Goal: Communication & Community: Answer question/provide support

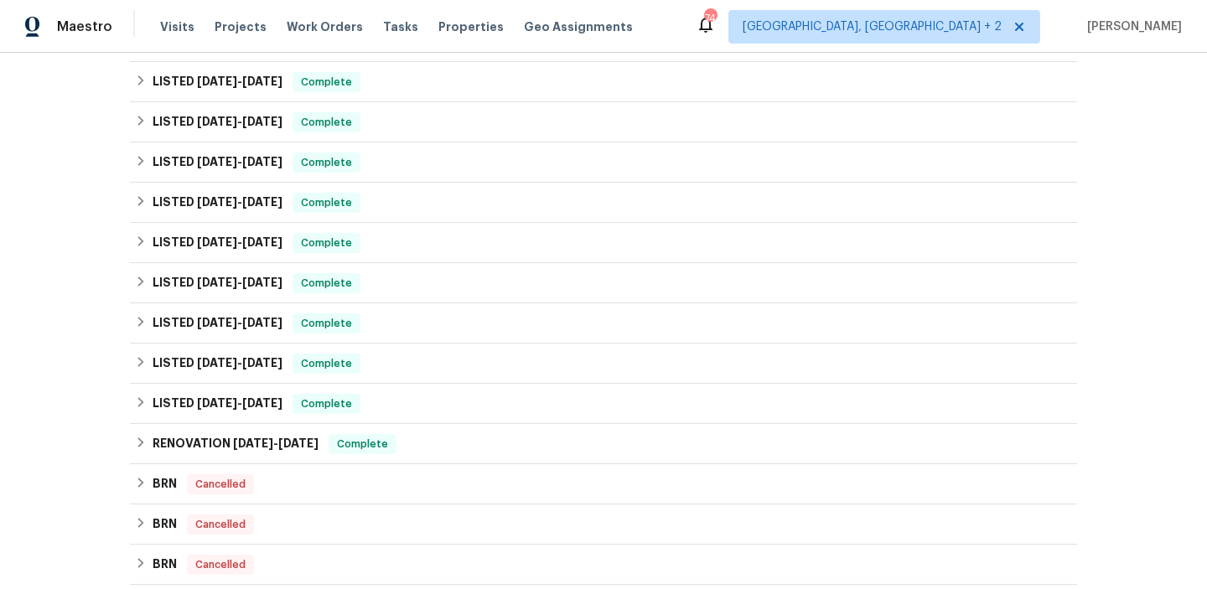
scroll to position [475, 0]
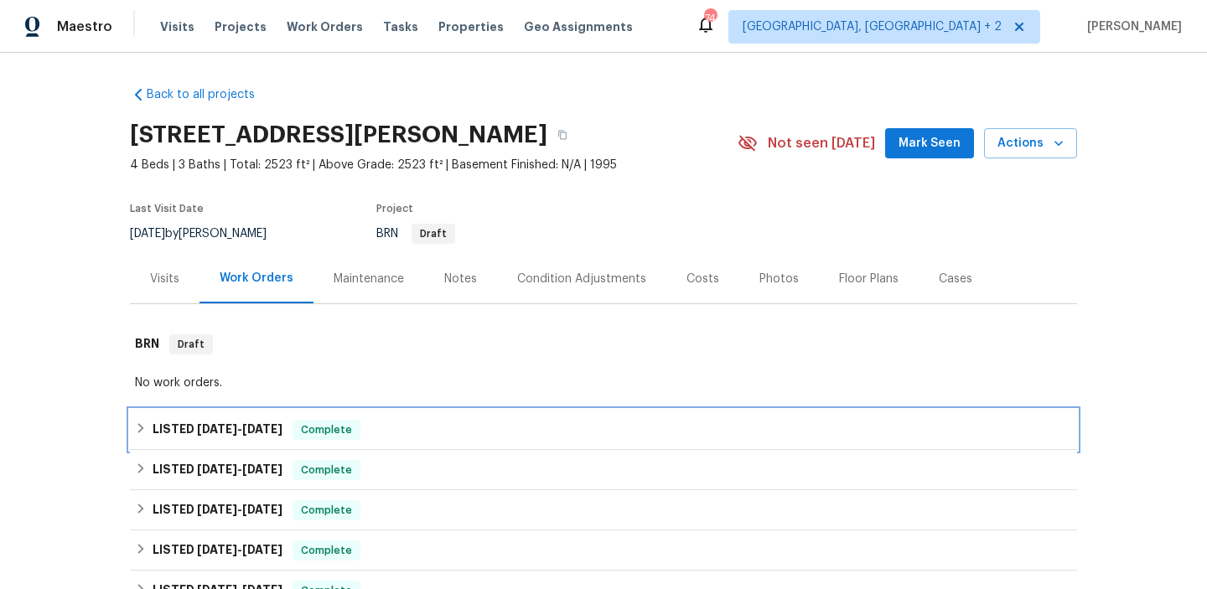
click at [184, 423] on h6 "LISTED 7/25/25 - 8/20/25" at bounding box center [218, 430] width 130 height 20
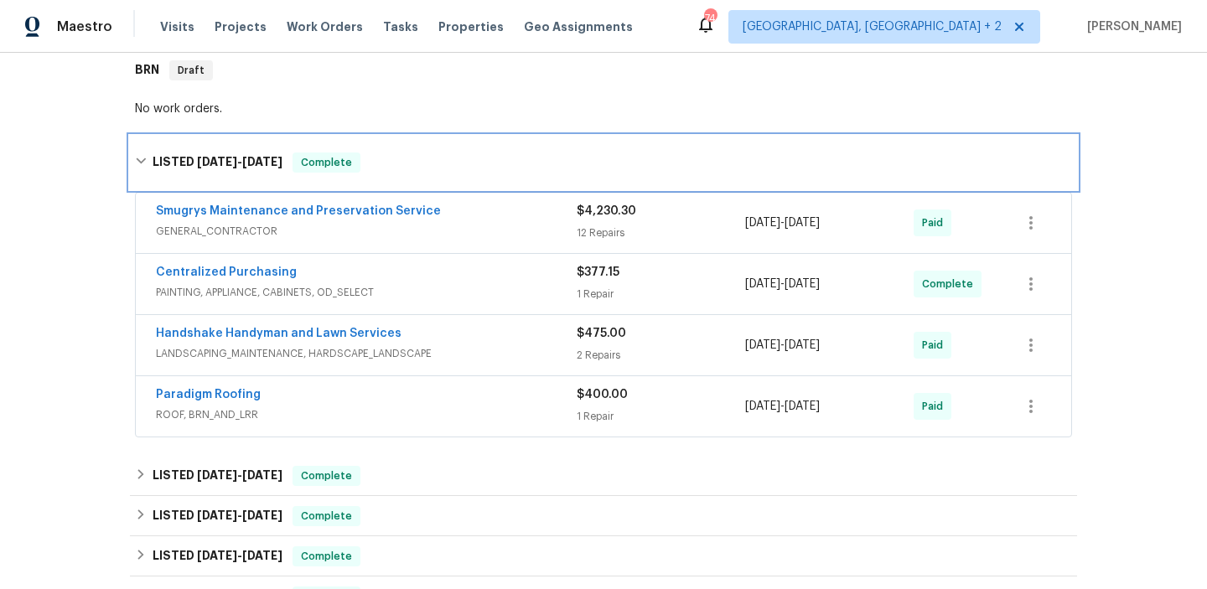
scroll to position [303, 0]
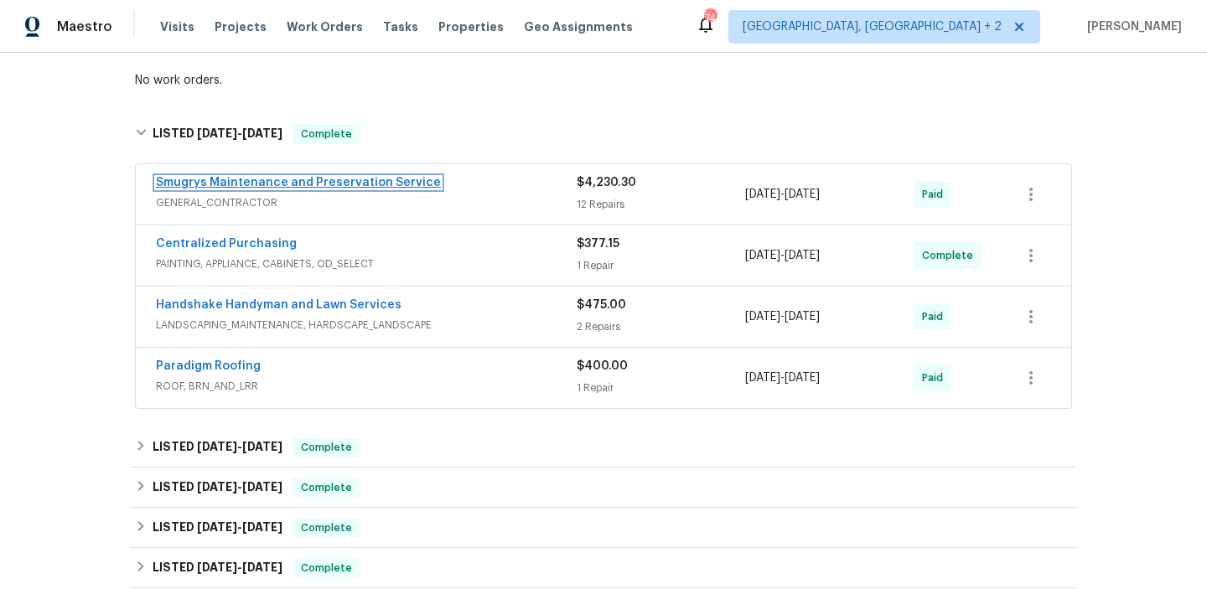
click at [336, 180] on link "Smugrys Maintenance and Preservation Service" at bounding box center [298, 183] width 285 height 12
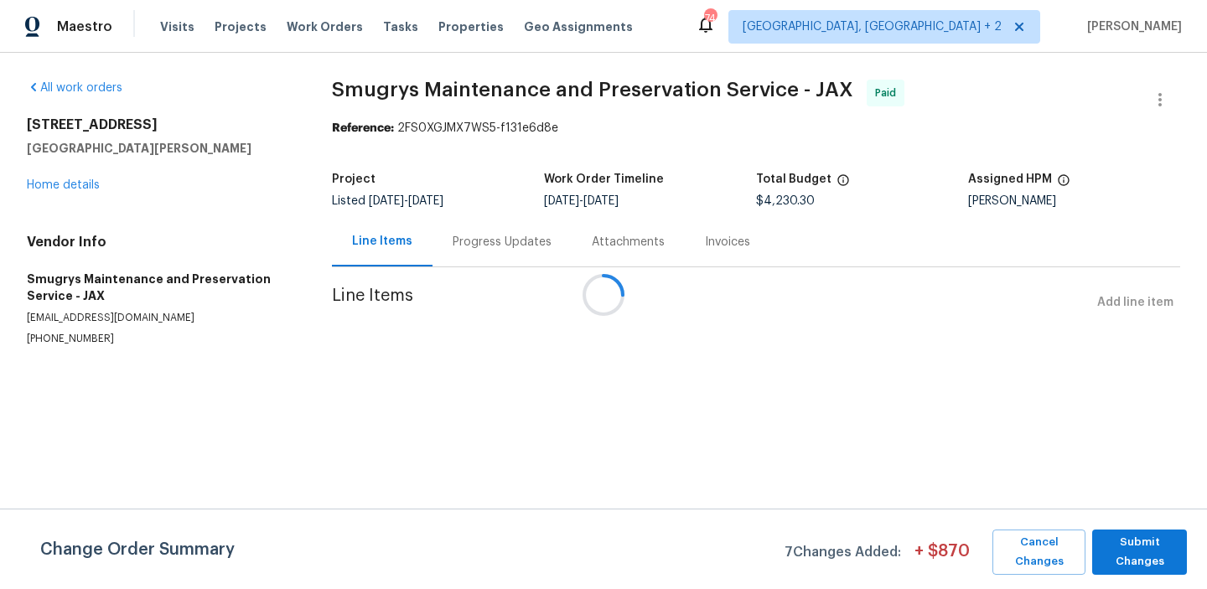
click at [446, 255] on div at bounding box center [603, 294] width 1207 height 589
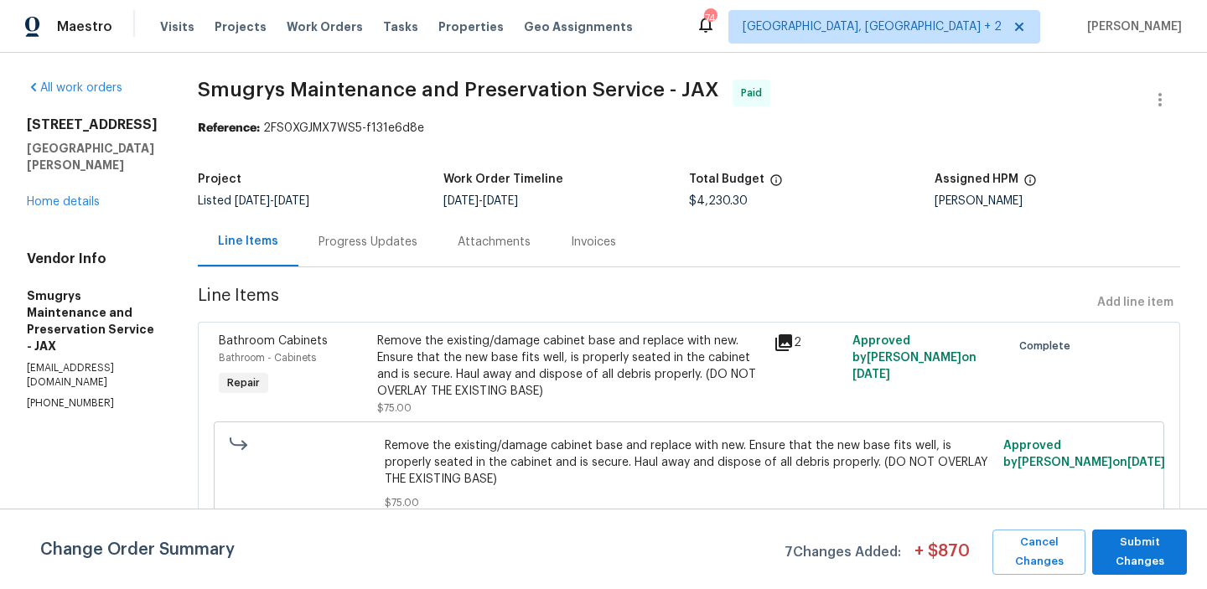
click at [462, 244] on div "Attachments" at bounding box center [494, 242] width 73 height 17
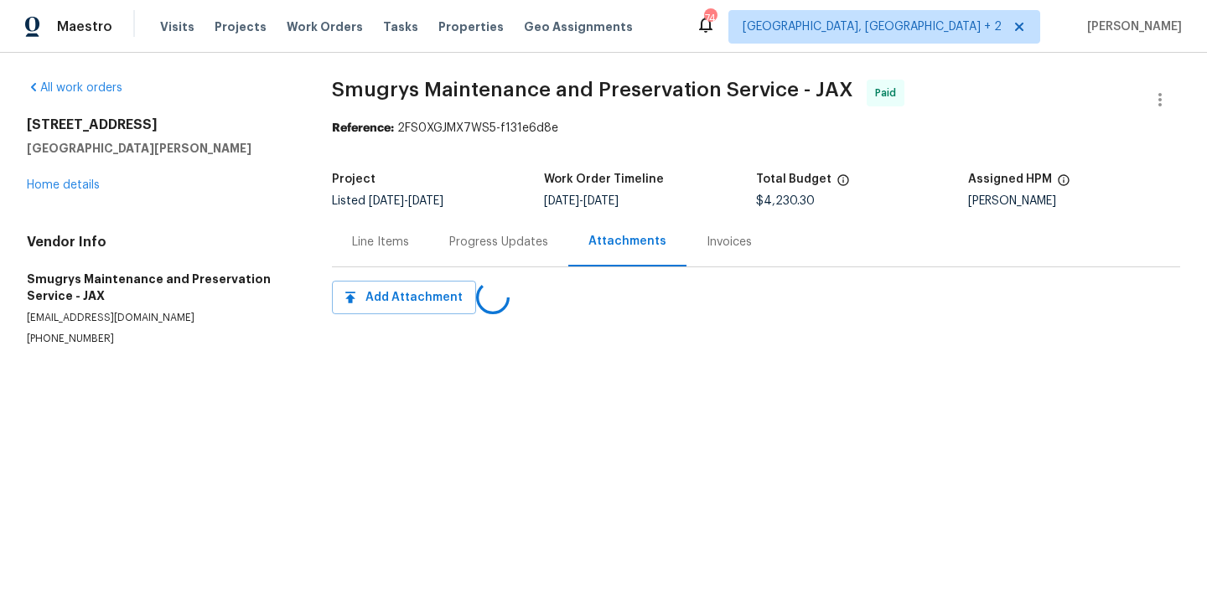
click at [443, 246] on div "Progress Updates" at bounding box center [498, 241] width 139 height 49
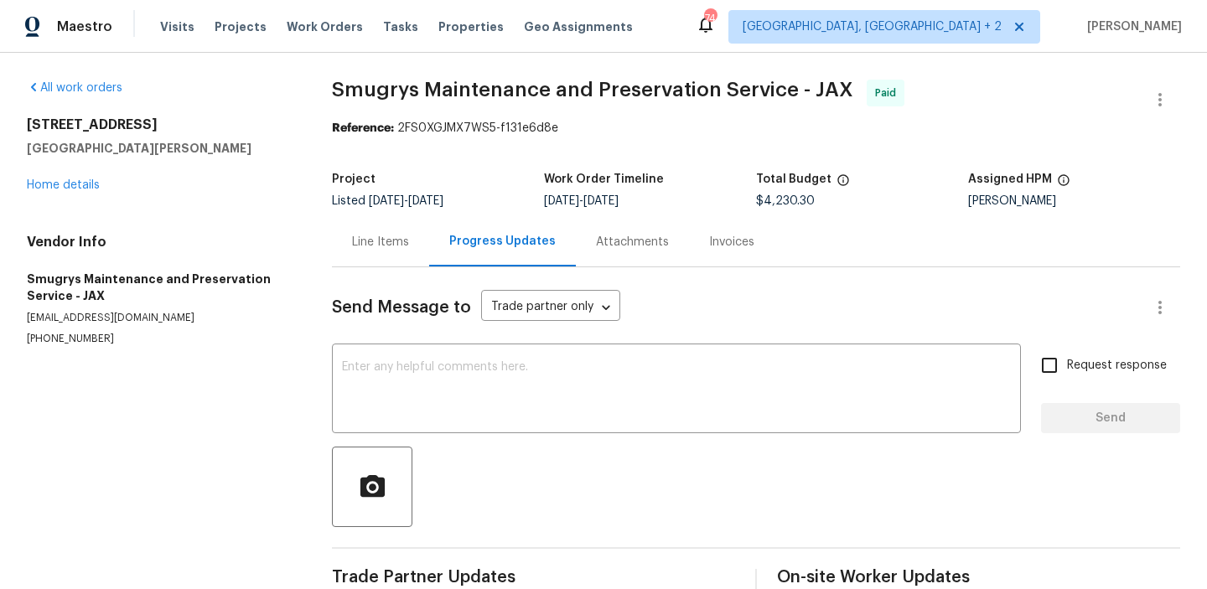
scroll to position [34, 0]
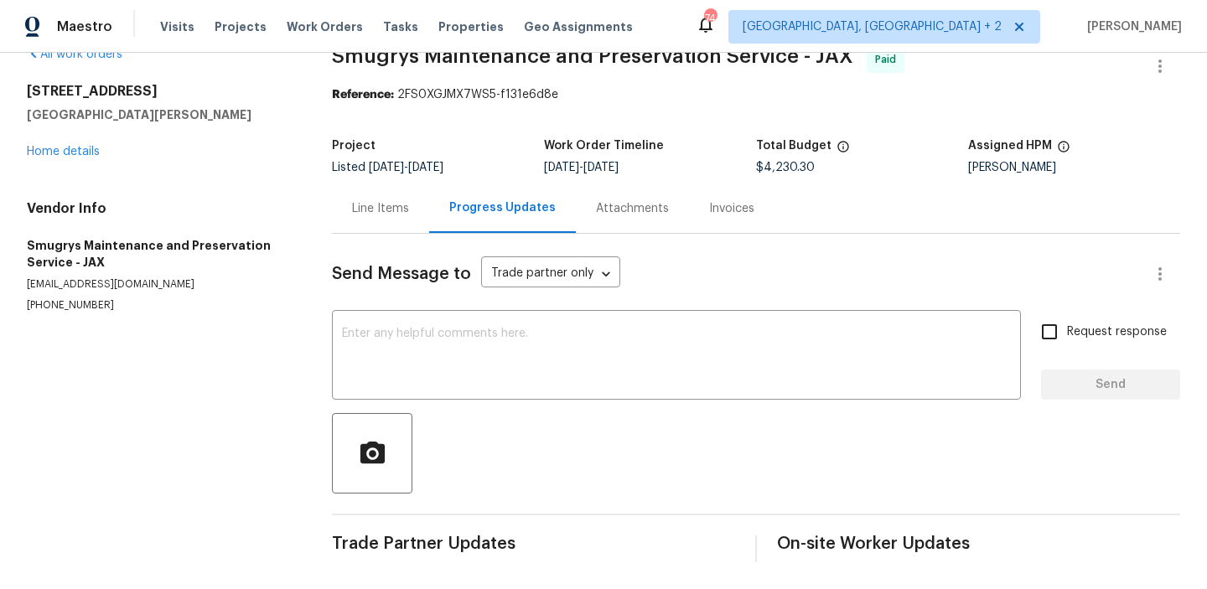
click at [92, 163] on div "All work orders 689 Box Branch Cir Saint Johns, FL 32259 Home details Vendor In…" at bounding box center [159, 179] width 265 height 267
click at [80, 153] on link "Home details" at bounding box center [63, 152] width 73 height 12
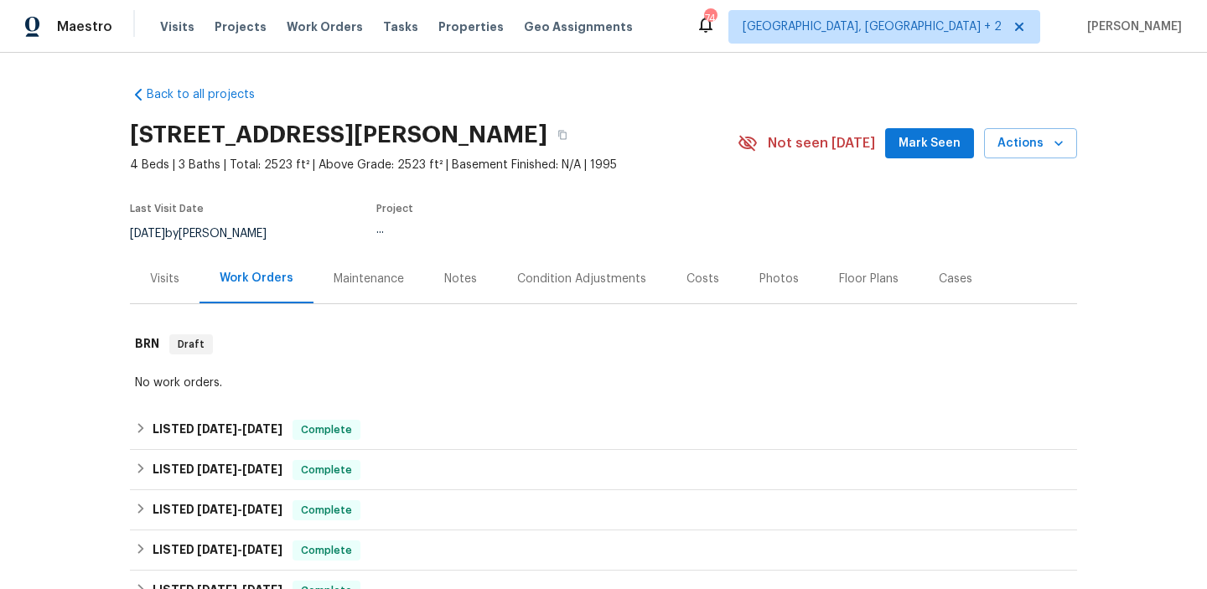
scroll to position [154, 0]
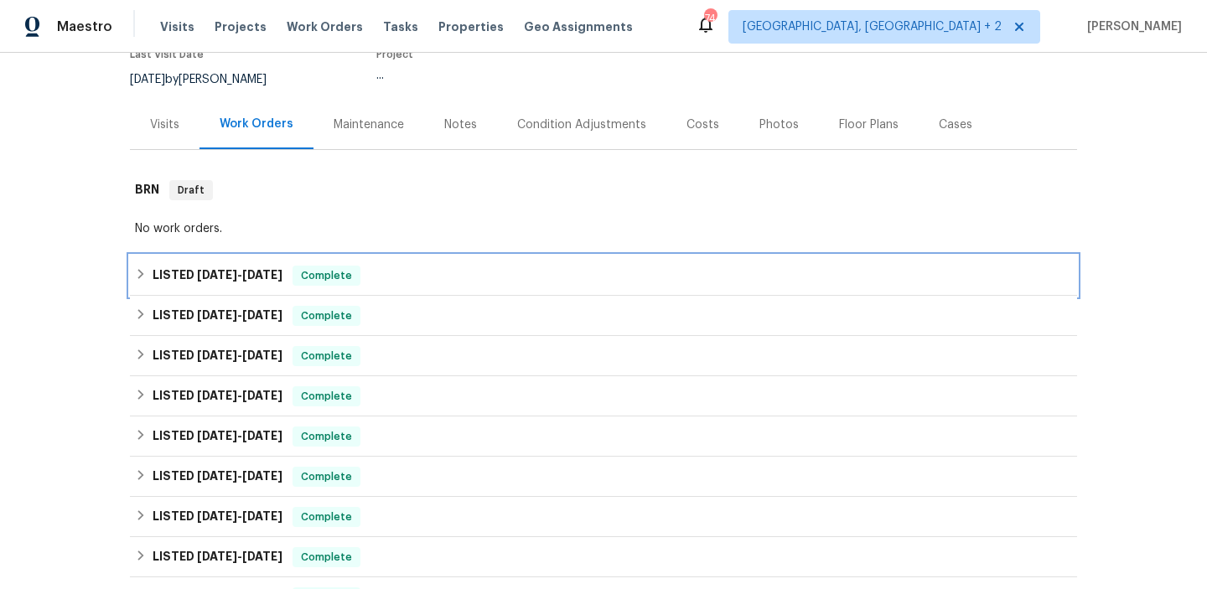
click at [227, 286] on div "LISTED 7/25/25 - 8/20/25 Complete" at bounding box center [604, 276] width 948 height 40
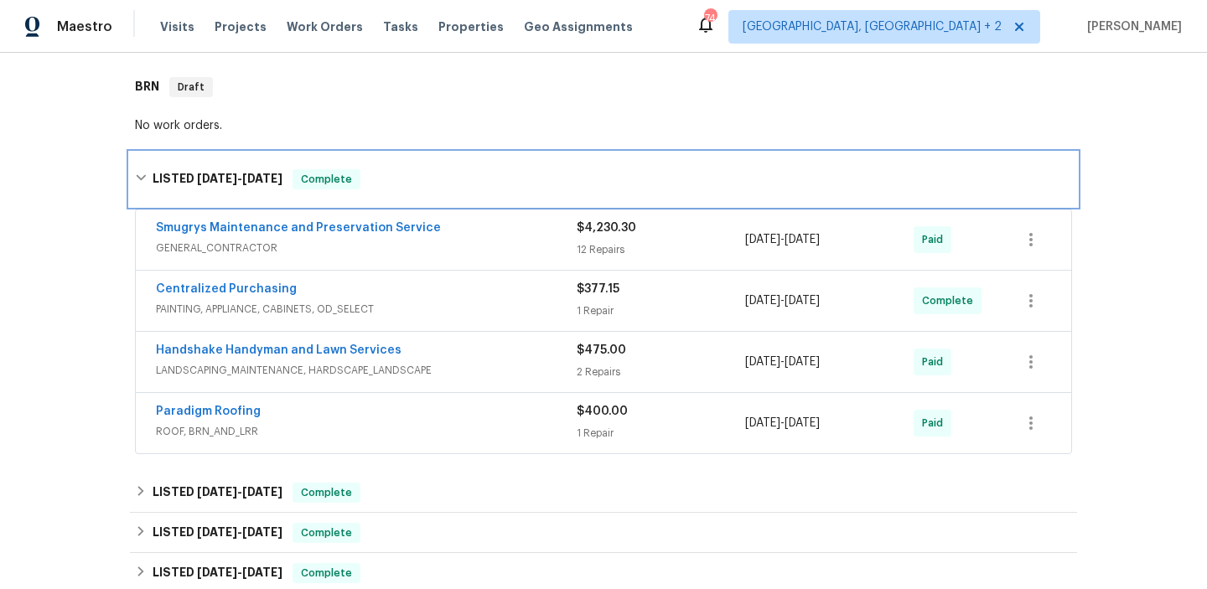
scroll to position [270, 0]
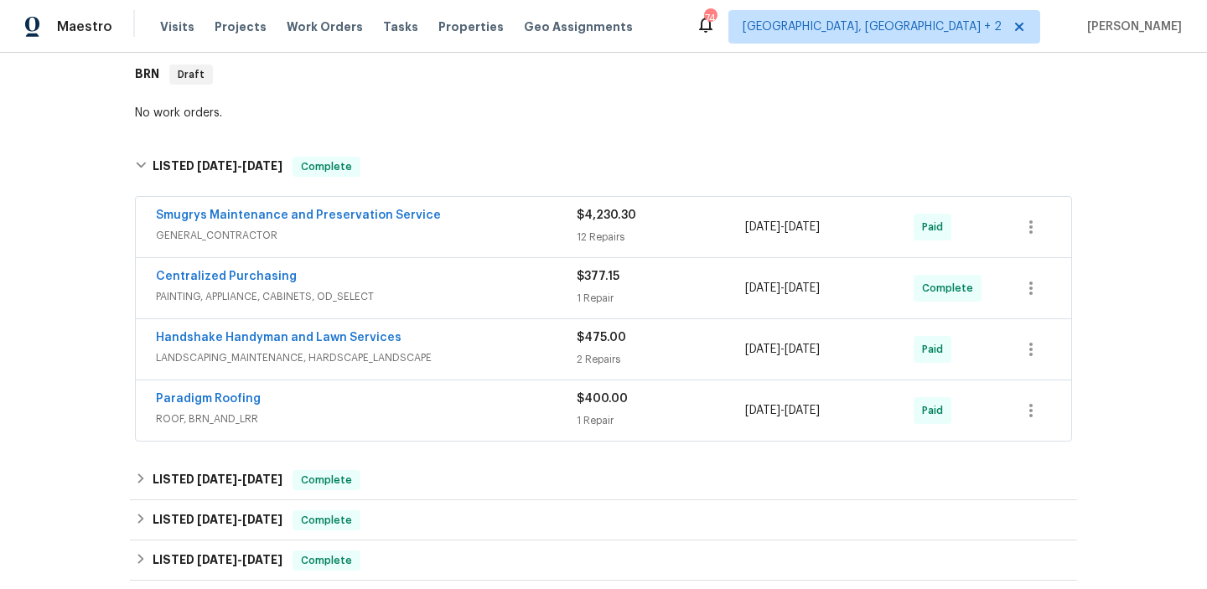
click at [303, 397] on div "Paradigm Roofing" at bounding box center [366, 401] width 421 height 20
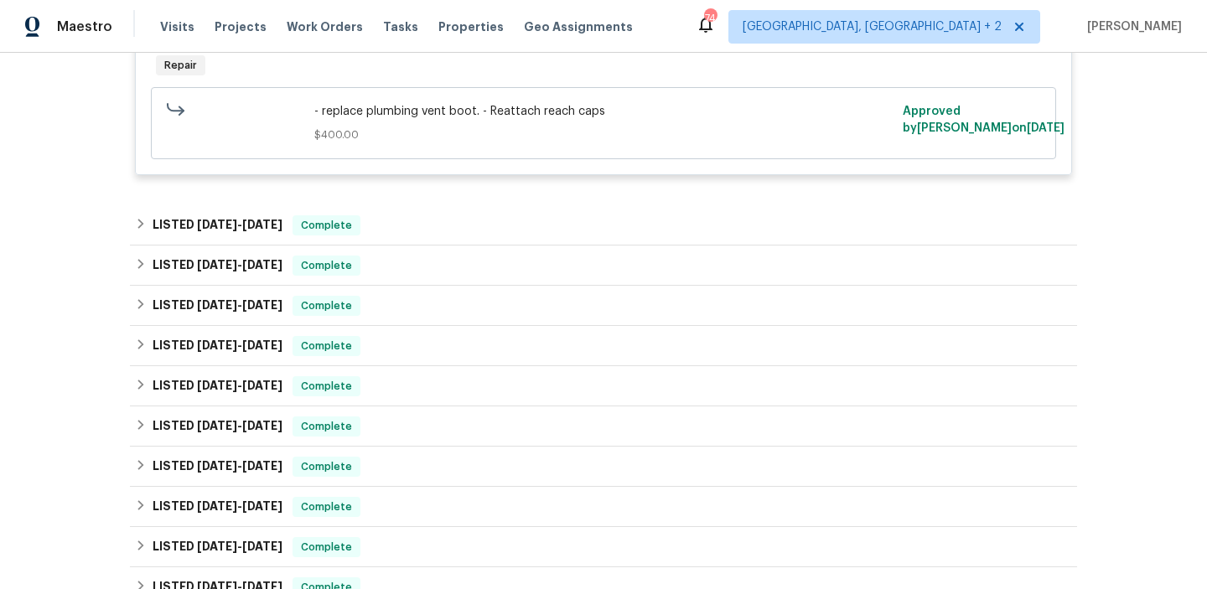
scroll to position [783, 0]
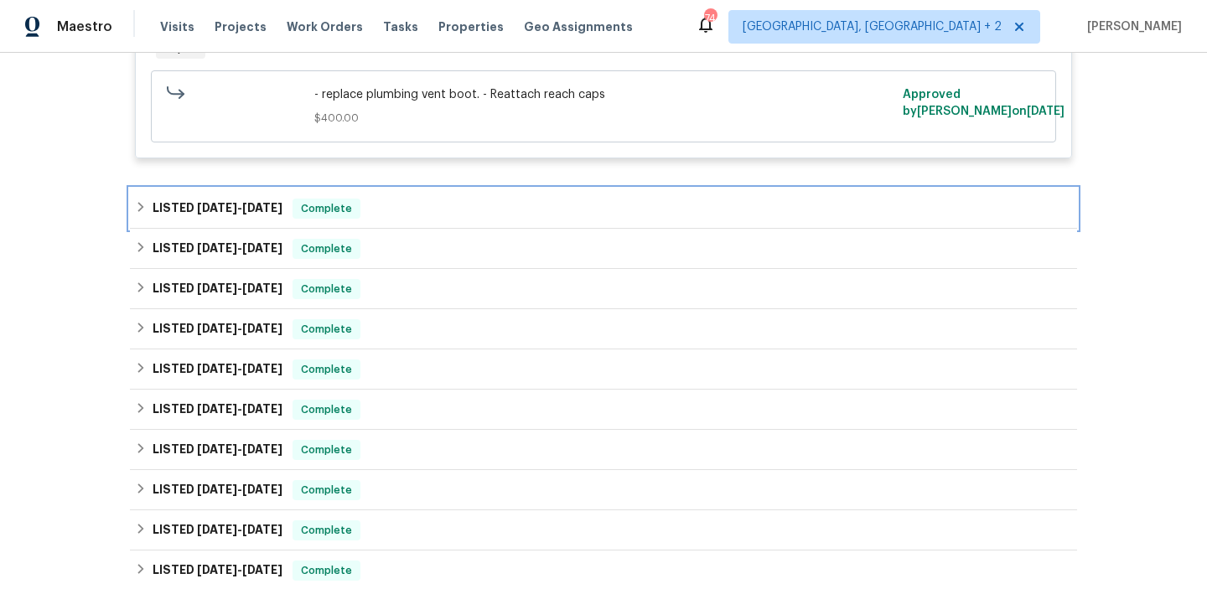
click at [290, 190] on div "LISTED 7/1/25 - 7/1/25 Complete" at bounding box center [604, 209] width 948 height 40
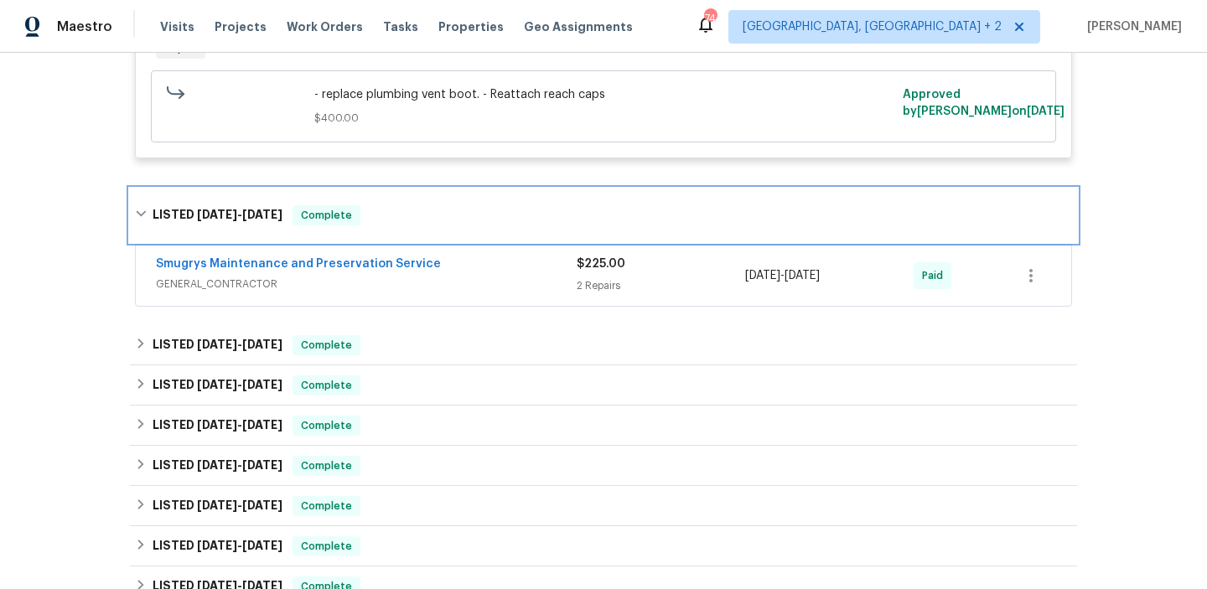
click at [290, 190] on div "LISTED 7/1/25 - 7/1/25 Complete" at bounding box center [604, 216] width 948 height 54
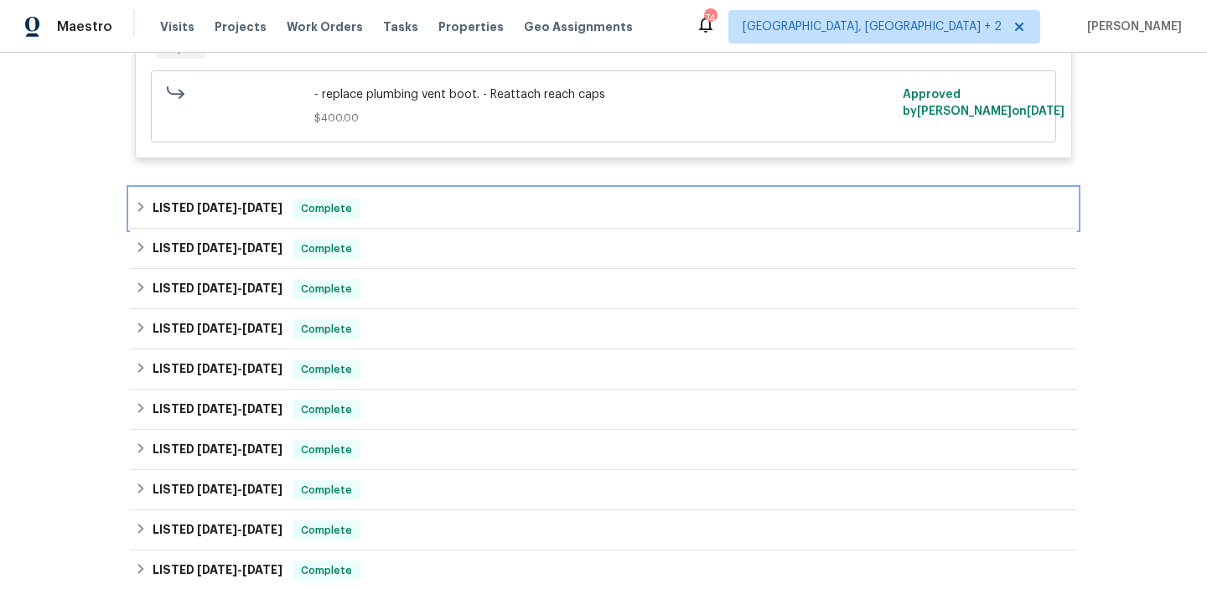
click at [282, 203] on div "LISTED 7/1/25 - 7/1/25 Complete" at bounding box center [603, 209] width 937 height 20
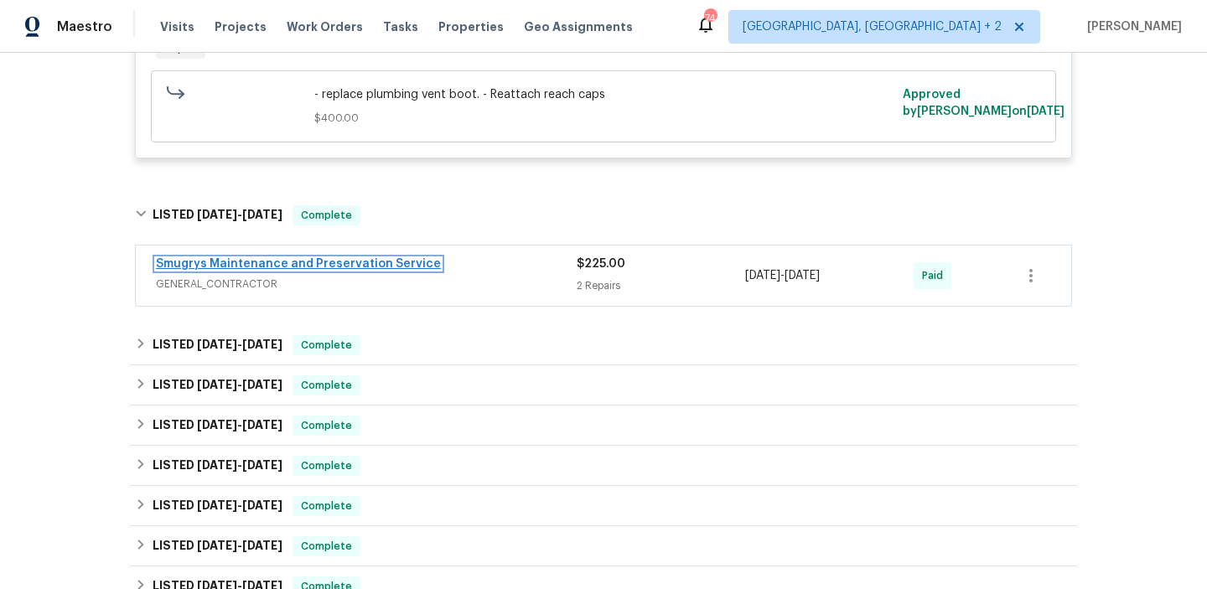
click at [351, 262] on link "Smugrys Maintenance and Preservation Service" at bounding box center [298, 264] width 285 height 12
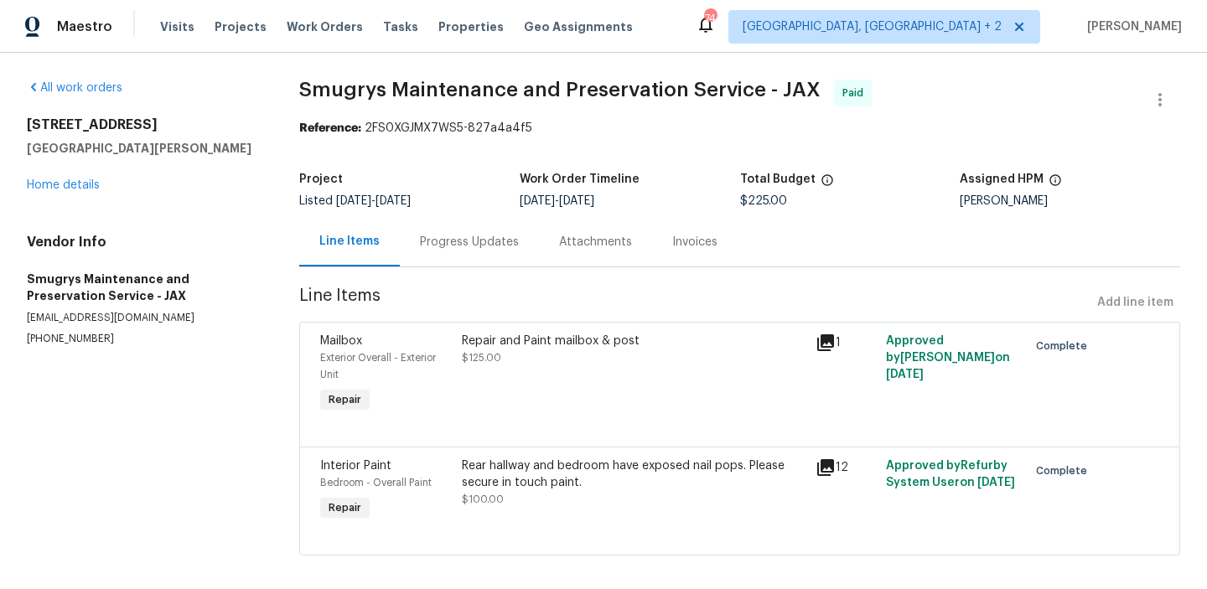
click at [434, 239] on div "Progress Updates" at bounding box center [469, 242] width 99 height 17
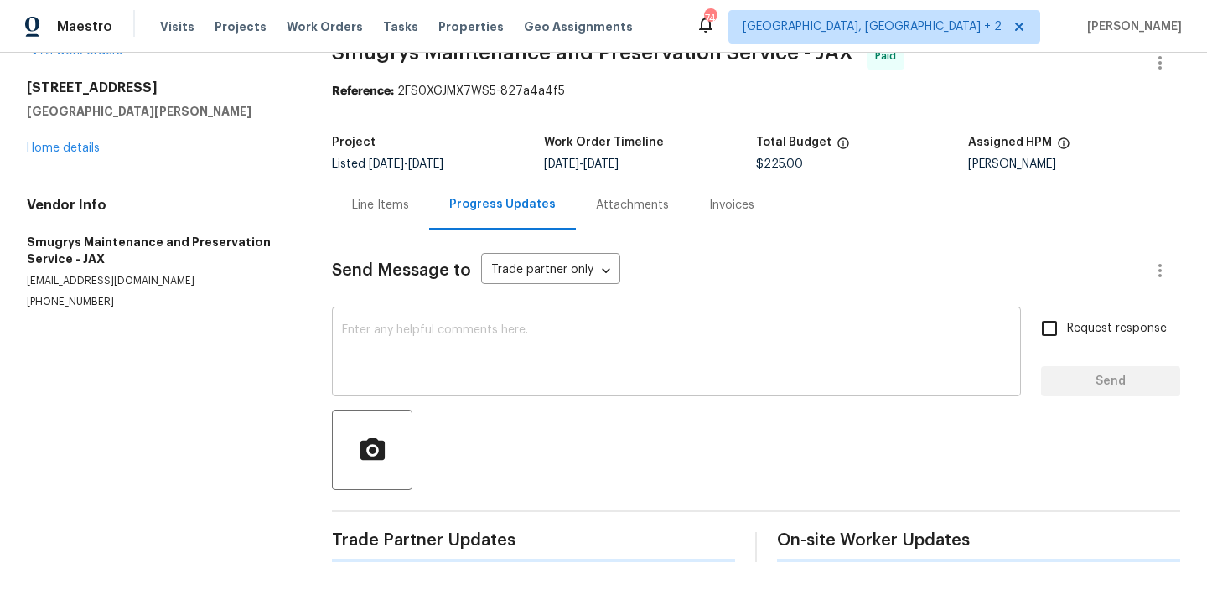
scroll to position [34, 0]
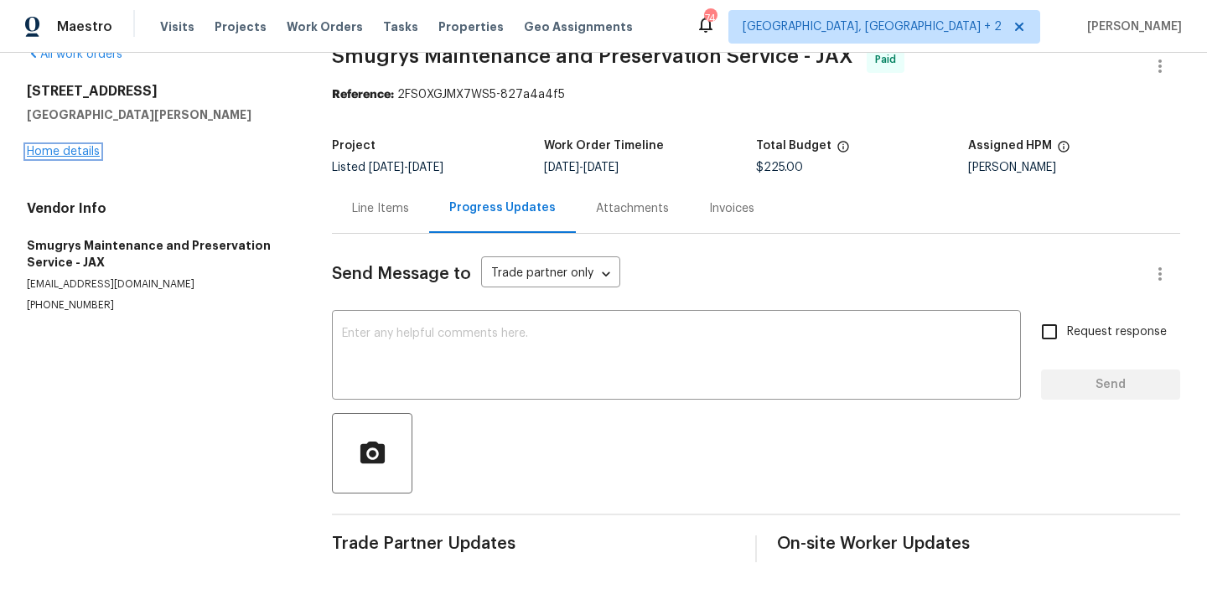
click at [60, 146] on link "Home details" at bounding box center [63, 152] width 73 height 12
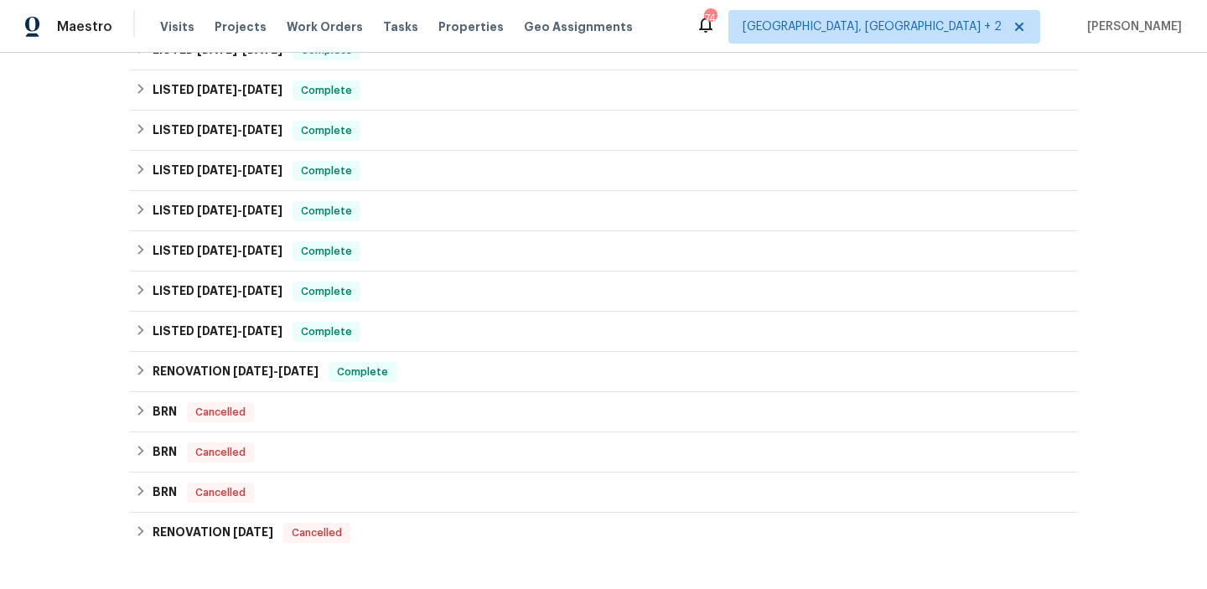
scroll to position [566, 0]
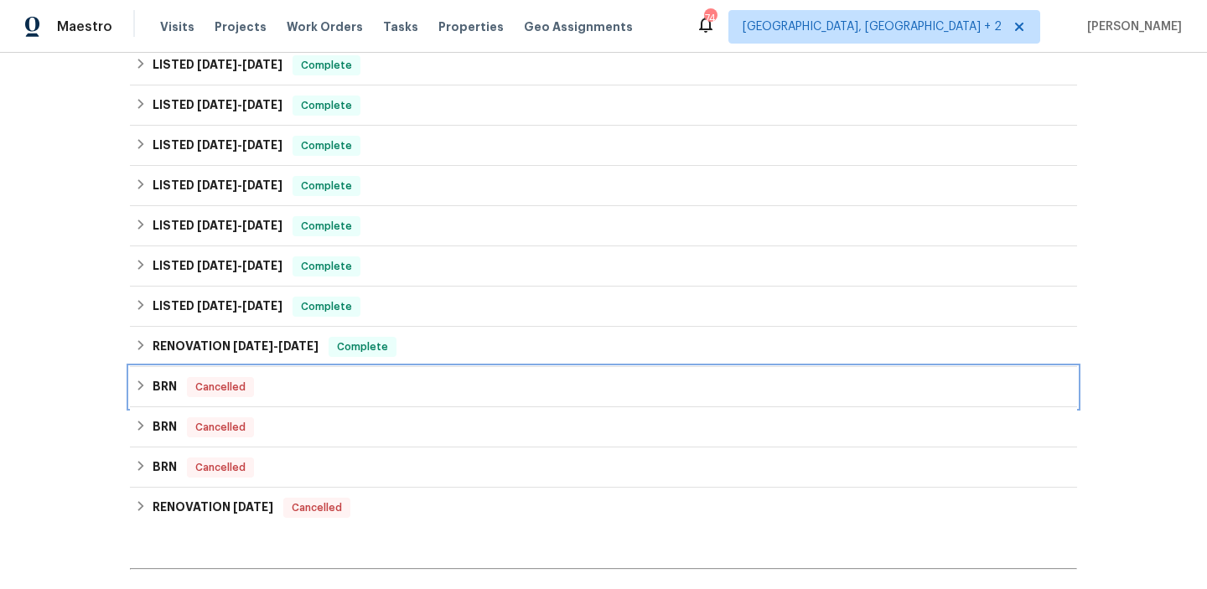
click at [200, 375] on div "BRN Cancelled" at bounding box center [604, 387] width 948 height 40
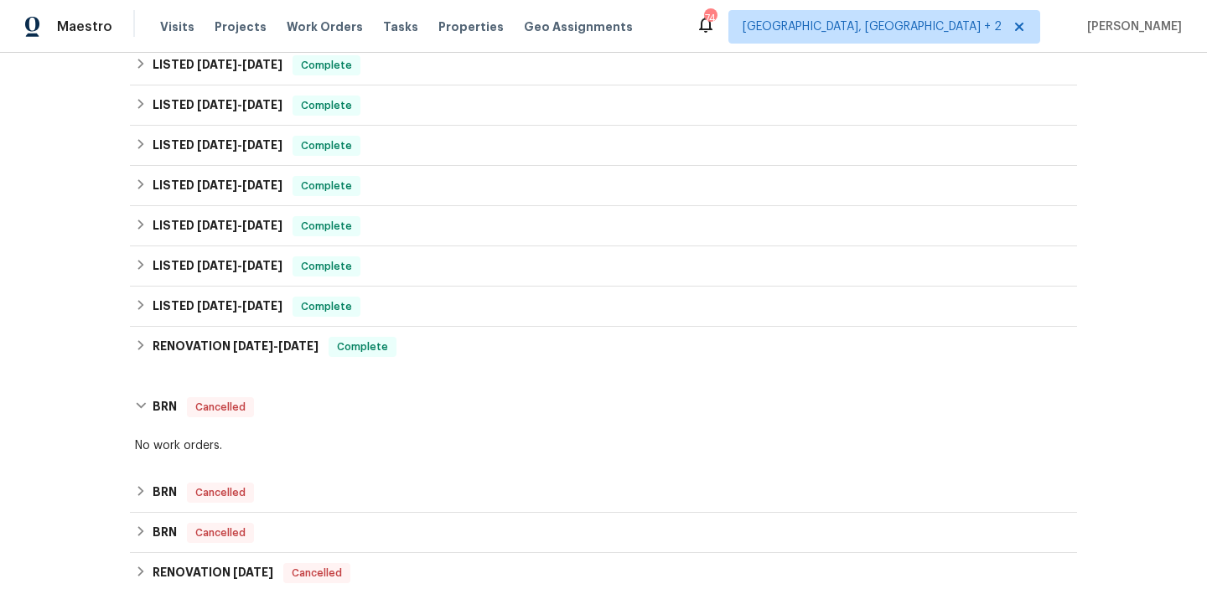
click at [194, 513] on div "BRN Cancelled Kingfish Pest Control LLC PESTS, BRN_AND_LRR $1,690.00 2/26/2025 …" at bounding box center [604, 533] width 948 height 40
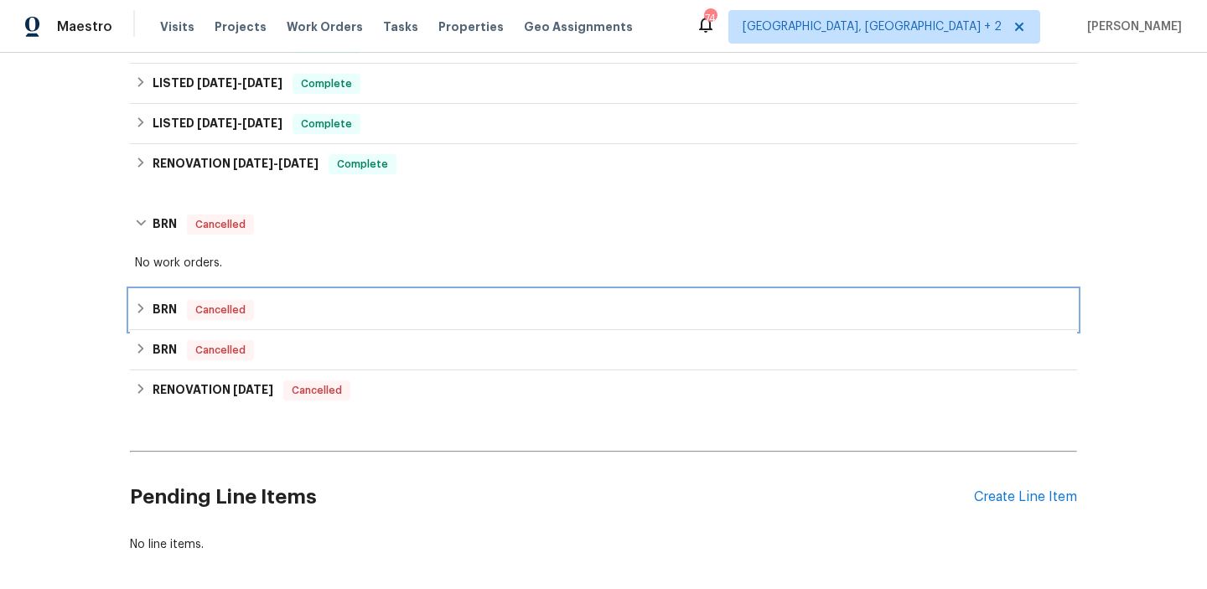
click at [181, 318] on div "BRN Cancelled" at bounding box center [603, 310] width 937 height 20
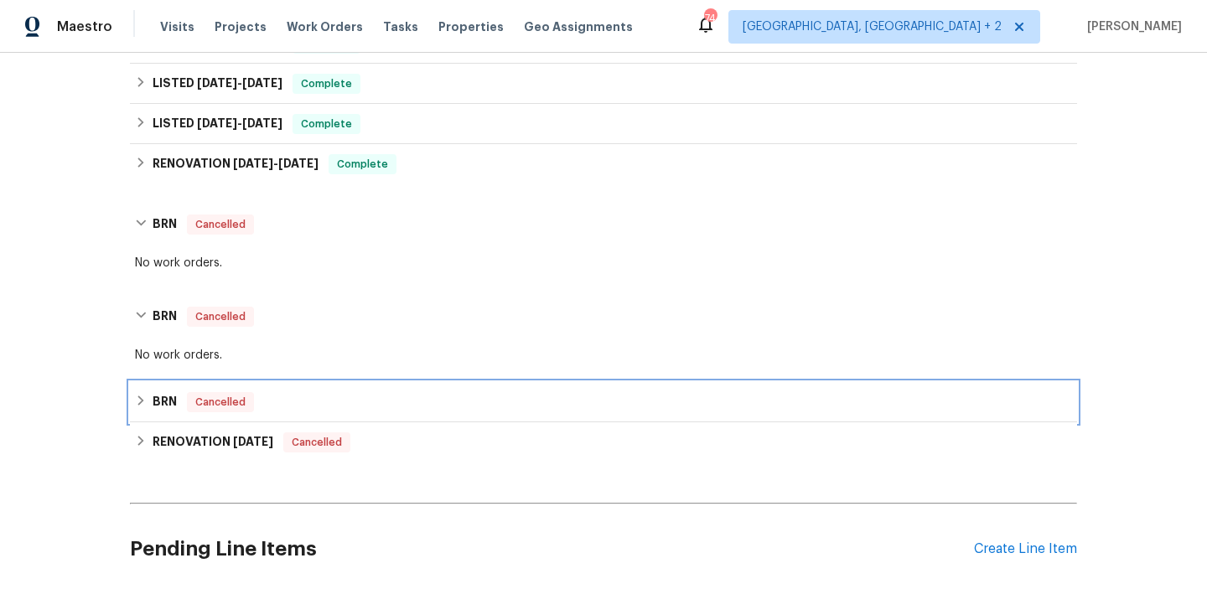
click at [186, 413] on div "BRN Cancelled" at bounding box center [604, 402] width 948 height 40
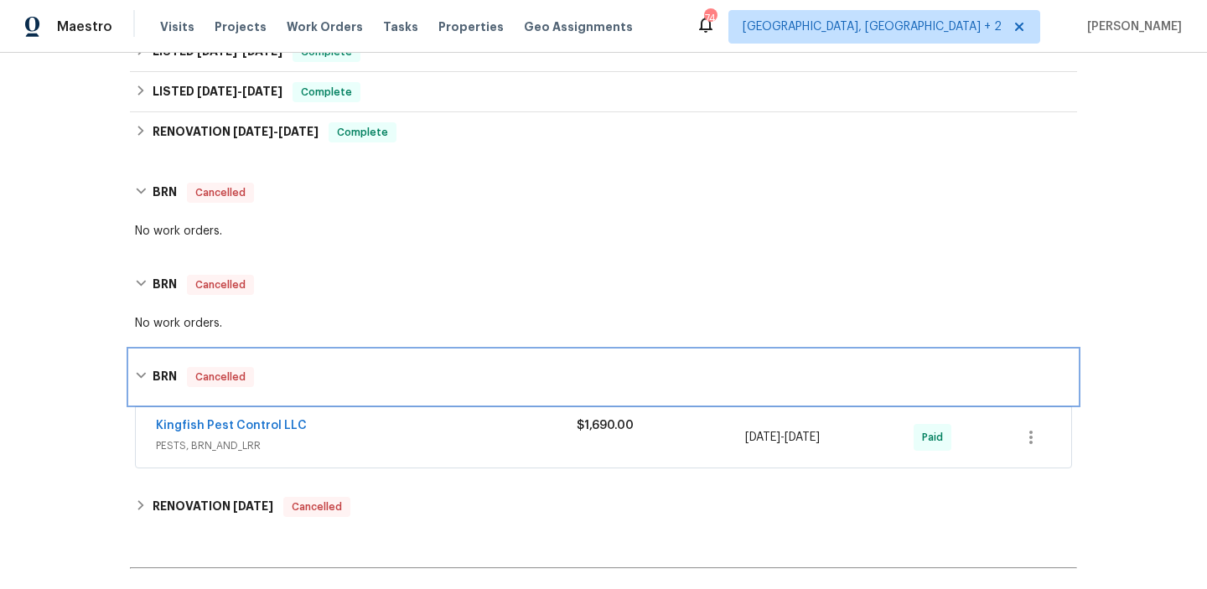
scroll to position [792, 0]
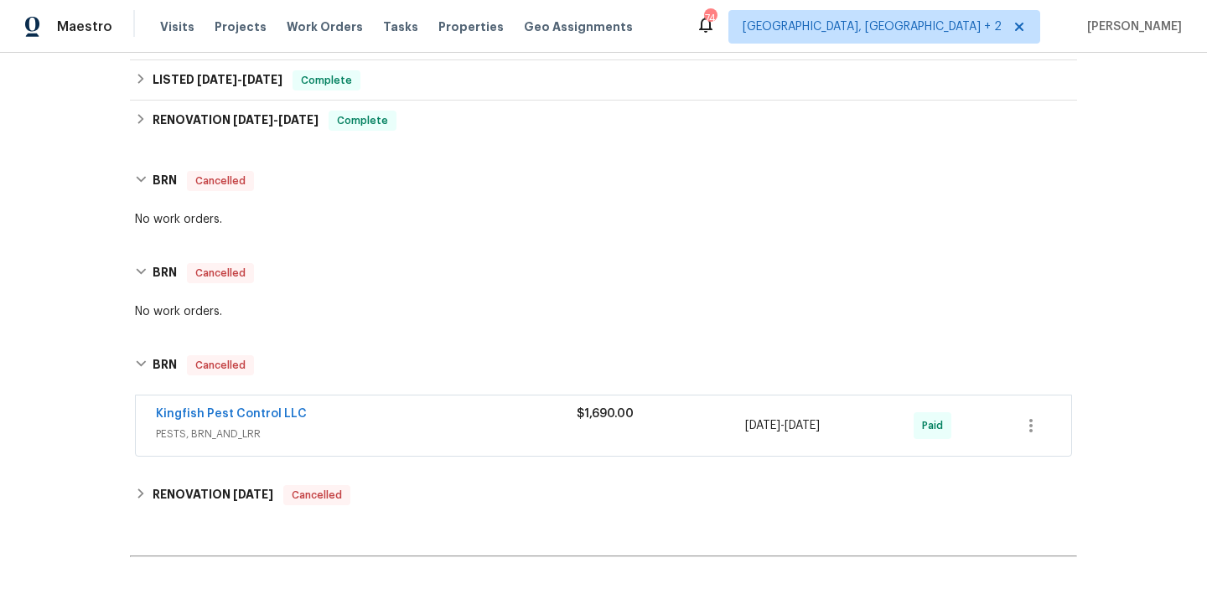
click at [202, 407] on span "Kingfish Pest Control LLC" at bounding box center [231, 414] width 151 height 17
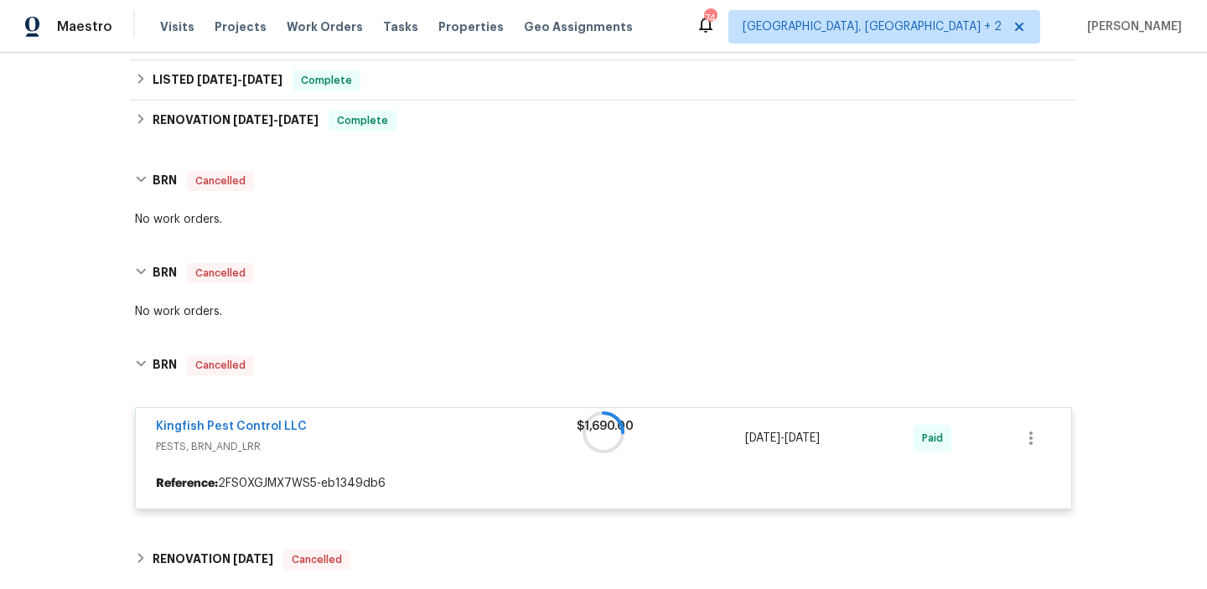
click at [196, 423] on div at bounding box center [604, 433] width 948 height 188
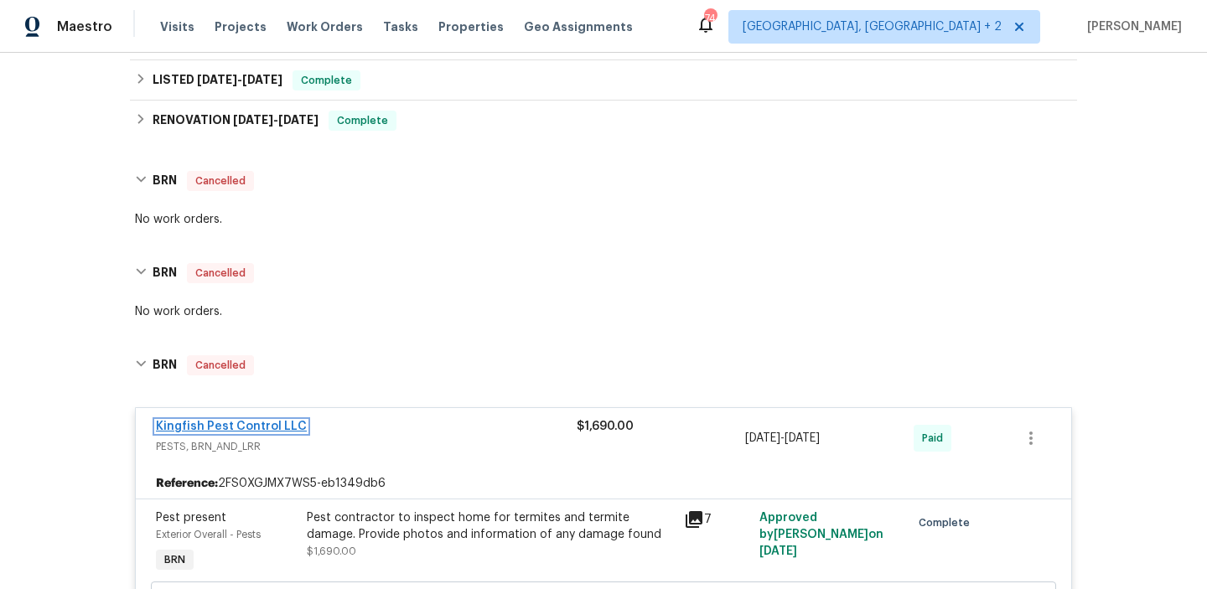
click at [225, 430] on link "Kingfish Pest Control LLC" at bounding box center [231, 427] width 151 height 12
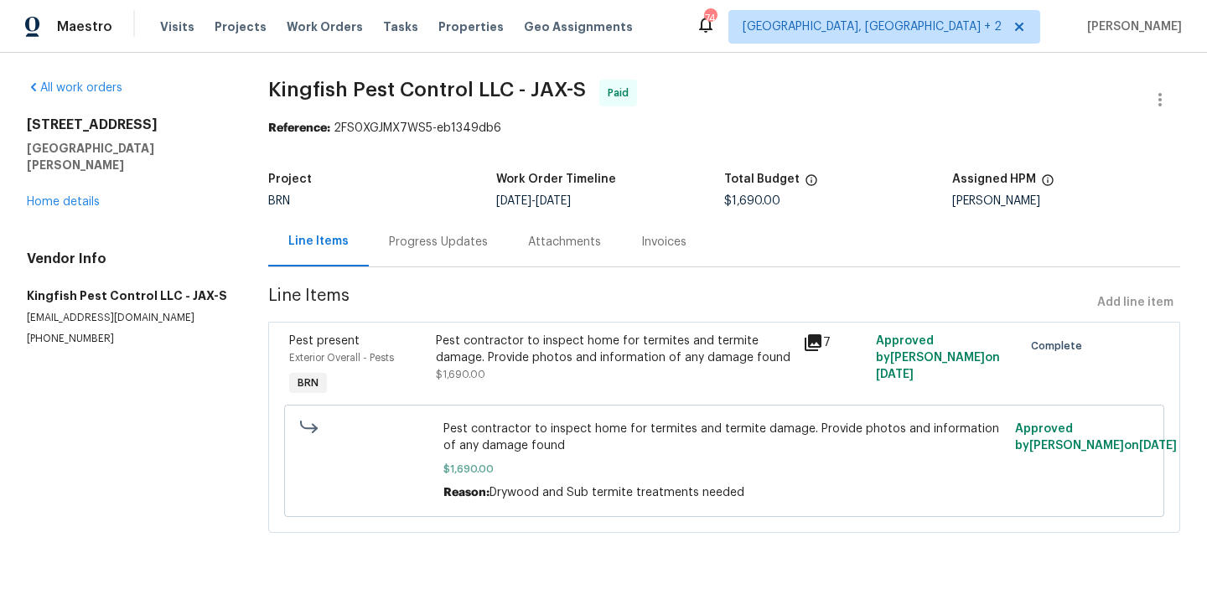
click at [441, 261] on div "Progress Updates" at bounding box center [438, 241] width 139 height 49
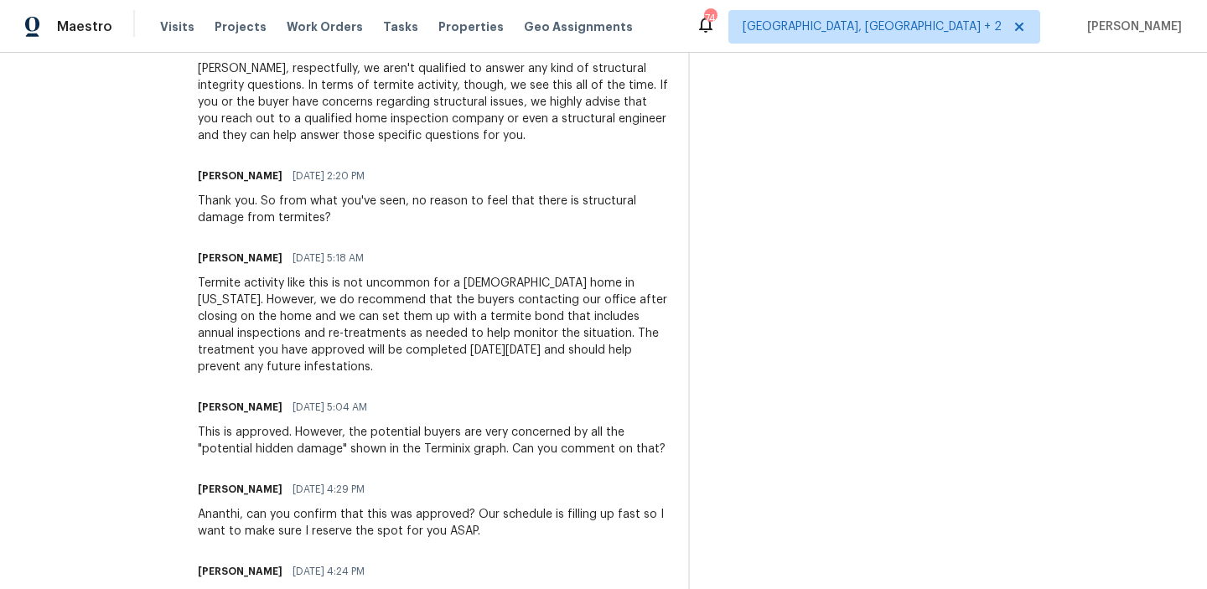
scroll to position [713, 0]
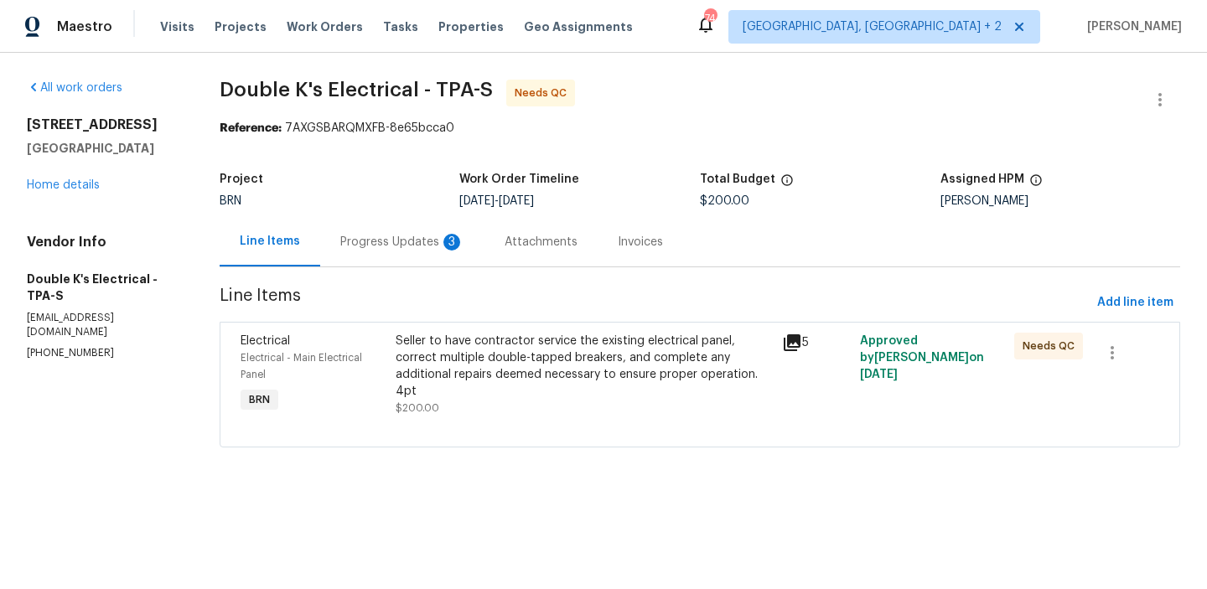
click at [411, 242] on div "Progress Updates 3" at bounding box center [402, 242] width 124 height 17
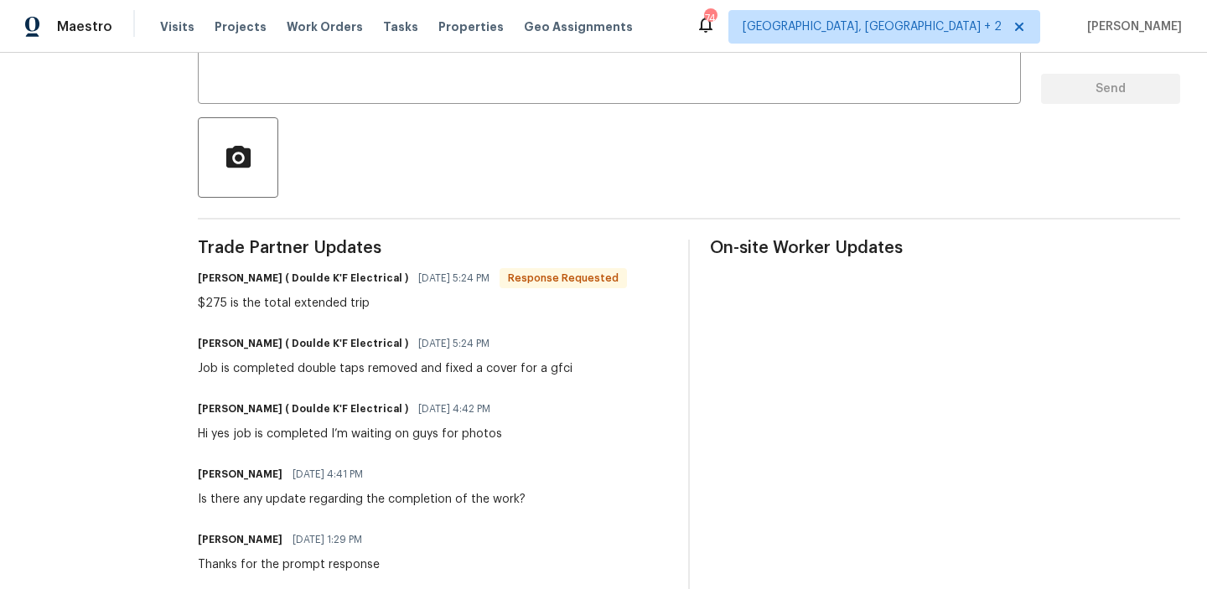
scroll to position [59, 0]
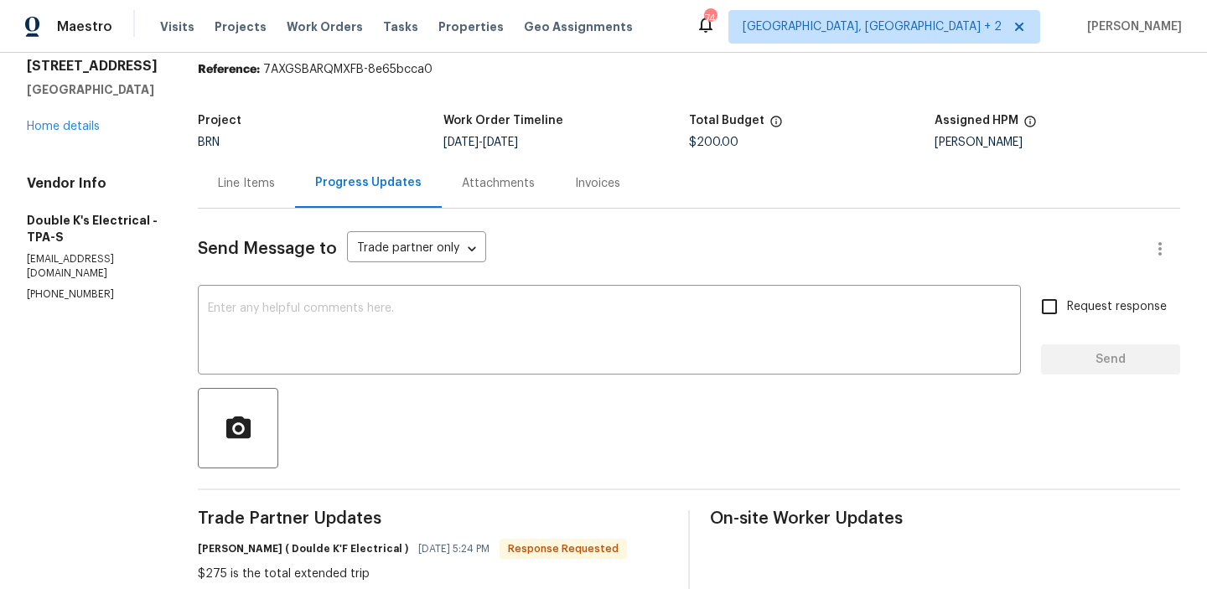
click at [264, 185] on div "Line Items" at bounding box center [246, 183] width 57 height 17
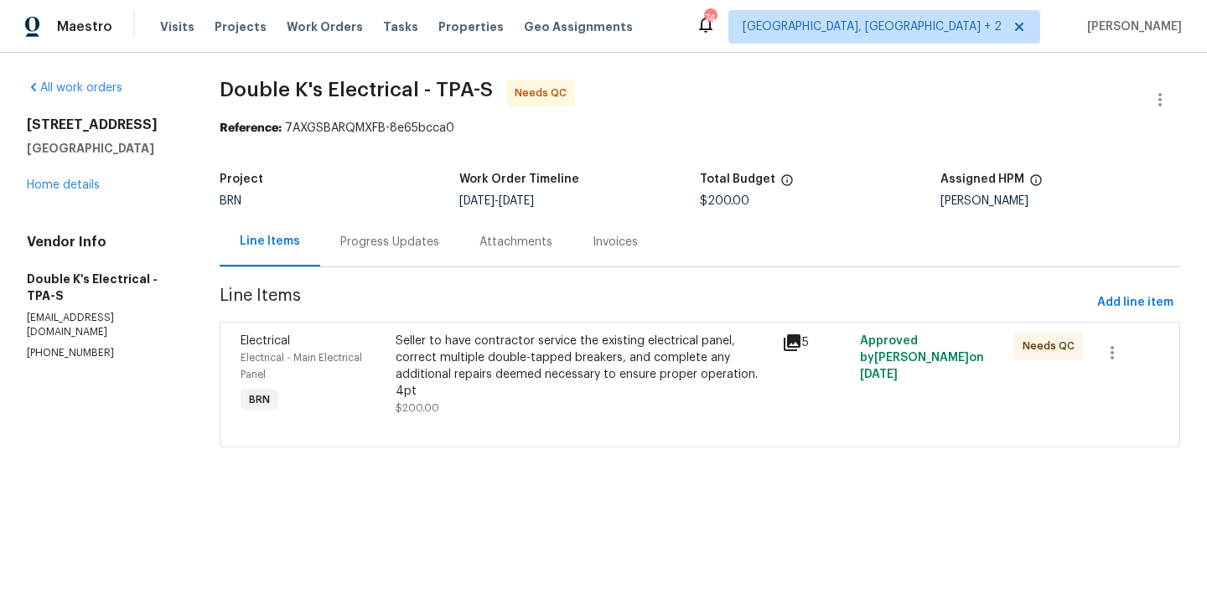
click at [461, 361] on div "Seller to have contractor service the existing electrical panel, correct multip…" at bounding box center [584, 366] width 377 height 67
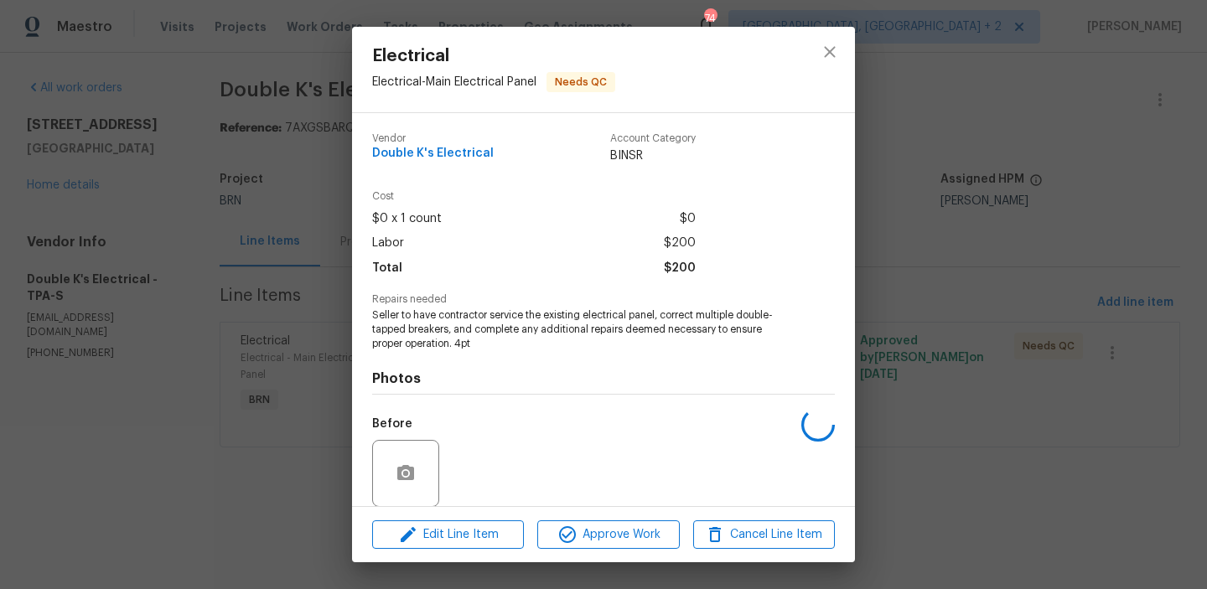
scroll to position [127, 0]
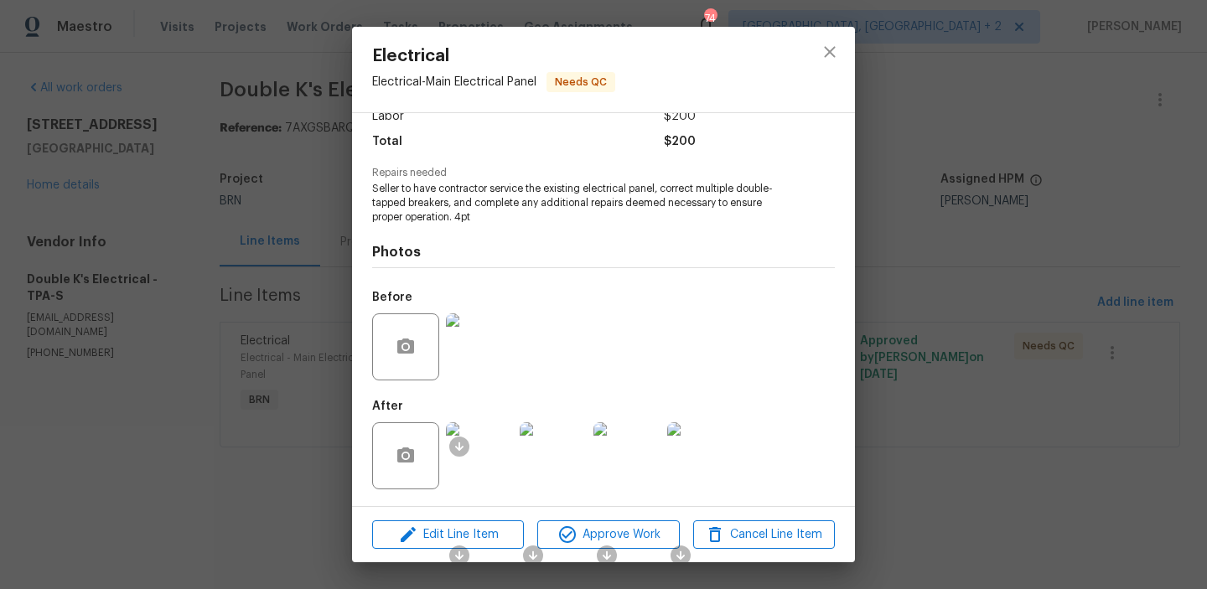
click at [468, 343] on img at bounding box center [479, 347] width 67 height 67
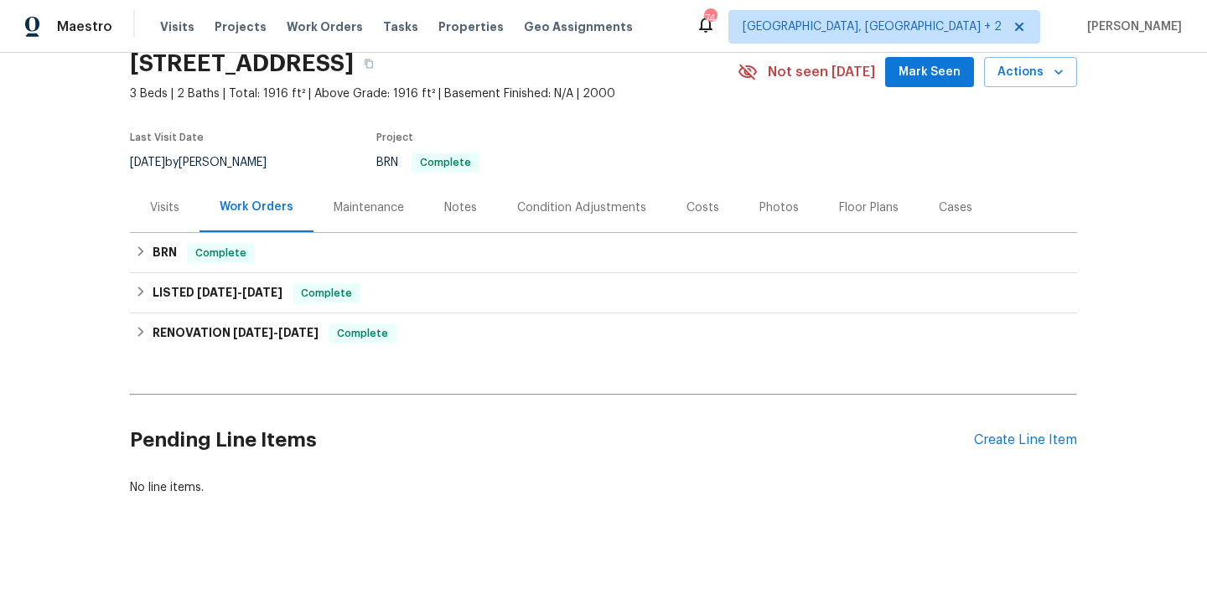
scroll to position [75, 0]
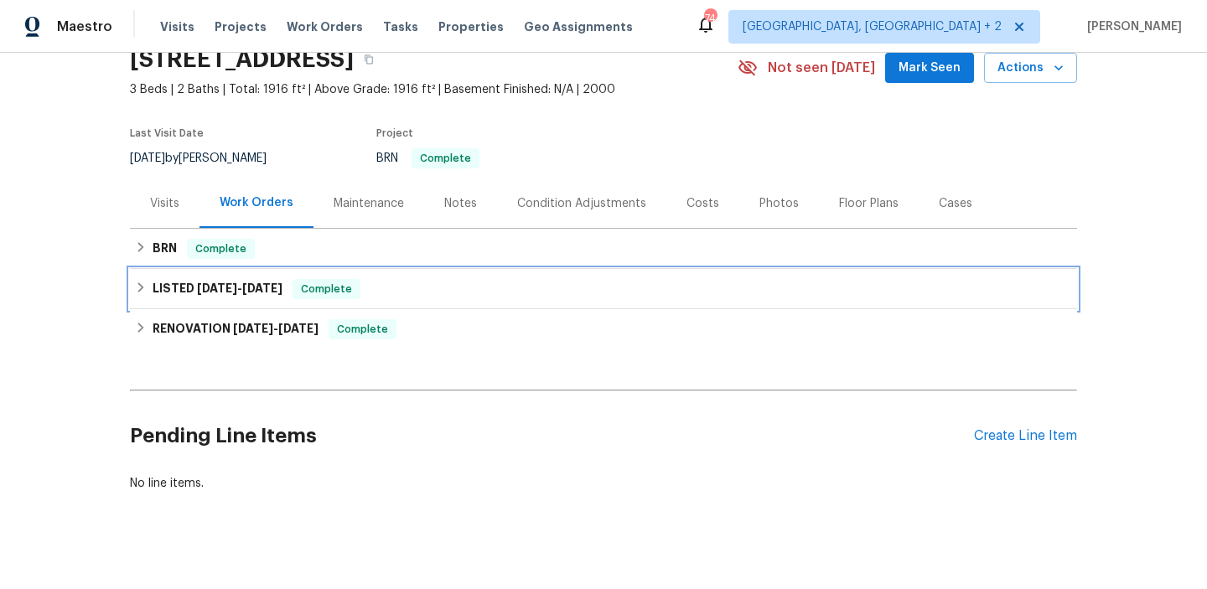
click at [202, 302] on div "LISTED 7/2/25 - 7/6/25 Complete" at bounding box center [604, 289] width 948 height 40
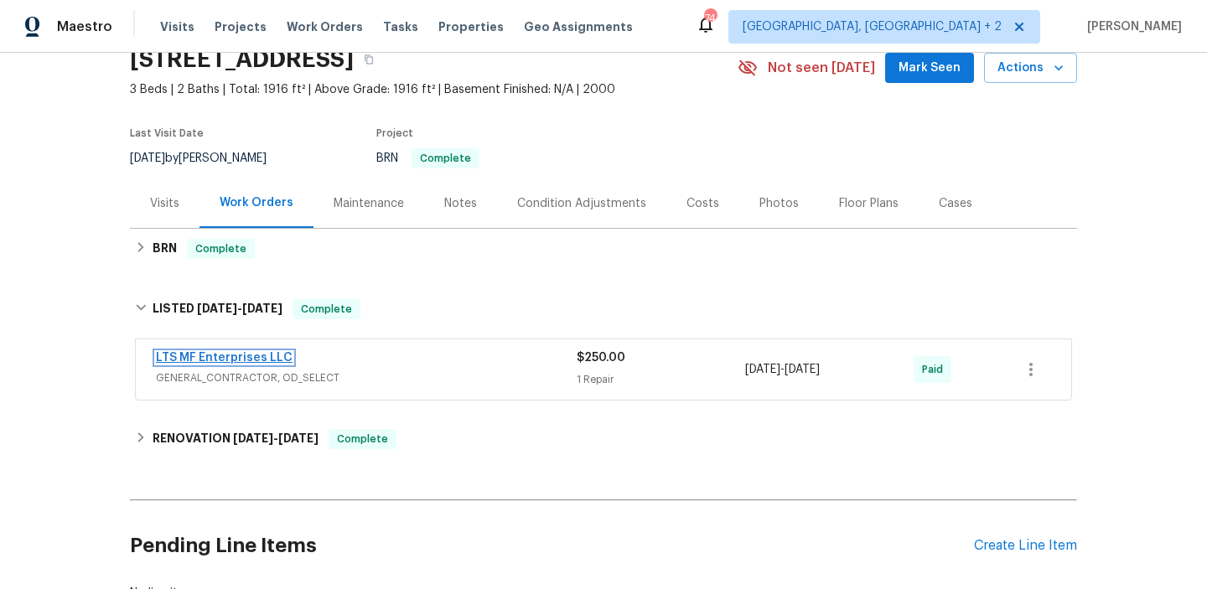
click at [210, 356] on link "LTS MF Enterprises LLC" at bounding box center [224, 358] width 137 height 12
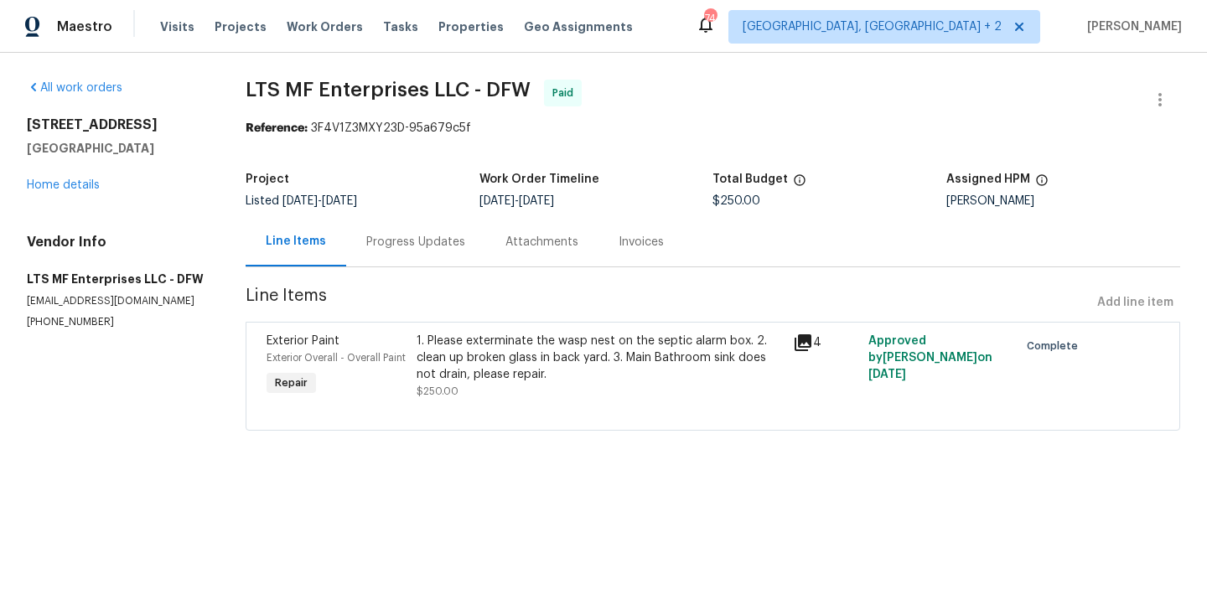
click at [633, 239] on div "Invoices" at bounding box center [641, 242] width 45 height 17
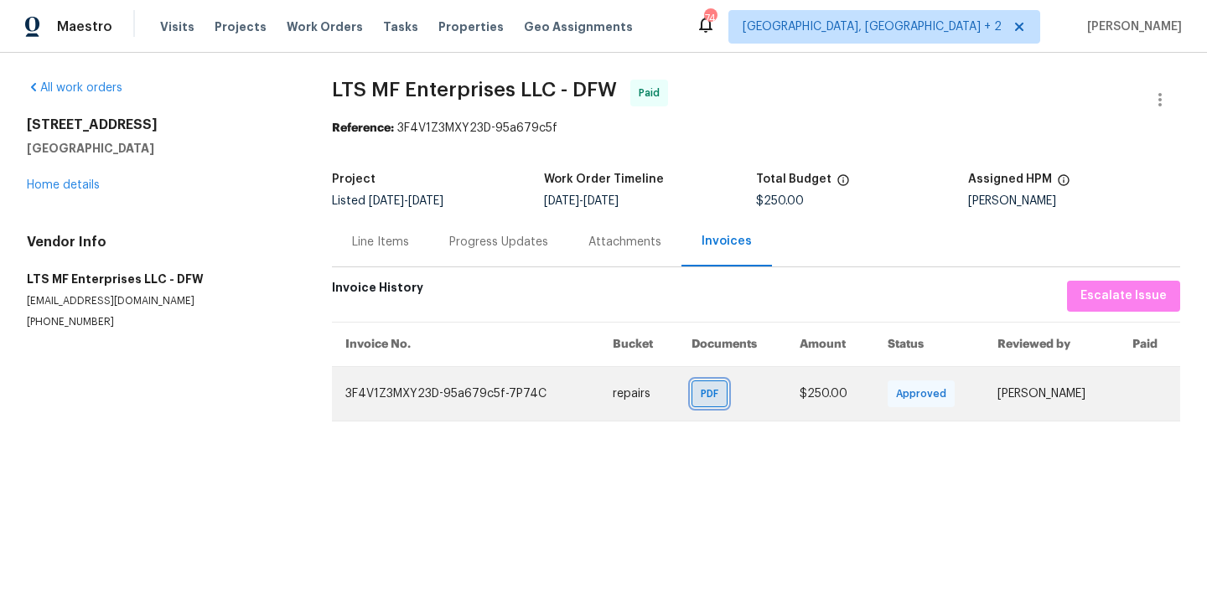
click at [701, 399] on span "PDF" at bounding box center [713, 394] width 24 height 17
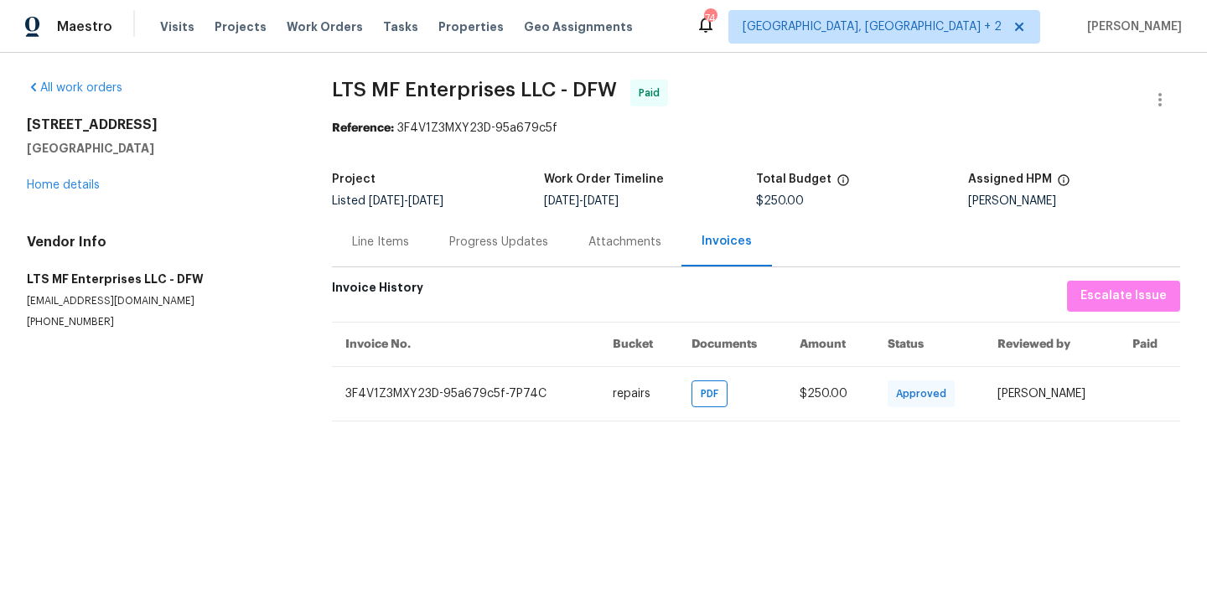
click at [369, 256] on div "Line Items" at bounding box center [380, 241] width 97 height 49
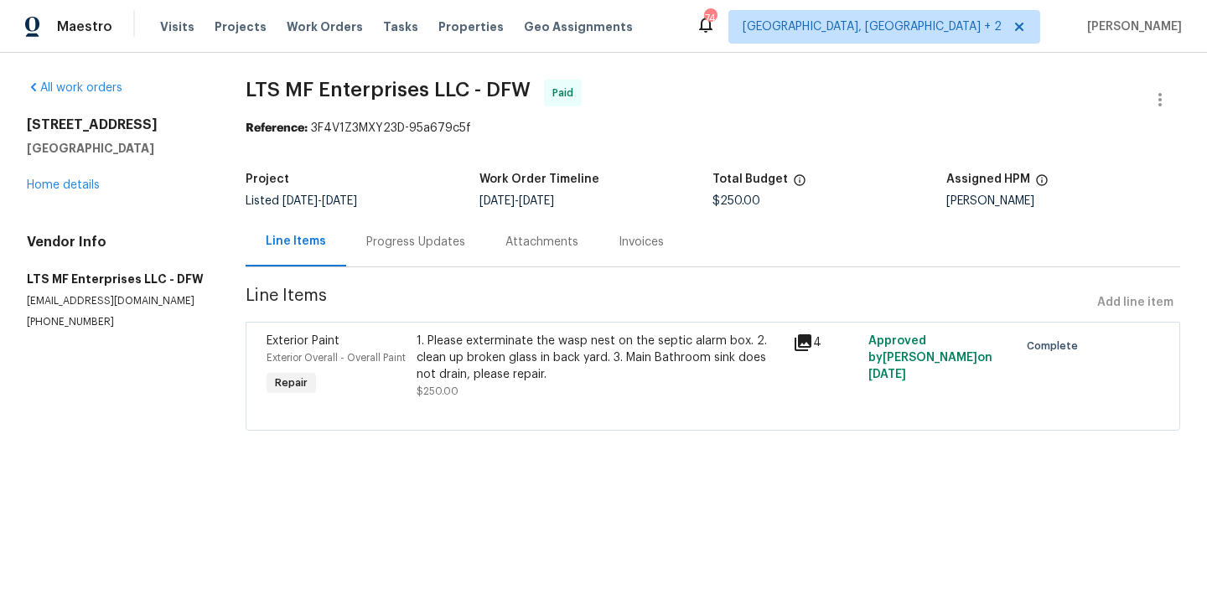
click at [541, 417] on div at bounding box center [713, 410] width 893 height 20
click at [510, 358] on div "1. Please exterminate the wasp nest on the septic alarm box. 2. clean up broken…" at bounding box center [600, 358] width 366 height 50
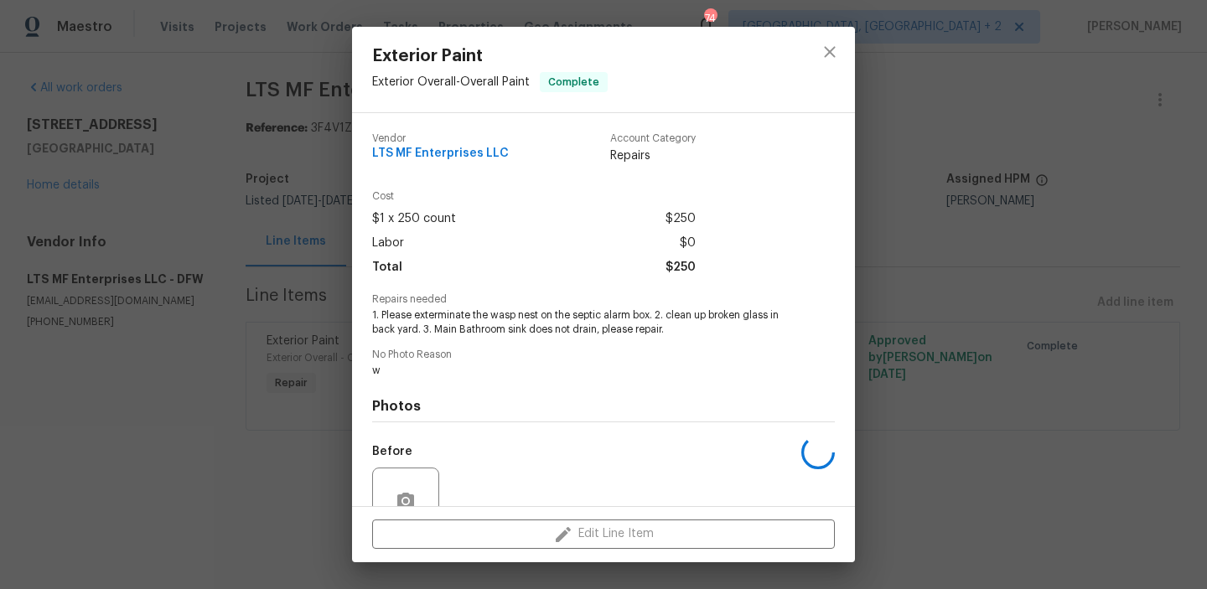
scroll to position [154, 0]
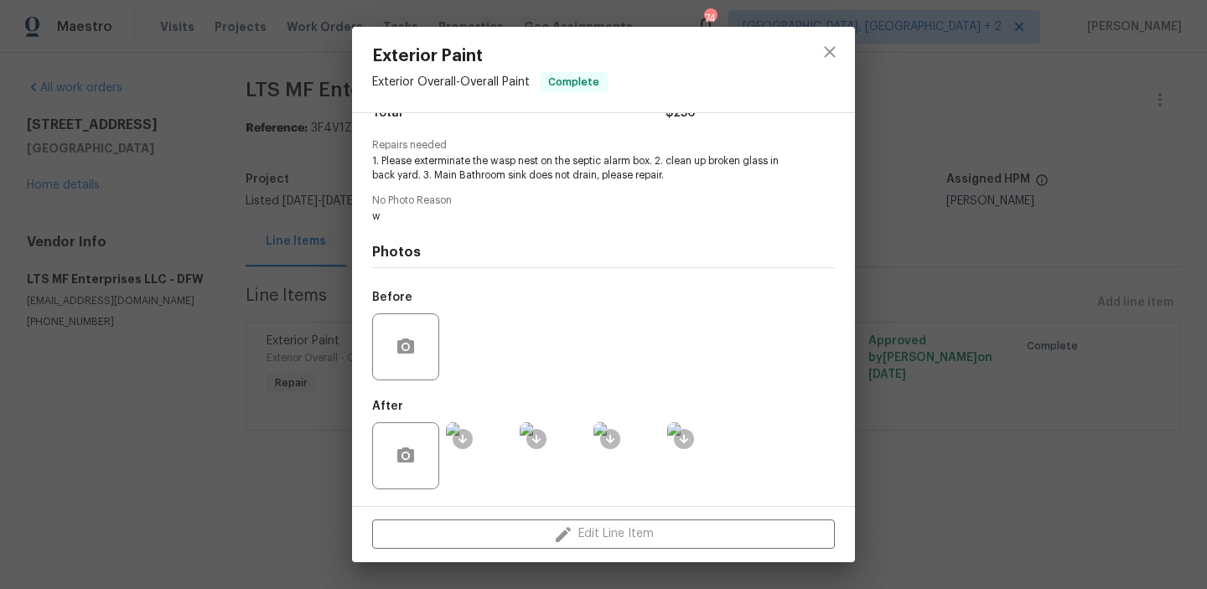
click at [253, 182] on div "Exterior Paint Exterior Overall - Overall Paint Complete Vendor LTS MF Enterpri…" at bounding box center [603, 294] width 1207 height 589
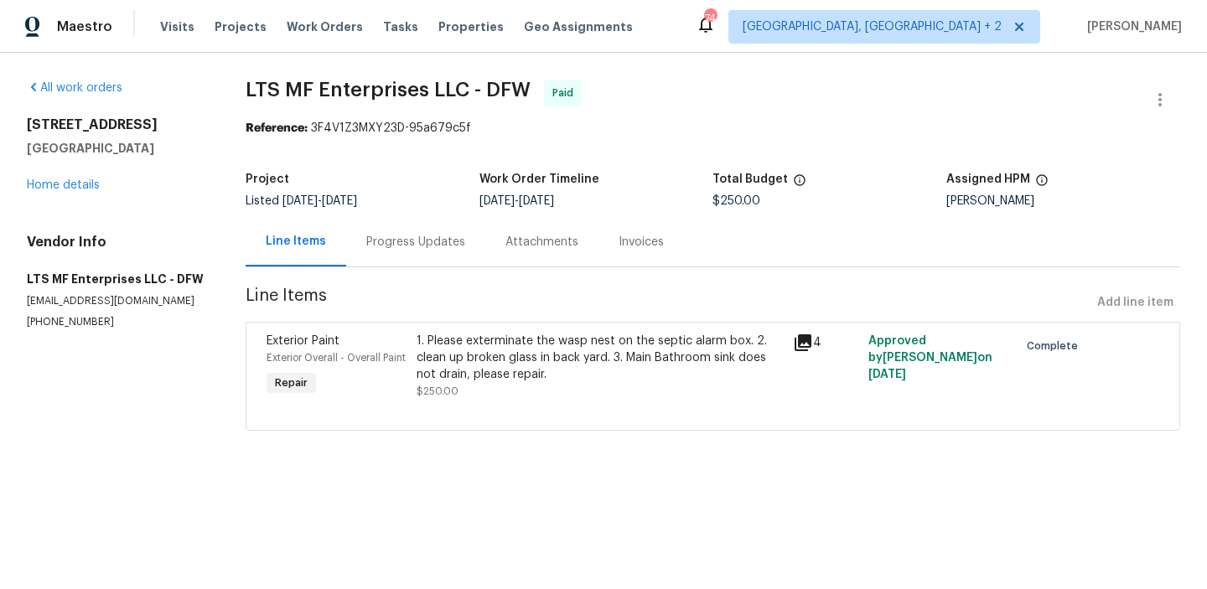
click at [440, 355] on div "1. Please exterminate the wasp nest on the septic alarm box. 2. clean up broken…" at bounding box center [600, 358] width 366 height 50
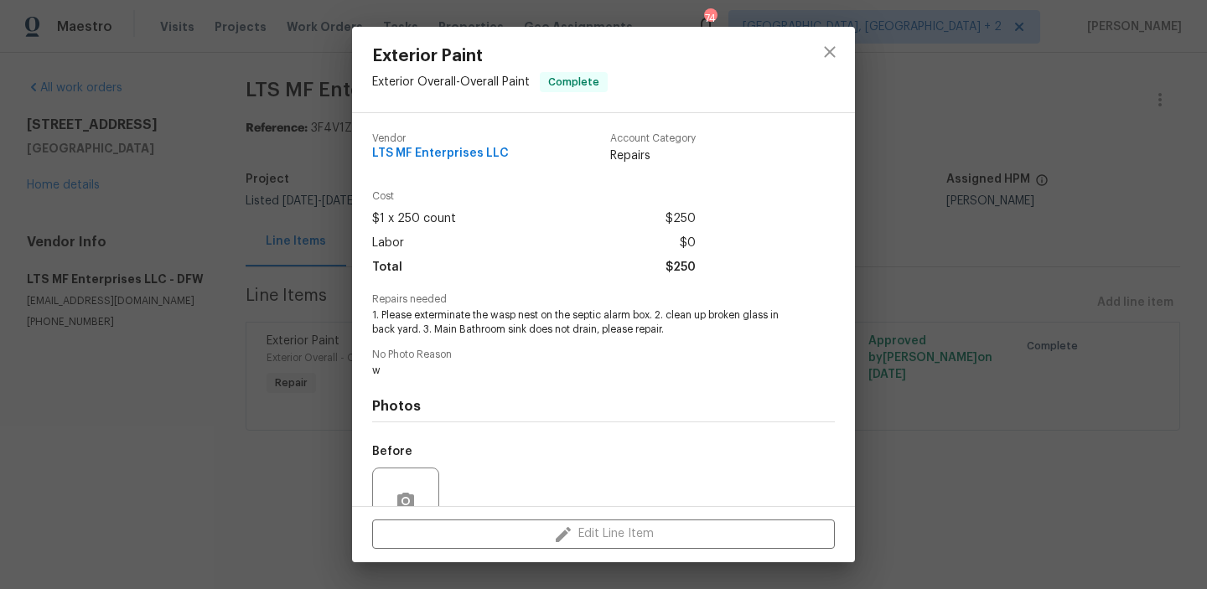
click at [404, 321] on span "1. Please exterminate the wasp nest on the septic alarm box. 2. clean up broken…" at bounding box center [580, 323] width 417 height 29
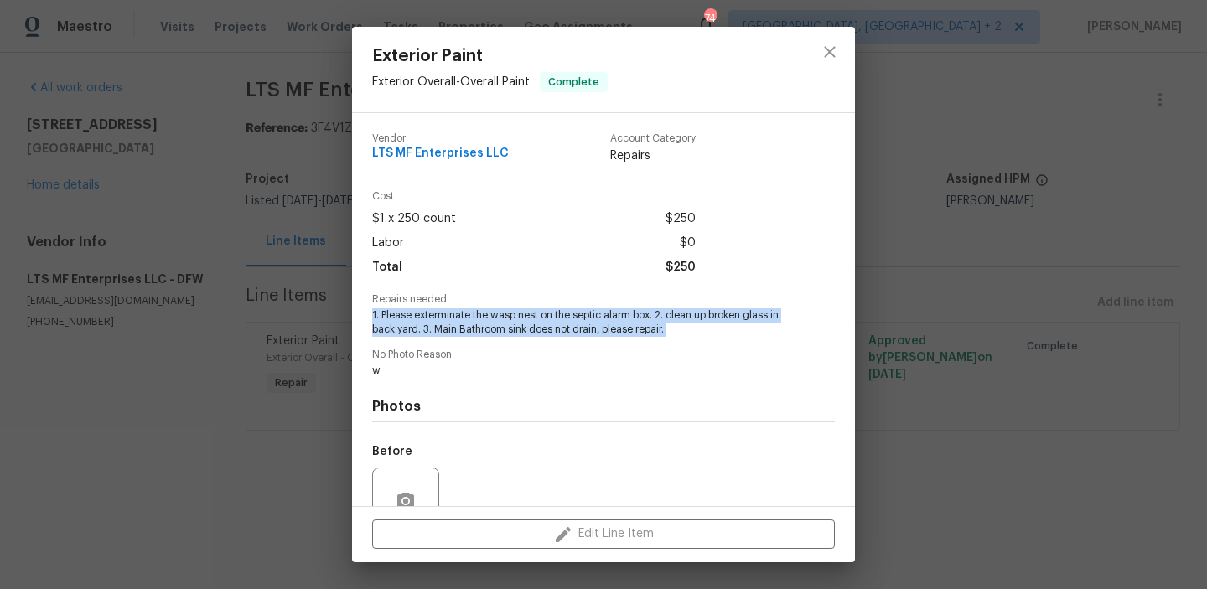
click at [404, 321] on span "1. Please exterminate the wasp nest on the septic alarm box. 2. clean up broken…" at bounding box center [580, 323] width 417 height 29
copy span "1. Please exterminate the wasp nest on the septic alarm box. 2. clean up broken…"
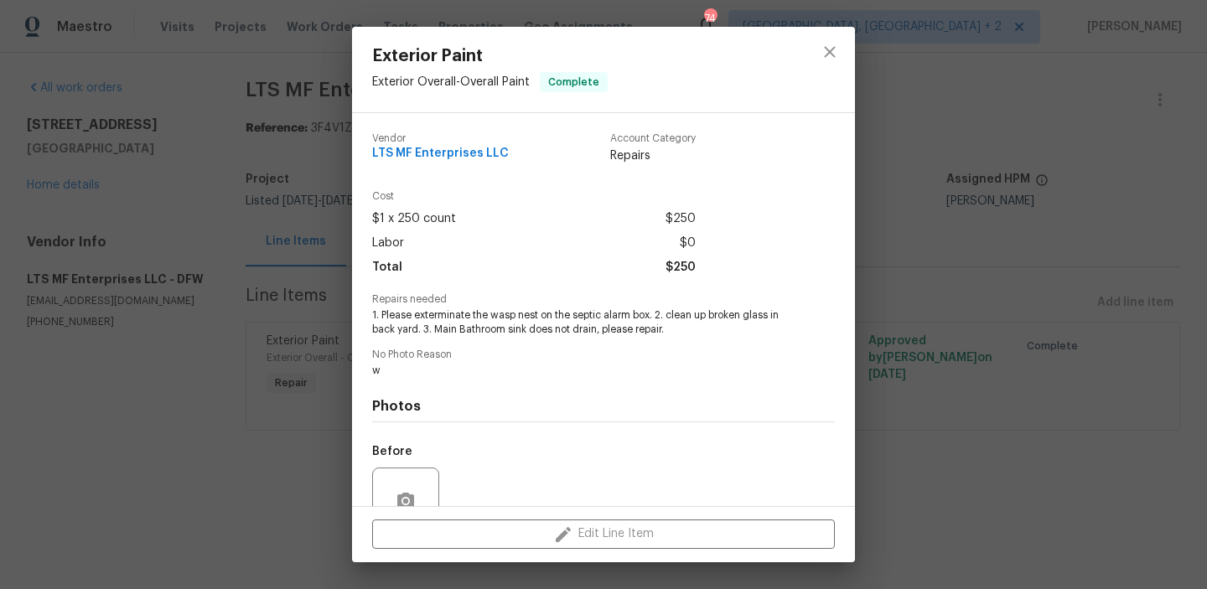
click at [264, 94] on div "Exterior Paint Exterior Overall - Overall Paint Complete Vendor LTS MF Enterpri…" at bounding box center [603, 294] width 1207 height 589
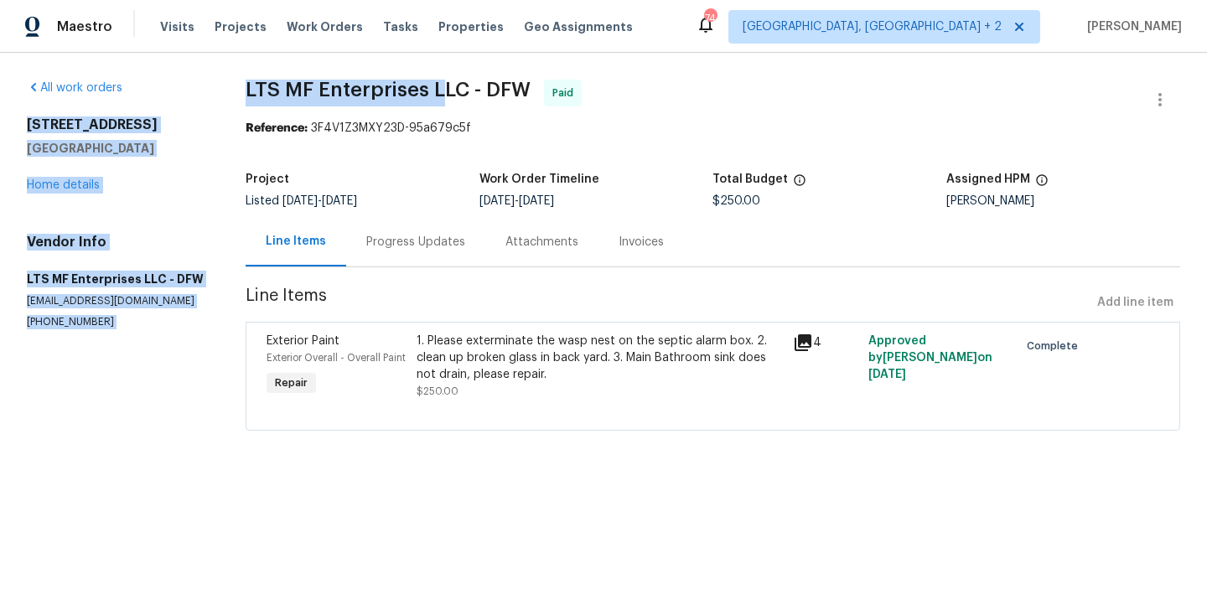
drag, startPoint x: 220, startPoint y: 85, endPoint x: 444, endPoint y: 85, distance: 224.7
click at [444, 85] on div "All work orders 9021 Monticello Dr Granbury, TX 76049 Home details Vendor Info …" at bounding box center [603, 265] width 1207 height 425
click at [444, 85] on span "LTS MF Enterprises LLC - DFW" at bounding box center [388, 90] width 285 height 20
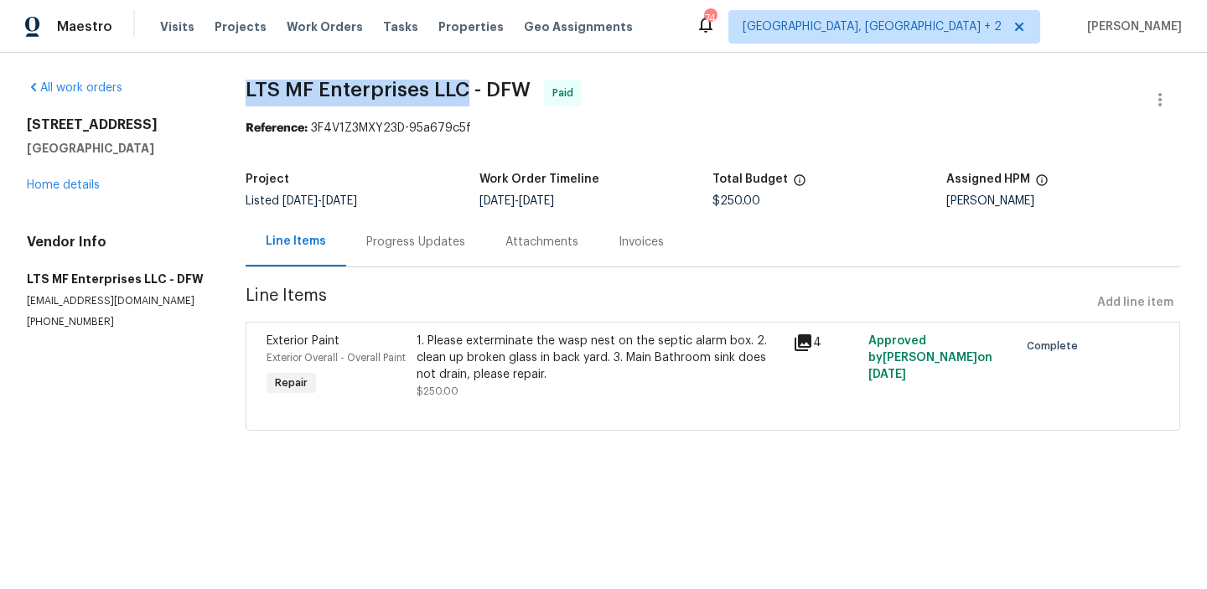
drag, startPoint x: 241, startPoint y: 87, endPoint x: 465, endPoint y: 88, distance: 223.1
click at [465, 88] on div "All work orders 9021 Monticello Dr Granbury, TX 76049 Home details Vendor Info …" at bounding box center [603, 265] width 1207 height 425
copy span "LTS MF Enterprises LLC"
click at [476, 380] on div "1. Please exterminate the wasp nest on the septic alarm box. 2. clean up broken…" at bounding box center [600, 358] width 366 height 50
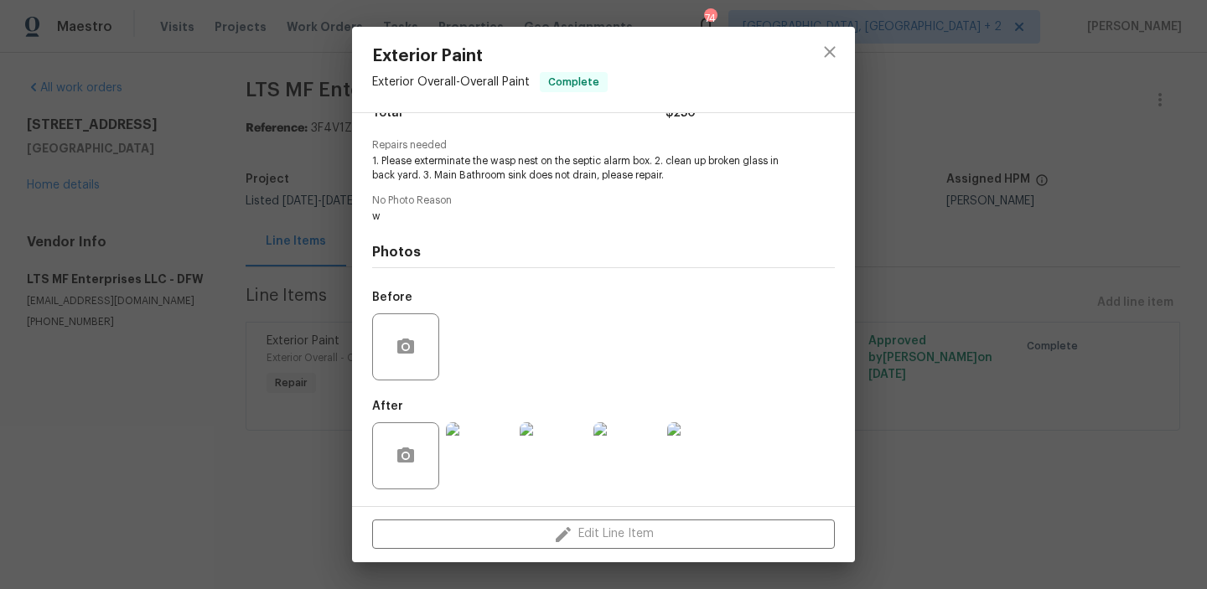
click at [485, 467] on img at bounding box center [479, 456] width 67 height 67
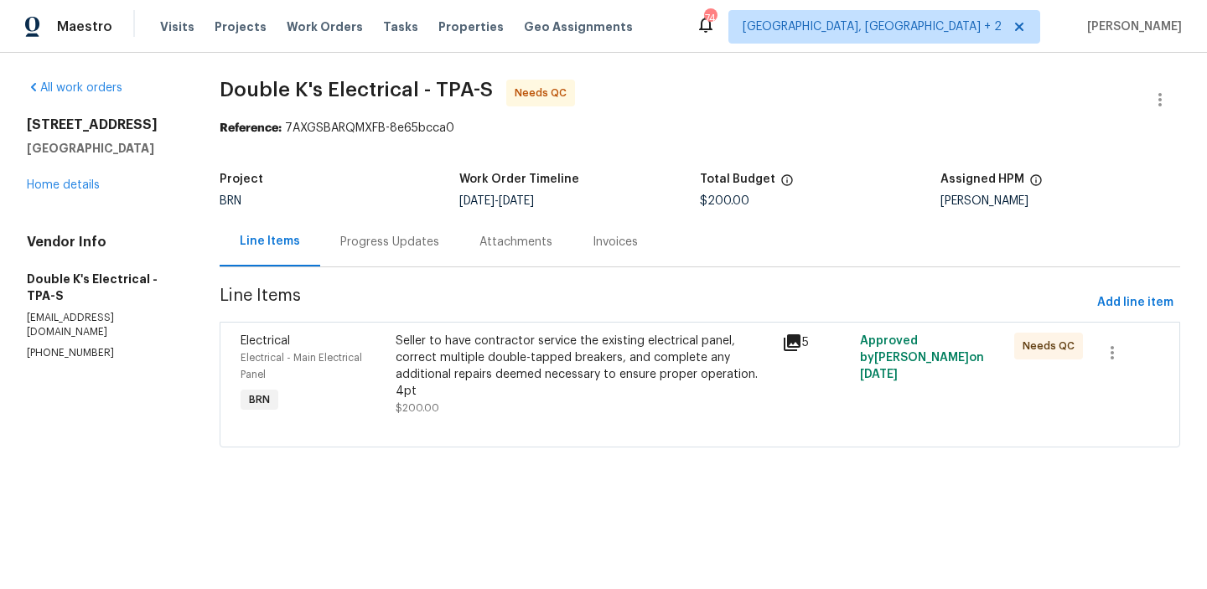
click at [483, 352] on div "Seller to have contractor service the existing electrical panel, correct multip…" at bounding box center [584, 366] width 377 height 67
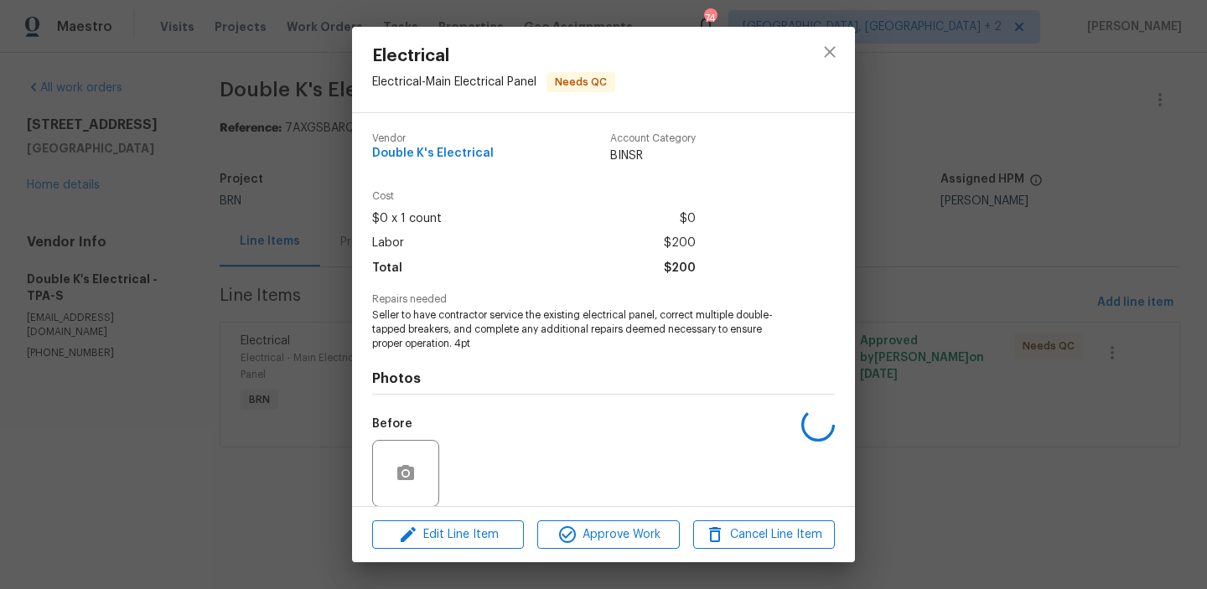
scroll to position [127, 0]
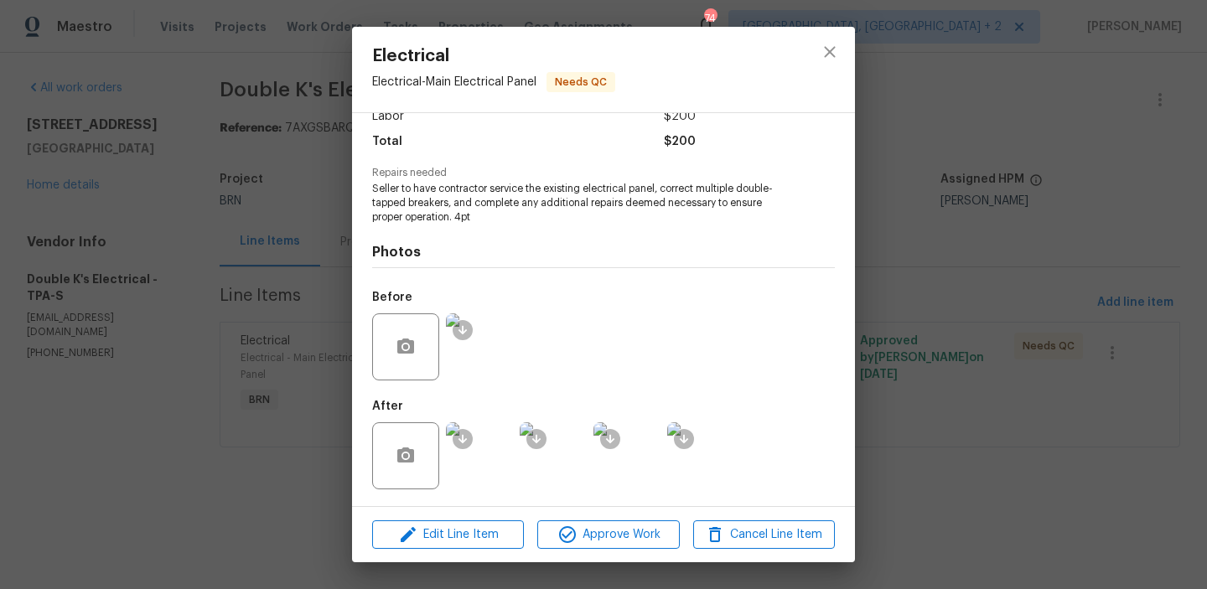
click at [490, 439] on img at bounding box center [479, 456] width 67 height 67
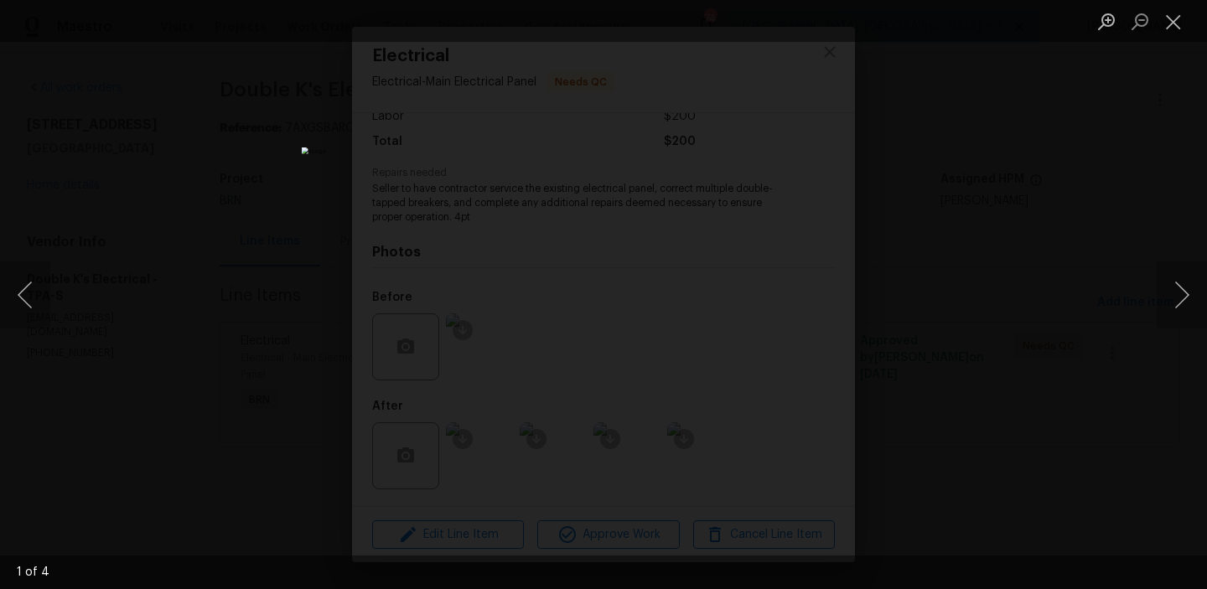
click at [206, 143] on div "Lightbox" at bounding box center [603, 294] width 1207 height 589
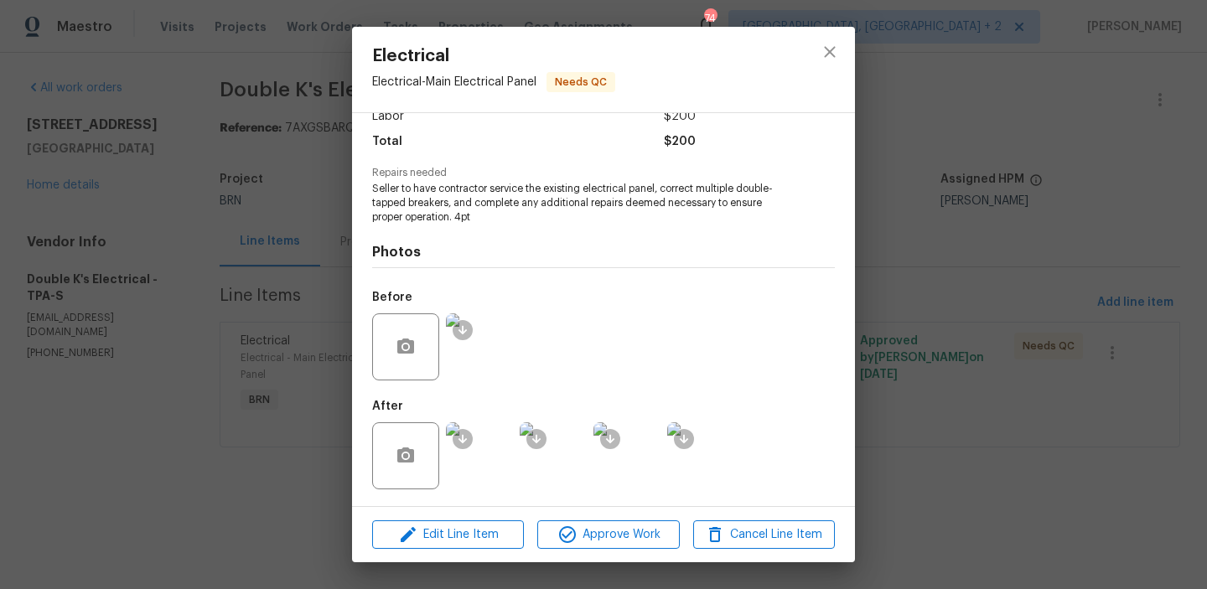
click at [271, 161] on div "Electrical Electrical - Main Electrical Panel Needs QC Vendor Double K's Electr…" at bounding box center [603, 294] width 1207 height 589
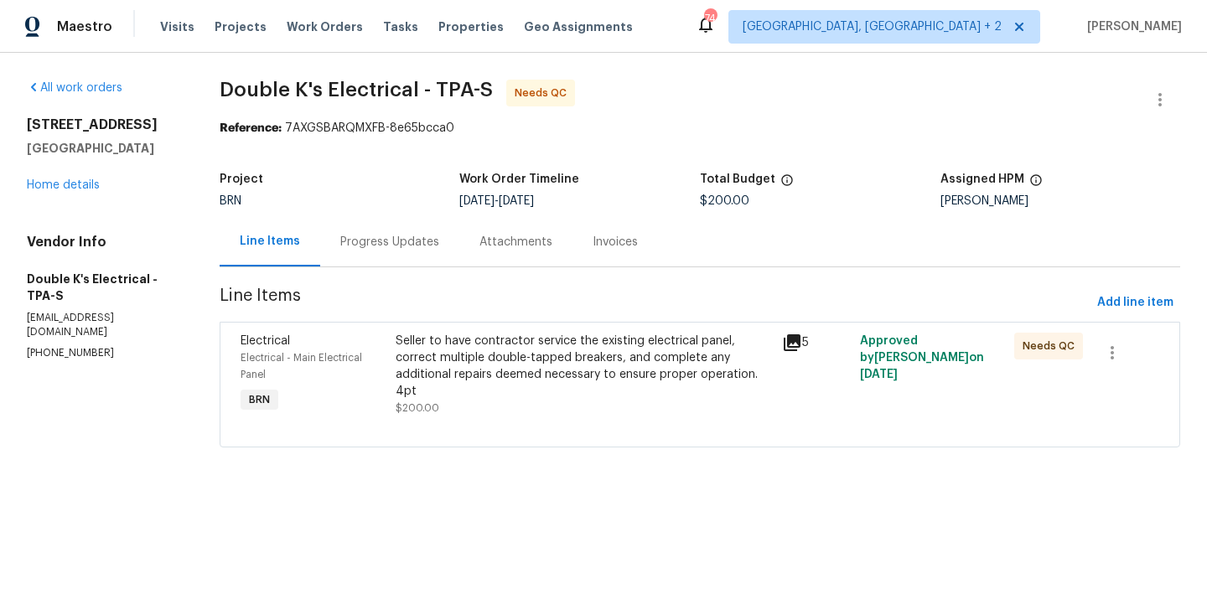
click at [461, 354] on div "Seller to have contractor service the existing electrical panel, correct multip…" at bounding box center [584, 366] width 377 height 67
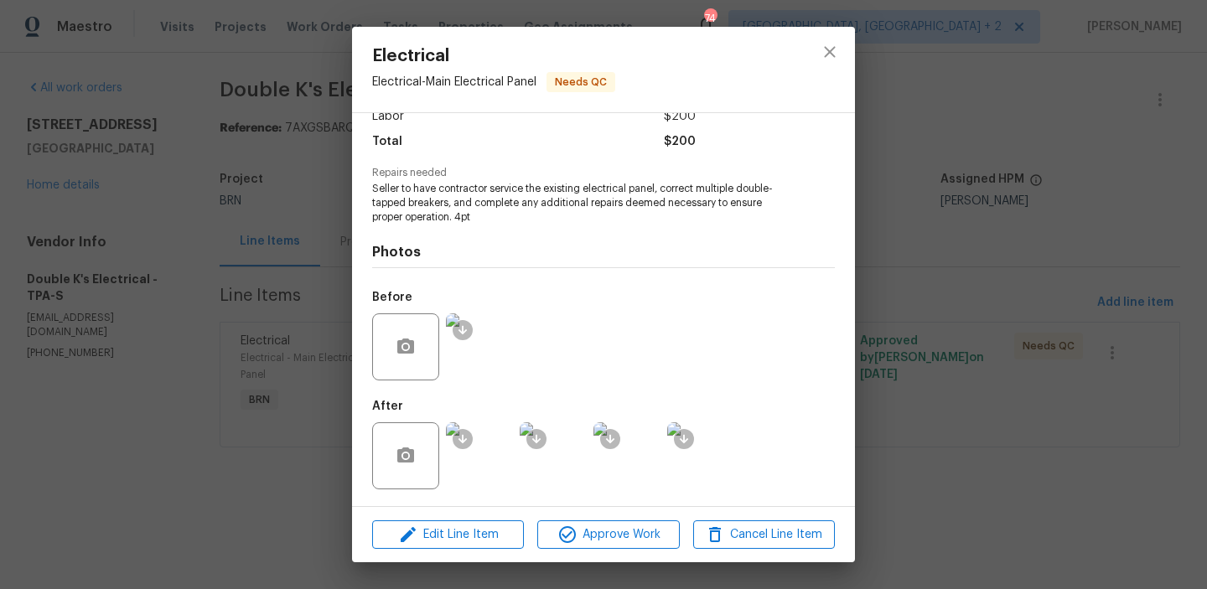
click at [496, 467] on img at bounding box center [479, 456] width 67 height 67
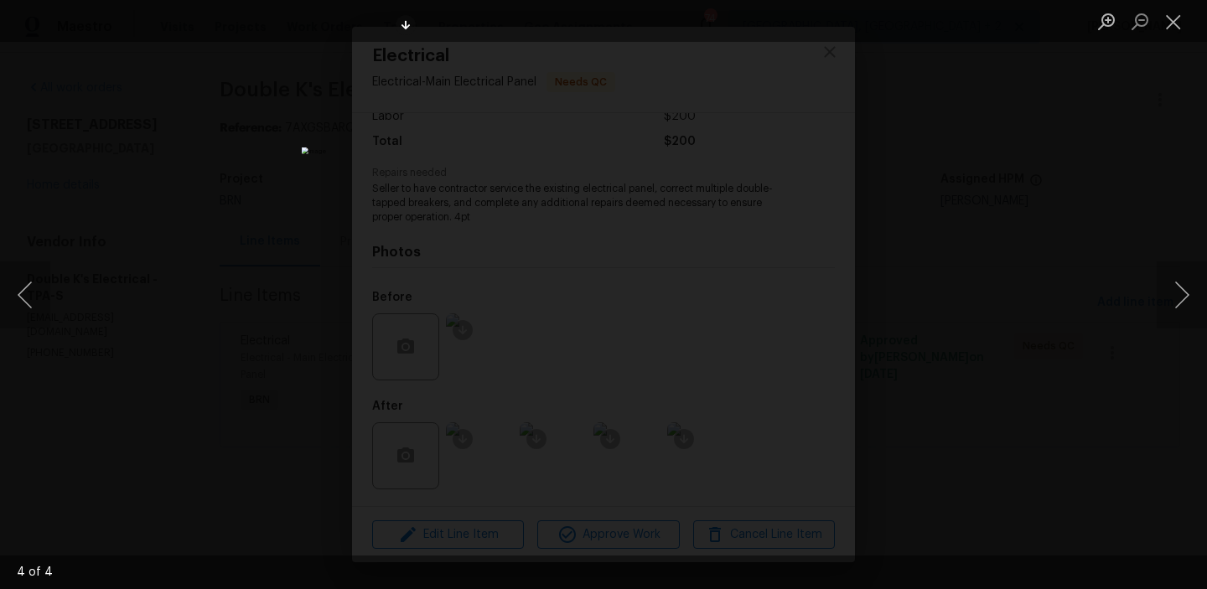
click at [226, 169] on div "Lightbox" at bounding box center [603, 294] width 1207 height 589
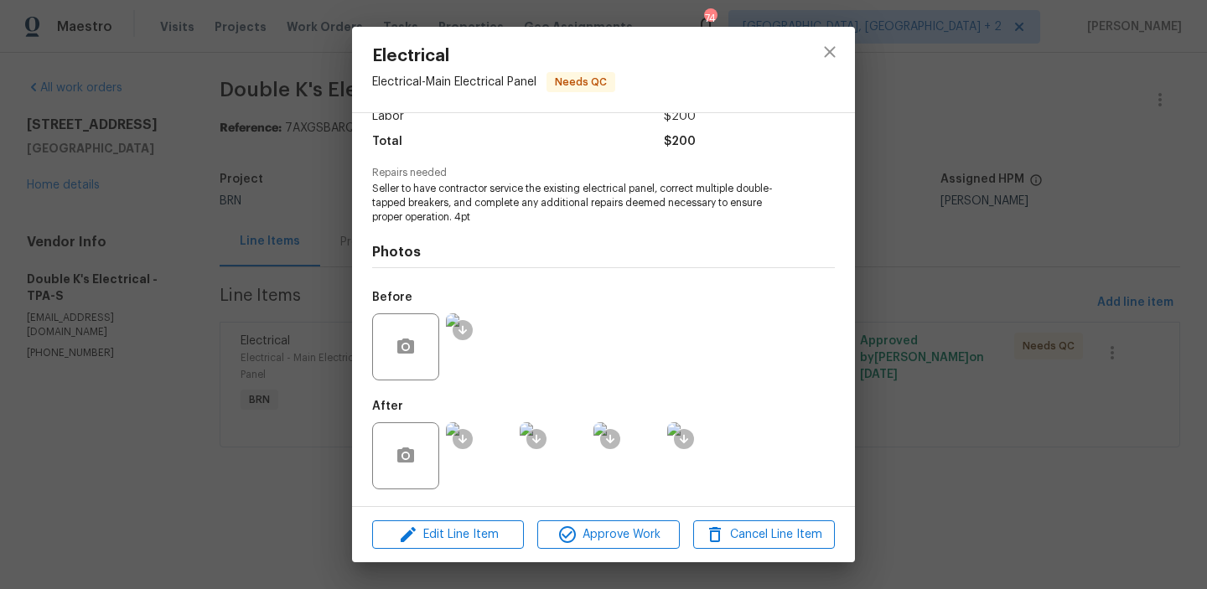
click at [245, 180] on div "Electrical Electrical - Main Electrical Panel Needs QC Vendor Double K's Electr…" at bounding box center [603, 294] width 1207 height 589
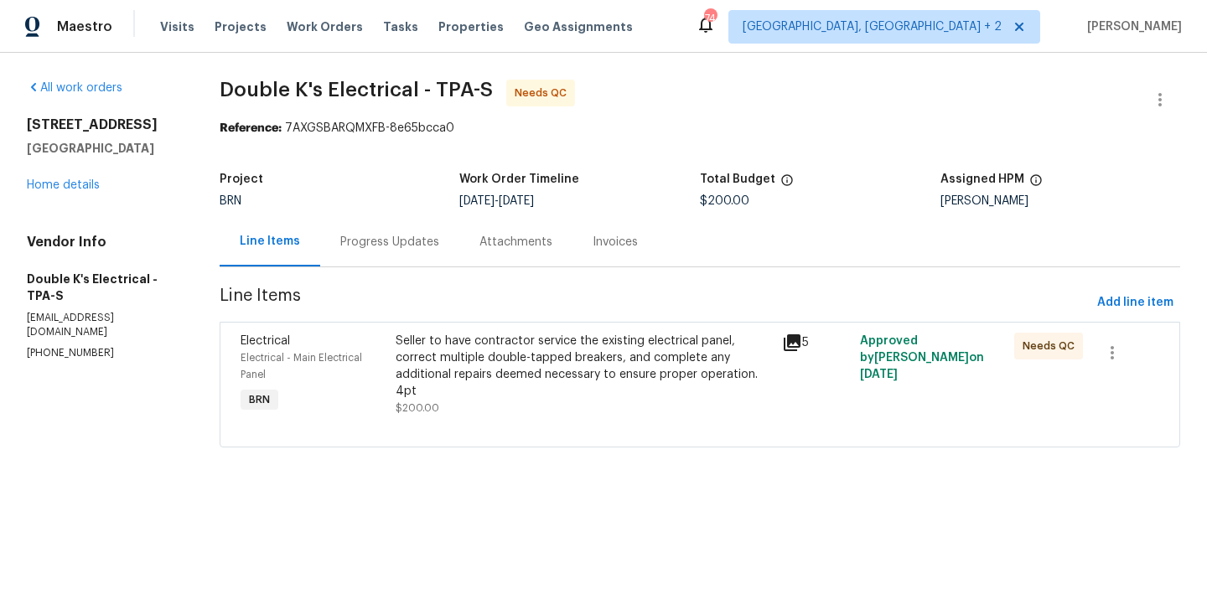
click at [367, 226] on div "Progress Updates" at bounding box center [389, 241] width 139 height 49
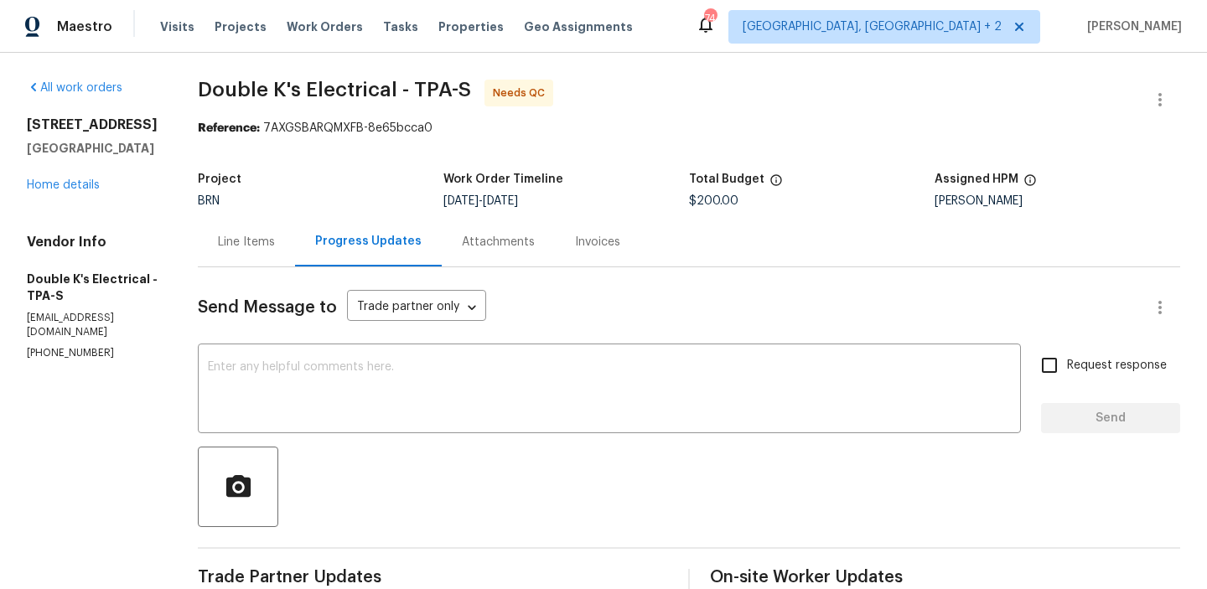
click at [237, 245] on div "Line Items" at bounding box center [246, 242] width 57 height 17
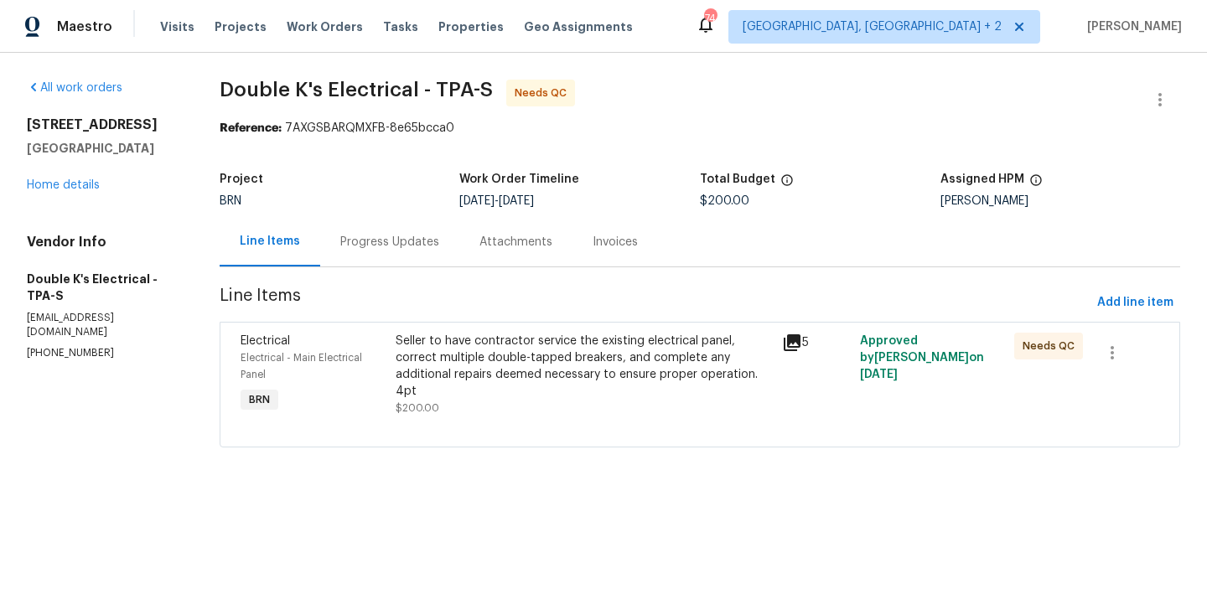
click at [521, 362] on div "Seller to have contractor service the existing electrical panel, correct multip…" at bounding box center [584, 366] width 377 height 67
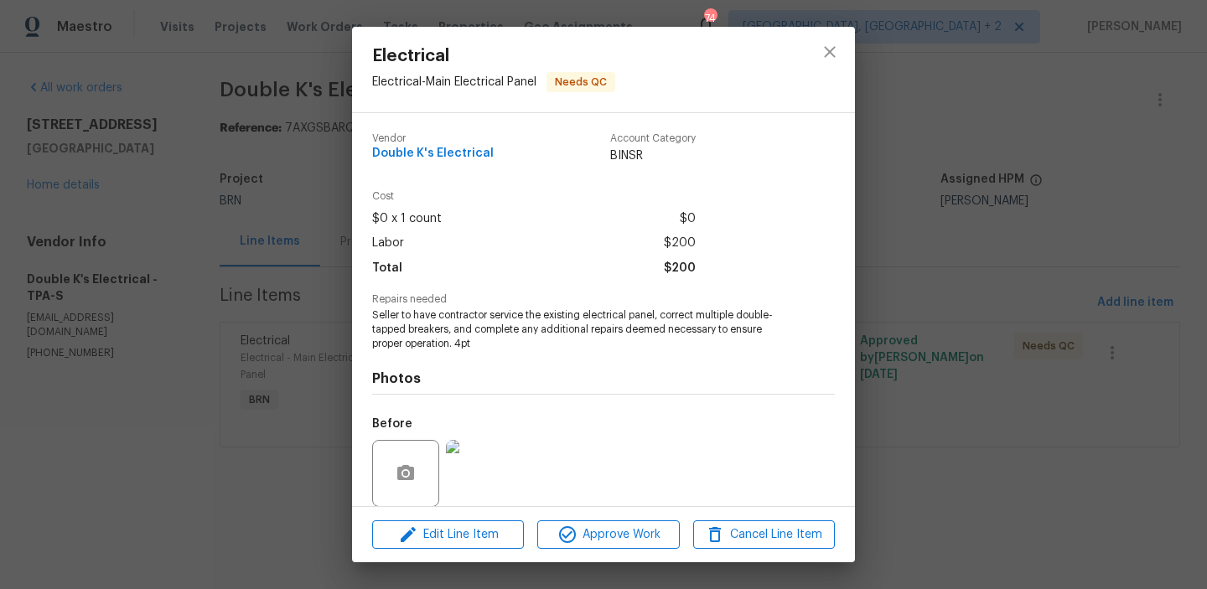
scroll to position [127, 0]
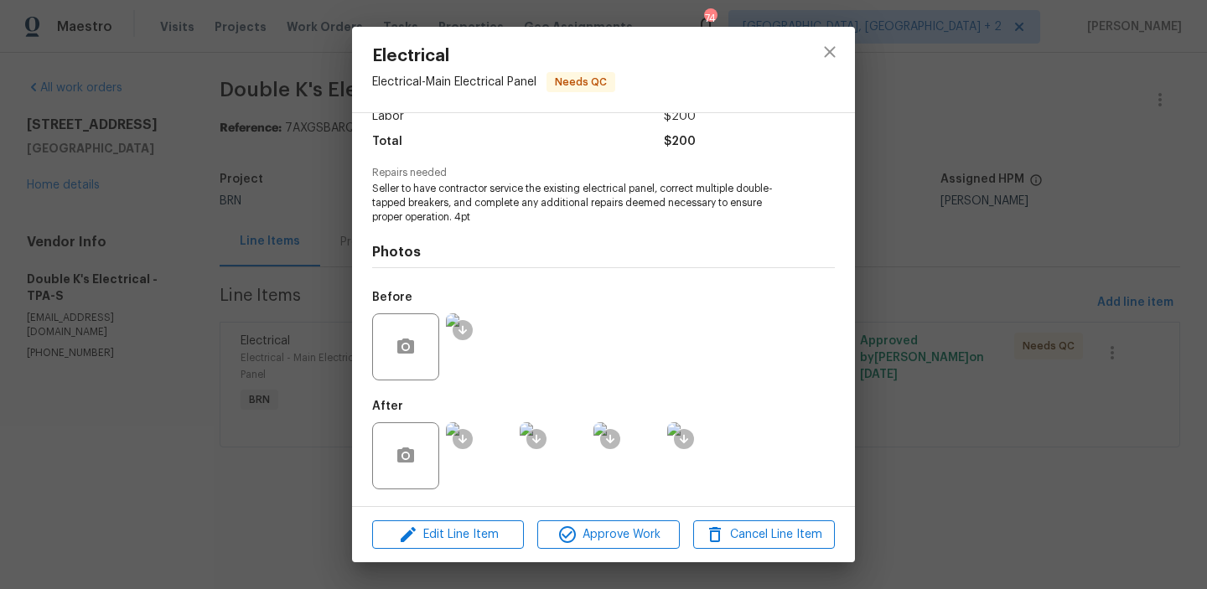
click at [490, 355] on img at bounding box center [479, 347] width 67 height 67
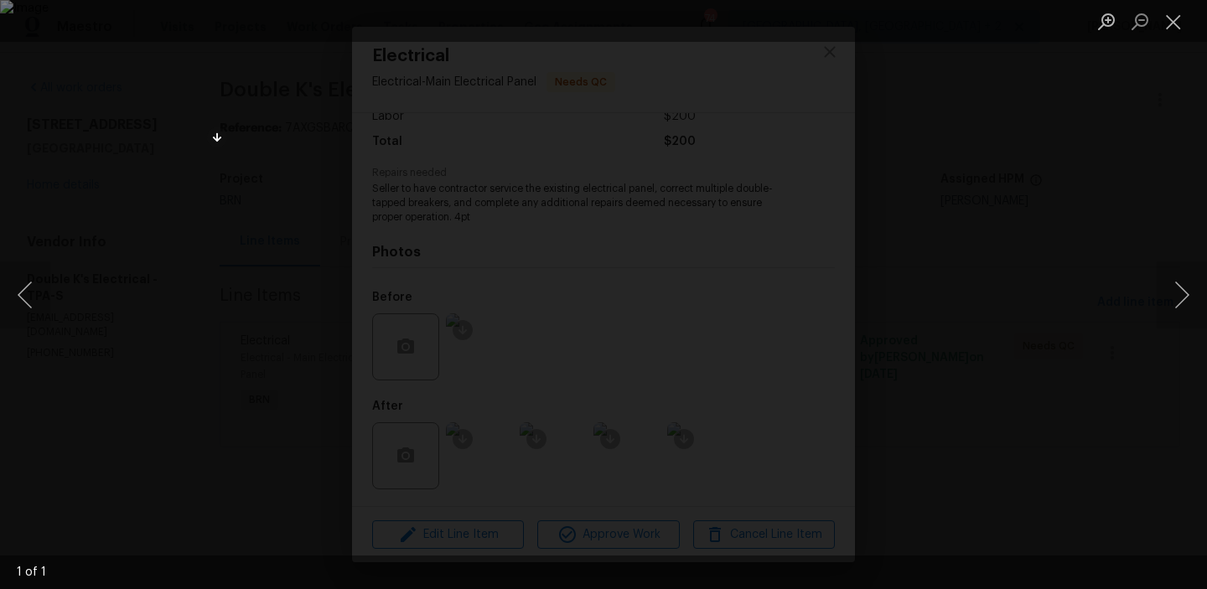
click at [110, 439] on div "Lightbox" at bounding box center [603, 294] width 1207 height 589
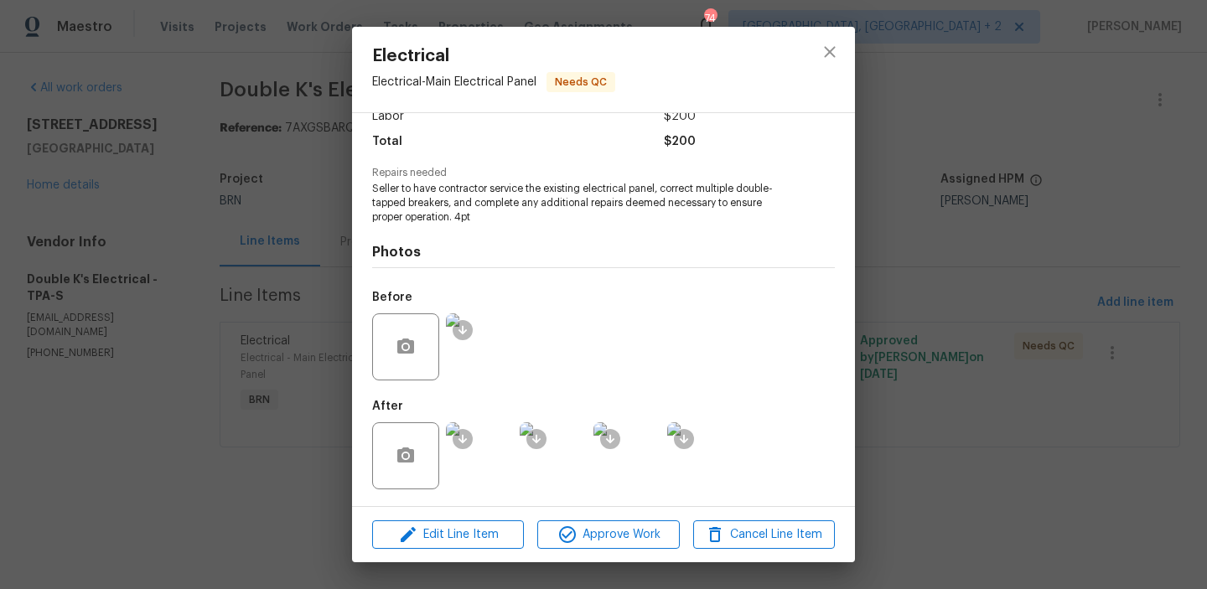
click at [675, 450] on img at bounding box center [700, 456] width 67 height 67
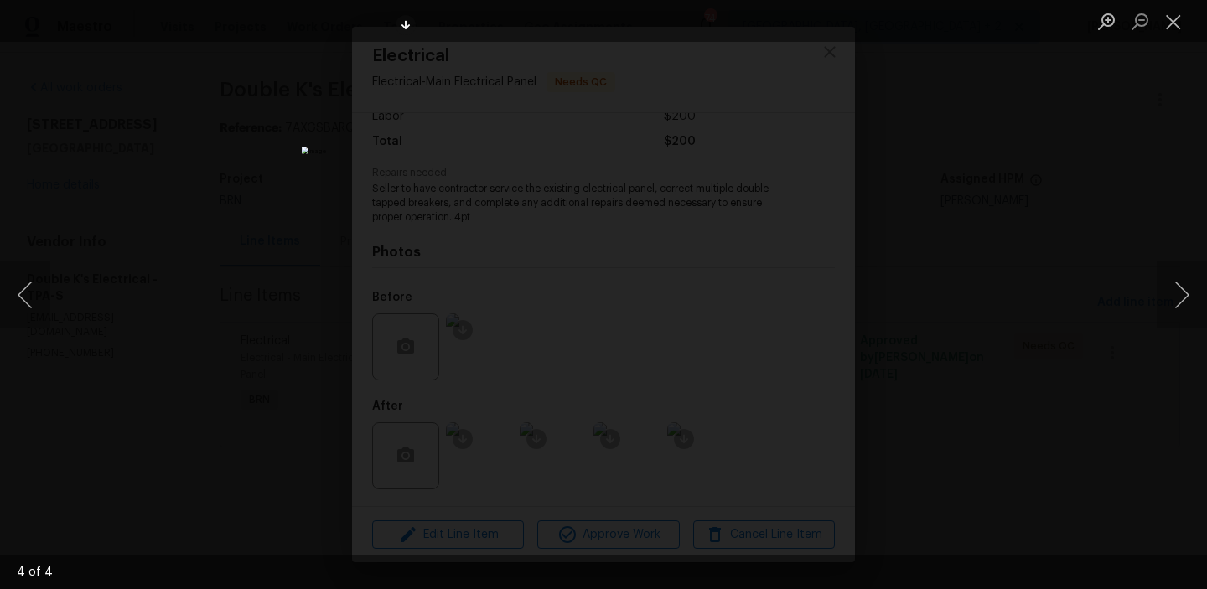
click at [190, 207] on div "Lightbox" at bounding box center [603, 294] width 1207 height 589
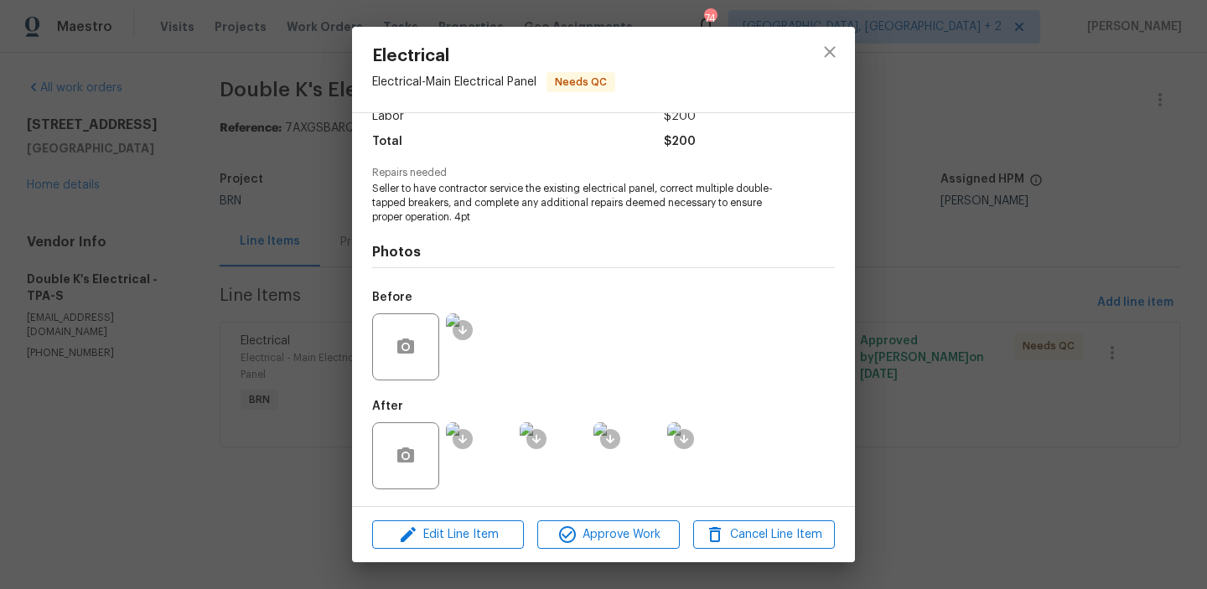
click at [366, 234] on div "Vendor Double K's Electrical Account Category BINSR Cost $0 x 1 count $0 Labor …" at bounding box center [603, 309] width 503 height 393
click at [329, 239] on div "Electrical Electrical - Main Electrical Panel Needs QC Vendor Double K's Electr…" at bounding box center [603, 294] width 1207 height 589
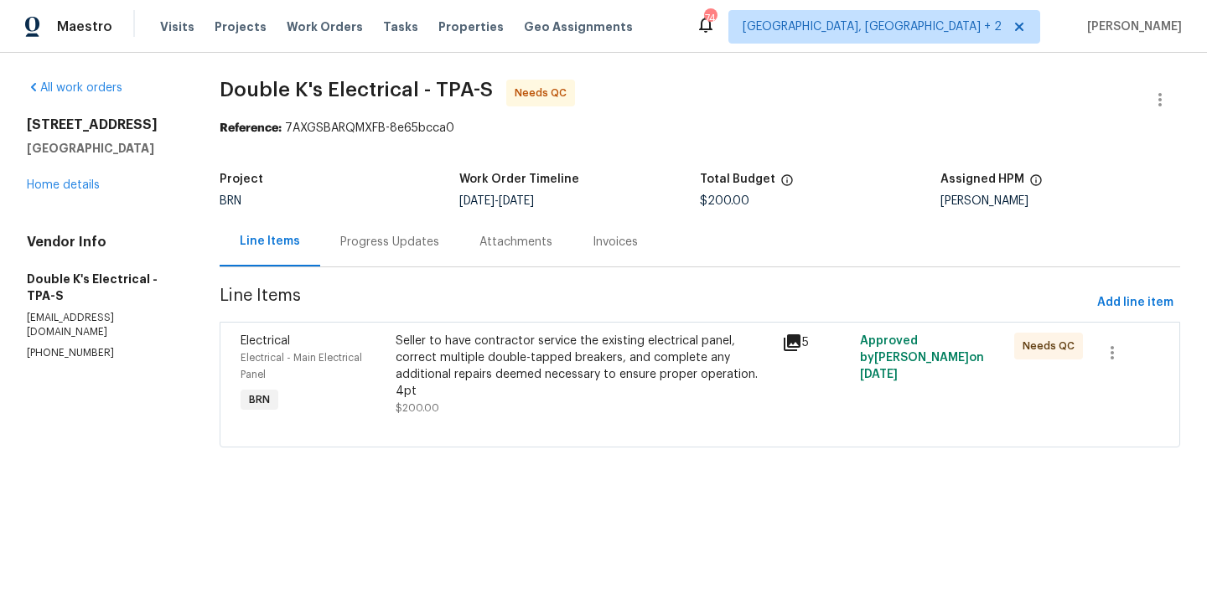
click at [387, 242] on div "Progress Updates" at bounding box center [389, 242] width 99 height 17
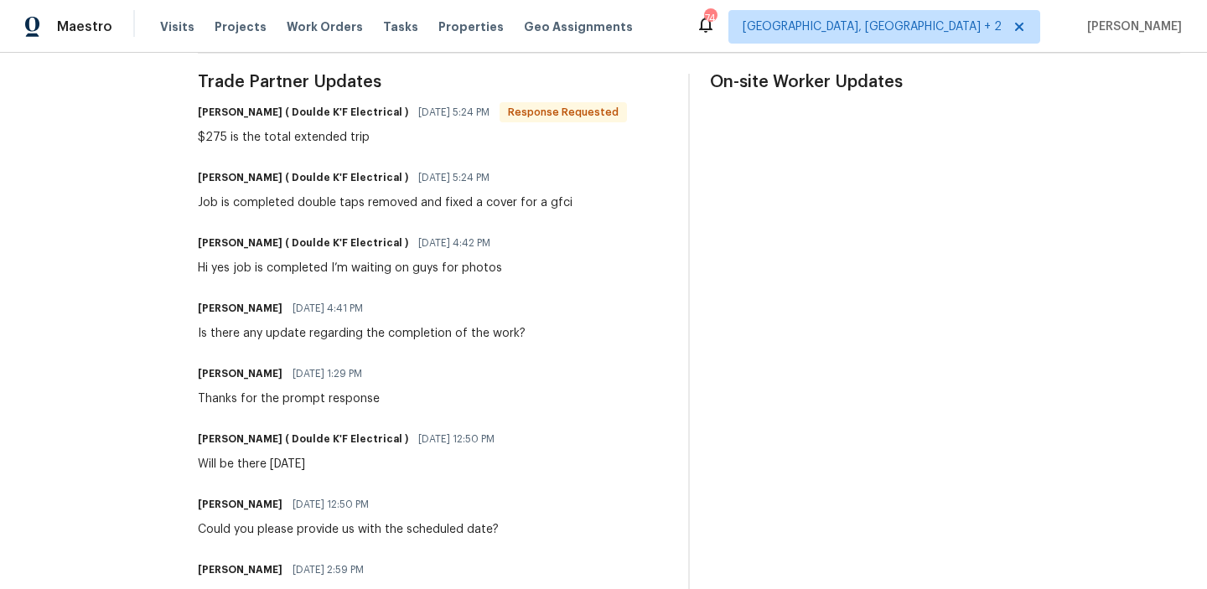
scroll to position [500, 0]
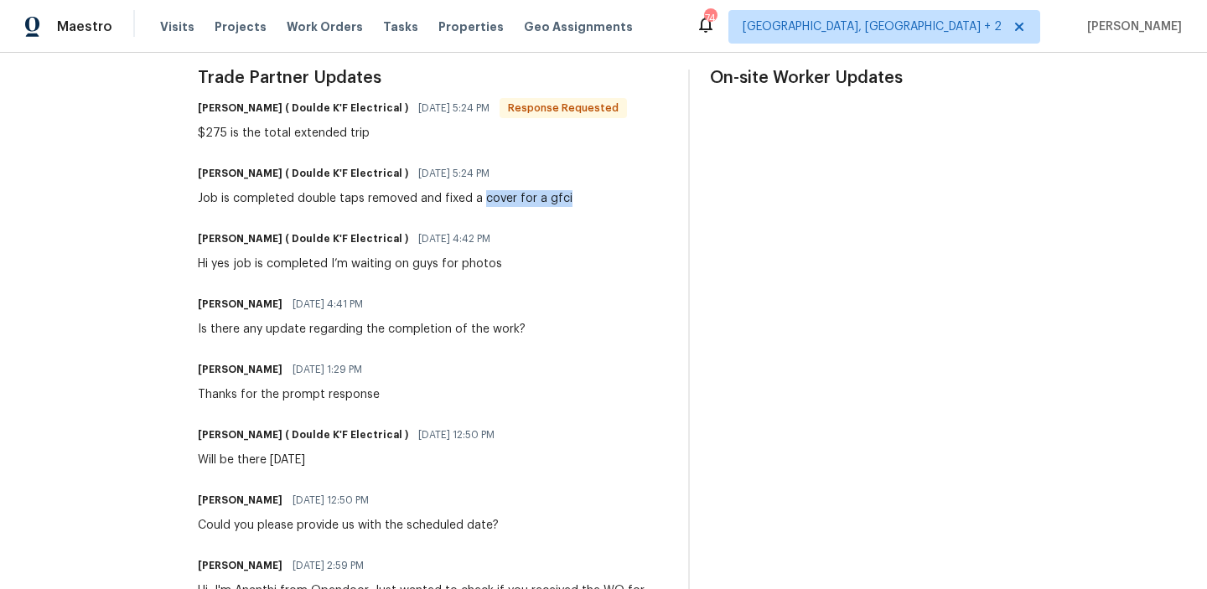
drag, startPoint x: 488, startPoint y: 200, endPoint x: 588, endPoint y: 200, distance: 99.8
click at [588, 200] on div "Ravindra Teeakram ( Doulde K'F Electrical ) 09/25/2025 5:24 PM Job is completed…" at bounding box center [433, 184] width 470 height 45
copy div "cover for a gfci"
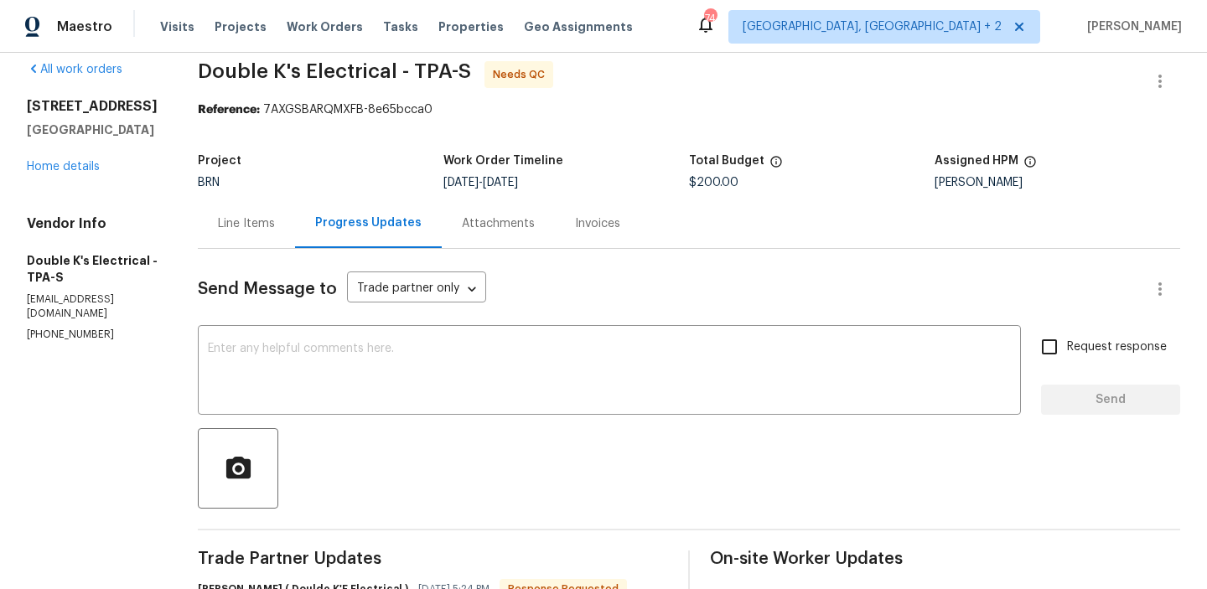
scroll to position [0, 0]
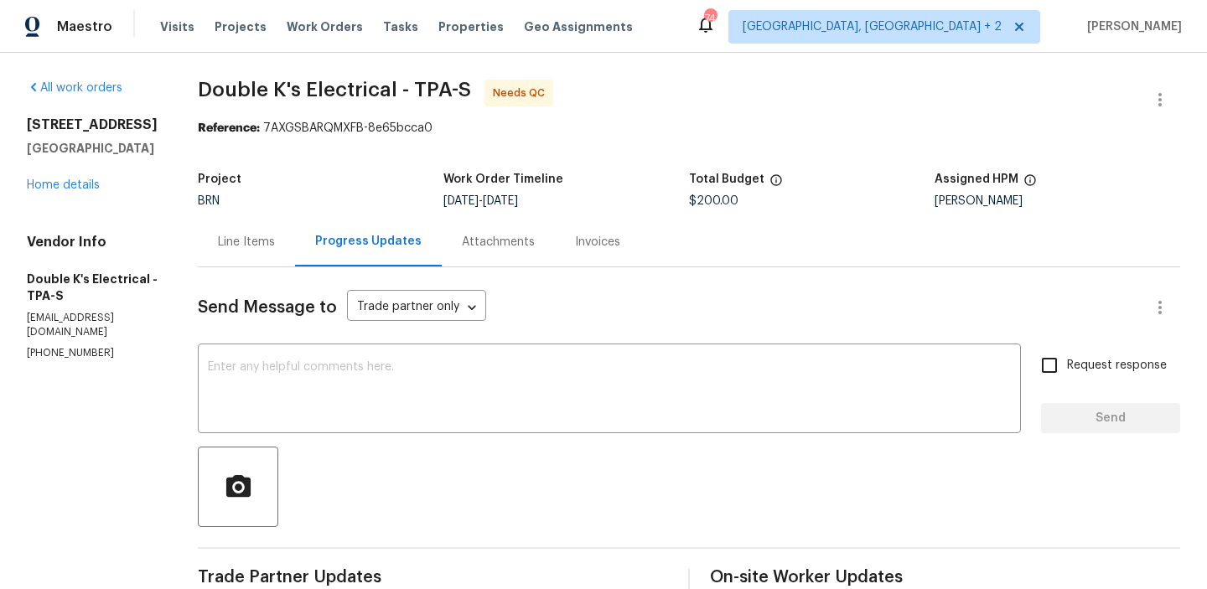
click at [245, 238] on div "Line Items" at bounding box center [246, 242] width 57 height 17
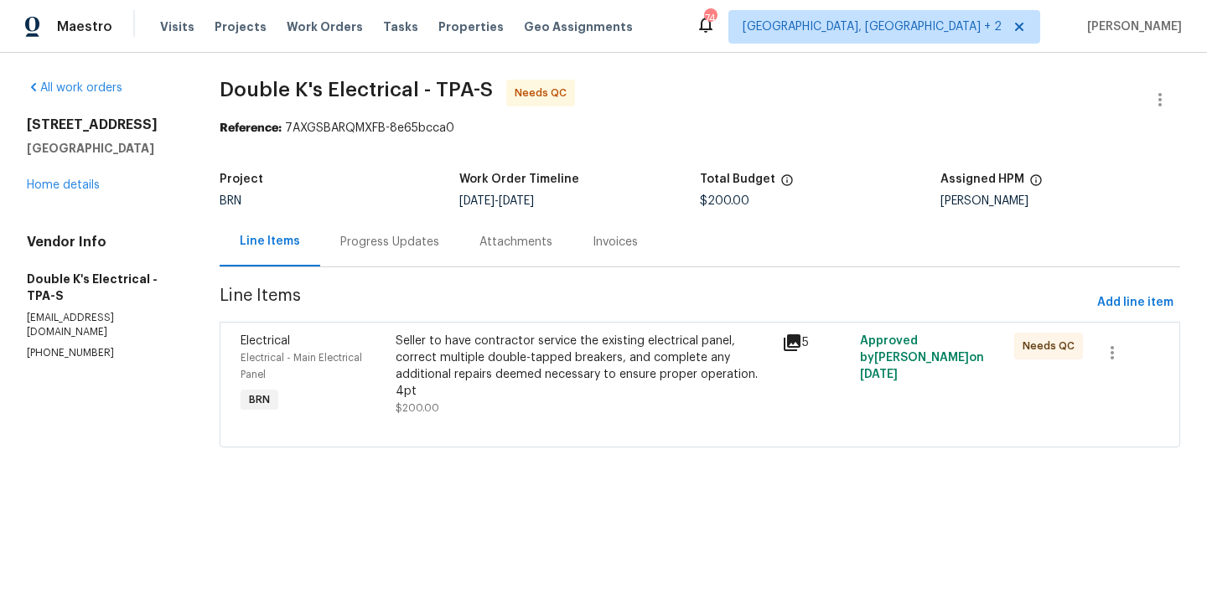
click at [621, 469] on div "All work orders 3119 78th Ave E Sarasota, FL 34243 Home details Vendor Info Dou…" at bounding box center [603, 274] width 1207 height 442
click at [535, 383] on div "Seller to have contractor service the existing electrical panel, correct multip…" at bounding box center [584, 366] width 377 height 67
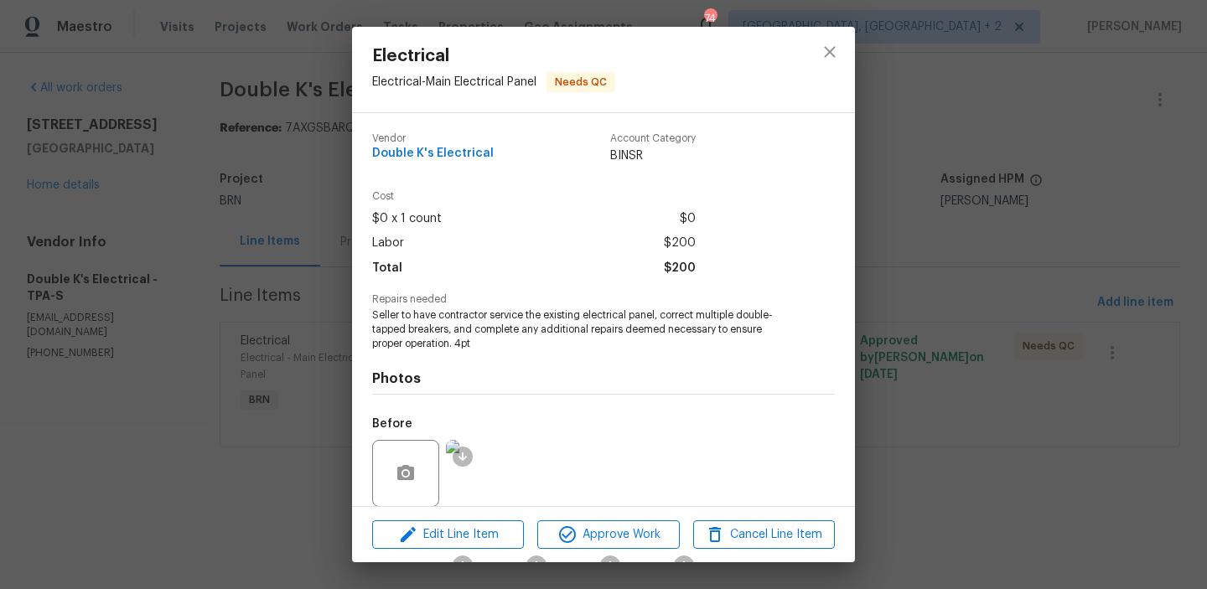
scroll to position [127, 0]
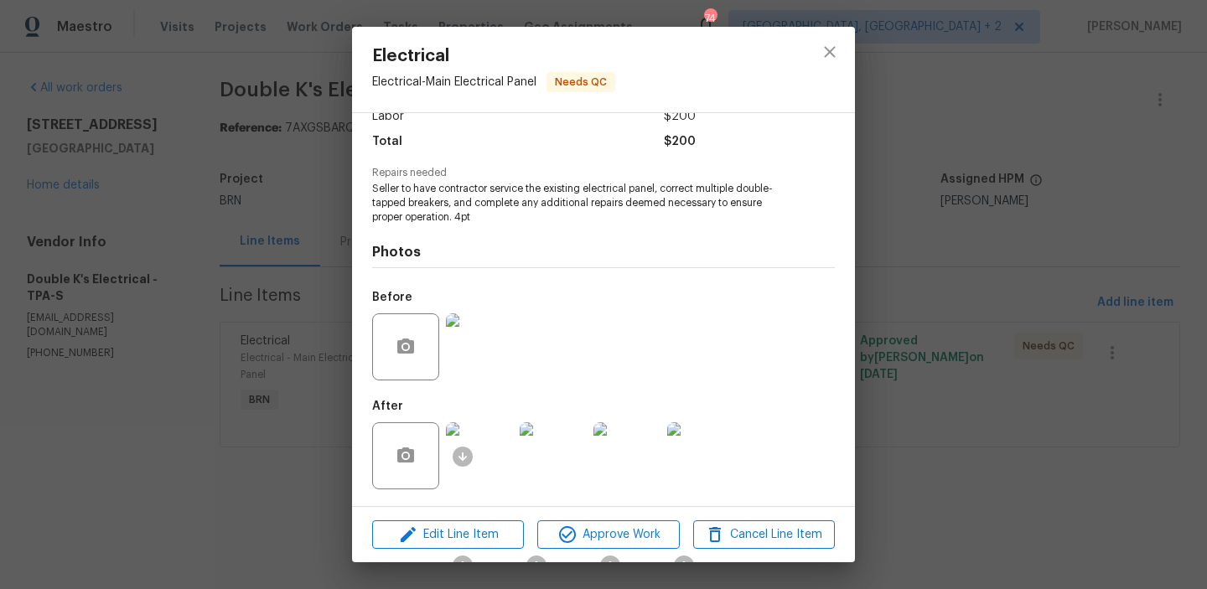
click at [489, 428] on img at bounding box center [479, 456] width 67 height 67
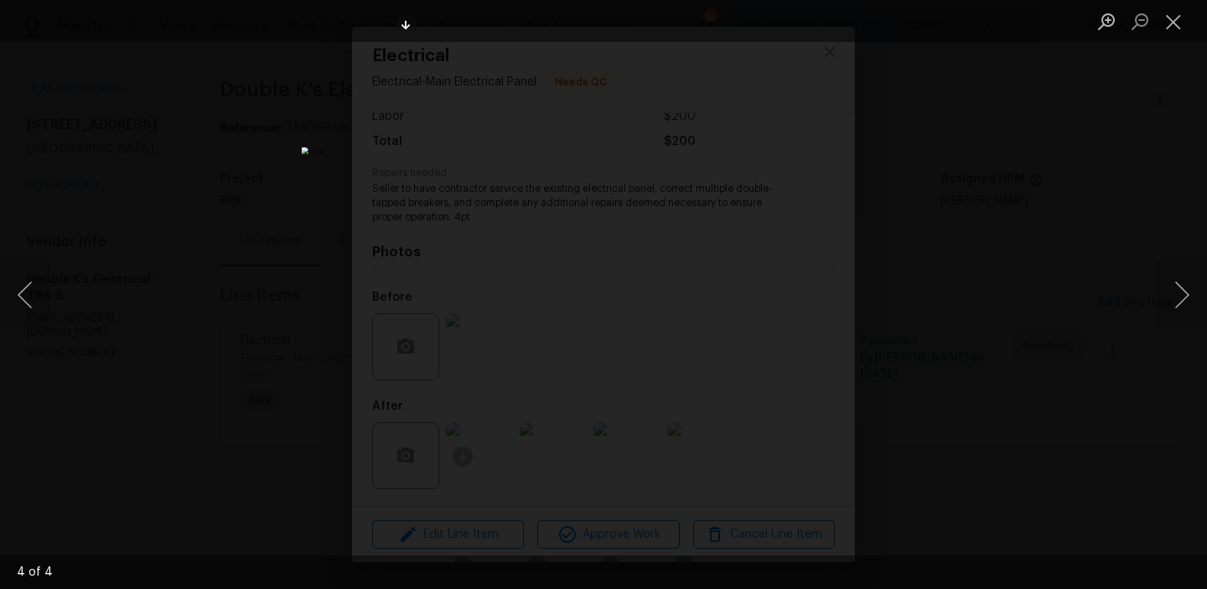
click at [229, 142] on div "Lightbox" at bounding box center [603, 294] width 1207 height 589
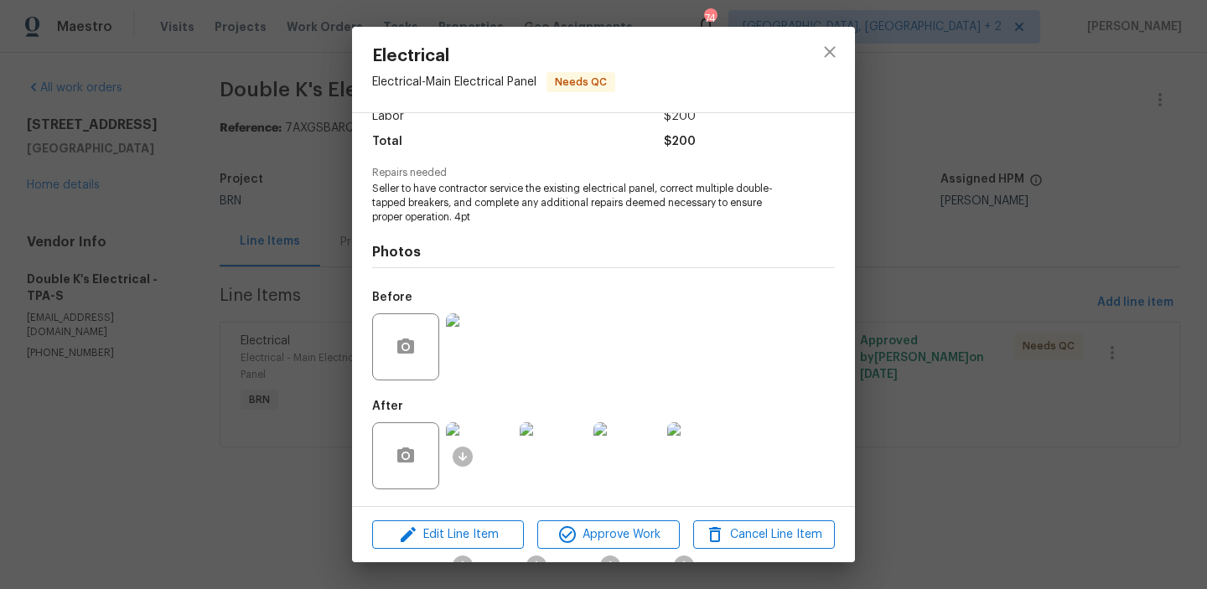
click at [252, 168] on div "Electrical Electrical - Main Electrical Panel Needs QC Vendor Double K's Electr…" at bounding box center [603, 294] width 1207 height 589
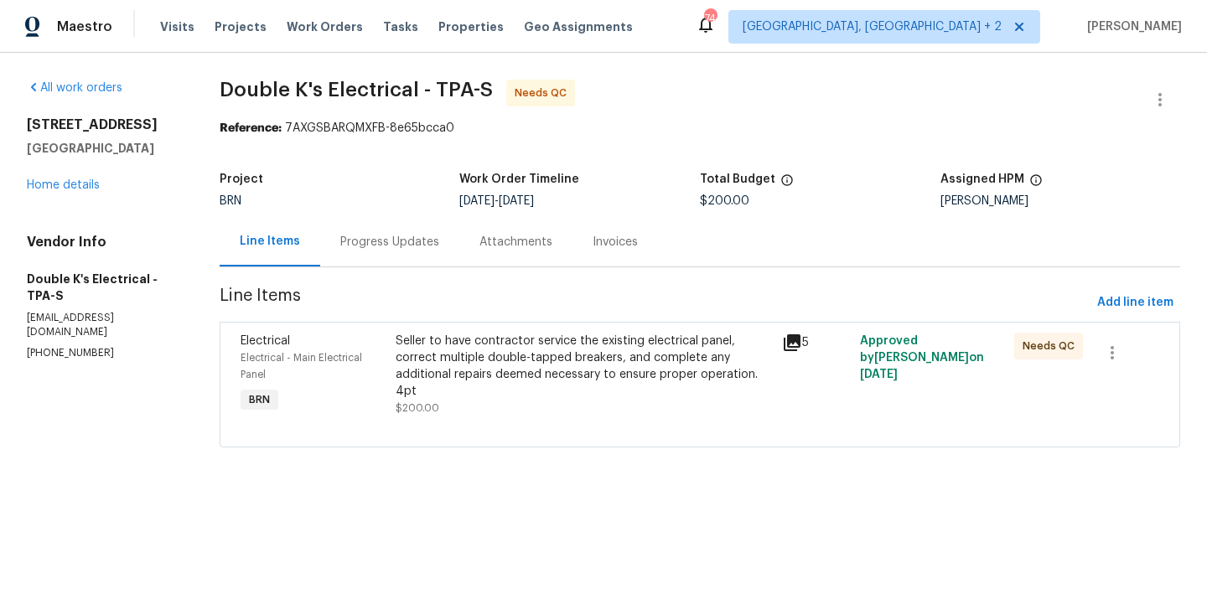
click at [369, 222] on div "Progress Updates" at bounding box center [389, 241] width 139 height 49
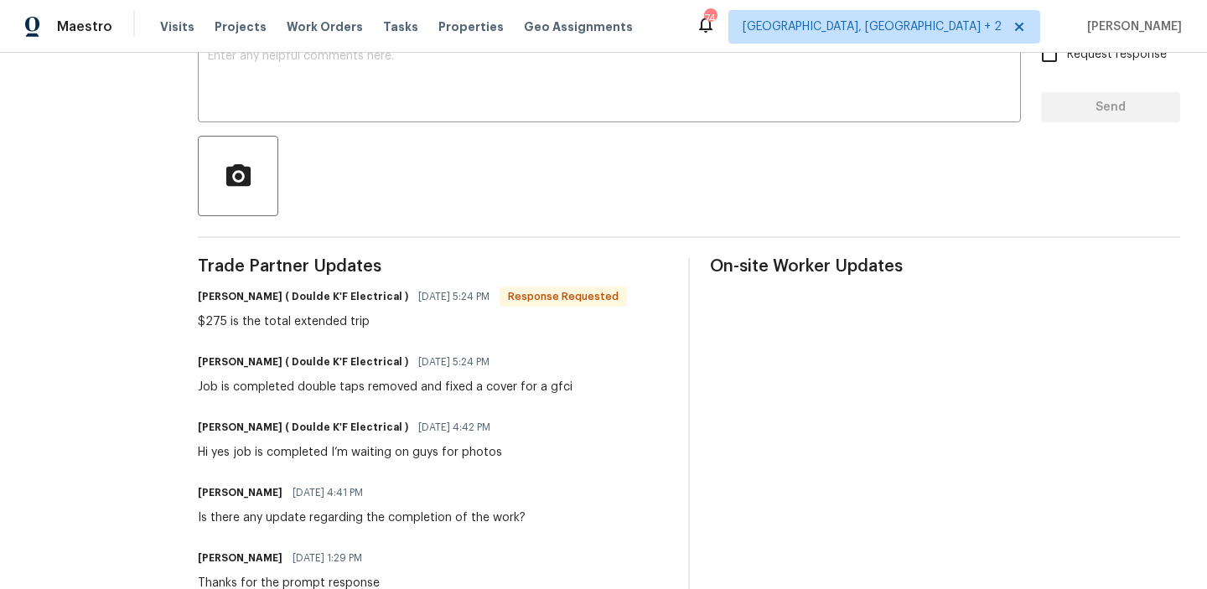
scroll to position [270, 0]
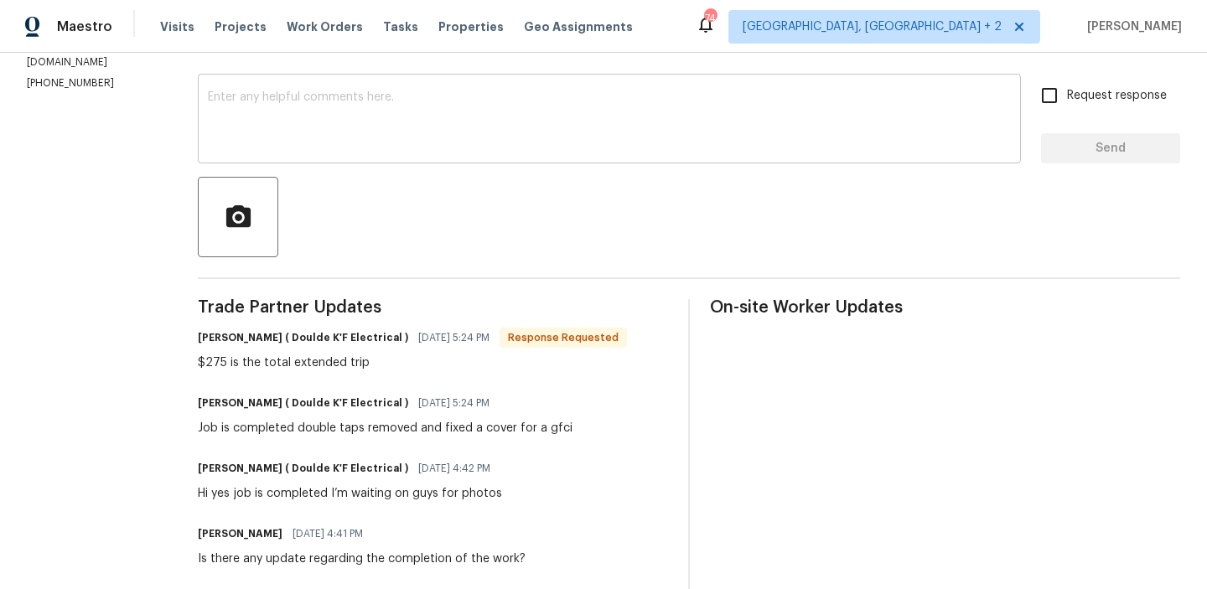
click at [290, 108] on textarea at bounding box center [609, 120] width 803 height 59
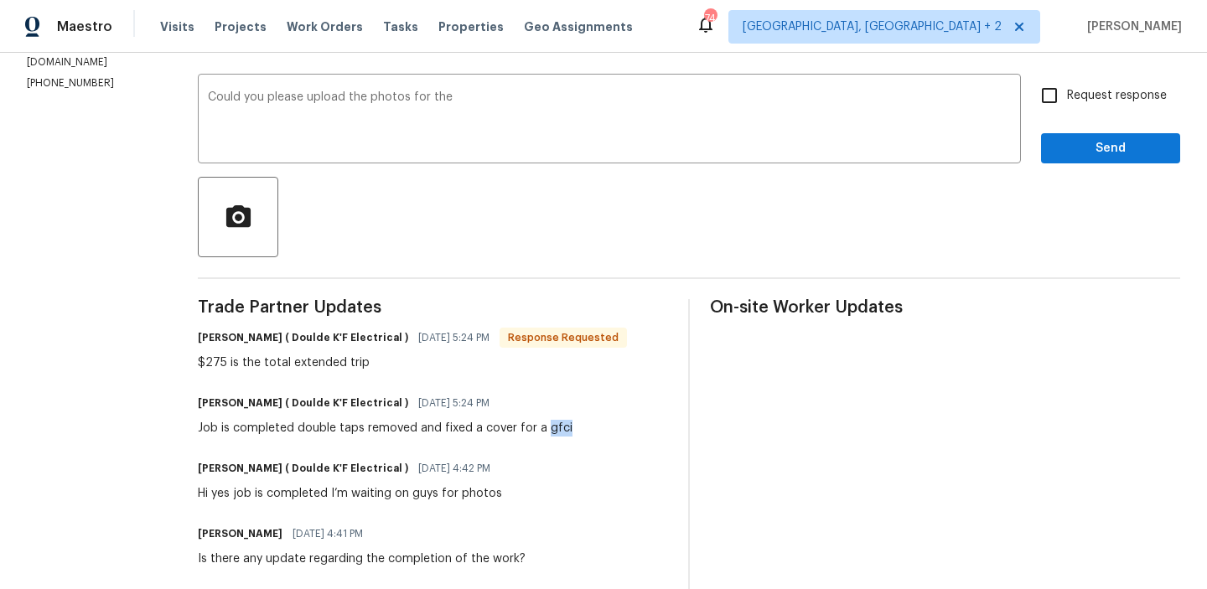
drag, startPoint x: 548, startPoint y: 430, endPoint x: 597, endPoint y: 430, distance: 48.6
click at [597, 430] on div "Ravindra Teeakram ( Doulde K'F Electrical ) 09/25/2025 5:24 PM Job is completed…" at bounding box center [433, 414] width 470 height 45
copy div "gfci"
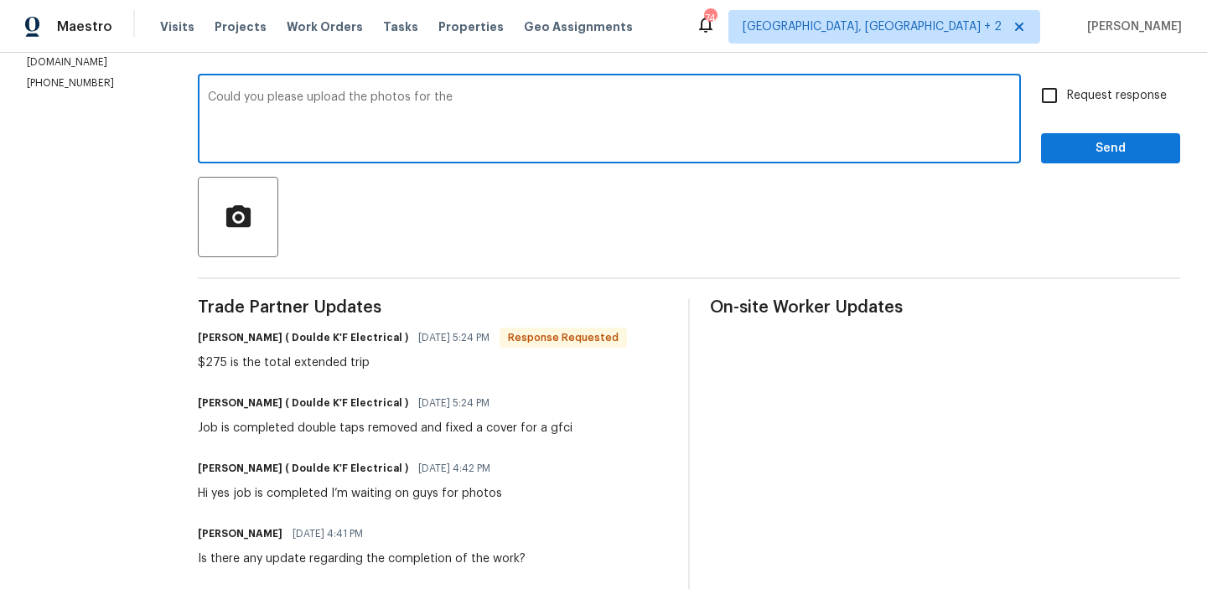
click at [488, 98] on textarea "Could you please upload the photos for the" at bounding box center [609, 120] width 803 height 59
paste textarea "gfci"
type textarea "Could you please upload the photos for the gfci? Thanks"
click at [1064, 115] on div "Request response Send" at bounding box center [1110, 121] width 139 height 86
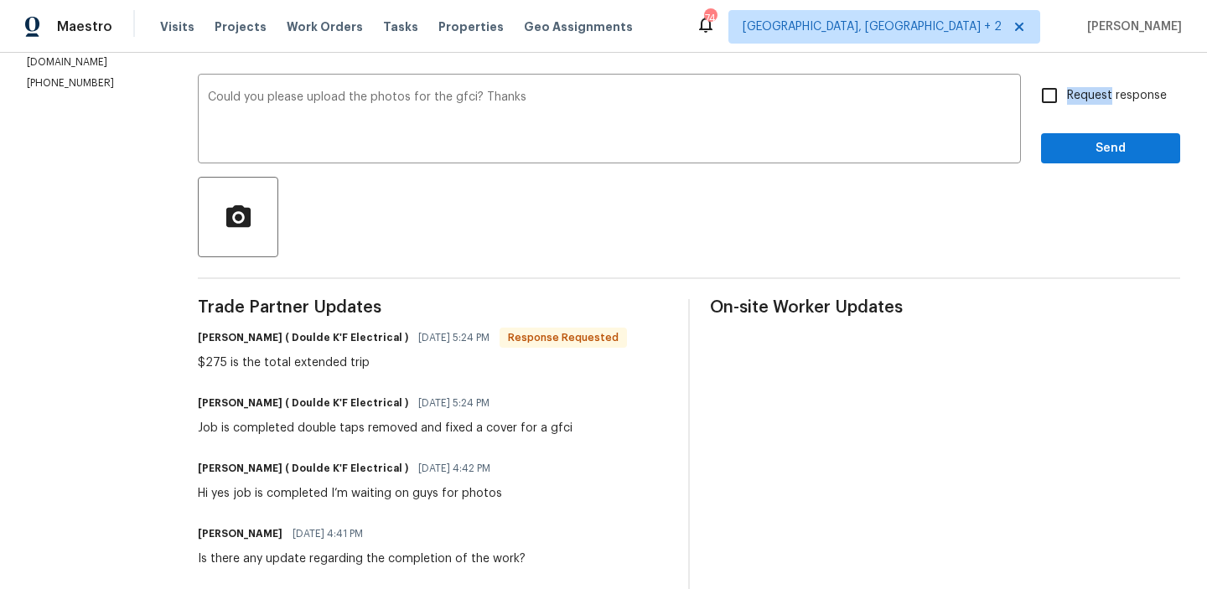
click at [1064, 115] on div "Request response Send" at bounding box center [1110, 121] width 139 height 86
click at [1060, 112] on input "Request response" at bounding box center [1049, 95] width 35 height 35
checkbox input "true"
click at [1076, 167] on div "Send Message to Trade partner only Trade partner only ​ Could you please upload…" at bounding box center [689, 456] width 983 height 919
click at [1062, 158] on span "Send" at bounding box center [1111, 148] width 112 height 21
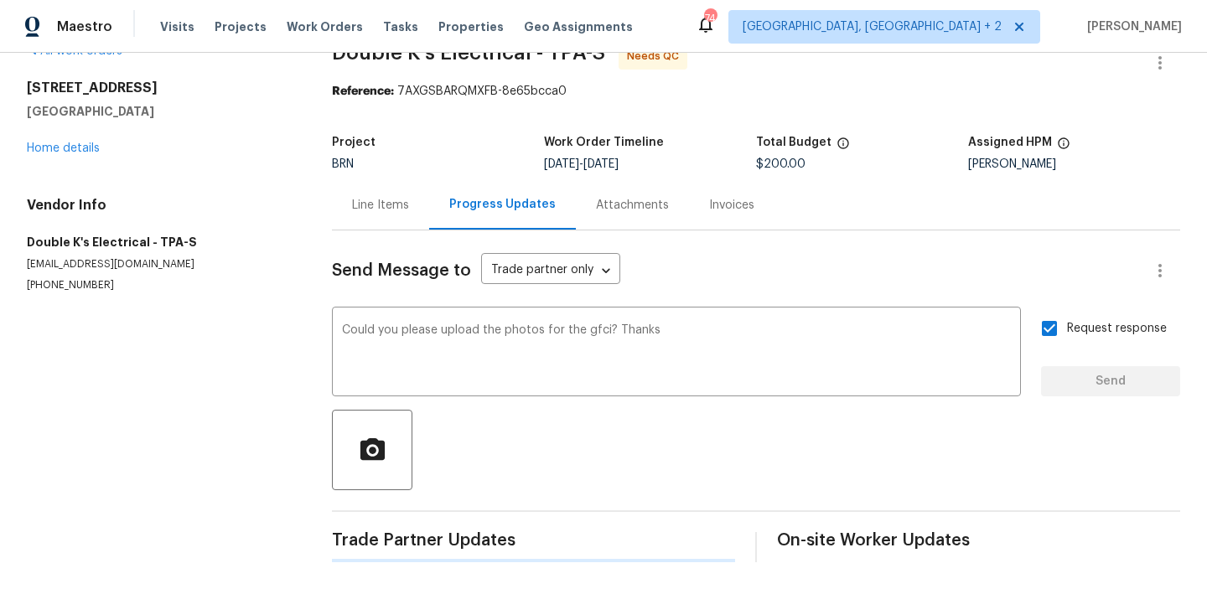
scroll to position [0, 0]
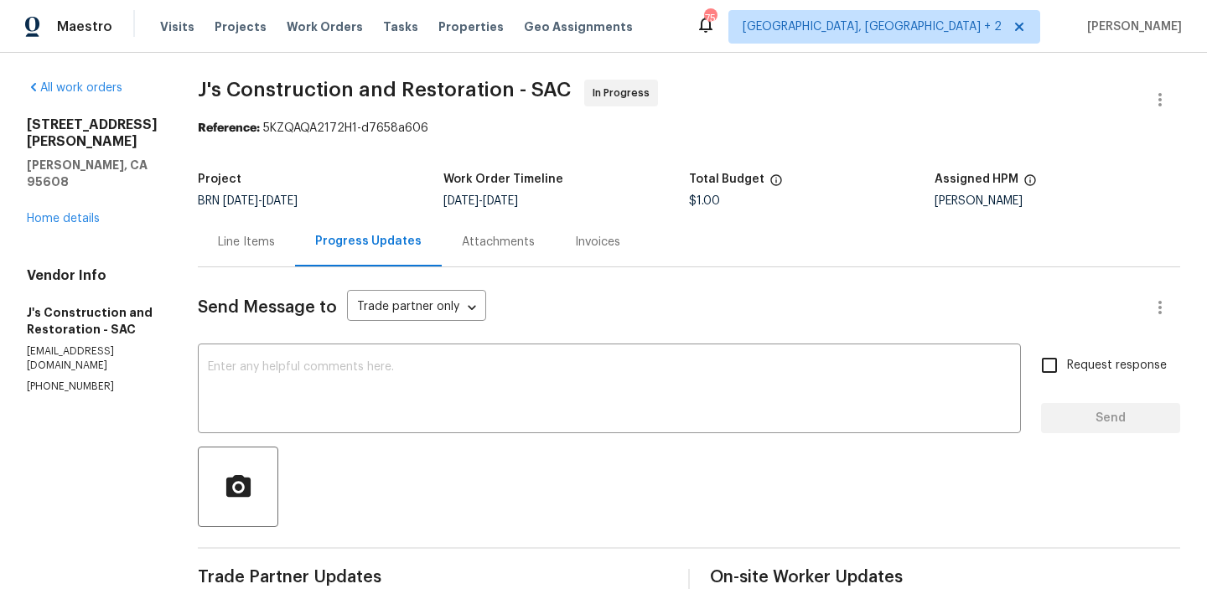
click at [269, 242] on div "Line Items" at bounding box center [246, 242] width 57 height 17
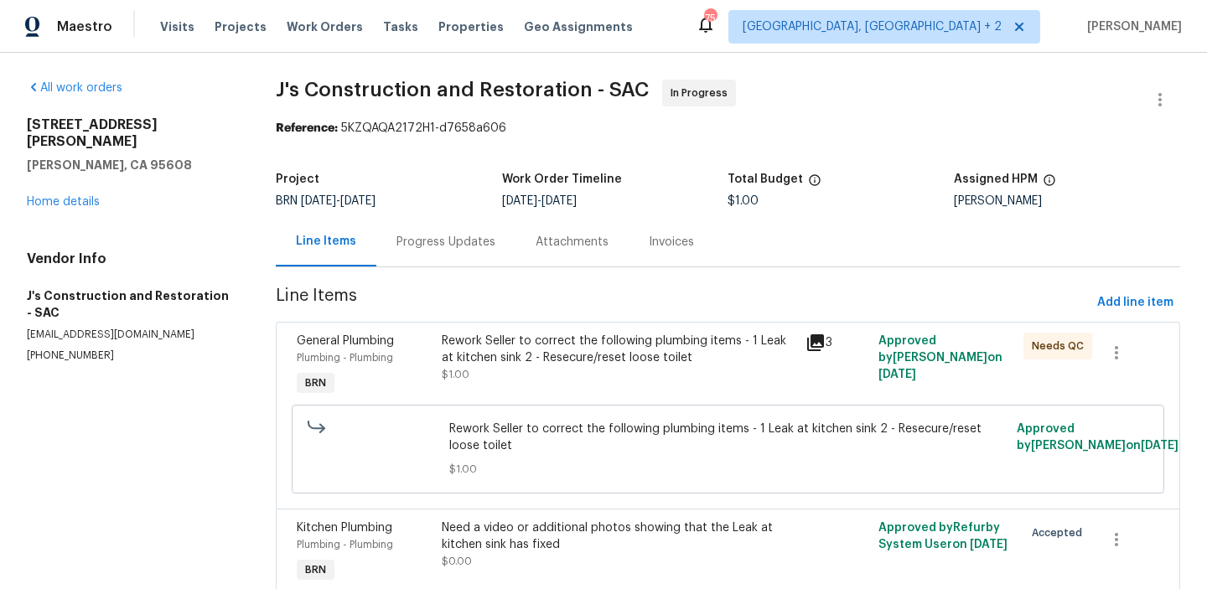
click at [62, 349] on p "[PHONE_NUMBER]" at bounding box center [131, 356] width 209 height 14
copy p "[PHONE_NUMBER]"
click at [132, 328] on p "[EMAIL_ADDRESS][DOMAIN_NAME]" at bounding box center [131, 335] width 209 height 14
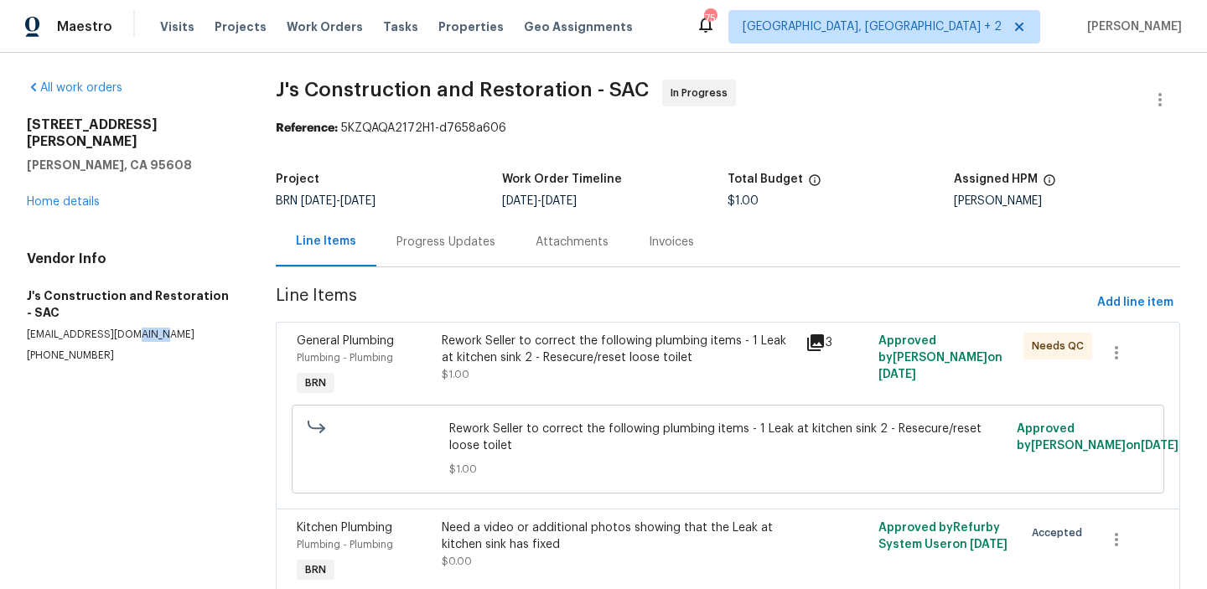
click at [132, 328] on p "[EMAIL_ADDRESS][DOMAIN_NAME]" at bounding box center [131, 335] width 209 height 14
copy p "[EMAIL_ADDRESS][DOMAIN_NAME]"
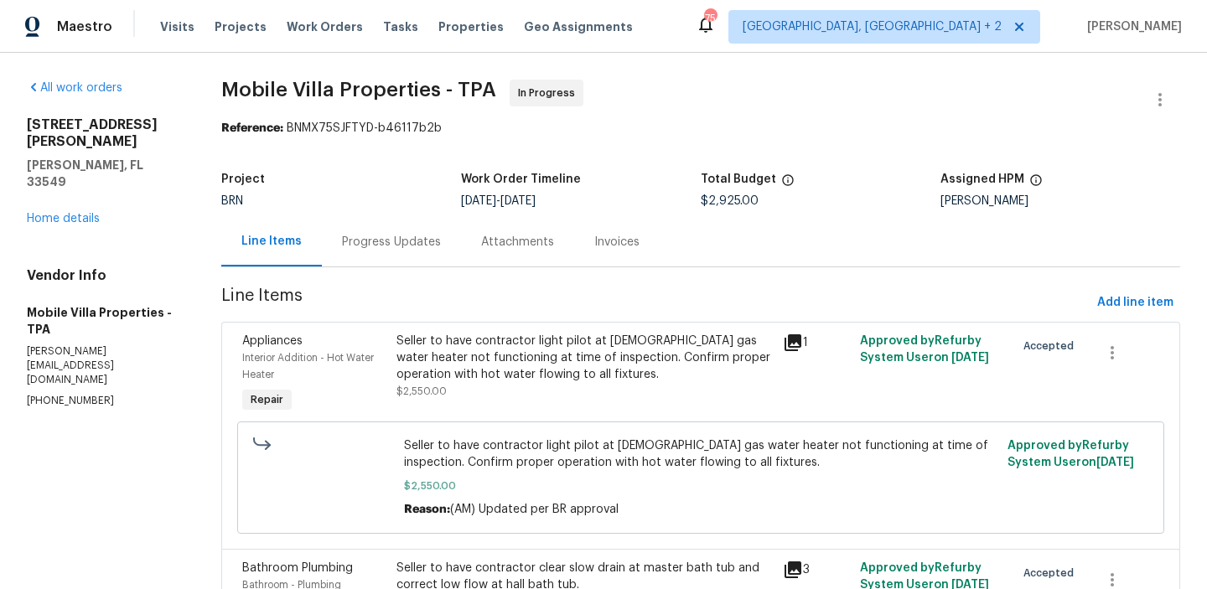
click at [403, 246] on div "Progress Updates" at bounding box center [391, 242] width 99 height 17
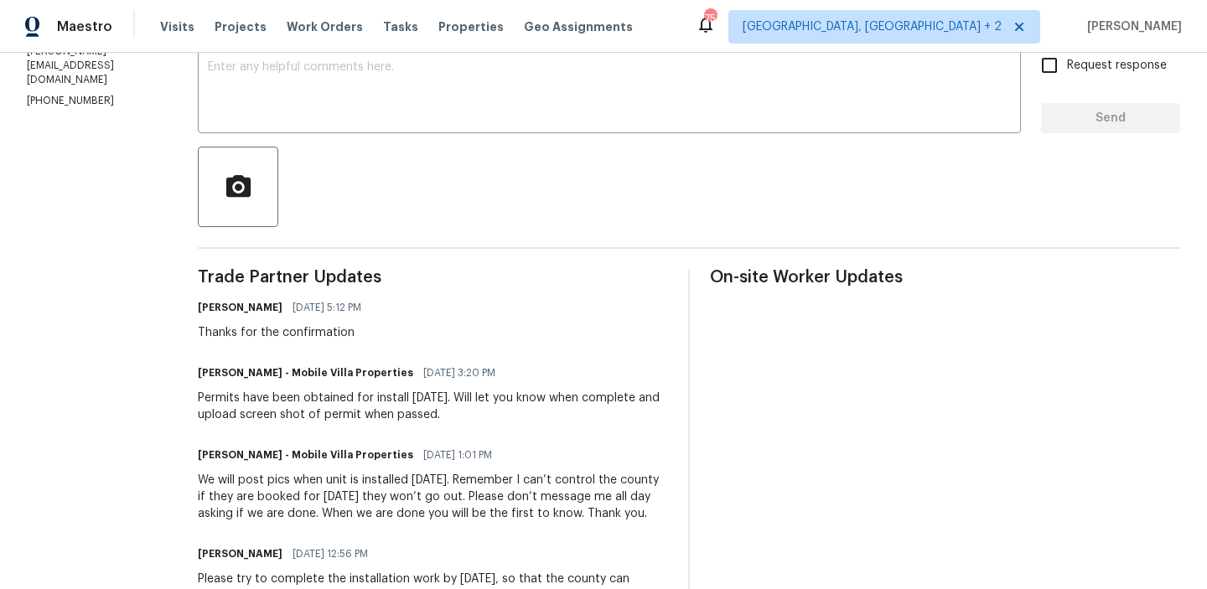
scroll to position [303, 0]
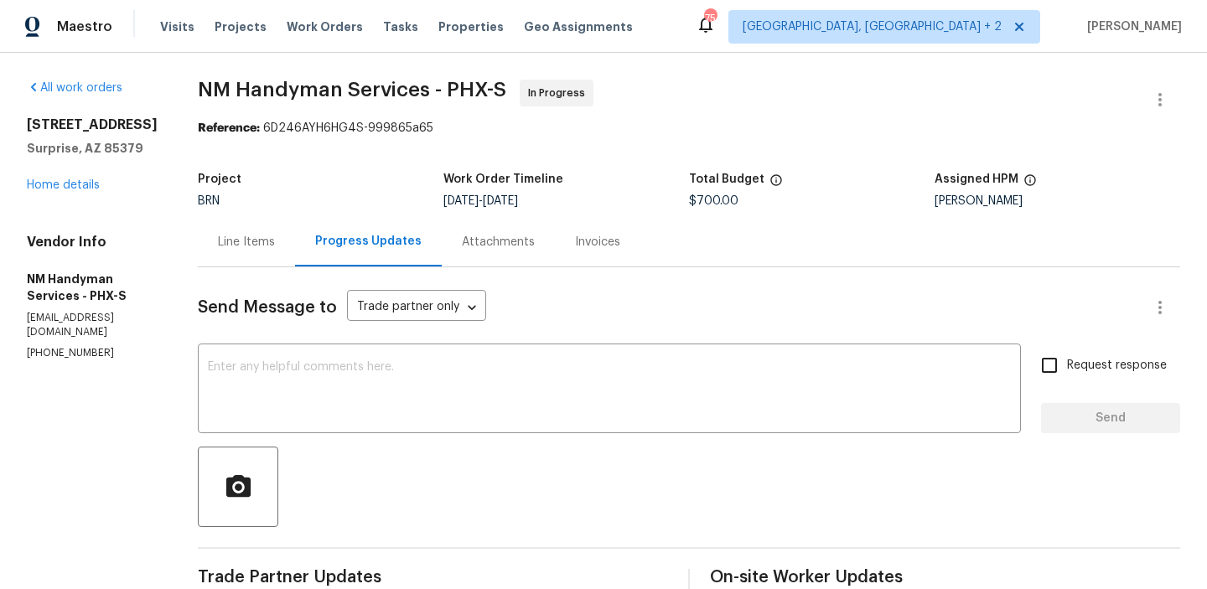
scroll to position [247, 0]
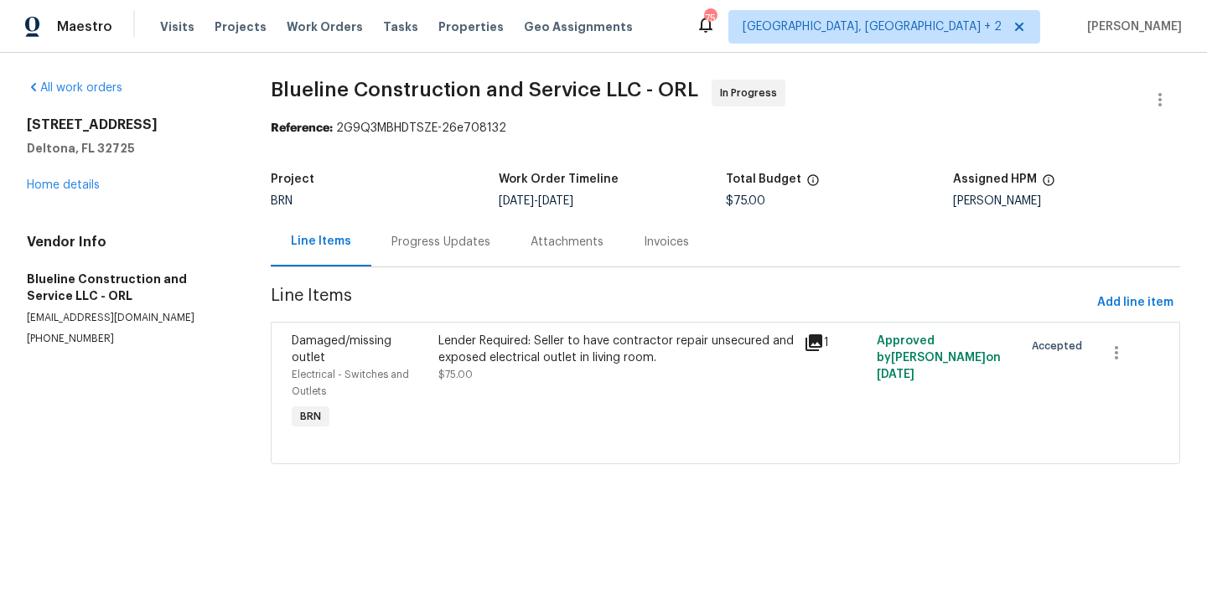
click at [426, 276] on section "Blueline Construction and Service LLC - ORL In Progress Reference: 2G9Q3MBHDTSZ…" at bounding box center [726, 282] width 910 height 405
click at [421, 235] on div "Progress Updates" at bounding box center [441, 242] width 99 height 17
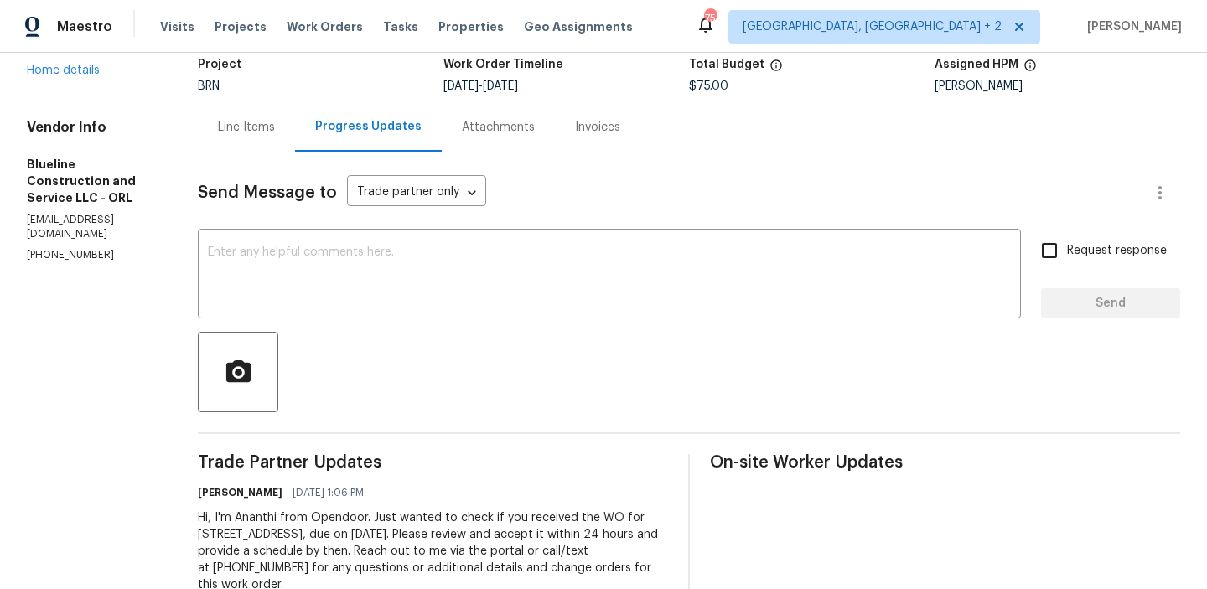
scroll to position [166, 0]
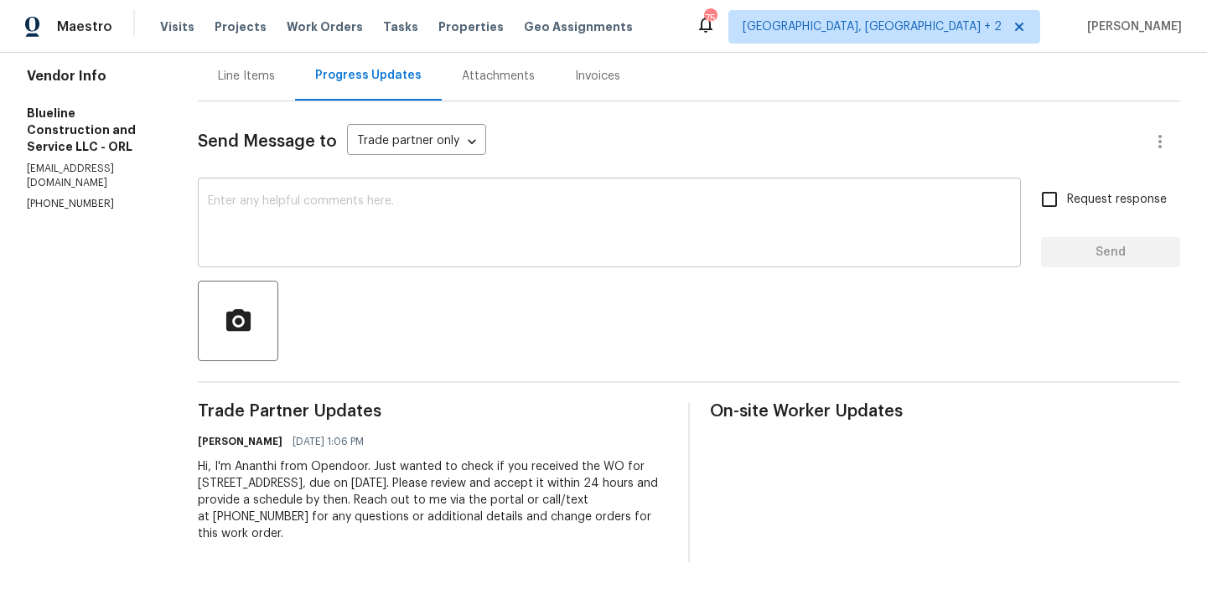
click at [341, 209] on textarea at bounding box center [609, 224] width 803 height 59
click at [401, 227] on textarea at bounding box center [609, 224] width 803 height 59
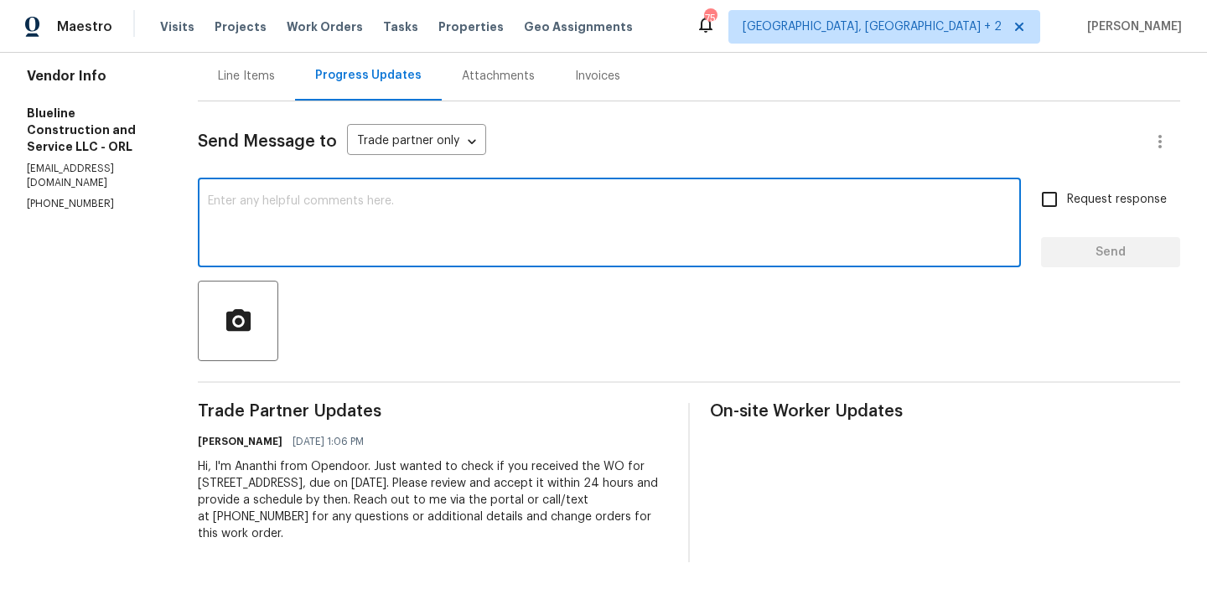
paste textarea "Could you please provide us with the scheduled date?"
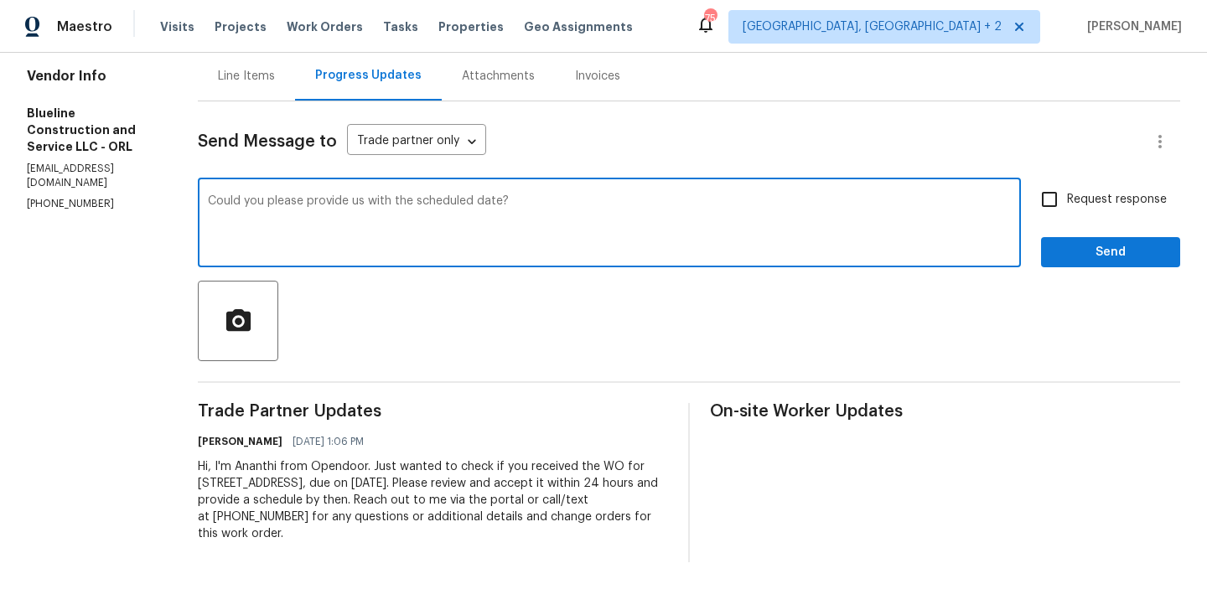
type textarea "Could you please provide us with the scheduled date?"
click at [1065, 202] on input "Request response" at bounding box center [1049, 199] width 35 height 35
checkbox input "true"
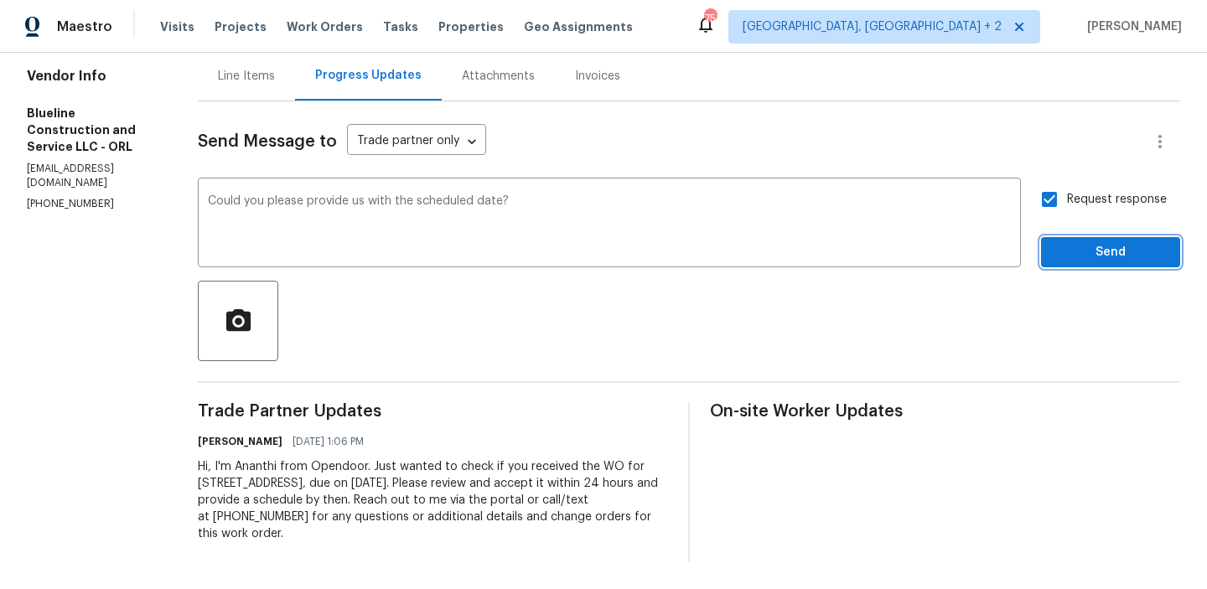
click at [1061, 245] on span "Send" at bounding box center [1111, 252] width 112 height 21
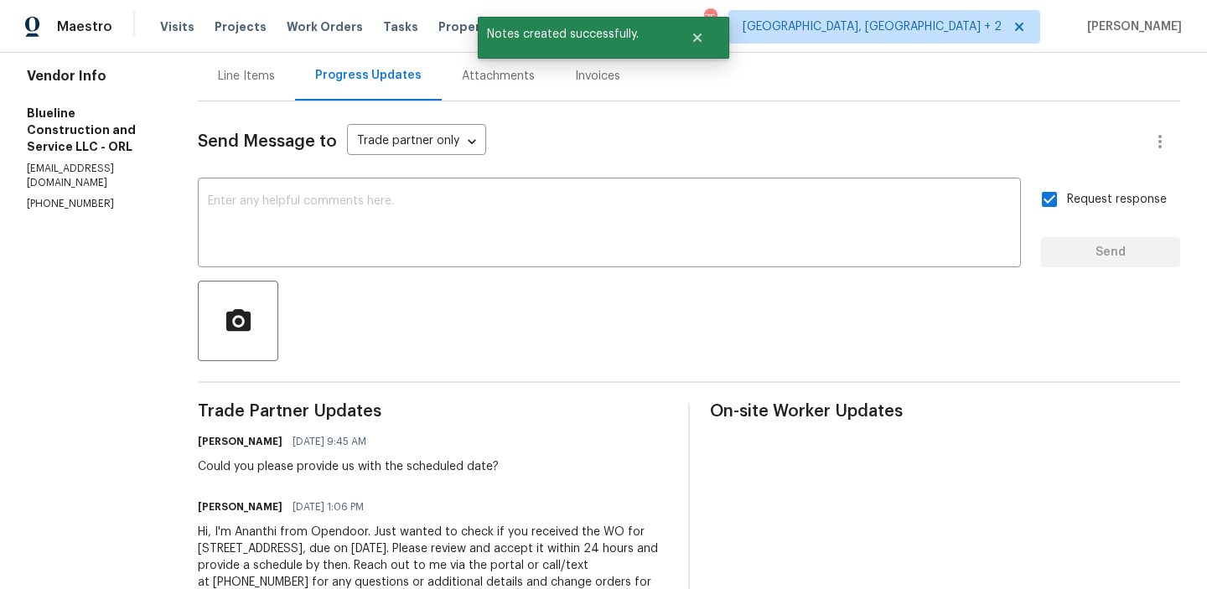
click at [78, 197] on p "(407) 702-8301" at bounding box center [92, 204] width 131 height 14
copy p "(407) 702-8301"
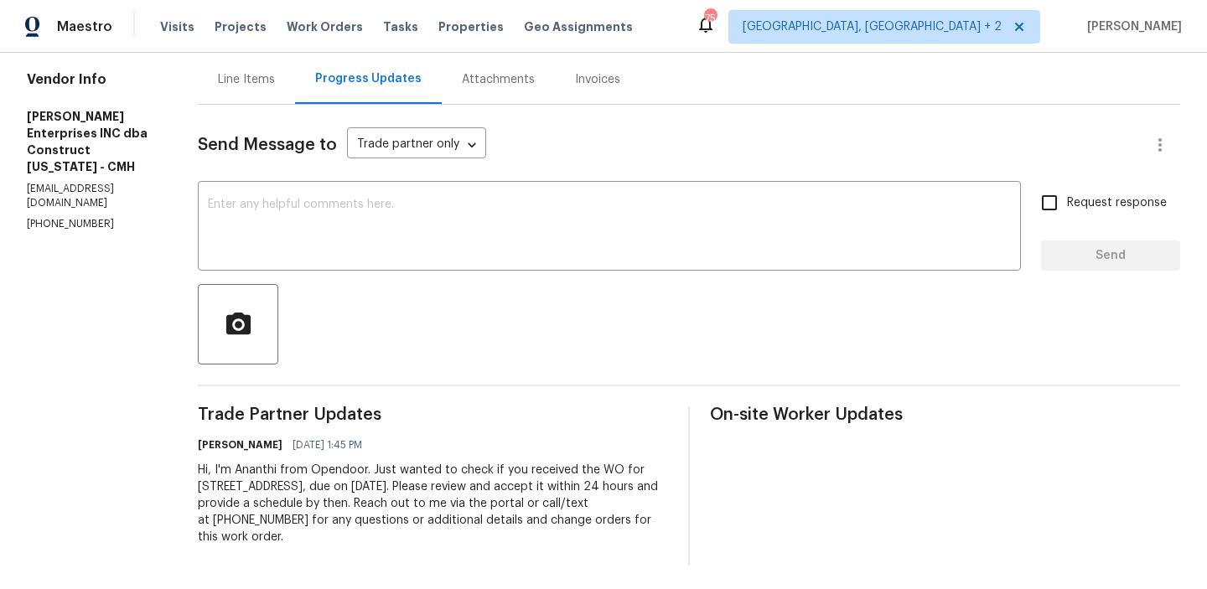
scroll to position [166, 0]
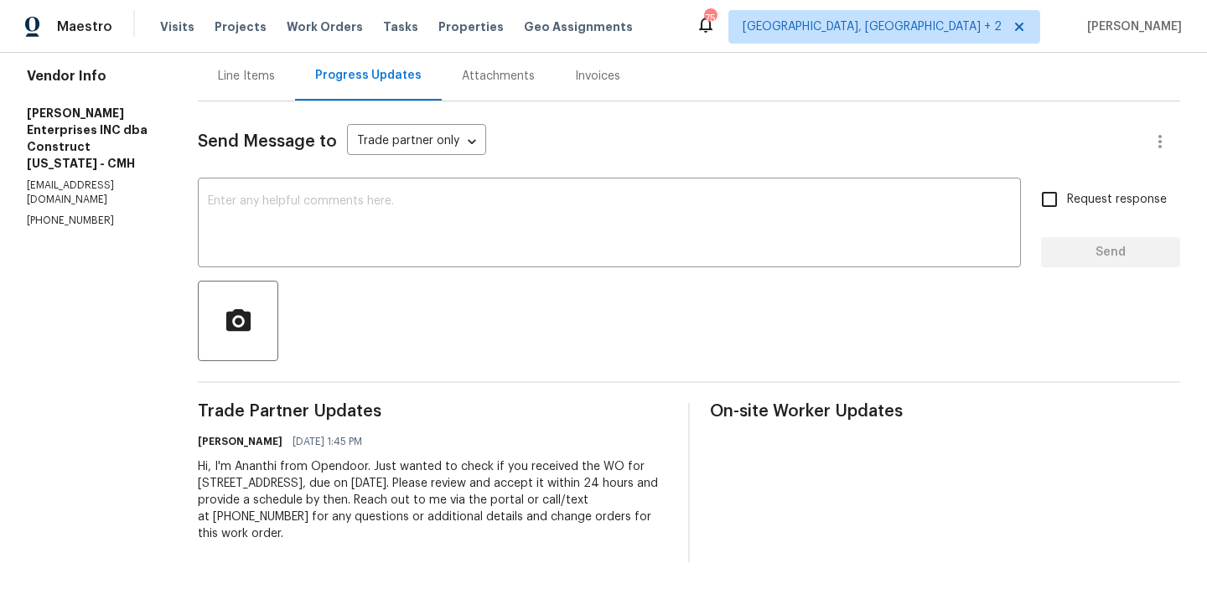
click at [94, 179] on p "[EMAIL_ADDRESS][DOMAIN_NAME]" at bounding box center [92, 193] width 131 height 29
copy p "[EMAIL_ADDRESS][DOMAIN_NAME]"
click at [317, 238] on textarea at bounding box center [609, 224] width 803 height 59
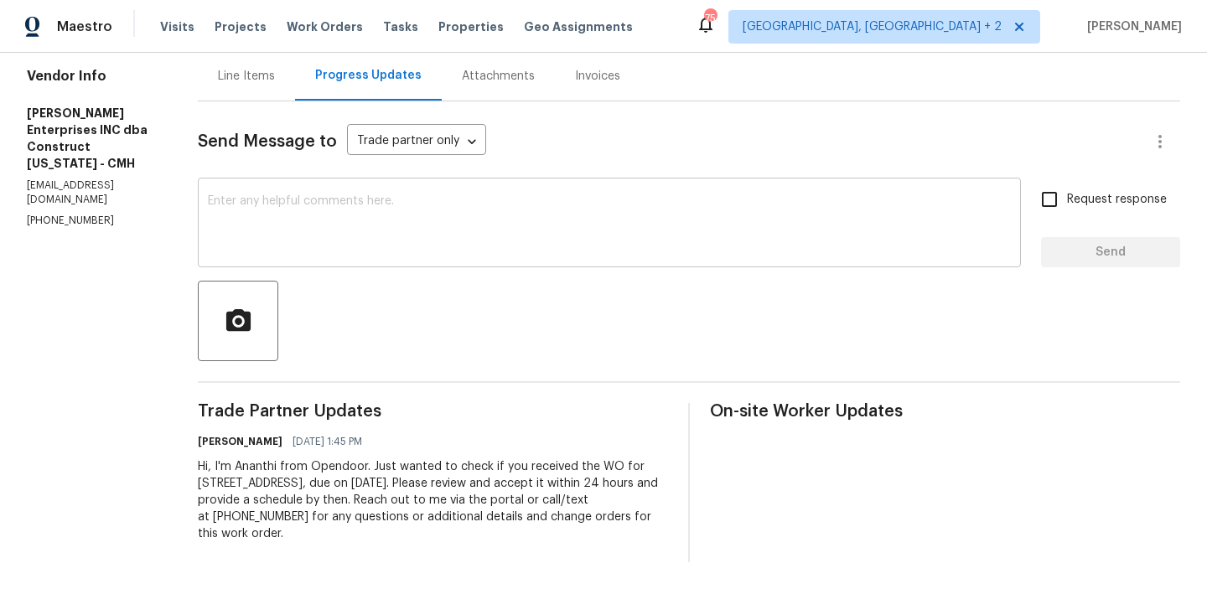
paste textarea "Could you please provide us with the scheduled date?"
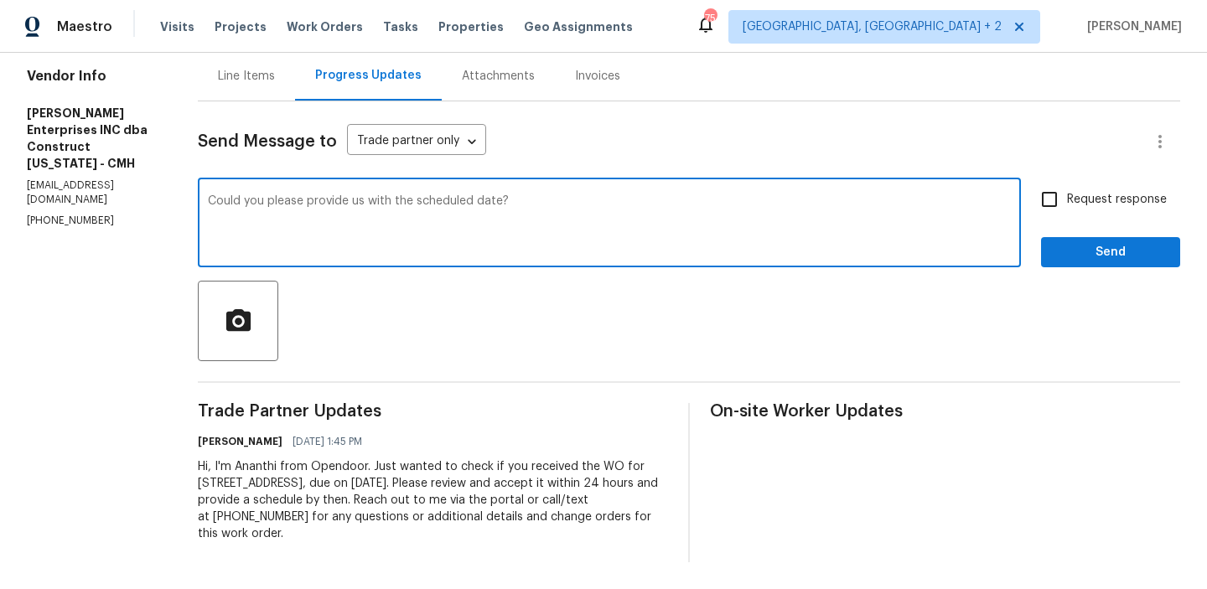
type textarea "Could you please provide us with the scheduled date?"
click at [1060, 199] on input "Request response" at bounding box center [1049, 199] width 35 height 35
checkbox input "true"
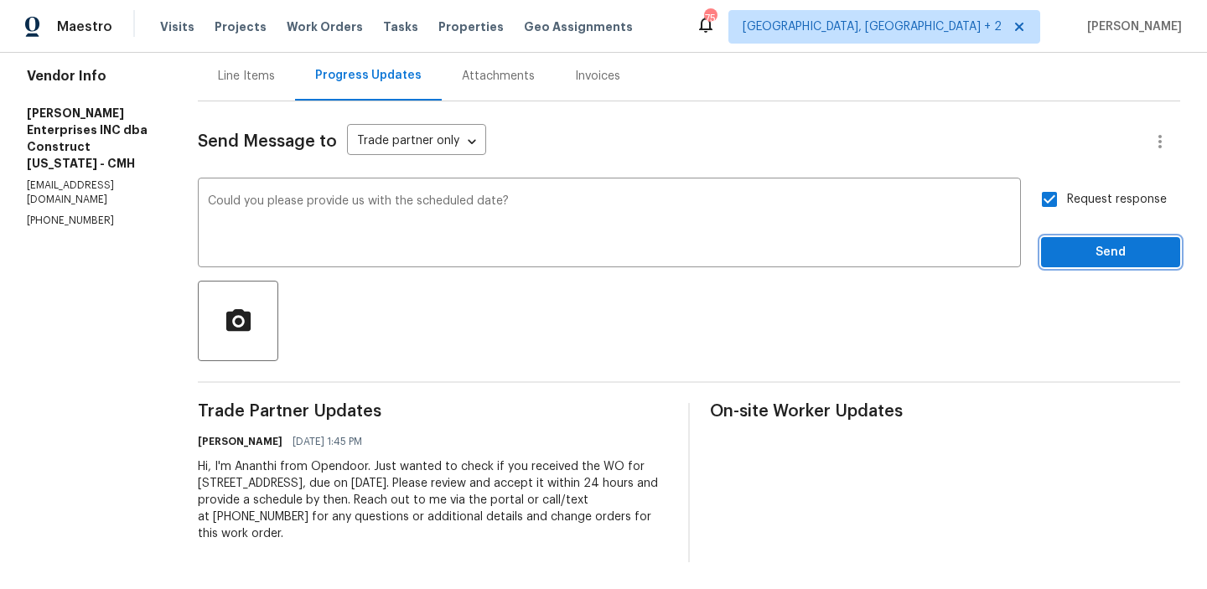
click at [1062, 242] on span "Send" at bounding box center [1111, 252] width 112 height 21
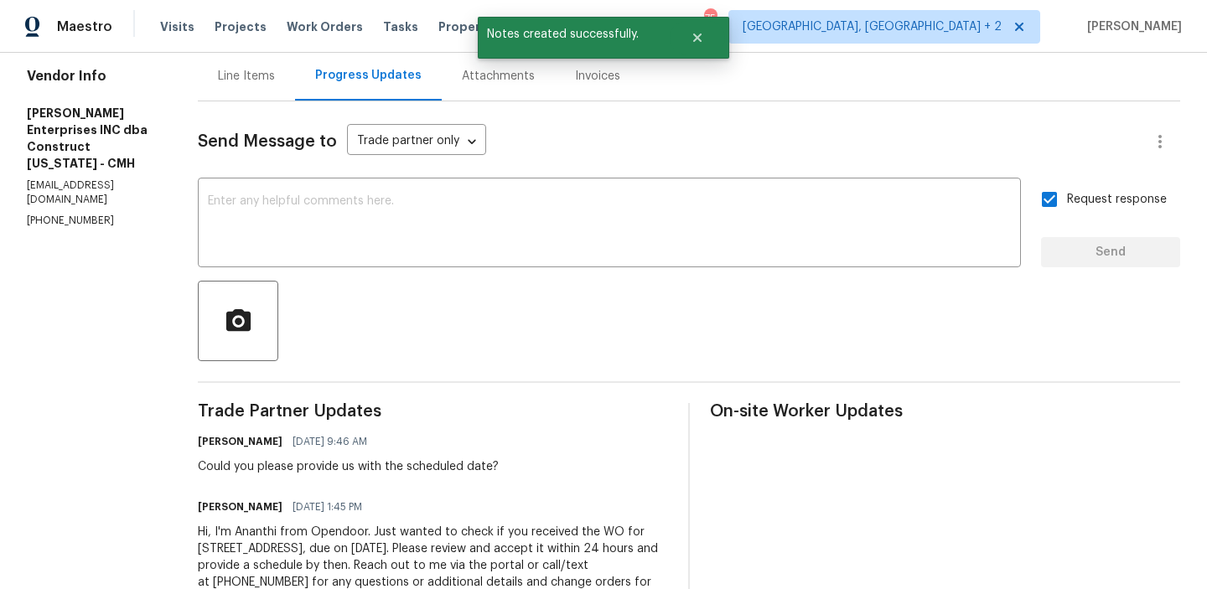
click at [64, 196] on section "All work orders 3118 Legion Ln Columbus, OH 43232 Home details Vendor Info Stri…" at bounding box center [92, 271] width 131 height 714
copy p "(614) 591-4777"
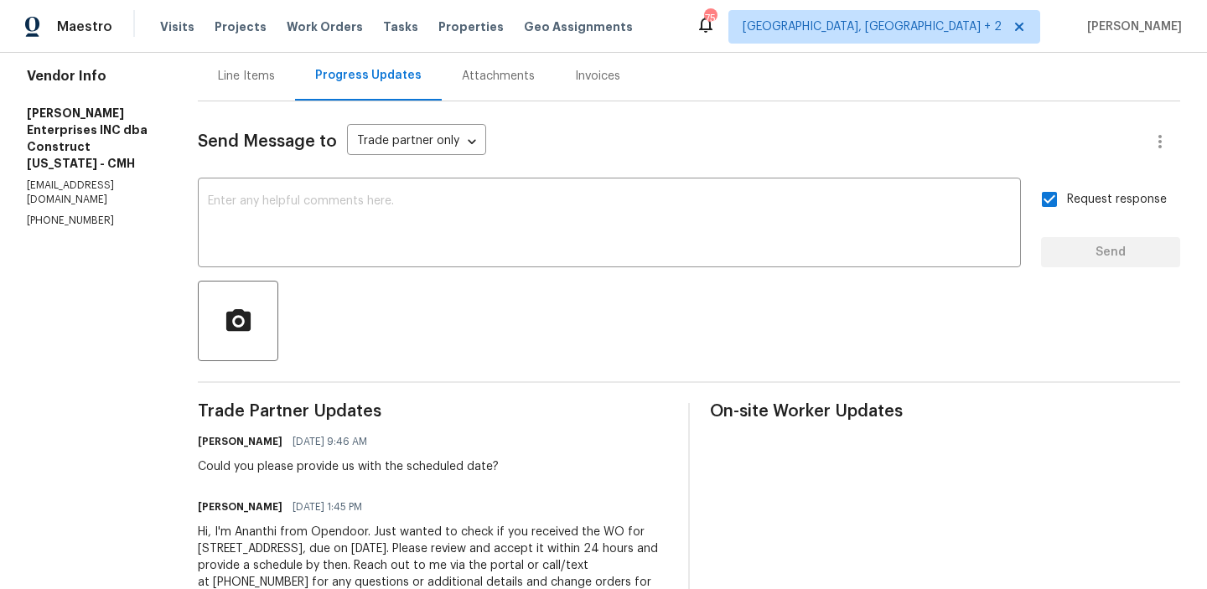
click at [135, 179] on p "opendoor@constructohio.net" at bounding box center [92, 193] width 131 height 29
copy p "opendoor@constructohio.net"
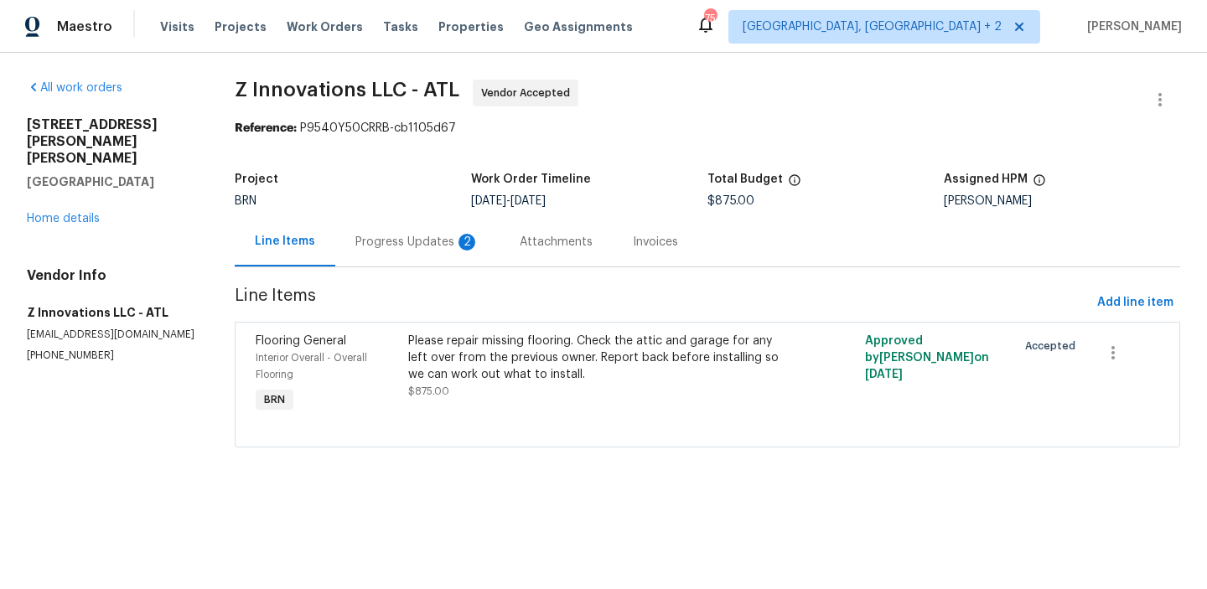
click at [385, 244] on div "Progress Updates 2" at bounding box center [418, 242] width 124 height 17
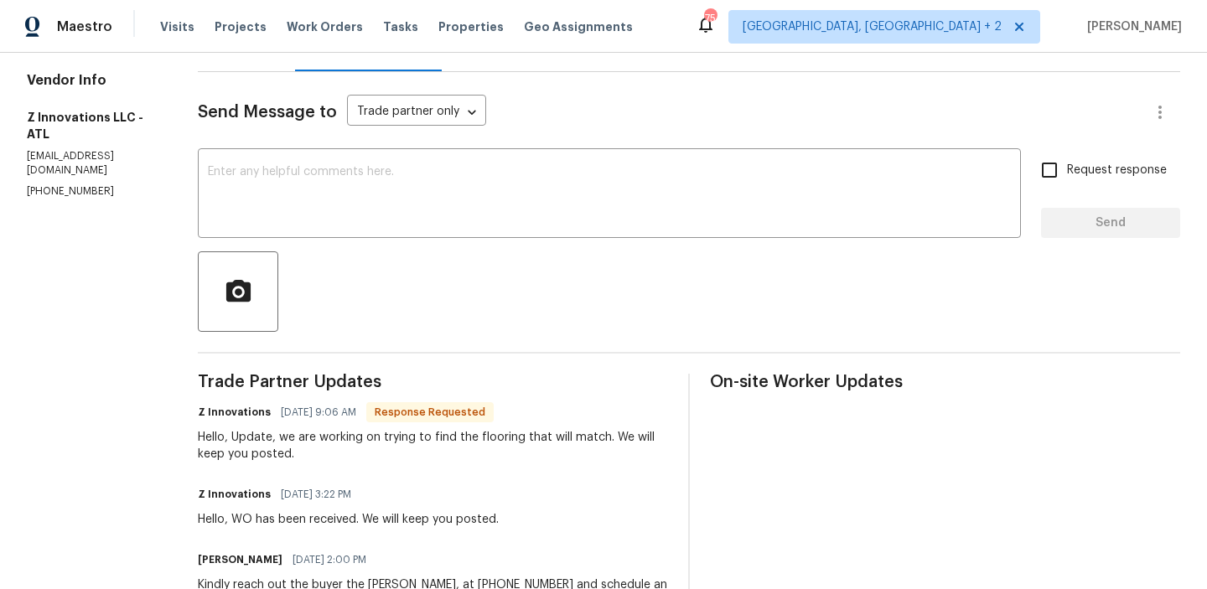
scroll to position [278, 0]
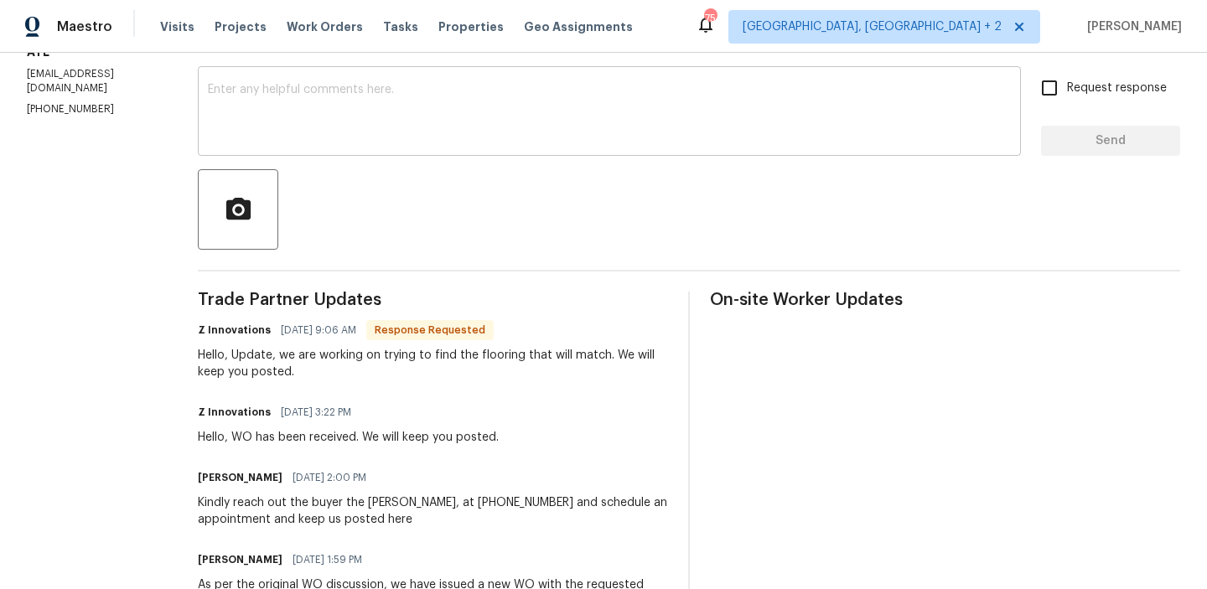
click at [361, 132] on textarea at bounding box center [609, 113] width 803 height 59
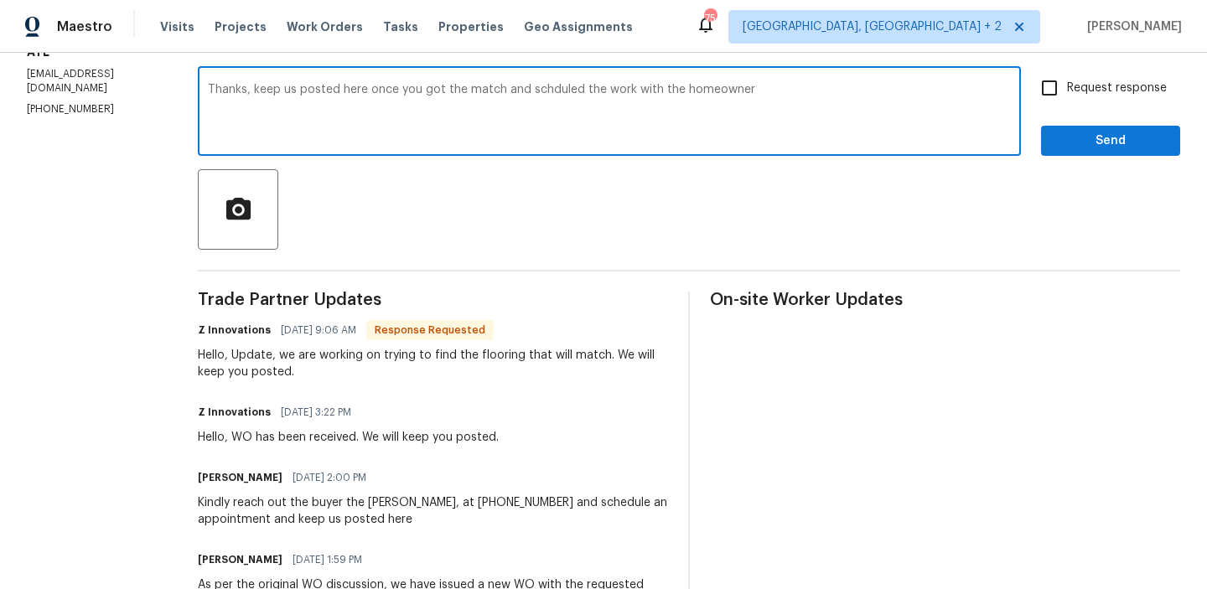
type textarea "Thanks, keep us posted here once you got the match and schduled the work with t…"
click at [326, 89] on textarea "Thanks, keep us posted here once you got the match and schduled the work with t…" at bounding box center [609, 113] width 803 height 59
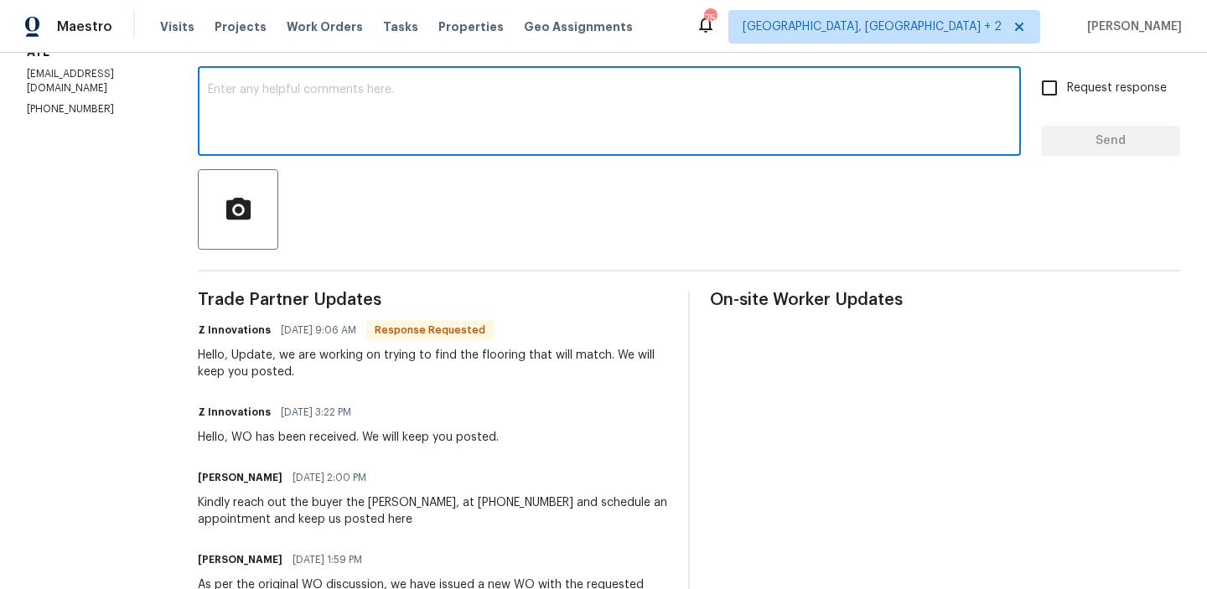
paste textarea "Thanks. Please keep us updated once you’ve found a match and scheduled the work…"
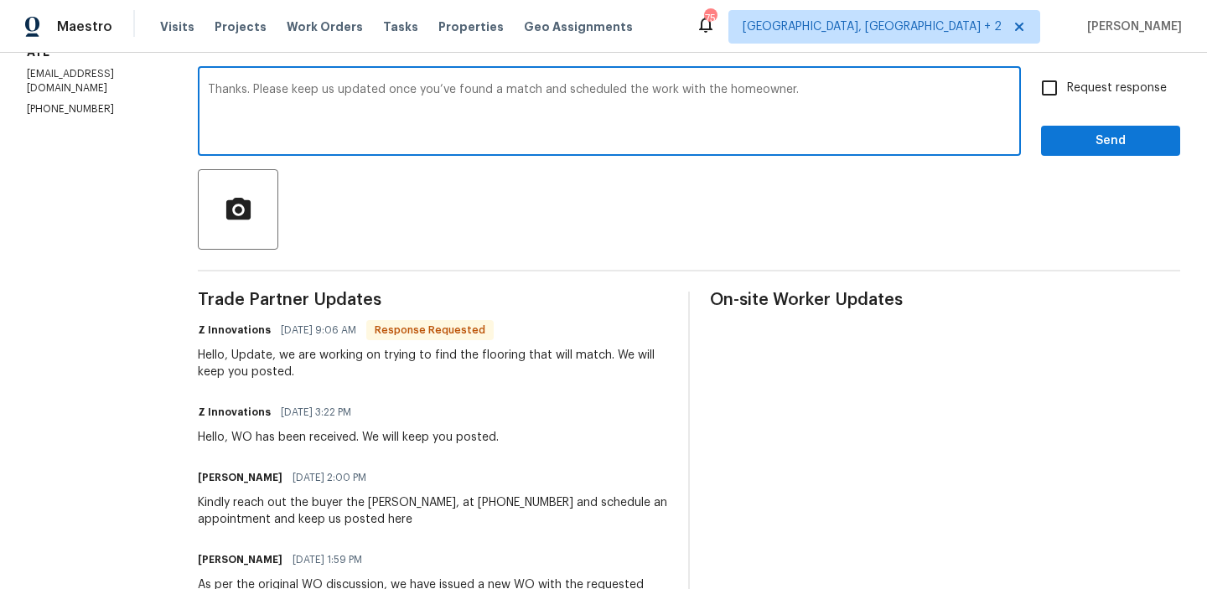
scroll to position [192, 0]
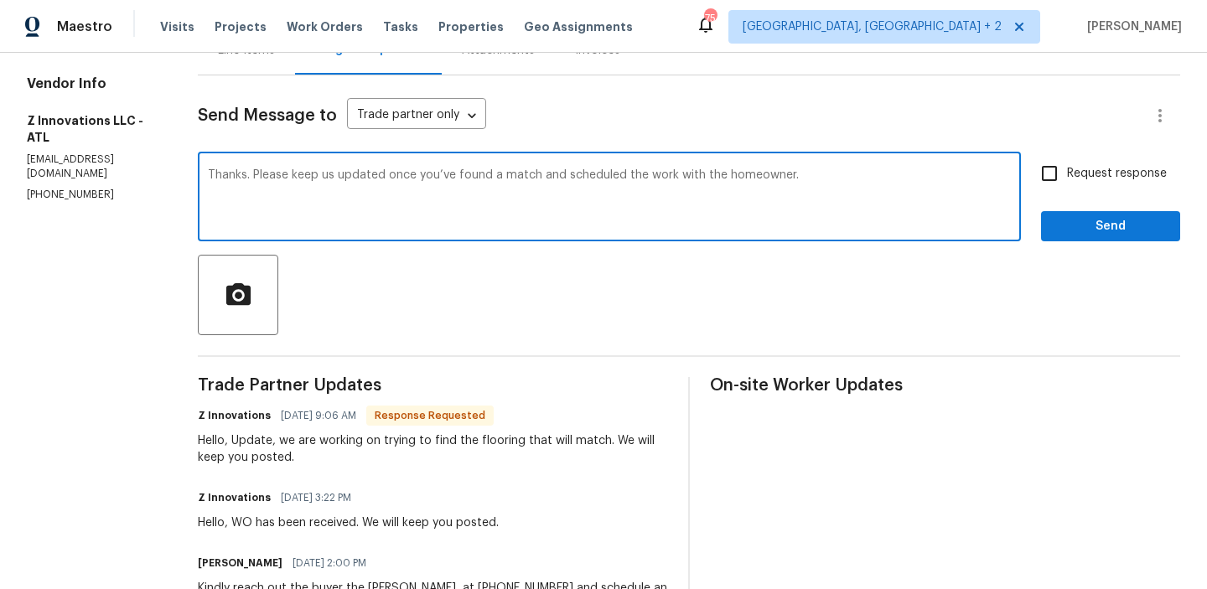
type textarea "Thanks. Please keep us updated once you’ve found a match and scheduled the work…"
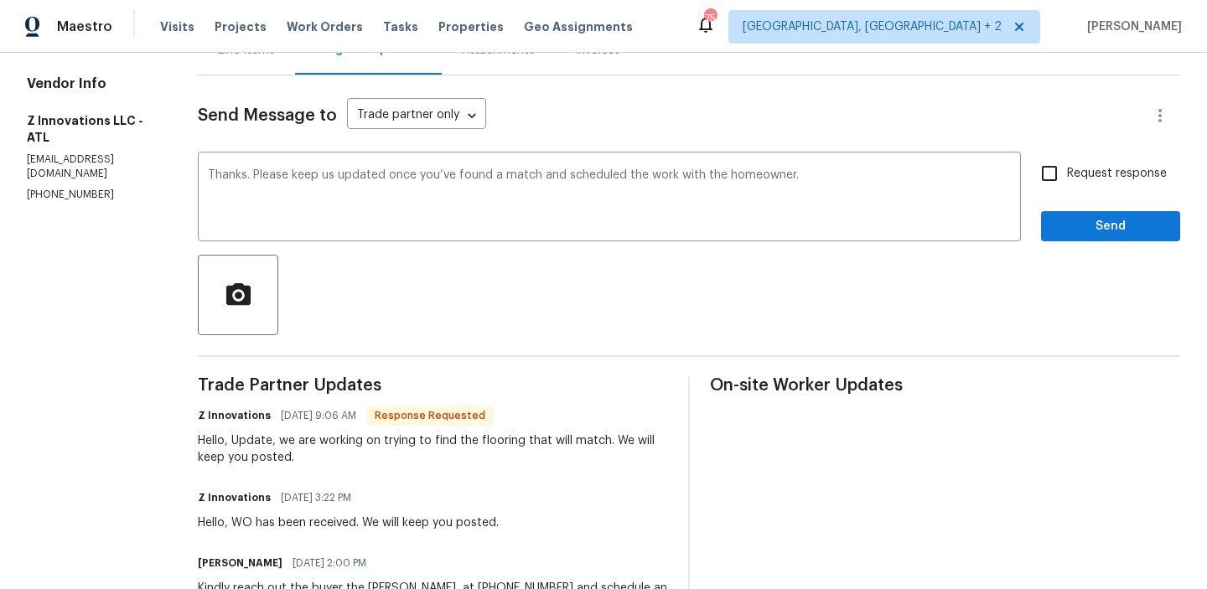
click at [1071, 165] on span "Request response" at bounding box center [1117, 174] width 100 height 18
click at [1067, 164] on input "Request response" at bounding box center [1049, 173] width 35 height 35
checkbox input "true"
click at [1064, 224] on span "Send" at bounding box center [1111, 226] width 112 height 21
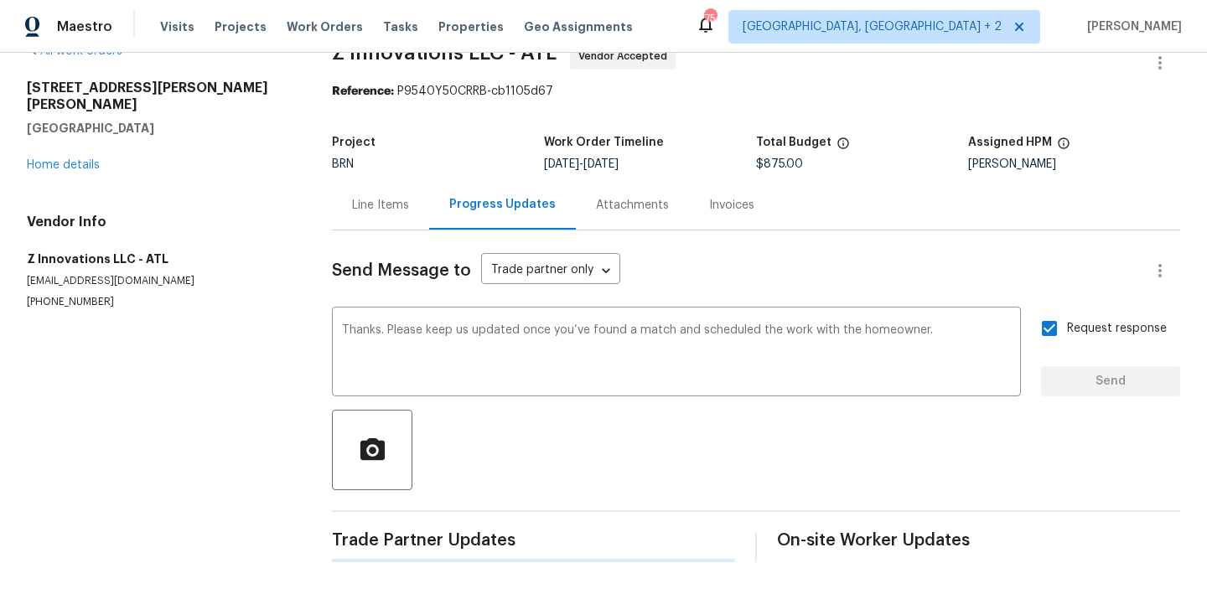
scroll to position [0, 0]
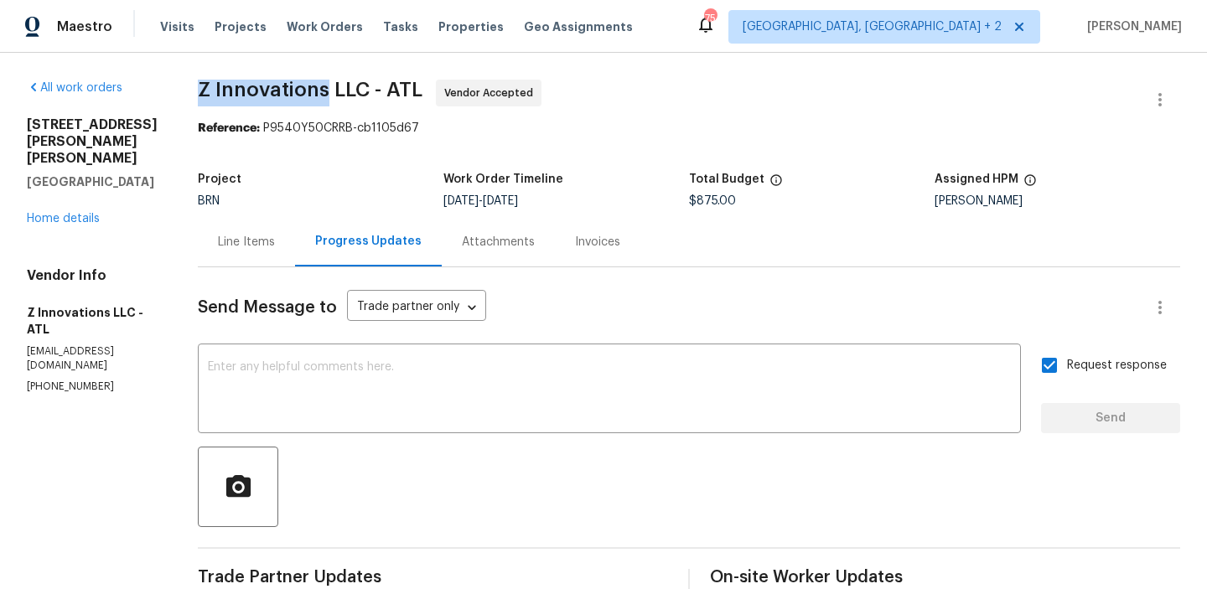
drag, startPoint x: 191, startPoint y: 88, endPoint x: 319, endPoint y: 91, distance: 127.5
click at [319, 91] on div "All work orders 2669 Saint Paul Dr SW Atlanta, GA 30331 Home details Vendor Inf…" at bounding box center [603, 568] width 1207 height 1031
copy span "Z Innovations"
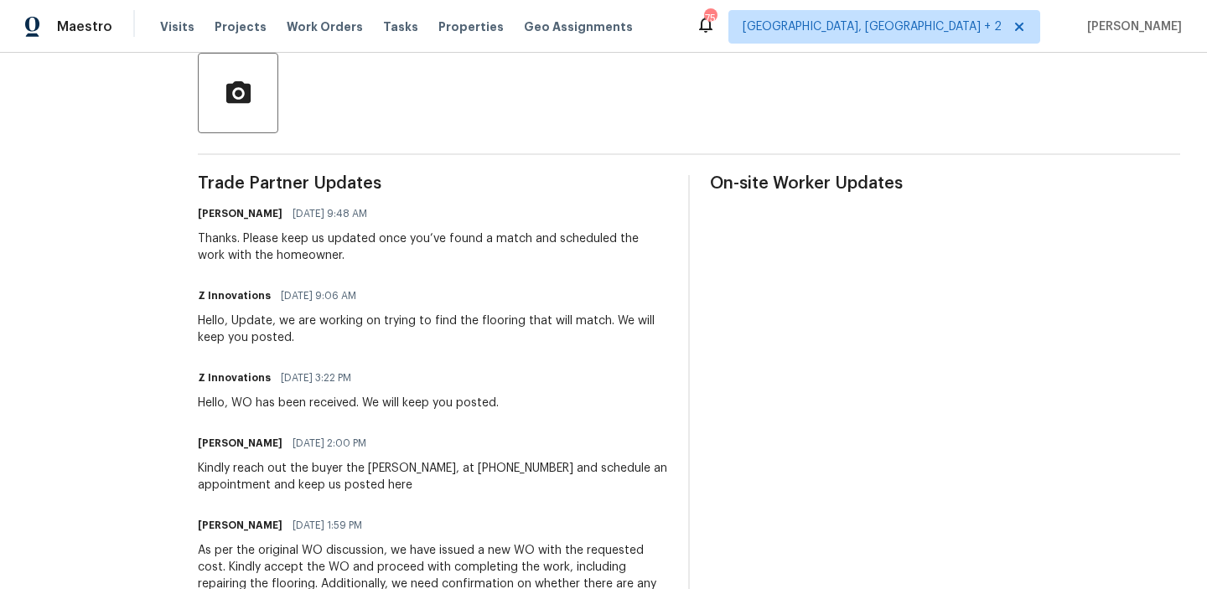
scroll to position [401, 0]
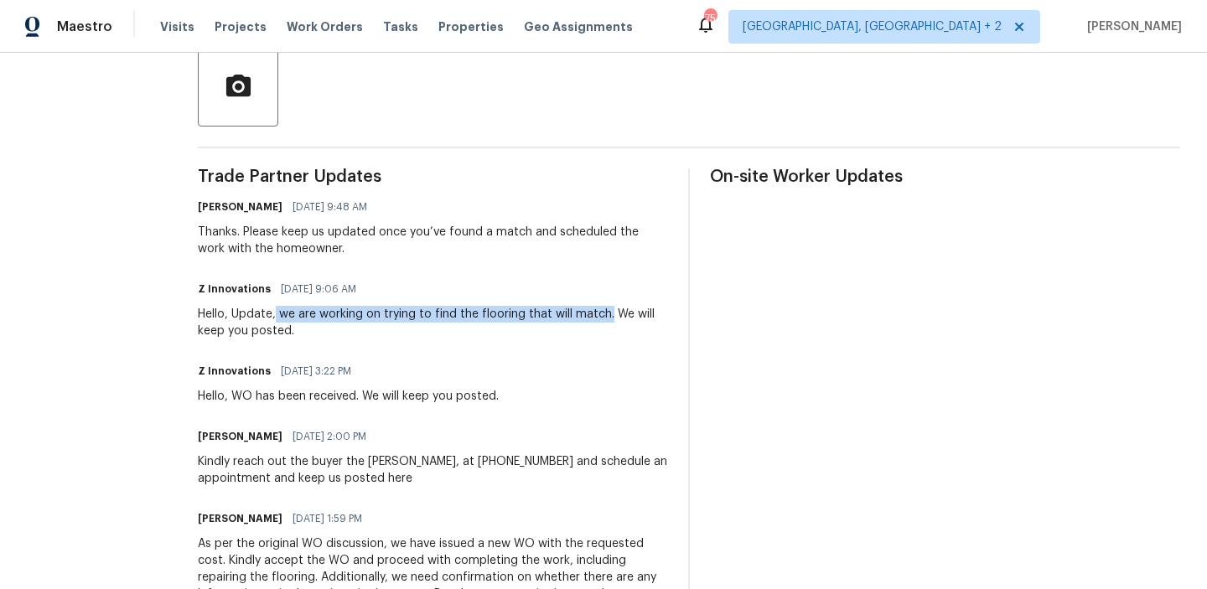
drag, startPoint x: 268, startPoint y: 316, endPoint x: 603, endPoint y: 309, distance: 334.6
click at [603, 309] on div "Hello, Update, we are working on trying to find the flooring that will match. W…" at bounding box center [433, 323] width 470 height 34
copy div "we are working on trying to find the flooring that will match."
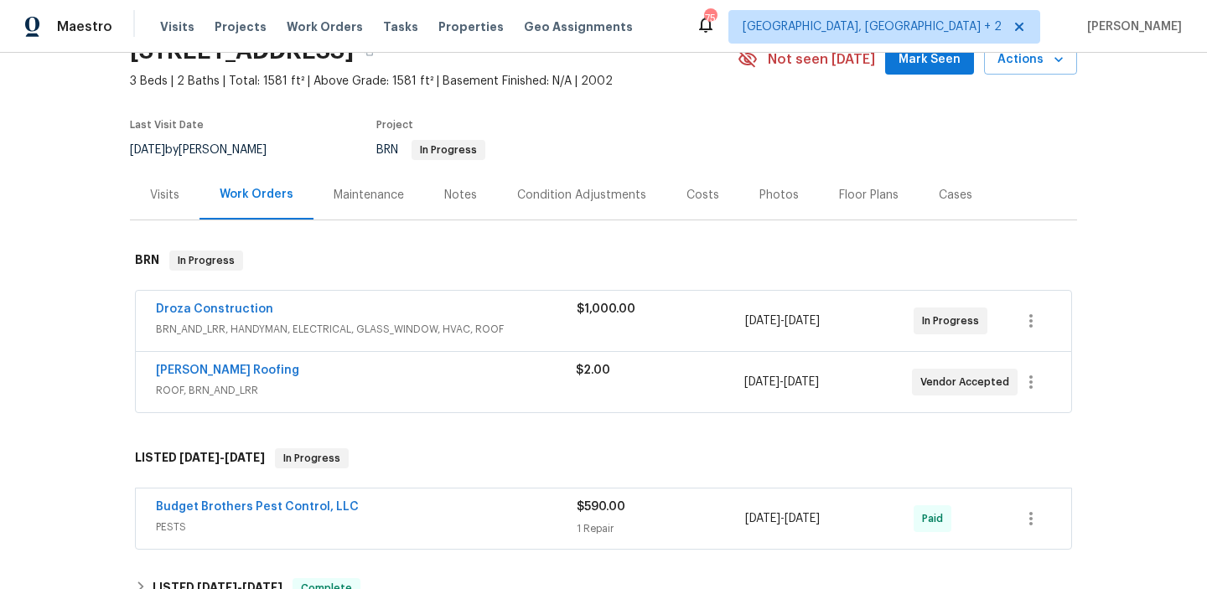
scroll to position [136, 0]
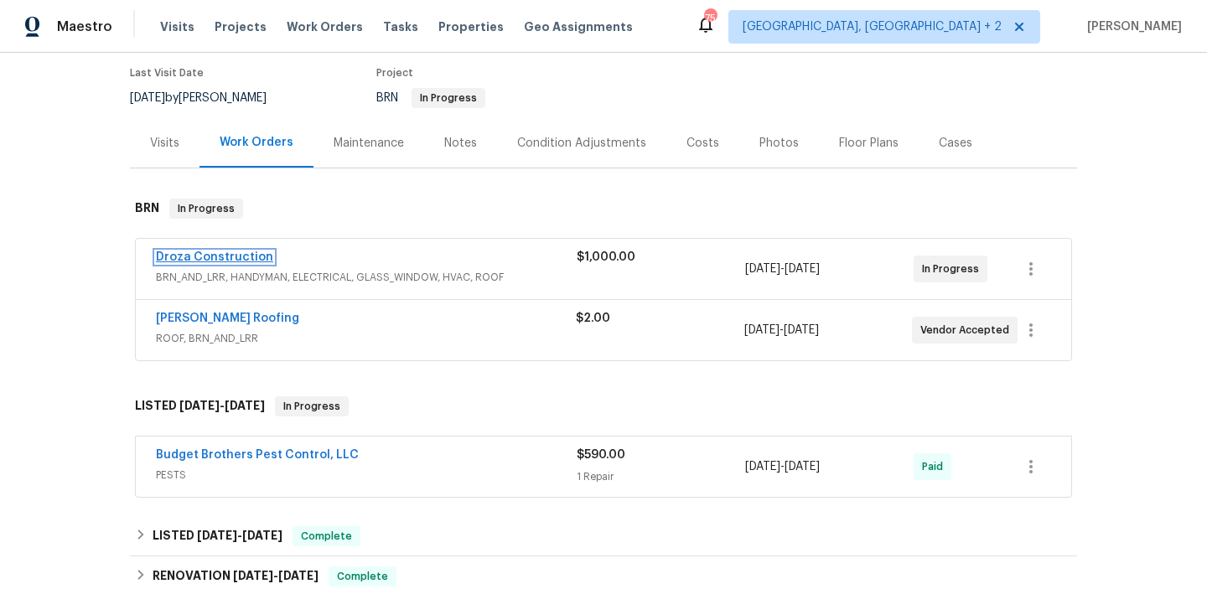
click at [194, 255] on link "Droza Construction" at bounding box center [214, 258] width 117 height 12
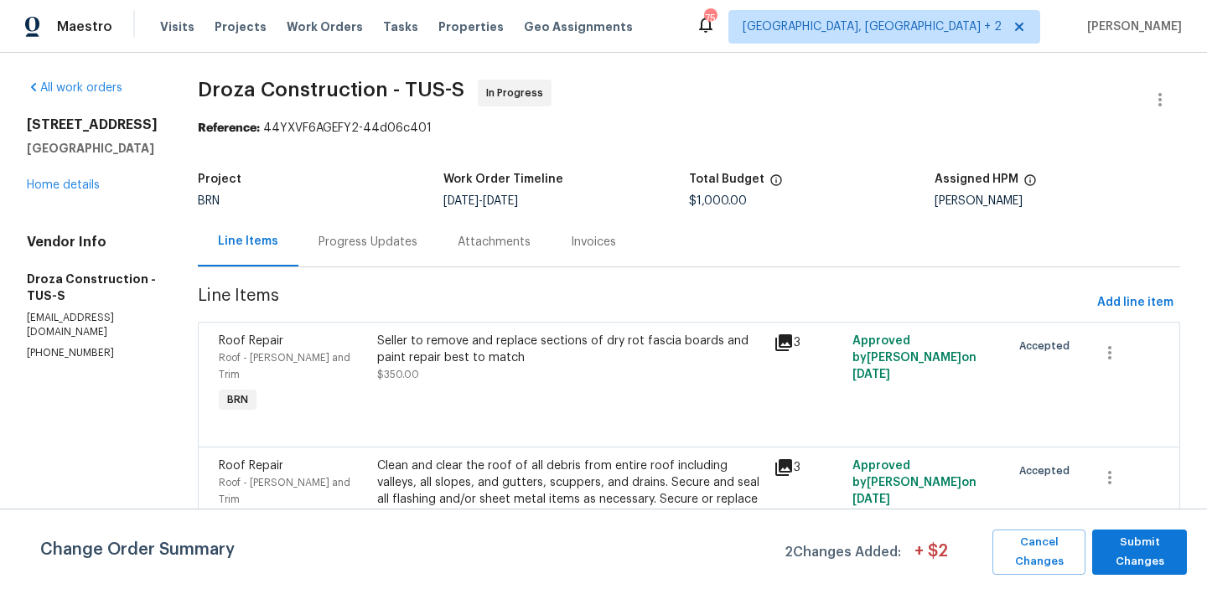
click at [404, 258] on div "Progress Updates" at bounding box center [368, 241] width 139 height 49
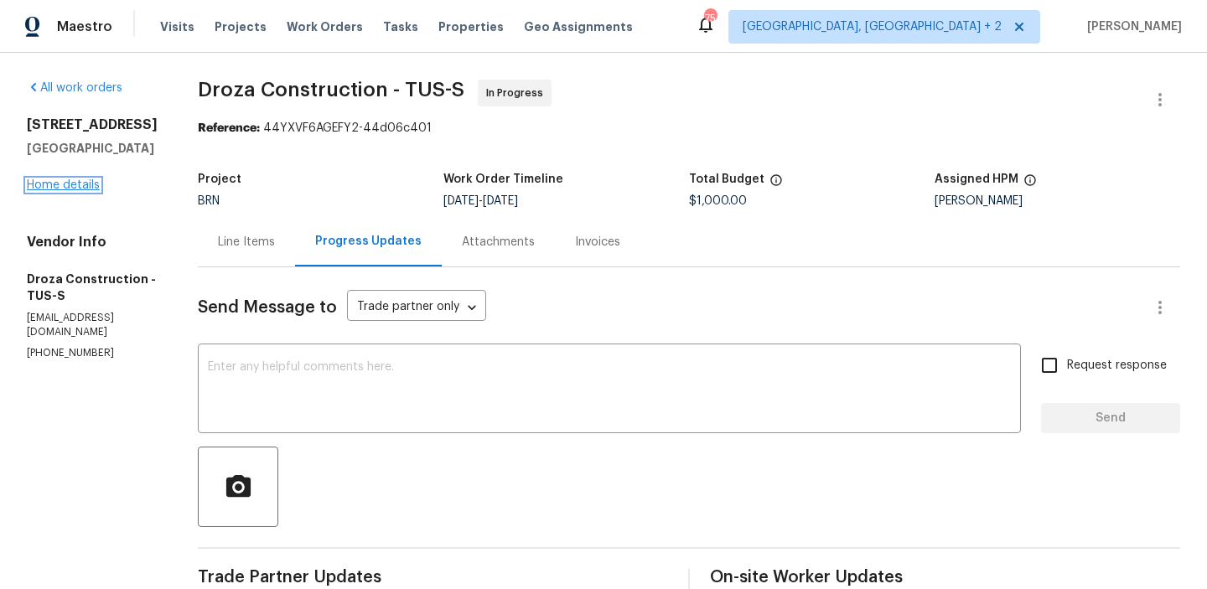
click at [49, 184] on link "Home details" at bounding box center [63, 185] width 73 height 12
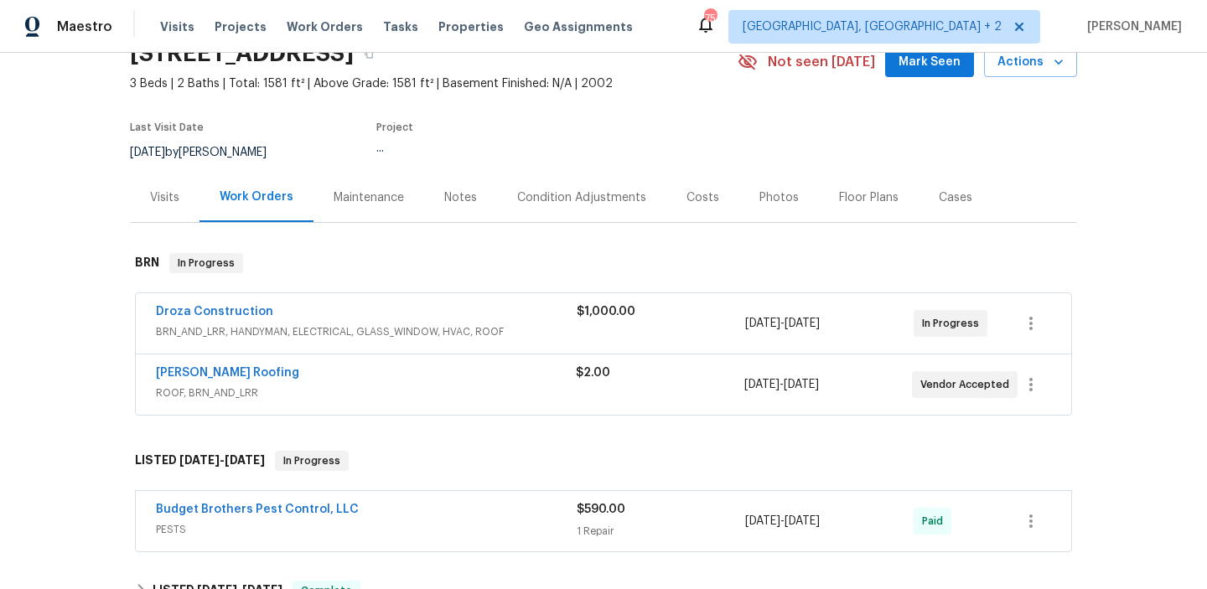
scroll to position [133, 0]
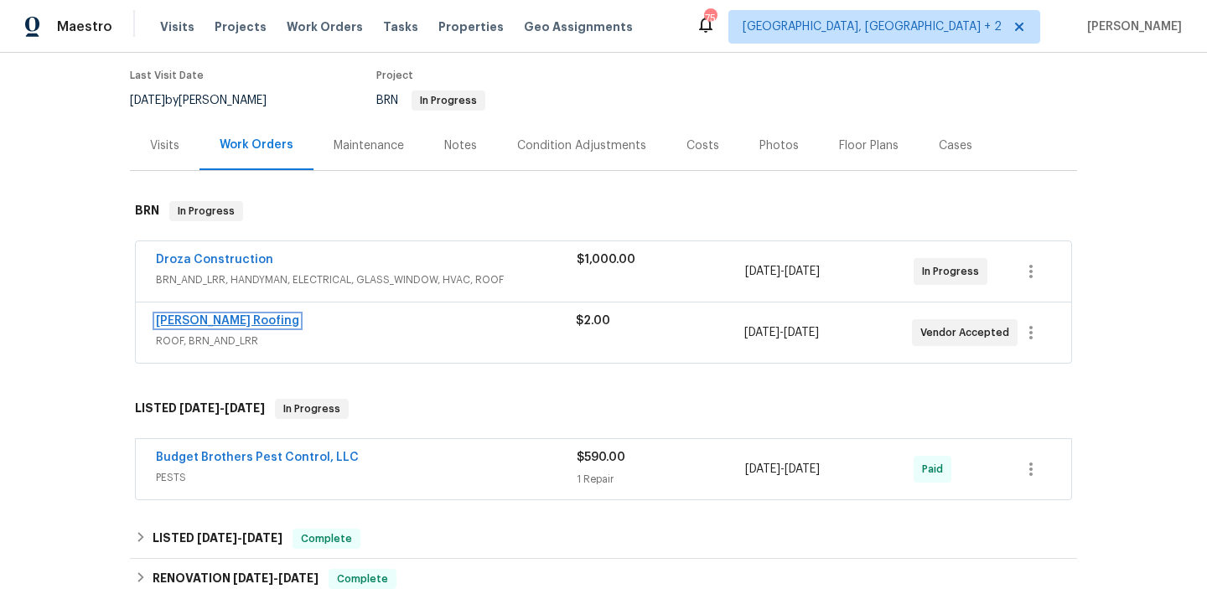
click at [177, 319] on link "Stout Roofing" at bounding box center [227, 321] width 143 height 12
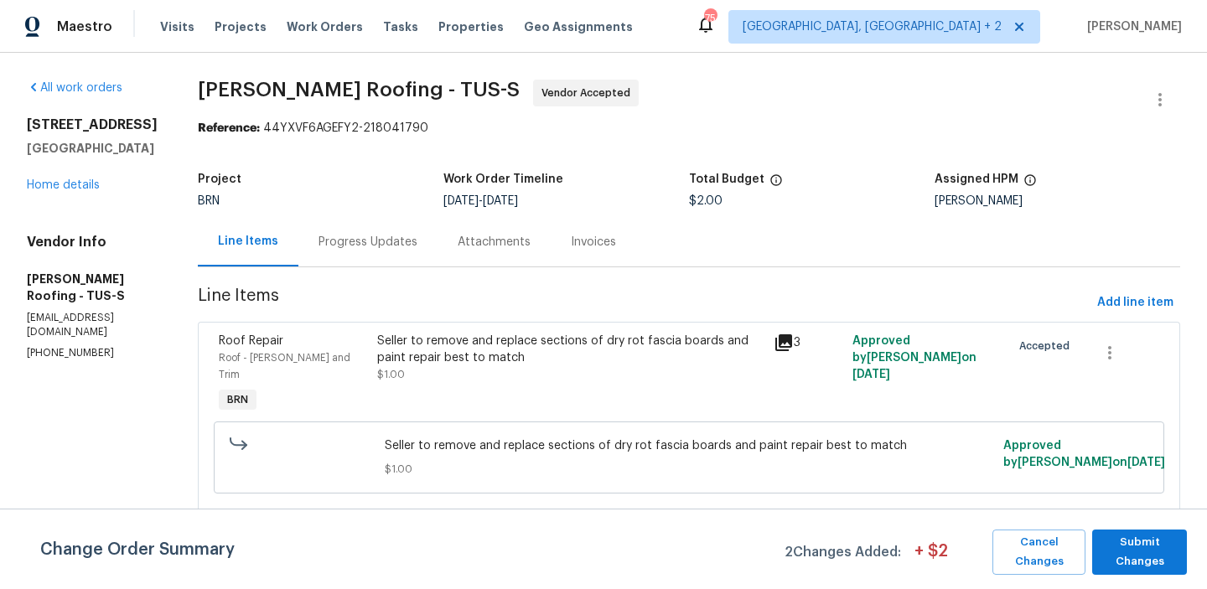
click at [348, 238] on div "Progress Updates" at bounding box center [368, 242] width 99 height 17
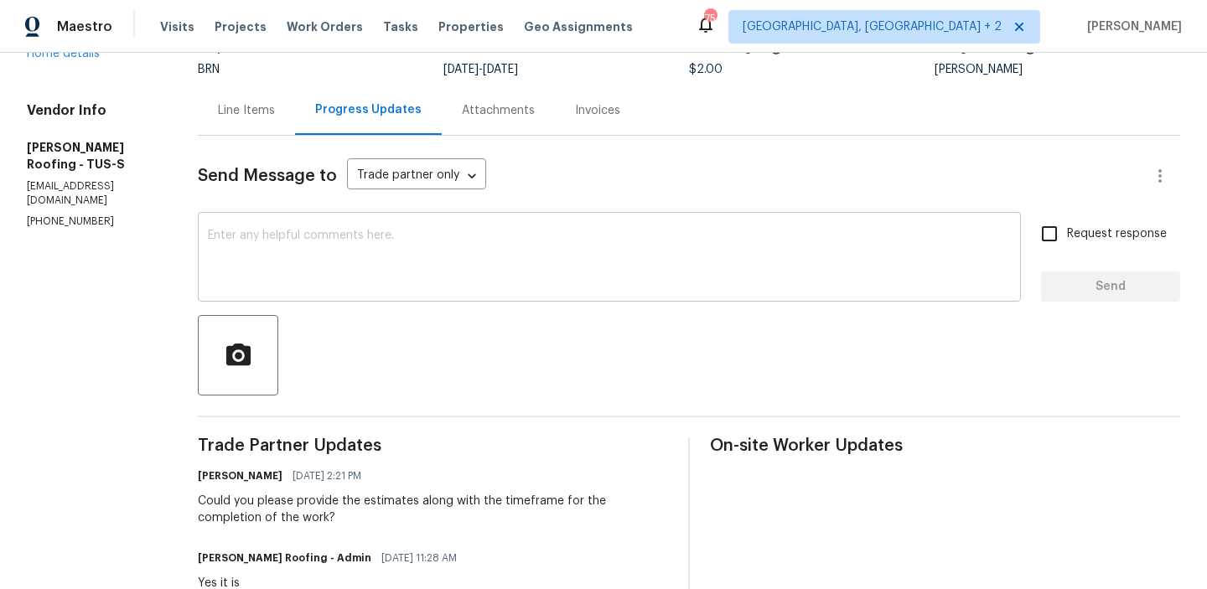
scroll to position [139, 0]
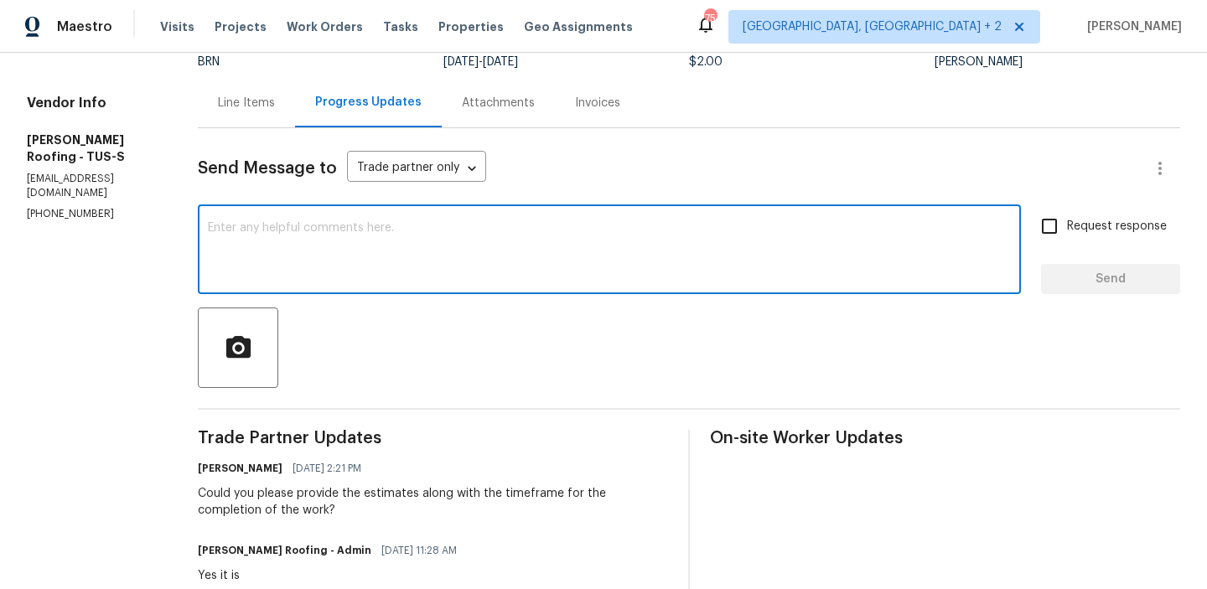
click at [329, 234] on textarea at bounding box center [609, 251] width 803 height 59
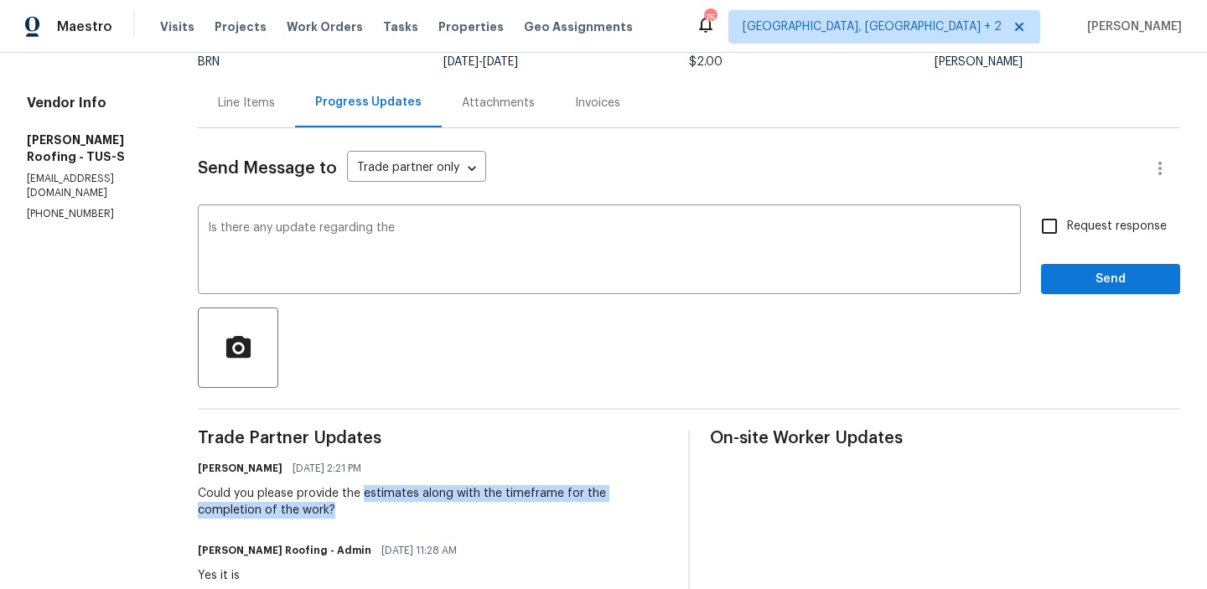
drag, startPoint x: 362, startPoint y: 494, endPoint x: 356, endPoint y: 508, distance: 15.4
click at [356, 508] on div "Could you please provide the estimates along with the timeframe for the complet…" at bounding box center [433, 503] width 470 height 34
copy div "estimates along with the timeframe for the completion of the work?"
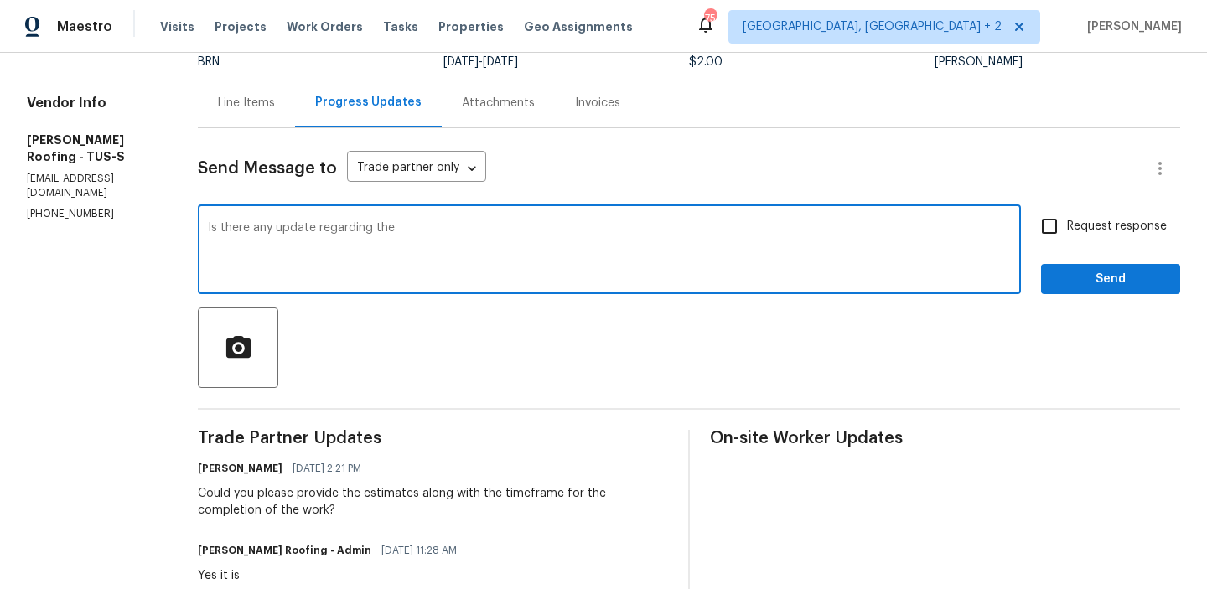
click at [436, 243] on textarea "Is there any update regarding the" at bounding box center [609, 251] width 803 height 59
paste textarea "estimates along with the timeframe for the completion of the work?"
type textarea "Is there any update regarding the estimates along with the timeframe for the co…"
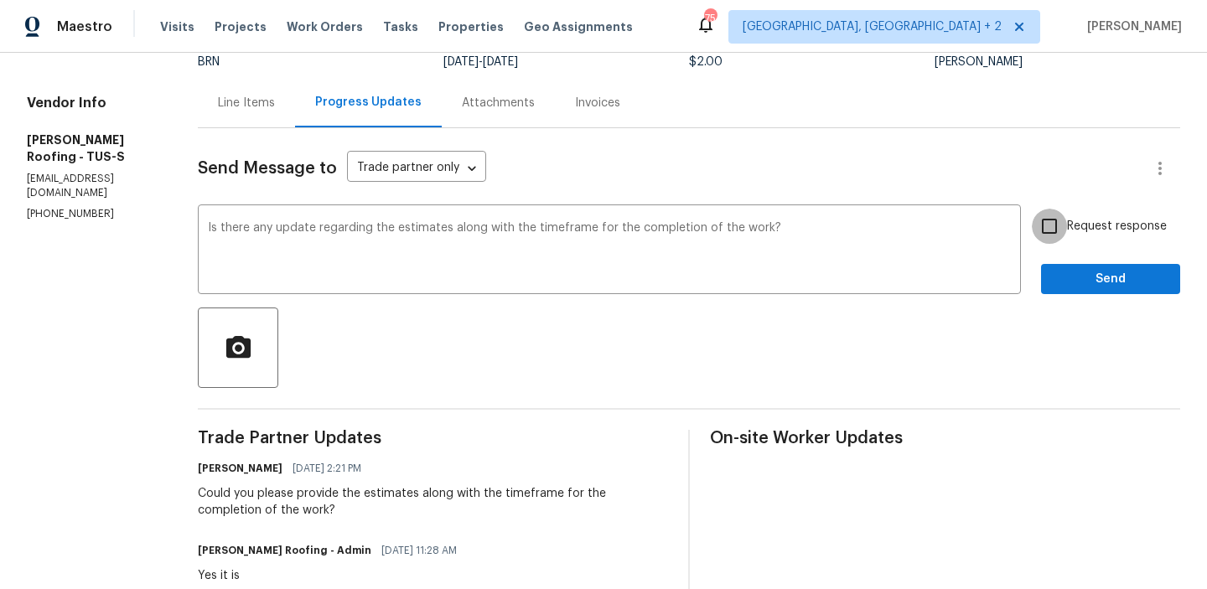
click at [1060, 231] on input "Request response" at bounding box center [1049, 226] width 35 height 35
checkbox input "true"
click at [1072, 278] on span "Send" at bounding box center [1111, 279] width 112 height 21
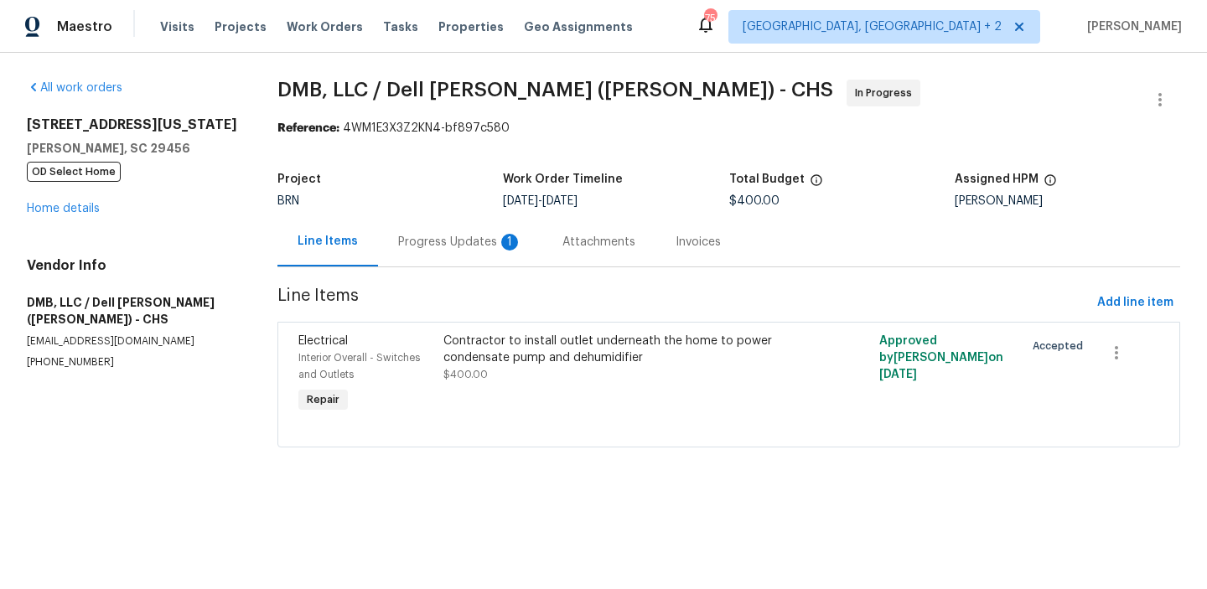
click at [439, 263] on div "Progress Updates 1" at bounding box center [460, 241] width 164 height 49
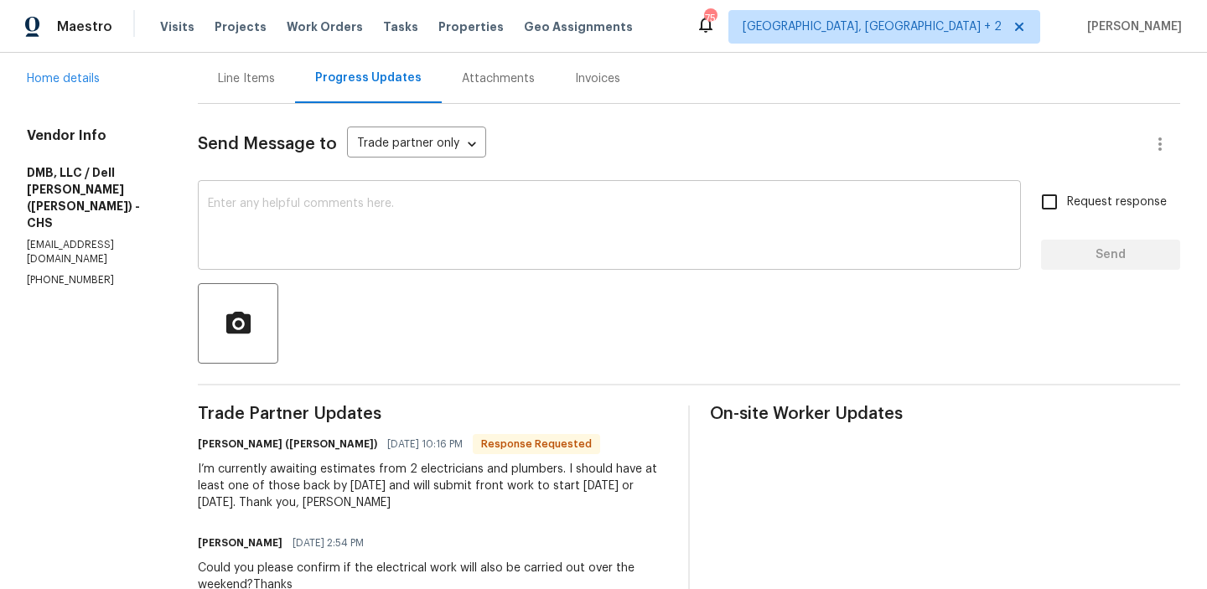
scroll to position [184, 0]
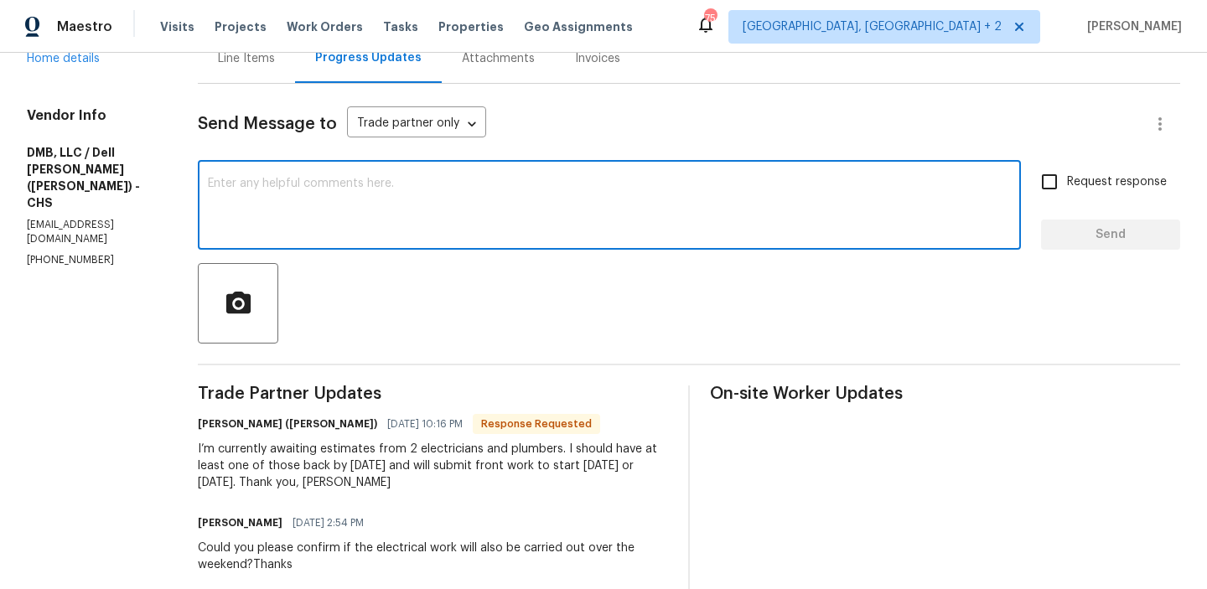
click at [266, 218] on textarea at bounding box center [609, 207] width 803 height 59
type textarea "T"
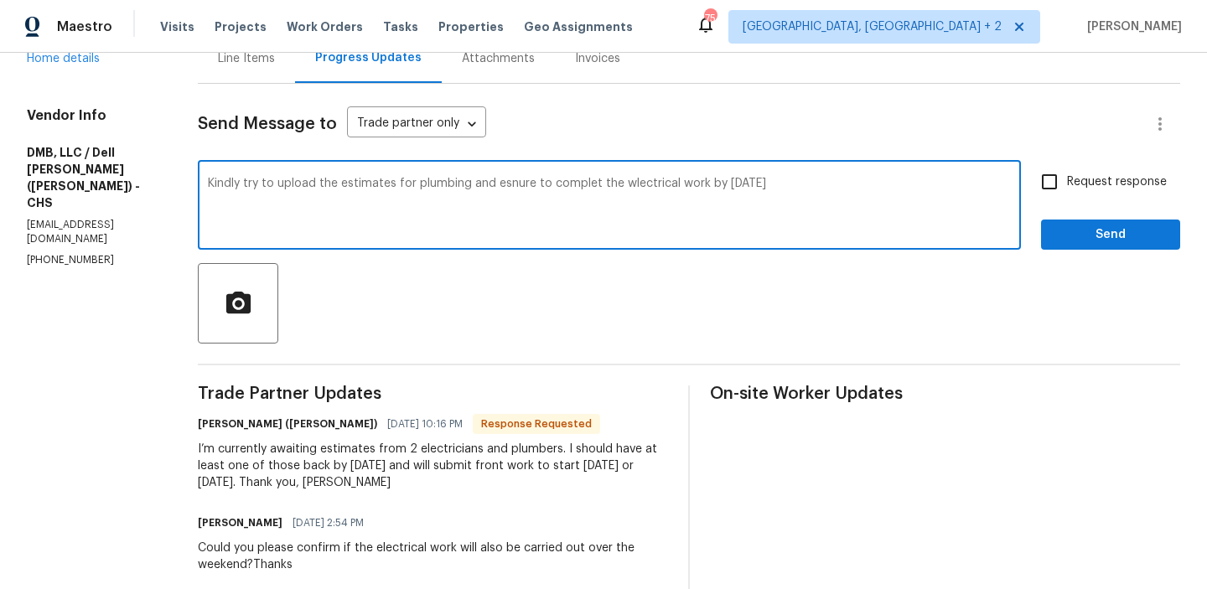
type textarea "Kindly try to upload the estimates for plumbing and esnure to complet the wlect…"
click at [365, 184] on textarea "Kindly try to upload the estimates for plumbing and esnure to complet the wlect…" at bounding box center [609, 207] width 803 height 59
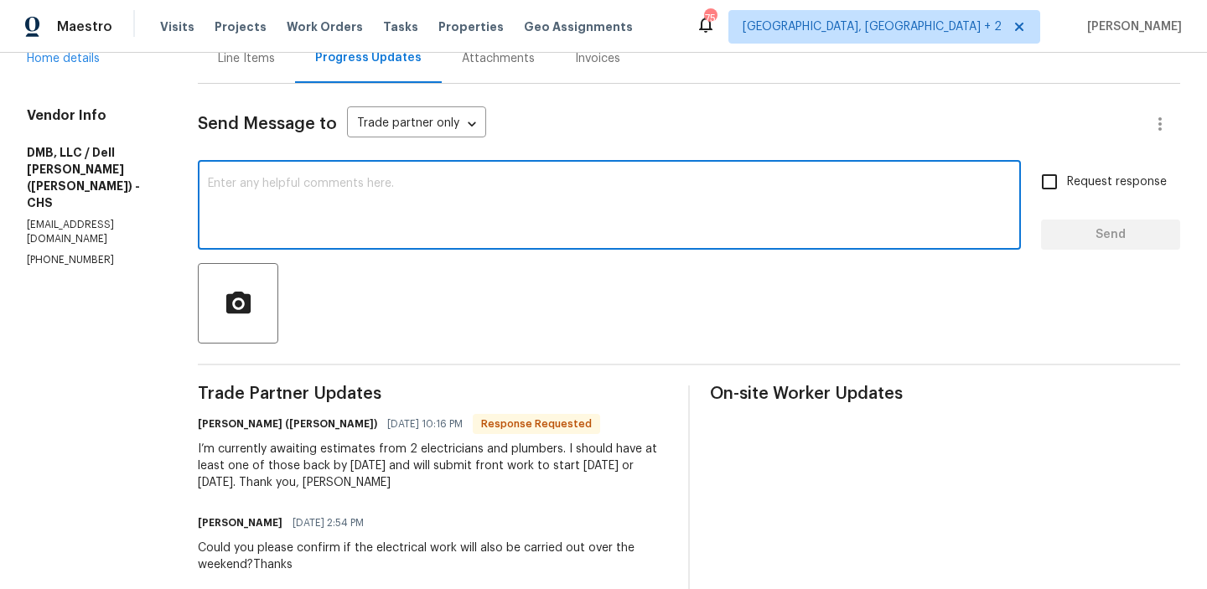
paste textarea "Please upload the plumbing estimates and ensure that the electrical work is com…"
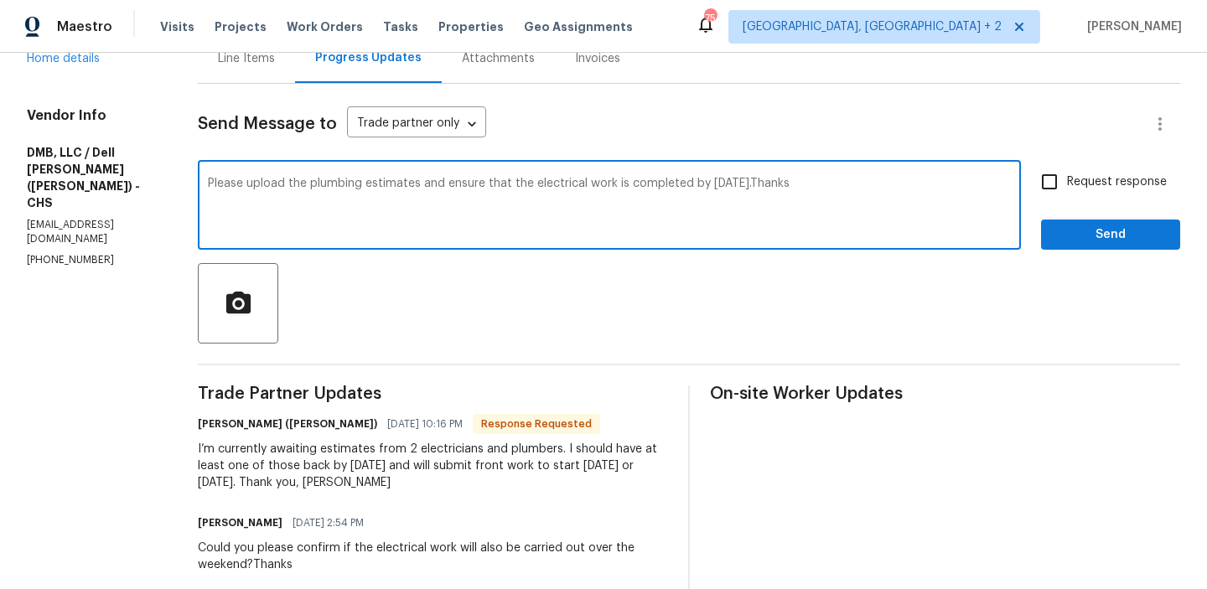
type textarea "Please upload the plumbing estimates and ensure that the electrical work is com…"
click at [1055, 188] on input "Request response" at bounding box center [1049, 181] width 35 height 35
checkbox input "true"
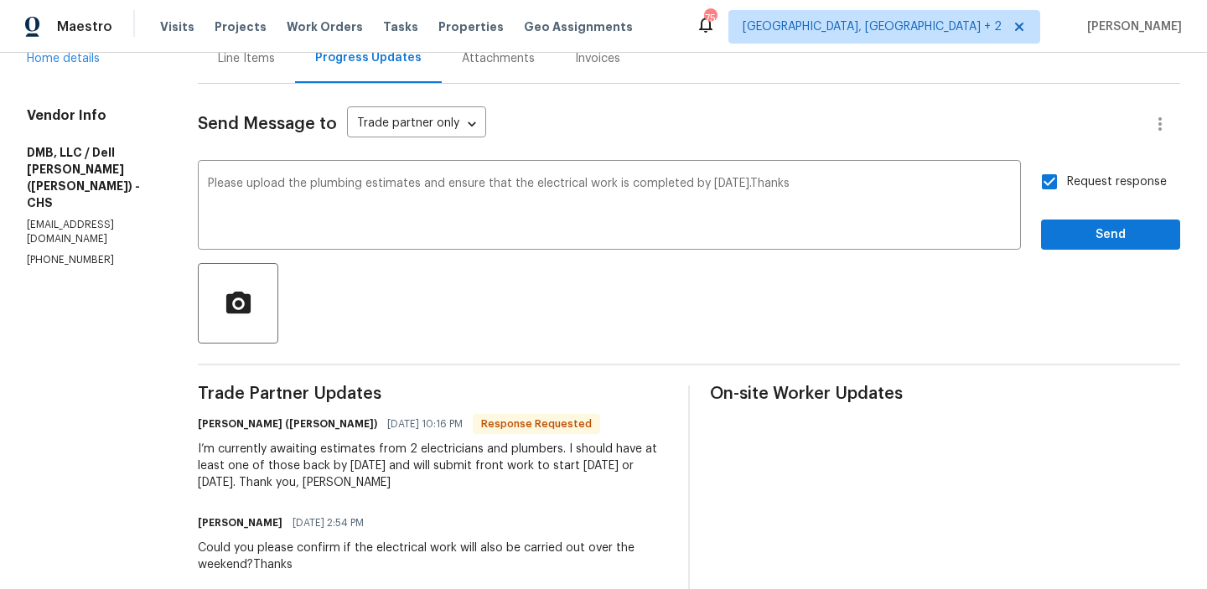
click at [1057, 216] on div "Request response Send" at bounding box center [1110, 207] width 139 height 86
click at [1057, 231] on span "Send" at bounding box center [1111, 235] width 112 height 21
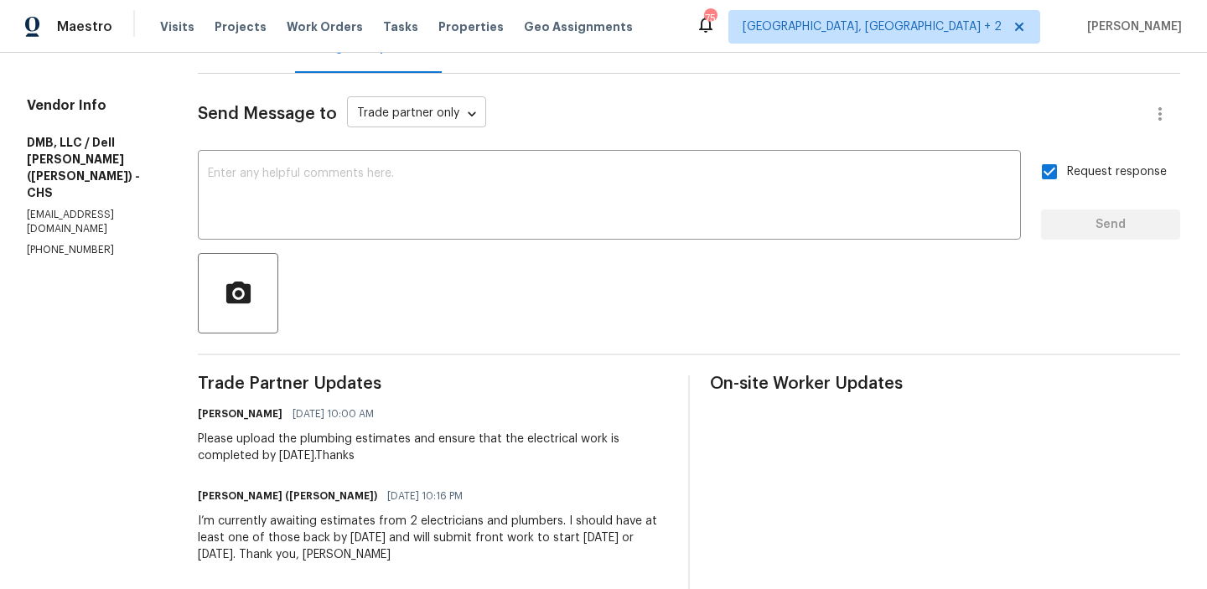
scroll to position [0, 0]
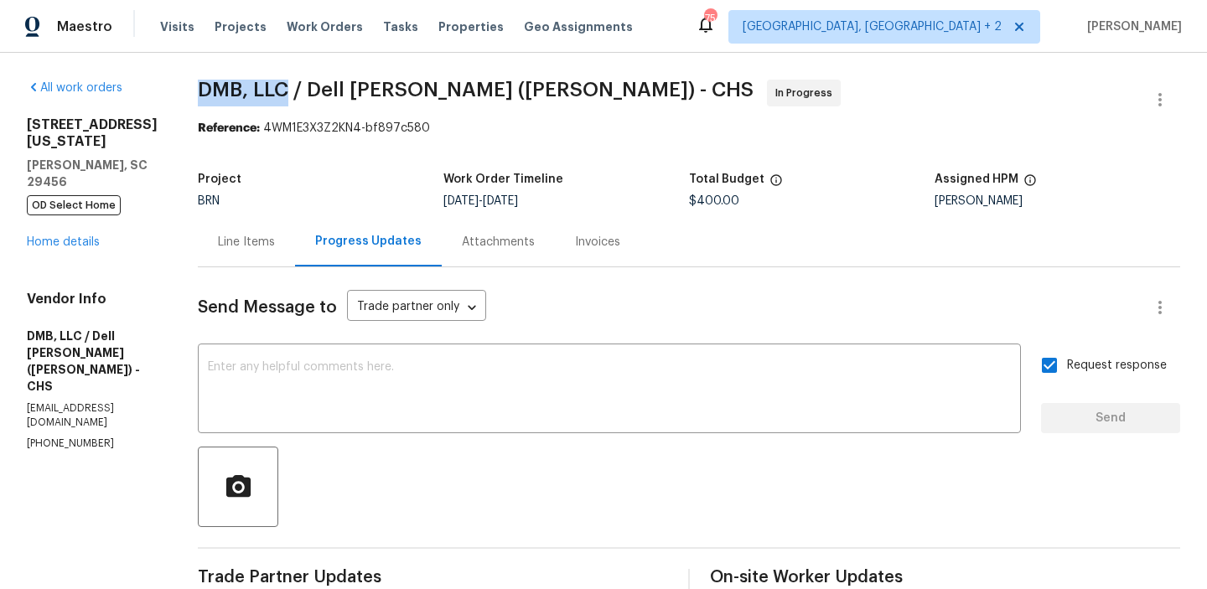
drag, startPoint x: 184, startPoint y: 94, endPoint x: 274, endPoint y: 94, distance: 90.6
copy span "DMB, LLC"
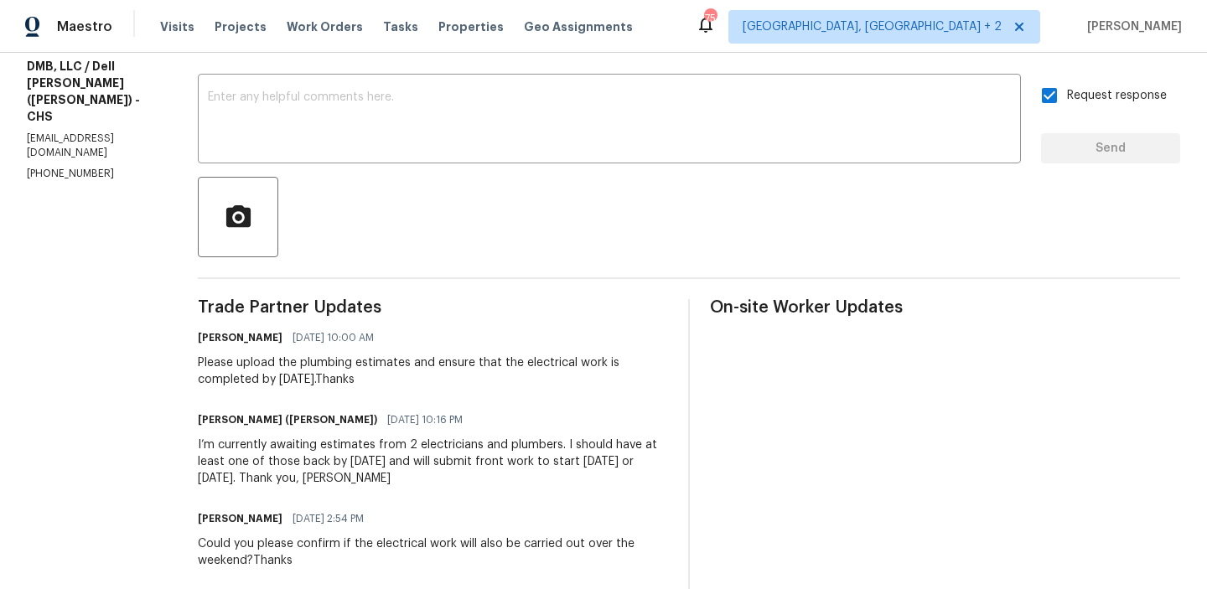
scroll to position [279, 0]
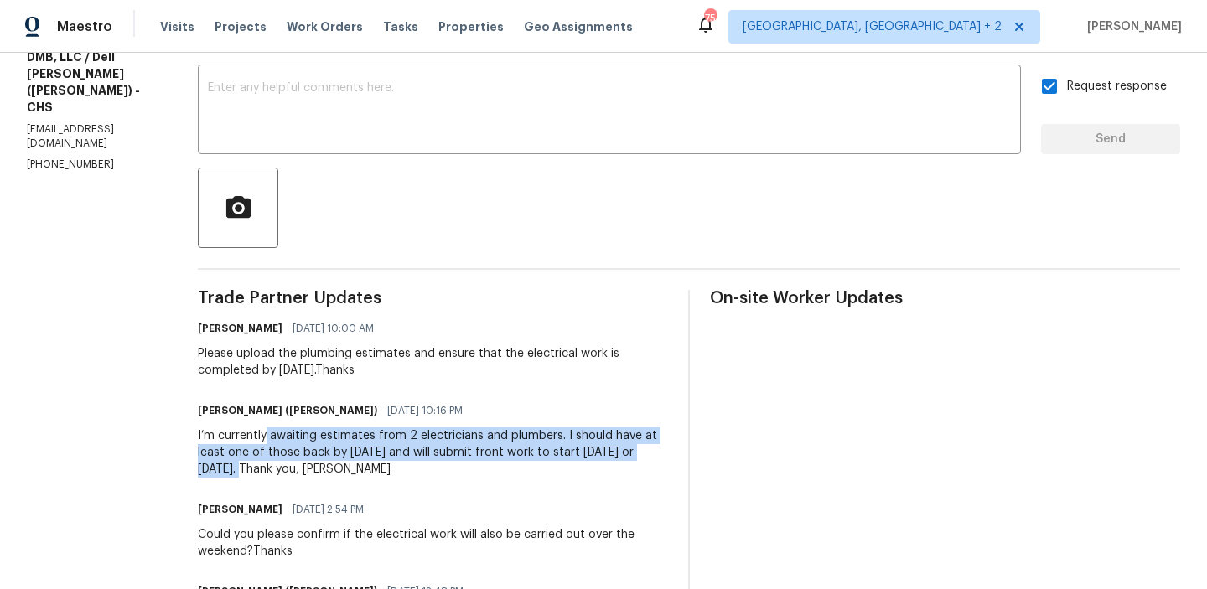
drag, startPoint x: 255, startPoint y: 439, endPoint x: 236, endPoint y: 465, distance: 31.9
click at [236, 465] on div "I’m currently awaiting estimates from 2 electricians and plumbers. I should hav…" at bounding box center [433, 453] width 470 height 50
copy div "awaiting estimates from 2 electricians and plumbers. I should have at least one…"
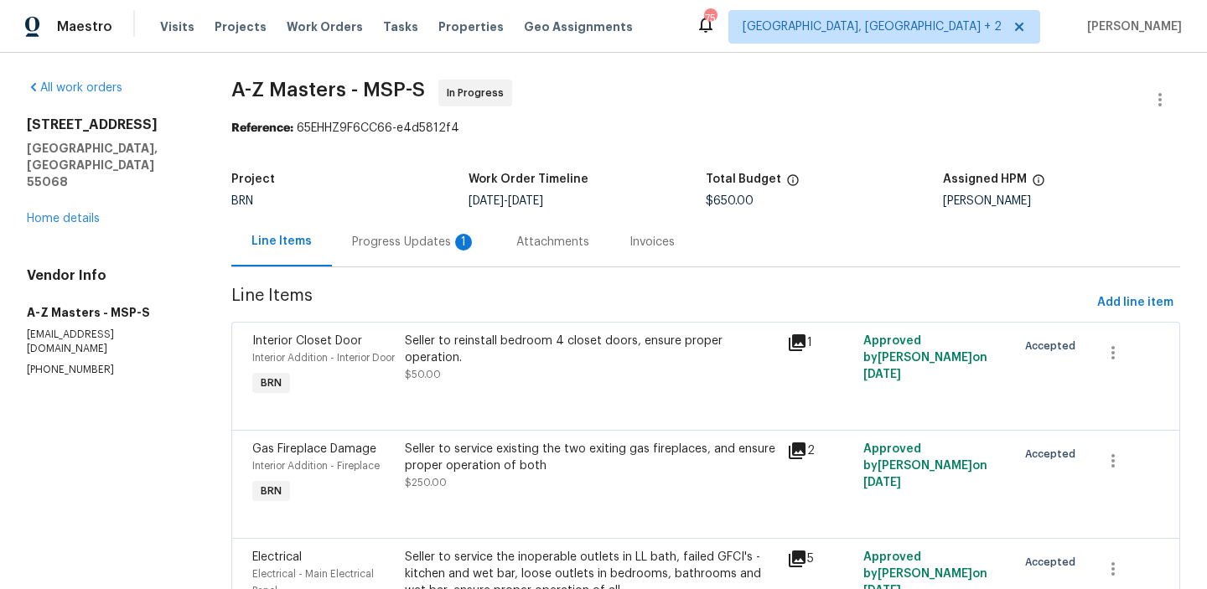
click at [377, 221] on div "Progress Updates 1" at bounding box center [414, 241] width 164 height 49
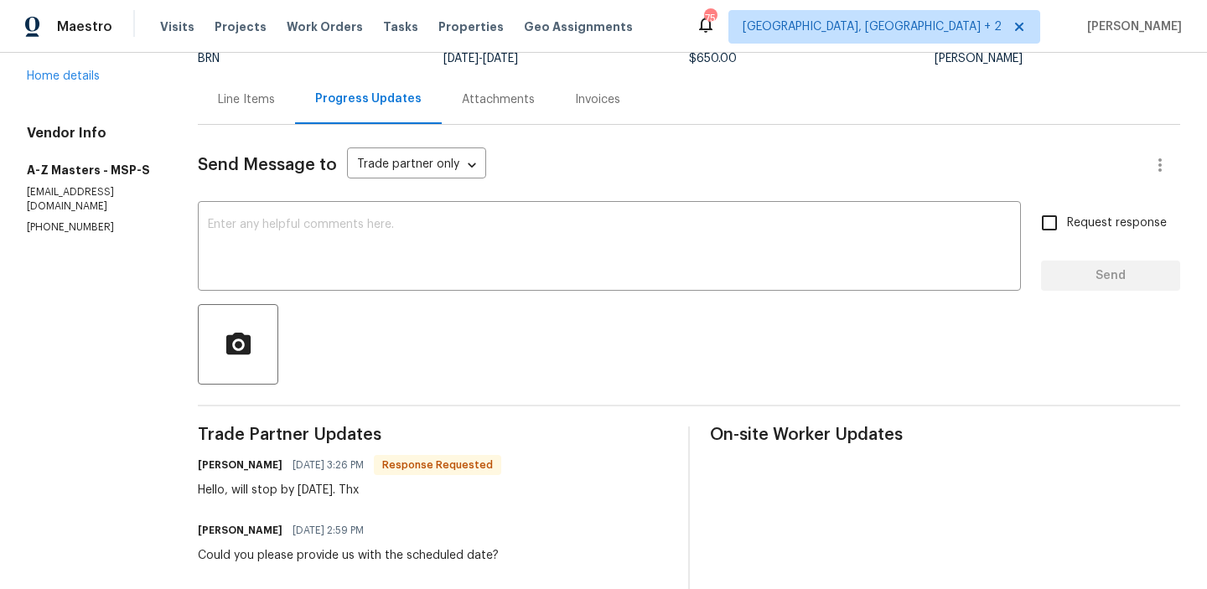
scroll to position [160, 0]
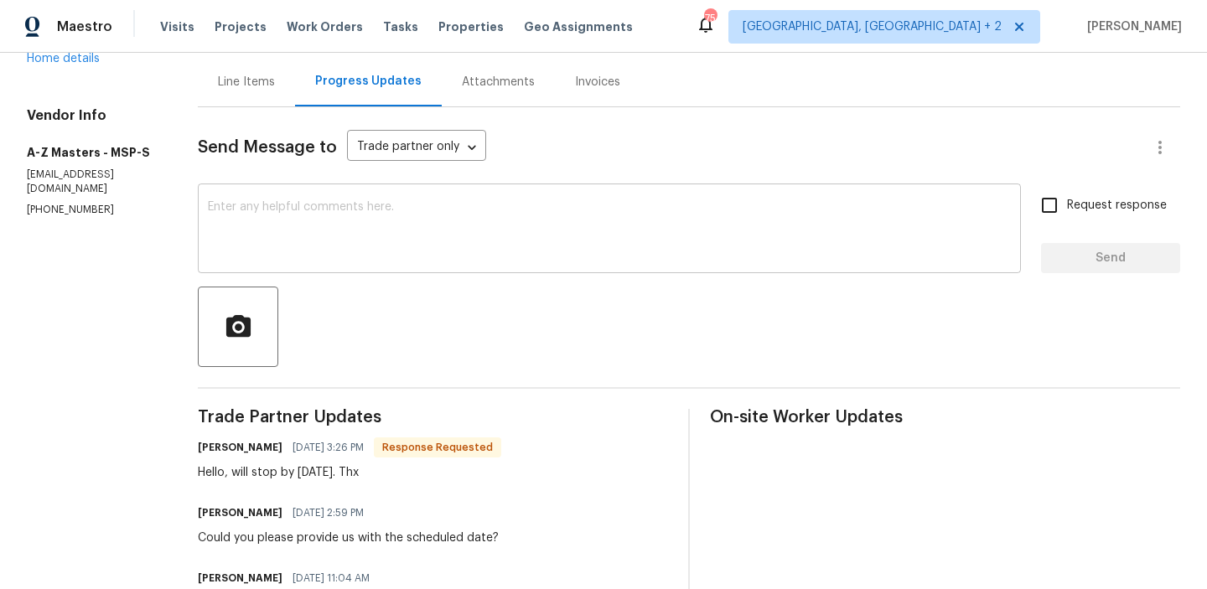
click at [284, 200] on div "x ​" at bounding box center [609, 231] width 823 height 86
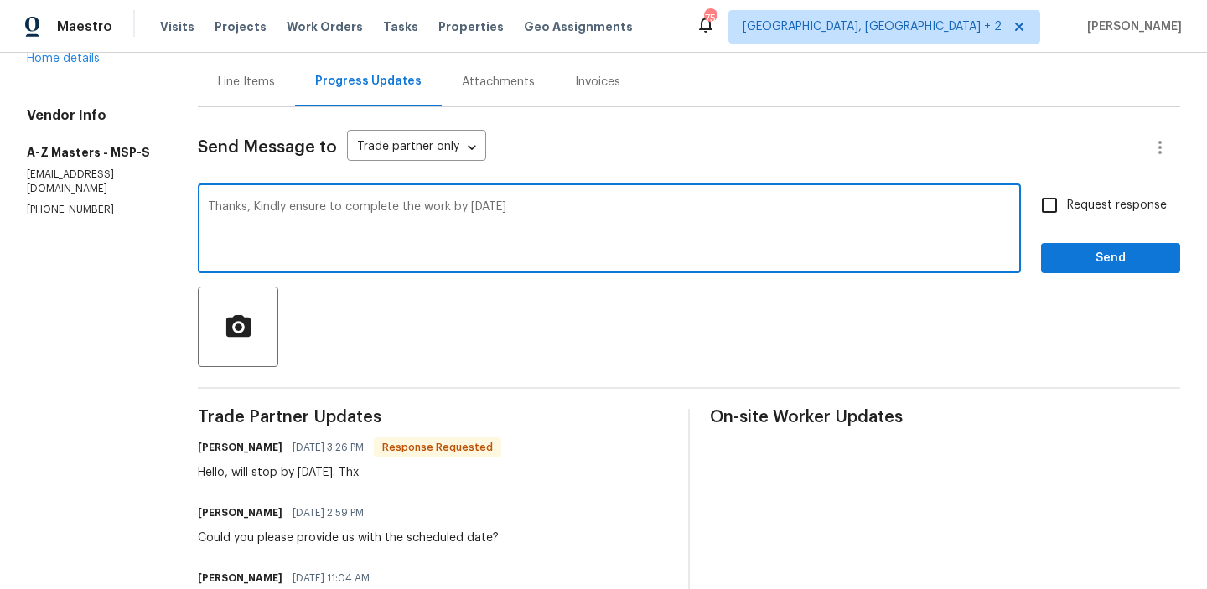
type textarea "Thanks, Kindly ensure to complete the work by [DATE]"
click at [1094, 206] on span "Request response" at bounding box center [1117, 206] width 100 height 18
click at [1067, 206] on input "Request response" at bounding box center [1049, 205] width 35 height 35
checkbox input "true"
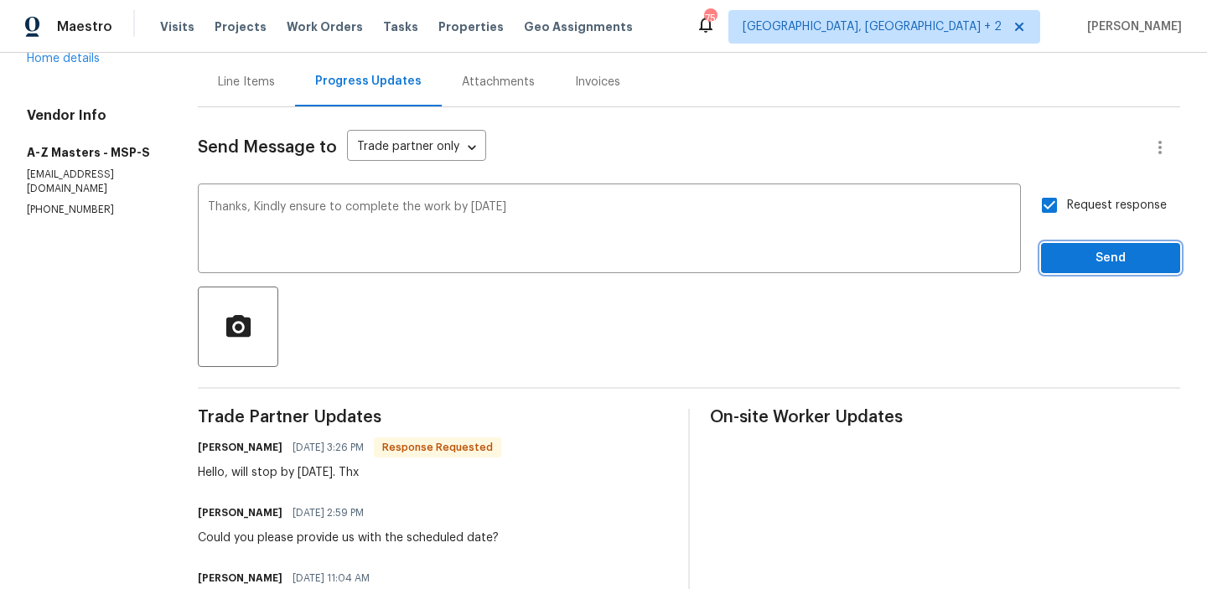
click at [1084, 255] on span "Send" at bounding box center [1111, 258] width 112 height 21
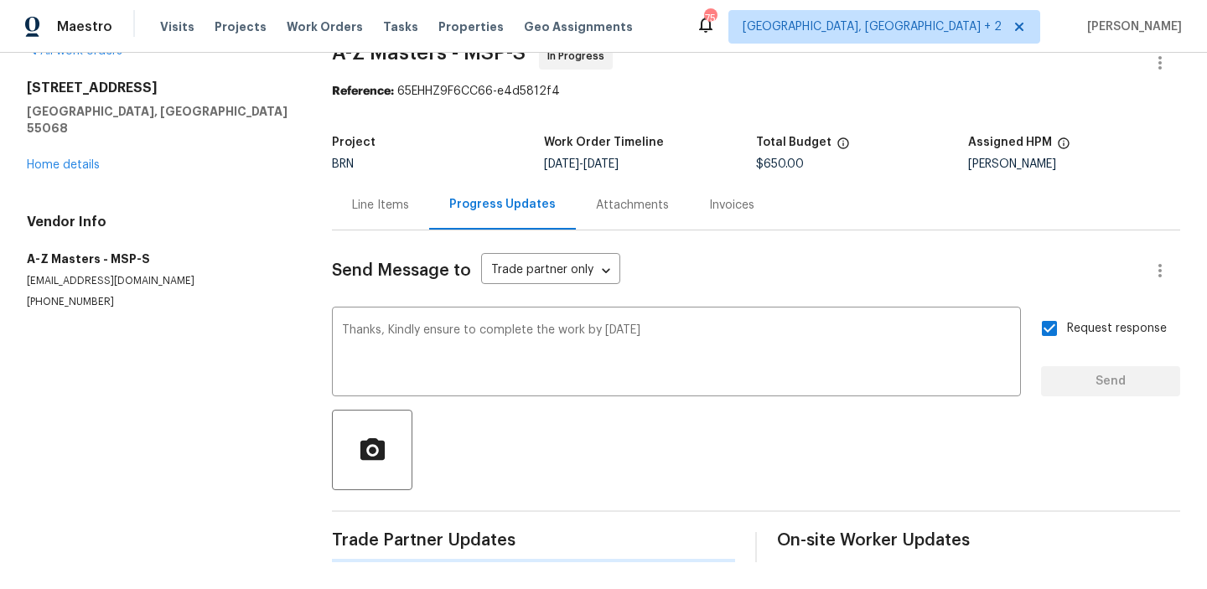
scroll to position [0, 0]
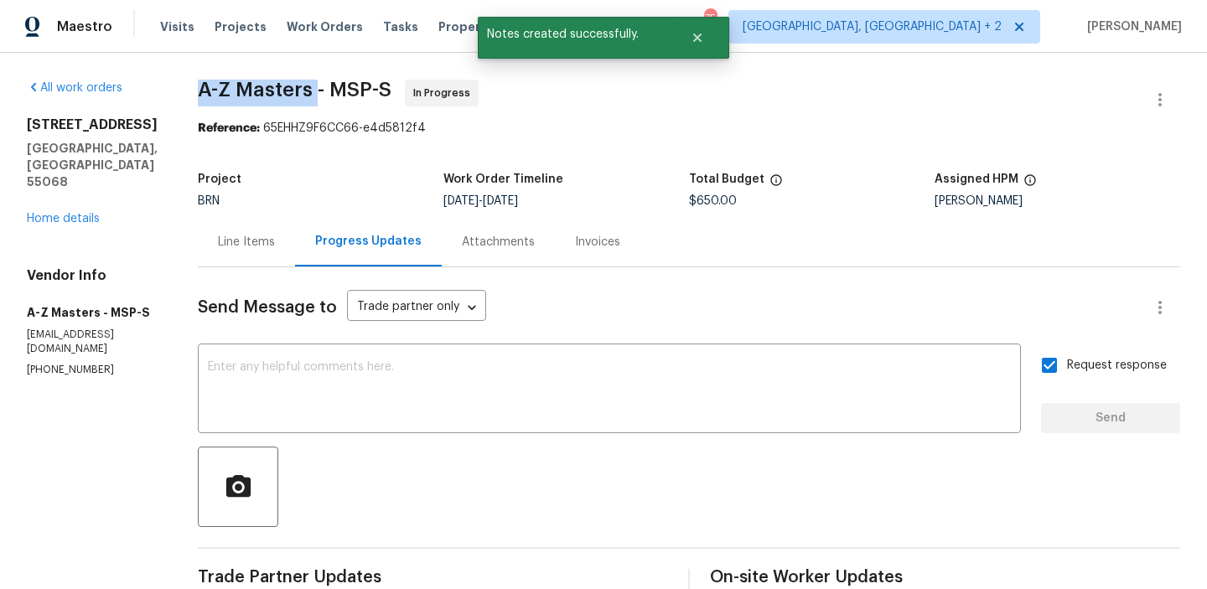
drag, startPoint x: 183, startPoint y: 85, endPoint x: 307, endPoint y: 89, distance: 124.2
click at [307, 89] on div "All work orders 1430 139th St E Rosemount, MN 55068 Home details Vendor Info A-…" at bounding box center [603, 502] width 1207 height 899
copy span "A-Z Masters"
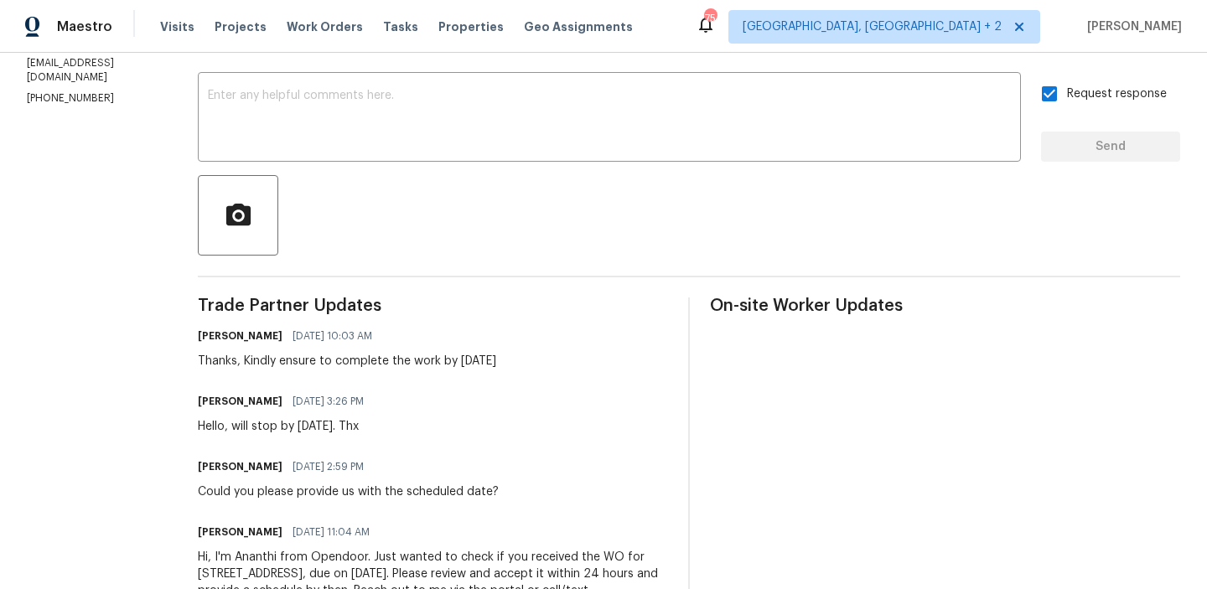
scroll to position [279, 0]
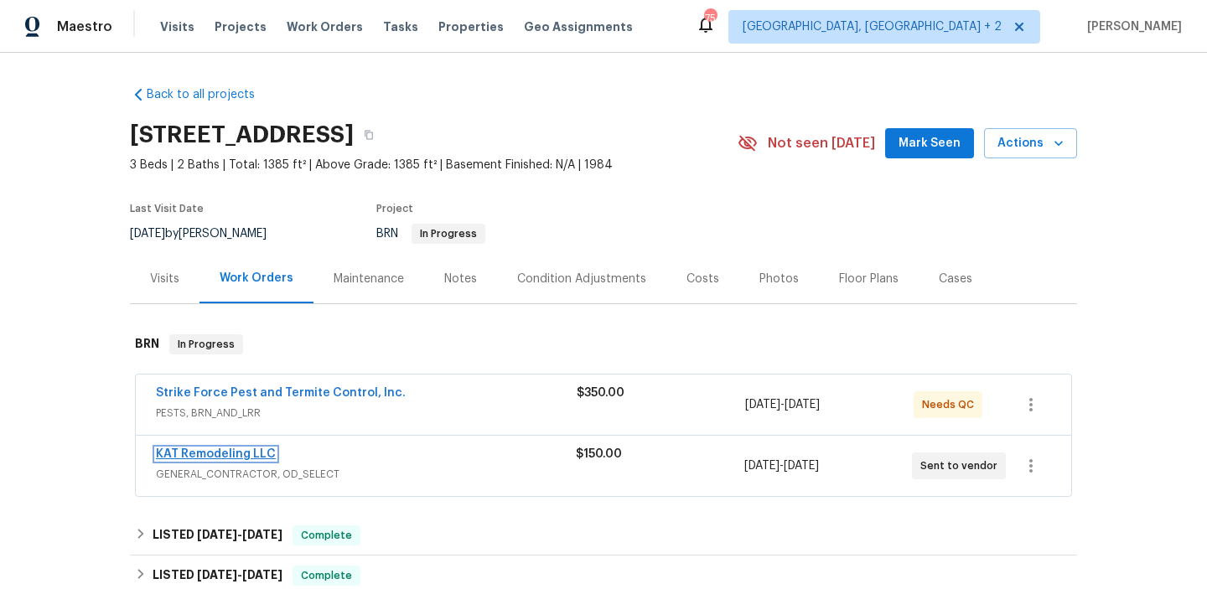
click at [177, 456] on link "KAT Remodeling LLC" at bounding box center [216, 455] width 120 height 12
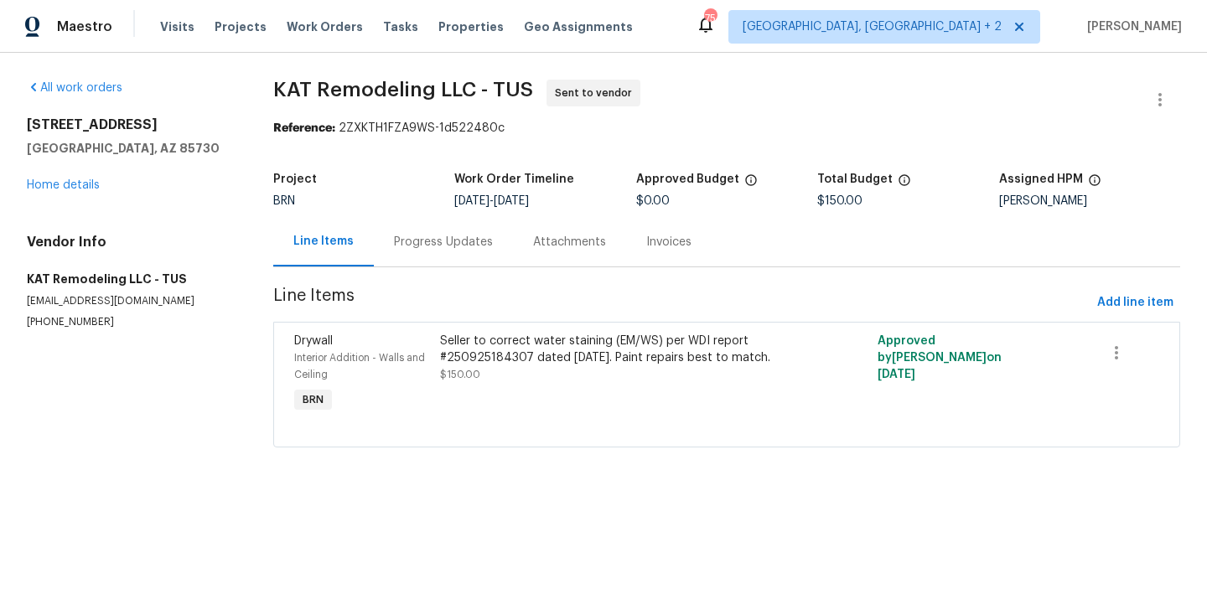
click at [63, 324] on p "[PHONE_NUMBER]" at bounding box center [130, 322] width 206 height 14
copy p "[PHONE_NUMBER]"
click at [110, 297] on p "[EMAIL_ADDRESS][DOMAIN_NAME]" at bounding box center [130, 301] width 206 height 14
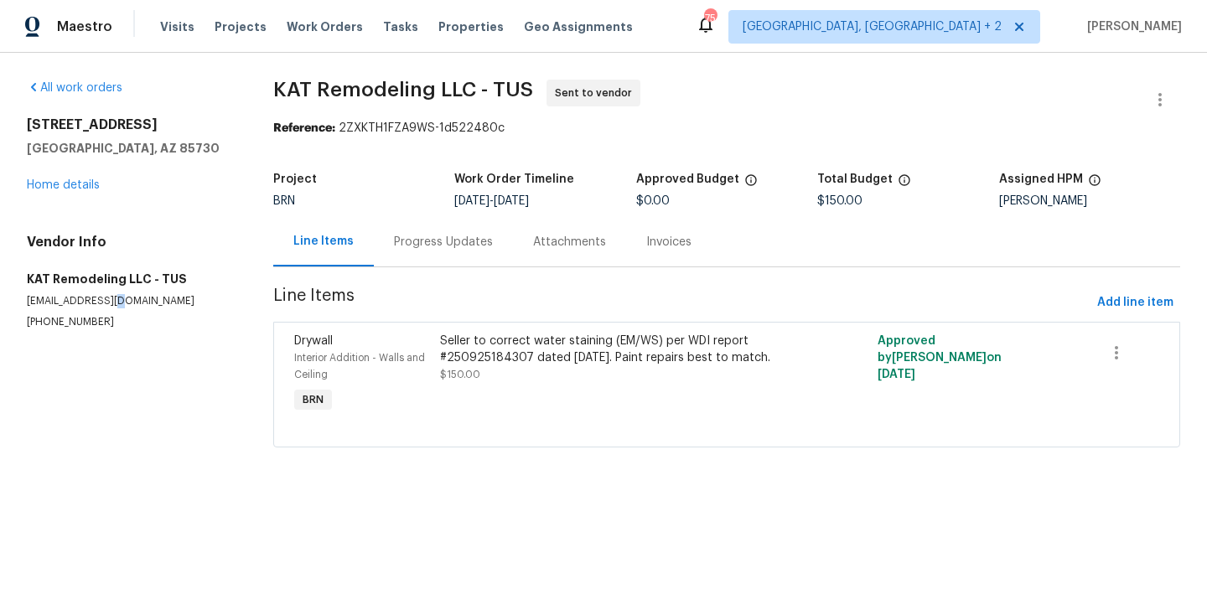
click at [110, 297] on p "katremodeling520@gmail.com" at bounding box center [130, 301] width 206 height 14
copy p "katremodeling520@gmail.com"
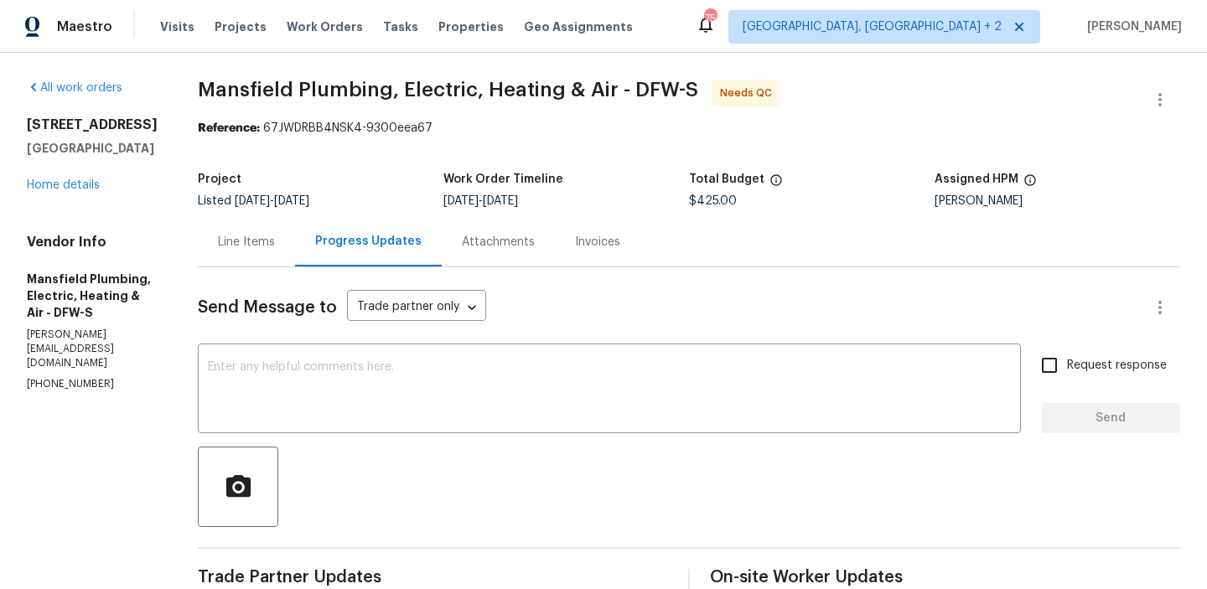
click at [278, 255] on div "Line Items" at bounding box center [246, 241] width 97 height 49
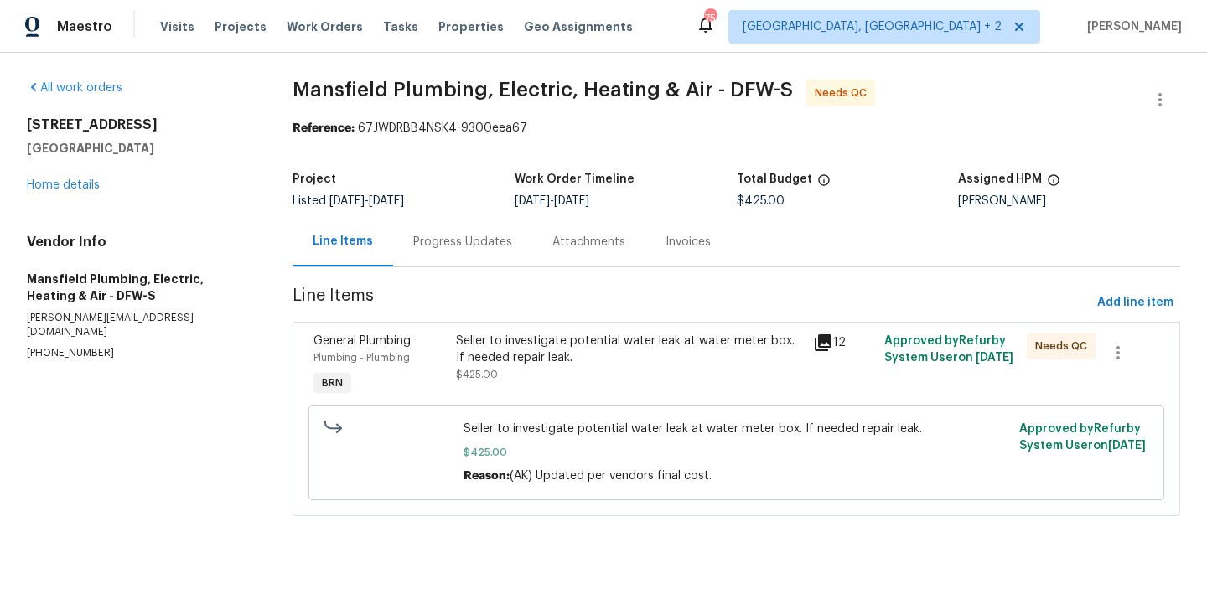
click at [447, 389] on div "General Plumbing Plumbing - Plumbing BRN" at bounding box center [380, 366] width 143 height 77
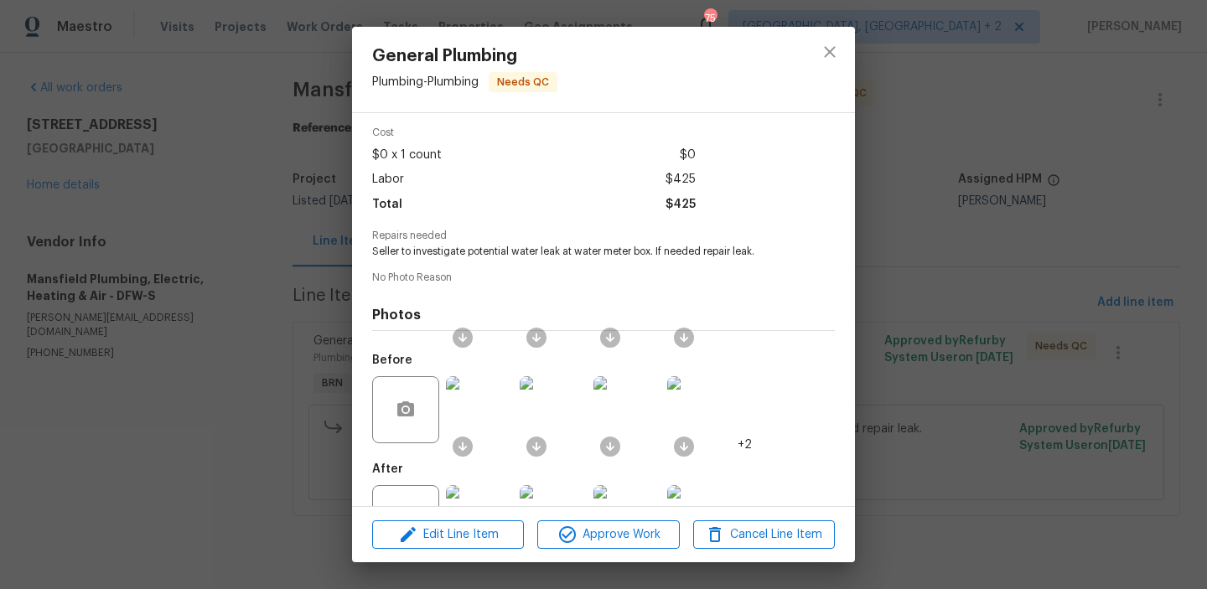
scroll to position [137, 0]
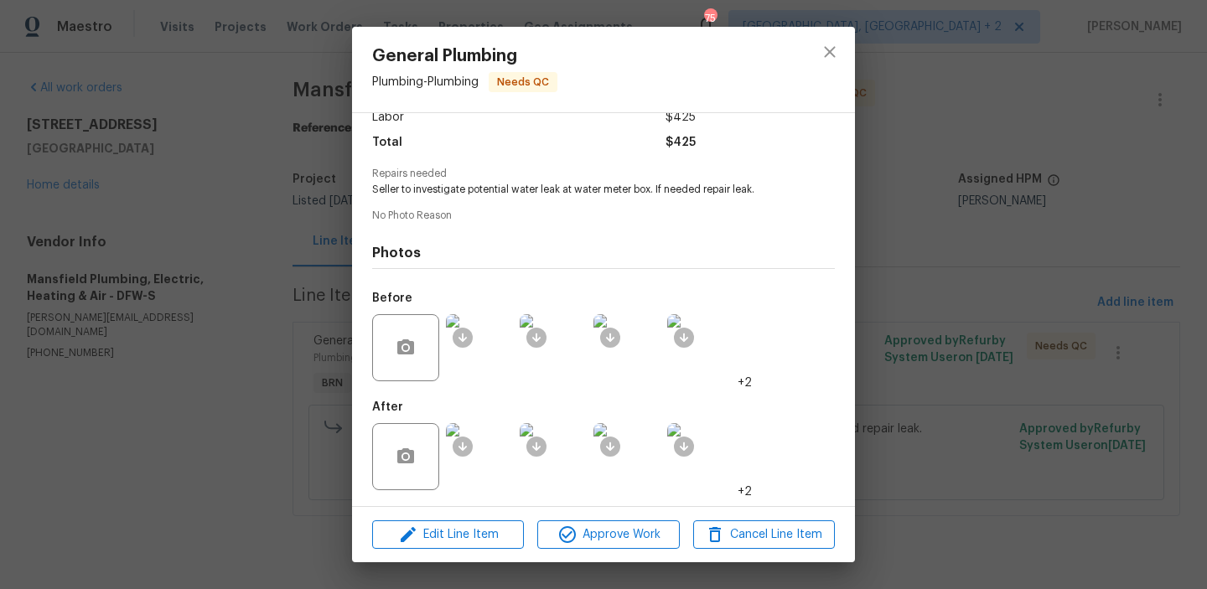
click at [487, 469] on img at bounding box center [479, 456] width 67 height 67
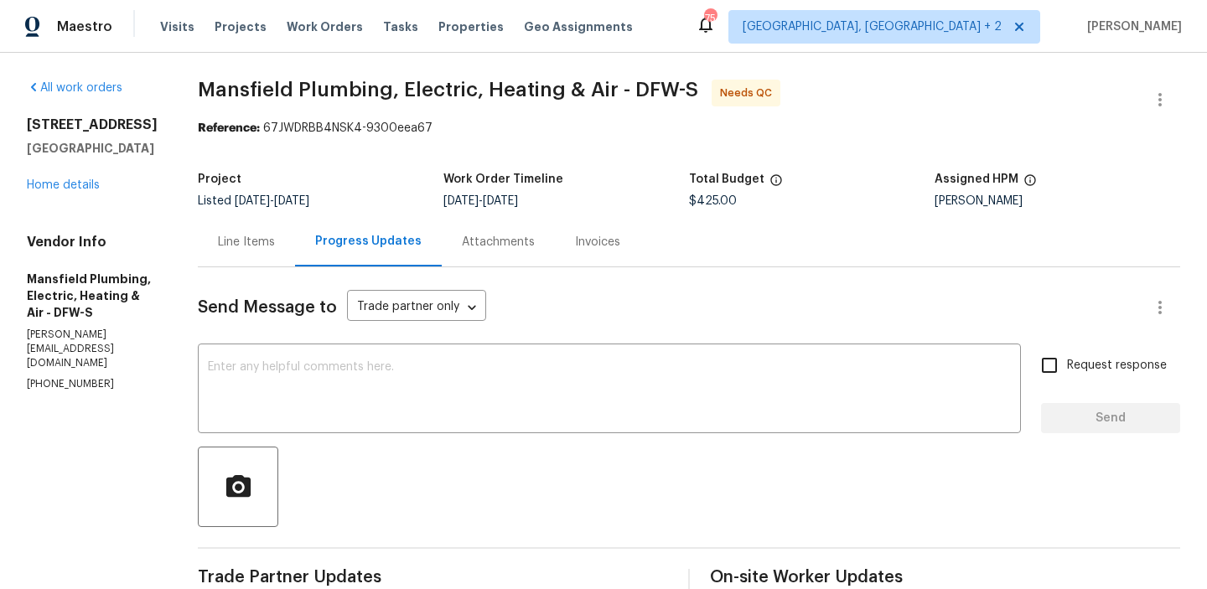
click at [615, 246] on div "Invoices" at bounding box center [597, 242] width 45 height 17
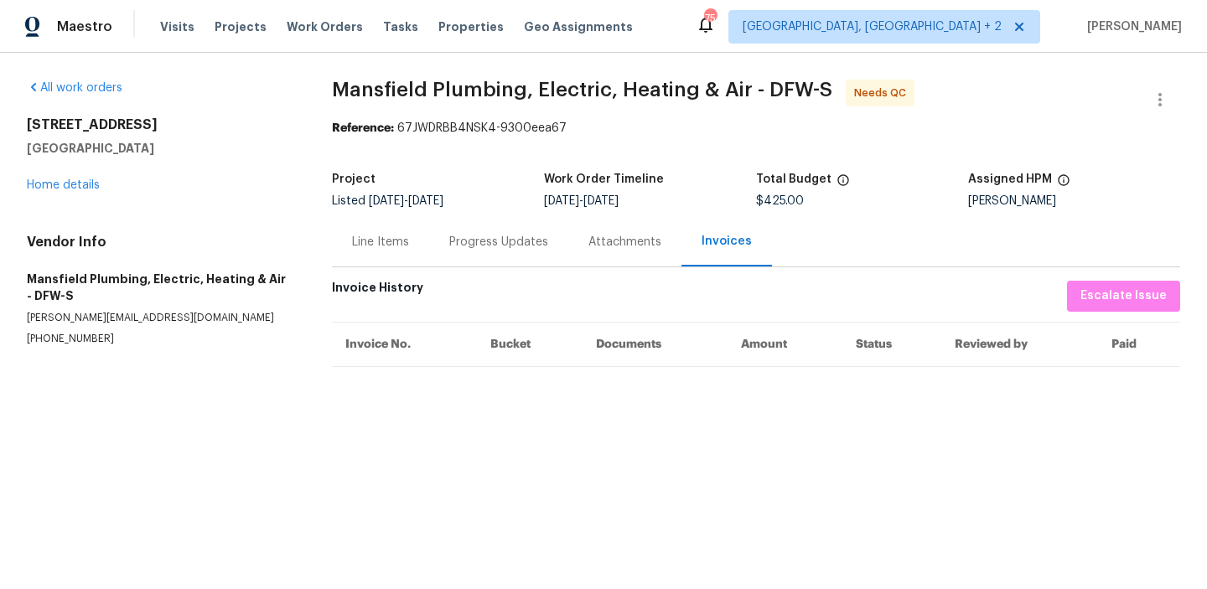
click at [457, 239] on div "Progress Updates" at bounding box center [498, 242] width 99 height 17
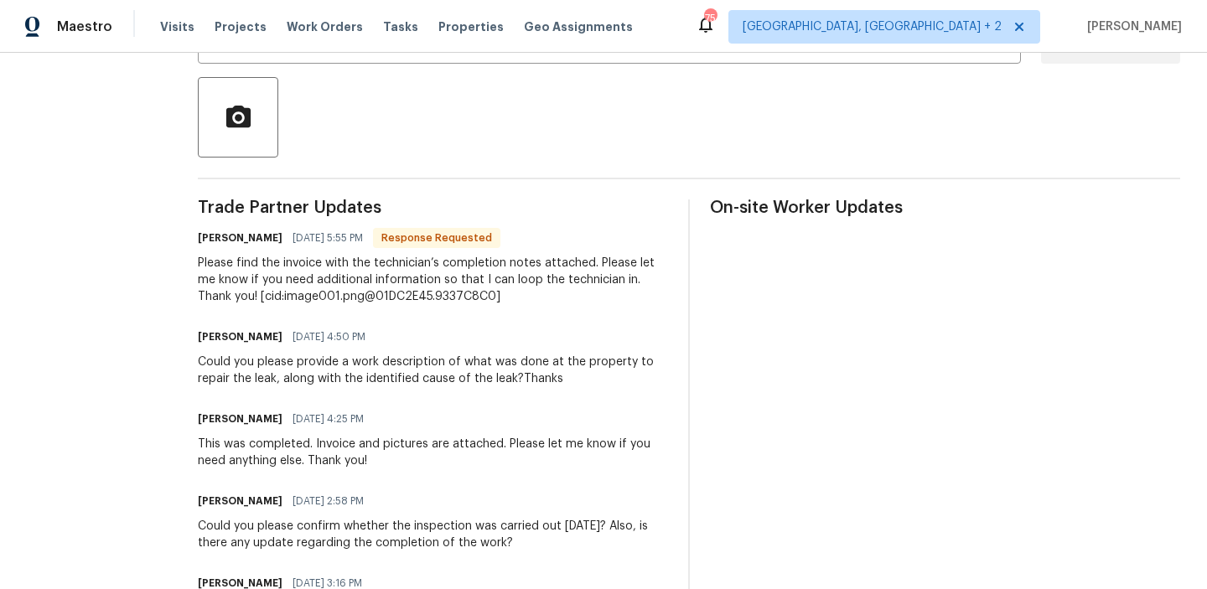
scroll to position [266, 0]
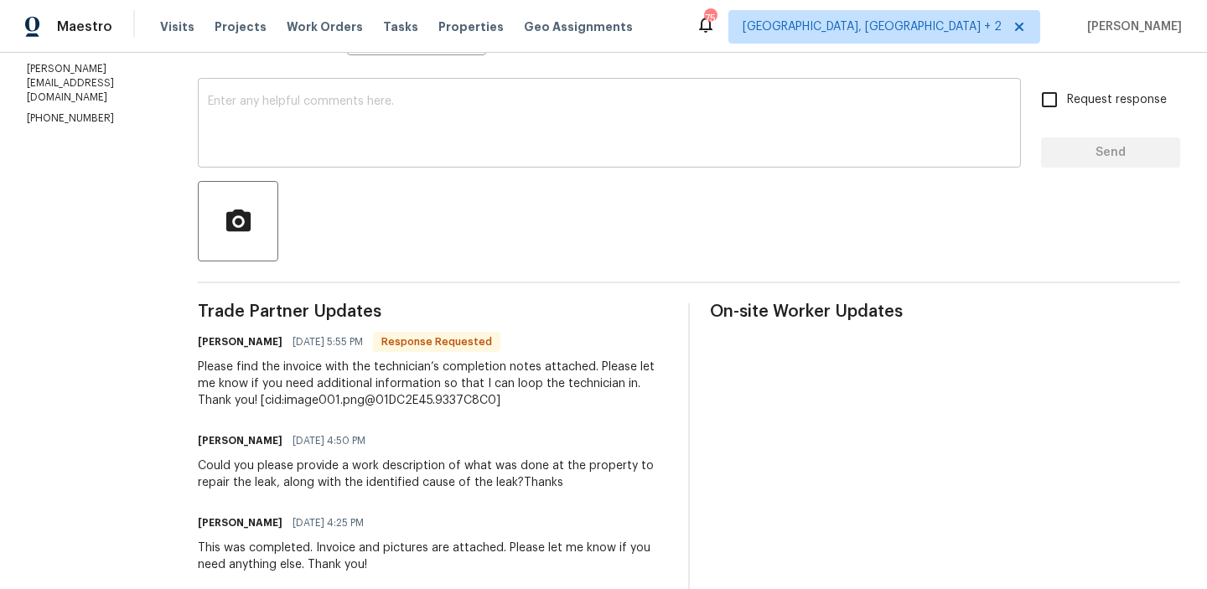
click at [340, 145] on textarea at bounding box center [609, 125] width 803 height 59
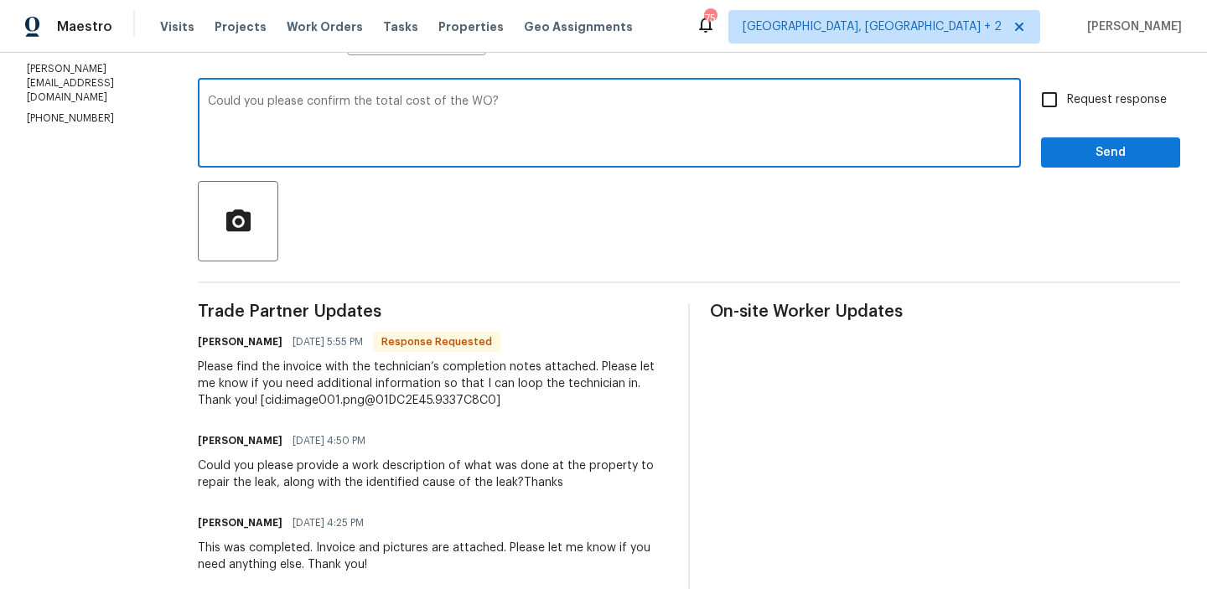
type textarea "Could you please confirm the total cost of the WO?"
click at [1067, 98] on input "Request response" at bounding box center [1049, 99] width 35 height 35
checkbox input "true"
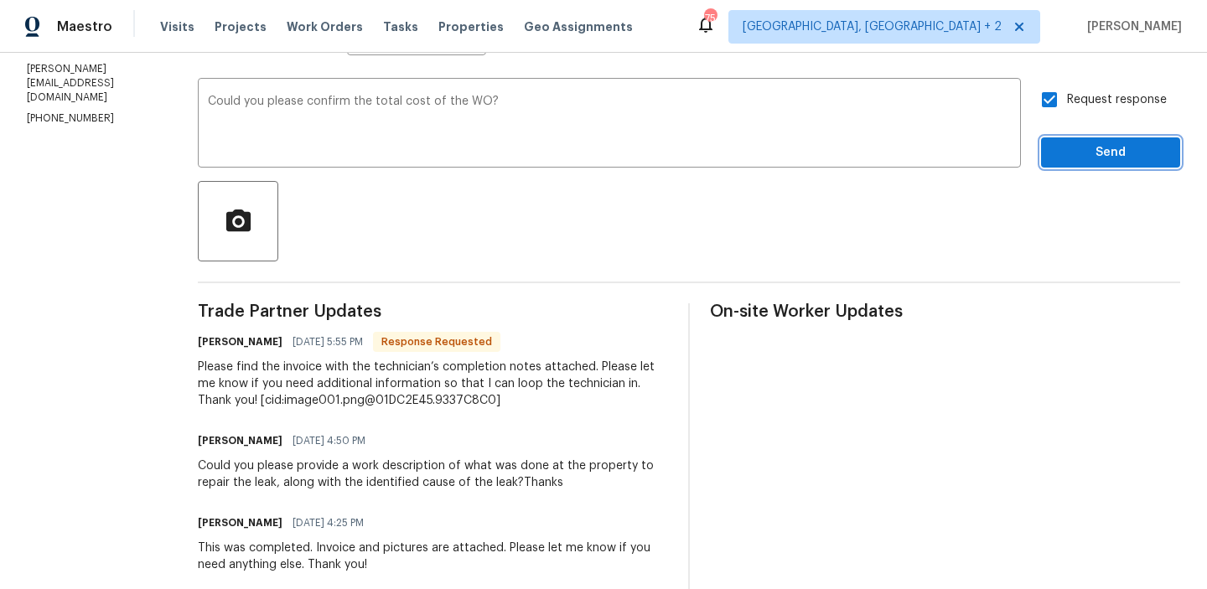
click at [1067, 154] on span "Send" at bounding box center [1111, 153] width 112 height 21
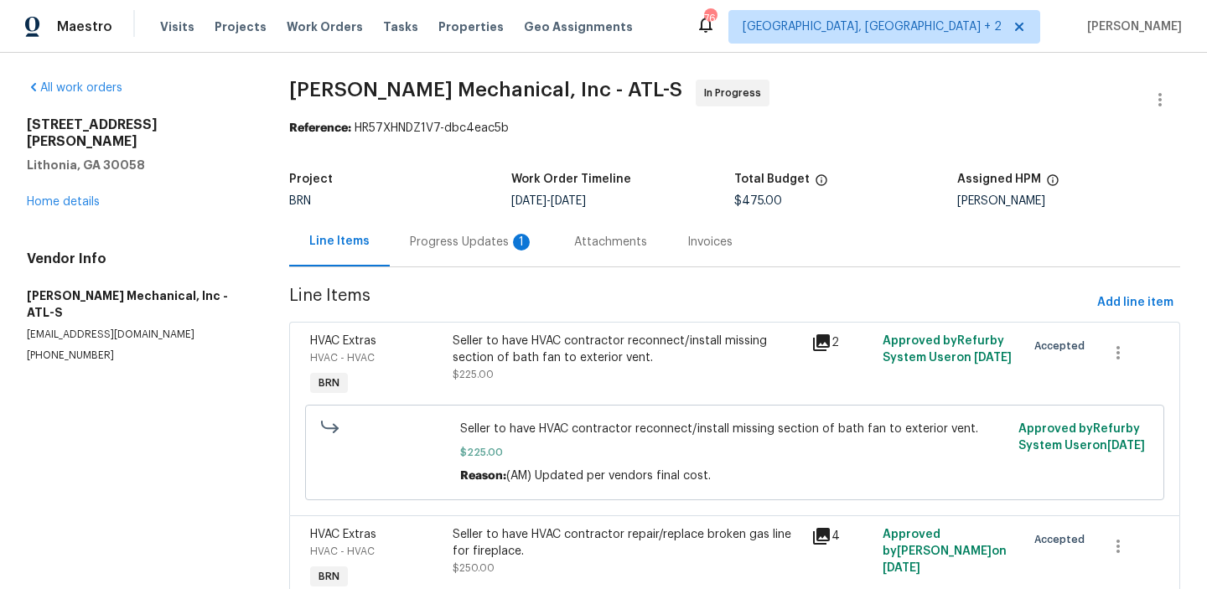
click at [461, 238] on div "Progress Updates 1" at bounding box center [472, 242] width 124 height 17
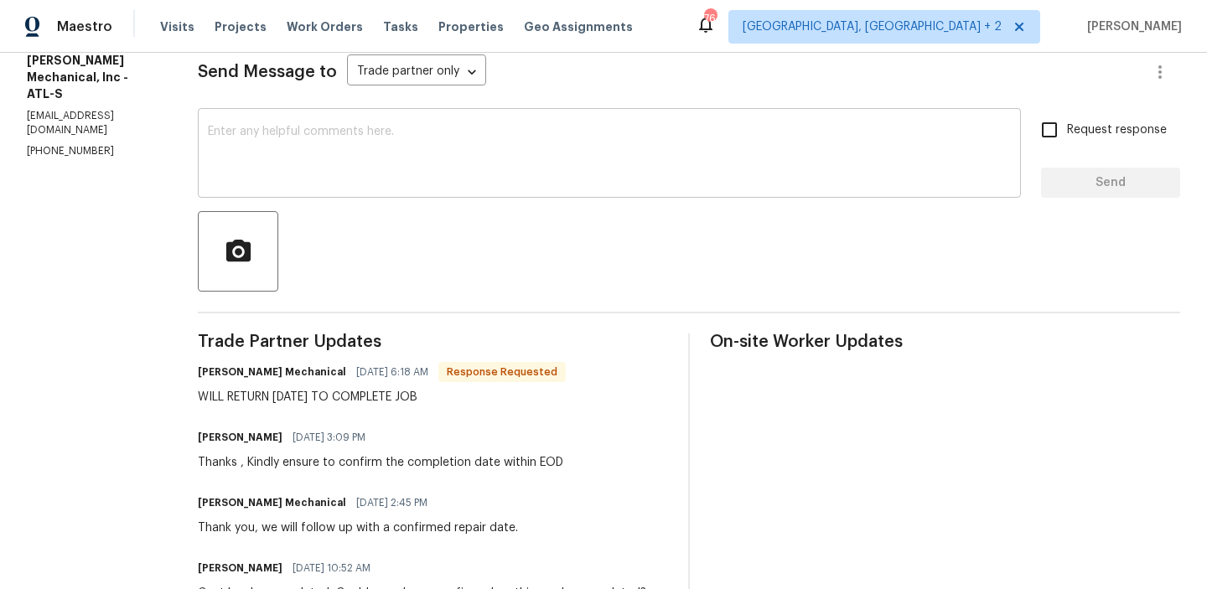
scroll to position [240, 0]
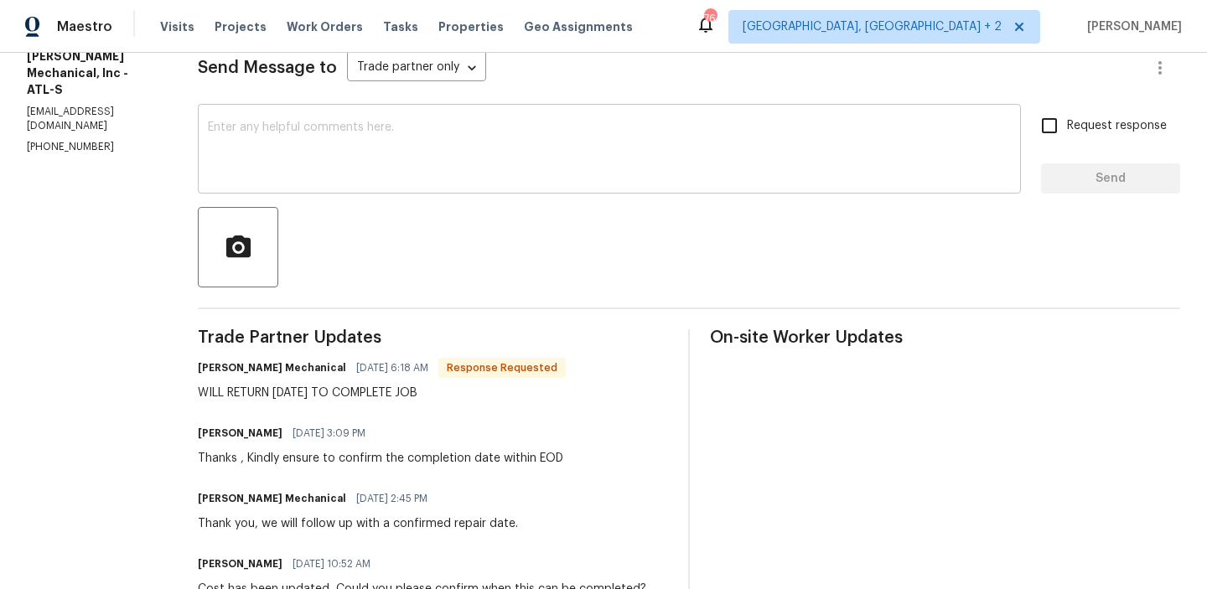
click at [299, 155] on textarea at bounding box center [609, 151] width 803 height 59
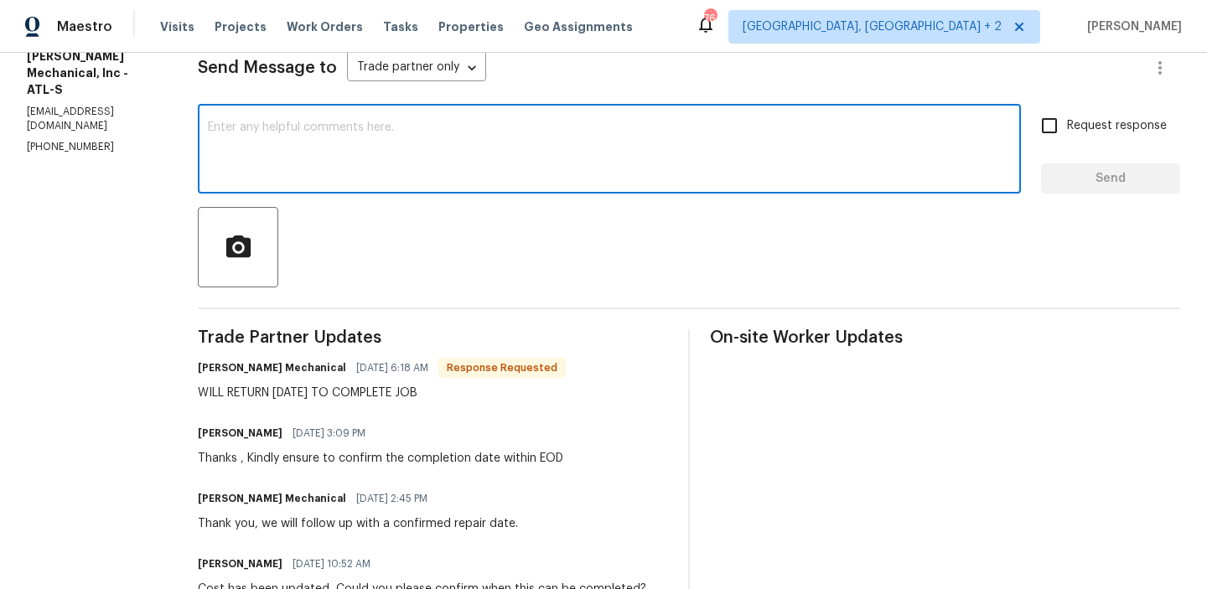
scroll to position [0, 0]
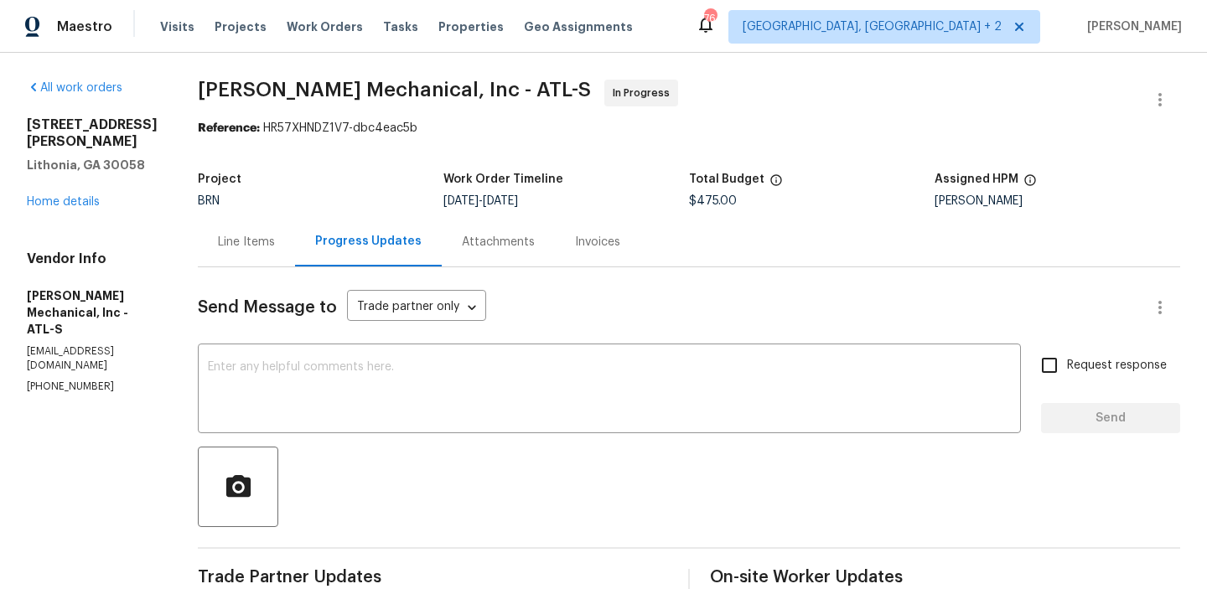
click at [229, 93] on span "[PERSON_NAME] Mechanical, Inc - ATL-S" at bounding box center [394, 90] width 393 height 20
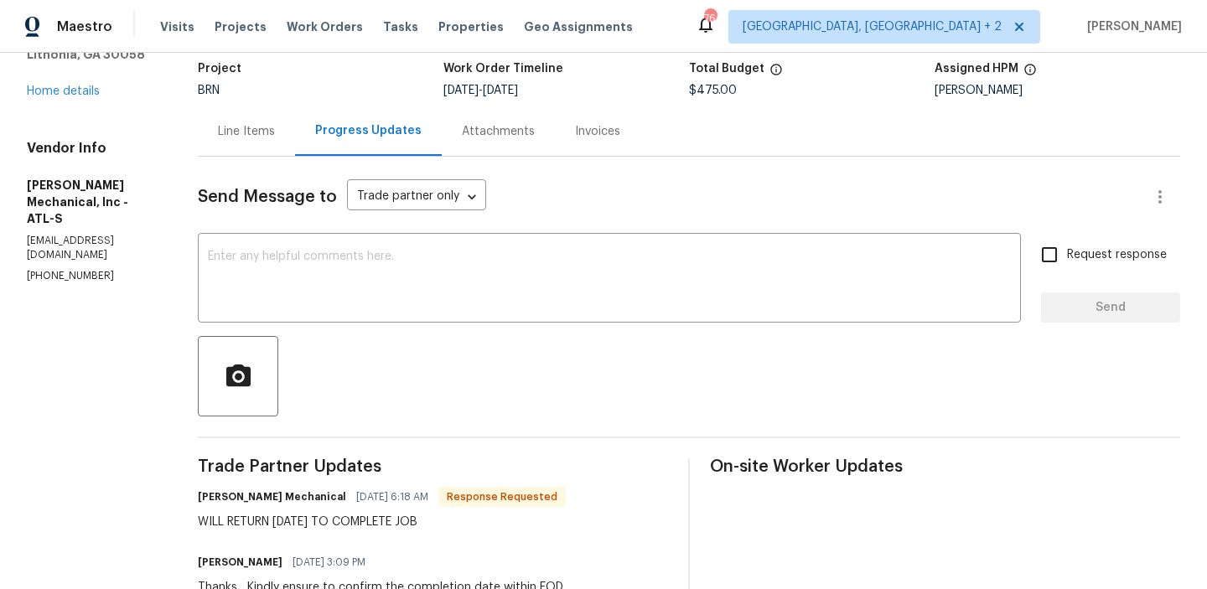
scroll to position [98, 0]
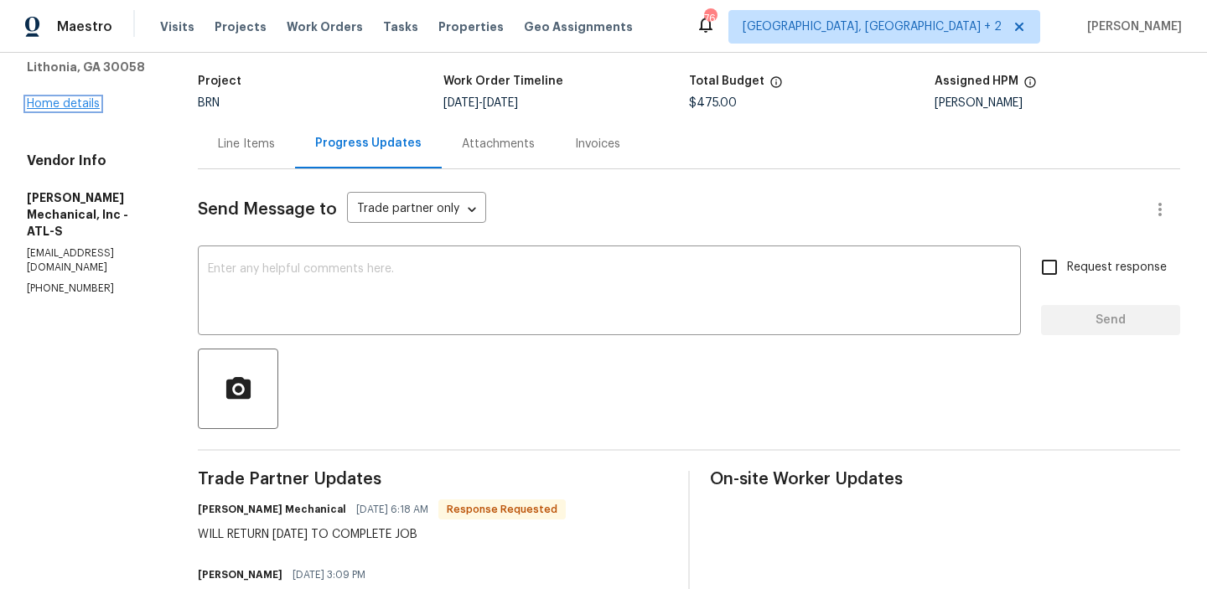
click at [63, 98] on link "Home details" at bounding box center [63, 104] width 73 height 12
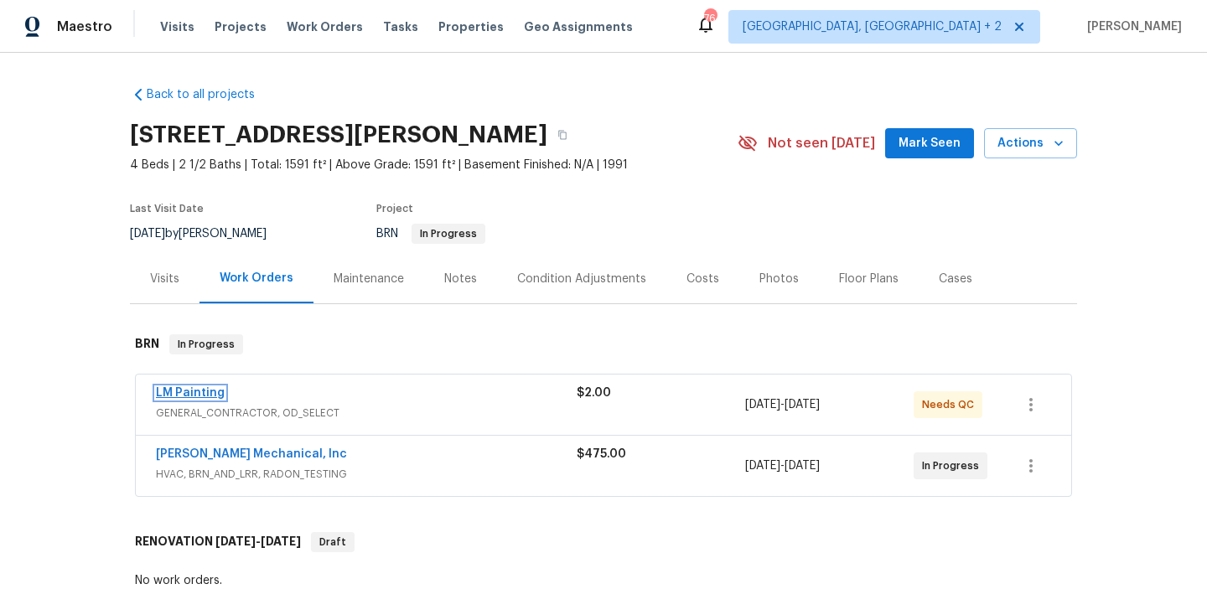
click at [195, 395] on link "LM Painting" at bounding box center [190, 393] width 69 height 12
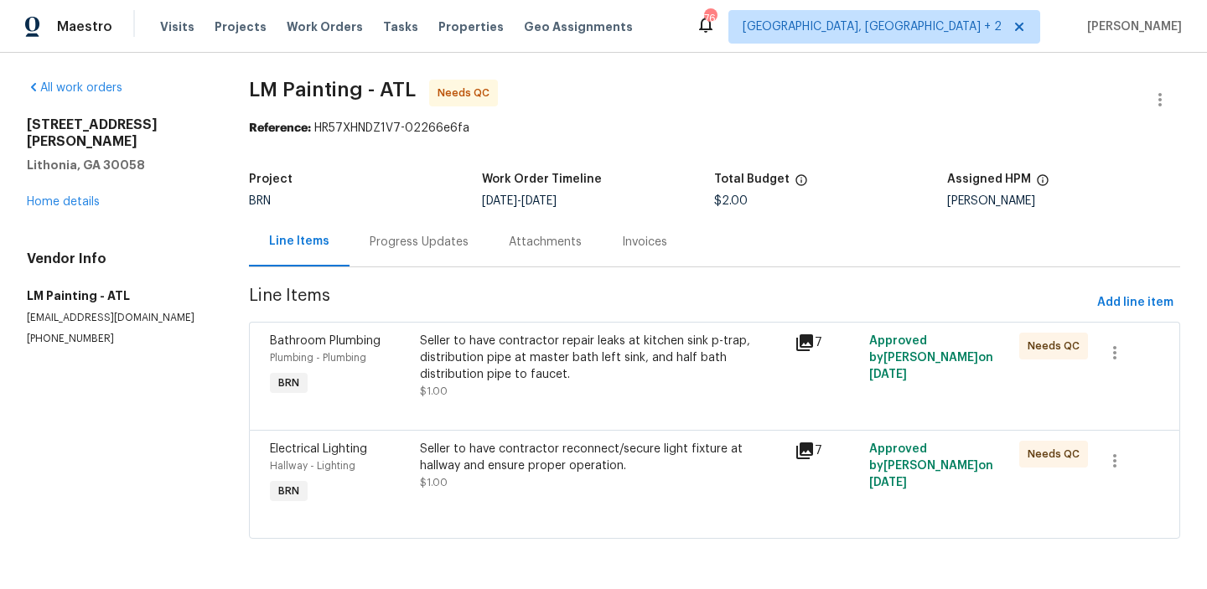
click at [420, 242] on div "Progress Updates" at bounding box center [419, 242] width 99 height 17
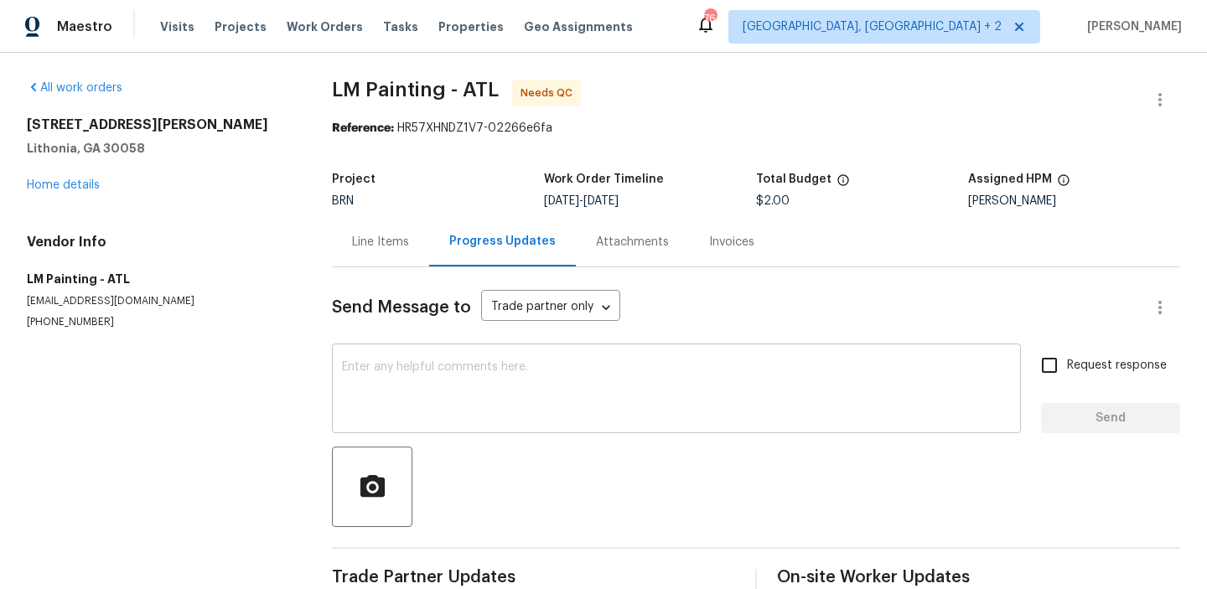
click at [421, 397] on textarea at bounding box center [676, 390] width 669 height 59
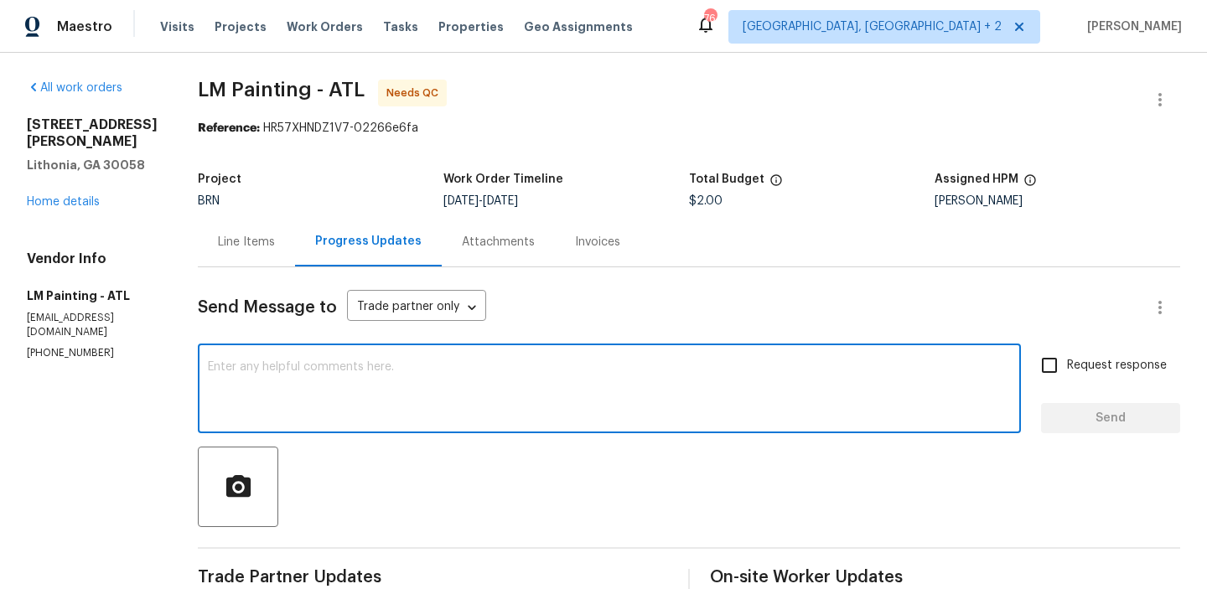
paste textarea "Thank you, we will update the costs shortly. Do you have a video showing that t…"
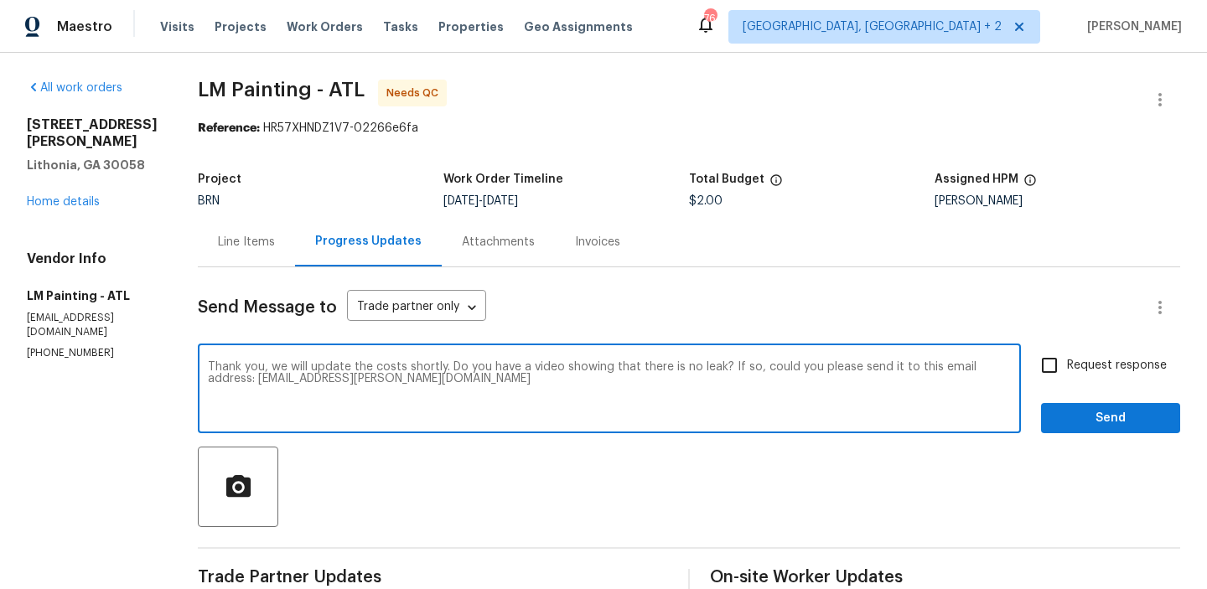
type textarea "Thank you, we will update the costs shortly. Do you have a video showing that t…"
click at [1071, 369] on span "Request response" at bounding box center [1117, 366] width 100 height 18
click at [1067, 369] on input "Request response" at bounding box center [1049, 365] width 35 height 35
checkbox input "true"
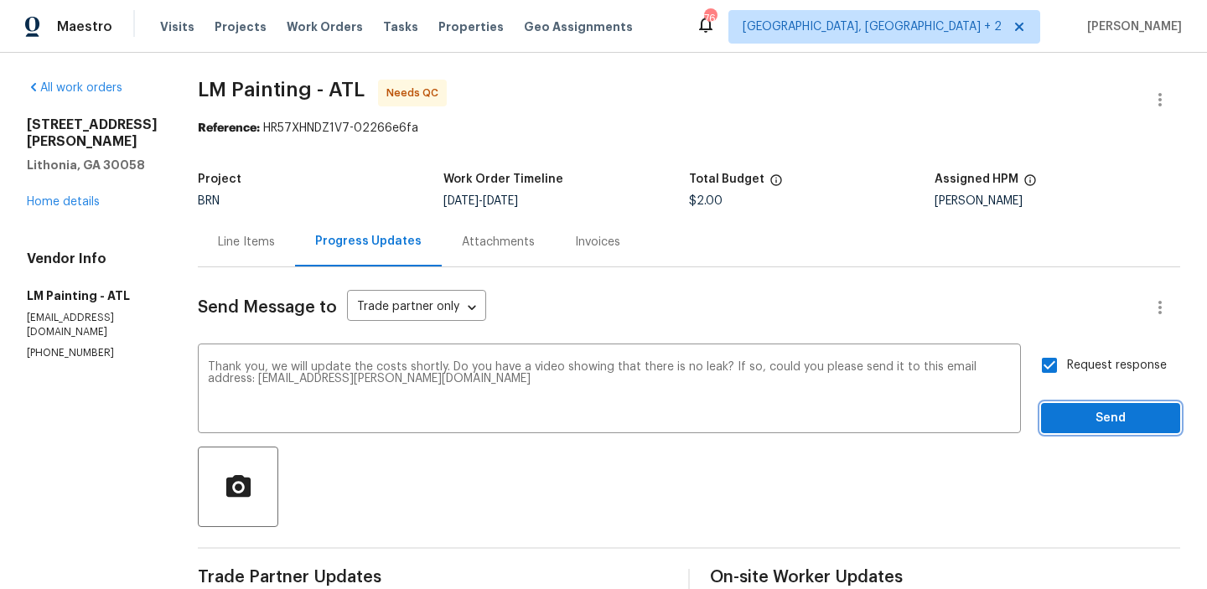
click at [1067, 420] on span "Send" at bounding box center [1111, 418] width 112 height 21
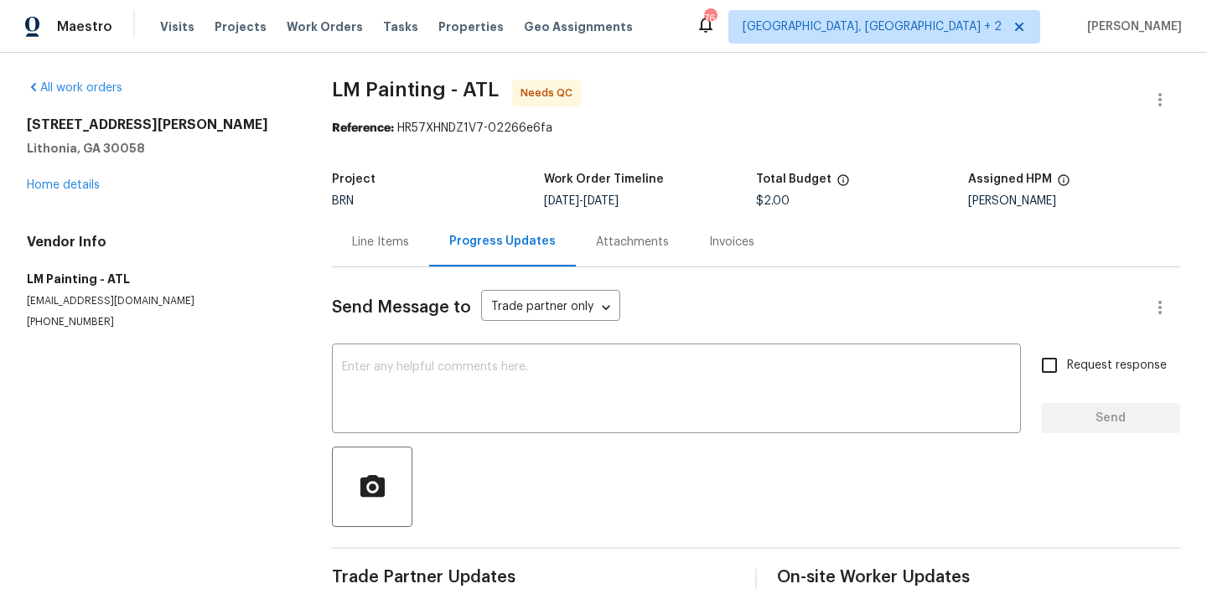
scroll to position [37, 0]
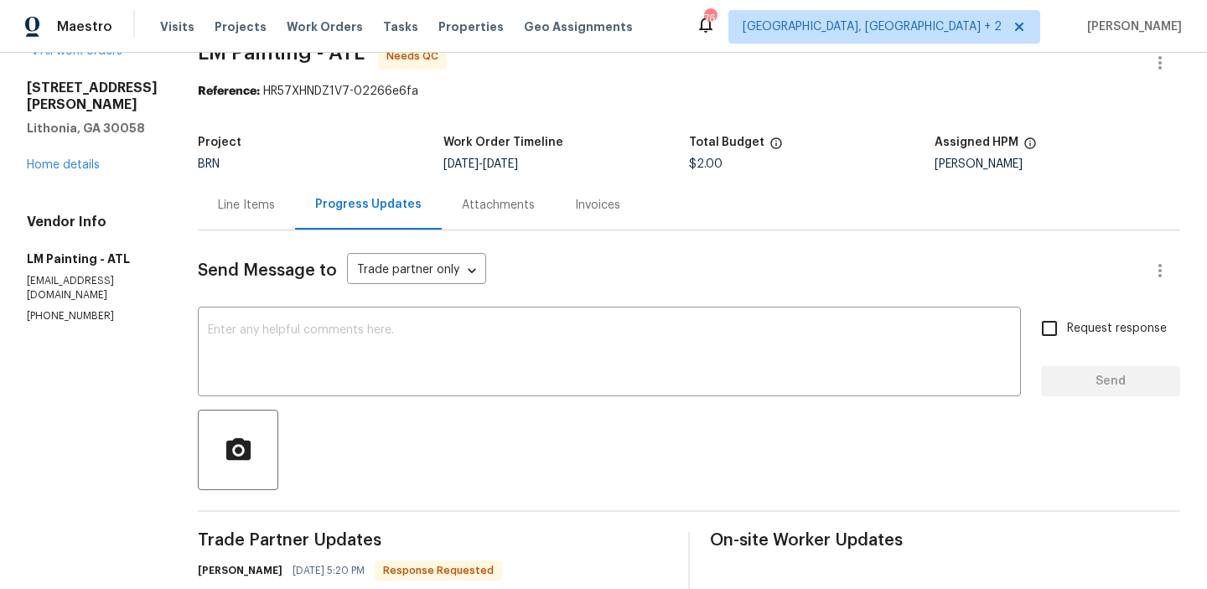
click at [255, 221] on div "Line Items" at bounding box center [246, 204] width 97 height 49
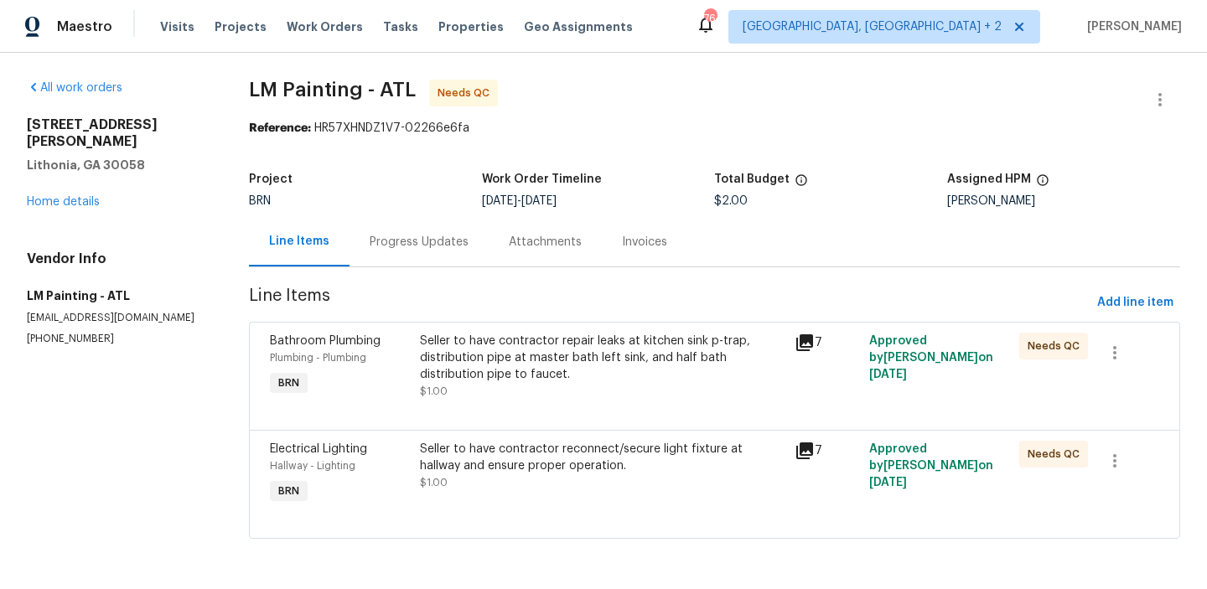
click at [467, 355] on div "Seller to have contractor repair leaks at kitchen sink p-trap, distribution pip…" at bounding box center [602, 358] width 365 height 50
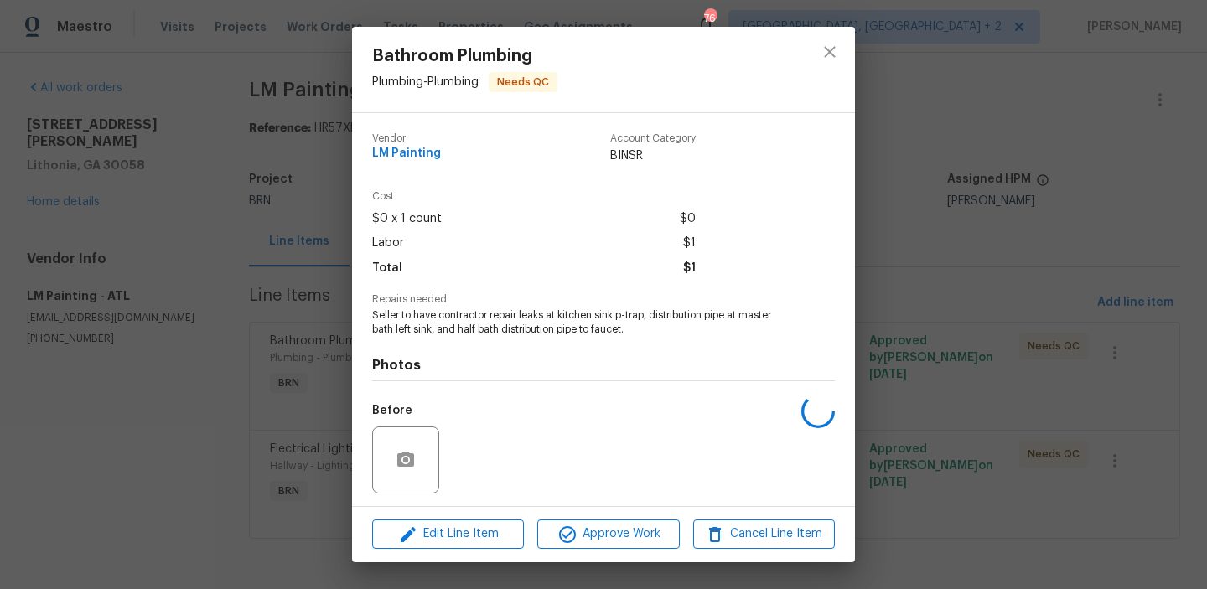
scroll to position [113, 0]
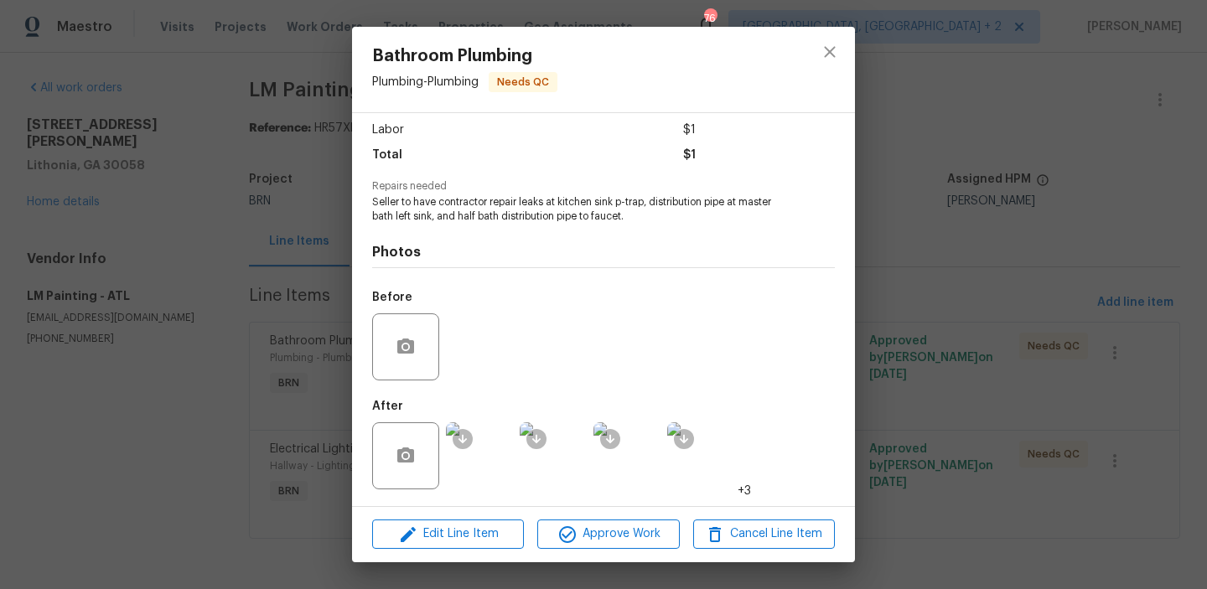
click at [479, 445] on img at bounding box center [479, 456] width 67 height 67
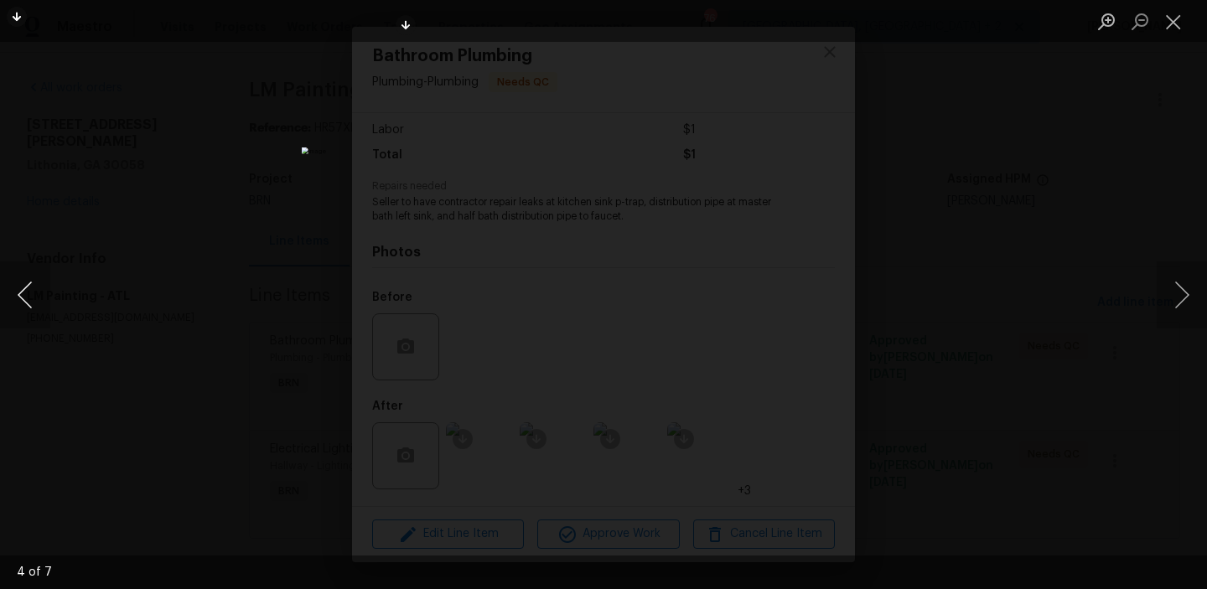
click at [20, 283] on button "Previous image" at bounding box center [25, 295] width 50 height 67
click at [275, 436] on div "Lightbox" at bounding box center [603, 294] width 1207 height 589
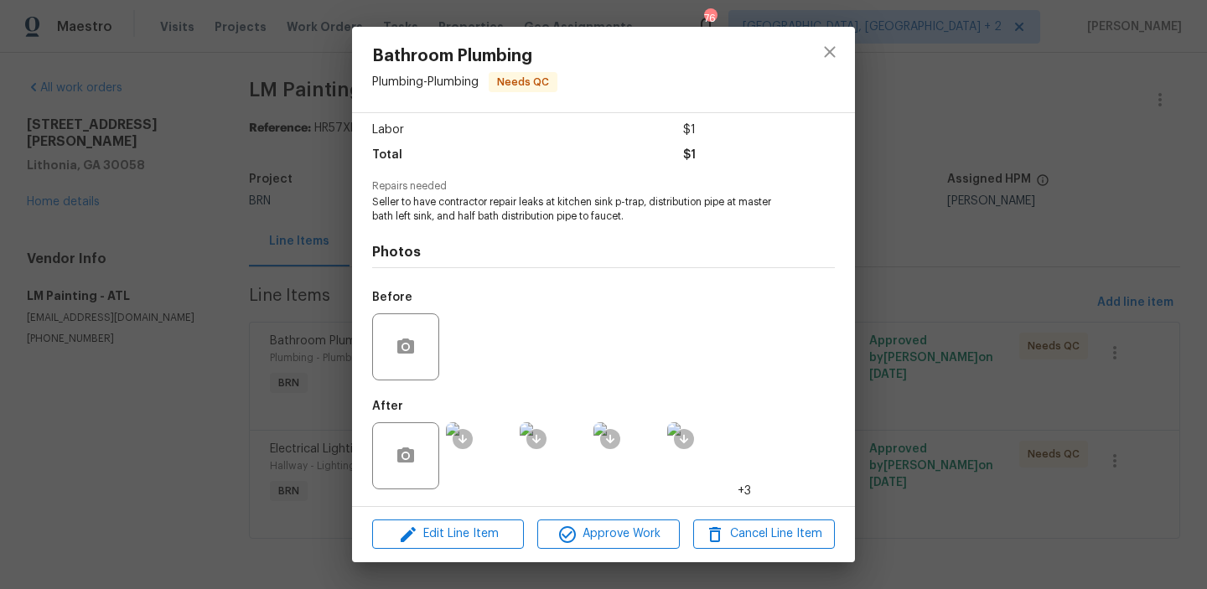
click at [220, 408] on div "Bathroom Plumbing Plumbing - Plumbing Needs QC Vendor LM Painting Account Categ…" at bounding box center [603, 294] width 1207 height 589
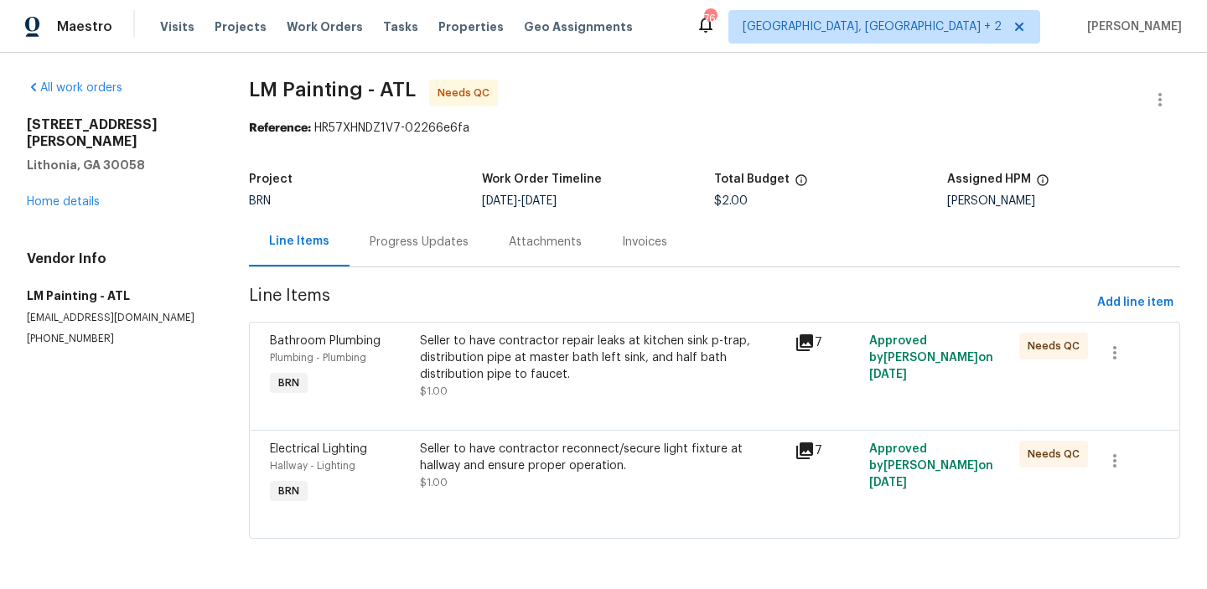
click at [481, 496] on div "Seller to have contractor reconnect/secure light fixture at hallway and ensure …" at bounding box center [602, 474] width 375 height 77
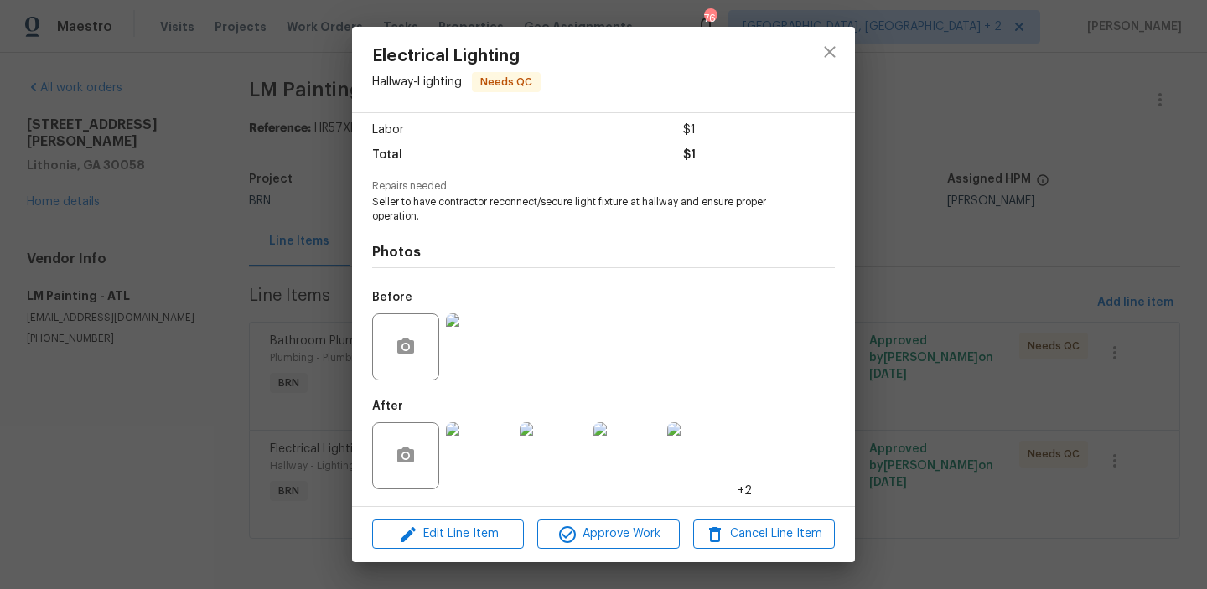
click at [475, 351] on img at bounding box center [479, 347] width 67 height 67
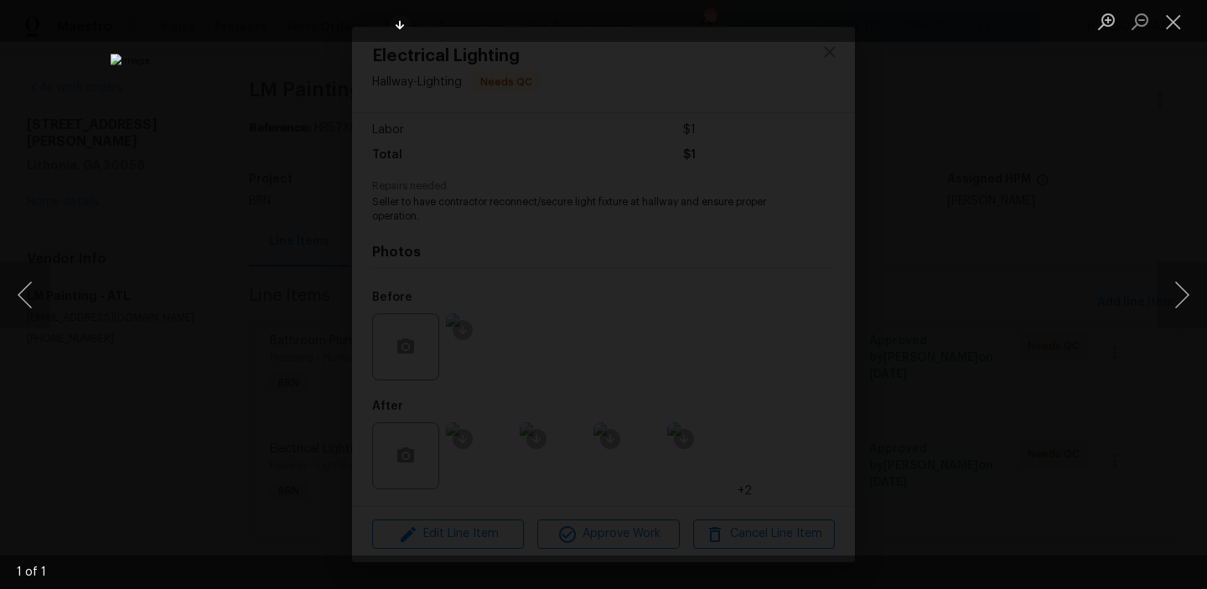
click at [295, 242] on div "Lightbox" at bounding box center [603, 294] width 1207 height 589
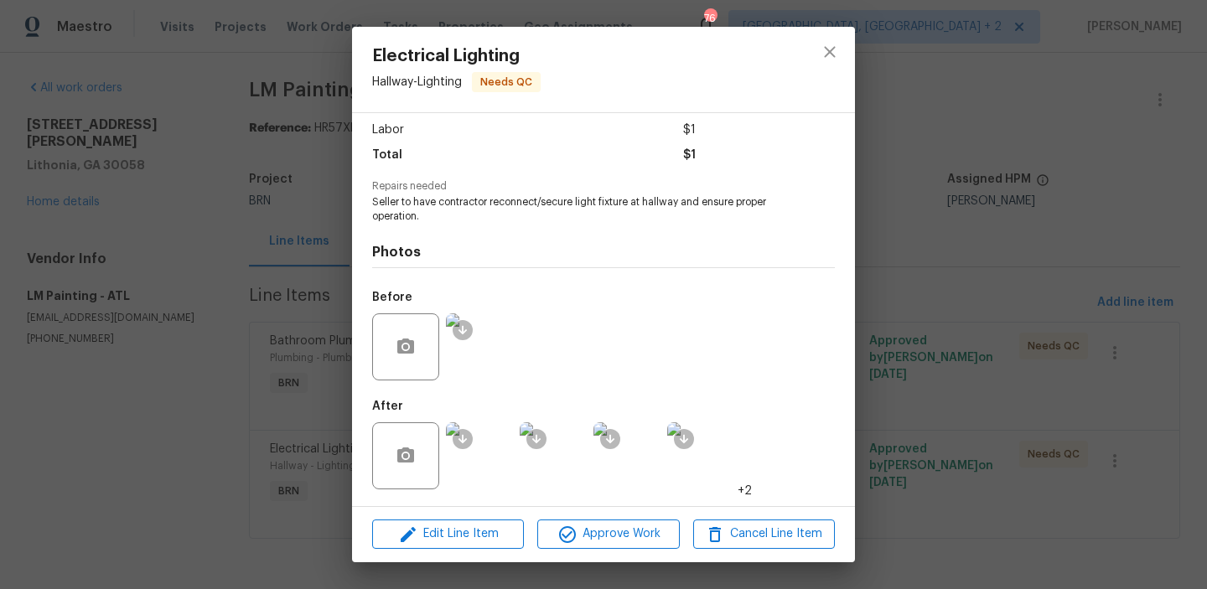
click at [232, 192] on div "Electrical Lighting Hallway - Lighting Needs QC Vendor LM Painting Account Cate…" at bounding box center [603, 294] width 1207 height 589
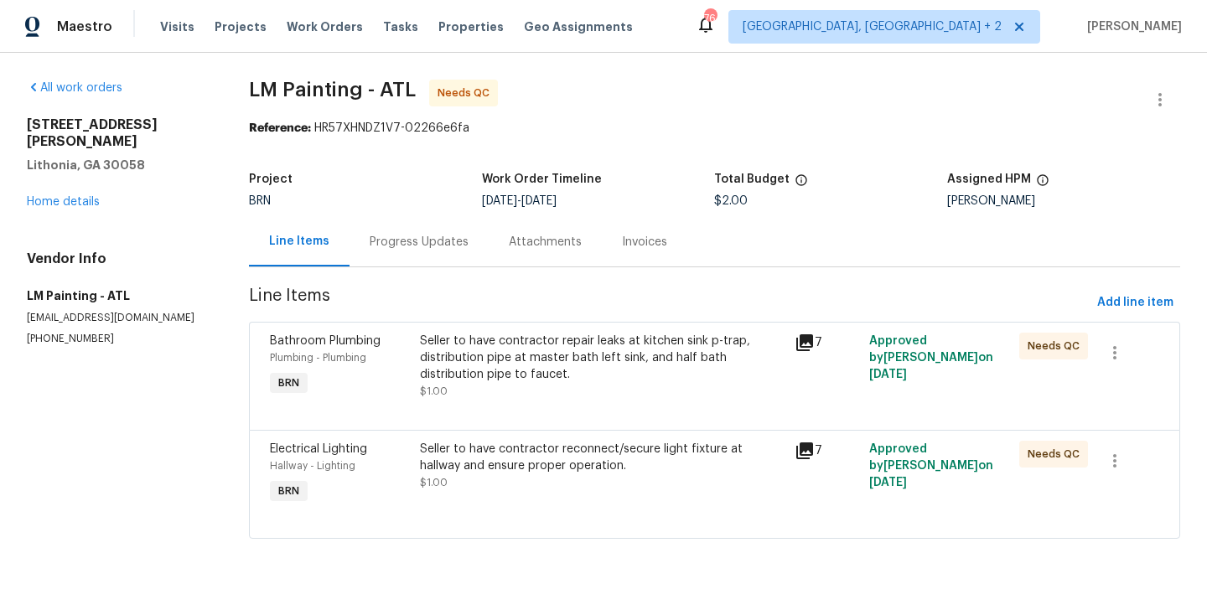
click at [80, 172] on div "6262 Phillips Lake Ct Lithonia, GA 30058 Home details" at bounding box center [118, 164] width 182 height 94
click at [39, 200] on div "All work orders 6262 Phillips Lake Ct Lithonia, GA 30058 Home details Vendor In…" at bounding box center [118, 213] width 182 height 267
click at [58, 195] on div "All work orders 6262 Phillips Lake Ct Lithonia, GA 30058 Home details Vendor In…" at bounding box center [118, 213] width 182 height 267
click at [47, 194] on div "All work orders 6262 Phillips Lake Ct Lithonia, GA 30058 Home details Vendor In…" at bounding box center [118, 213] width 182 height 267
click at [47, 196] on link "Home details" at bounding box center [63, 202] width 73 height 12
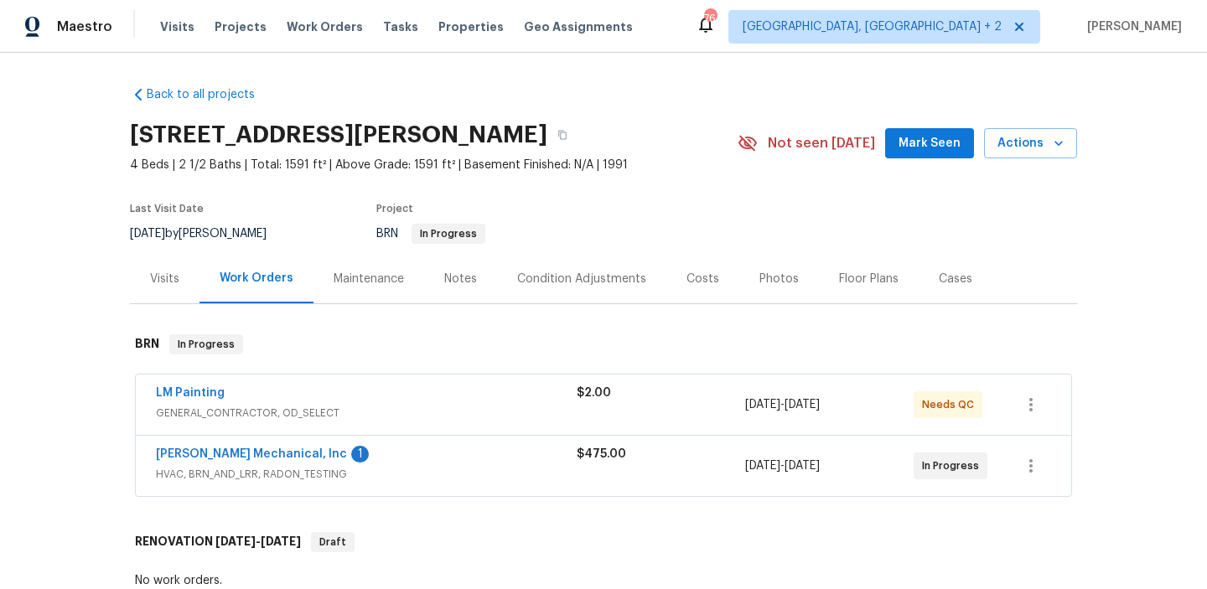
scroll to position [392, 0]
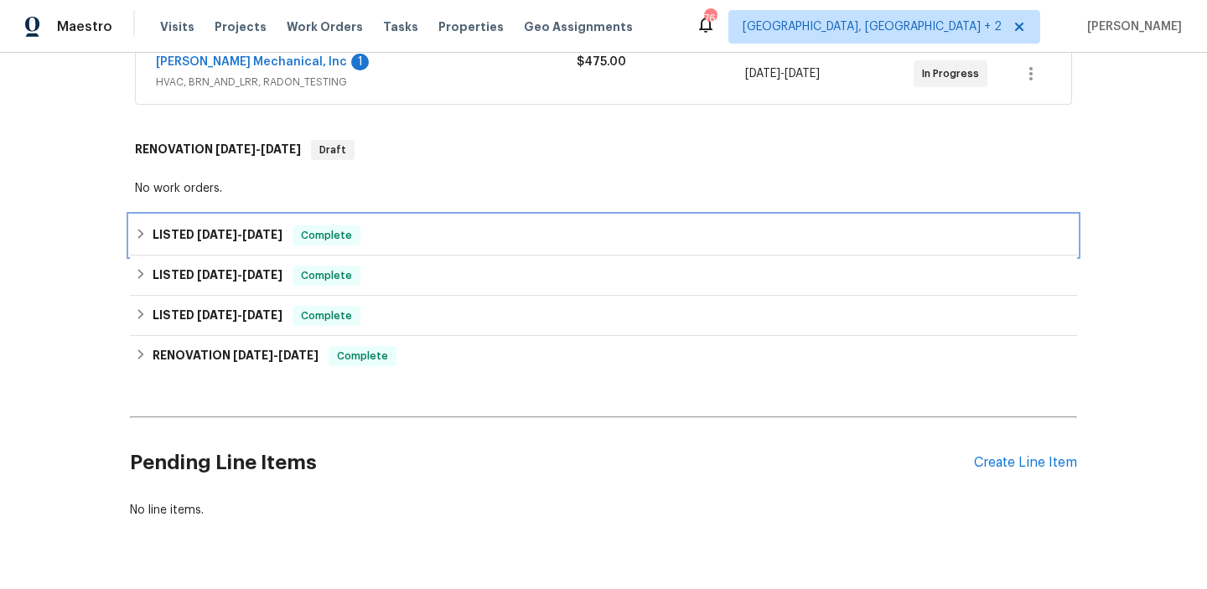
click at [190, 233] on h6 "LISTED 8/19/25 - 8/29/25" at bounding box center [218, 236] width 130 height 20
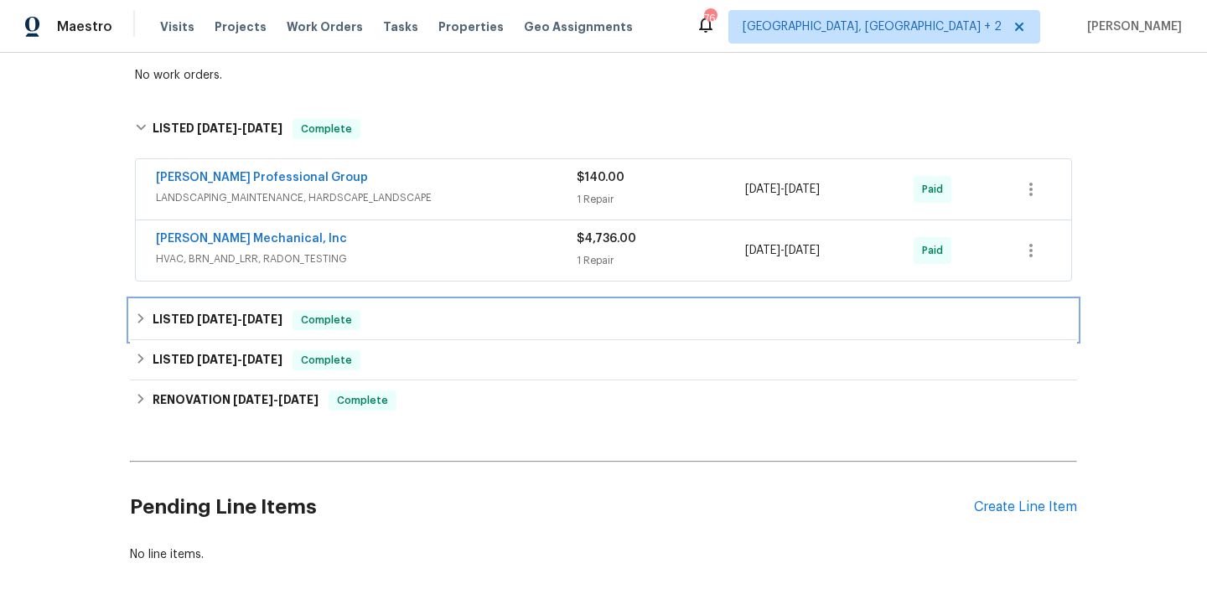
click at [175, 319] on h6 "LISTED 7/22/25 - 8/14/25" at bounding box center [218, 320] width 130 height 20
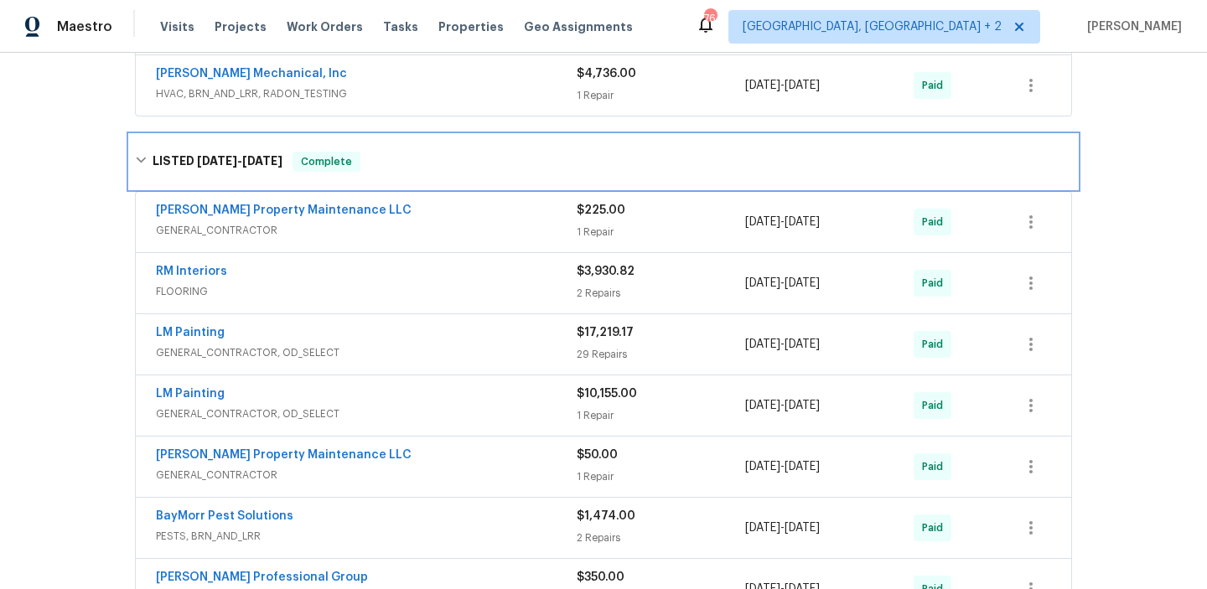
scroll to position [794, 0]
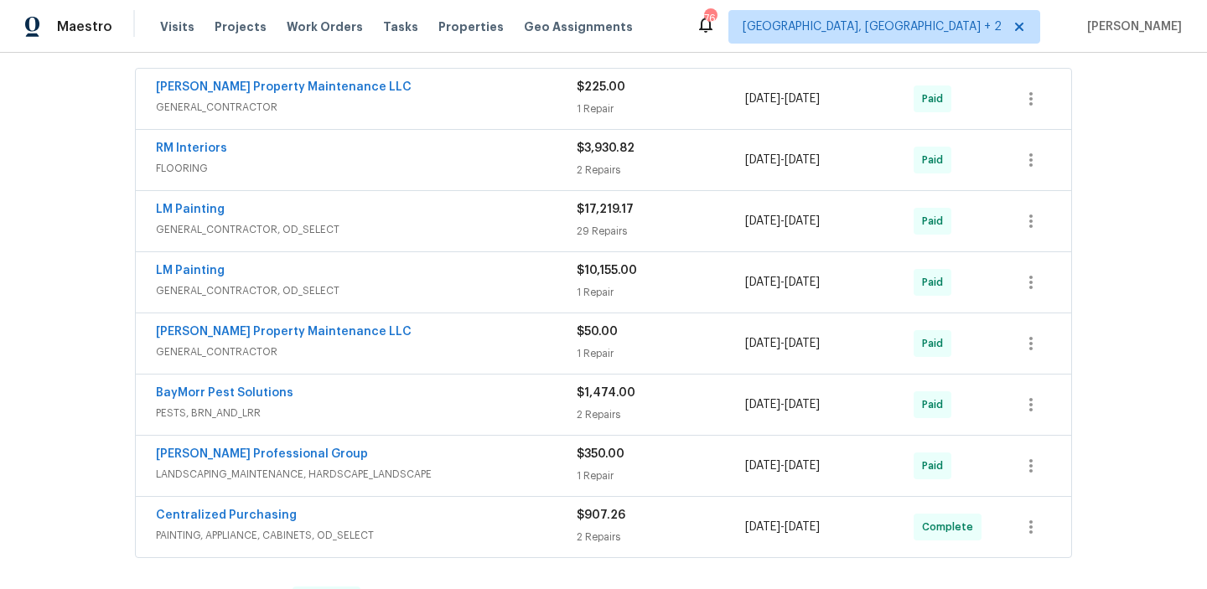
click at [270, 216] on div "LM Painting" at bounding box center [366, 211] width 421 height 20
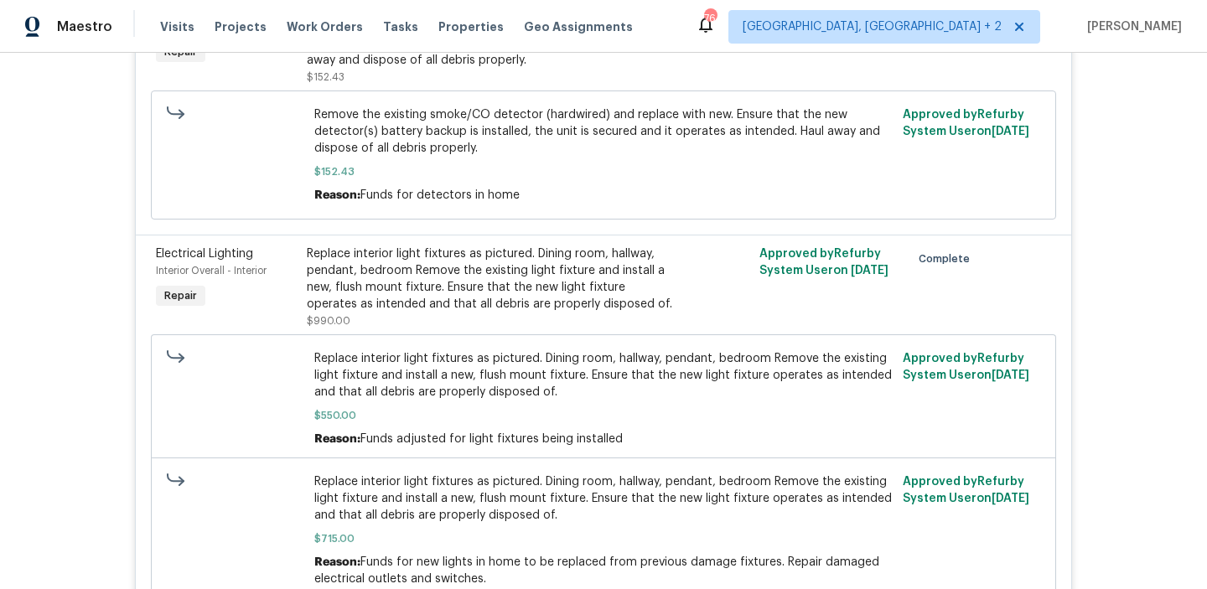
scroll to position [4360, 0]
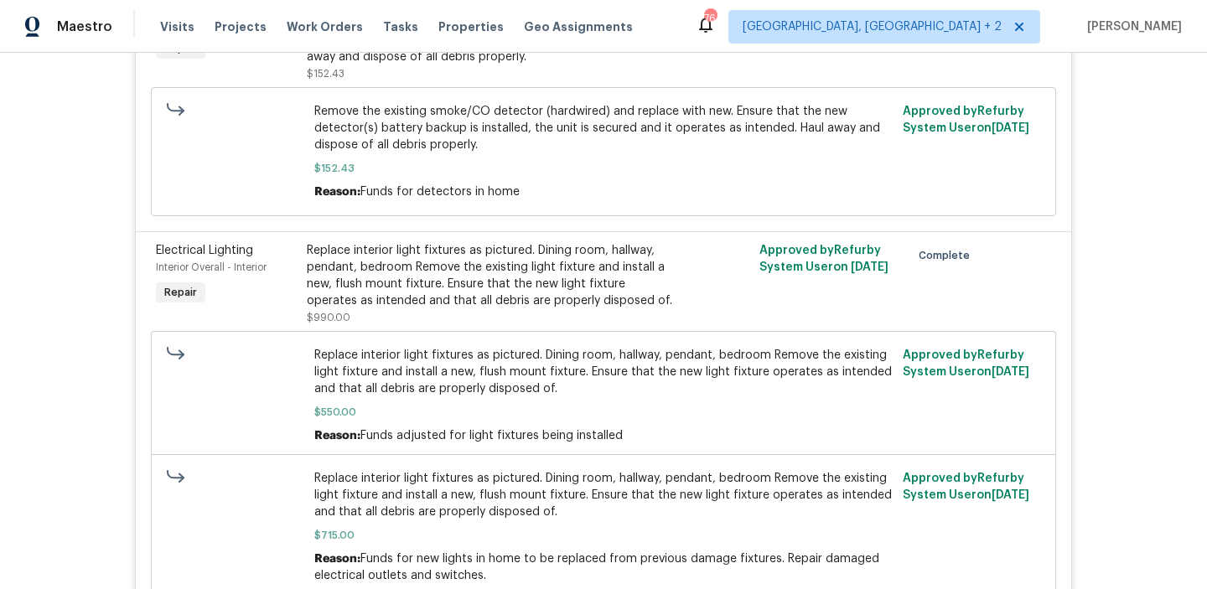
click at [386, 273] on div "Replace interior light fixtures as pictured. Dining room, hallway, pendant, bed…" at bounding box center [490, 275] width 367 height 67
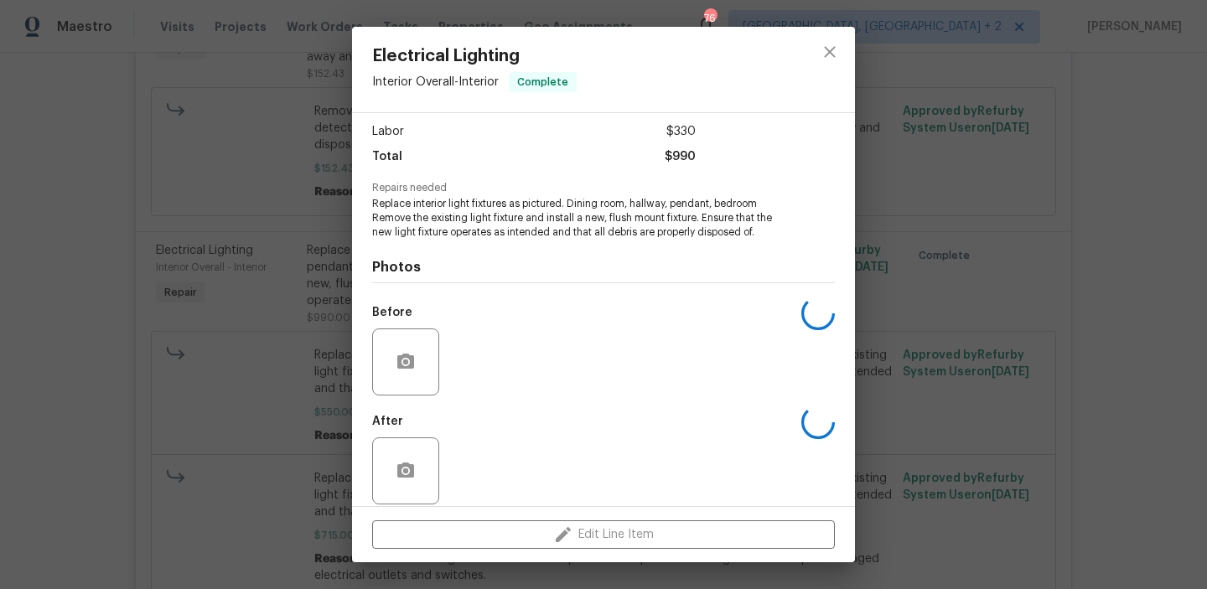
scroll to position [127, 0]
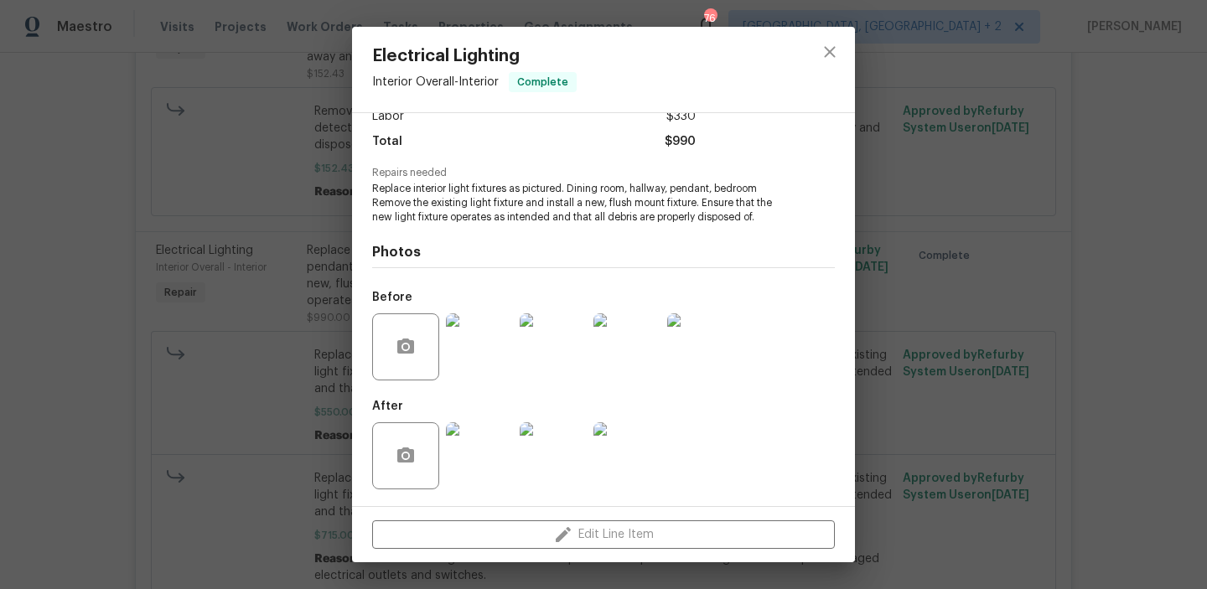
click at [164, 283] on div "Electrical Lighting Interior Overall - Interior Complete Vendor LM Painting Acc…" at bounding box center [603, 294] width 1207 height 589
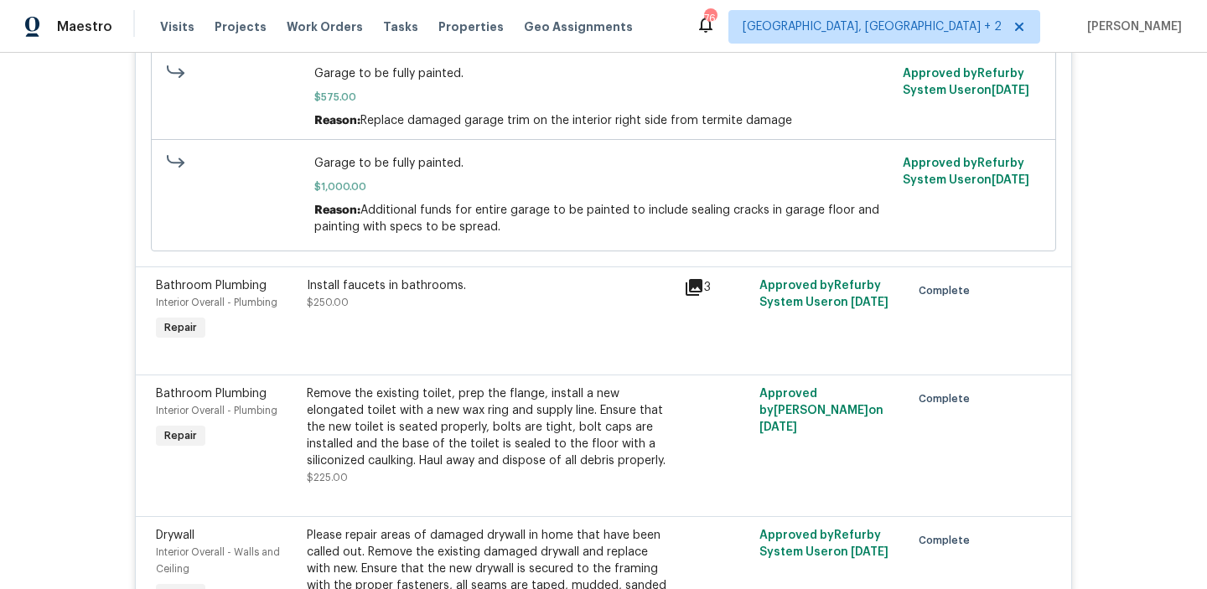
scroll to position [6416, 0]
click at [386, 289] on div "Install faucets in bathrooms. $250.00" at bounding box center [490, 294] width 367 height 34
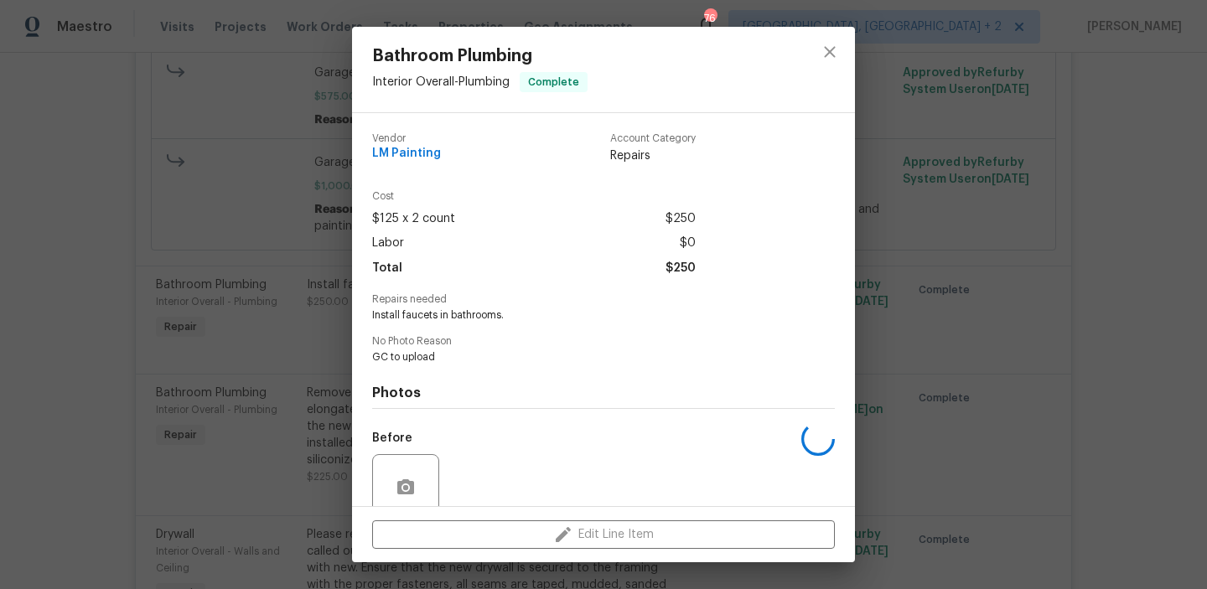
scroll to position [140, 0]
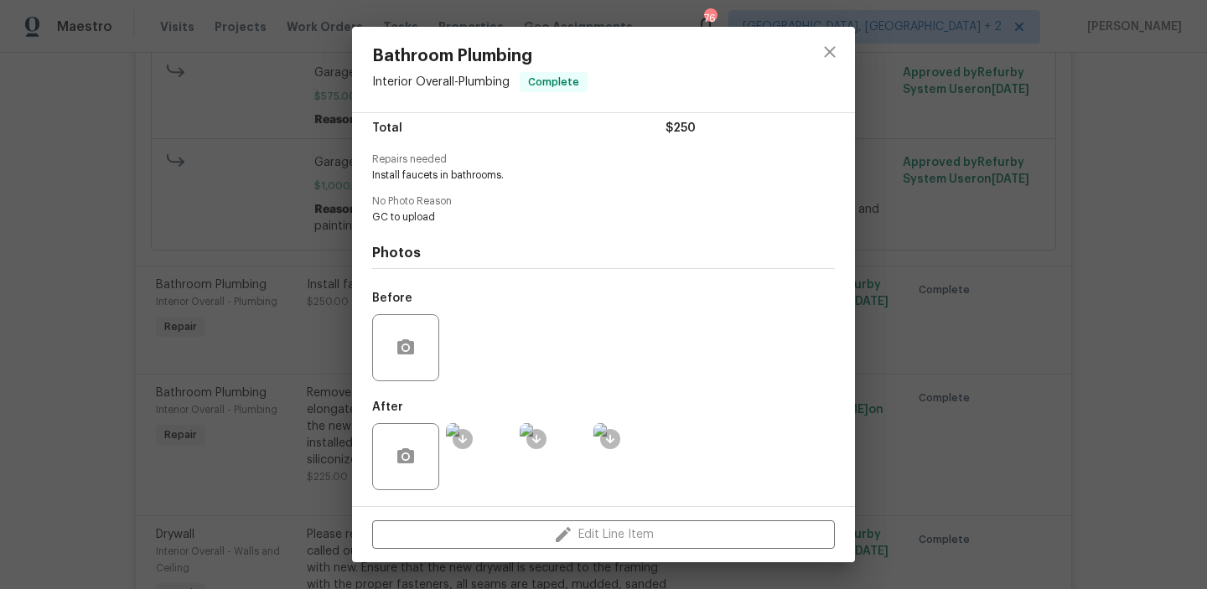
click at [223, 311] on div "Bathroom Plumbing Interior Overall - Plumbing Complete Vendor LM Painting Accou…" at bounding box center [603, 294] width 1207 height 589
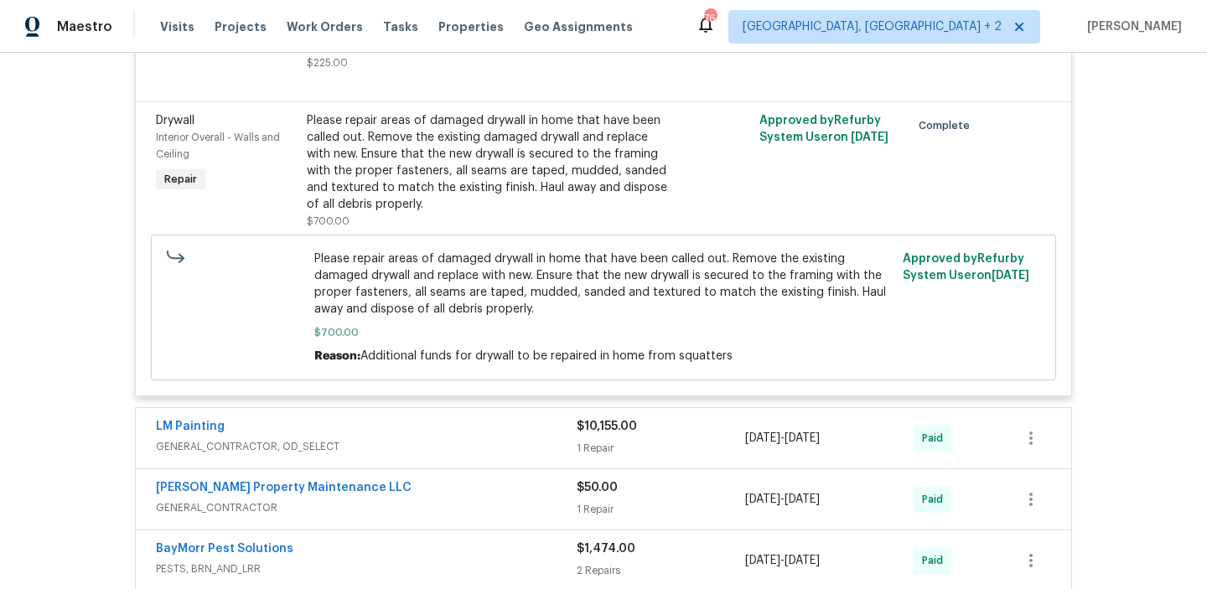
scroll to position [6835, 0]
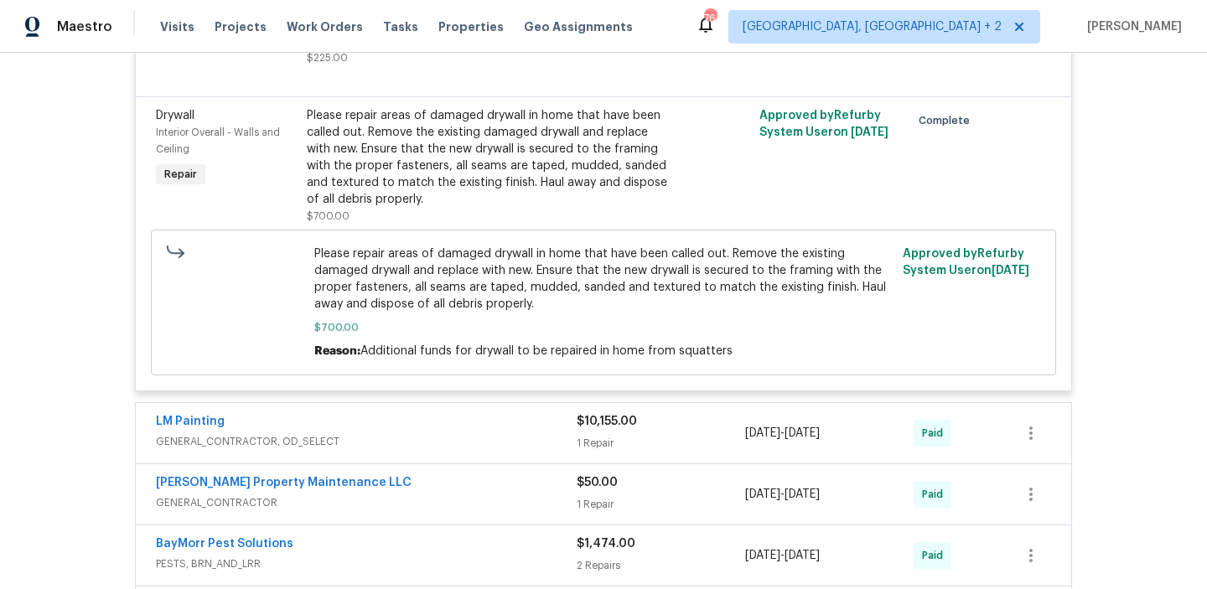
click at [326, 413] on div "LM Painting" at bounding box center [366, 423] width 421 height 20
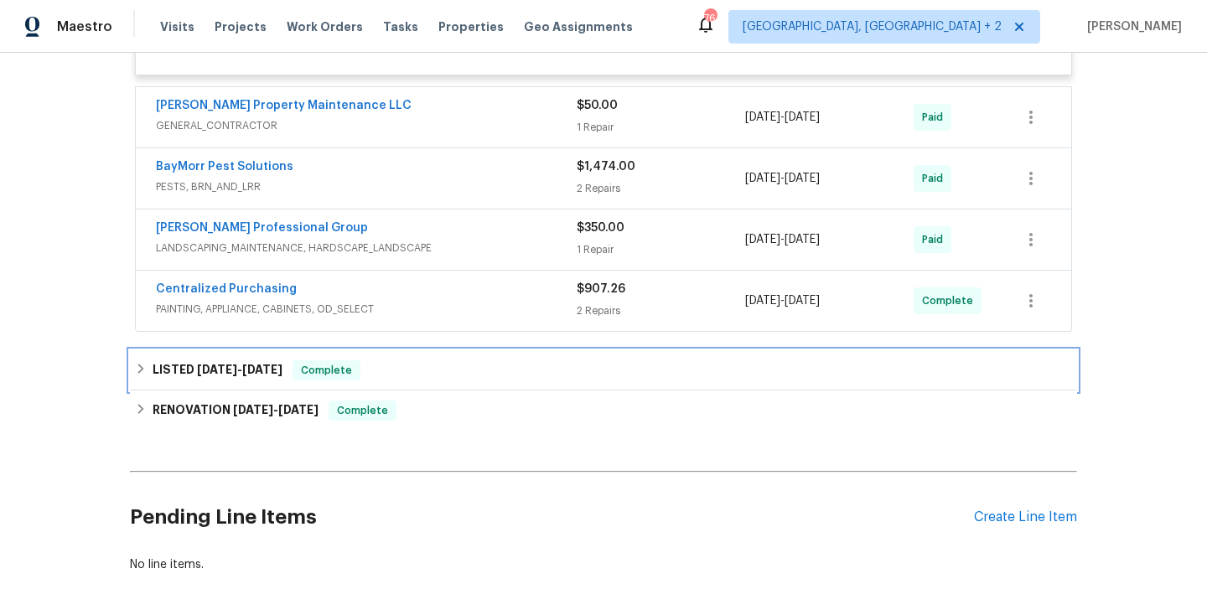
click at [277, 364] on span "1/31/25" at bounding box center [262, 370] width 40 height 12
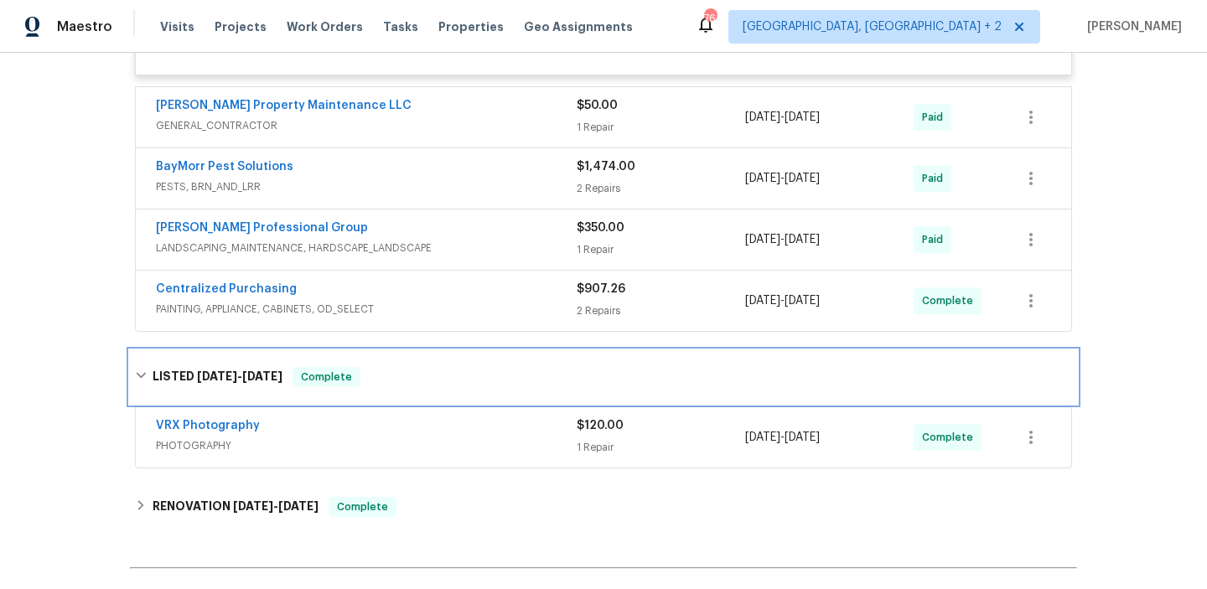
scroll to position [7579, 0]
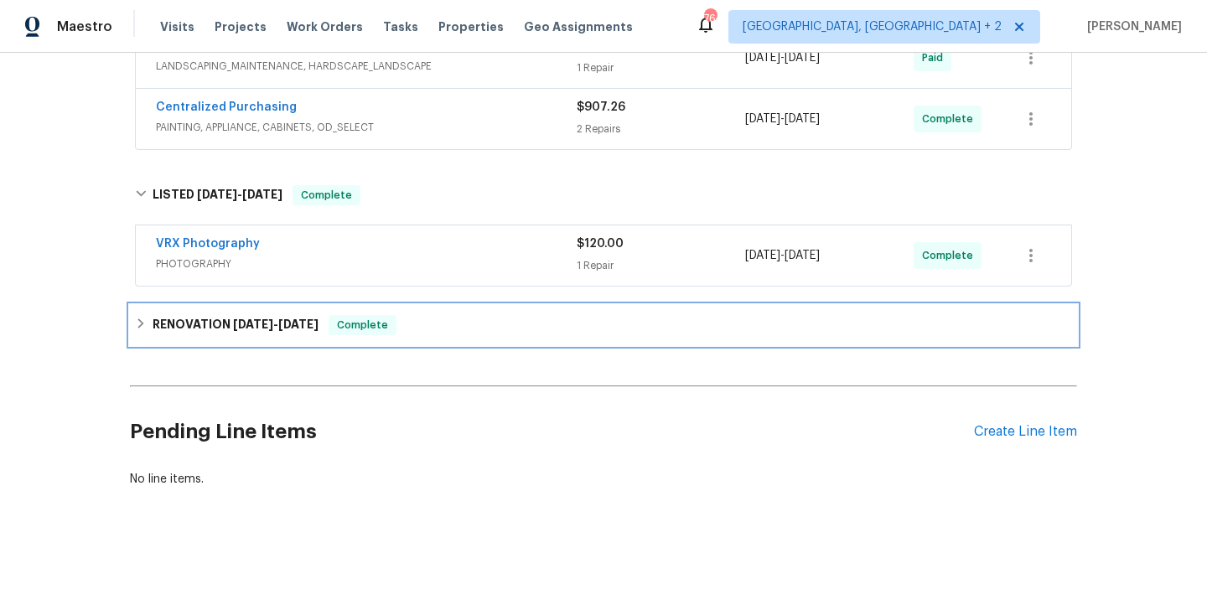
click at [259, 319] on h6 "RENOVATION 12/27/24 - 1/30/25" at bounding box center [236, 325] width 166 height 20
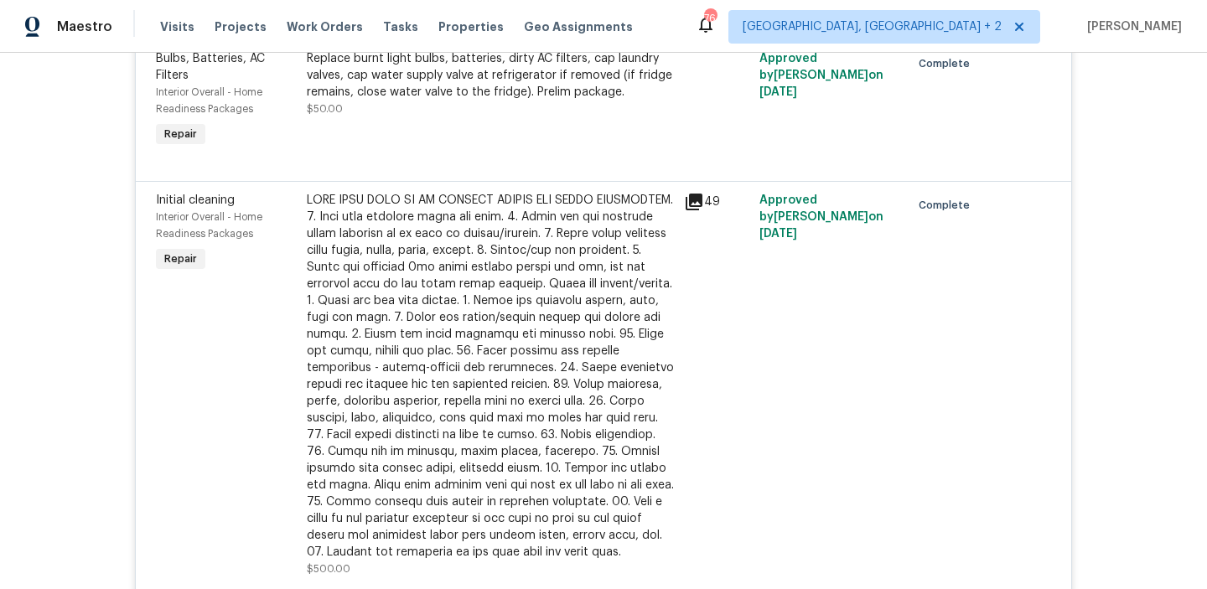
scroll to position [3493, 0]
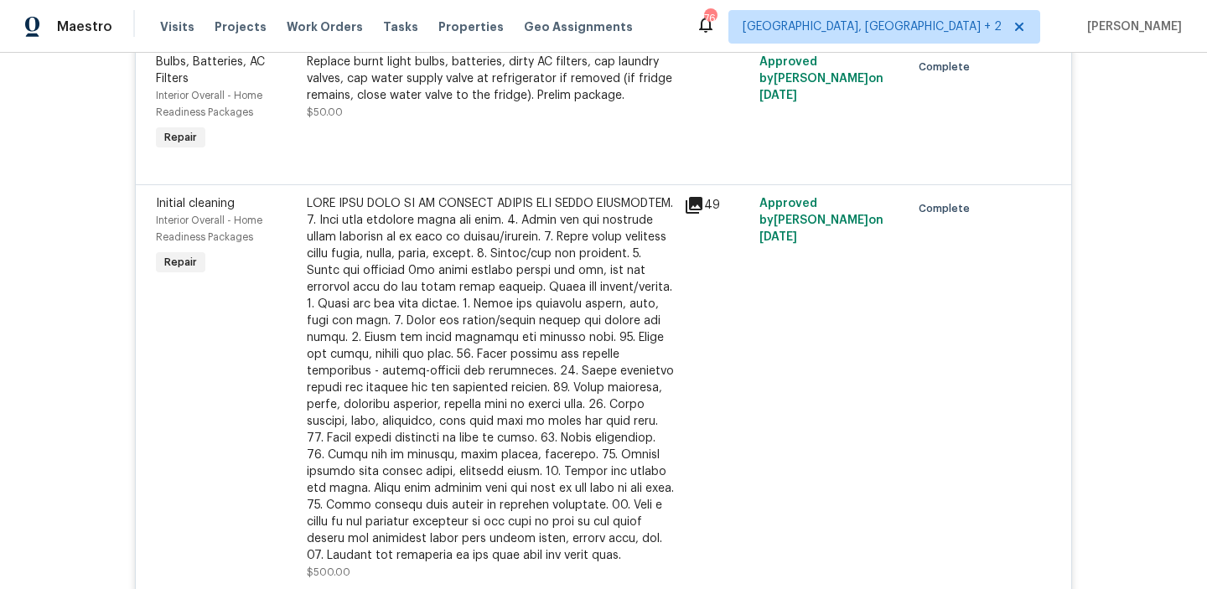
click at [368, 324] on div at bounding box center [490, 379] width 367 height 369
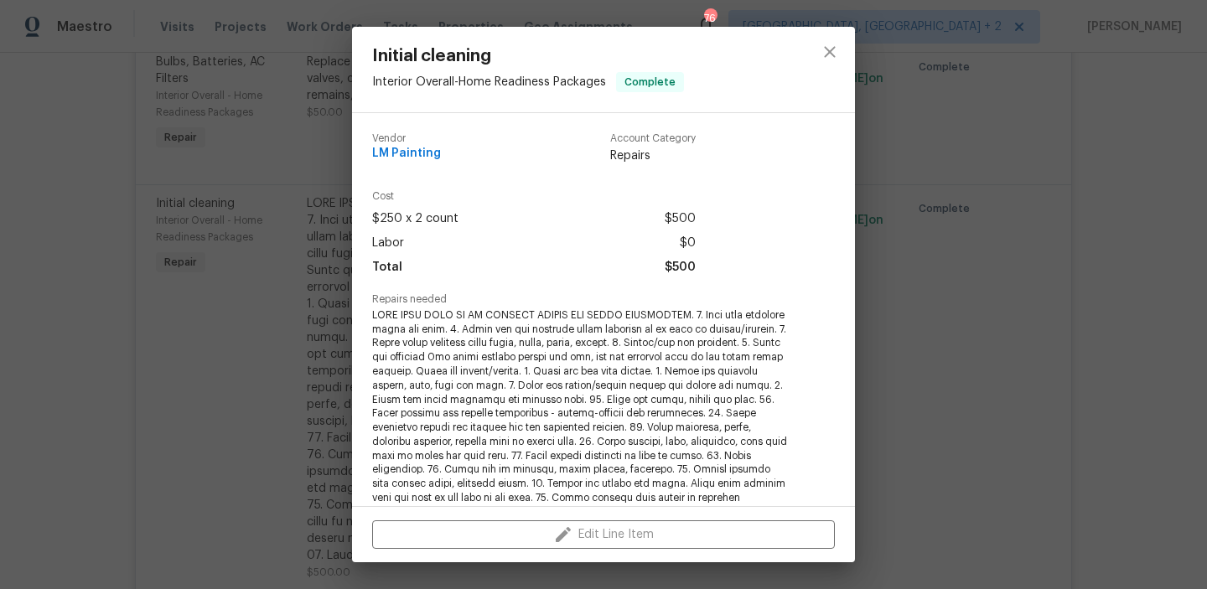
scroll to position [324, 0]
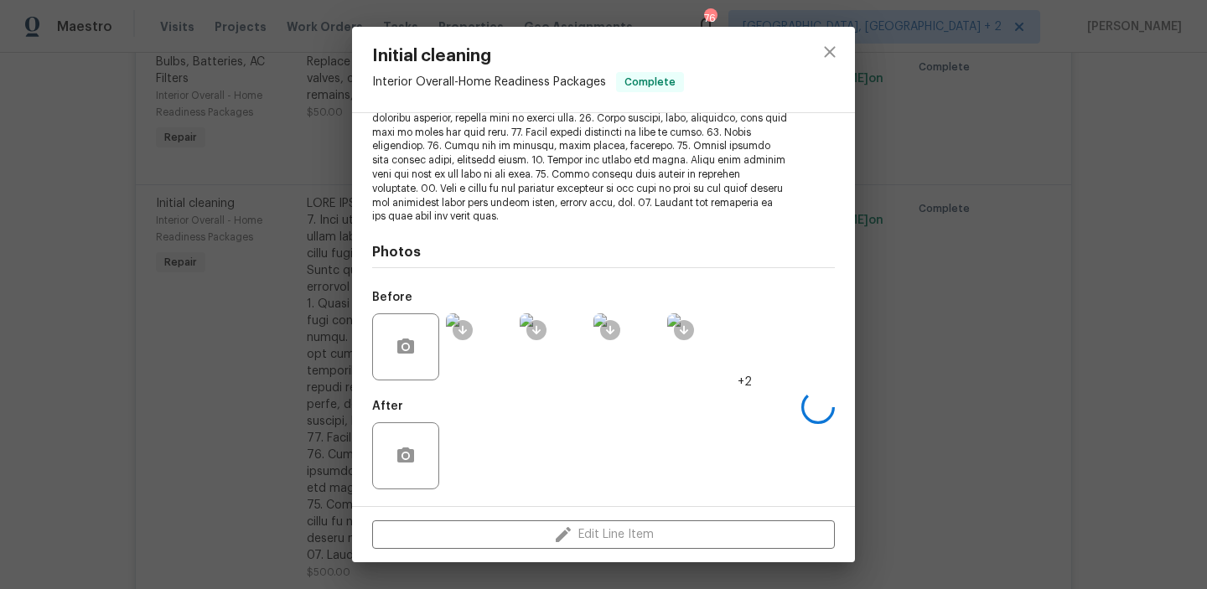
click at [185, 341] on div "Initial cleaning Interior Overall - Home Readiness Packages Complete Vendor LM …" at bounding box center [603, 294] width 1207 height 589
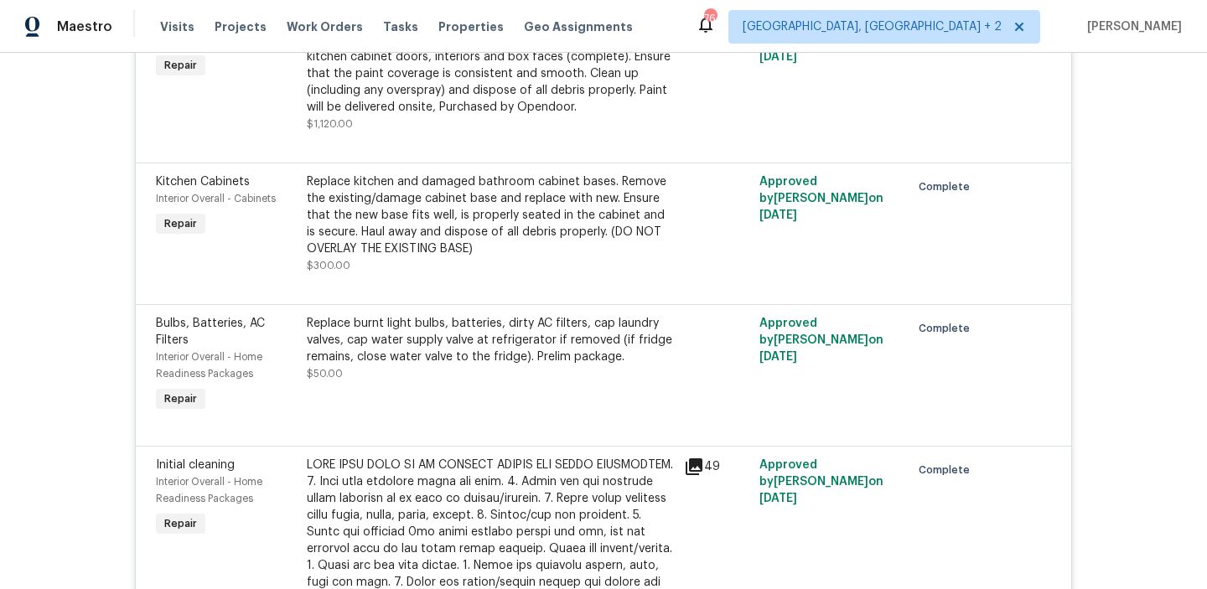
scroll to position [3228, 0]
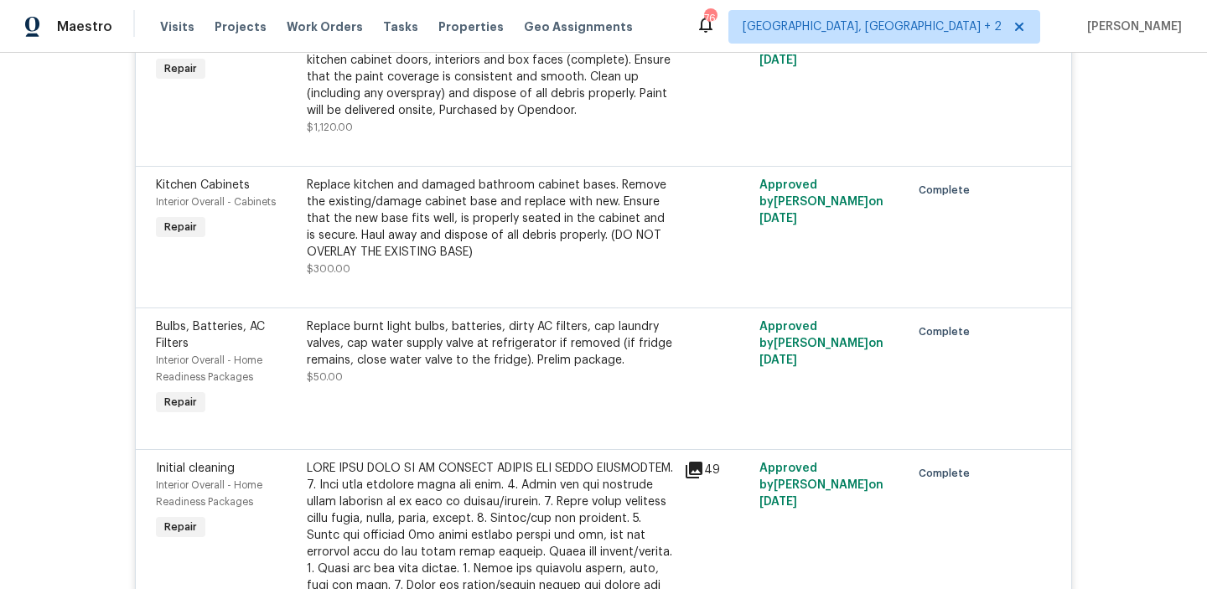
click at [354, 351] on div "Replace burnt light bulbs, batteries, dirty AC filters, cap laundry valves, cap…" at bounding box center [490, 344] width 367 height 50
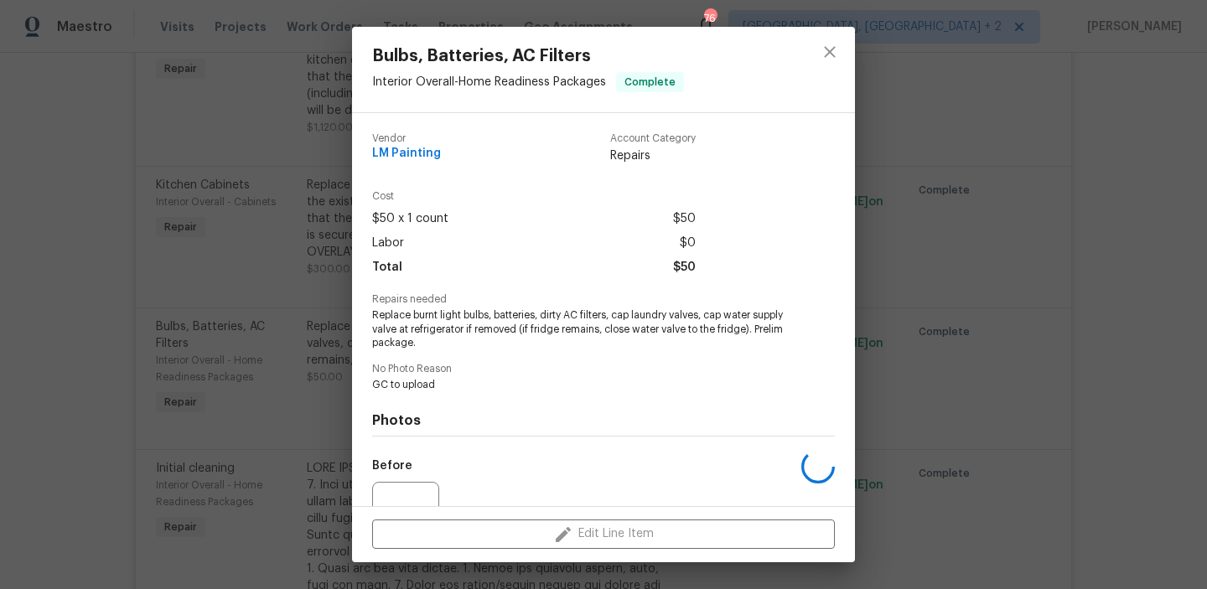
scroll to position [169, 0]
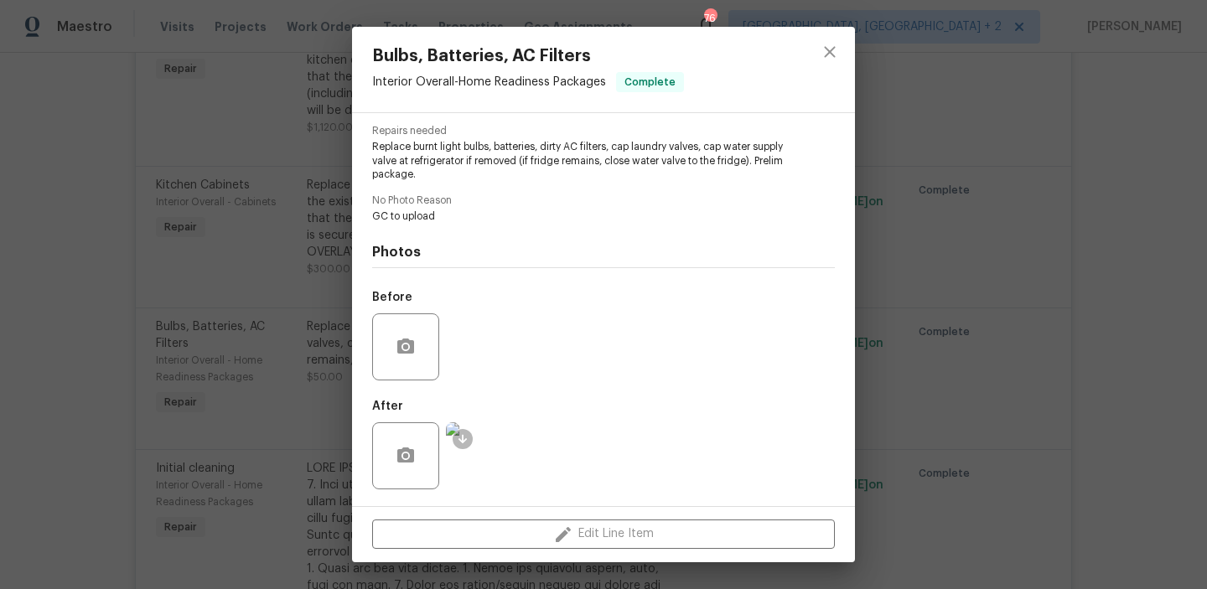
click at [79, 409] on div "Bulbs, Batteries, AC Filters Interior Overall - Home Readiness Packages Complet…" at bounding box center [603, 294] width 1207 height 589
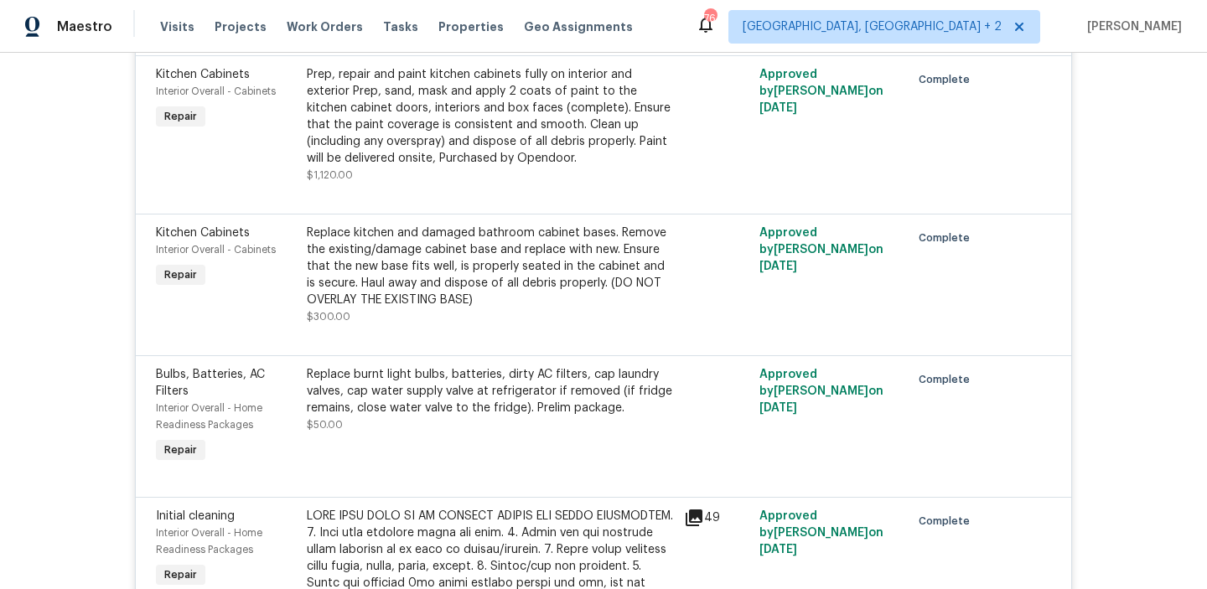
scroll to position [3114, 0]
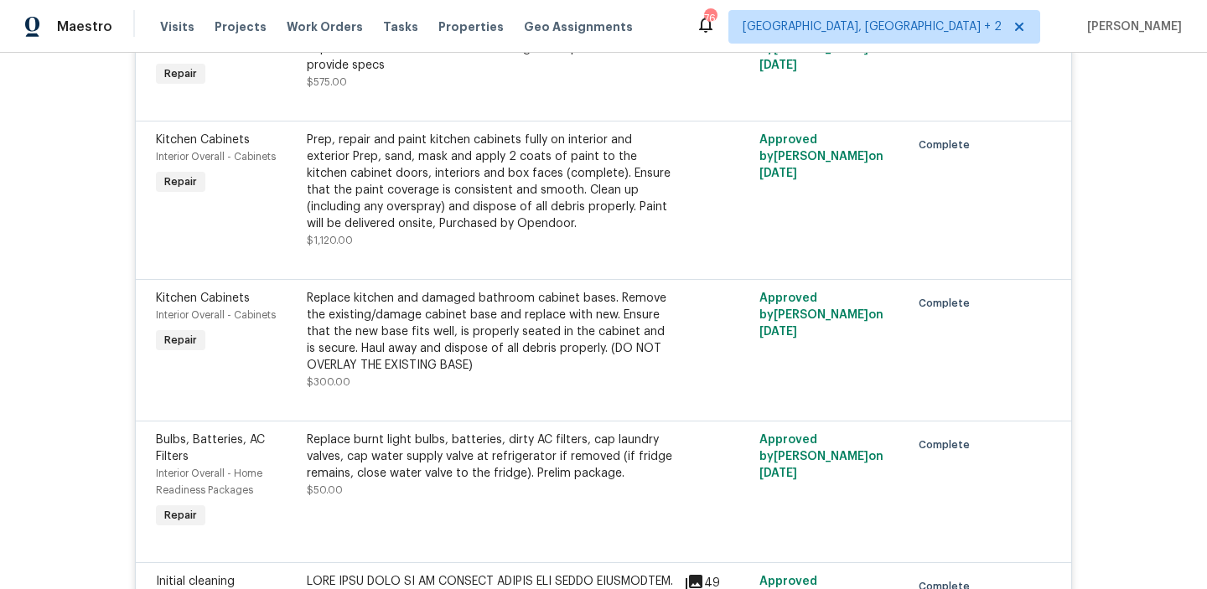
click at [372, 381] on div "Replace kitchen and damaged bathroom cabinet bases. Remove the existing/damage …" at bounding box center [490, 340] width 367 height 101
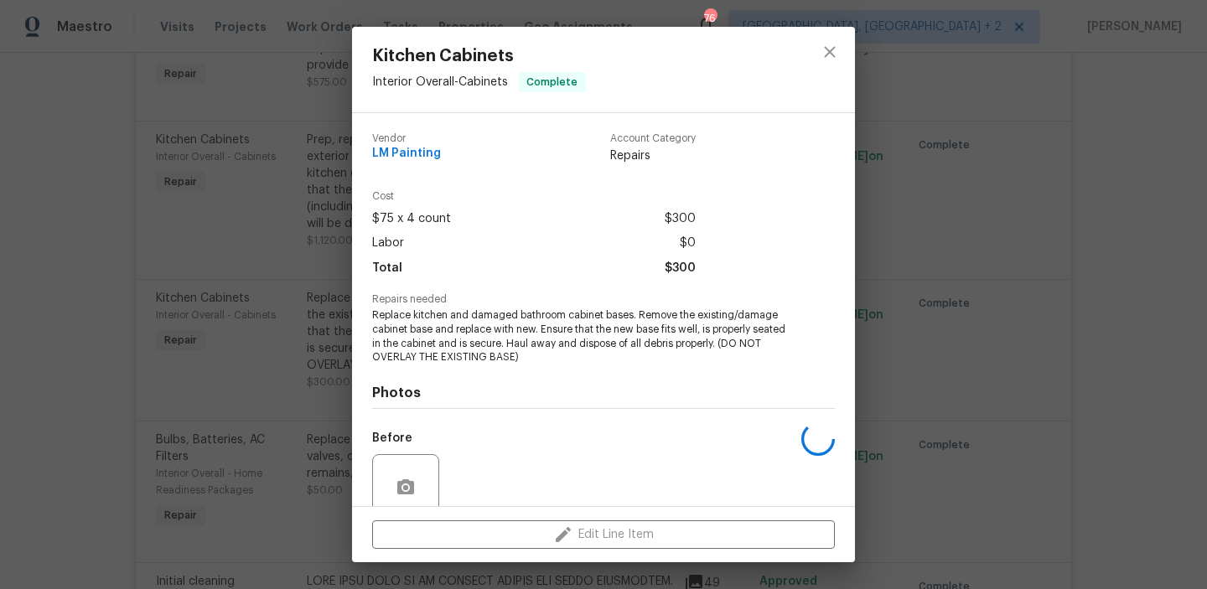
scroll to position [141, 0]
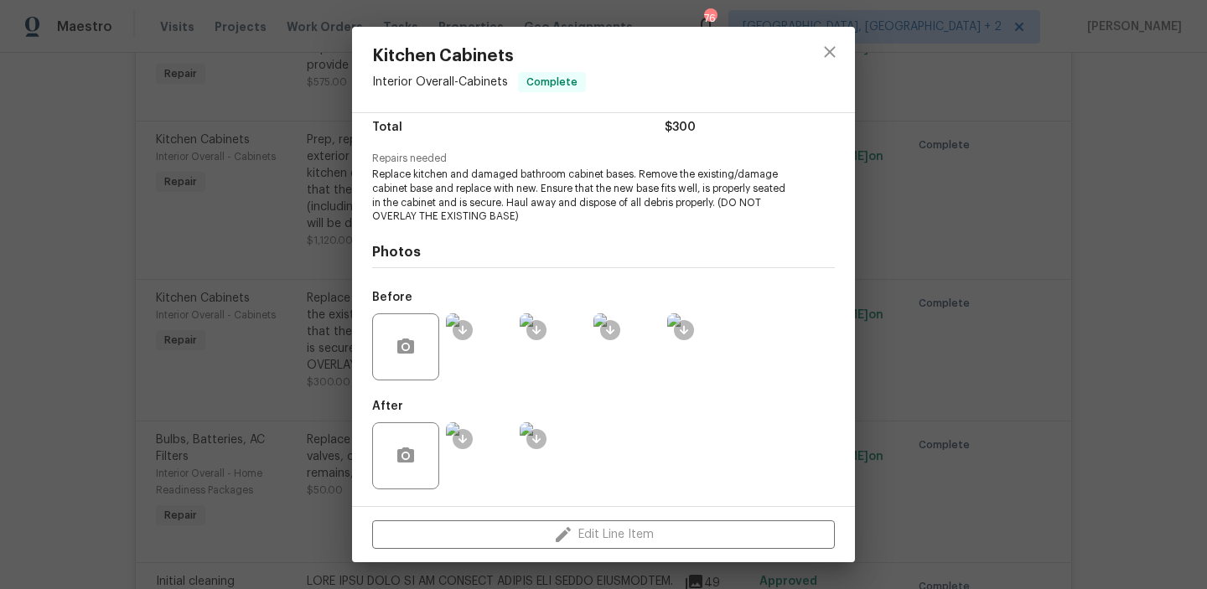
click at [227, 356] on div "Kitchen Cabinets Interior Overall - Cabinets Complete Vendor LM Painting Accoun…" at bounding box center [603, 294] width 1207 height 589
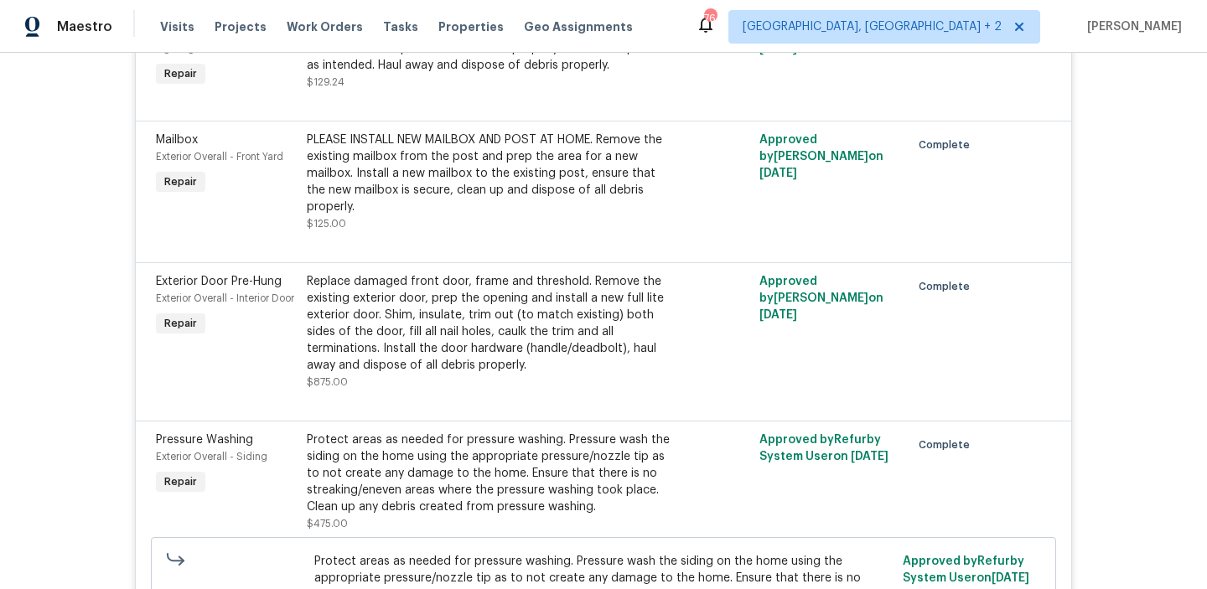
scroll to position [2035, 0]
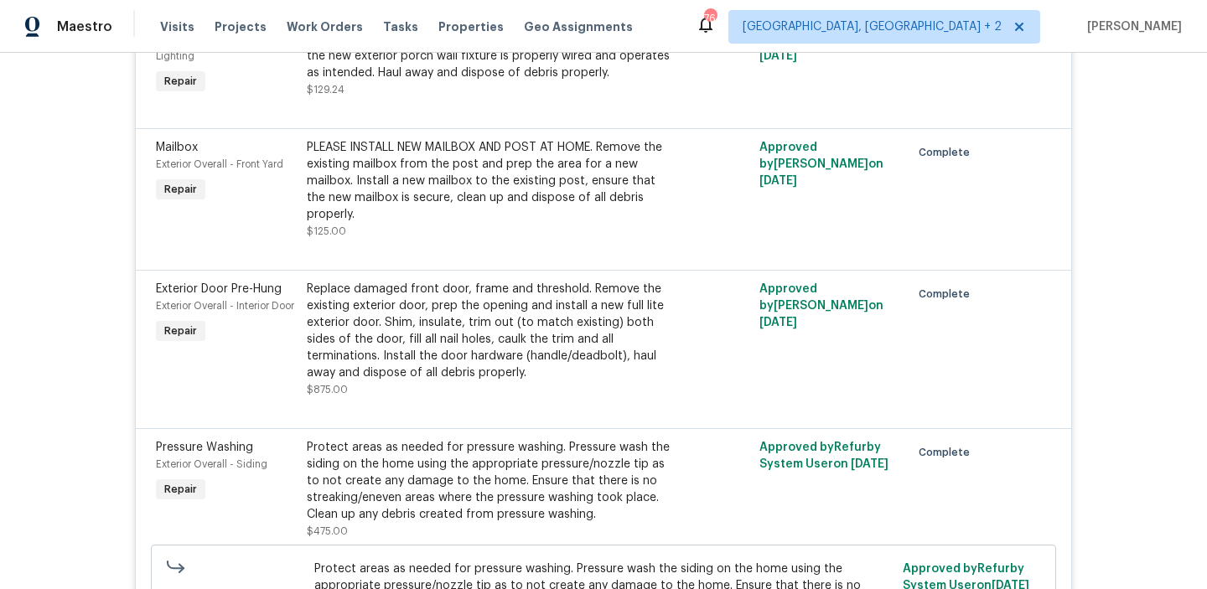
click at [377, 361] on div "Replace damaged front door, frame and threshold. Remove the existing exterior d…" at bounding box center [490, 331] width 367 height 101
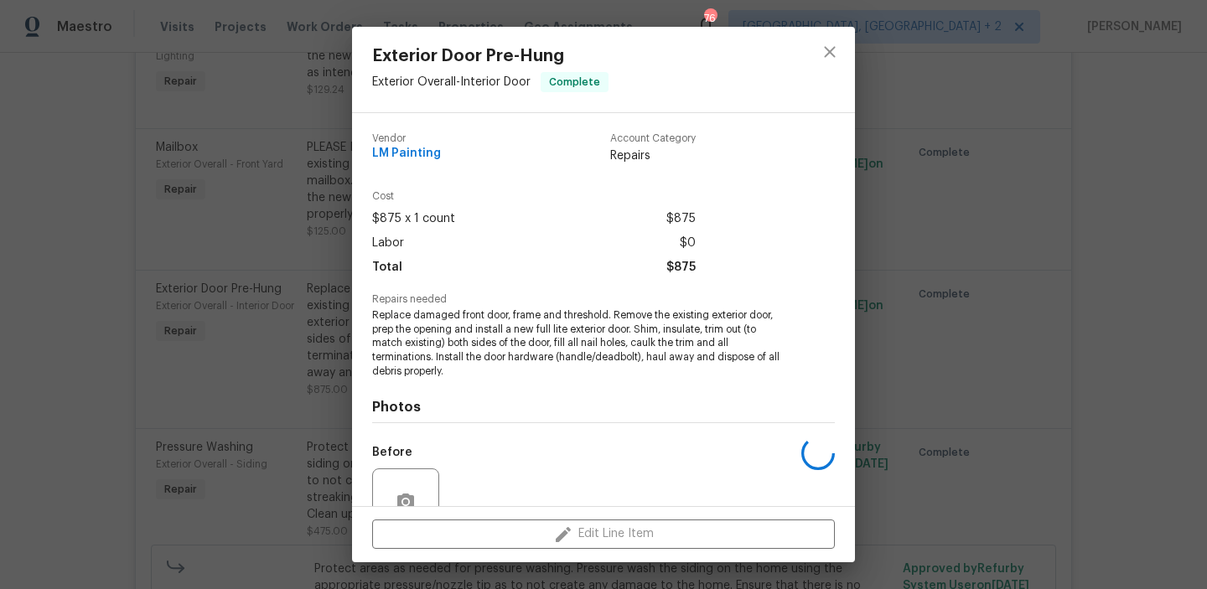
scroll to position [155, 0]
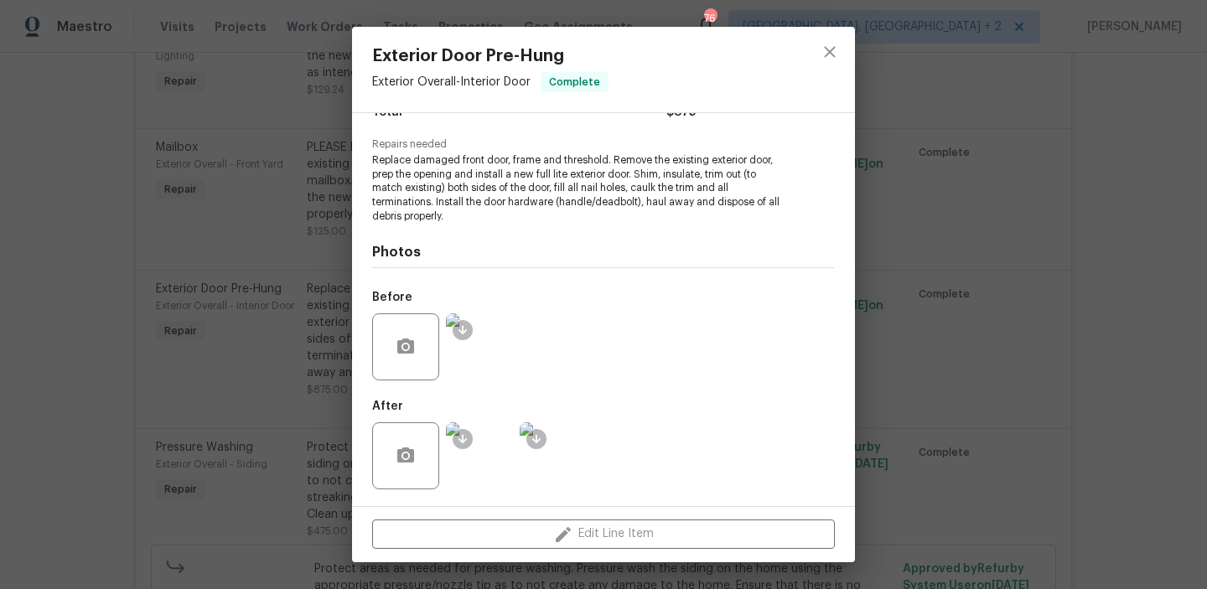
click at [101, 343] on div "Exterior Door Pre-Hung Exterior Overall - Interior Door Complete Vendor LM Pain…" at bounding box center [603, 294] width 1207 height 589
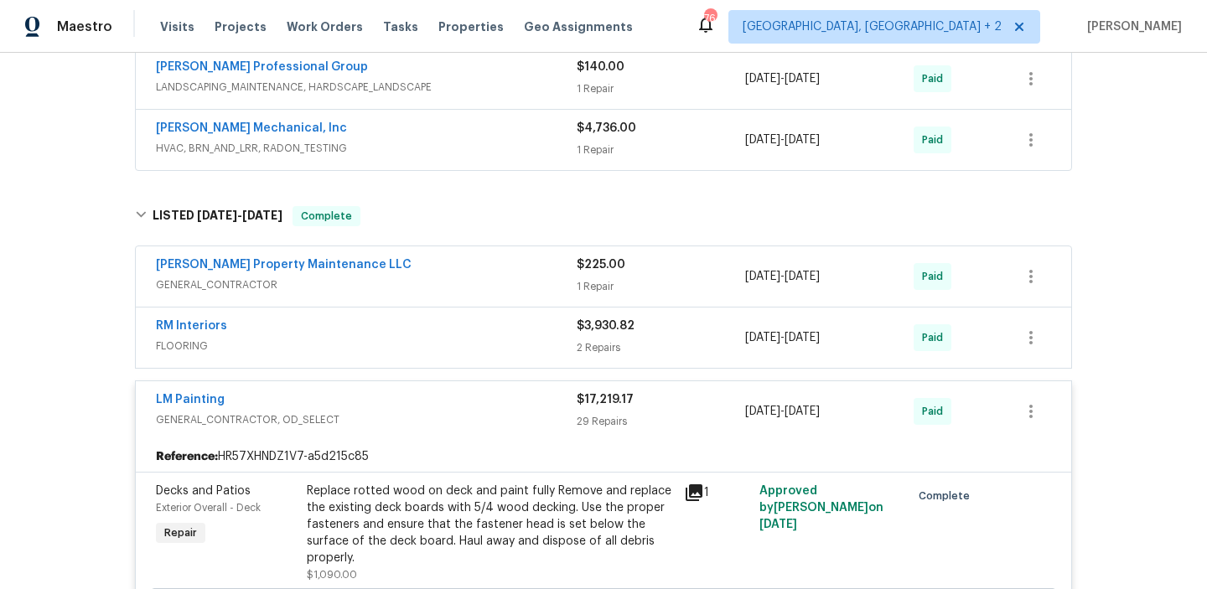
scroll to position [447, 0]
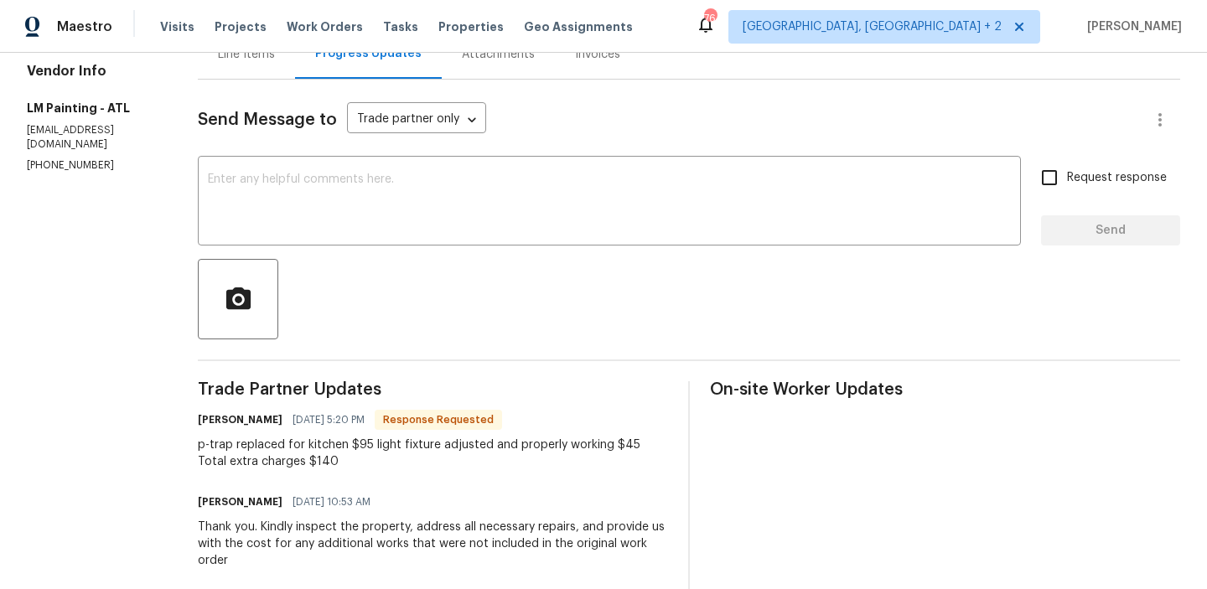
scroll to position [198, 0]
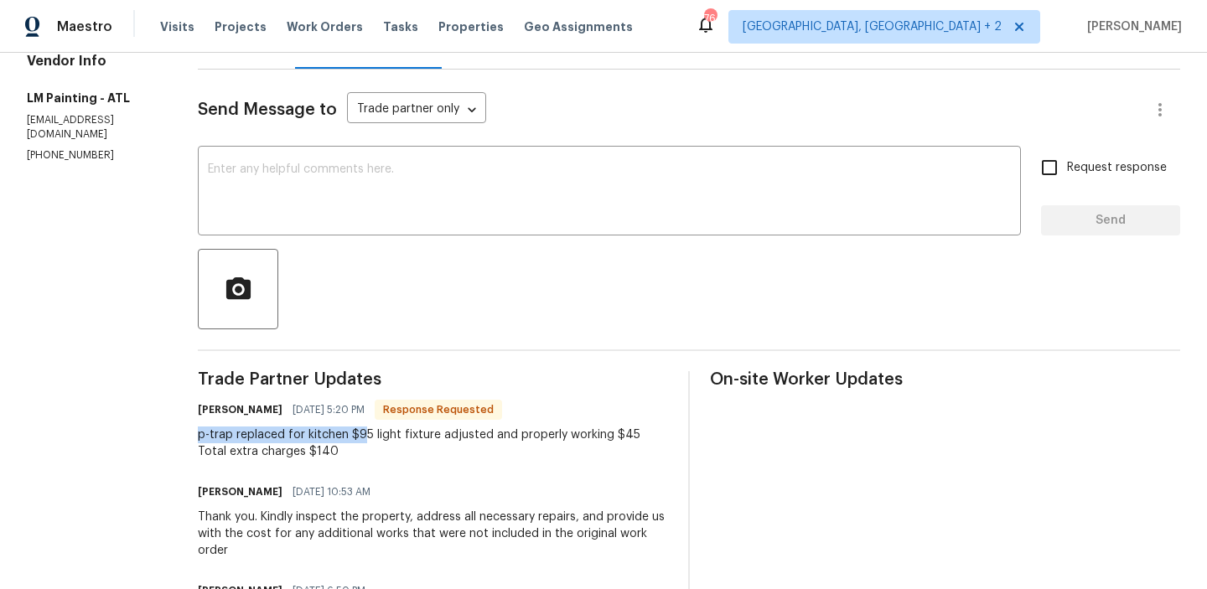
drag, startPoint x: 235, startPoint y: 439, endPoint x: 418, endPoint y: 440, distance: 182.8
click at [418, 441] on div "All work orders 6262 Phillips Lake Ct Lithonia, GA 30058 Home details Vendor In…" at bounding box center [603, 396] width 1207 height 1082
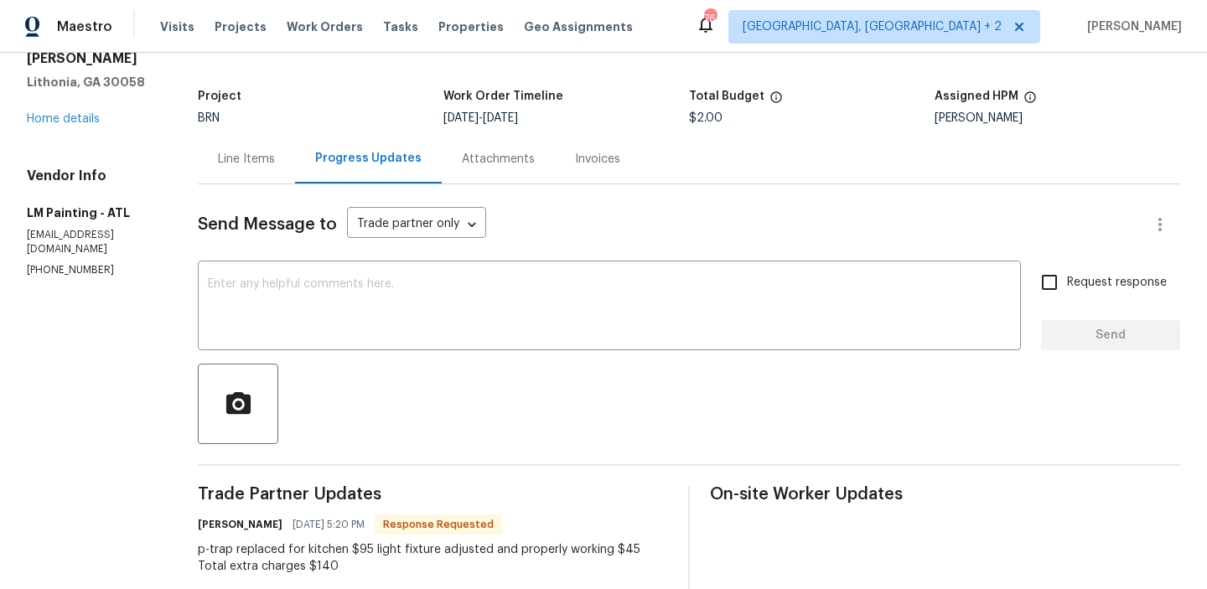
click at [295, 174] on div "Line Items" at bounding box center [246, 158] width 97 height 49
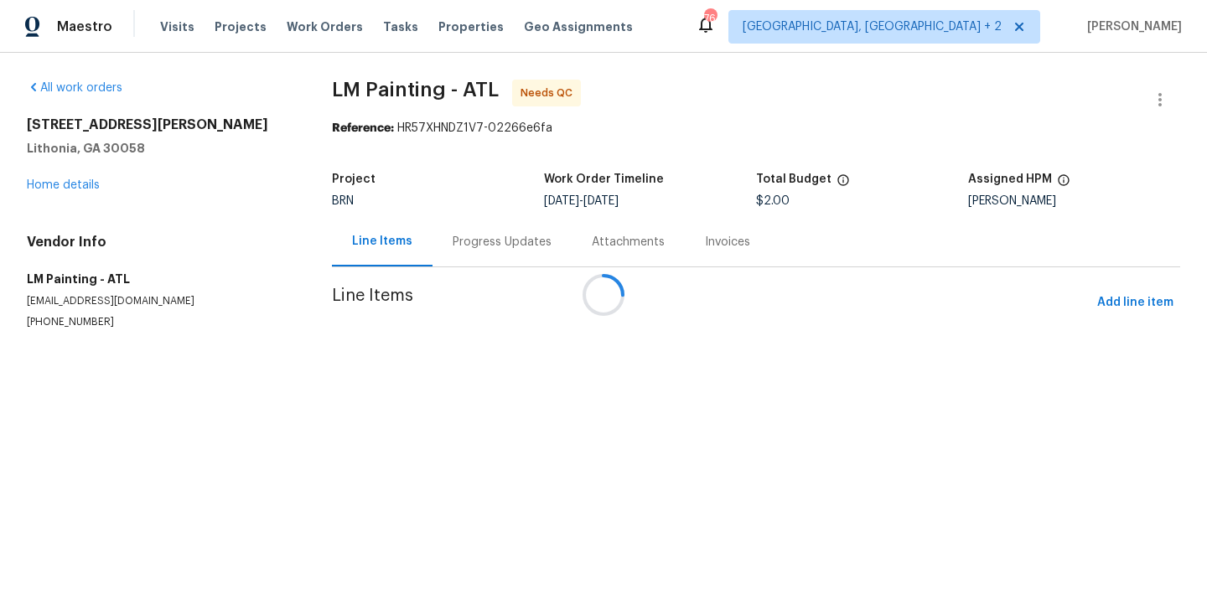
click at [517, 397] on div at bounding box center [603, 294] width 1207 height 589
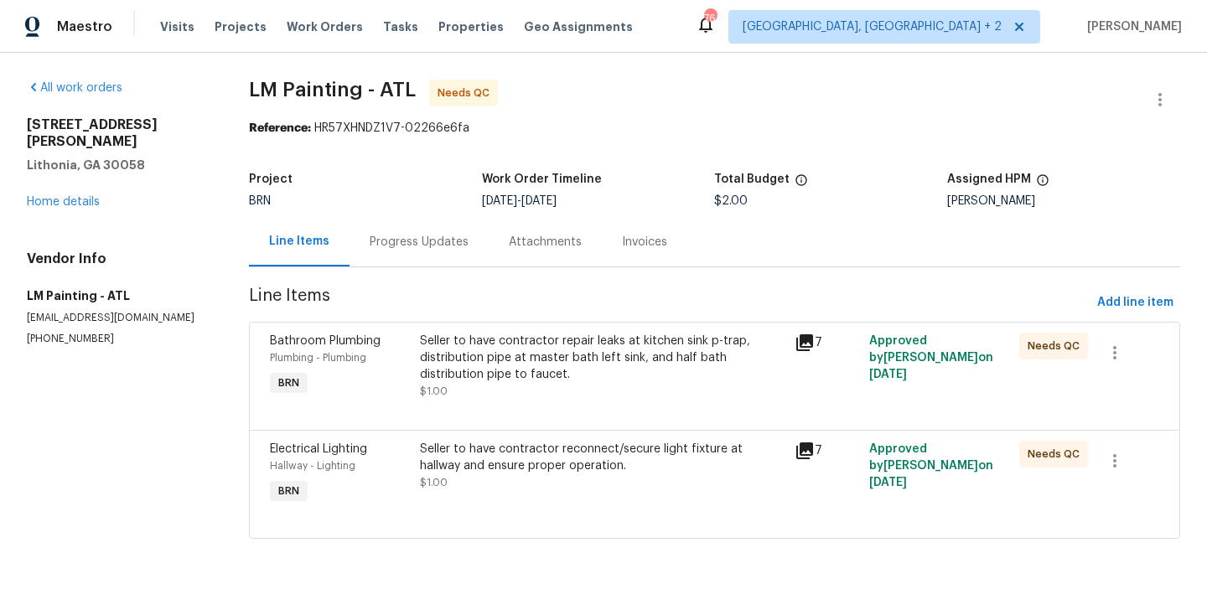
click at [480, 454] on div "Seller to have contractor reconnect/secure light fixture at hallway and ensure …" at bounding box center [602, 458] width 365 height 34
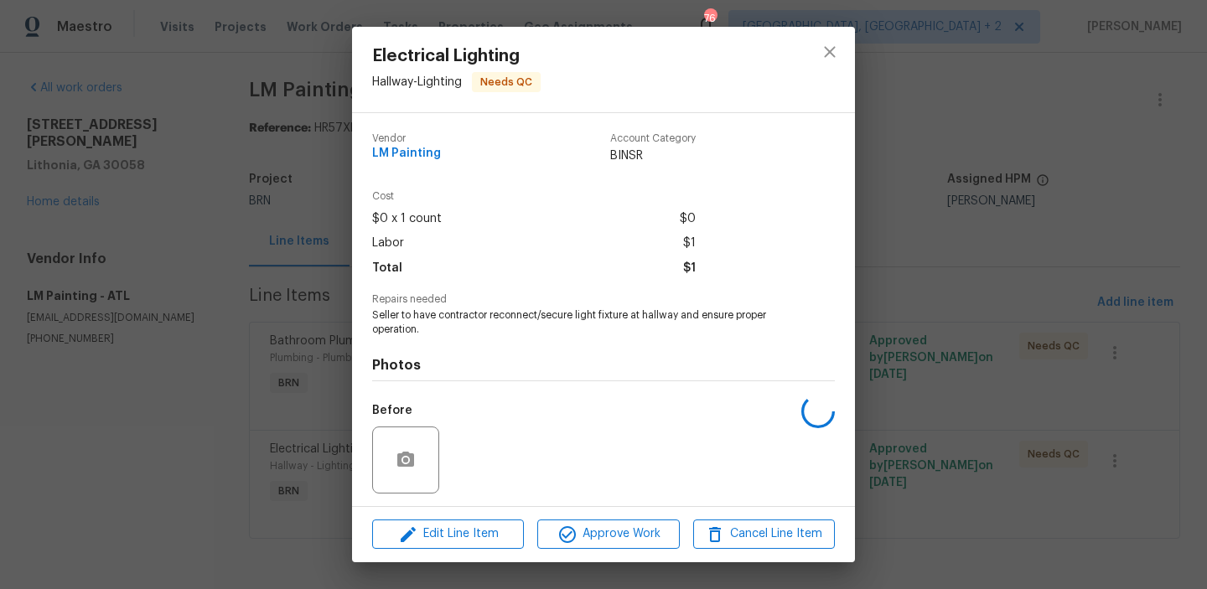
scroll to position [113, 0]
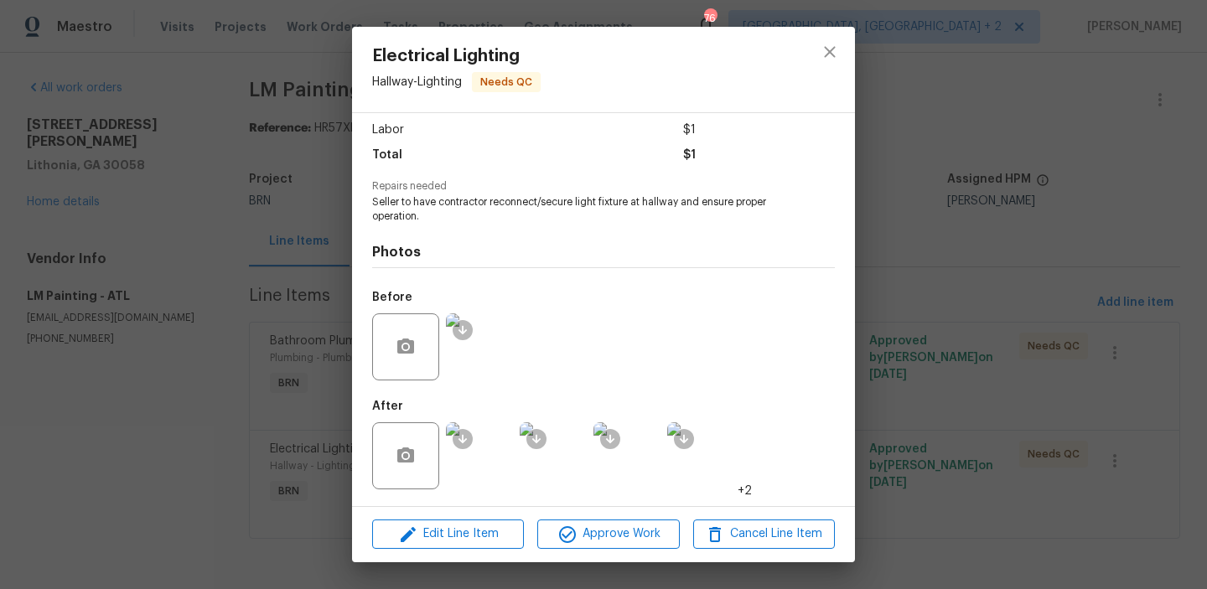
click at [486, 457] on img at bounding box center [479, 456] width 67 height 67
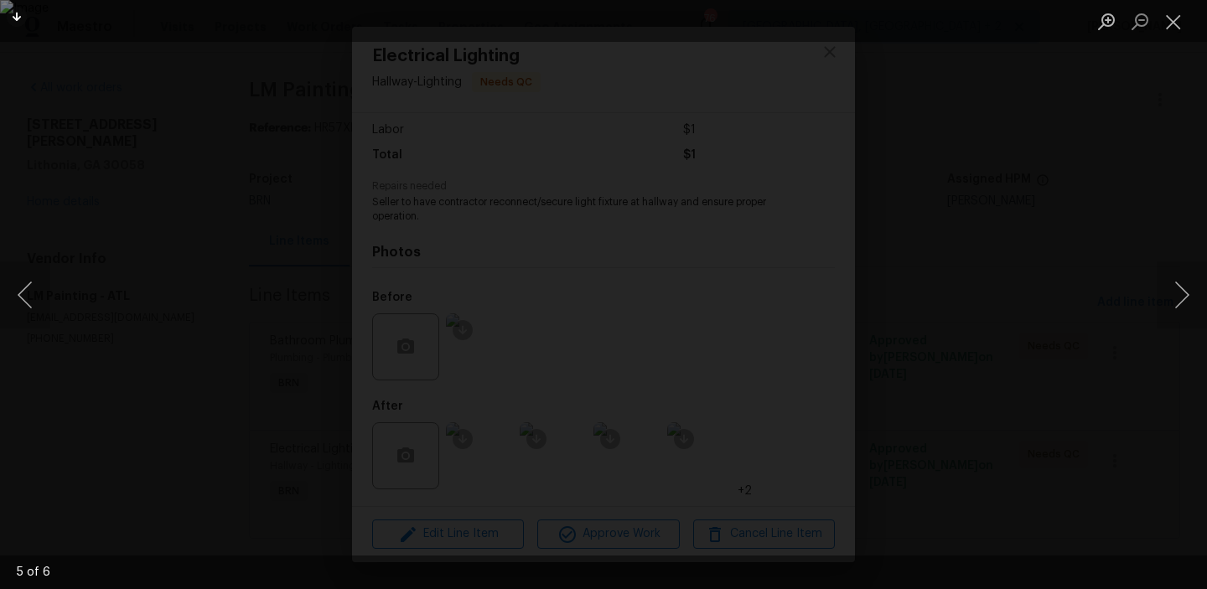
click at [236, 224] on div "Lightbox" at bounding box center [603, 294] width 1207 height 589
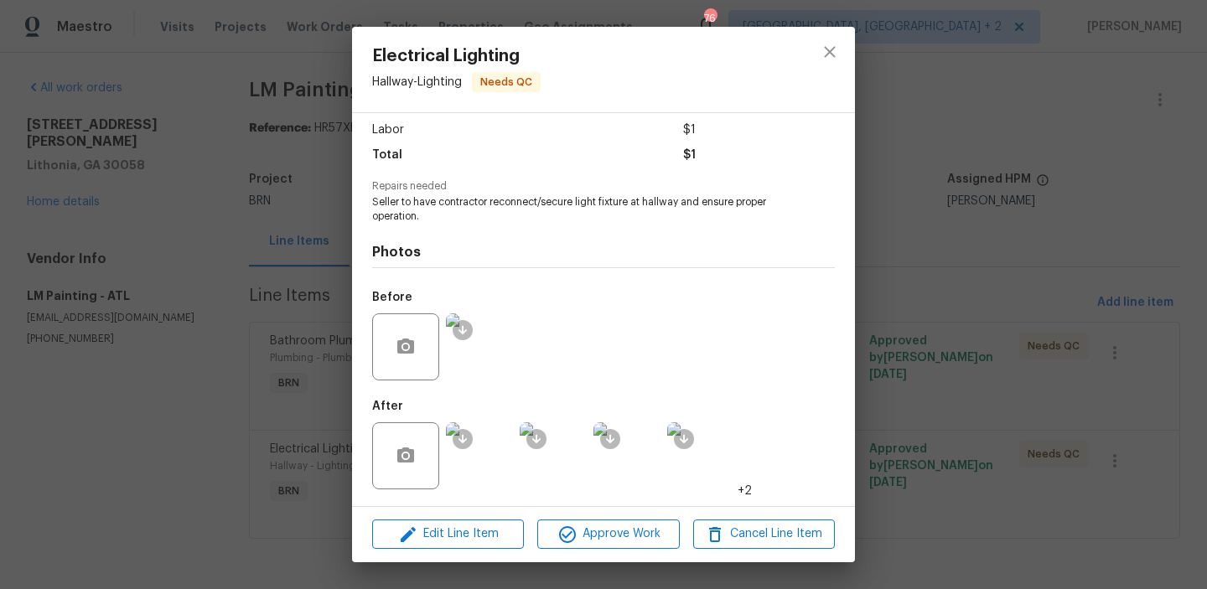
click at [221, 243] on div "Electrical Lighting Hallway - Lighting Needs QC Vendor LM Painting Account Cate…" at bounding box center [603, 294] width 1207 height 589
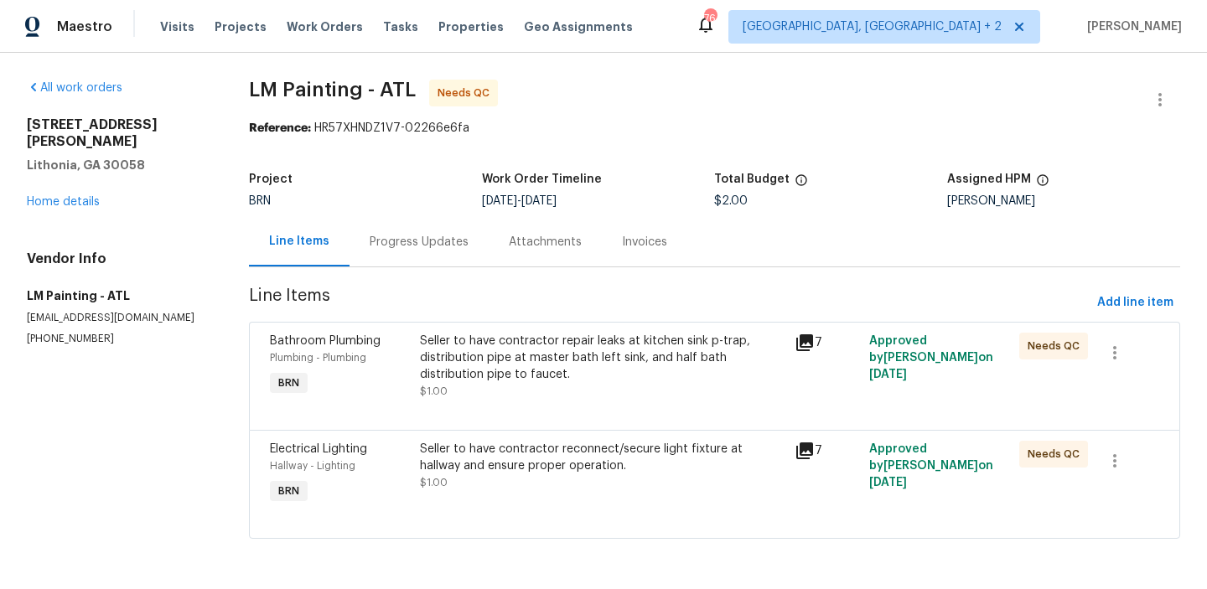
click at [352, 244] on div "Progress Updates" at bounding box center [419, 241] width 139 height 49
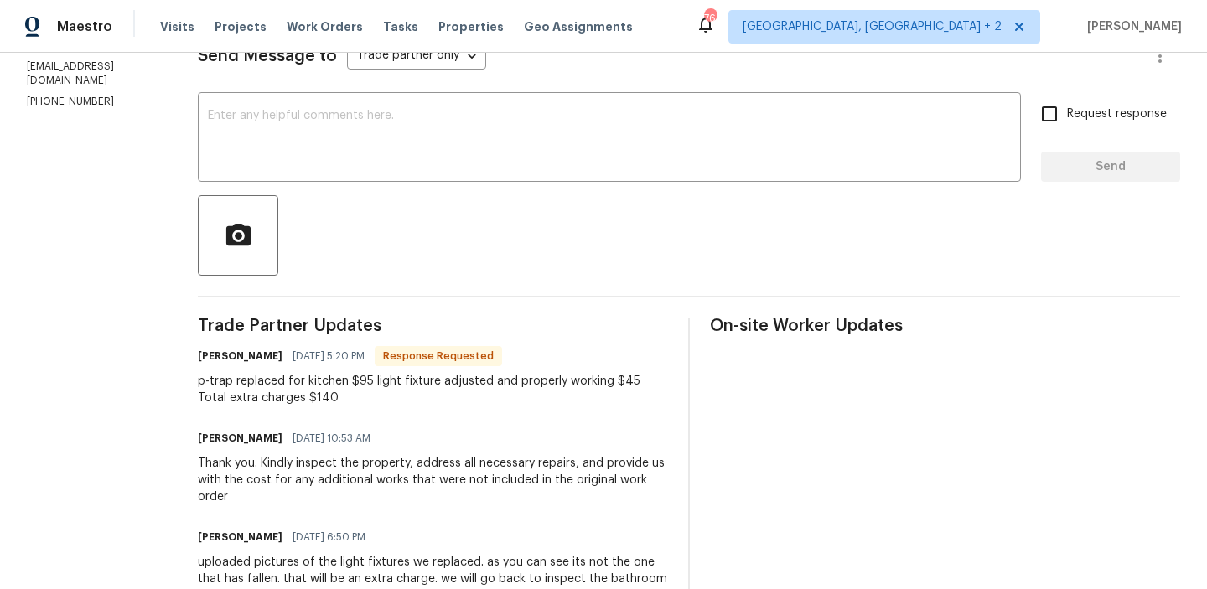
scroll to position [87, 0]
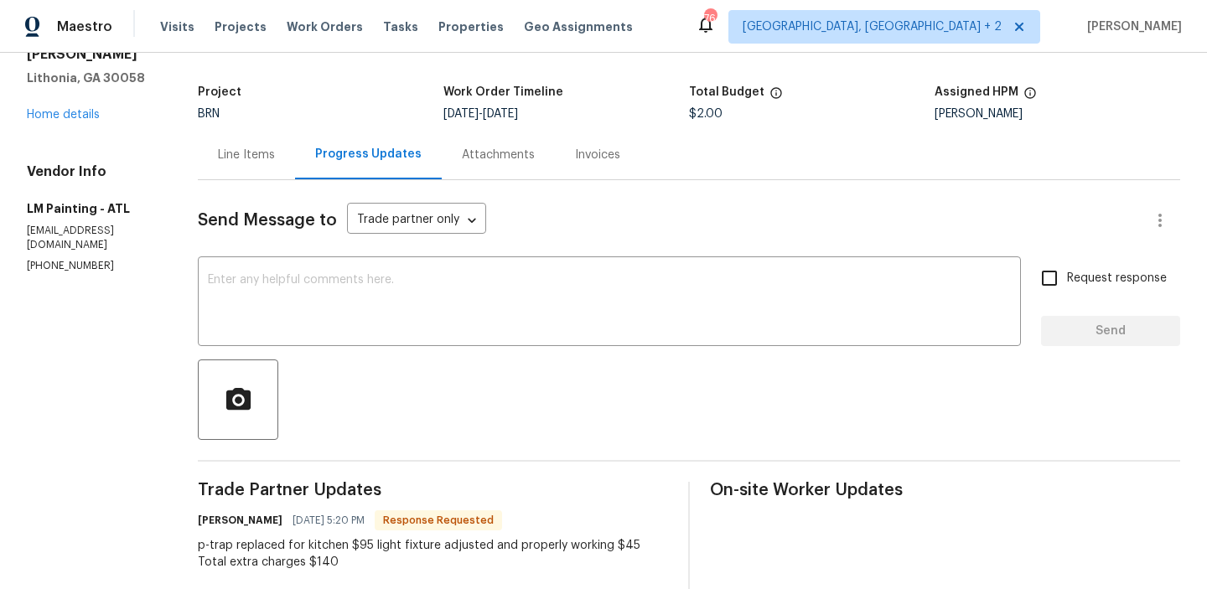
click at [278, 164] on div "Line Items" at bounding box center [246, 154] width 97 height 49
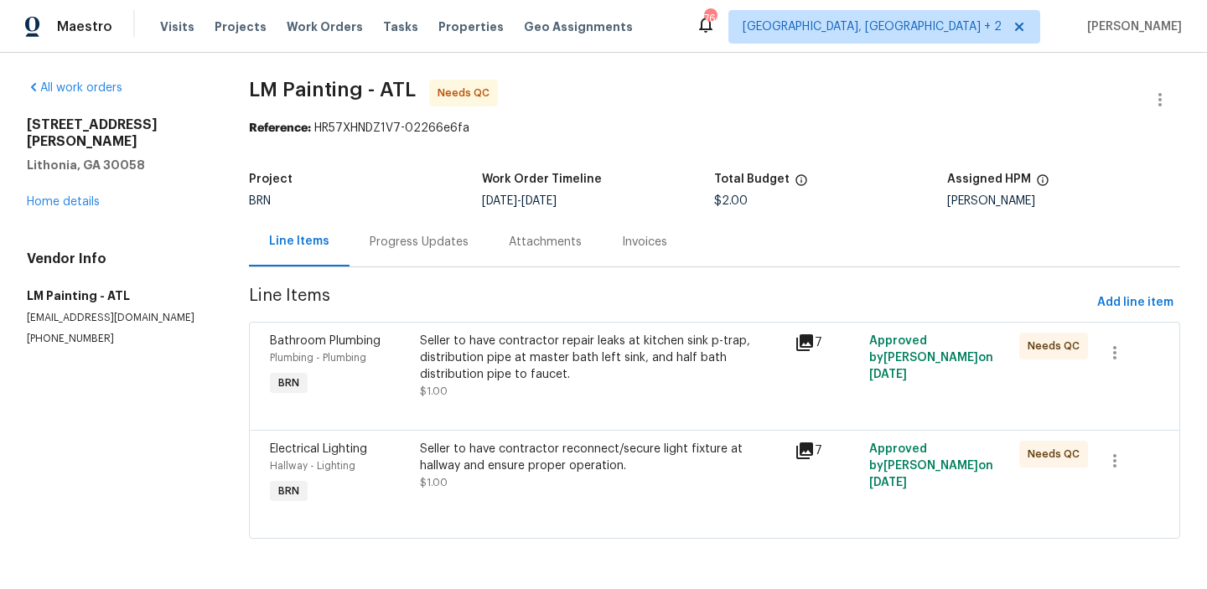
click at [492, 449] on div "Seller to have contractor reconnect/secure light fixture at hallway and ensure …" at bounding box center [602, 458] width 365 height 34
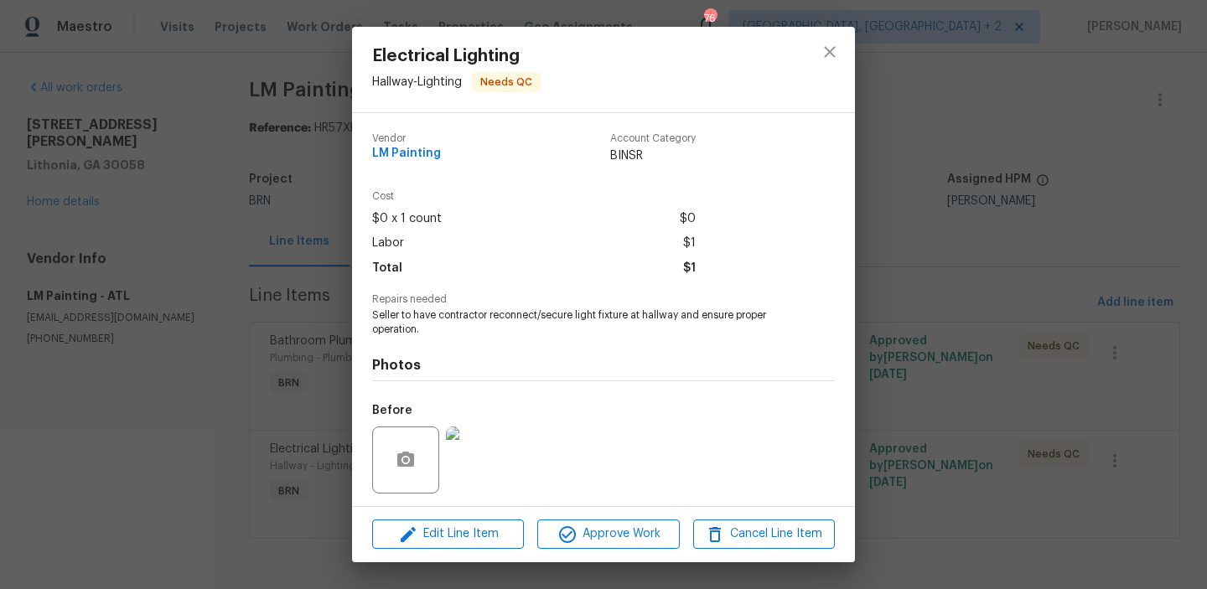
scroll to position [113, 0]
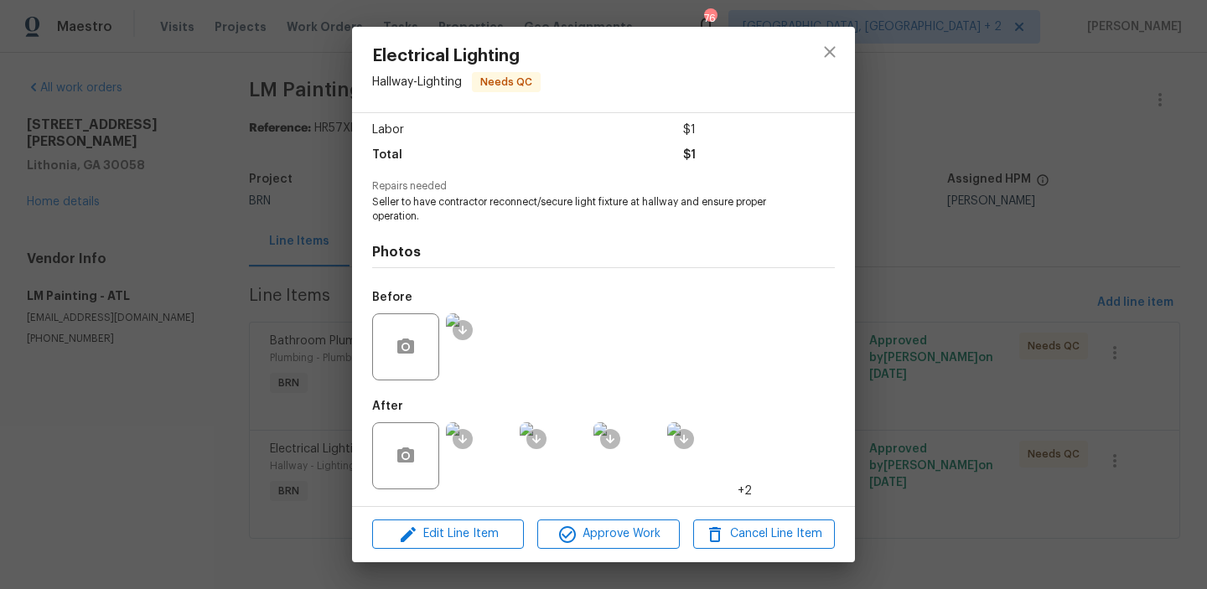
click at [477, 358] on img at bounding box center [479, 347] width 67 height 67
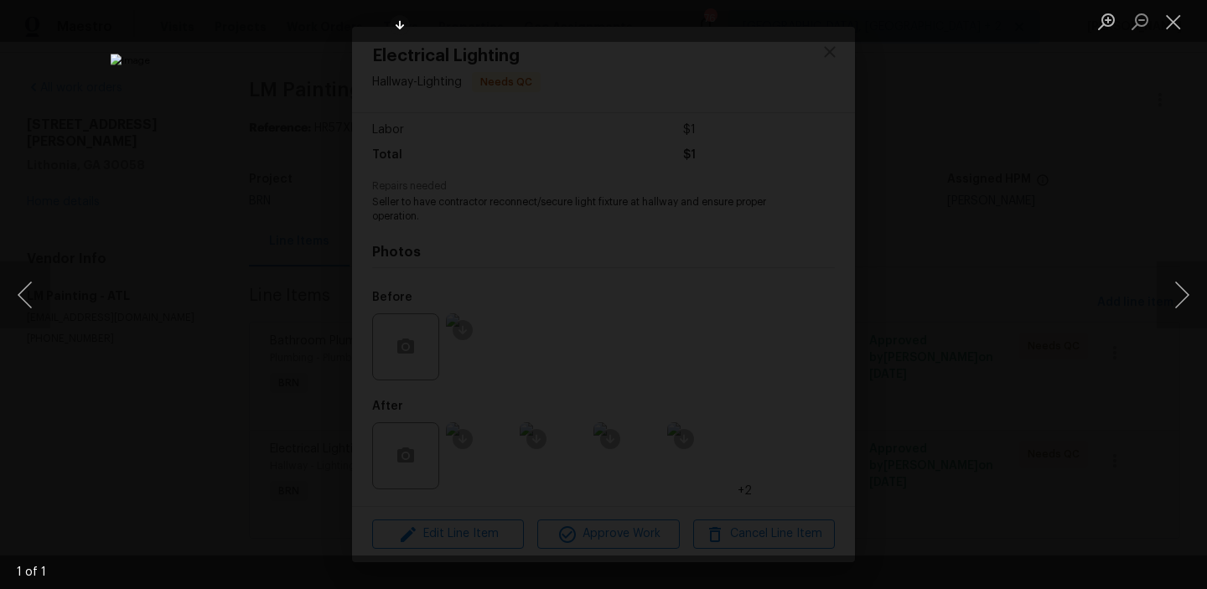
click at [209, 320] on div "Lightbox" at bounding box center [603, 294] width 1207 height 589
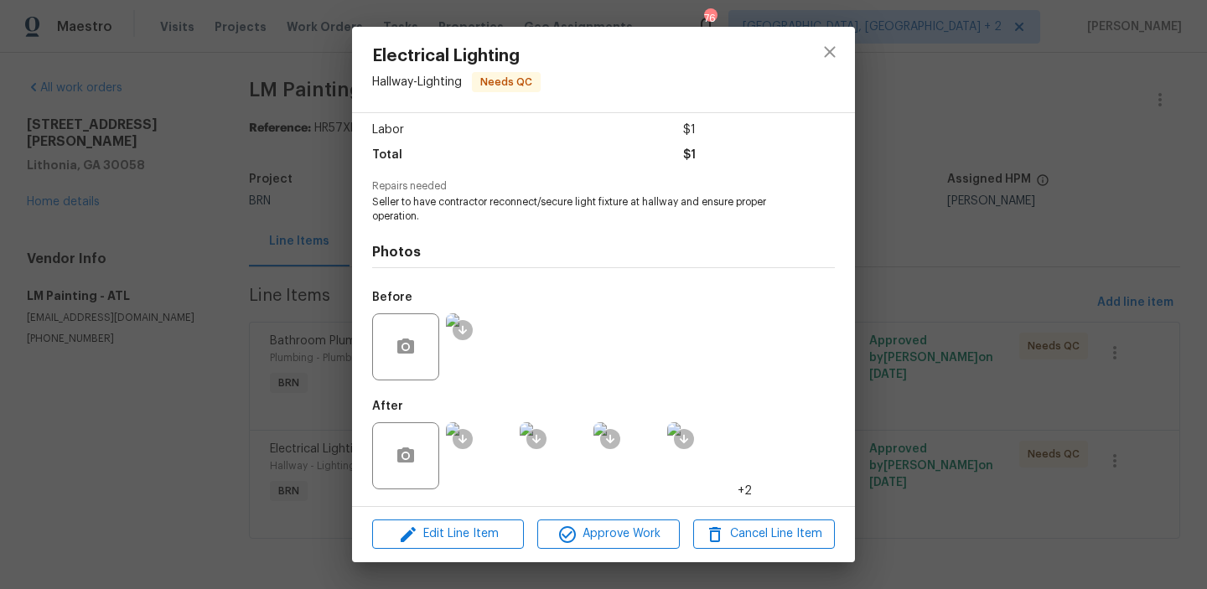
click at [483, 456] on img at bounding box center [479, 456] width 67 height 67
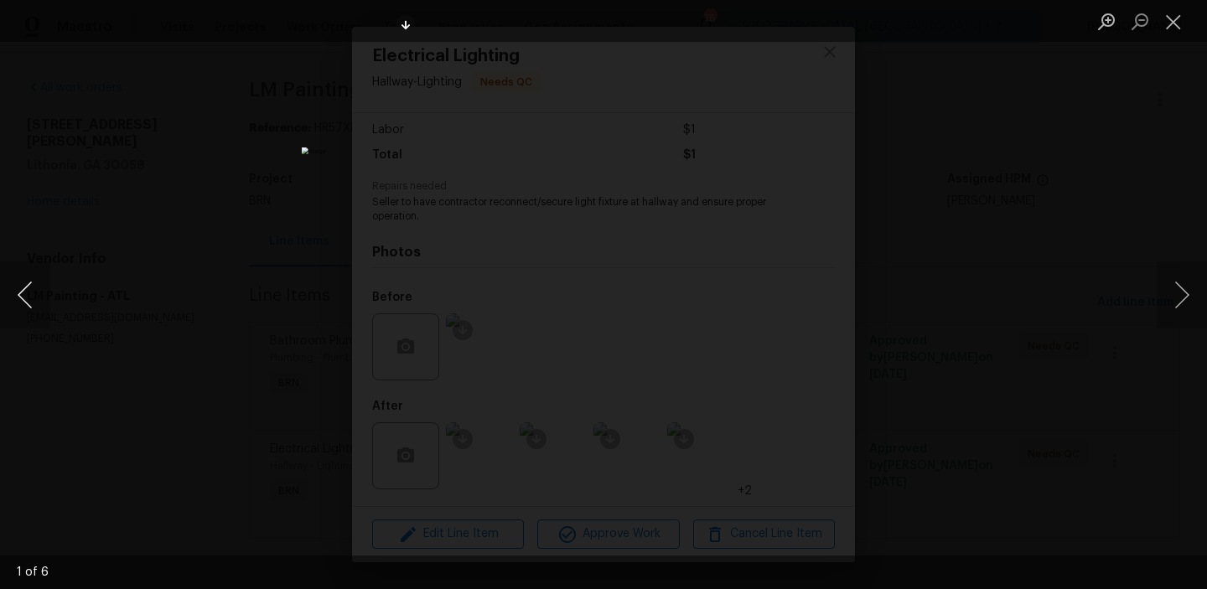
click at [24, 288] on button "Previous image" at bounding box center [25, 295] width 50 height 67
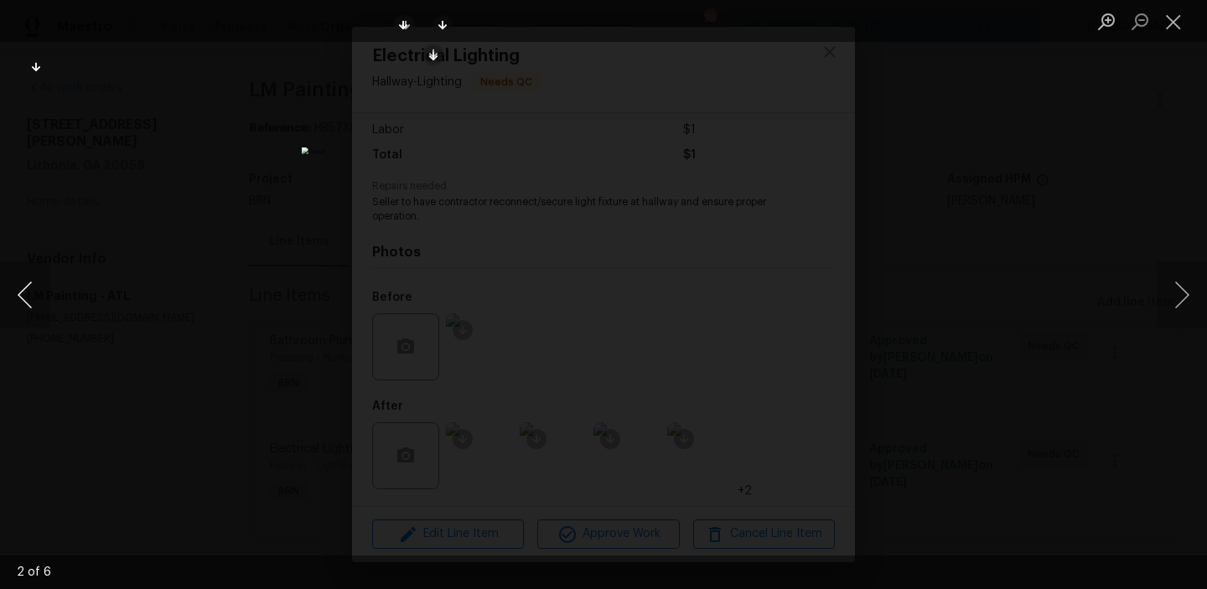
click at [24, 288] on button "Previous image" at bounding box center [25, 295] width 50 height 67
click at [164, 225] on div "Lightbox" at bounding box center [603, 294] width 1207 height 589
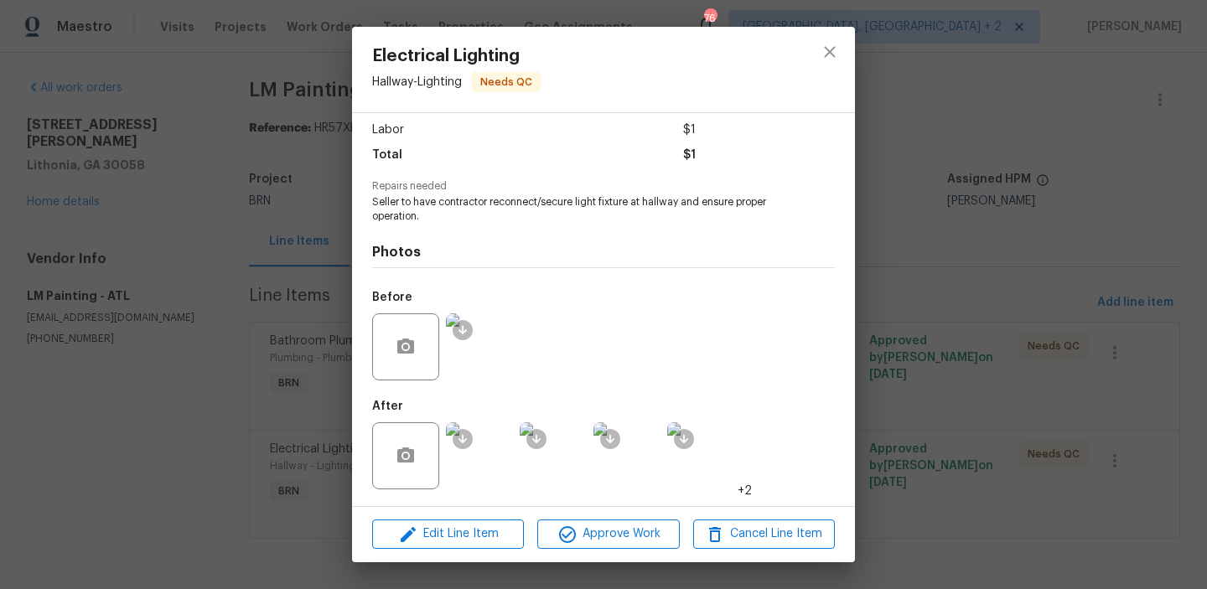
click at [214, 329] on div "Electrical Lighting Hallway - Lighting Needs QC Vendor LM Painting Account Cate…" at bounding box center [603, 294] width 1207 height 589
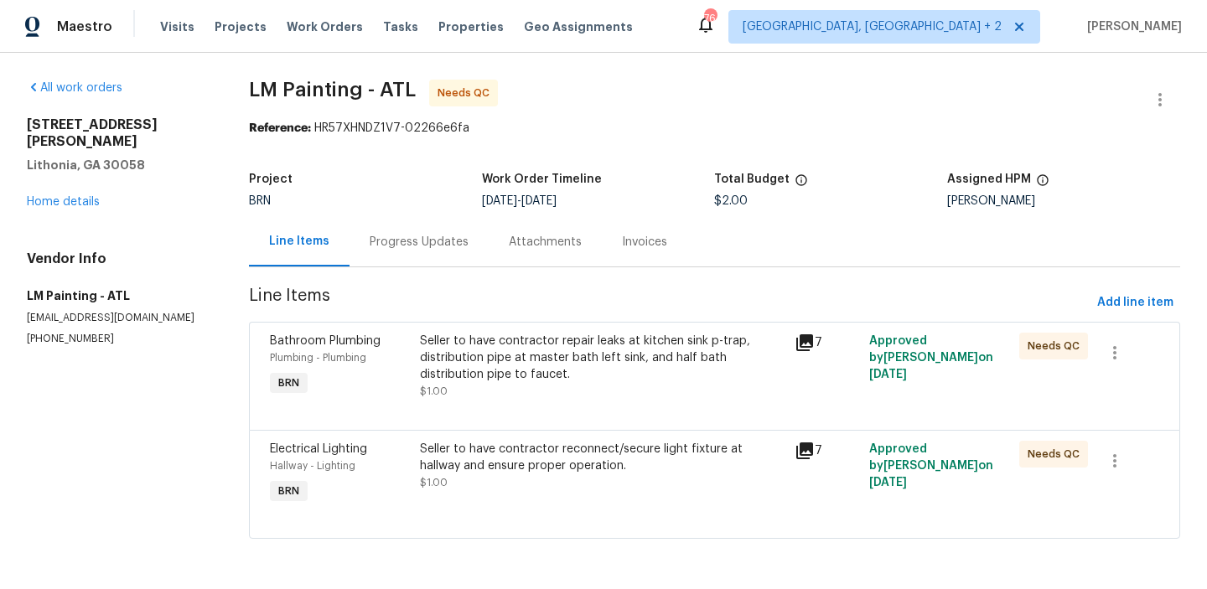
click at [362, 263] on div "Progress Updates" at bounding box center [419, 241] width 139 height 49
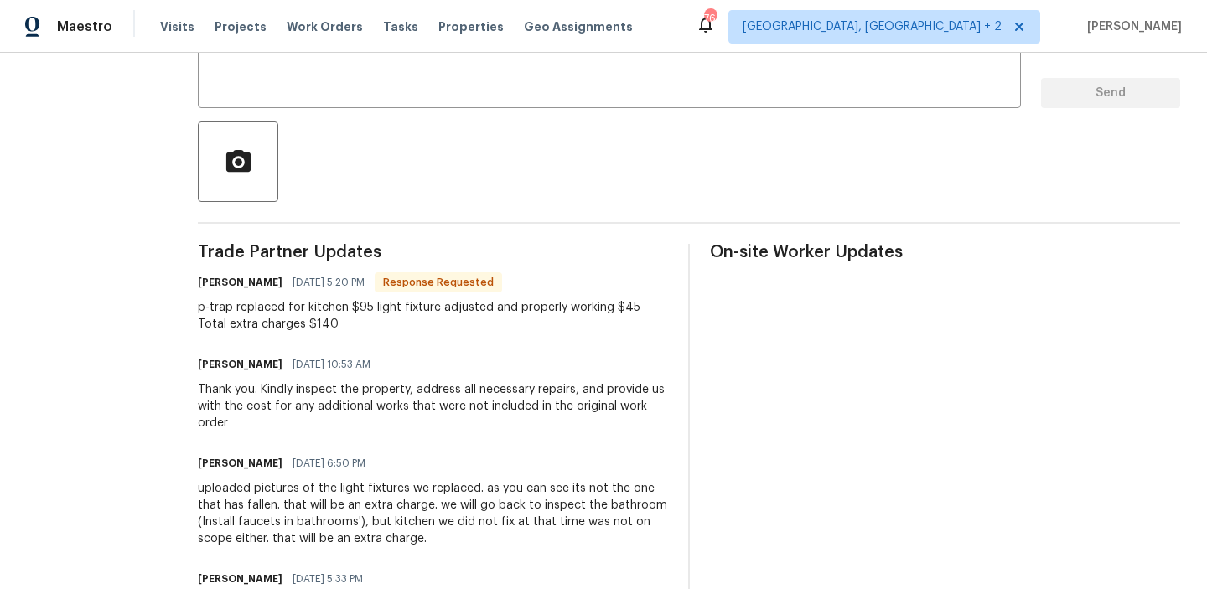
scroll to position [32, 0]
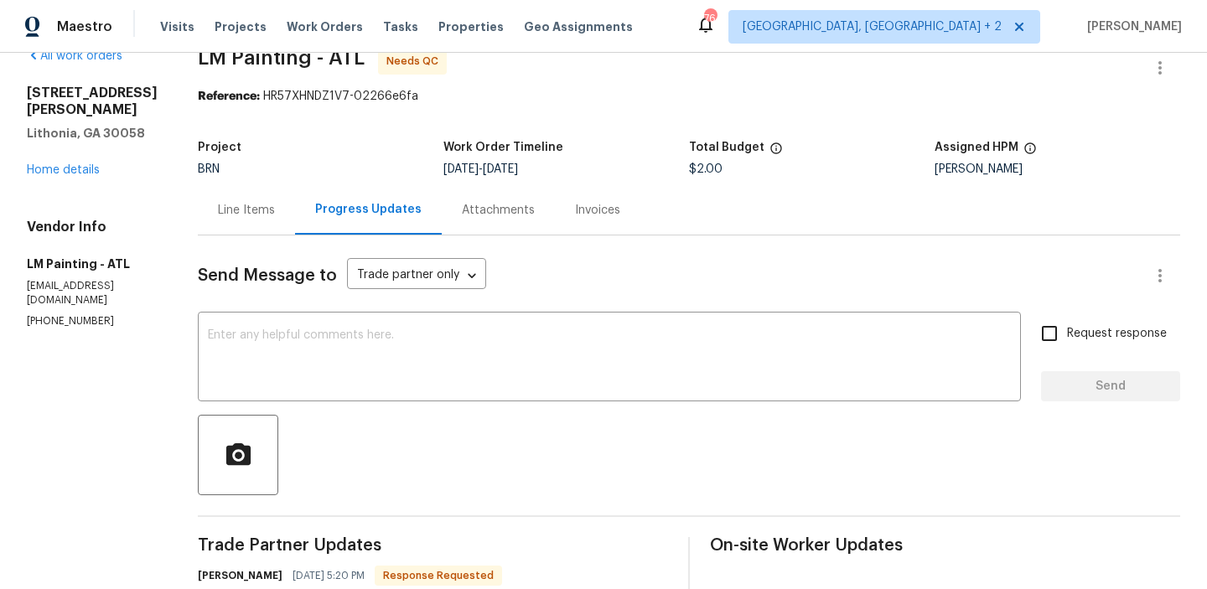
click at [275, 209] on div "Line Items" at bounding box center [246, 210] width 57 height 17
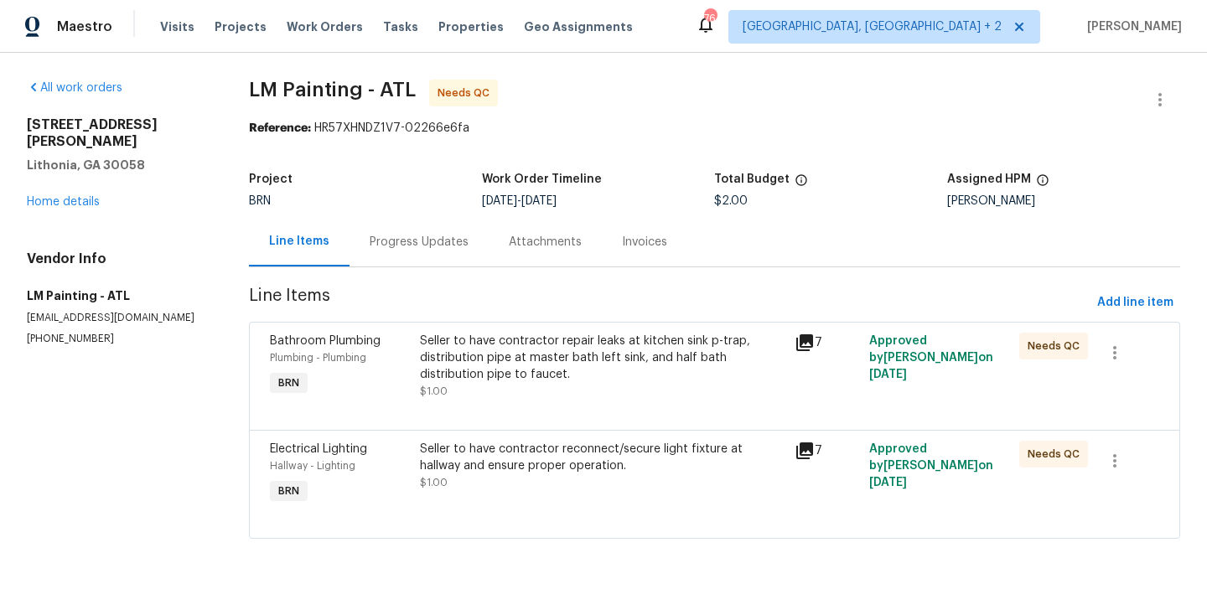
click at [486, 459] on div "Seller to have contractor reconnect/secure light fixture at hallway and ensure …" at bounding box center [602, 458] width 365 height 34
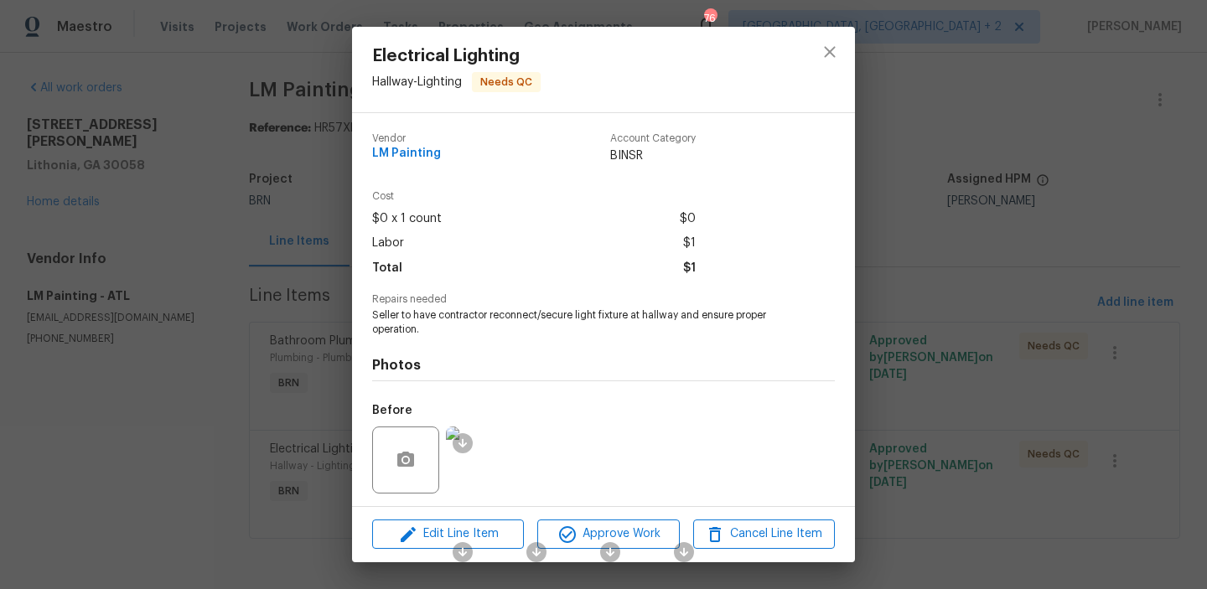
scroll to position [113, 0]
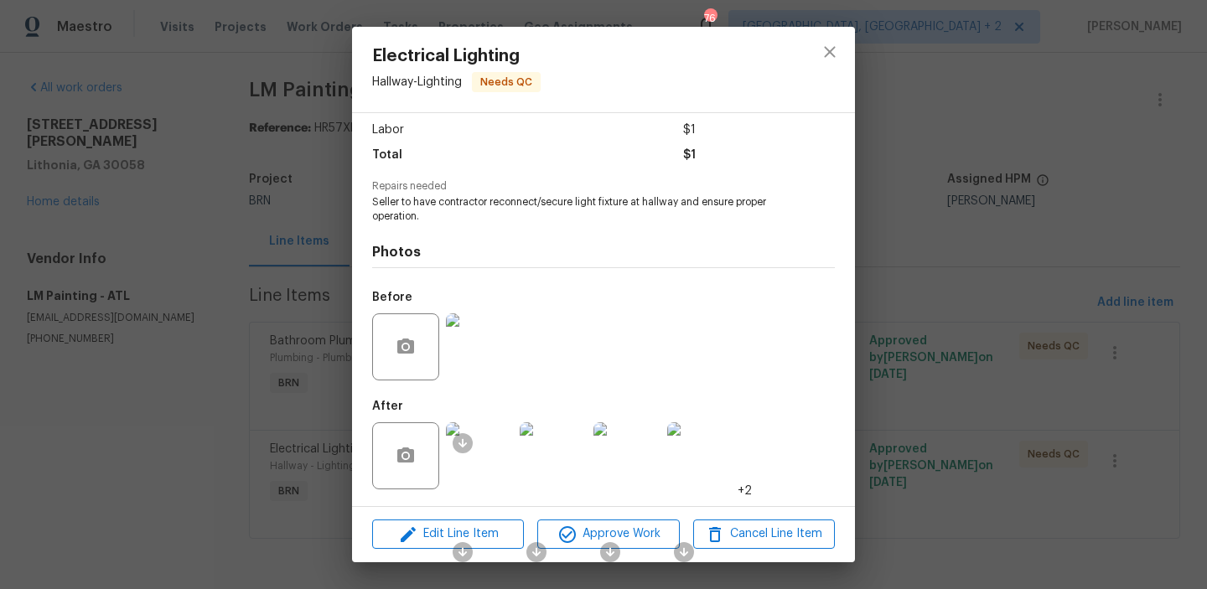
click at [486, 459] on img at bounding box center [479, 456] width 67 height 67
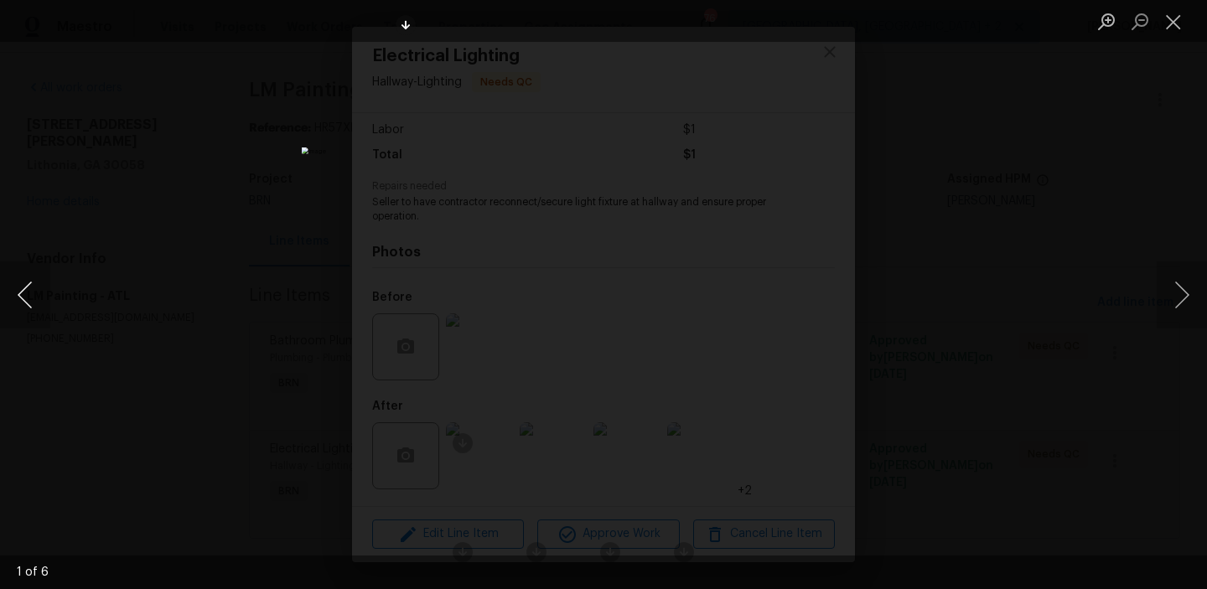
click at [34, 295] on button "Previous image" at bounding box center [25, 295] width 50 height 67
click at [35, 290] on button "Previous image" at bounding box center [25, 295] width 50 height 67
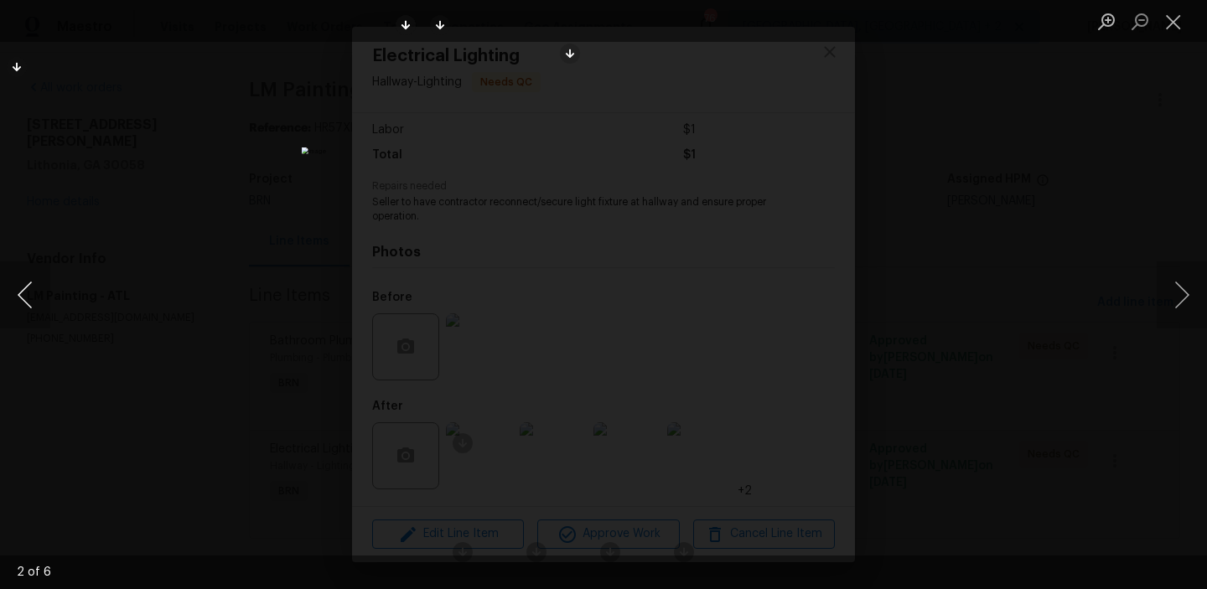
click at [35, 290] on button "Previous image" at bounding box center [25, 295] width 50 height 67
click at [168, 256] on div "Lightbox" at bounding box center [603, 294] width 1207 height 589
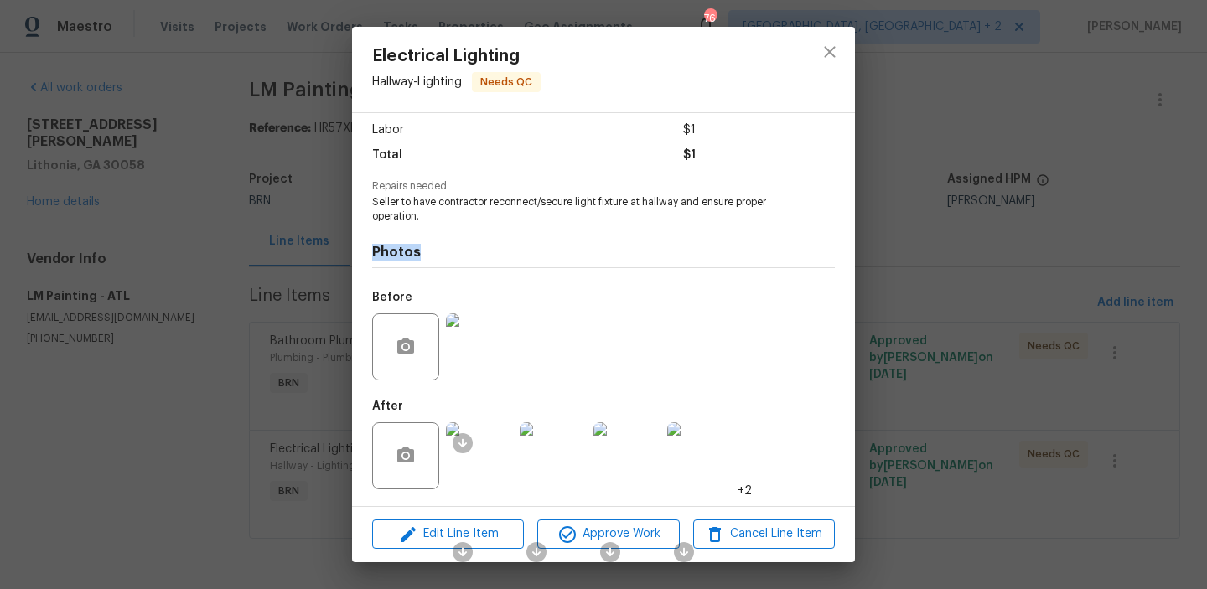
click at [168, 256] on div "Electrical Lighting Hallway - Lighting Needs QC Vendor LM Painting Account Cate…" at bounding box center [603, 294] width 1207 height 589
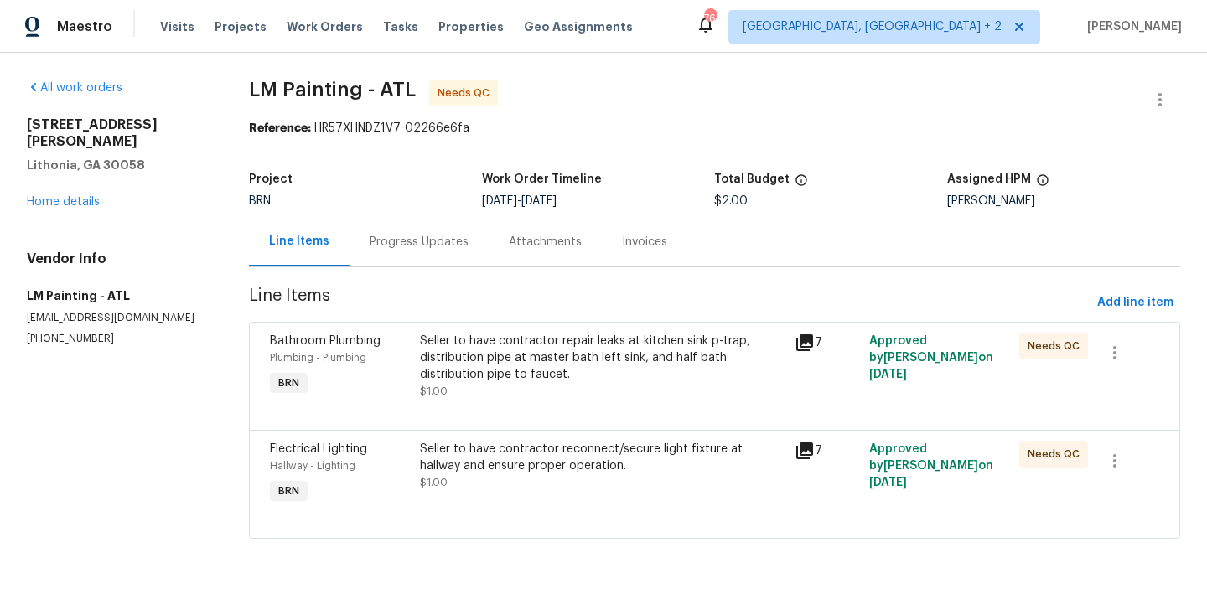
click at [414, 244] on div "Progress Updates" at bounding box center [419, 242] width 99 height 17
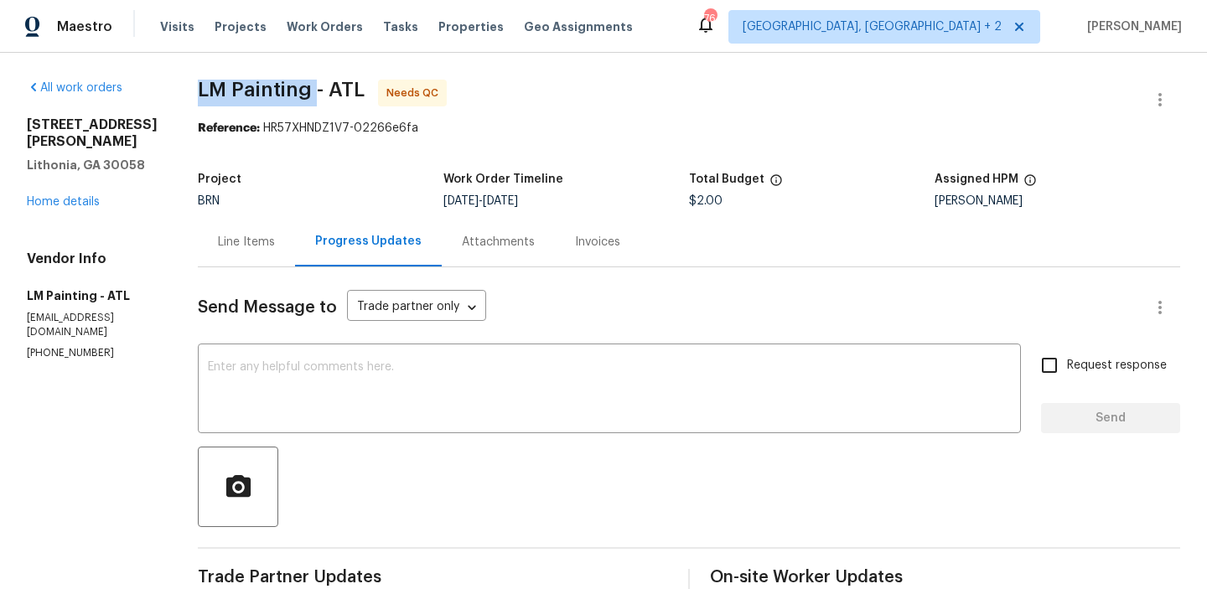
drag, startPoint x: 239, startPoint y: 91, endPoint x: 366, endPoint y: 91, distance: 126.6
click at [366, 91] on div "All work orders 6262 Phillips Lake Ct Lithonia, GA 30058 Home details Vendor In…" at bounding box center [603, 594] width 1207 height 1082
copy span "LM Painting"
click at [295, 223] on div "Line Items" at bounding box center [246, 241] width 97 height 49
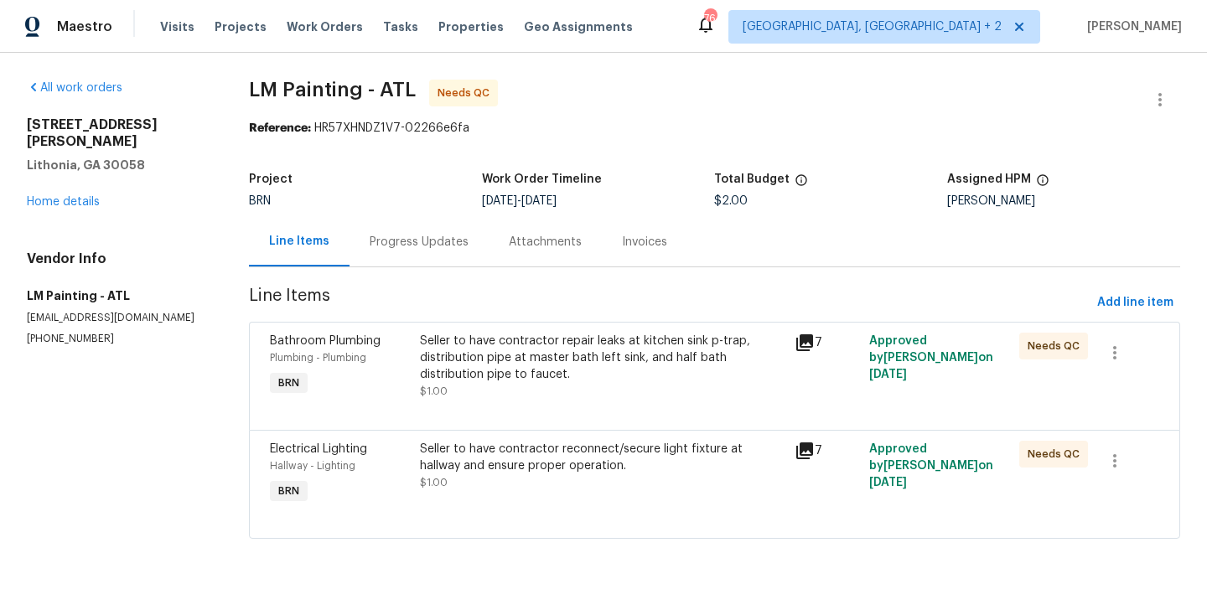
click at [479, 353] on div "Seller to have contractor repair leaks at kitchen sink p-trap, distribution pip…" at bounding box center [602, 358] width 365 height 50
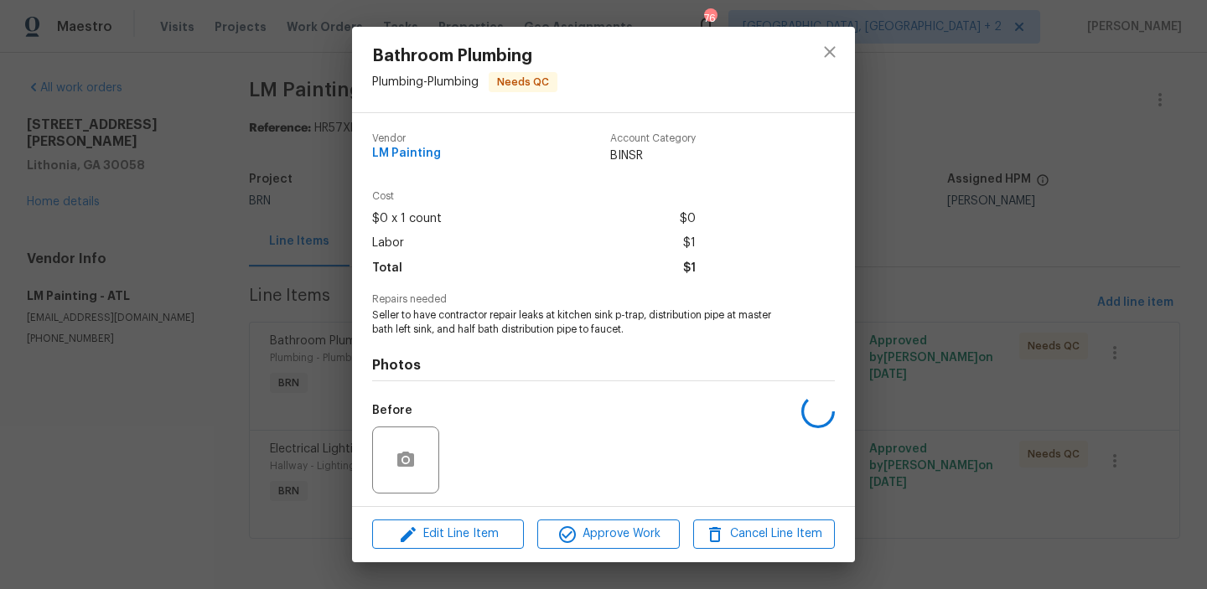
click at [448, 352] on div "Photos Before After" at bounding box center [603, 475] width 463 height 276
click at [428, 321] on span "Seller to have contractor repair leaks at kitchen sink p-trap, distribution pip…" at bounding box center [580, 323] width 417 height 29
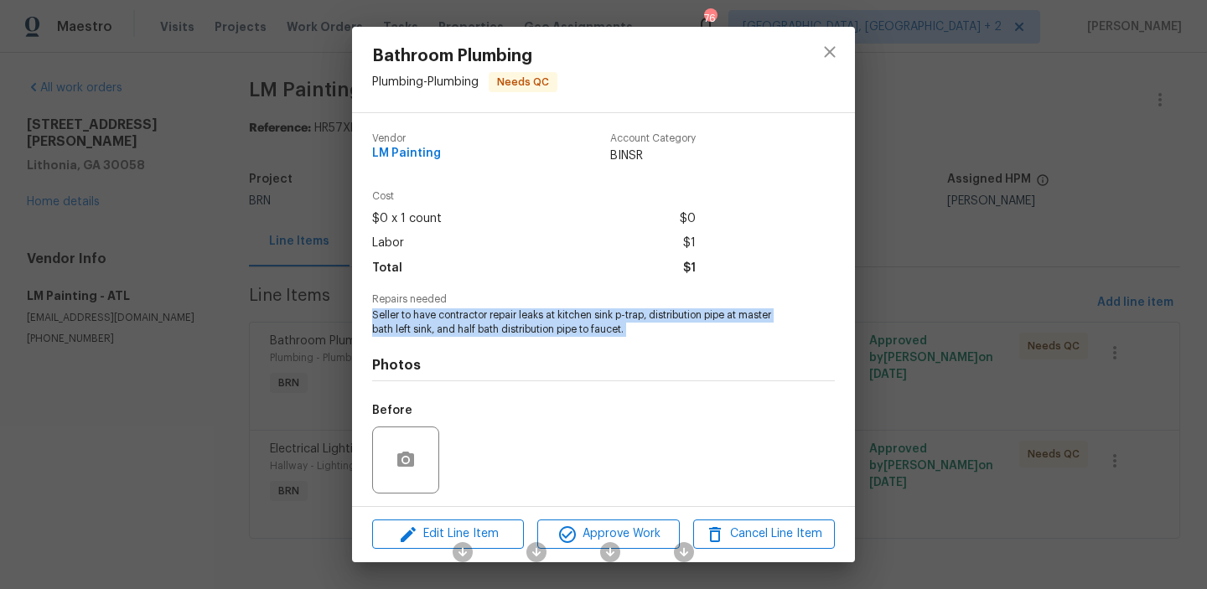
click at [428, 321] on span "Seller to have contractor repair leaks at kitchen sink p-trap, distribution pip…" at bounding box center [580, 323] width 417 height 29
copy span "Seller to have contractor repair leaks at kitchen sink p-trap, distribution pip…"
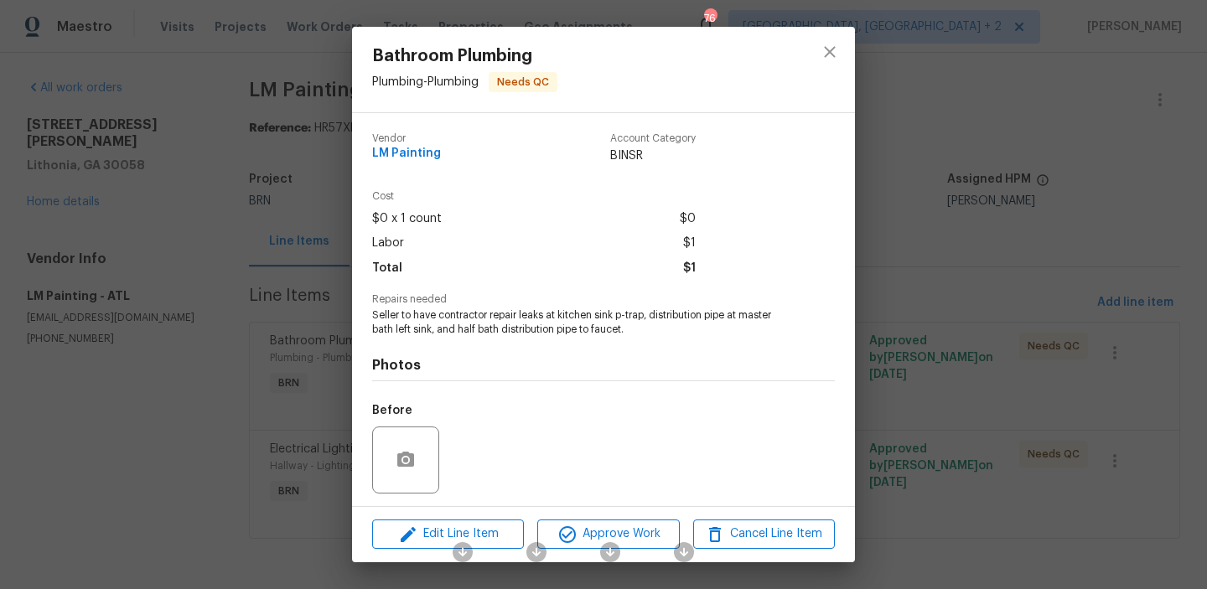
click at [143, 232] on div "Bathroom Plumbing Plumbing - Plumbing Needs QC Vendor LM Painting Account Categ…" at bounding box center [603, 294] width 1207 height 589
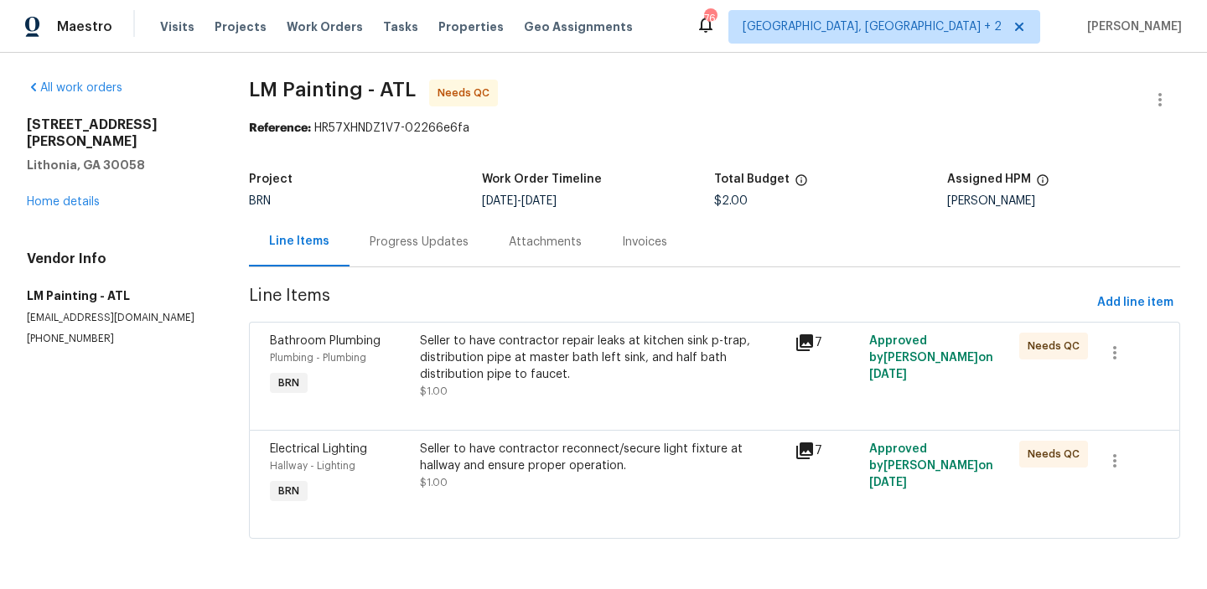
click at [482, 470] on div "Seller to have contractor reconnect/secure light fixture at hallway and ensure …" at bounding box center [602, 458] width 365 height 34
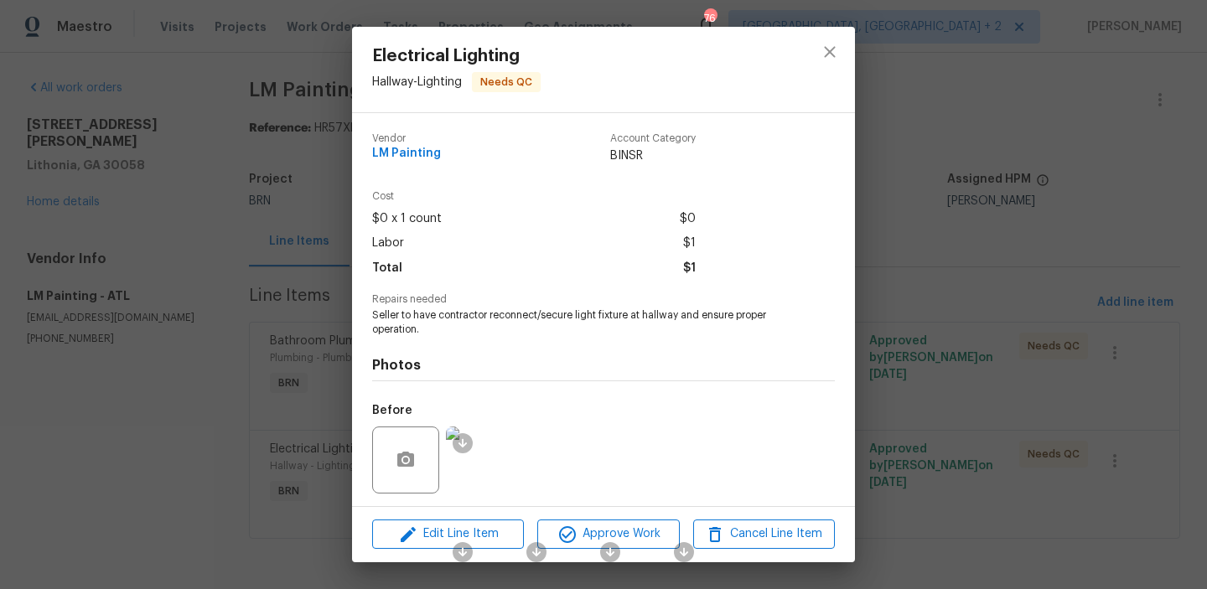
click at [394, 316] on span "Seller to have contractor reconnect/secure light fixture at hallway and ensure …" at bounding box center [580, 323] width 417 height 29
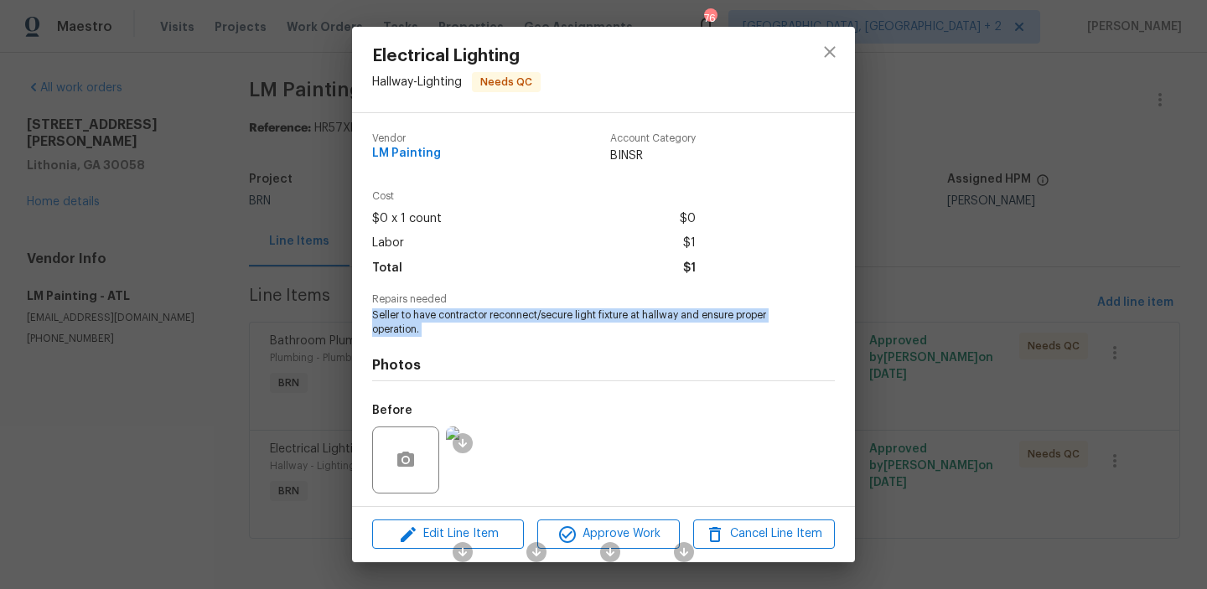
click at [394, 316] on span "Seller to have contractor reconnect/secure light fixture at hallway and ensure …" at bounding box center [580, 323] width 417 height 29
copy span "Seller to have contractor reconnect/secure light fixture at hallway and ensure …"
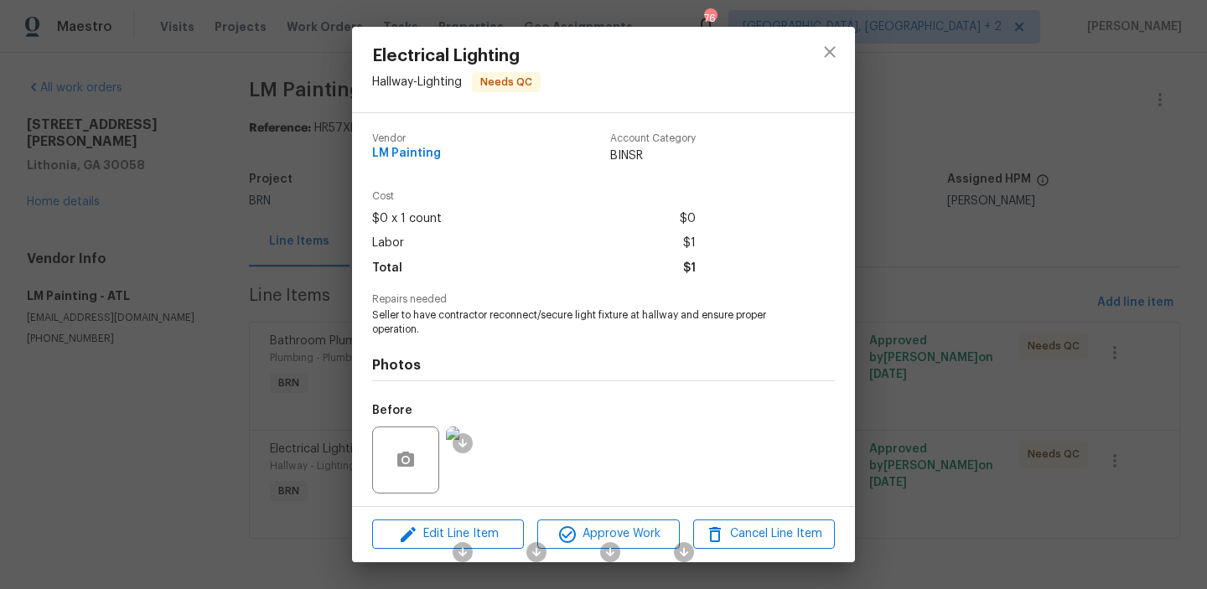
click at [295, 251] on div "Electrical Lighting Hallway - Lighting Needs QC Vendor LM Painting Account Cate…" at bounding box center [603, 294] width 1207 height 589
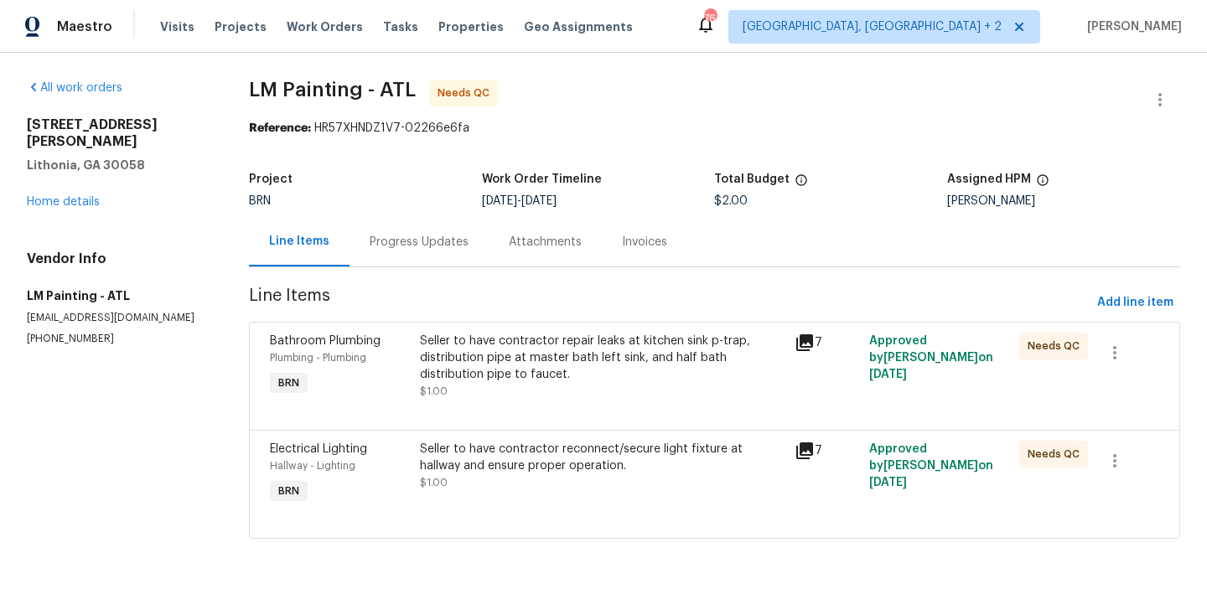
click at [415, 257] on div "Progress Updates" at bounding box center [419, 241] width 139 height 49
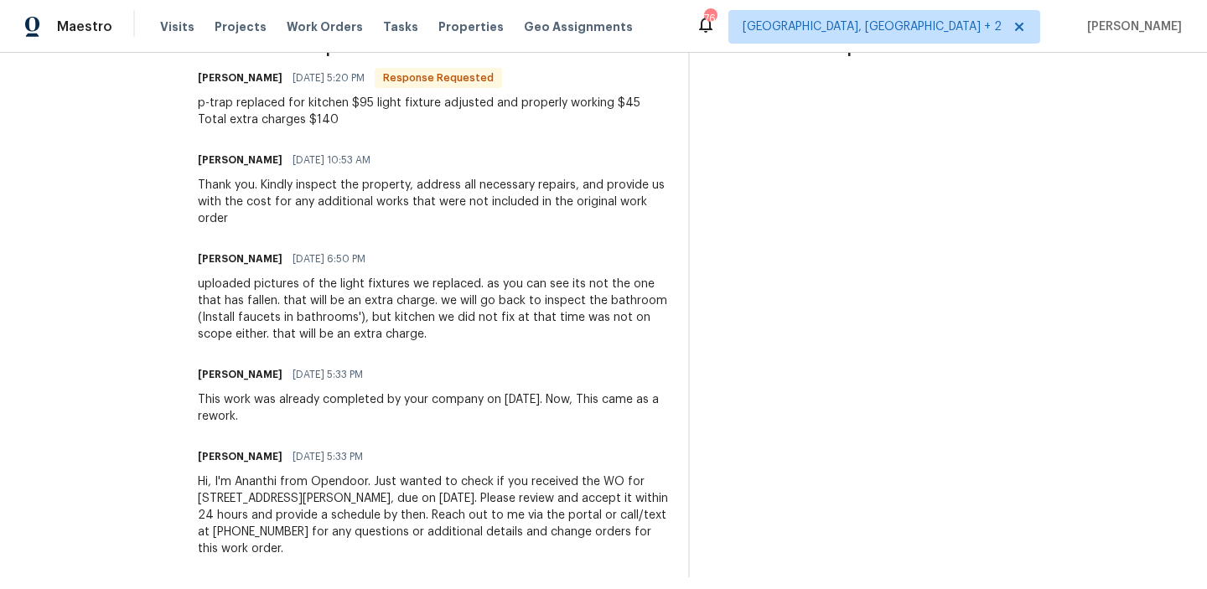
scroll to position [545, 0]
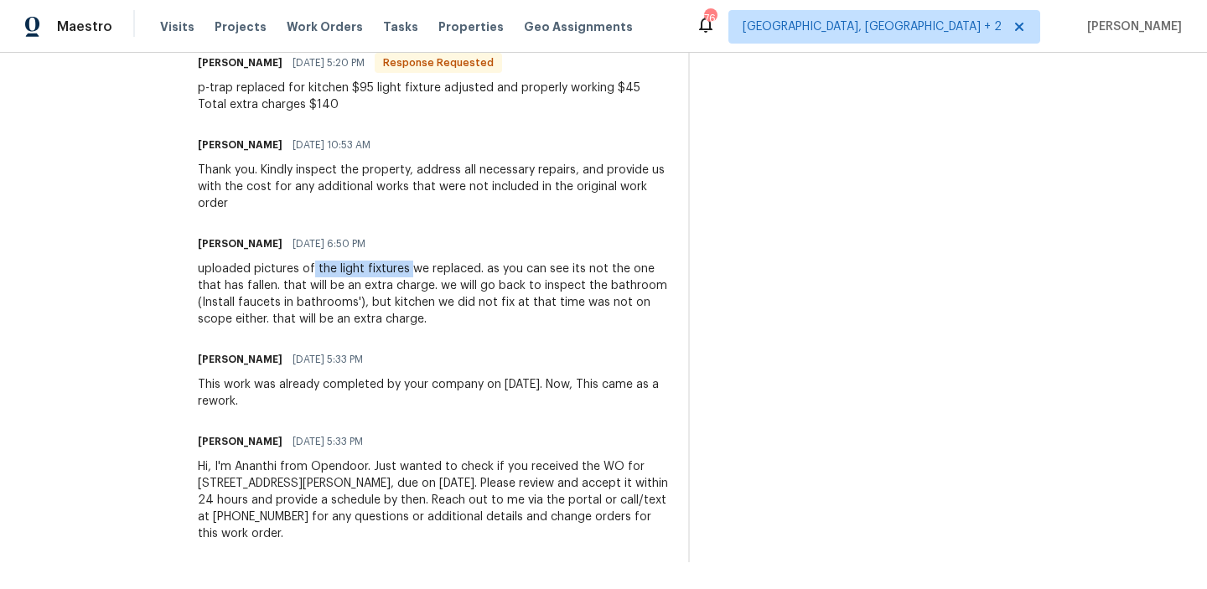
drag, startPoint x: 366, startPoint y: 272, endPoint x: 465, endPoint y: 272, distance: 99.8
click at [465, 272] on div "uploaded pictures of the light fixtures we replaced. as you can see its not the…" at bounding box center [433, 294] width 470 height 67
click at [291, 273] on div "uploaded pictures of the light fixtures we replaced. as you can see its not the…" at bounding box center [433, 294] width 470 height 67
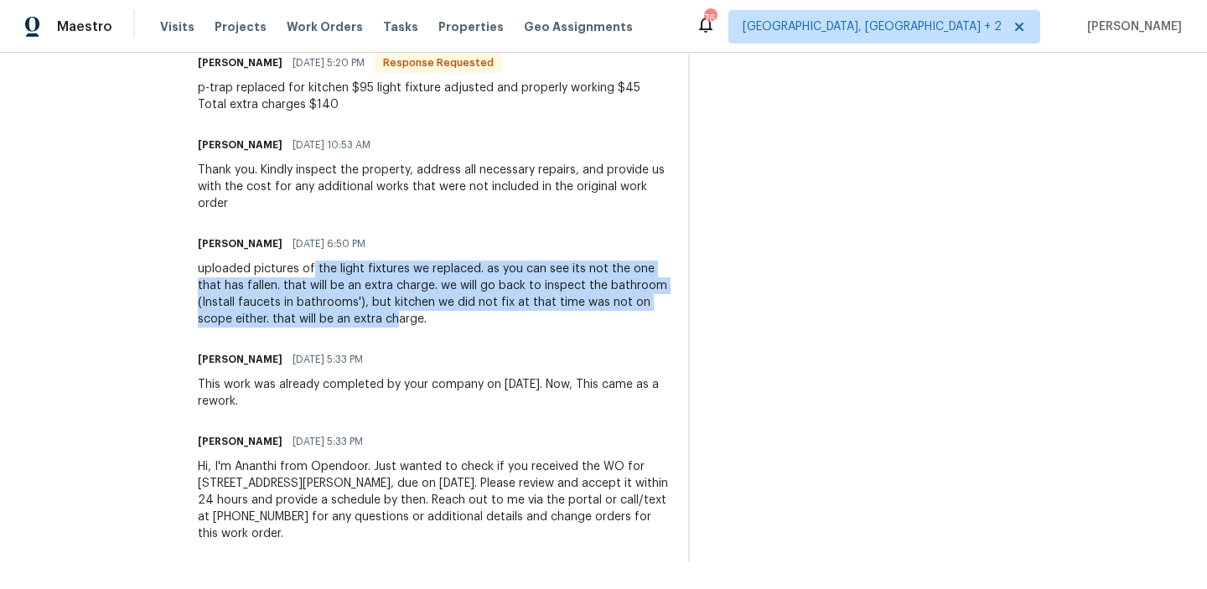
drag, startPoint x: 365, startPoint y: 269, endPoint x: 515, endPoint y: 319, distance: 158.0
click at [515, 319] on div "uploaded pictures of the light fixtures we replaced. as you can see its not the…" at bounding box center [433, 294] width 470 height 67
drag, startPoint x: 548, startPoint y: 322, endPoint x: 366, endPoint y: 271, distance: 189.0
click at [366, 270] on div "uploaded pictures of the light fixtures we replaced. as you can see its not the…" at bounding box center [433, 294] width 470 height 67
copy div "the light fixtures we replaced. as you can see its not the one that has fallen.…"
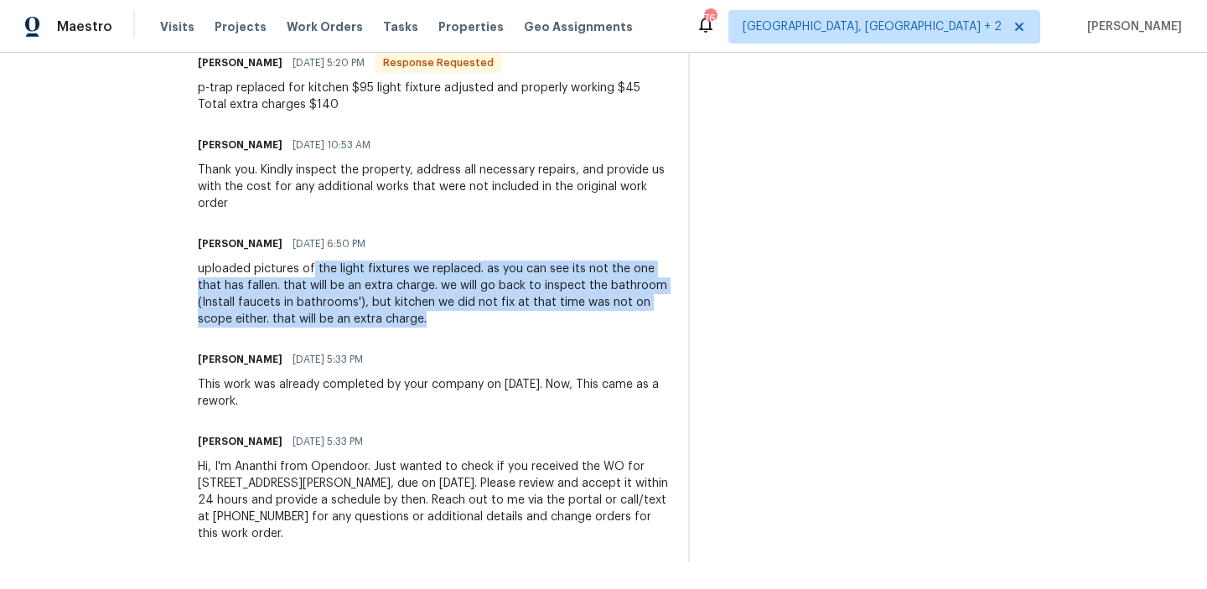
scroll to position [413, 0]
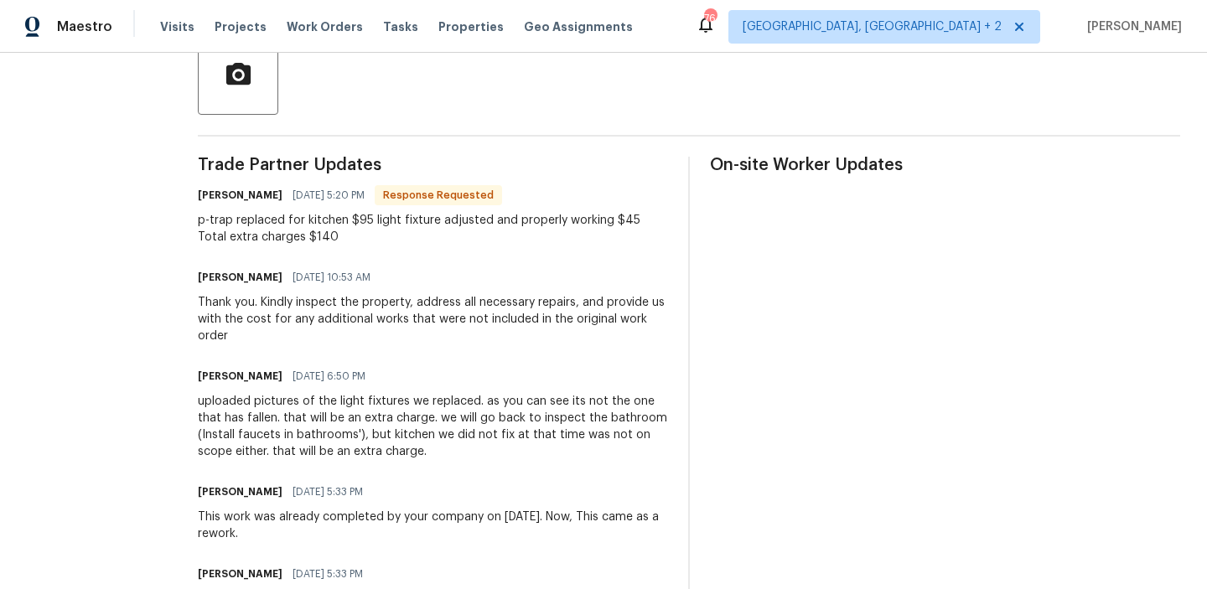
click at [294, 231] on div "p-trap replaced for kitchen $95 light fixture adjusted and properly working $45…" at bounding box center [433, 229] width 470 height 34
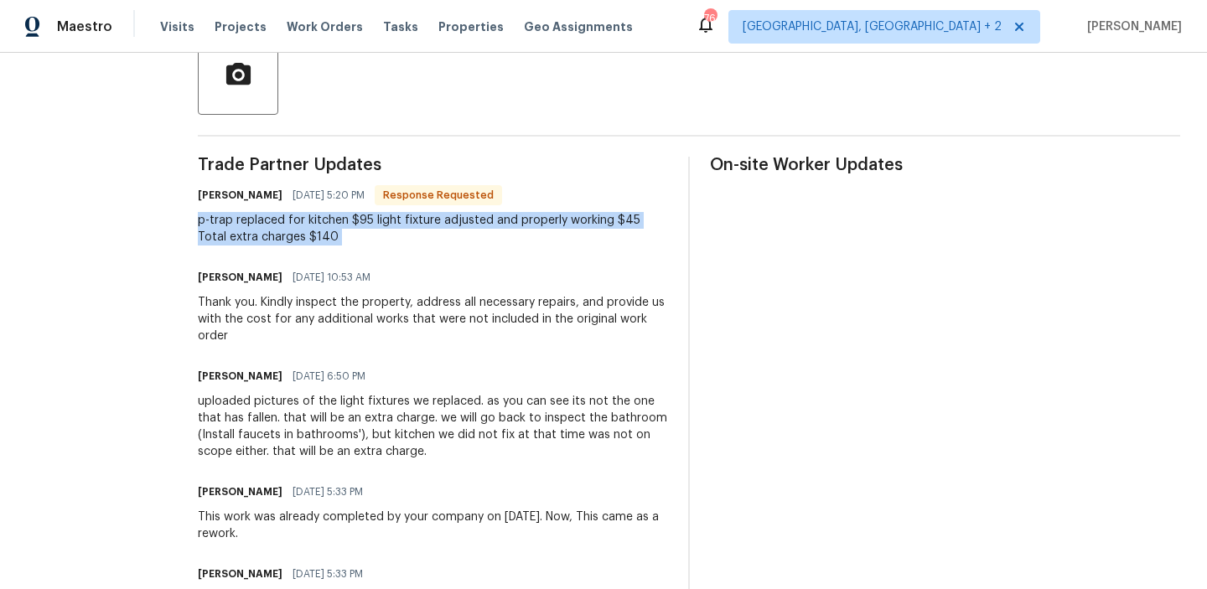
click at [294, 231] on div "p-trap replaced for kitchen $95 light fixture adjusted and properly working $45…" at bounding box center [433, 229] width 470 height 34
copy div "p-trap replaced for kitchen $95 light fixture adjusted and properly working $45…"
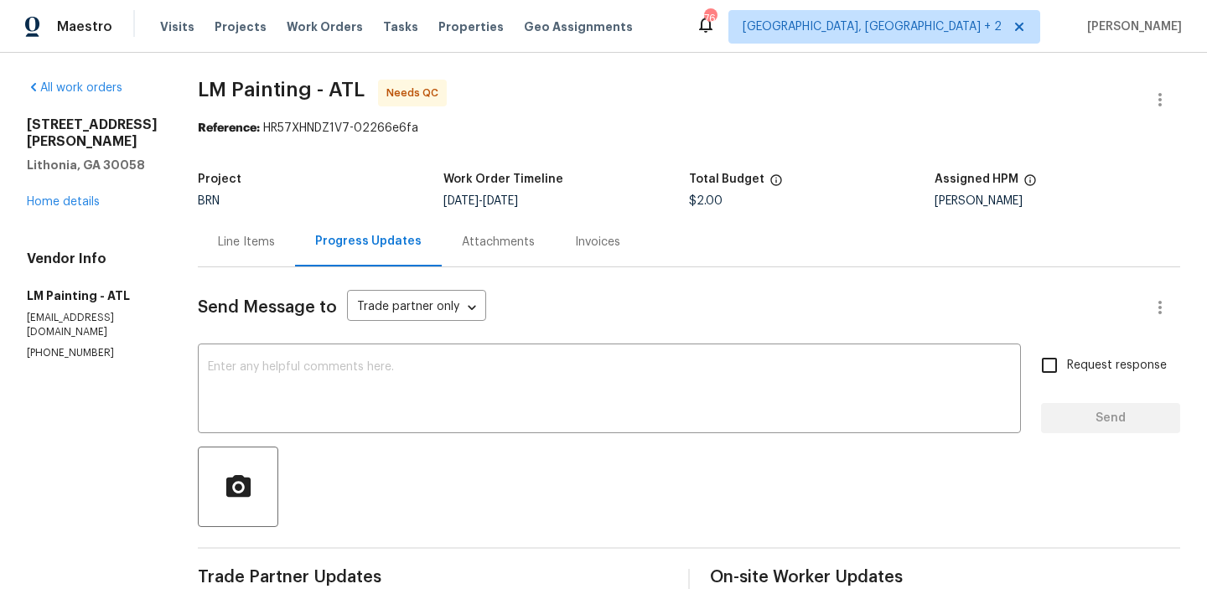
click at [723, 202] on span "$2.00" at bounding box center [706, 201] width 34 height 12
copy span "2.00"
click at [723, 200] on span "$2.00" at bounding box center [706, 201] width 34 height 12
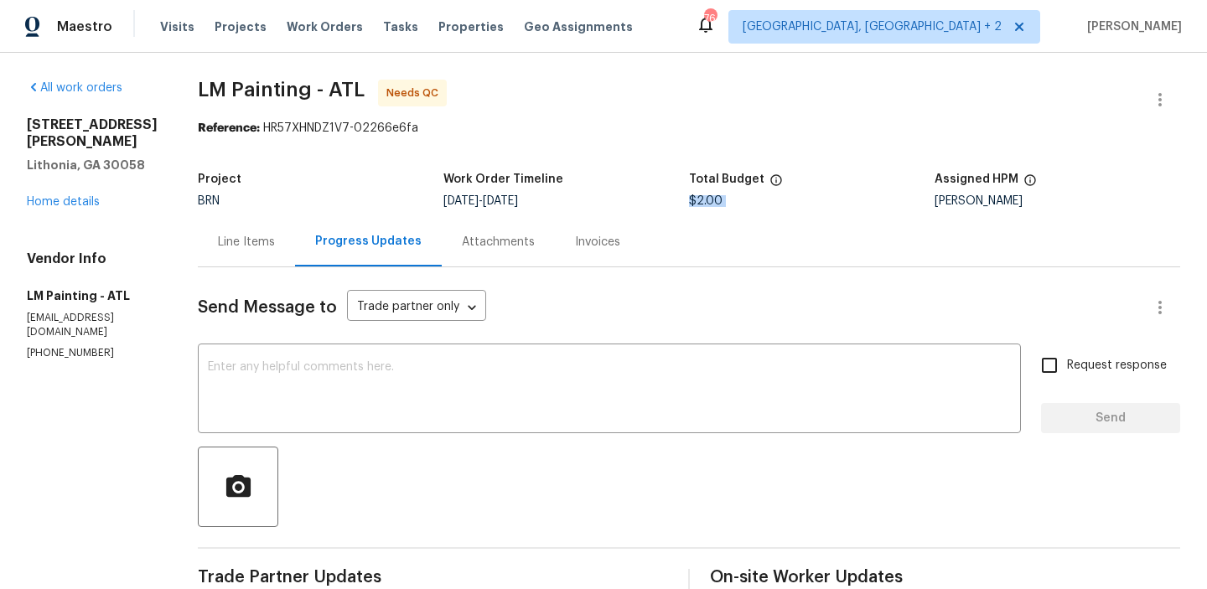
click at [723, 200] on span "$2.00" at bounding box center [706, 201] width 34 height 12
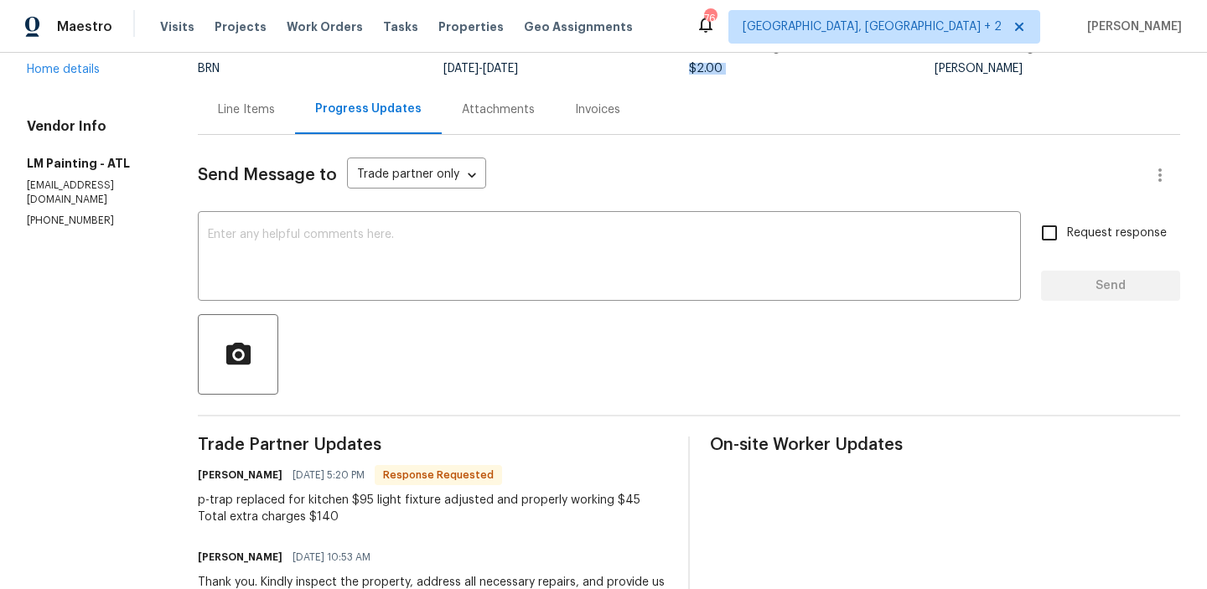
scroll to position [239, 0]
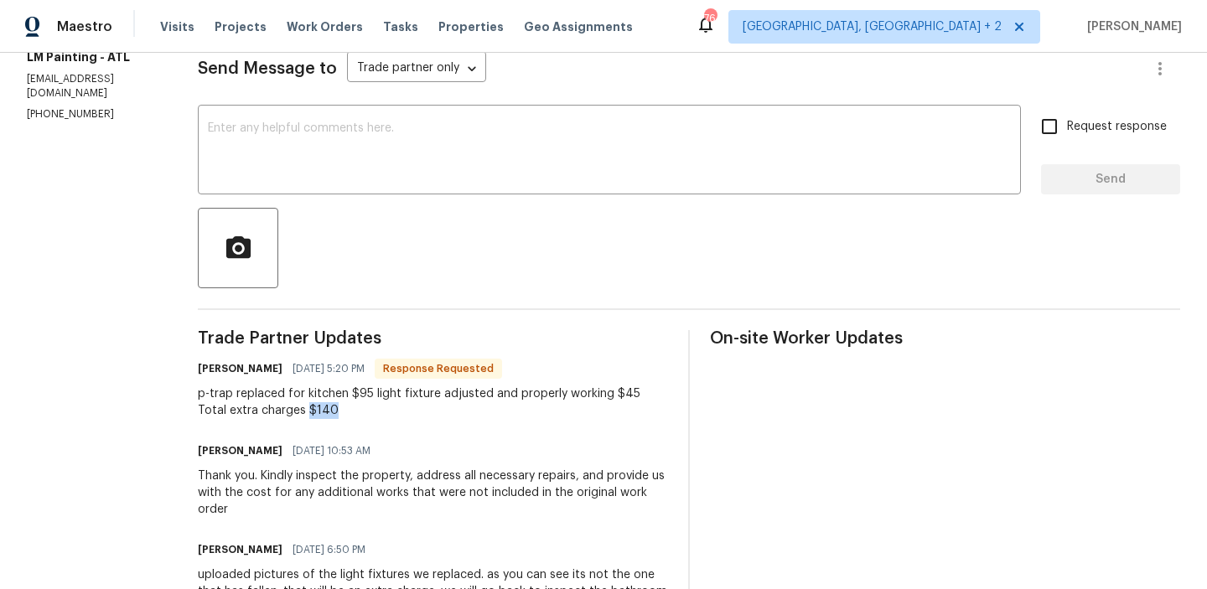
drag, startPoint x: 383, startPoint y: 413, endPoint x: 392, endPoint y: 413, distance: 9.2
click at [392, 413] on div "p-trap replaced for kitchen $95 light fixture adjusted and properly working $45…" at bounding box center [433, 403] width 470 height 34
copy div "$140"
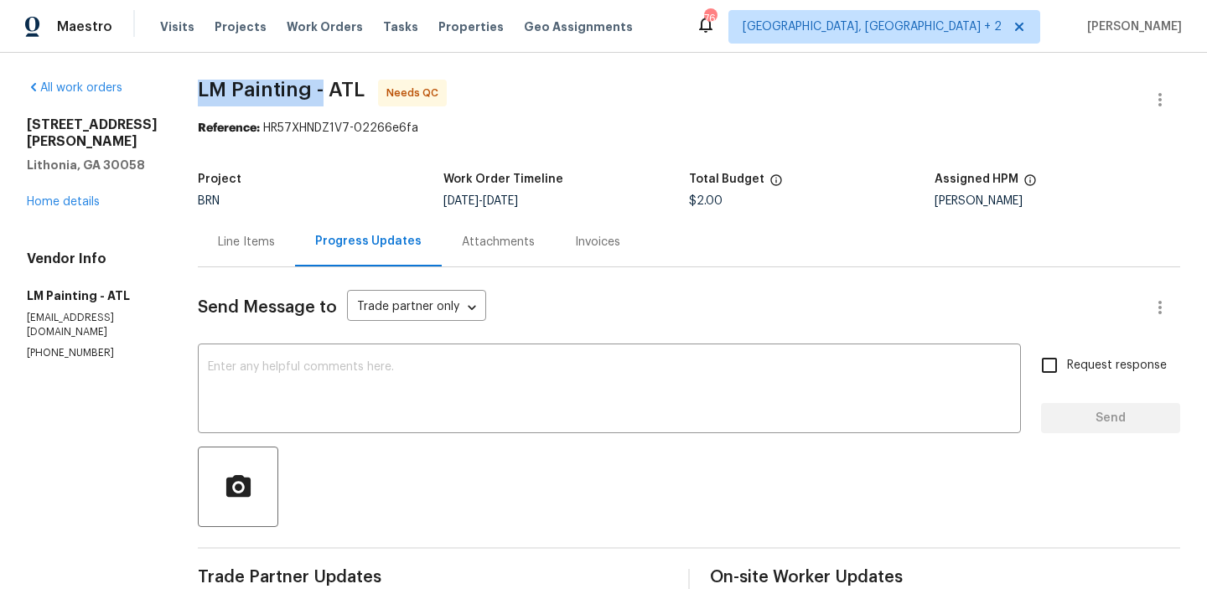
drag, startPoint x: 248, startPoint y: 92, endPoint x: 372, endPoint y: 87, distance: 124.2
click at [372, 87] on div "All work orders 6262 Phillips Lake Ct Lithonia, GA 30058 Home details Vendor In…" at bounding box center [603, 594] width 1207 height 1082
copy span "LM Painting -"
click at [336, 375] on textarea at bounding box center [609, 390] width 803 height 59
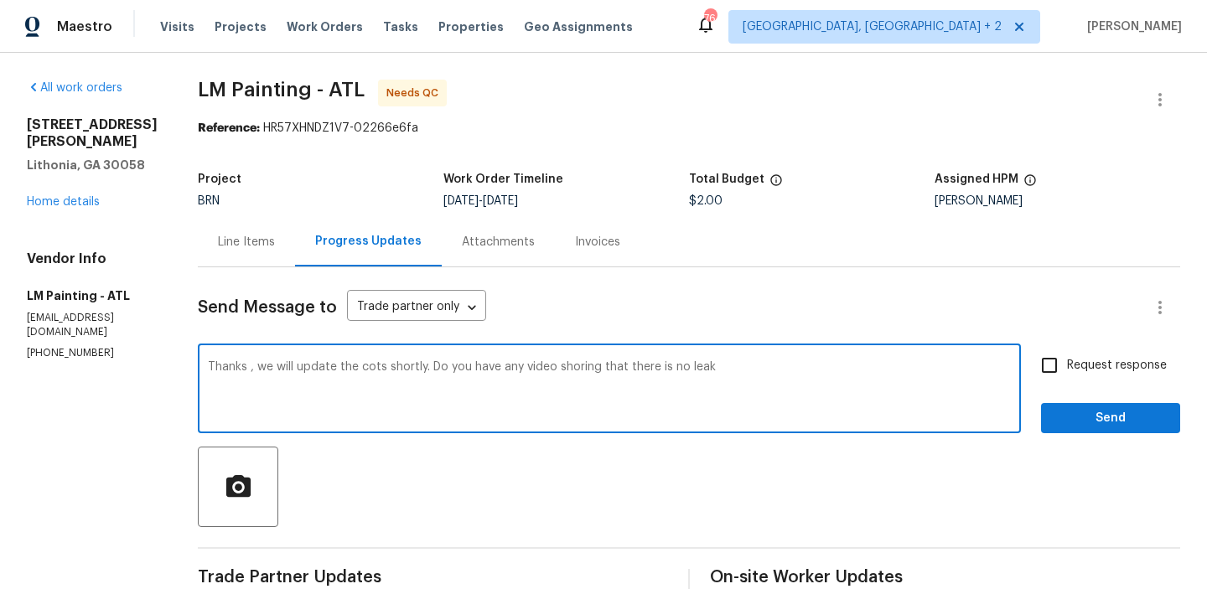
type textarea "Thanks , we will update the cots shortly. Do you have any video shoring that th…"
click at [268, 367] on textarea "Thanks , we will update the cots shortly. Do you have any video shoring that th…" at bounding box center [609, 390] width 803 height 59
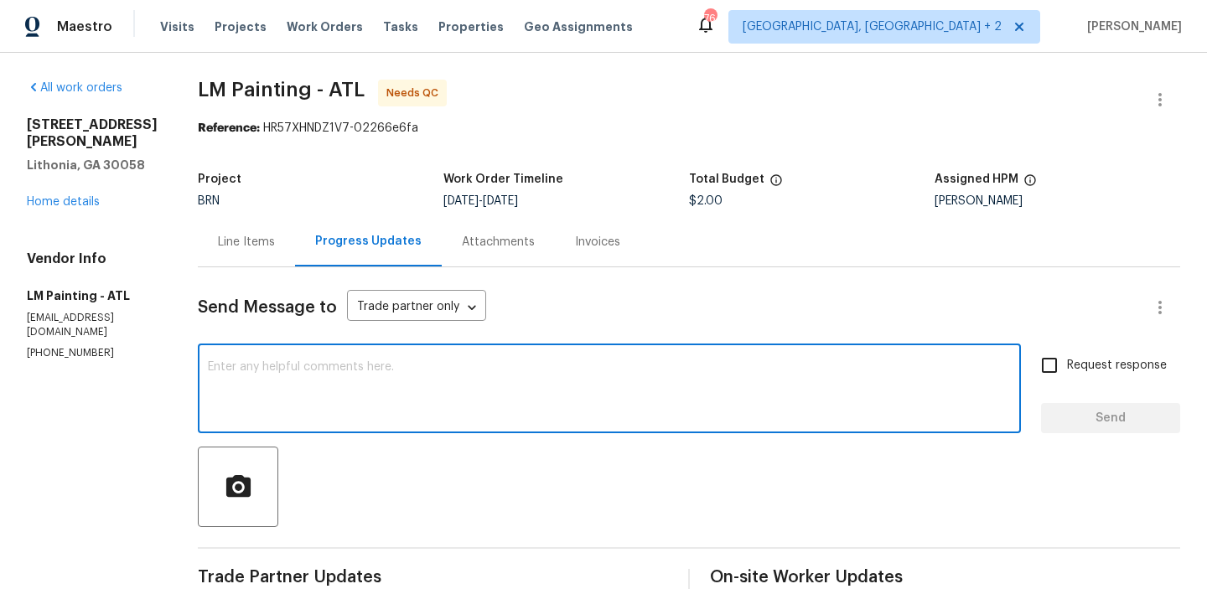
click at [278, 253] on div "Line Items" at bounding box center [246, 241] width 97 height 49
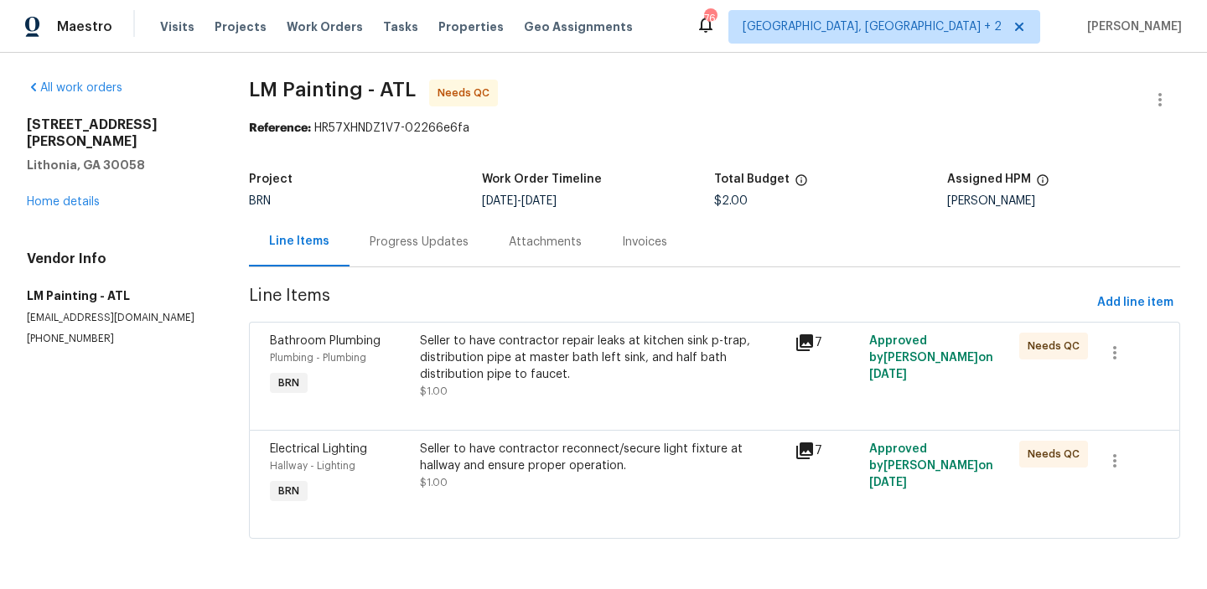
click at [424, 257] on div "Progress Updates" at bounding box center [419, 241] width 139 height 49
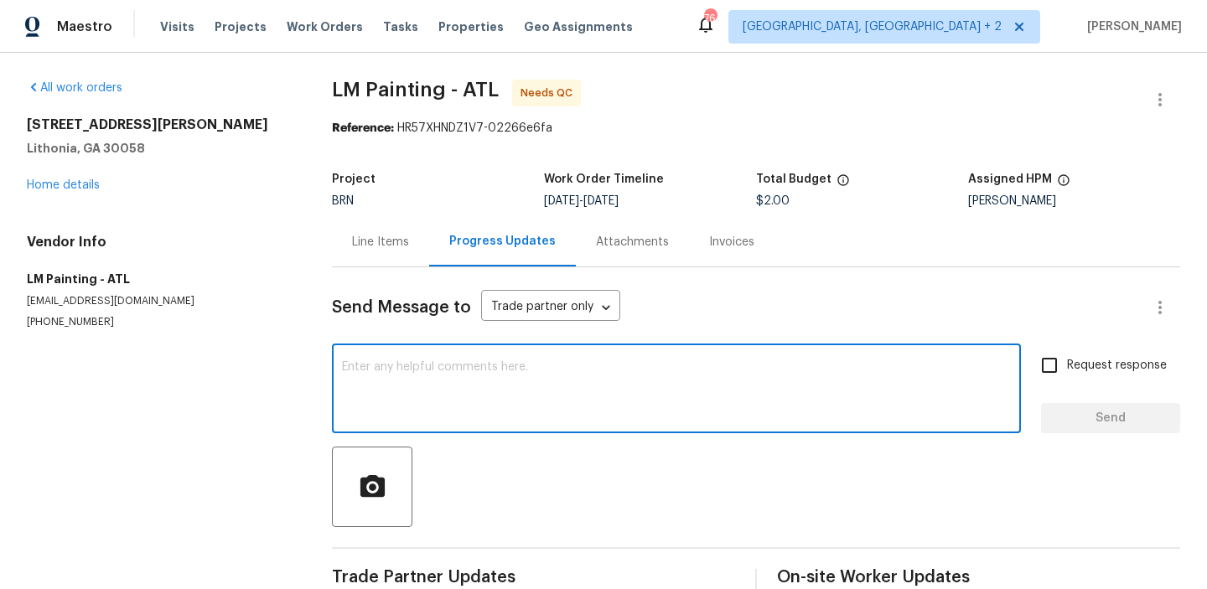
click at [403, 402] on textarea at bounding box center [676, 390] width 669 height 59
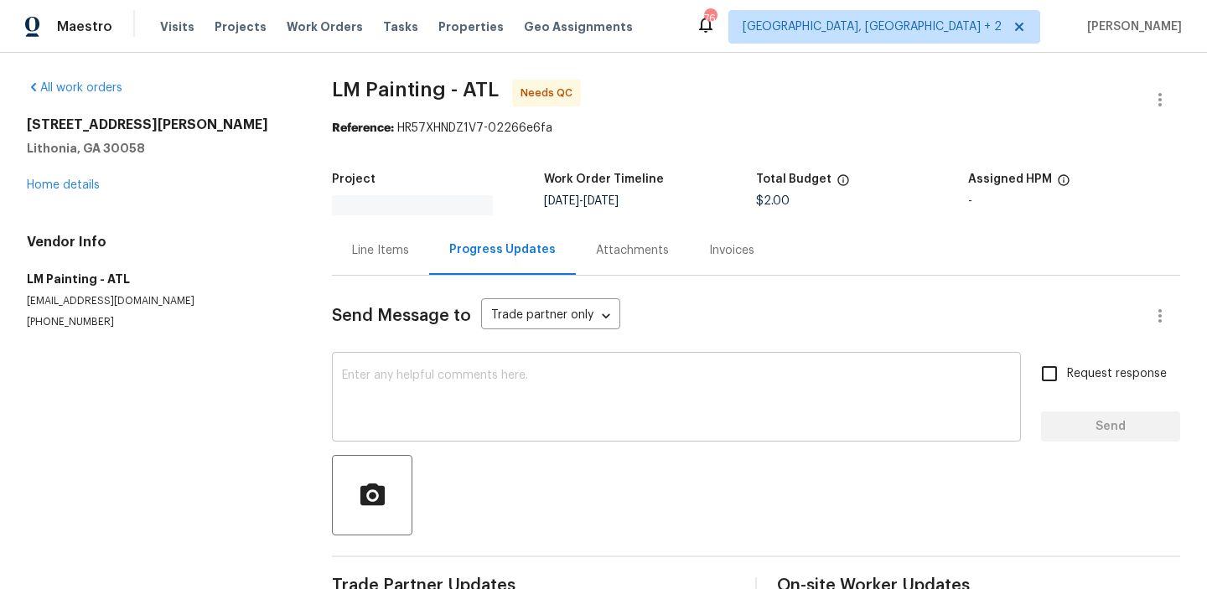
click at [388, 366] on div "x ​" at bounding box center [676, 399] width 689 height 86
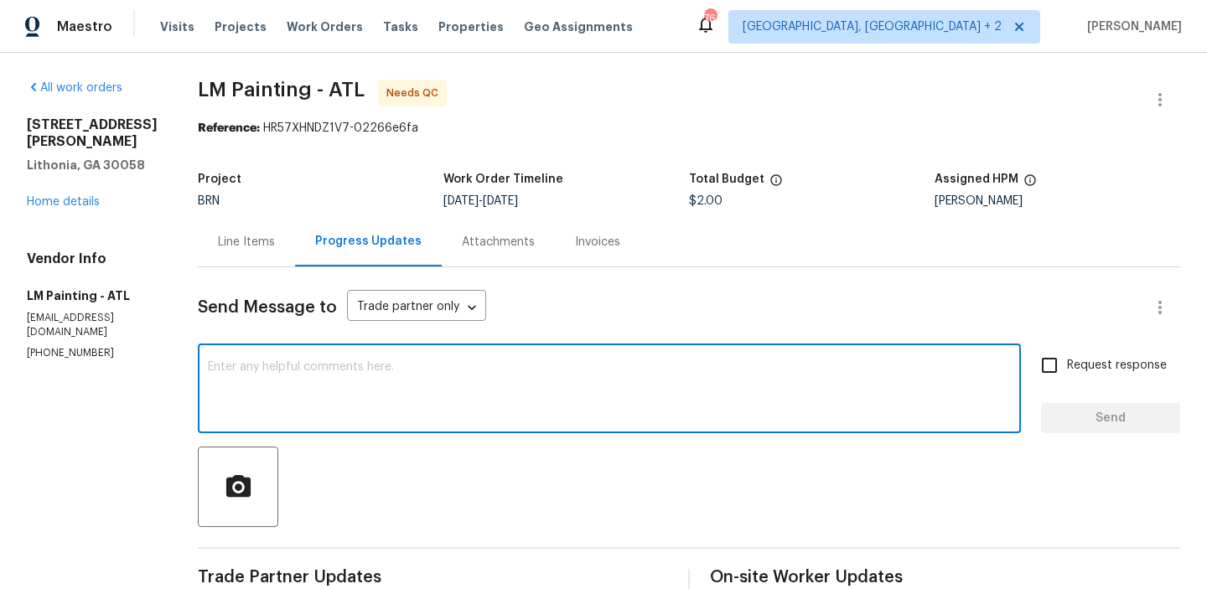
paste textarea "Thanks , we will update the cots shortly. Do you have any video shoring that th…"
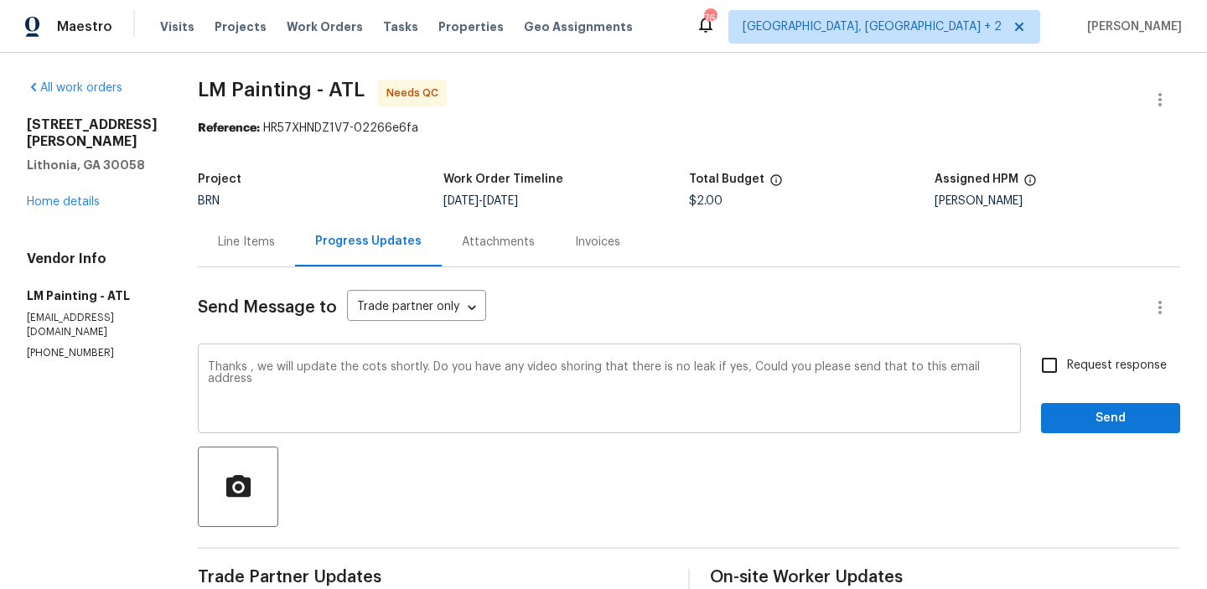
paste textarea "[EMAIL_ADDRESS][PERSON_NAME][DOMAIN_NAME]"
type textarea "Thanks , we will update the cots shortly. Do you have any video shoring that th…"
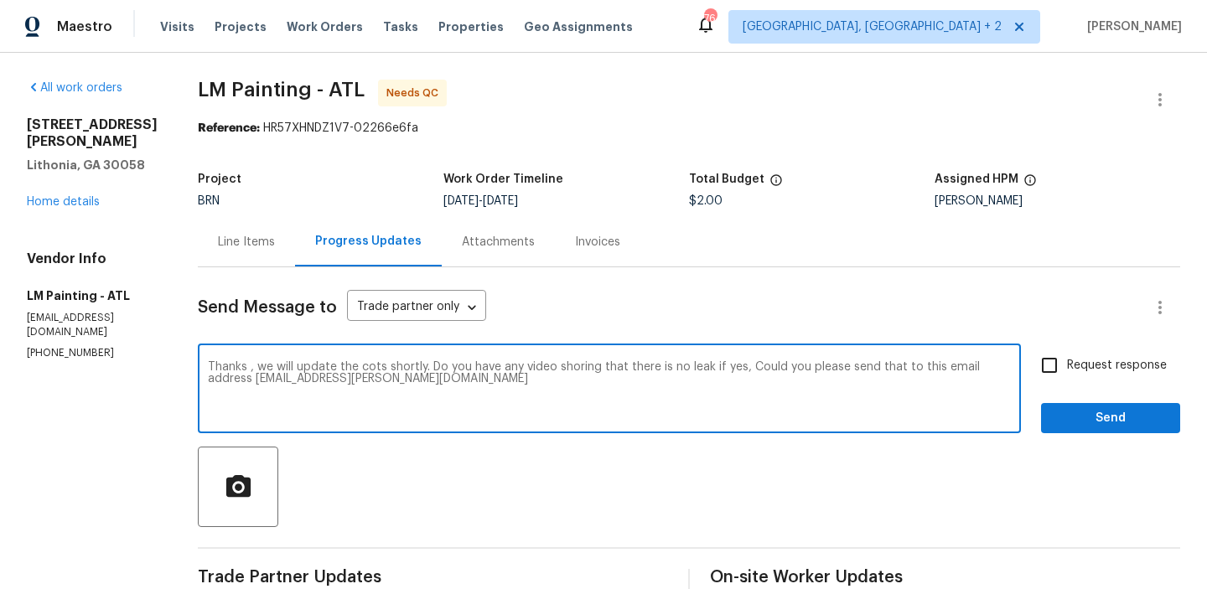
click at [417, 379] on textarea "Thanks , we will update the cots shortly. Do you have any video shoring that th…" at bounding box center [609, 390] width 803 height 59
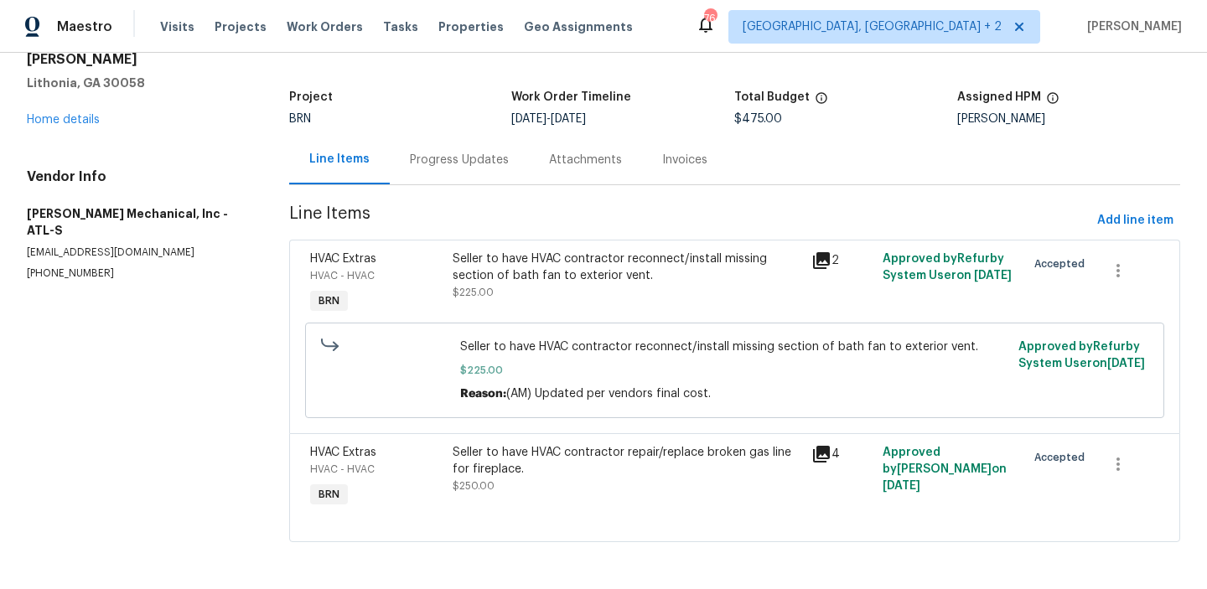
click at [413, 148] on div "Progress Updates" at bounding box center [459, 159] width 139 height 49
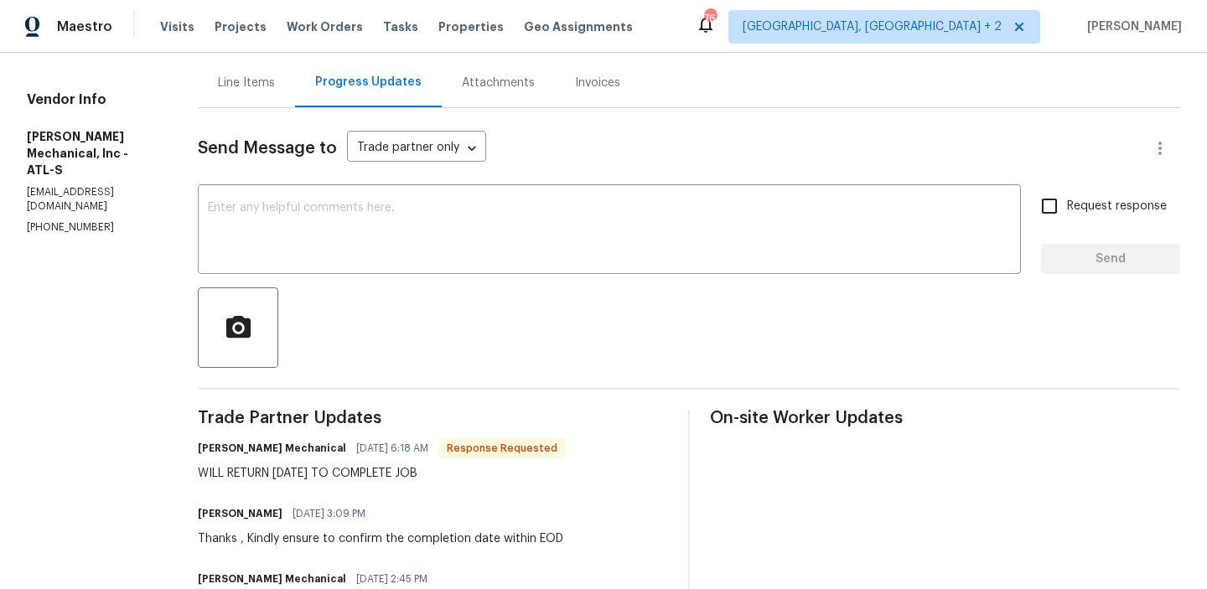
scroll to position [172, 0]
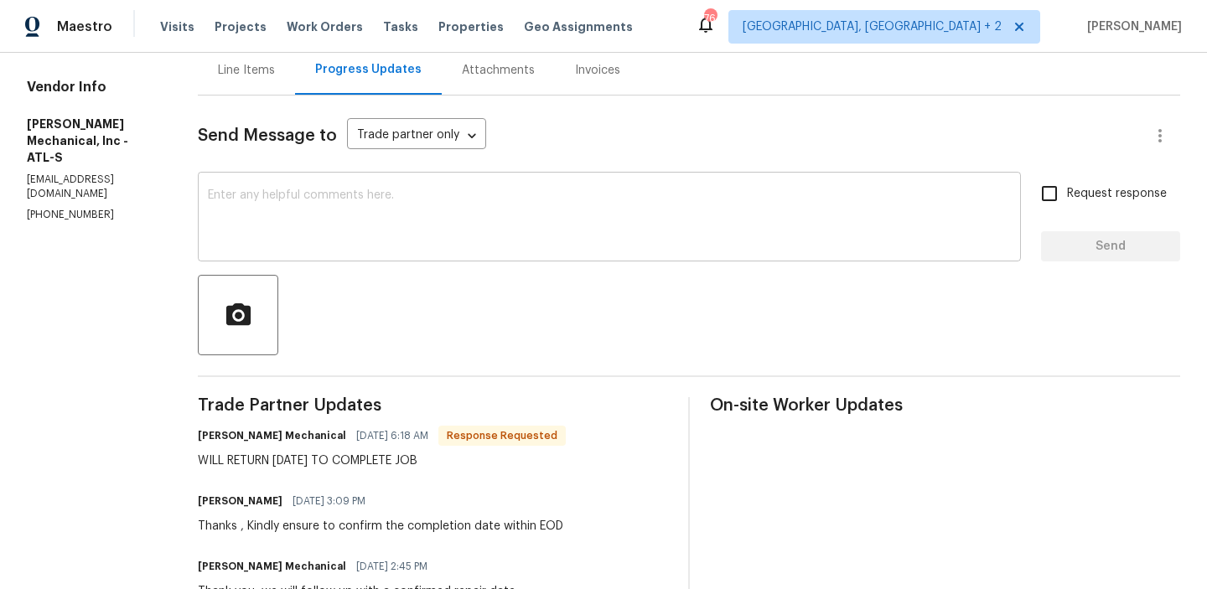
click at [310, 242] on textarea at bounding box center [609, 219] width 803 height 59
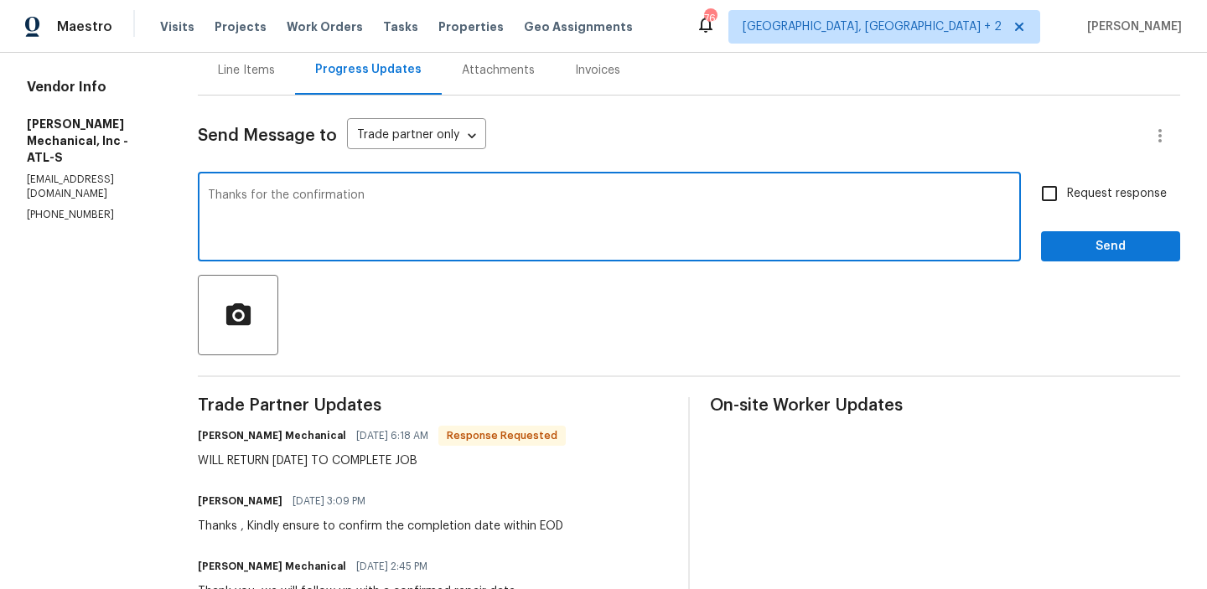
type textarea "Thanks for the confirmation"
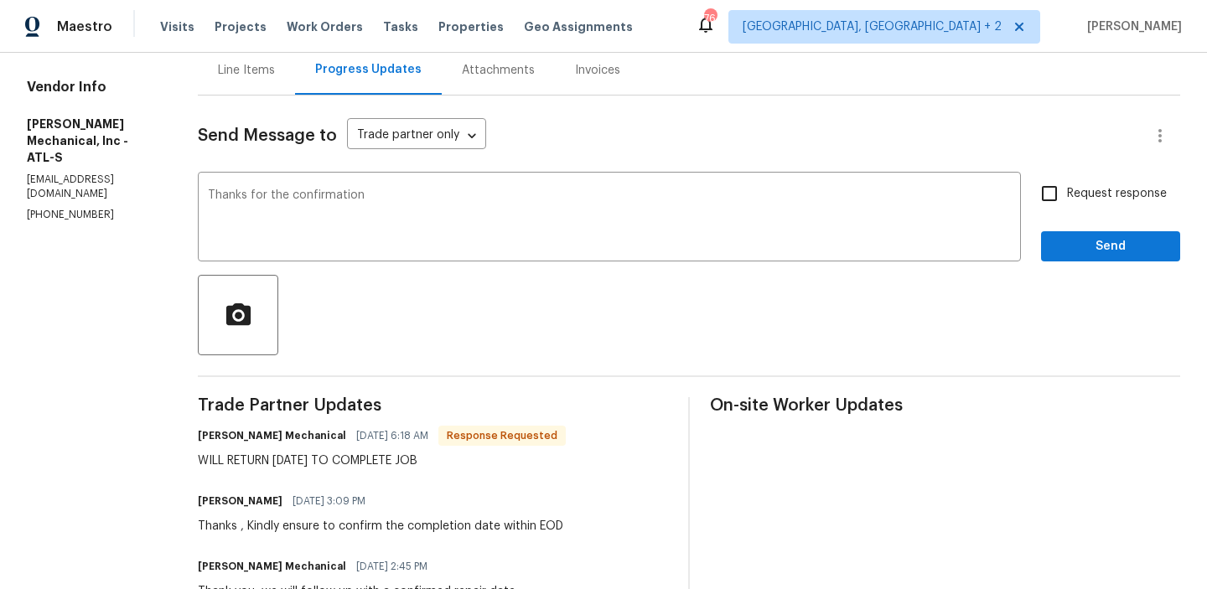
click at [1103, 201] on span "Request response" at bounding box center [1117, 194] width 100 height 18
click at [1067, 201] on input "Request response" at bounding box center [1049, 193] width 35 height 35
checkbox input "true"
click at [1077, 229] on div "Request response Send" at bounding box center [1110, 219] width 139 height 86
click at [1081, 243] on span "Send" at bounding box center [1111, 246] width 112 height 21
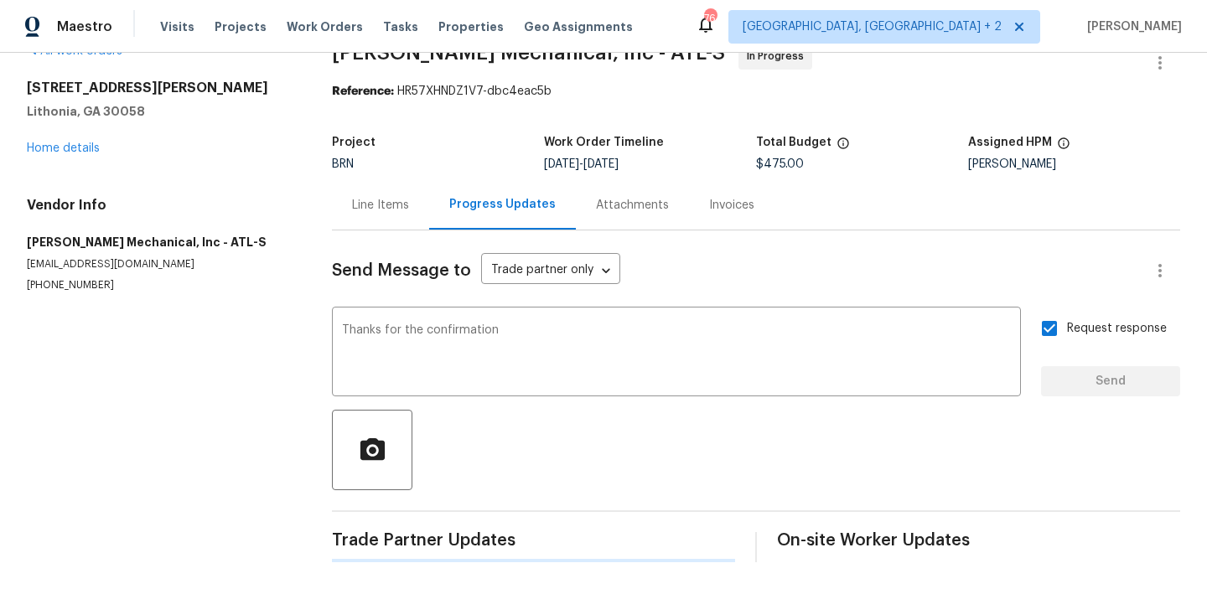
scroll to position [0, 0]
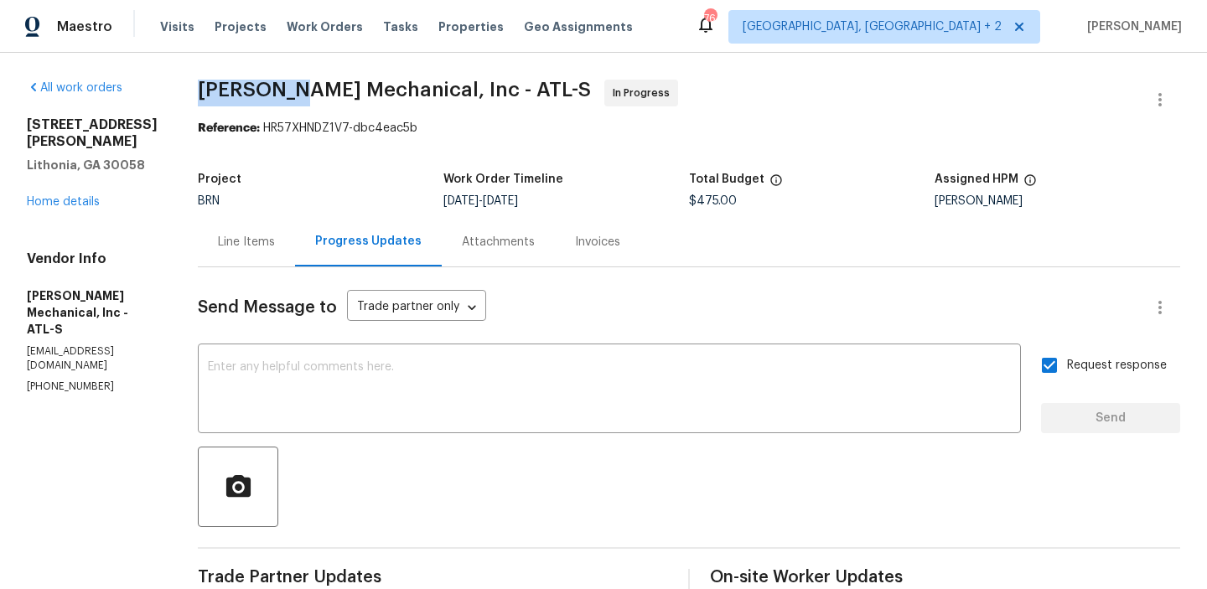
drag, startPoint x: 216, startPoint y: 94, endPoint x: 319, endPoint y: 92, distance: 104.0
copy span "JH Martin"
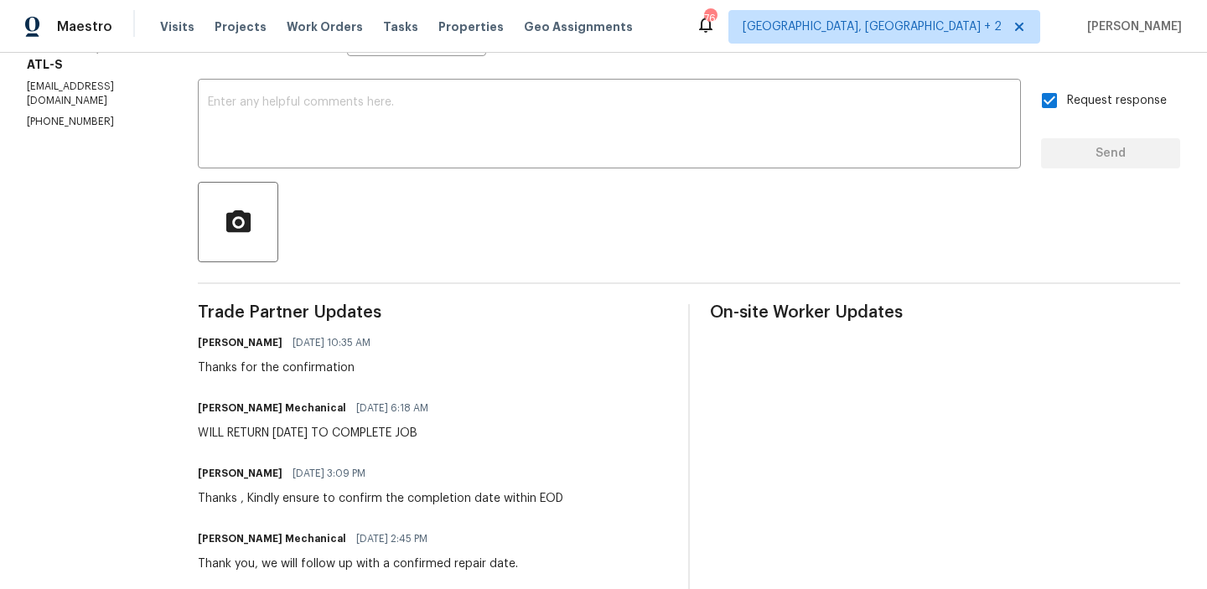
scroll to position [276, 0]
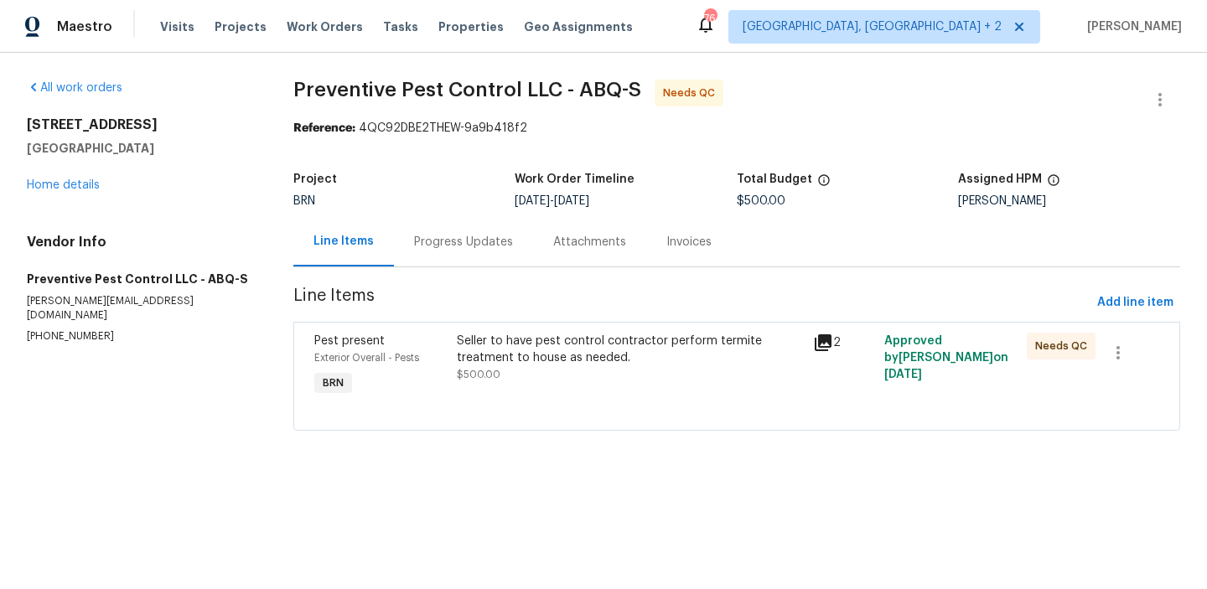
click at [414, 234] on div "Progress Updates" at bounding box center [463, 242] width 99 height 17
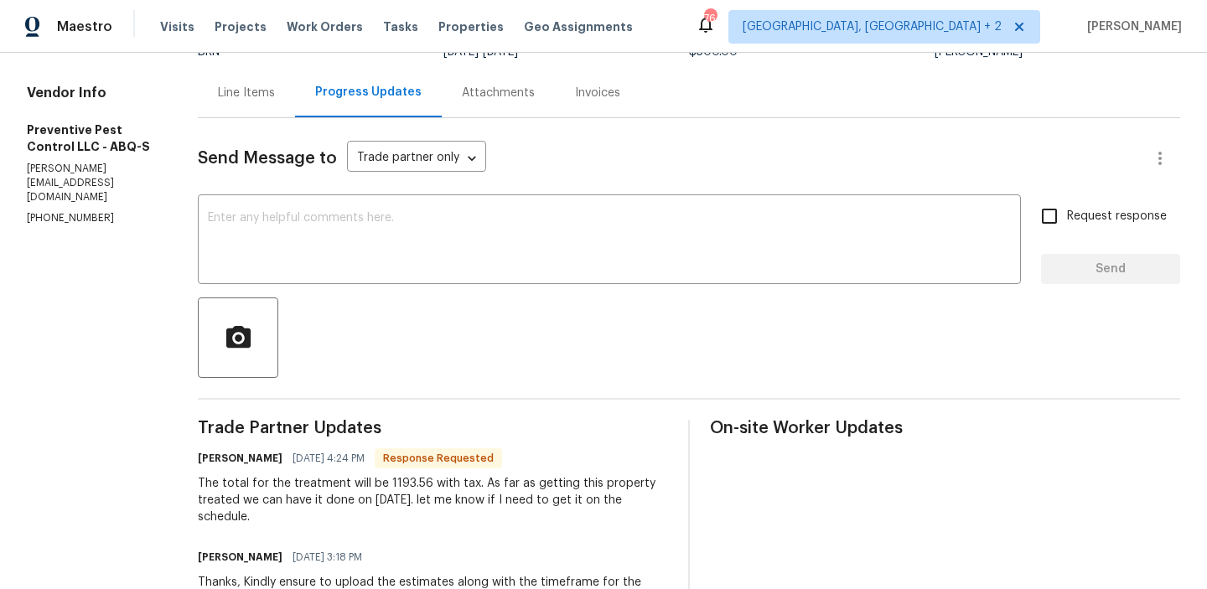
scroll to position [153, 0]
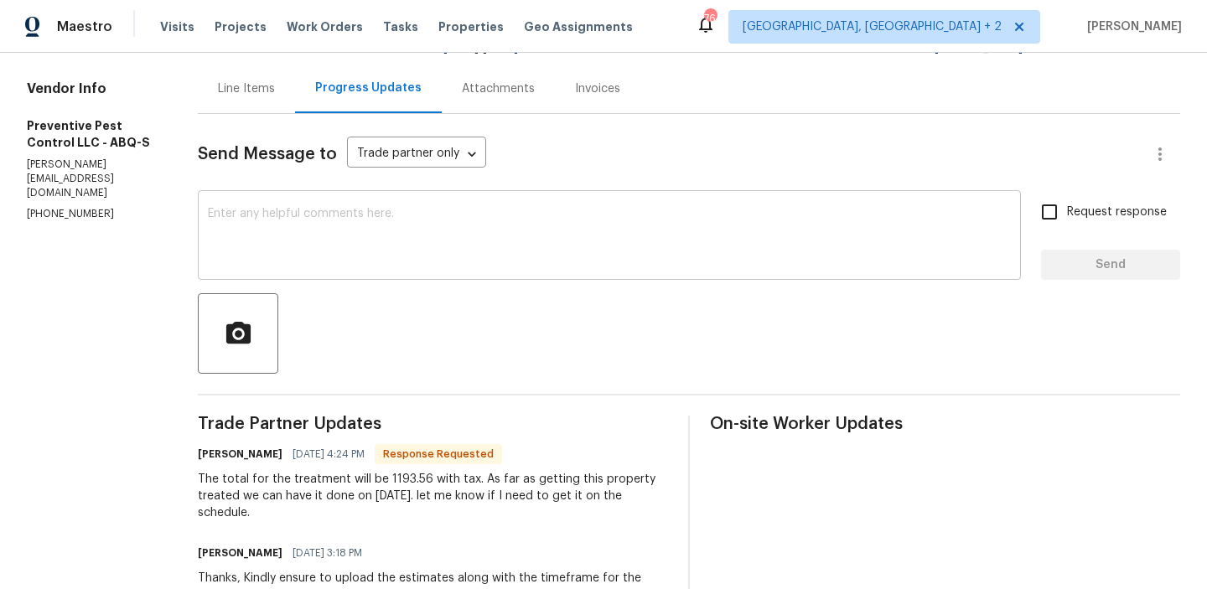
click at [311, 222] on textarea at bounding box center [609, 237] width 803 height 59
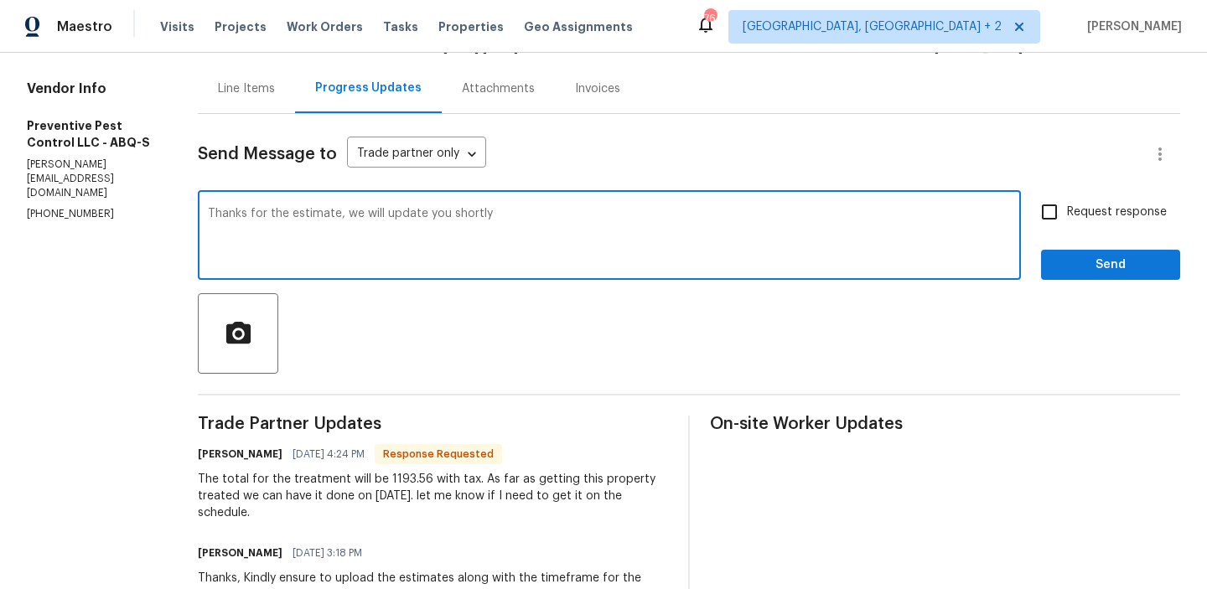
type textarea "Thanks for the estimate, we will update you shortly"
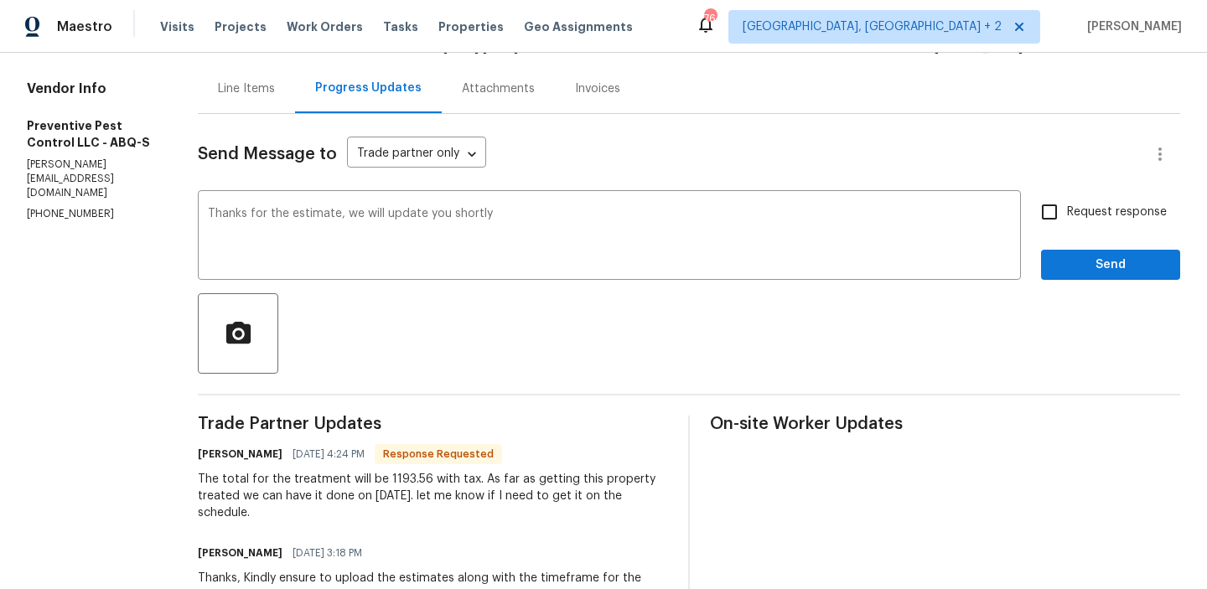
click at [1074, 201] on label "Request response" at bounding box center [1099, 212] width 135 height 35
click at [1067, 201] on input "Request response" at bounding box center [1049, 212] width 35 height 35
checkbox input "true"
click at [1071, 255] on span "Send" at bounding box center [1111, 265] width 112 height 21
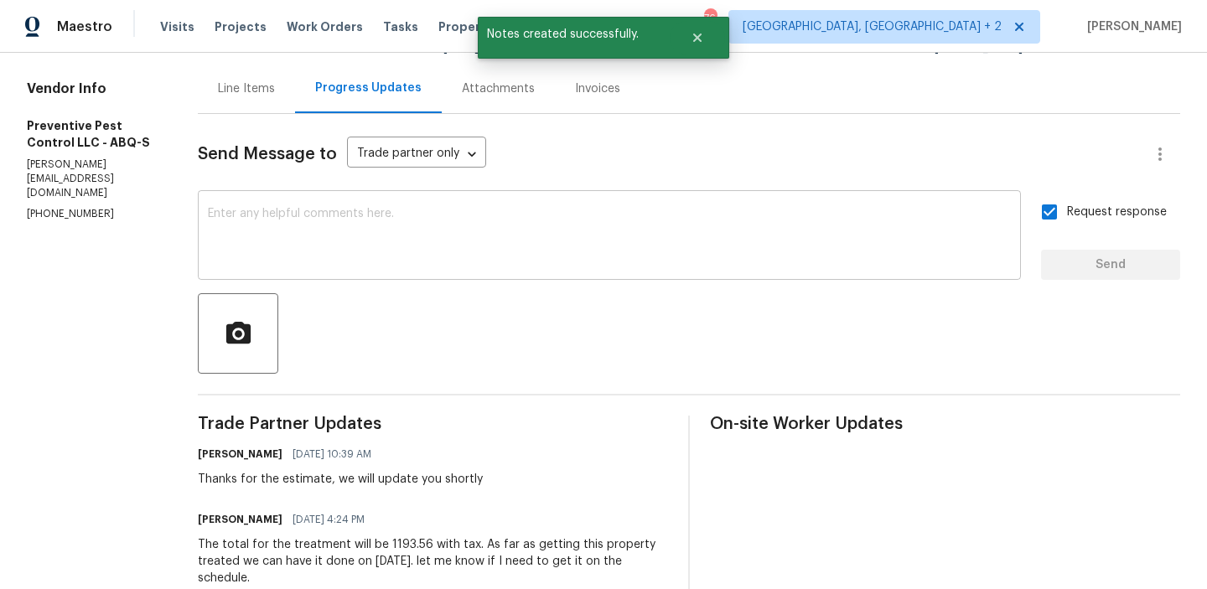
scroll to position [0, 0]
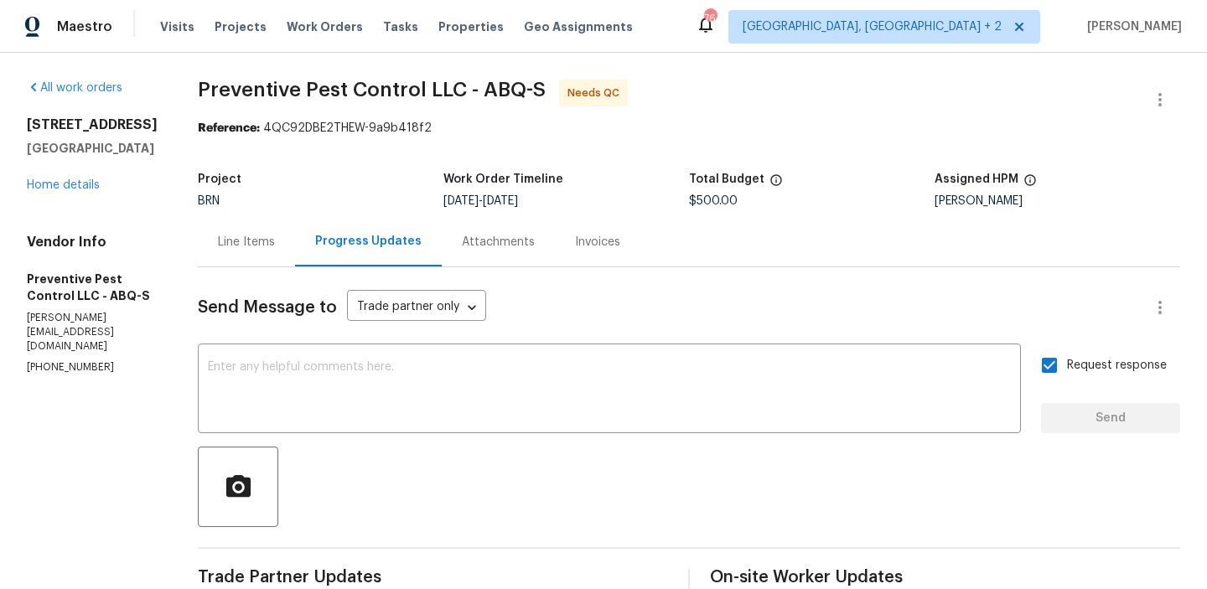
click at [249, 257] on div "Line Items" at bounding box center [246, 241] width 97 height 49
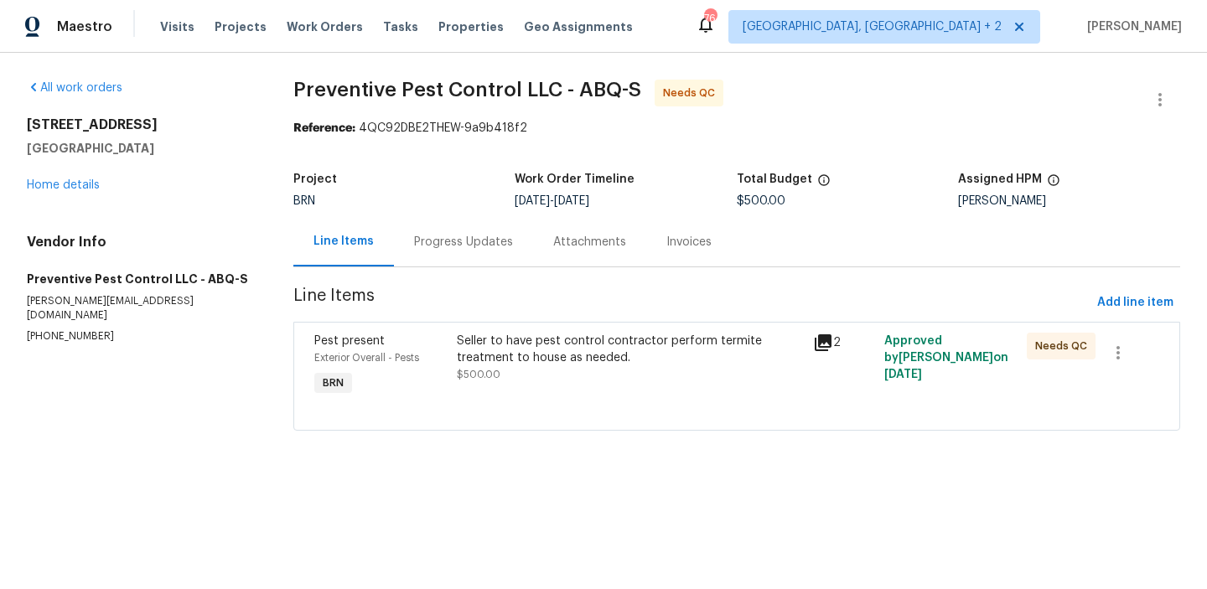
click at [470, 340] on div "Seller to have pest control contractor perform termite treatment to house as ne…" at bounding box center [630, 350] width 346 height 34
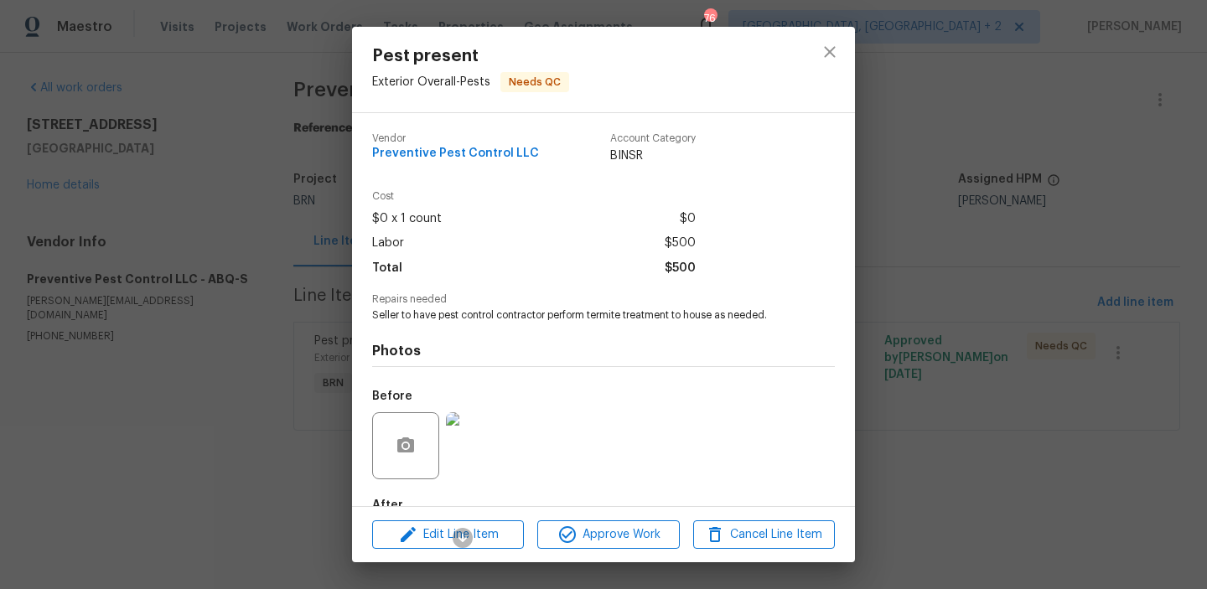
click at [422, 313] on span "Seller to have pest control contractor perform termite treatment to house as ne…" at bounding box center [580, 316] width 417 height 14
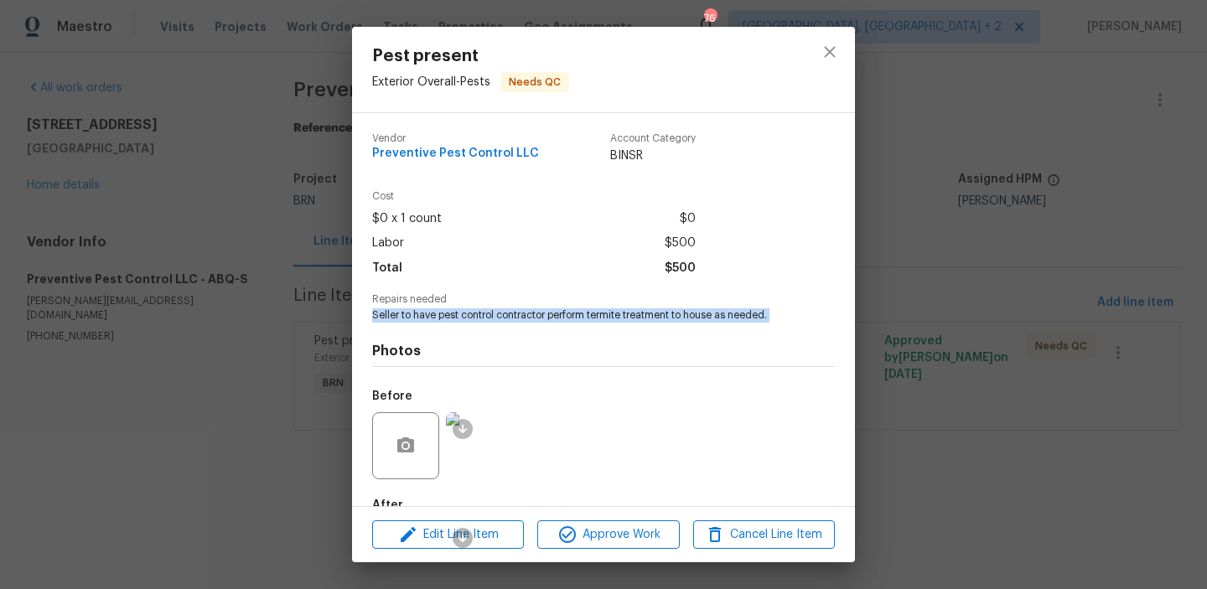
click at [422, 313] on span "Seller to have pest control contractor perform termite treatment to house as ne…" at bounding box center [580, 316] width 417 height 14
copy span "Seller to have pest control contractor perform termite treatment to house as ne…"
click at [232, 63] on div "Pest present Exterior Overall - Pests Needs QC Vendor Preventive Pest Control L…" at bounding box center [603, 294] width 1207 height 589
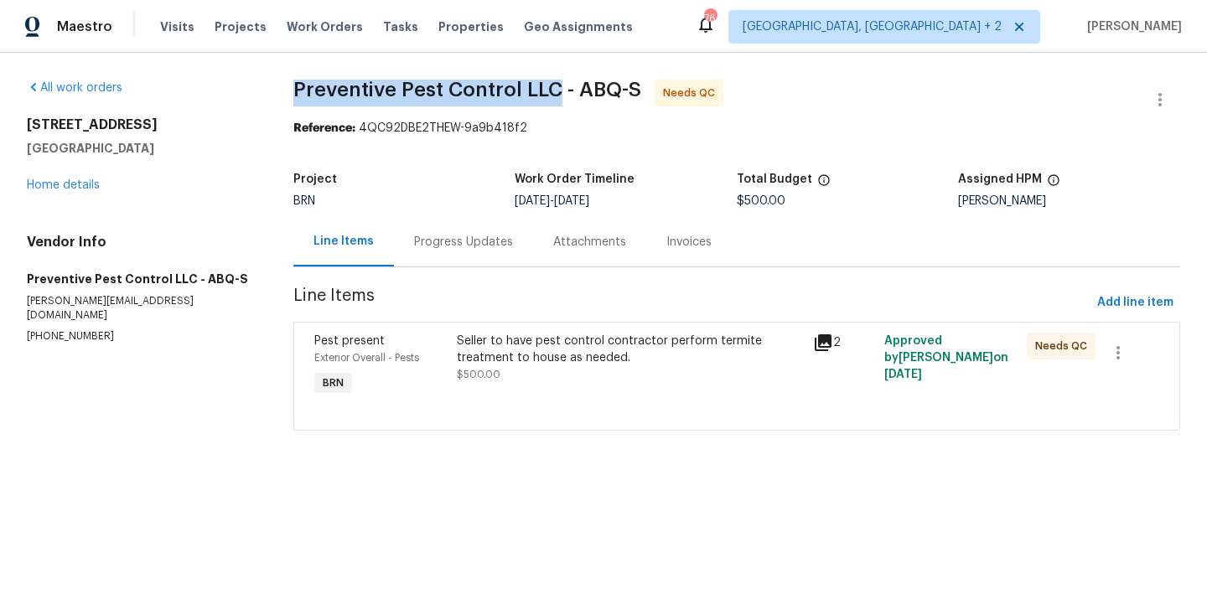
drag, startPoint x: 275, startPoint y: 96, endPoint x: 553, endPoint y: 91, distance: 278.5
click at [553, 91] on div "All work orders 5736 Irving Blvd NW Albuquerque, NM 87114 Home details Vendor I…" at bounding box center [603, 265] width 1207 height 425
copy span "Preventive Pest Control LLC"
click at [461, 314] on span "Line Items" at bounding box center [691, 303] width 797 height 31
click at [470, 340] on div "Seller to have pest control contractor perform termite treatment to house as ne…" at bounding box center [630, 350] width 346 height 34
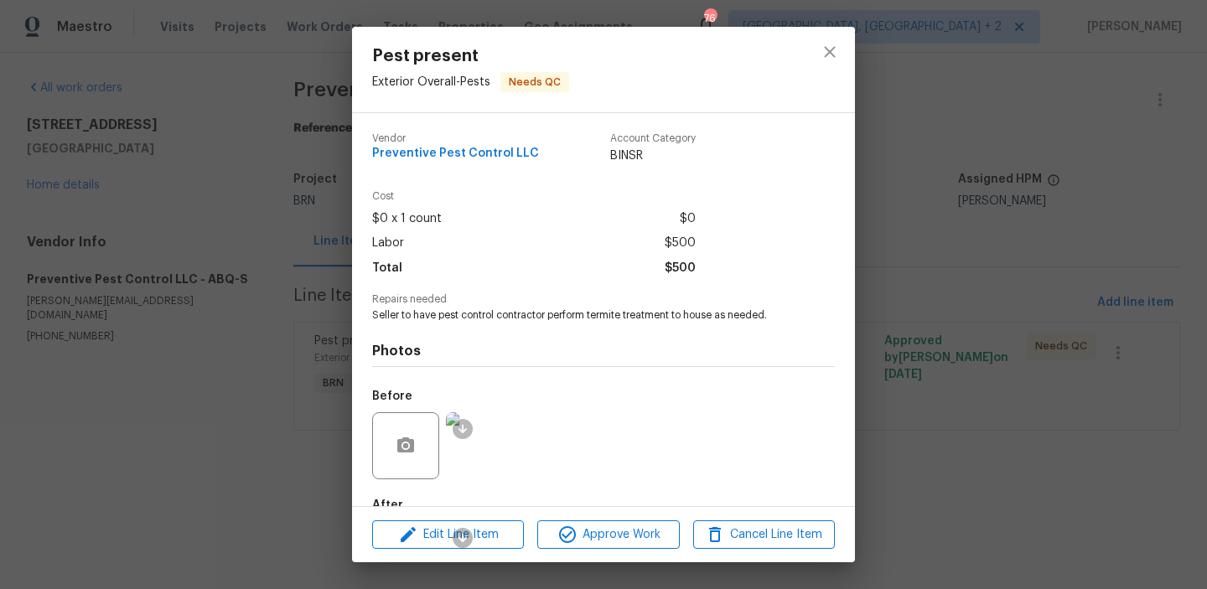
click at [450, 309] on span "Seller to have pest control contractor perform termite treatment to house as ne…" at bounding box center [580, 316] width 417 height 14
copy span "Seller to have pest control contractor perform termite treatment to house as ne…"
click at [247, 171] on div "Pest present Exterior Overall - Pests Needs QC Vendor Preventive Pest Control L…" at bounding box center [603, 294] width 1207 height 589
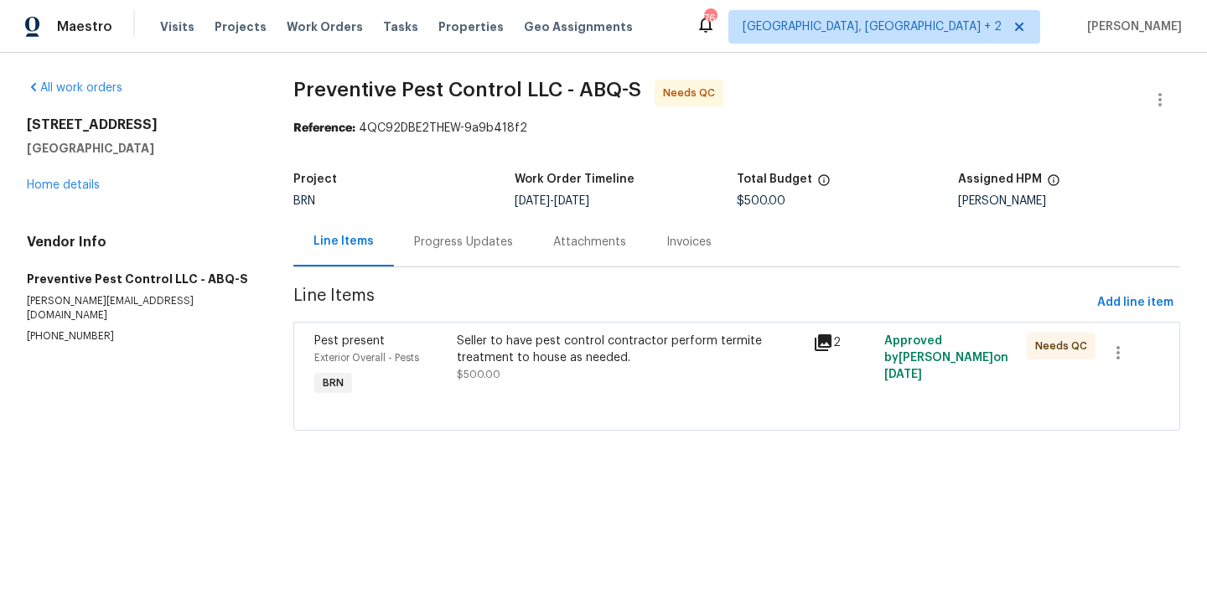
click at [444, 249] on div "Progress Updates" at bounding box center [463, 242] width 99 height 17
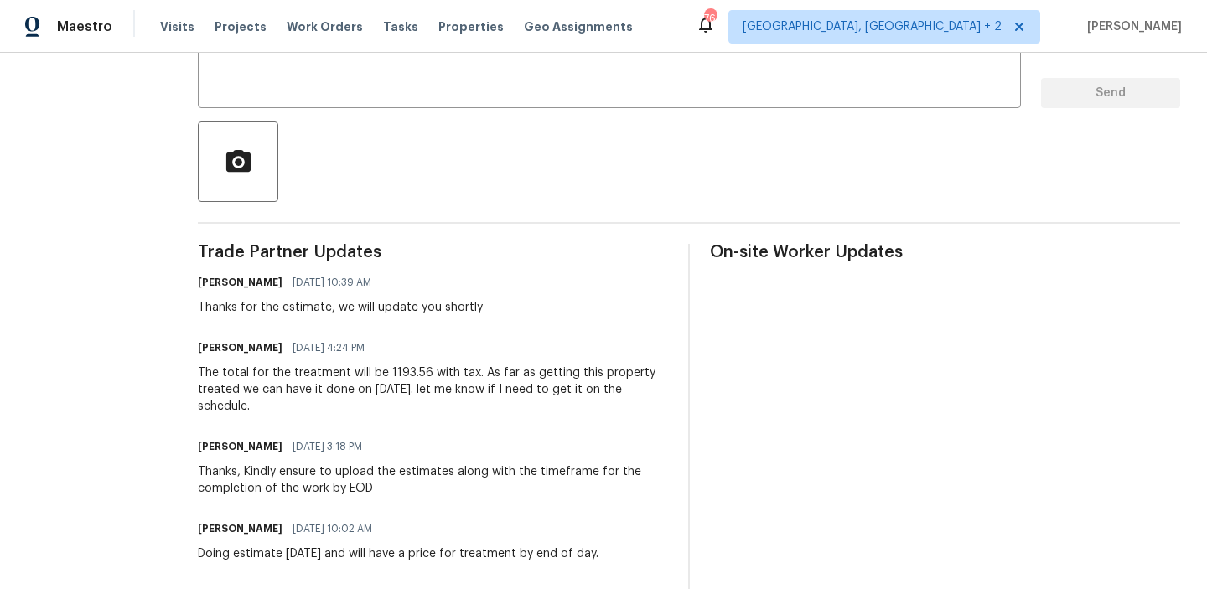
scroll to position [333, 0]
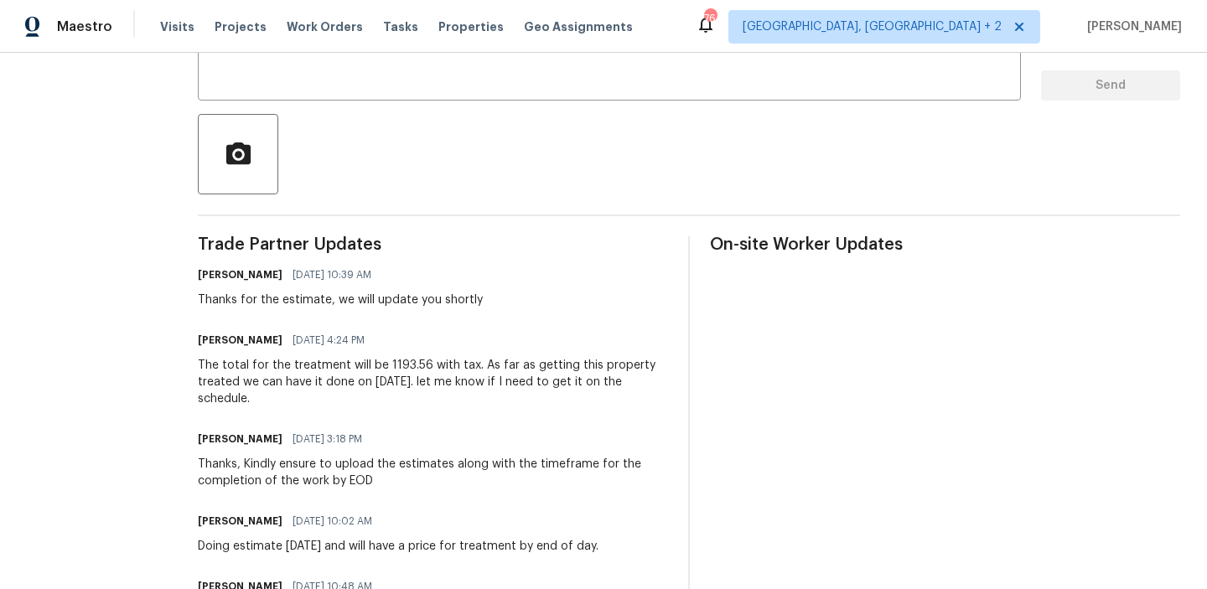
drag, startPoint x: 209, startPoint y: 366, endPoint x: 408, endPoint y: 364, distance: 198.7
click at [408, 364] on div "The total for the treatment will be 1193.56 with tax. As far as getting this pr…" at bounding box center [433, 382] width 470 height 50
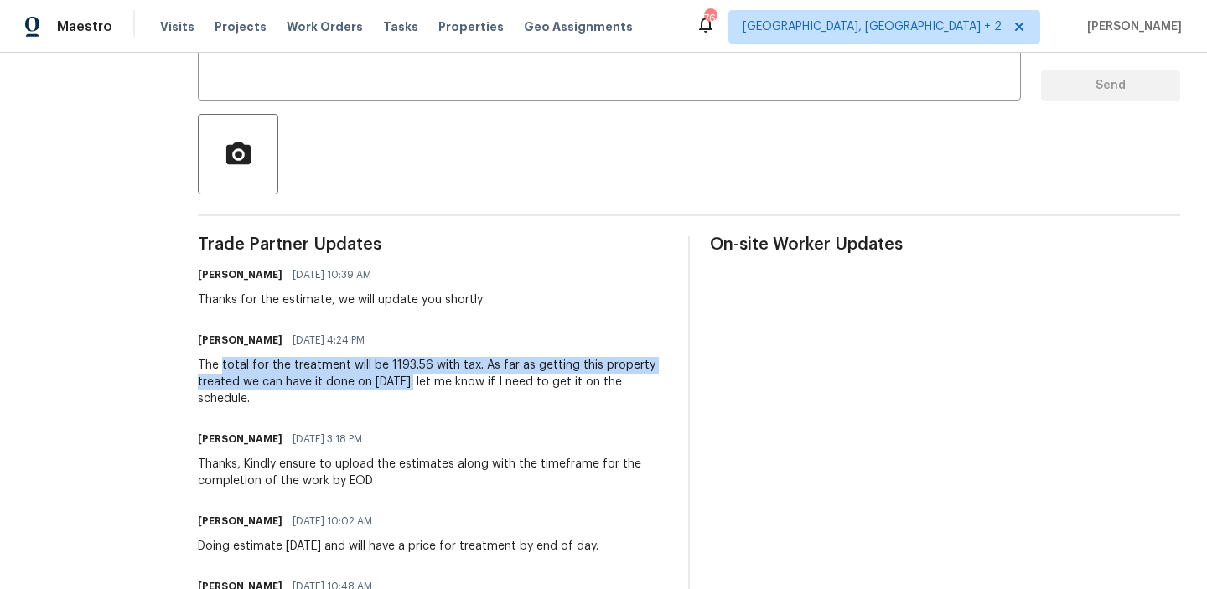
drag, startPoint x: 209, startPoint y: 368, endPoint x: 399, endPoint y: 377, distance: 190.6
click at [399, 378] on div "The total for the treatment will be 1193.56 with tax. As far as getting this pr…" at bounding box center [433, 382] width 470 height 50
copy div "total for the treatment will be 1193.56 with tax. As far as getting this proper…"
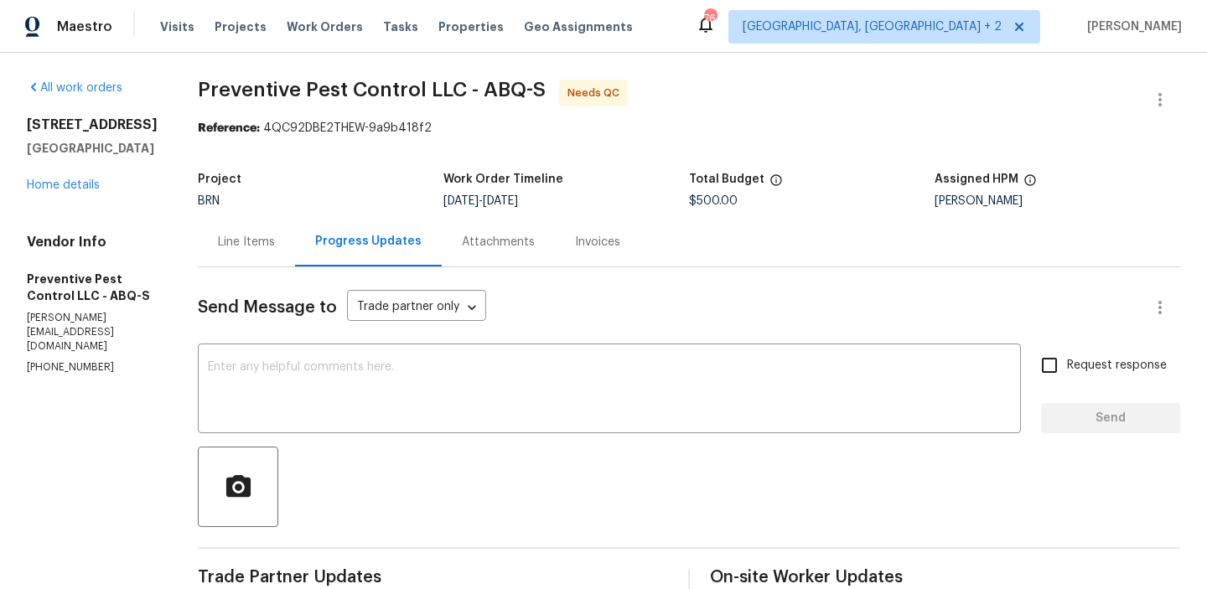
click at [697, 201] on span "$500.00" at bounding box center [713, 201] width 49 height 12
copy span "$500.00"
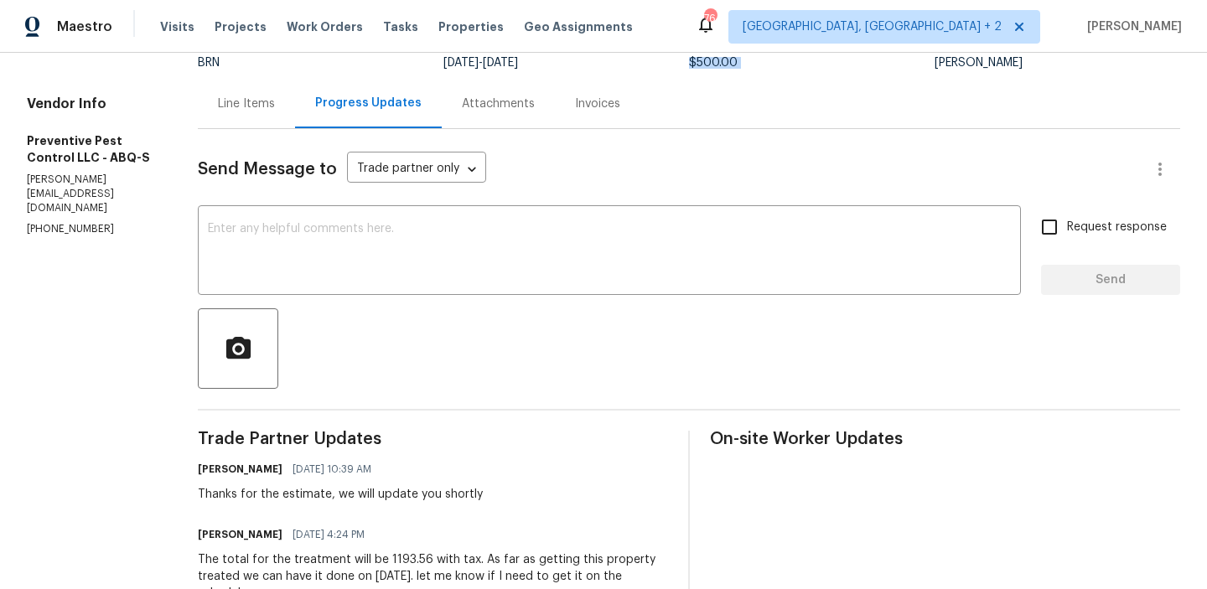
scroll to position [225, 0]
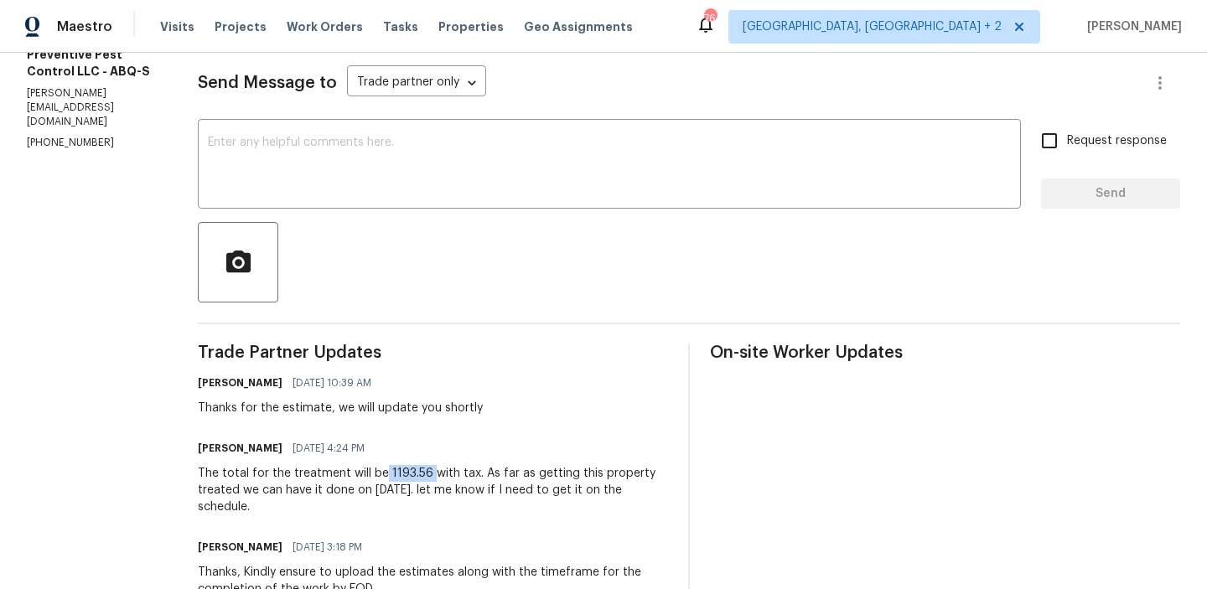
drag, startPoint x: 416, startPoint y: 474, endPoint x: 371, endPoint y: 472, distance: 44.5
click at [371, 472] on div "The total for the treatment will be 1193.56 with tax. As far as getting this pr…" at bounding box center [433, 490] width 470 height 50
copy div "1193.56"
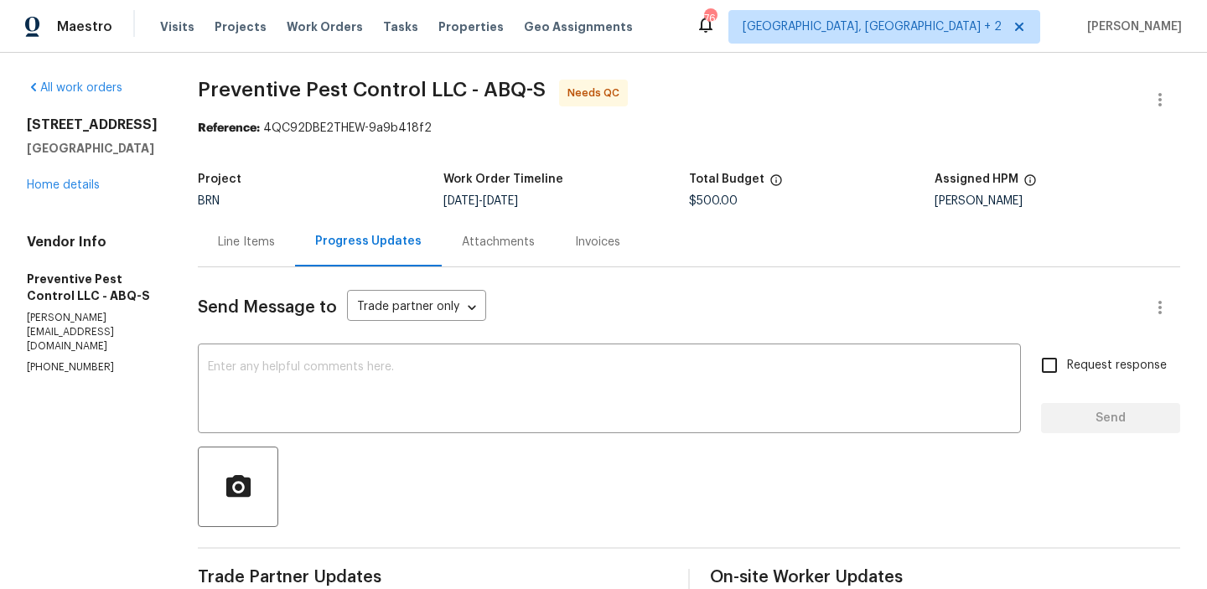
click at [218, 110] on span "Preventive Pest Control LLC - ABQ-S Needs QC" at bounding box center [669, 100] width 943 height 40
drag, startPoint x: 176, startPoint y: 91, endPoint x: 344, endPoint y: 91, distance: 167.7
click at [344, 91] on div "All work orders 5736 Irving Blvd NW Albuquerque, NM 87114 Home details Vendor I…" at bounding box center [603, 560] width 1207 height 1015
copy span "Preventive Pest"
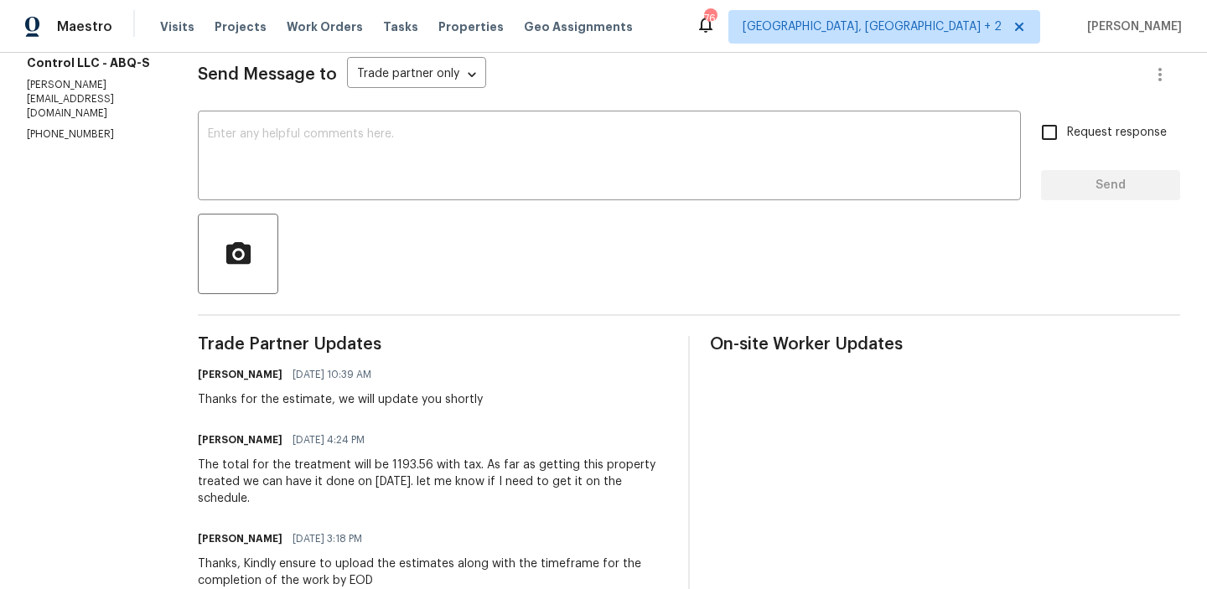
scroll to position [241, 0]
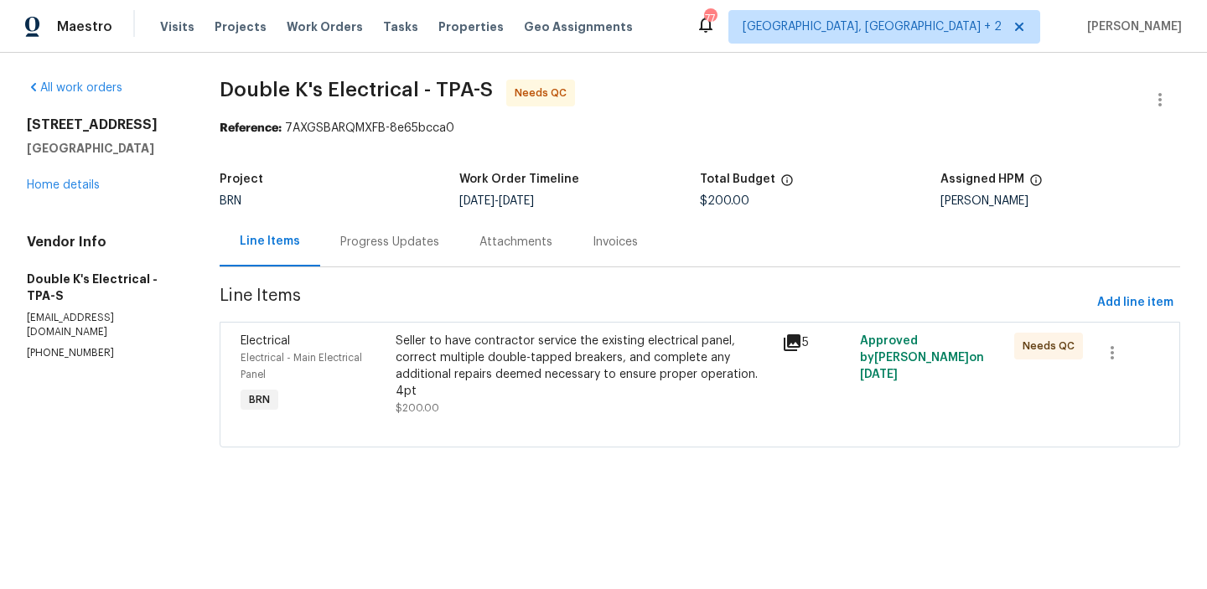
click at [363, 228] on div "Progress Updates" at bounding box center [389, 241] width 139 height 49
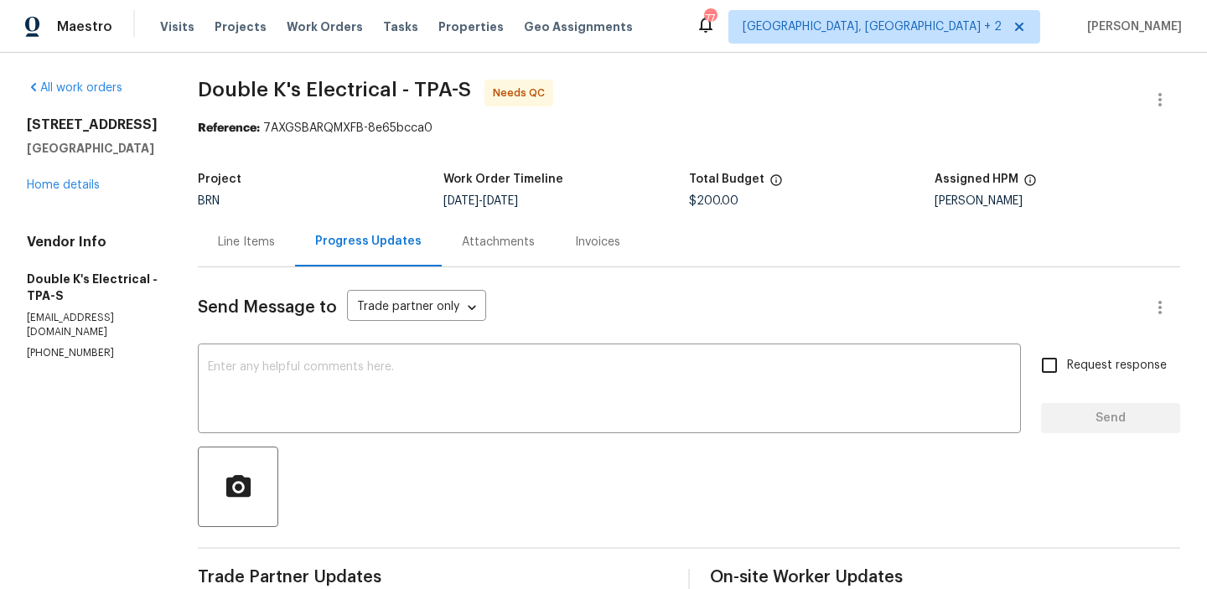
click at [257, 221] on div "Line Items" at bounding box center [246, 241] width 97 height 49
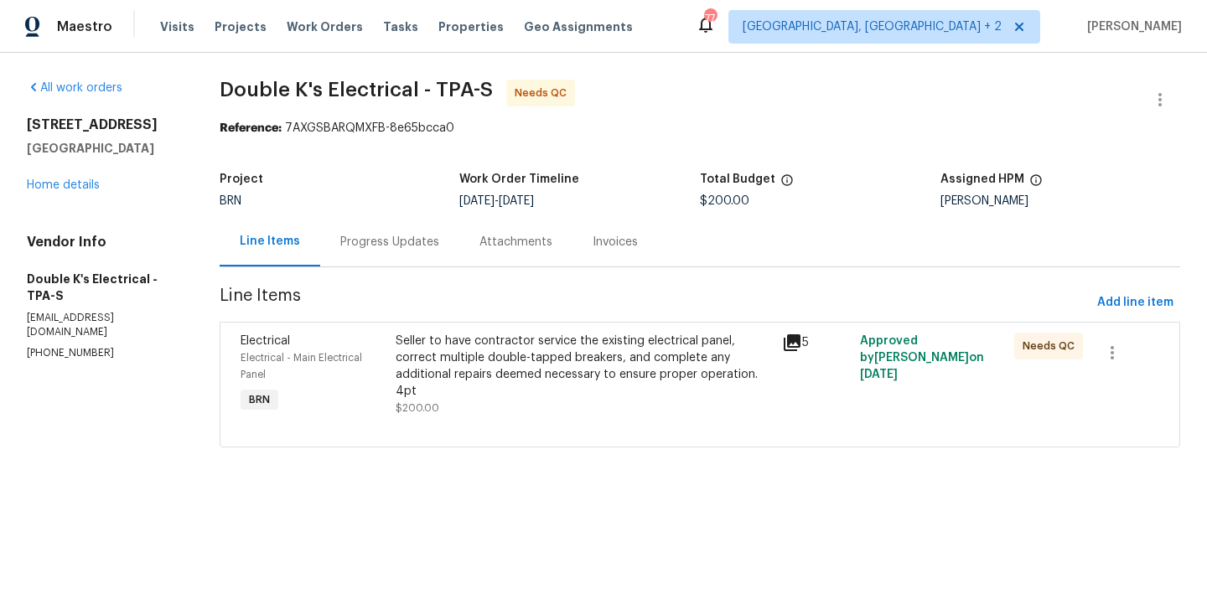
click at [421, 332] on div "Seller to have contractor service the existing electrical panel, correct multip…" at bounding box center [584, 375] width 387 height 94
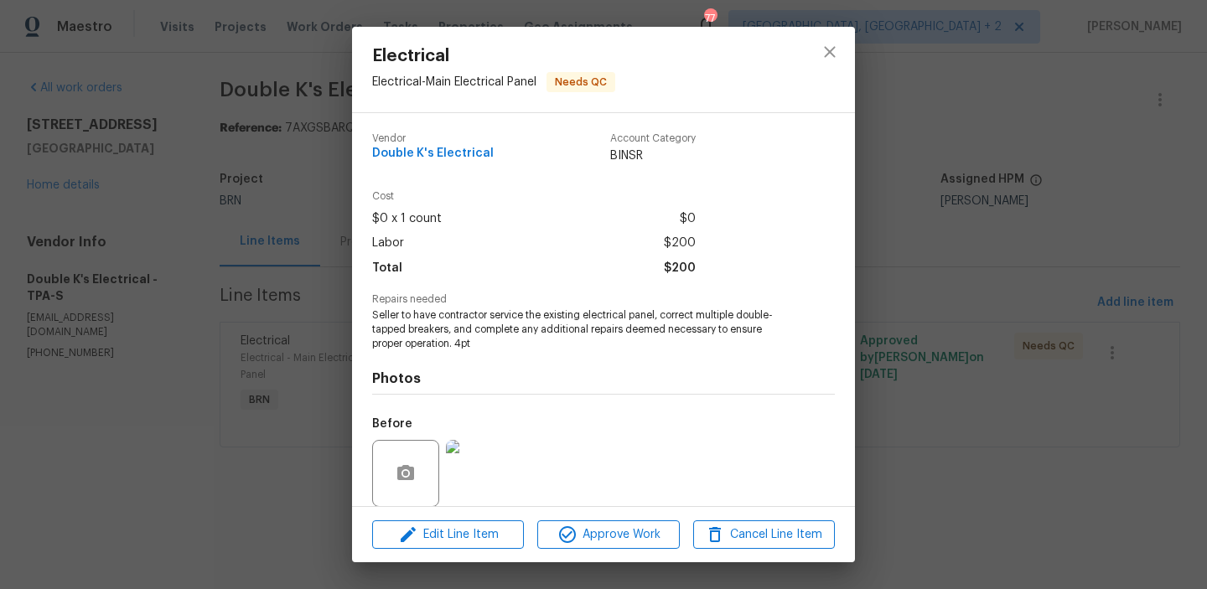
scroll to position [97, 0]
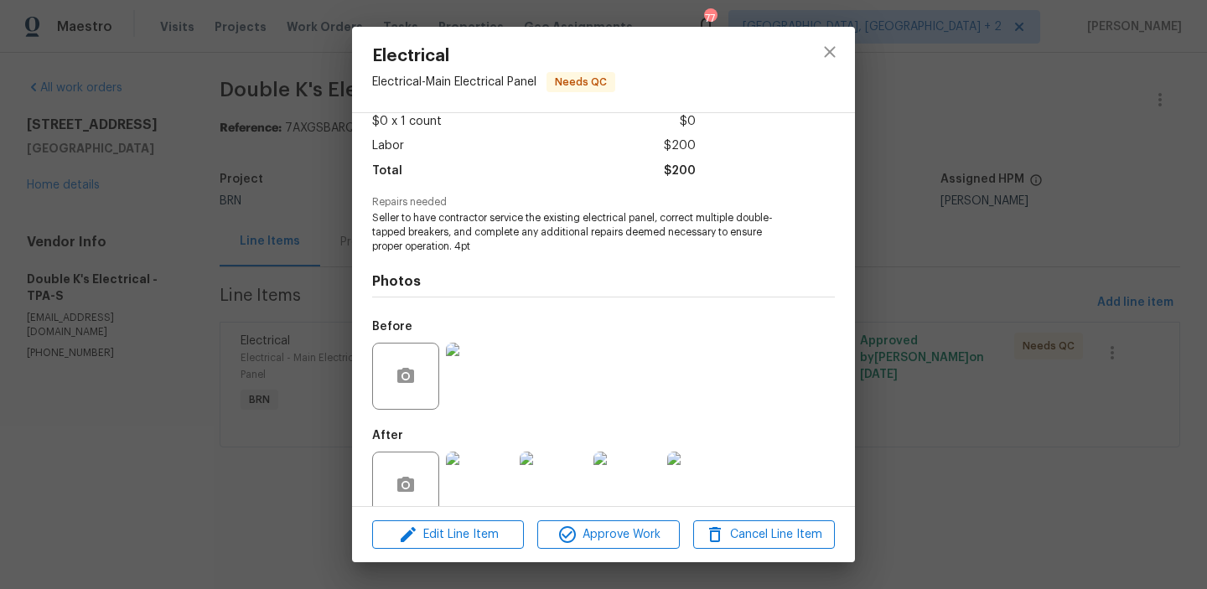
click at [226, 293] on div "Electrical Electrical - Main Electrical Panel Needs QC Vendor Double K's Electr…" at bounding box center [603, 294] width 1207 height 589
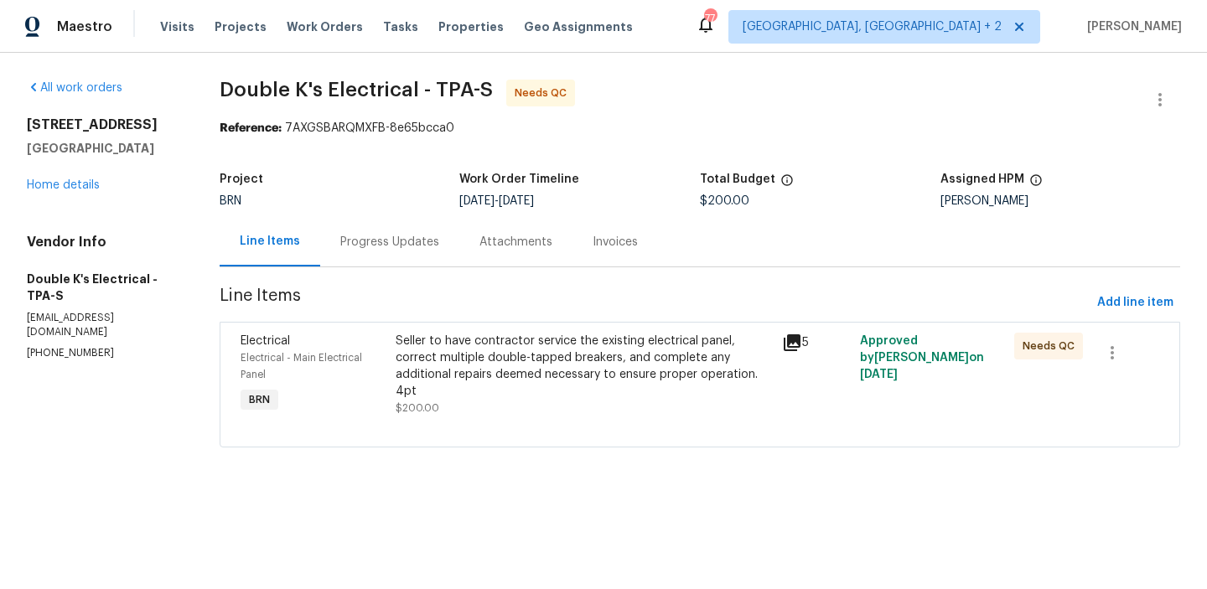
click at [81, 330] on div "Vendor Info Double K's Electrical - TPA-S [EMAIL_ADDRESS][DOMAIN_NAME] [PHONE_N…" at bounding box center [103, 297] width 153 height 127
click at [65, 346] on p "[PHONE_NUMBER]" at bounding box center [103, 353] width 153 height 14
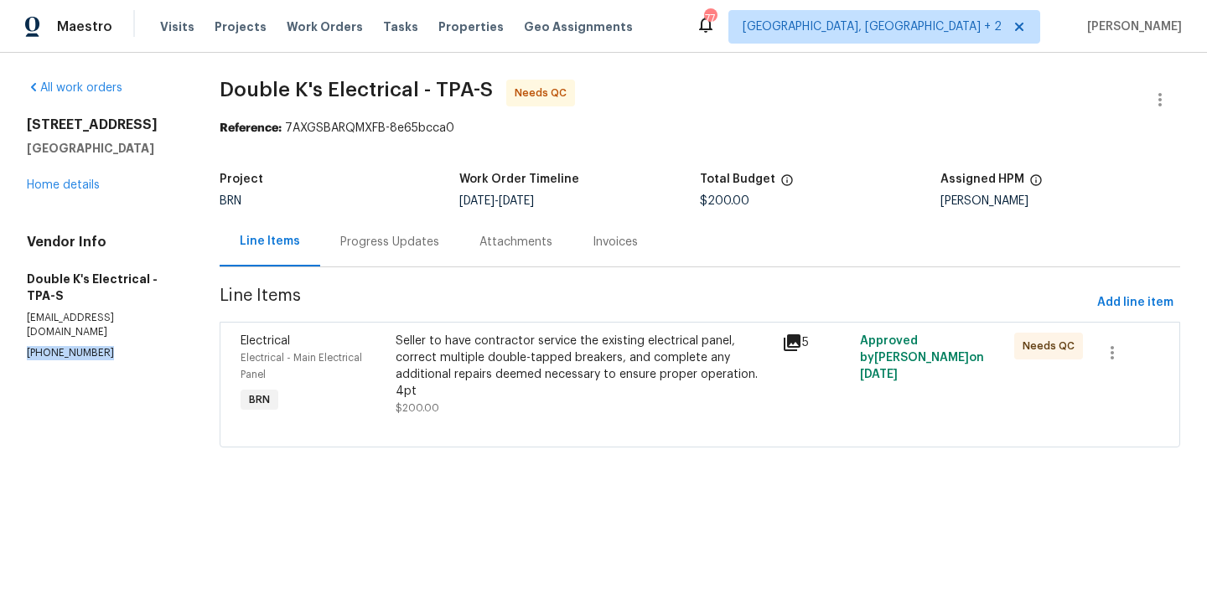
copy p "[PHONE_NUMBER]"
click at [372, 262] on div "Progress Updates" at bounding box center [389, 241] width 139 height 49
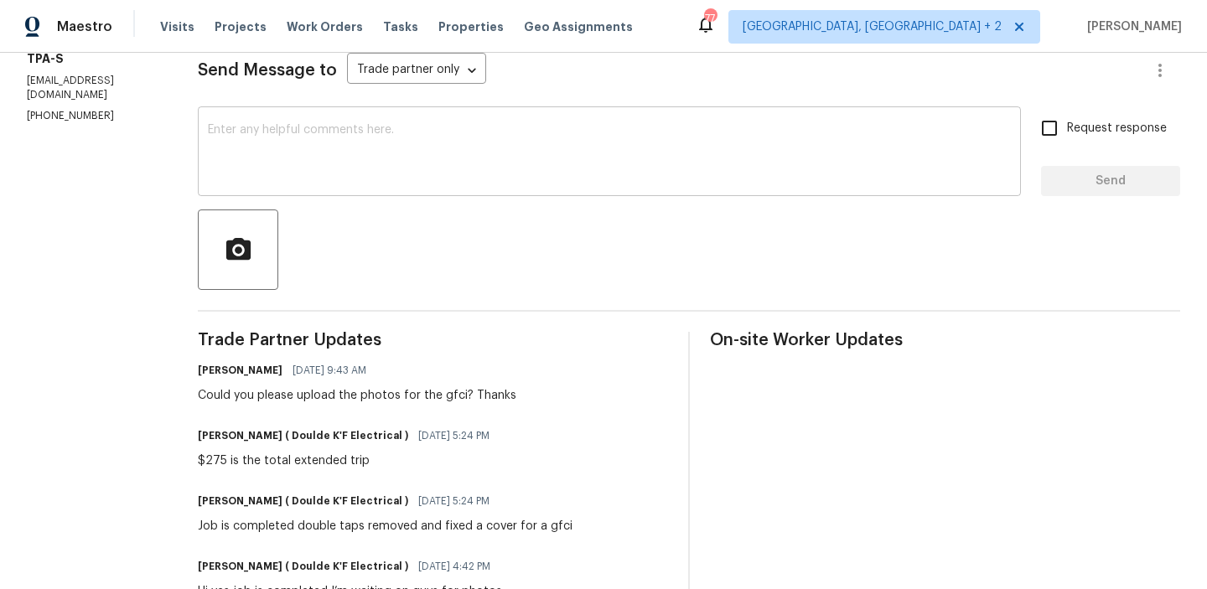
scroll to position [241, 0]
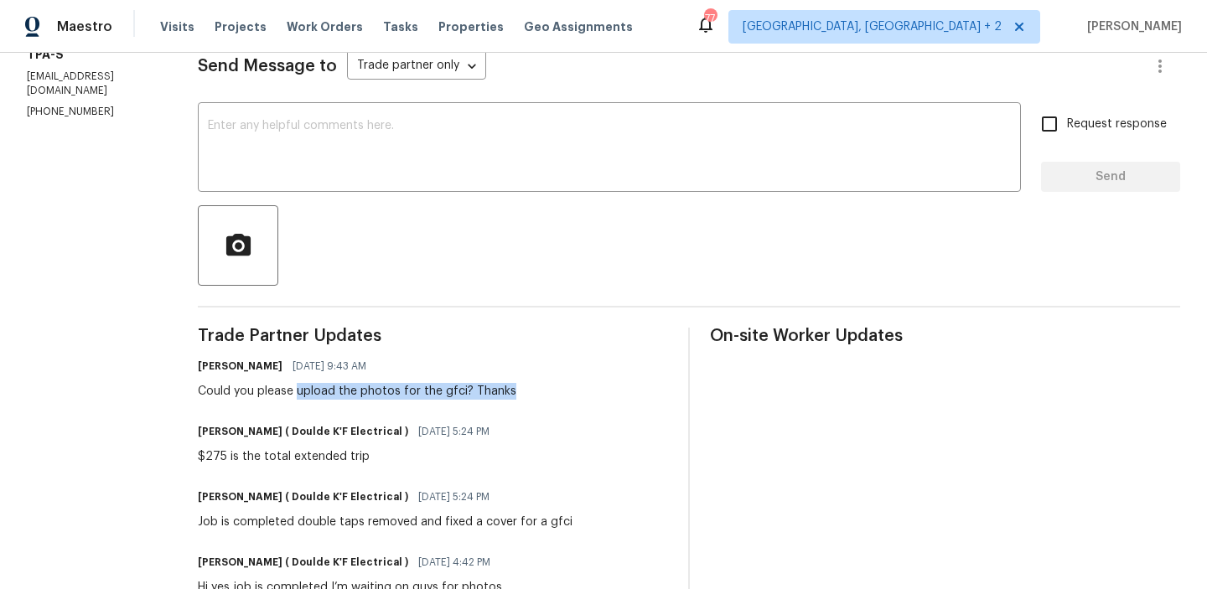
drag, startPoint x: 306, startPoint y: 397, endPoint x: 571, endPoint y: 395, distance: 265.0
click at [571, 395] on div "[PERSON_NAME] [DATE] 9:43 AM Could you please upload the photos for the gfci? T…" at bounding box center [433, 377] width 470 height 45
copy div "upload the photos for the gfci? Thanks"
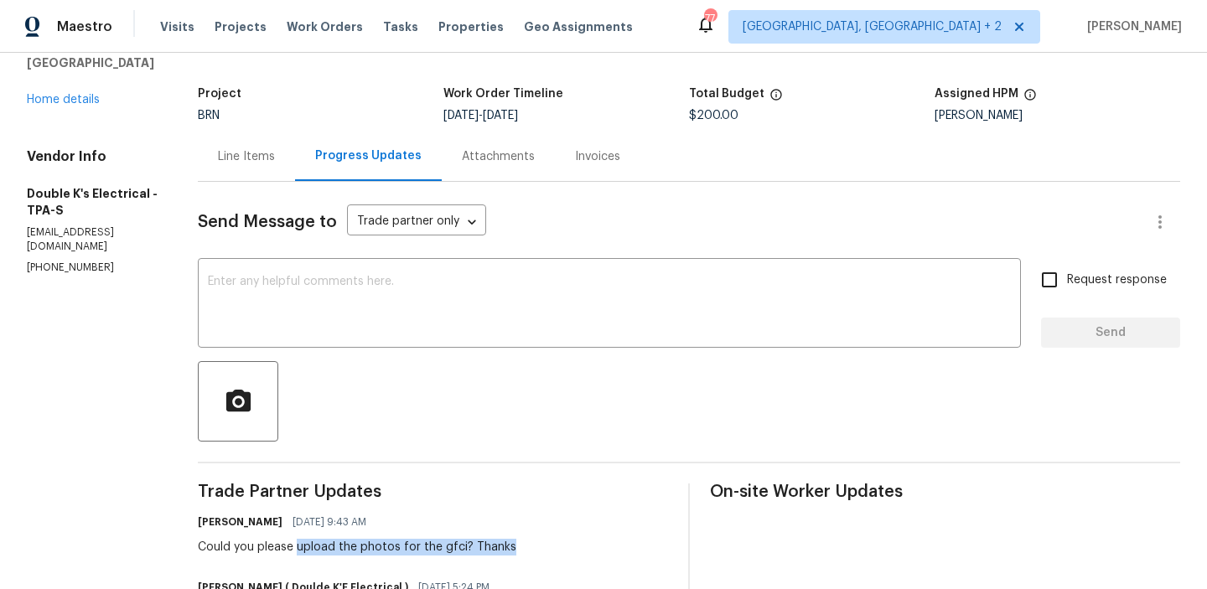
scroll to position [0, 0]
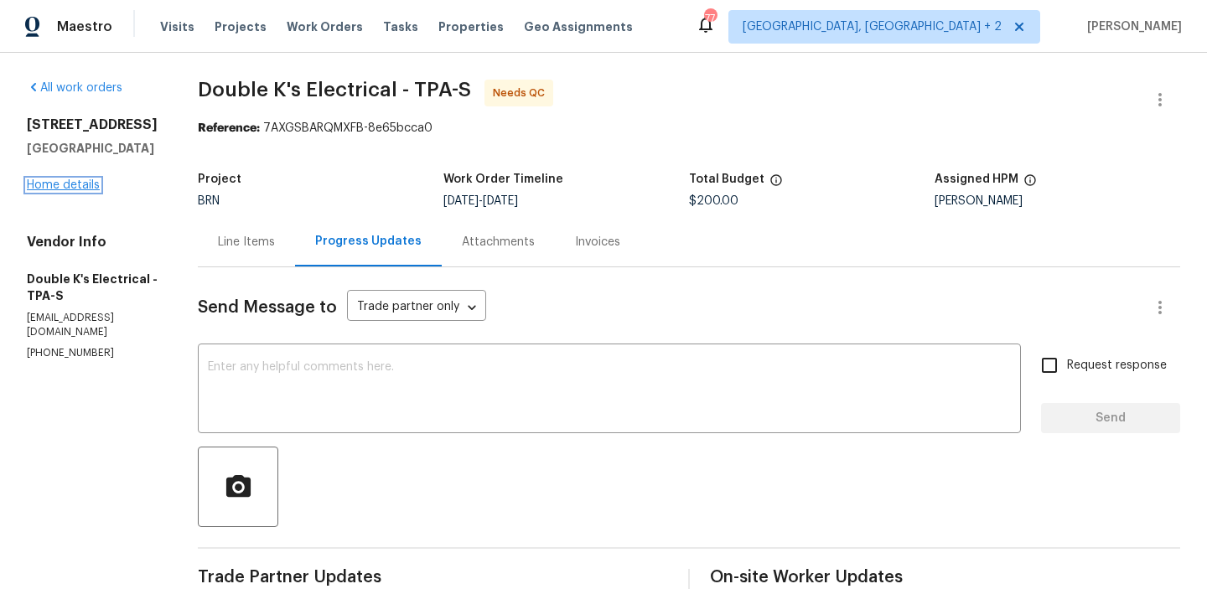
click at [81, 181] on link "Home details" at bounding box center [63, 185] width 73 height 12
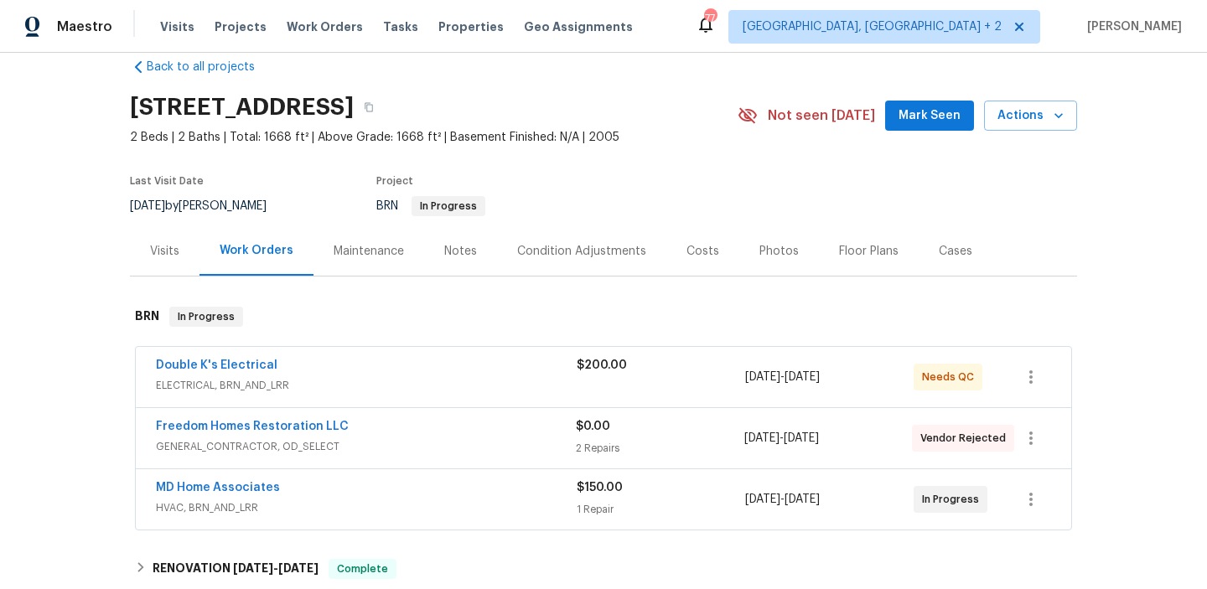
scroll to position [93, 0]
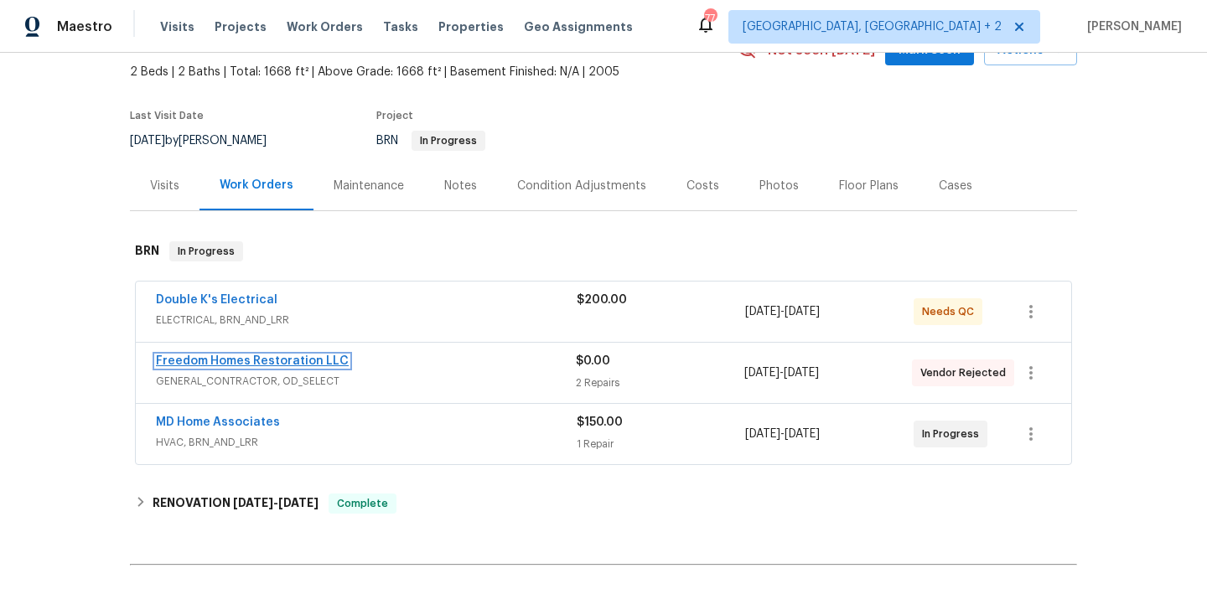
click at [216, 362] on link "Freedom Homes Restoration LLC" at bounding box center [252, 362] width 193 height 12
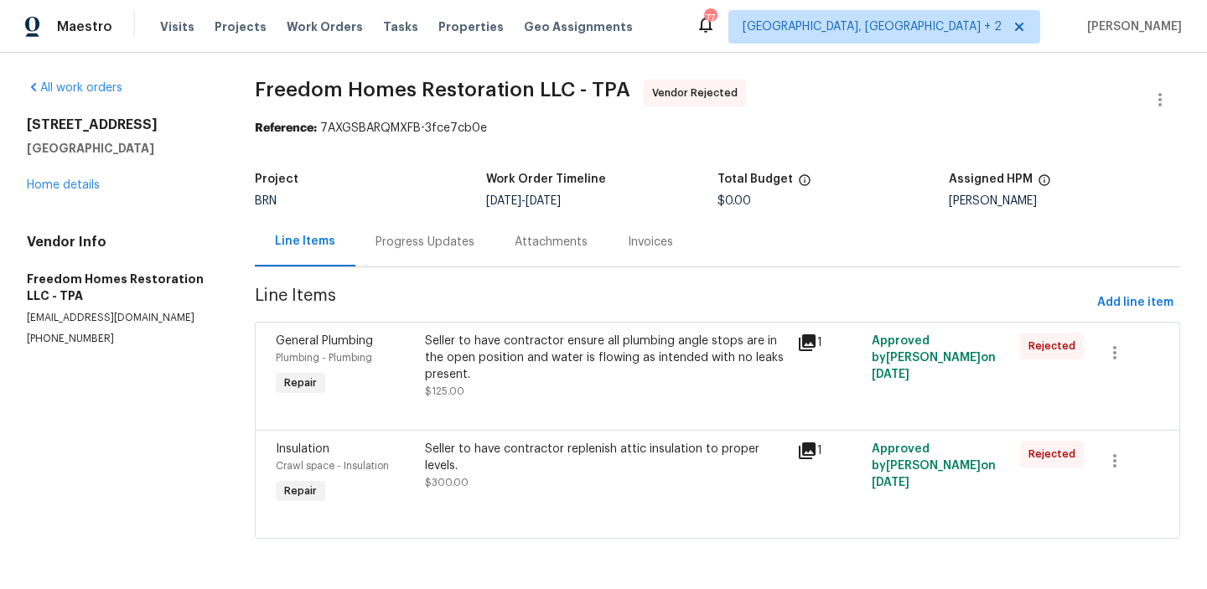
click at [413, 217] on div "Progress Updates" at bounding box center [425, 241] width 139 height 49
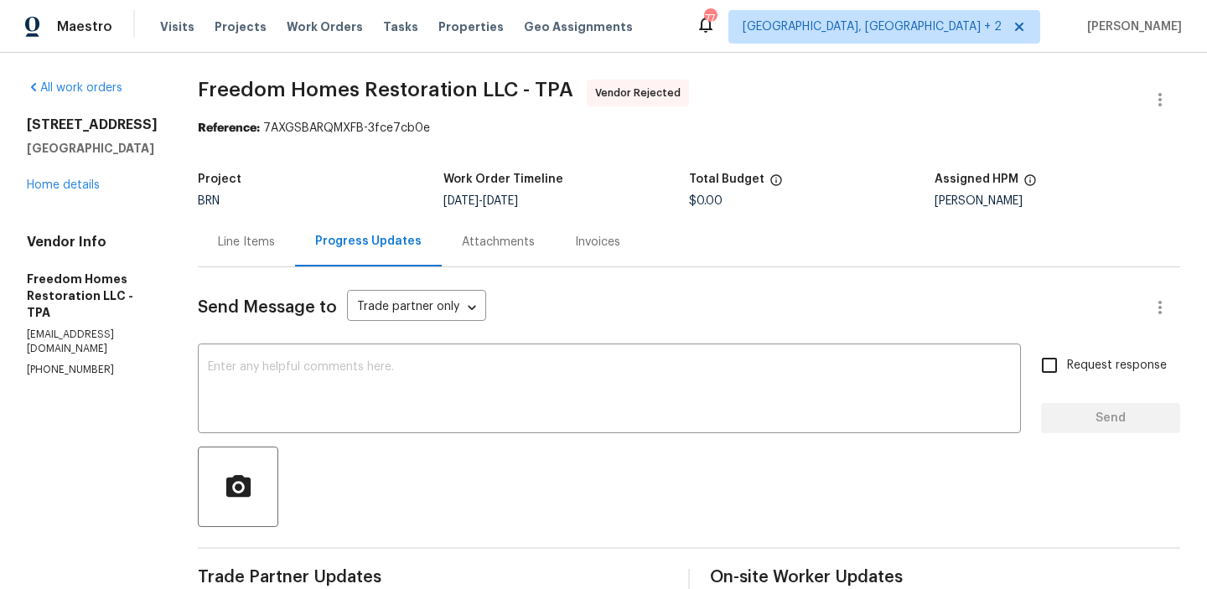
scroll to position [120, 0]
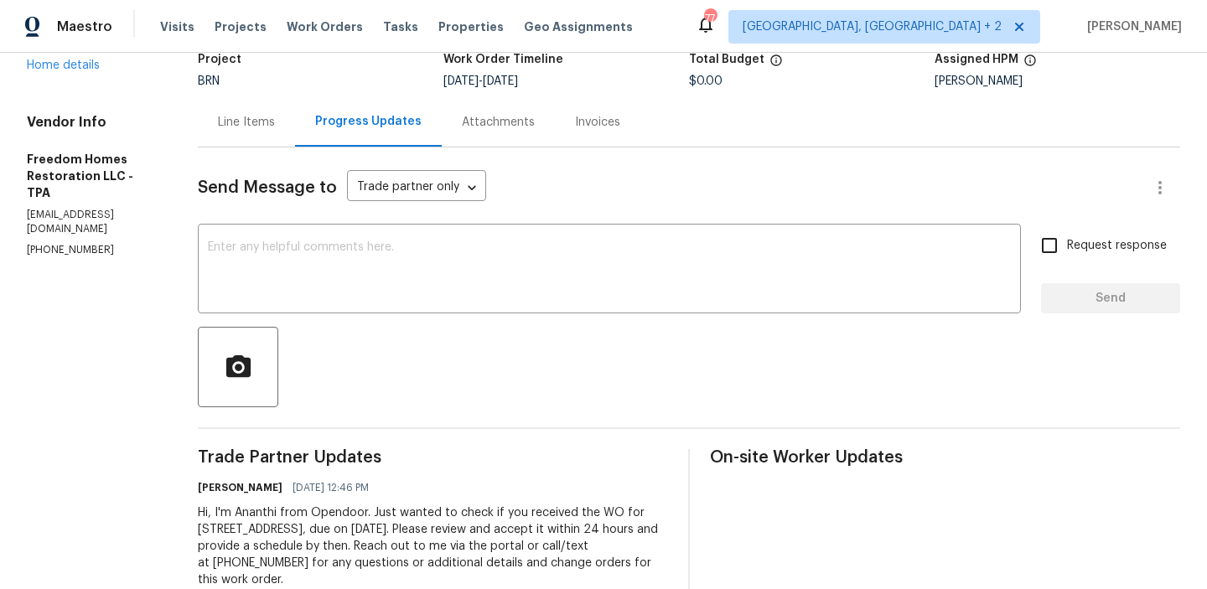
click at [35, 230] on section "All work orders 3119 78th Ave E Sarasota, FL 34243 Home details Vendor Info Fre…" at bounding box center [92, 284] width 131 height 649
copy p "(561) 352-5288"
click at [115, 208] on p "freedomhomesr@gmail.com" at bounding box center [92, 222] width 131 height 29
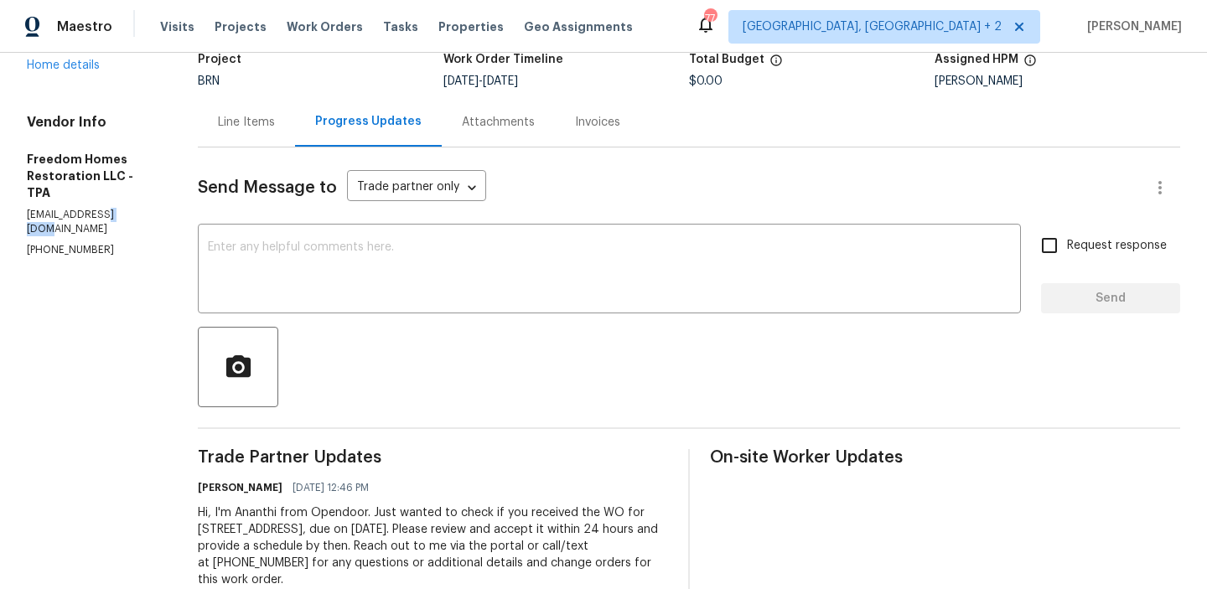
click at [115, 208] on p "freedomhomesr@gmail.com" at bounding box center [92, 222] width 131 height 29
copy p "freedomhomesr@gmail.com"
click at [53, 231] on section "All work orders 3119 78th Ave E Sarasota, FL 34243 Home details Vendor Info Fre…" at bounding box center [92, 284] width 131 height 649
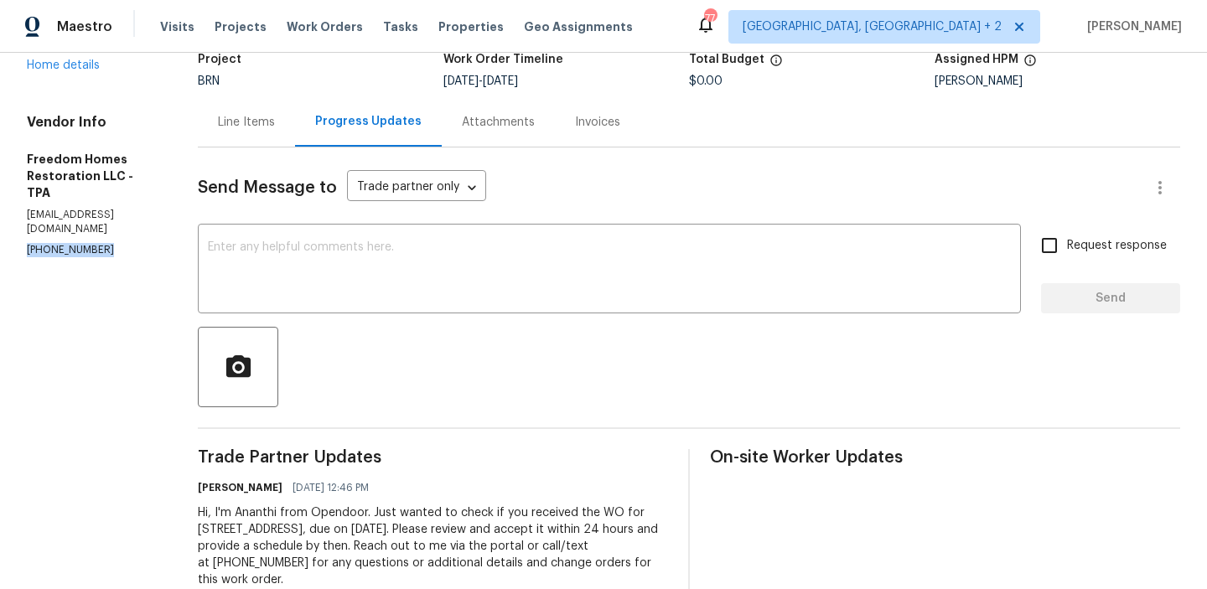
click at [53, 231] on section "All work orders 3119 78th Ave E Sarasota, FL 34243 Home details Vendor Info Fre…" at bounding box center [92, 284] width 131 height 649
copy p "(561) 352-5288"
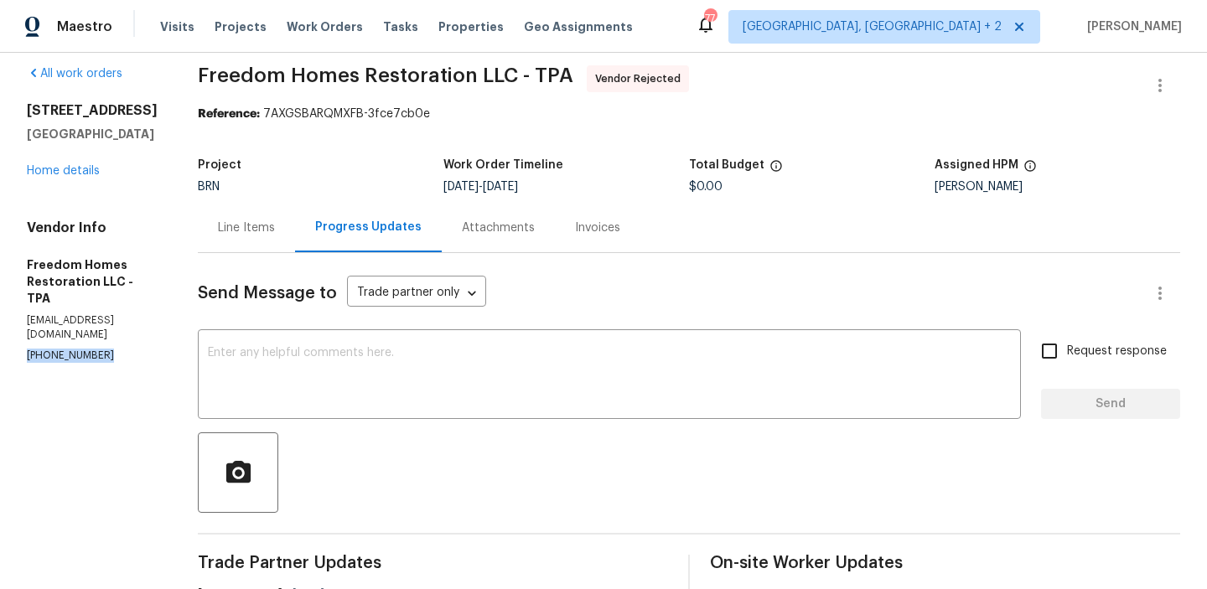
scroll to position [0, 0]
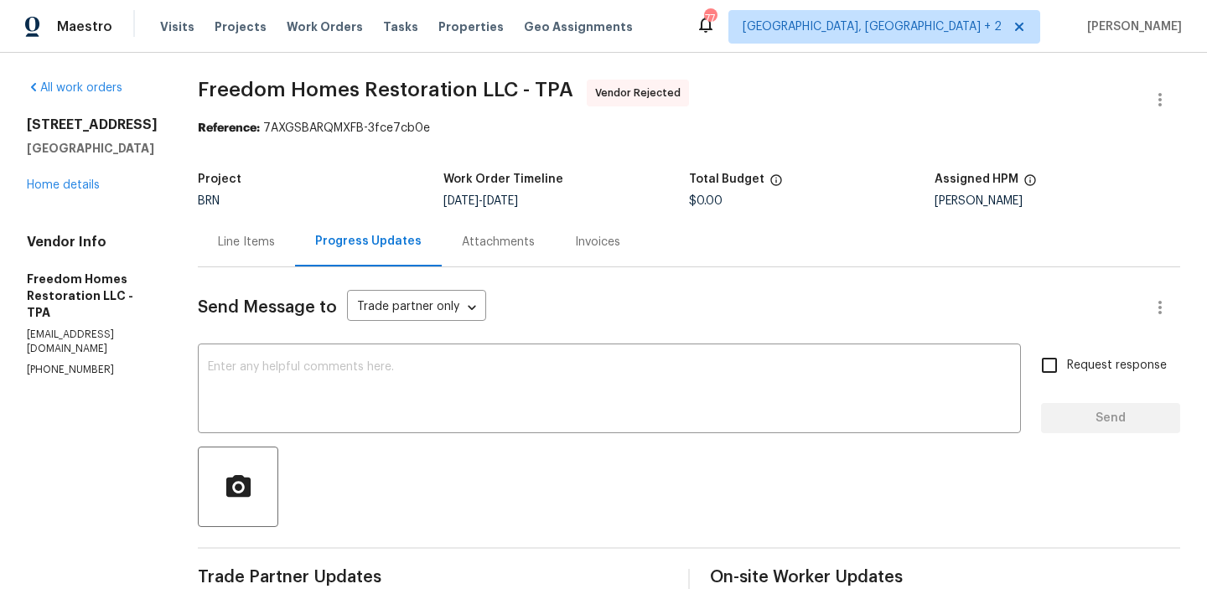
click at [265, 252] on div "Line Items" at bounding box center [246, 241] width 97 height 49
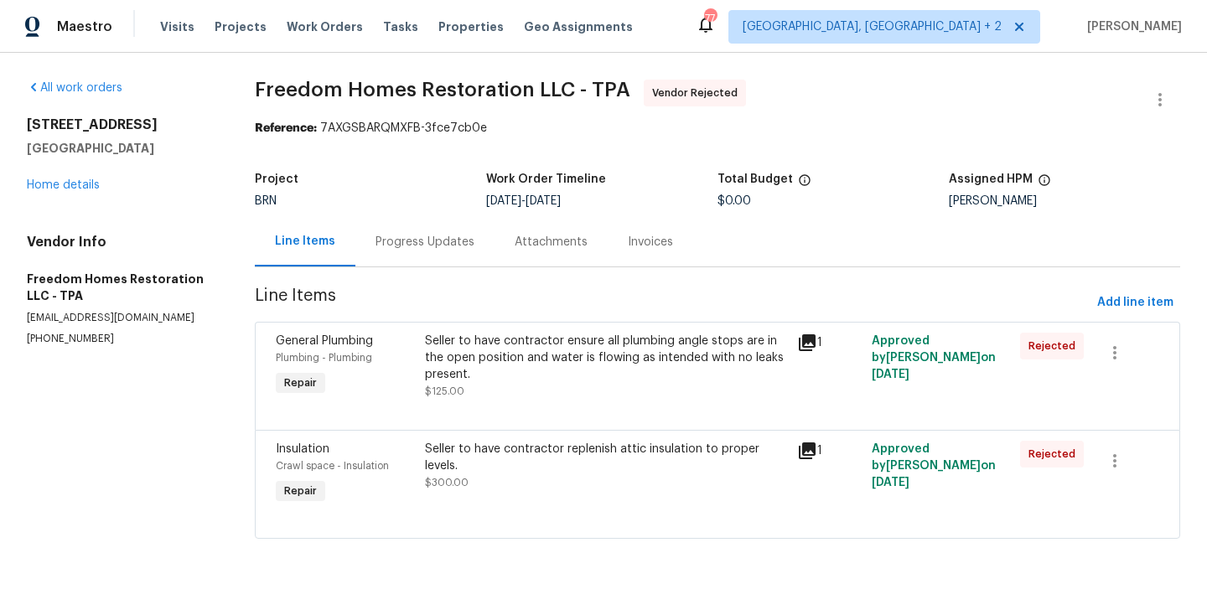
click at [512, 450] on div "Seller to have contractor replenish attic insulation to proper levels." at bounding box center [606, 458] width 362 height 34
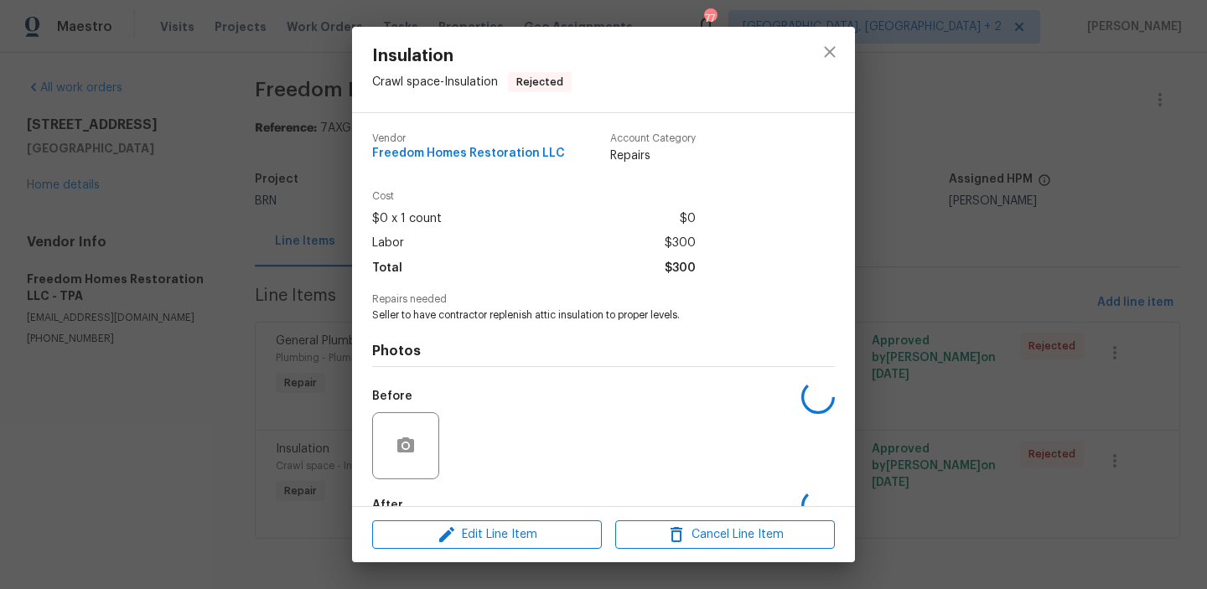
scroll to position [99, 0]
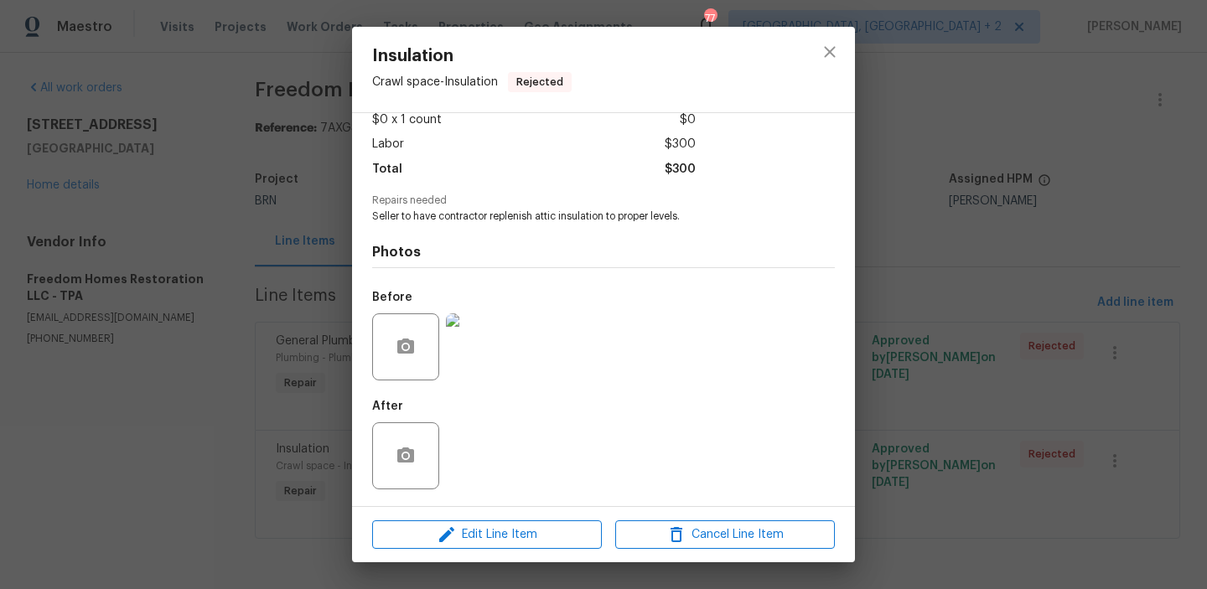
click at [486, 357] on img at bounding box center [479, 347] width 67 height 67
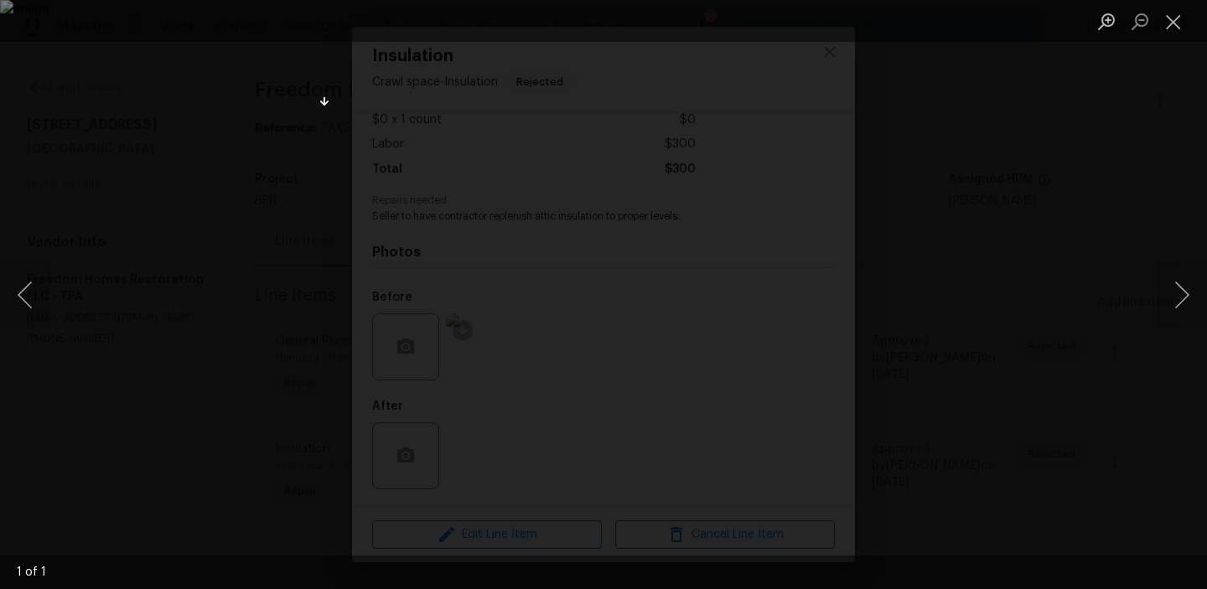
click at [233, 366] on div "Lightbox" at bounding box center [603, 294] width 1207 height 589
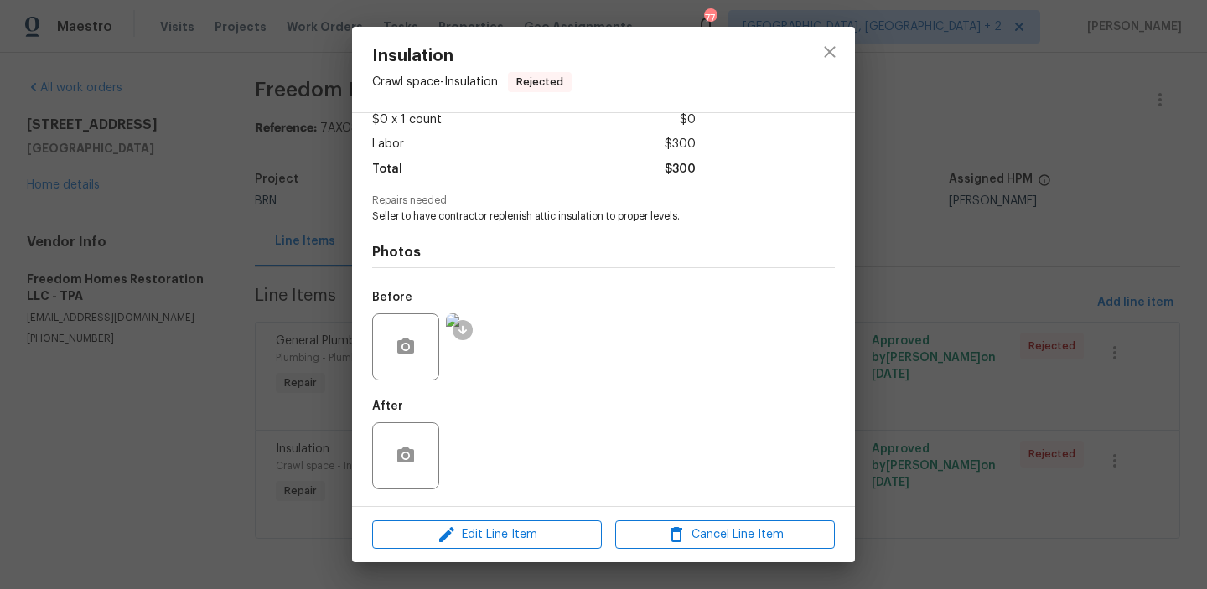
click at [250, 361] on div "Insulation Crawl space - Insulation Rejected Vendor Freedom Homes Restoration L…" at bounding box center [603, 294] width 1207 height 589
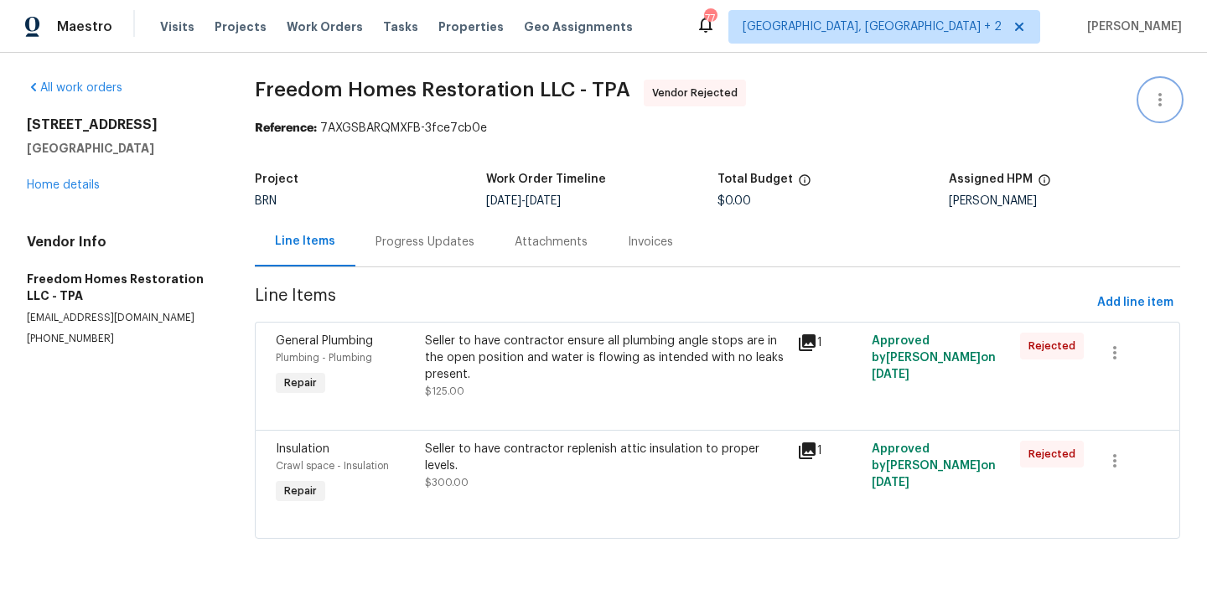
click at [1151, 90] on icon "button" at bounding box center [1160, 100] width 20 height 20
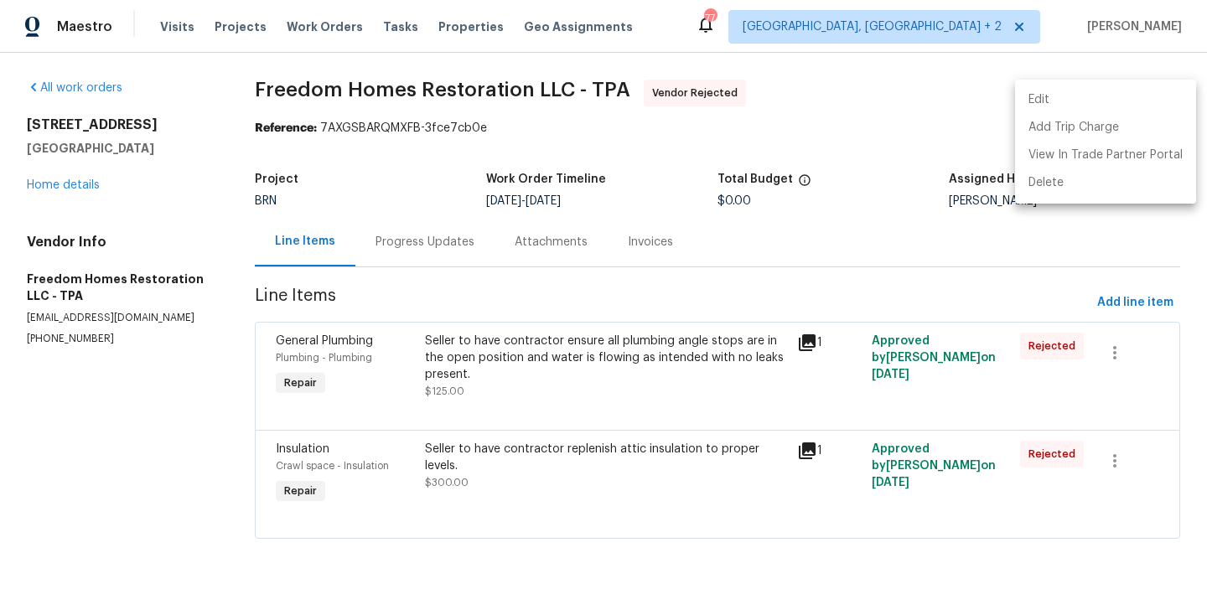
click at [1047, 100] on li "Edit" at bounding box center [1105, 100] width 181 height 28
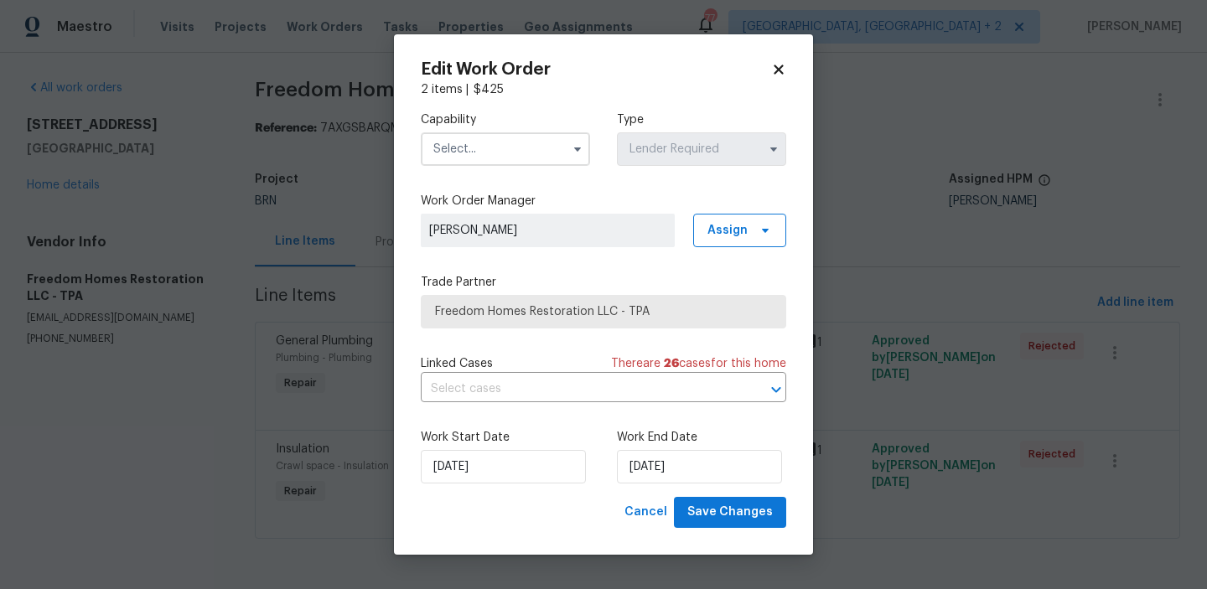
click at [507, 146] on input "text" at bounding box center [505, 149] width 169 height 34
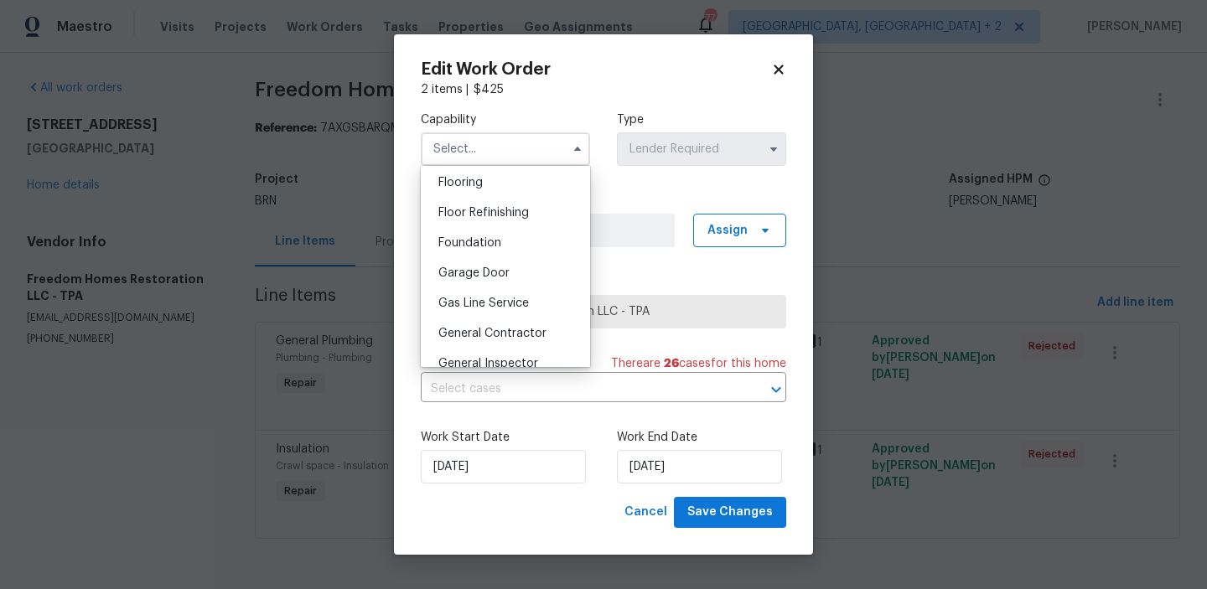
scroll to position [678, 0]
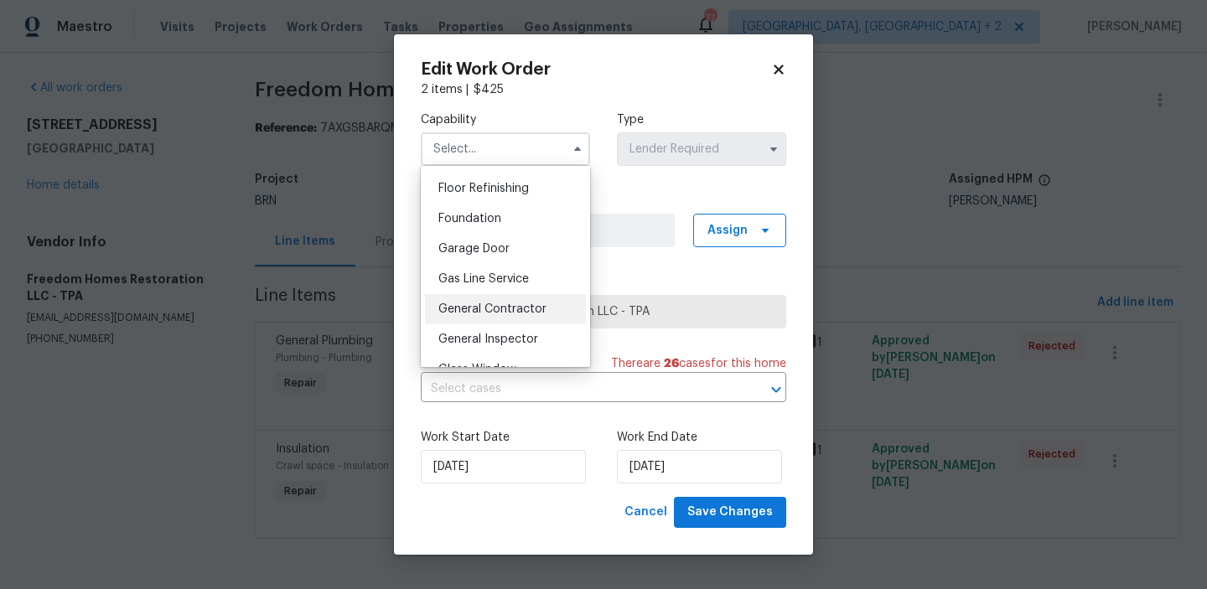
click at [494, 304] on span "General Contractor" at bounding box center [493, 310] width 108 height 12
type input "General Contractor"
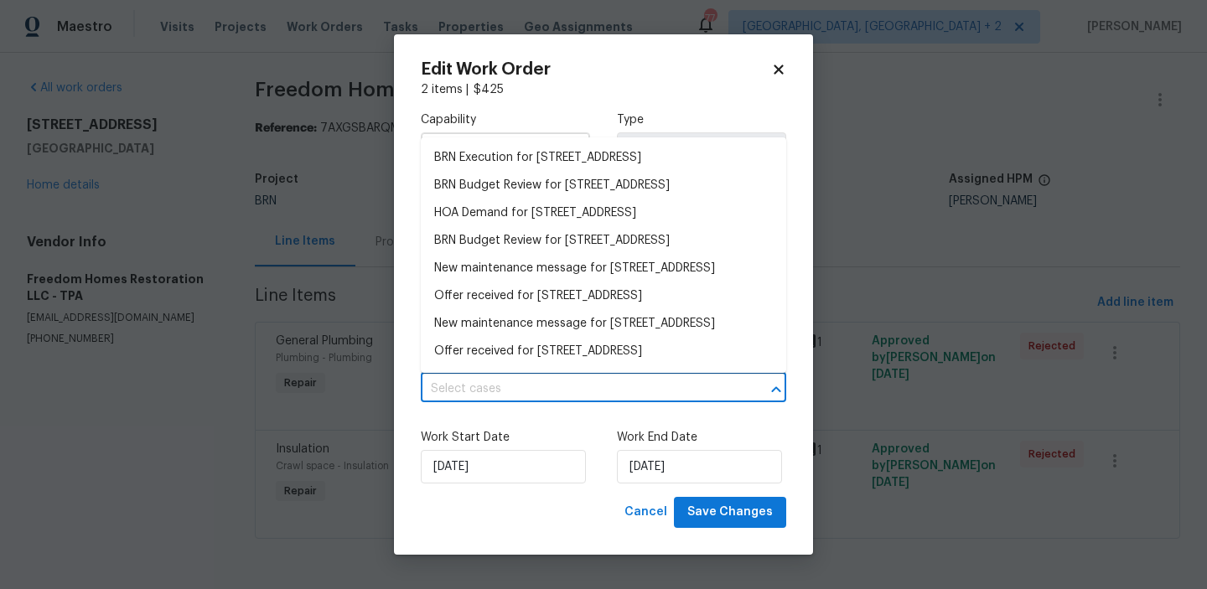
click at [480, 385] on input "text" at bounding box center [580, 390] width 319 height 26
click at [470, 164] on li "BRN Execution for 3119 78th Ave E, Sarasota, FL 34243" at bounding box center [604, 158] width 366 height 28
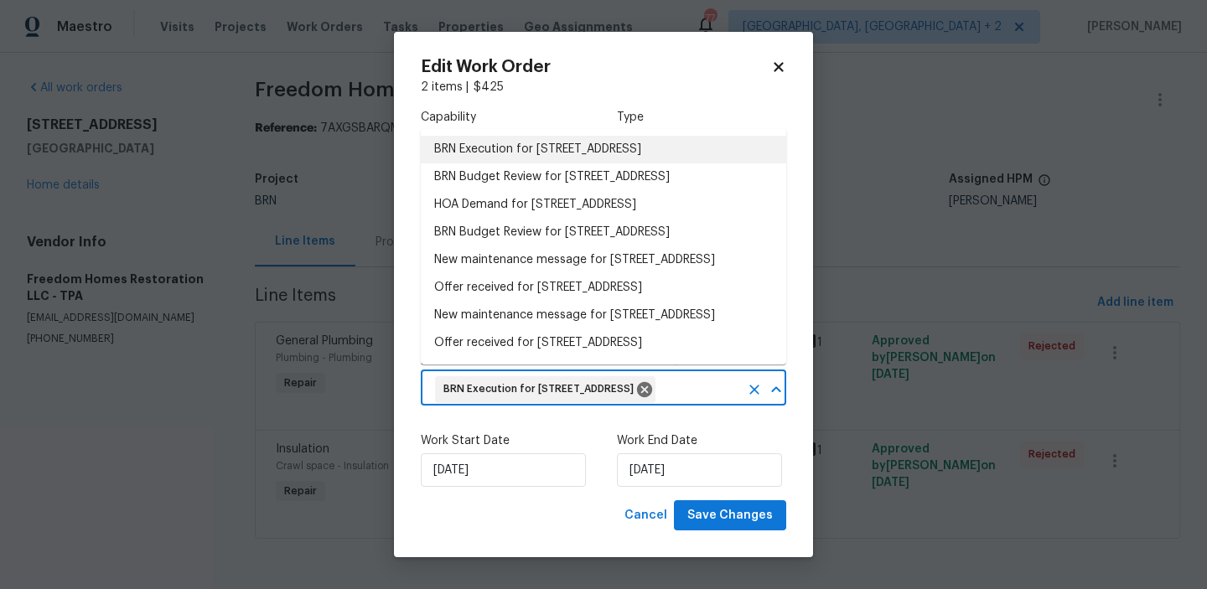
click at [244, 361] on body "Maestro Visits Projects Work Orders Tasks Properties Geo Assignments 77 Albuque…" at bounding box center [603, 293] width 1207 height 586
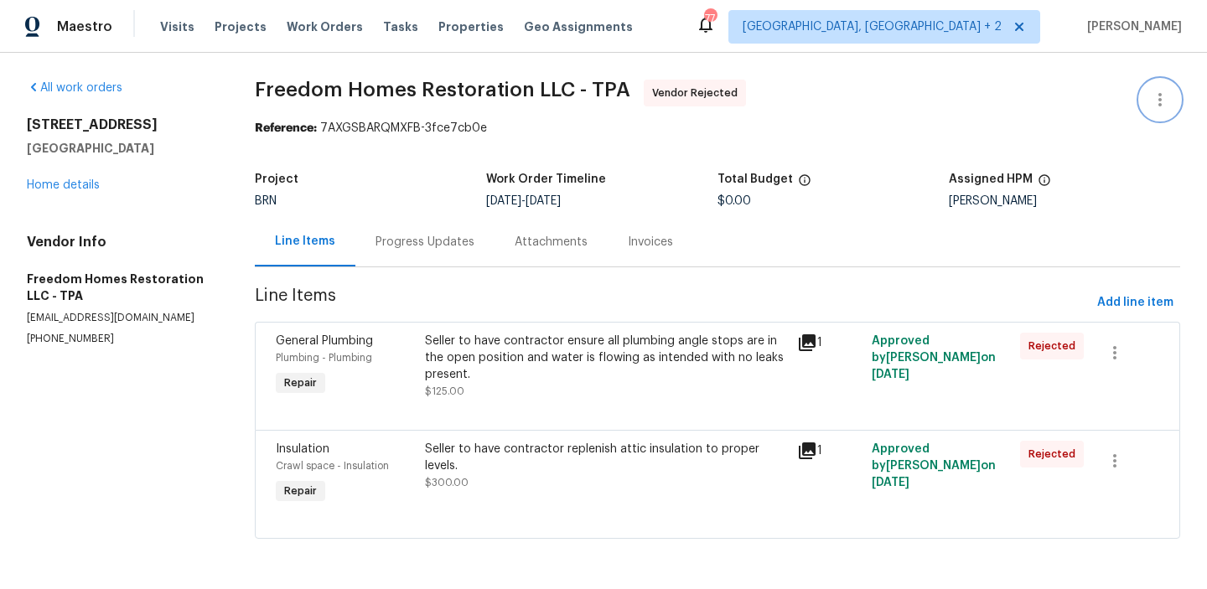
click at [1164, 94] on icon "button" at bounding box center [1160, 100] width 20 height 20
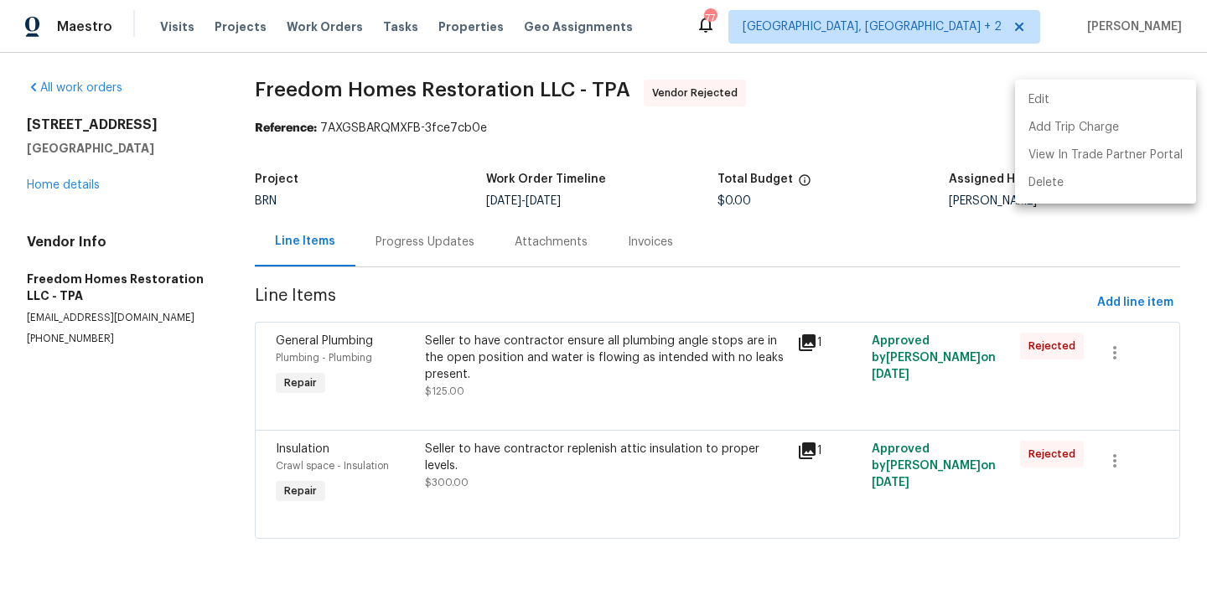
click at [1102, 92] on li "Edit" at bounding box center [1105, 100] width 181 height 28
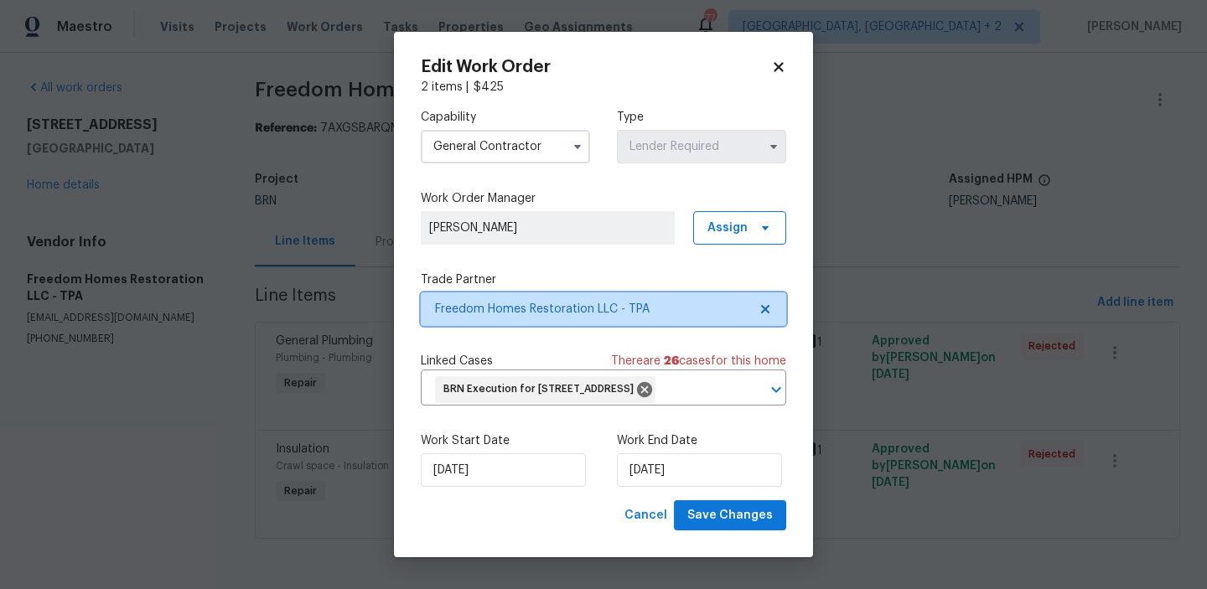
click at [509, 302] on span "Freedom Homes Restoration LLC - TPA" at bounding box center [591, 309] width 313 height 17
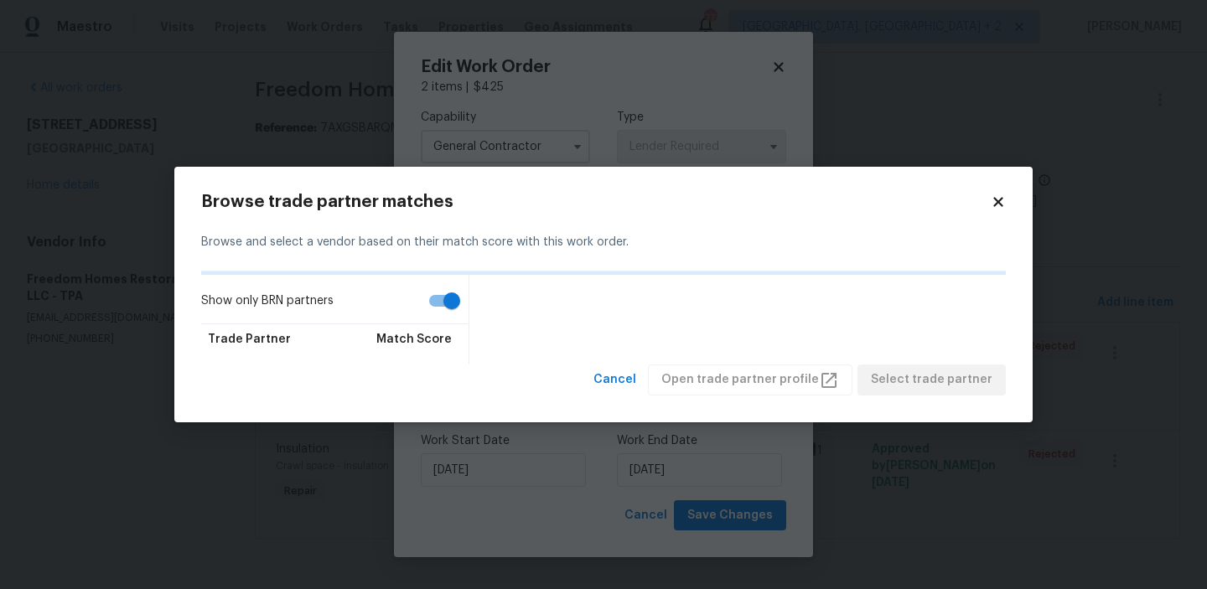
click at [445, 296] on input "Show only BRN partners" at bounding box center [452, 301] width 96 height 32
checkbox input "false"
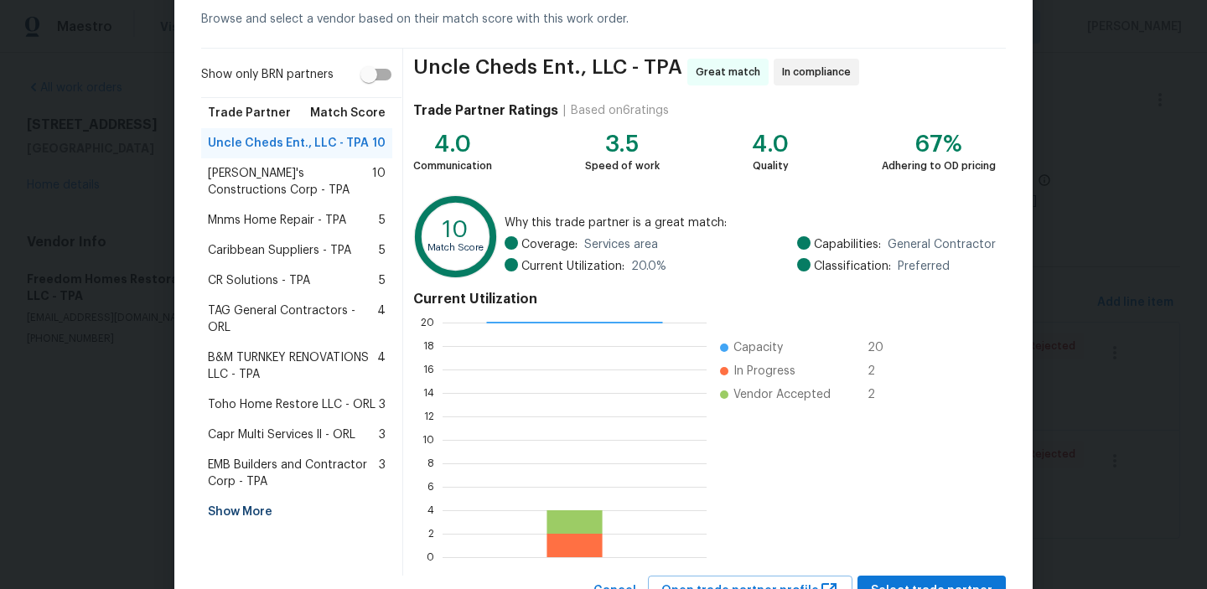
scroll to position [92, 0]
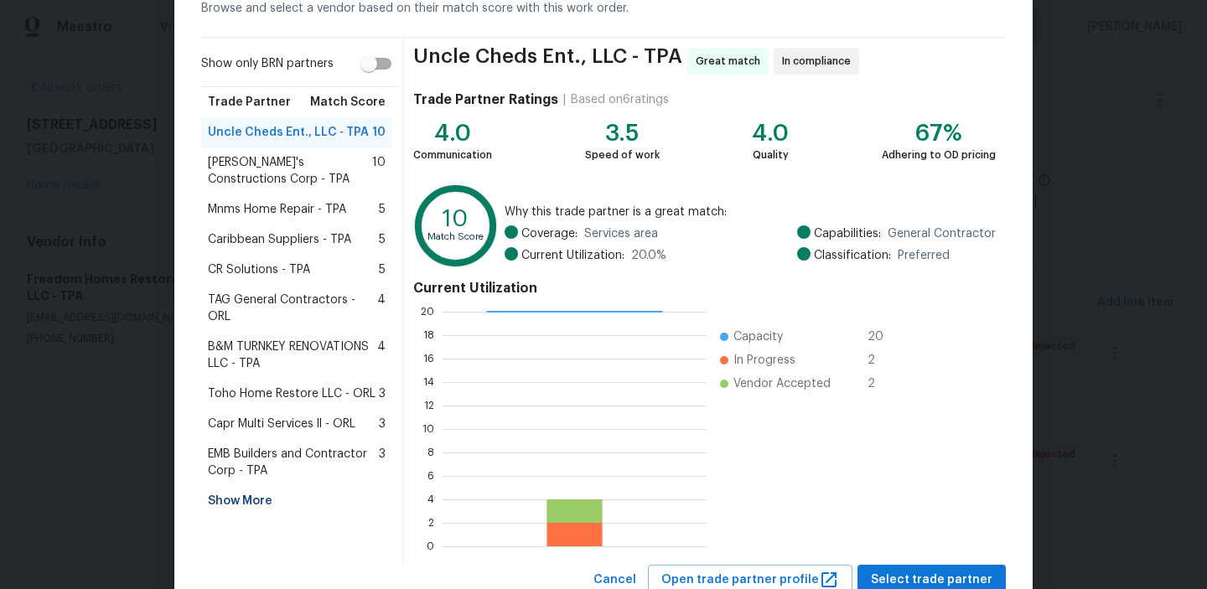
click at [244, 486] on div "Show More" at bounding box center [296, 501] width 191 height 30
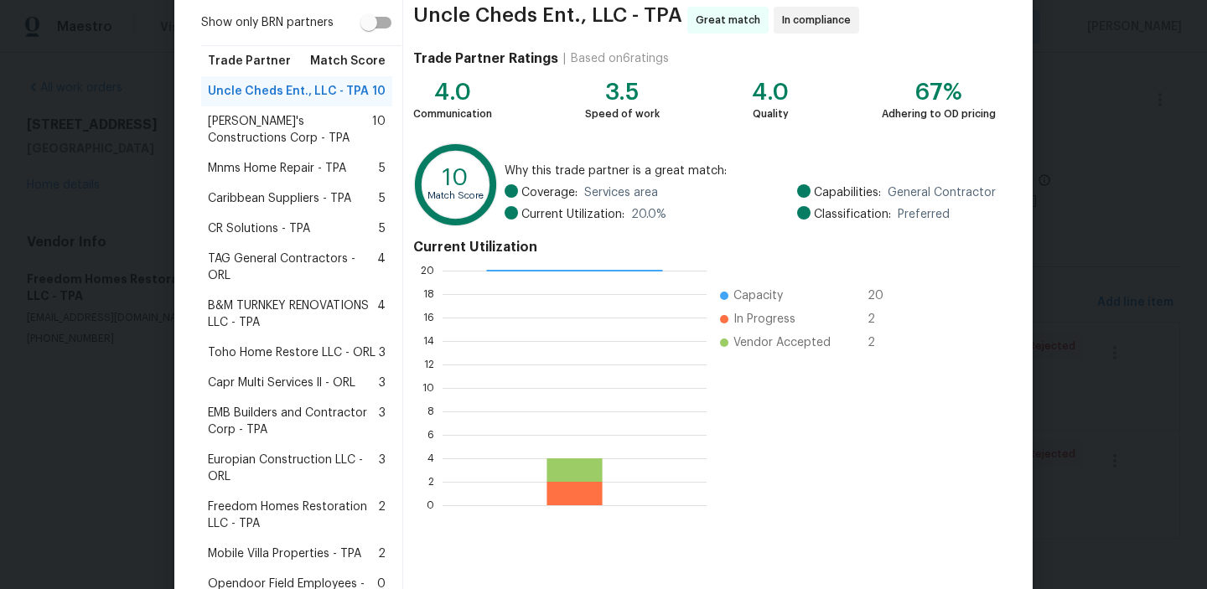
scroll to position [361, 0]
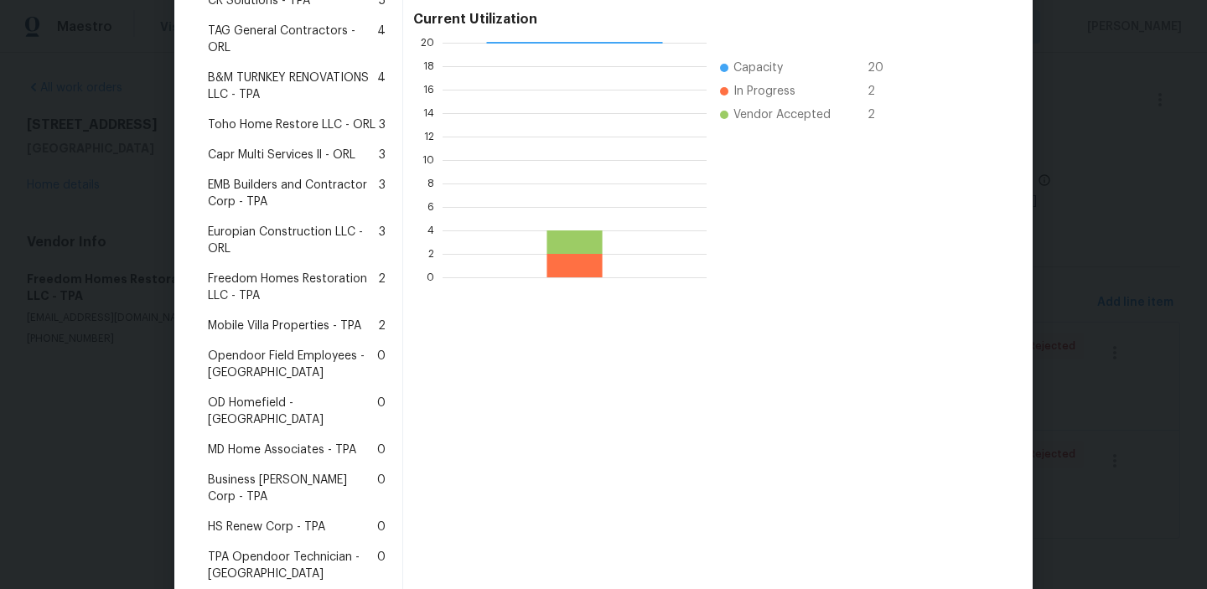
click at [267, 318] on span "Mobile Villa Properties - TPA" at bounding box center [284, 326] width 153 height 17
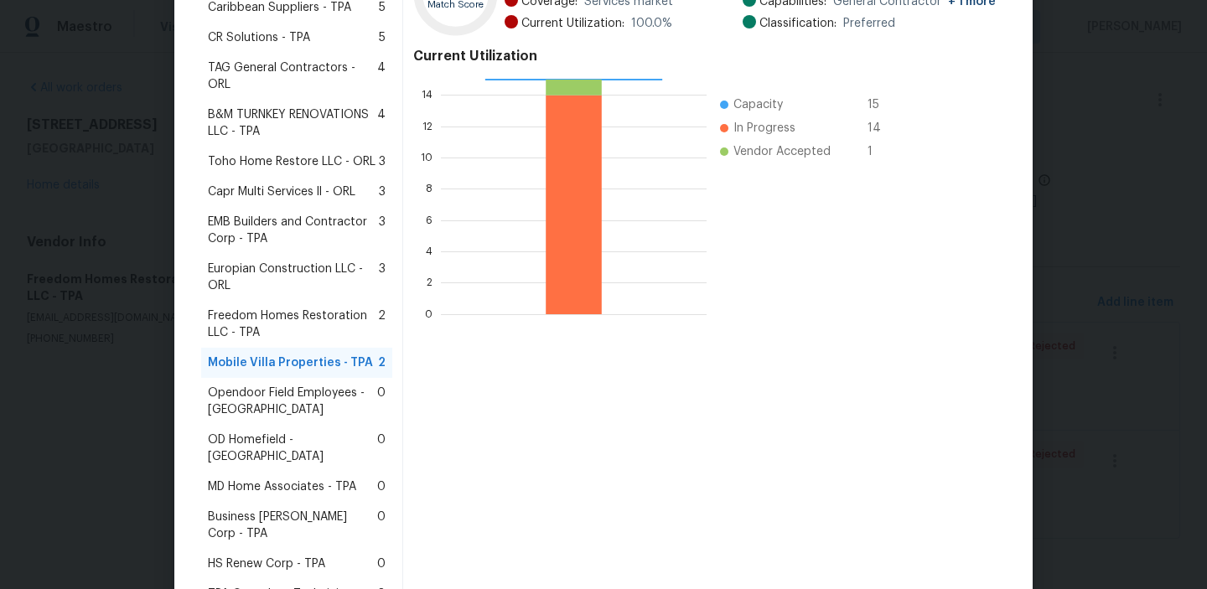
scroll to position [403, 0]
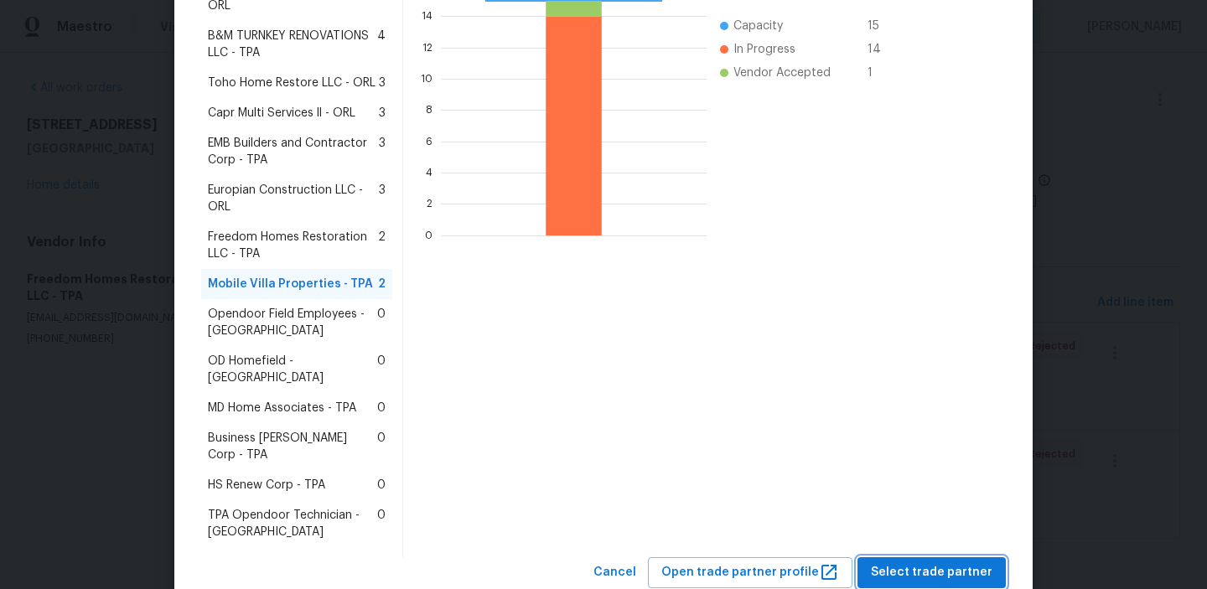
click at [920, 563] on span "Select trade partner" at bounding box center [932, 573] width 122 height 21
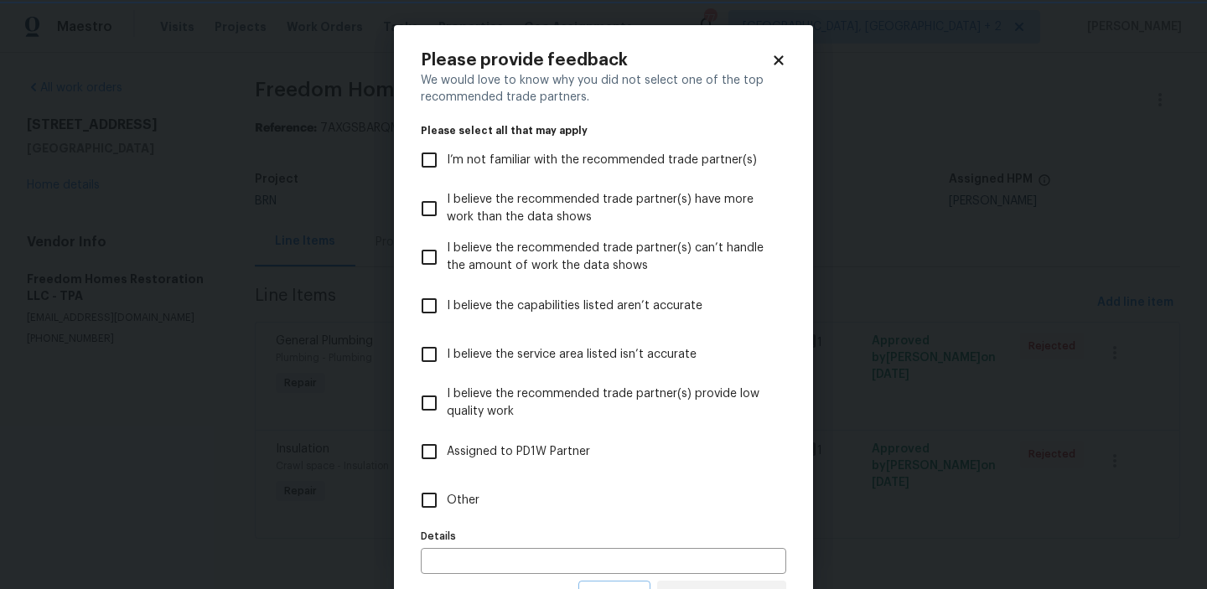
scroll to position [0, 0]
click at [451, 495] on span "Other" at bounding box center [463, 501] width 33 height 18
click at [447, 495] on input "Other" at bounding box center [429, 500] width 35 height 35
checkbox input "true"
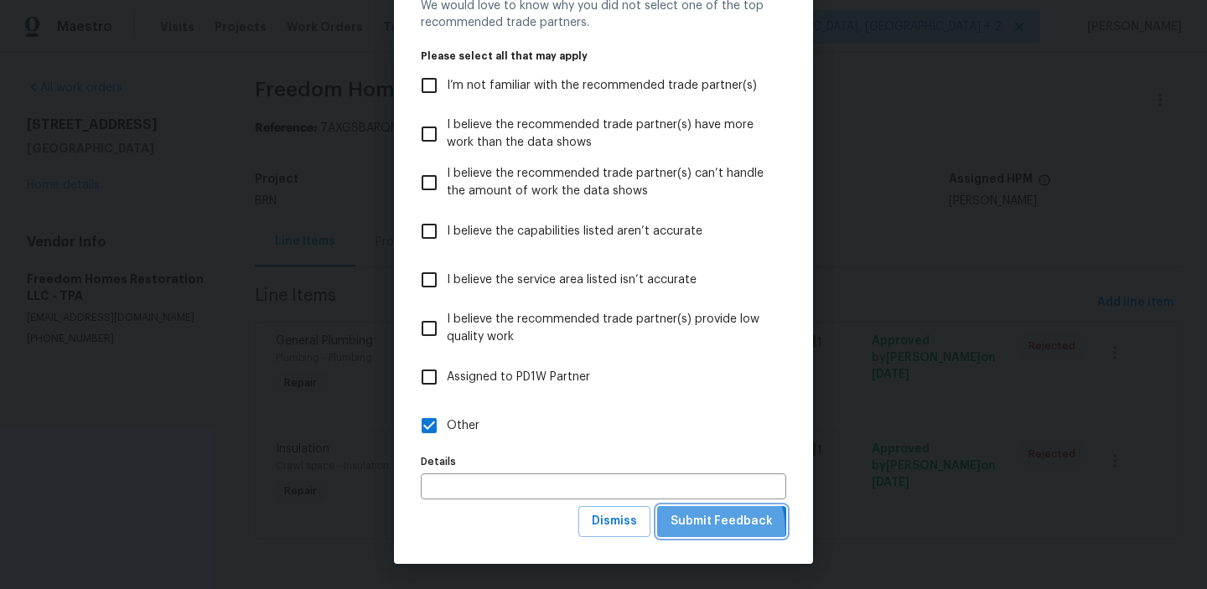
click at [699, 531] on span "Submit Feedback" at bounding box center [722, 522] width 102 height 21
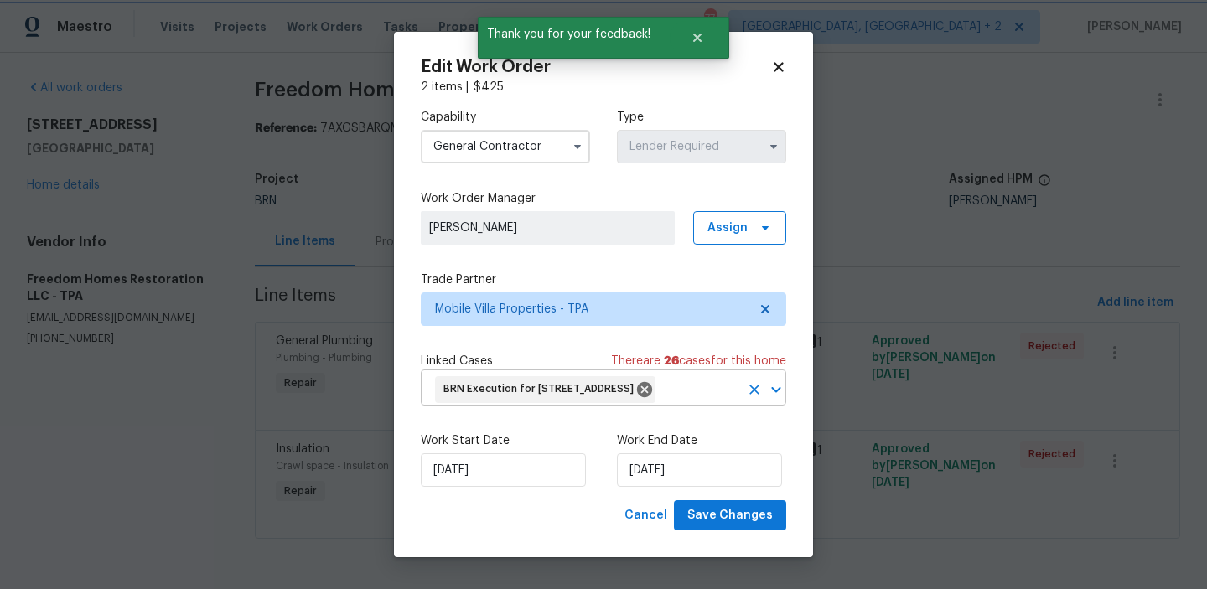
scroll to position [0, 0]
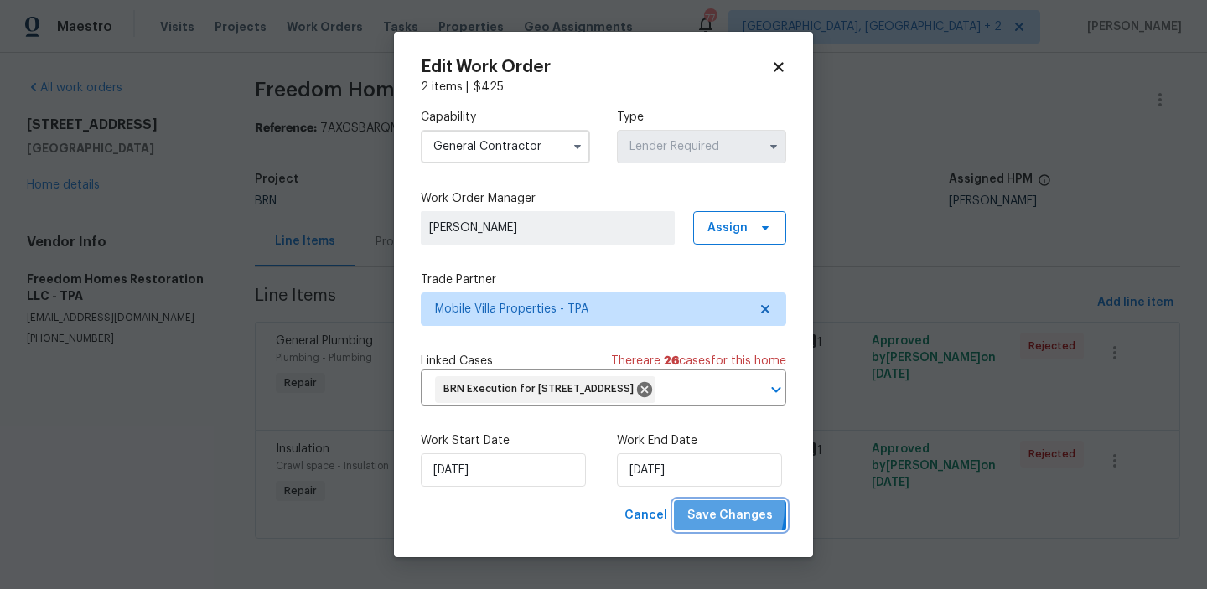
click at [701, 527] on span "Save Changes" at bounding box center [731, 516] width 86 height 21
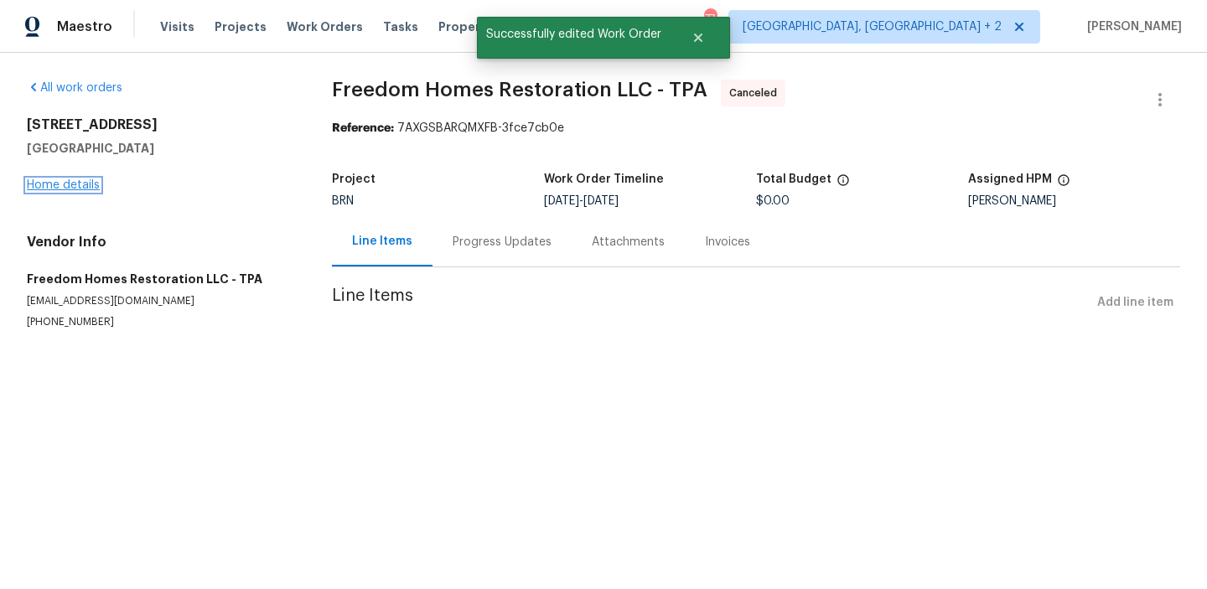
click at [52, 186] on link "Home details" at bounding box center [63, 185] width 73 height 12
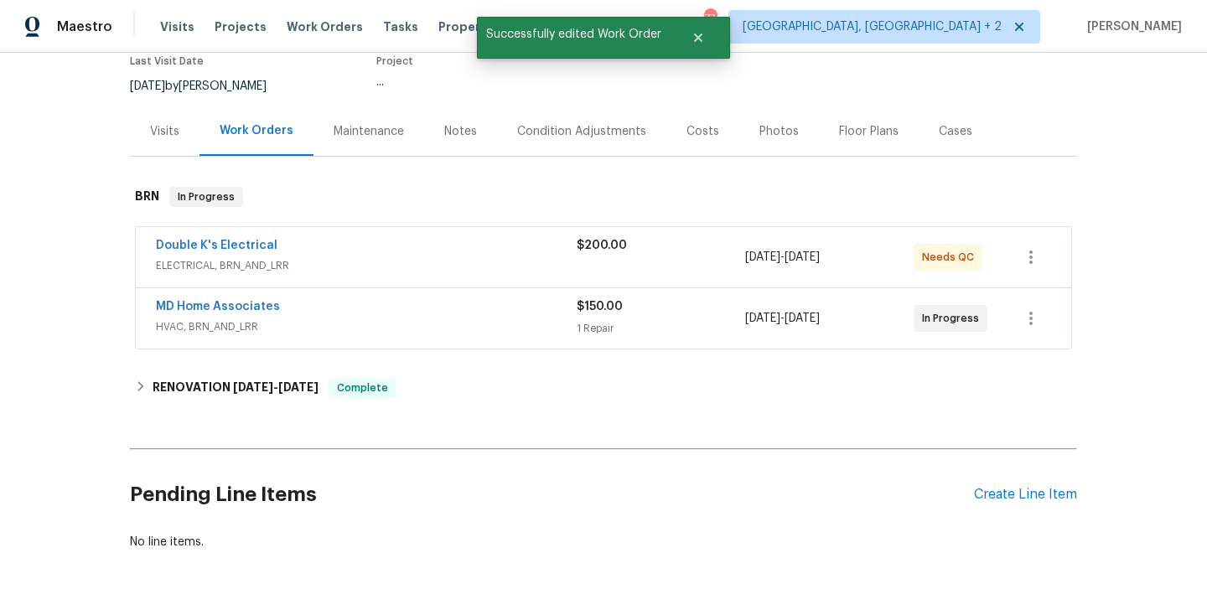
scroll to position [169, 0]
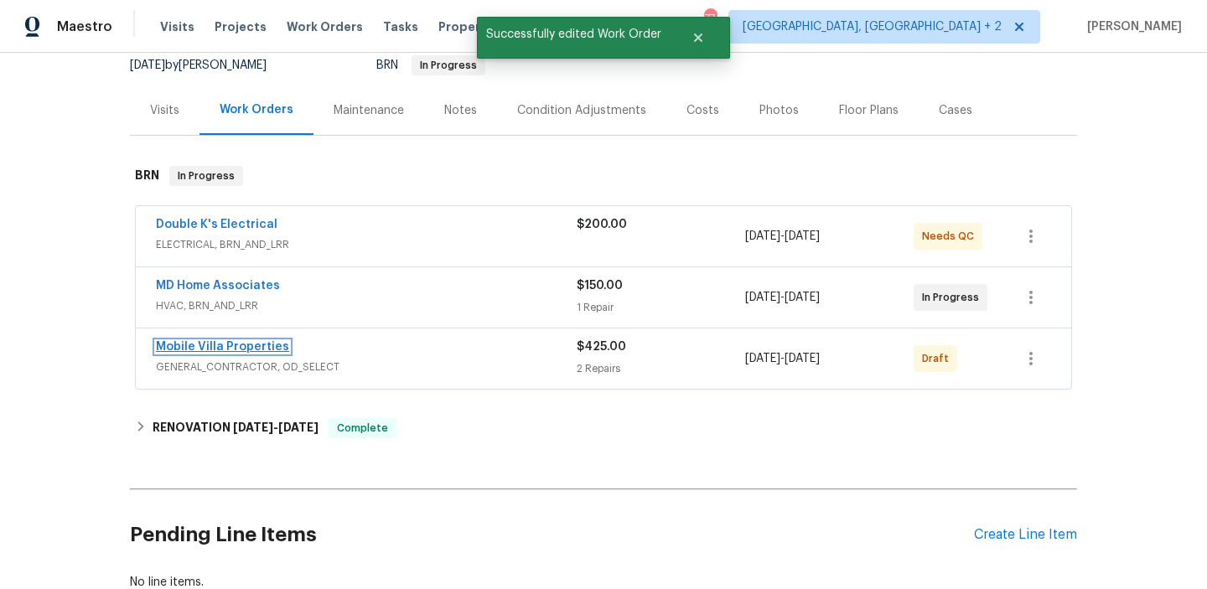
click at [216, 351] on link "Mobile Villa Properties" at bounding box center [222, 347] width 133 height 12
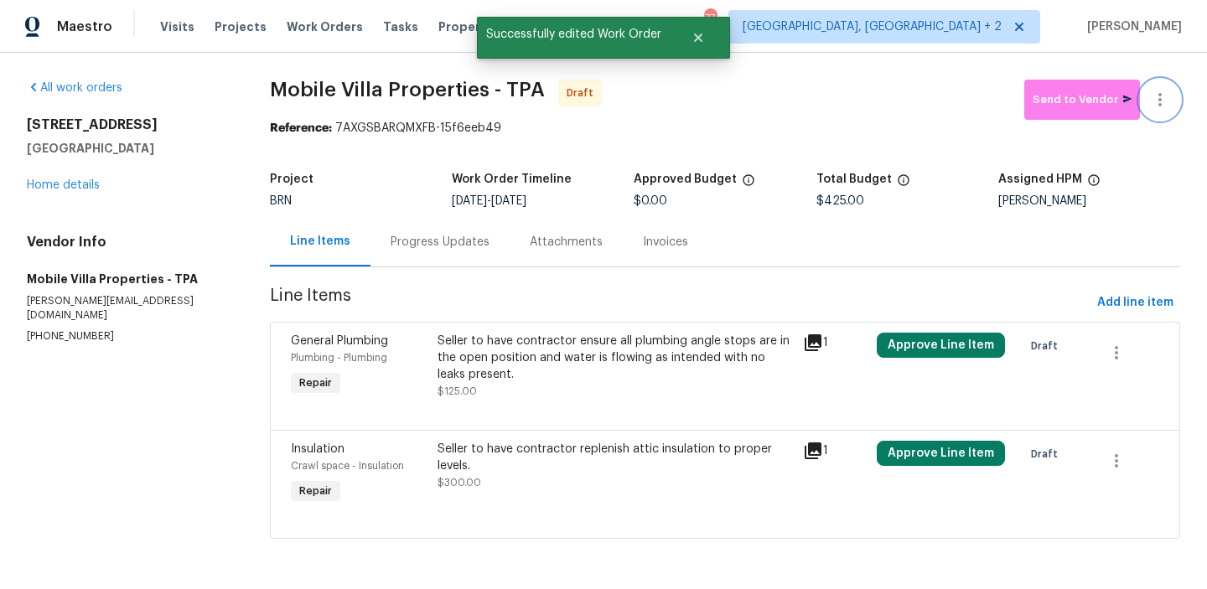
click at [1166, 91] on icon "button" at bounding box center [1160, 100] width 20 height 20
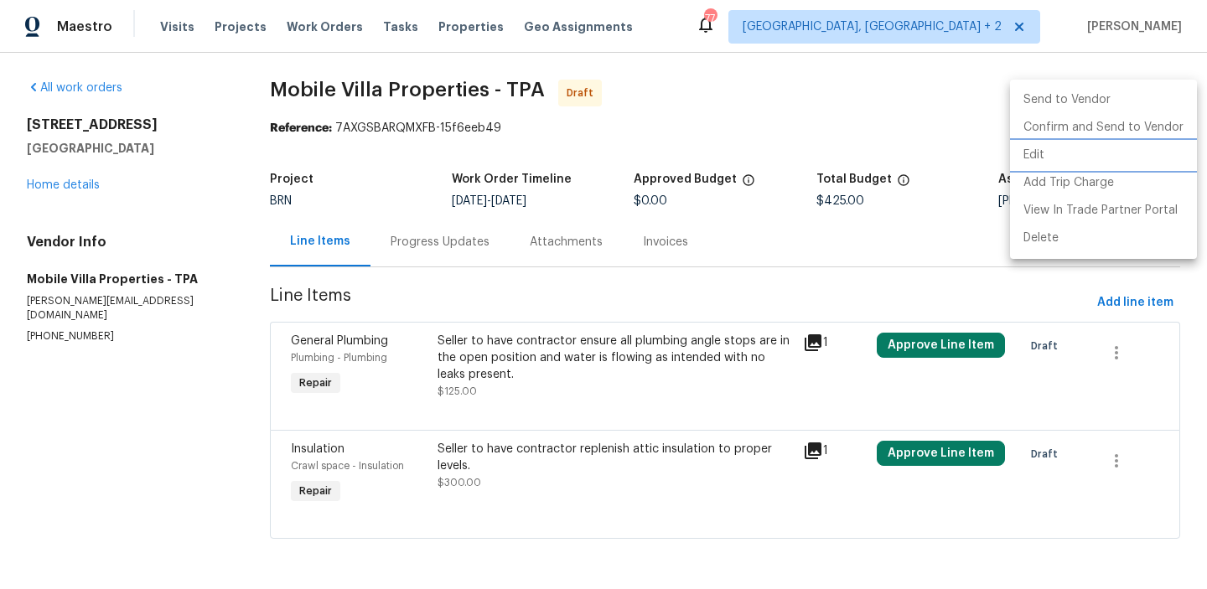
click at [1050, 153] on li "Edit" at bounding box center [1103, 156] width 187 height 28
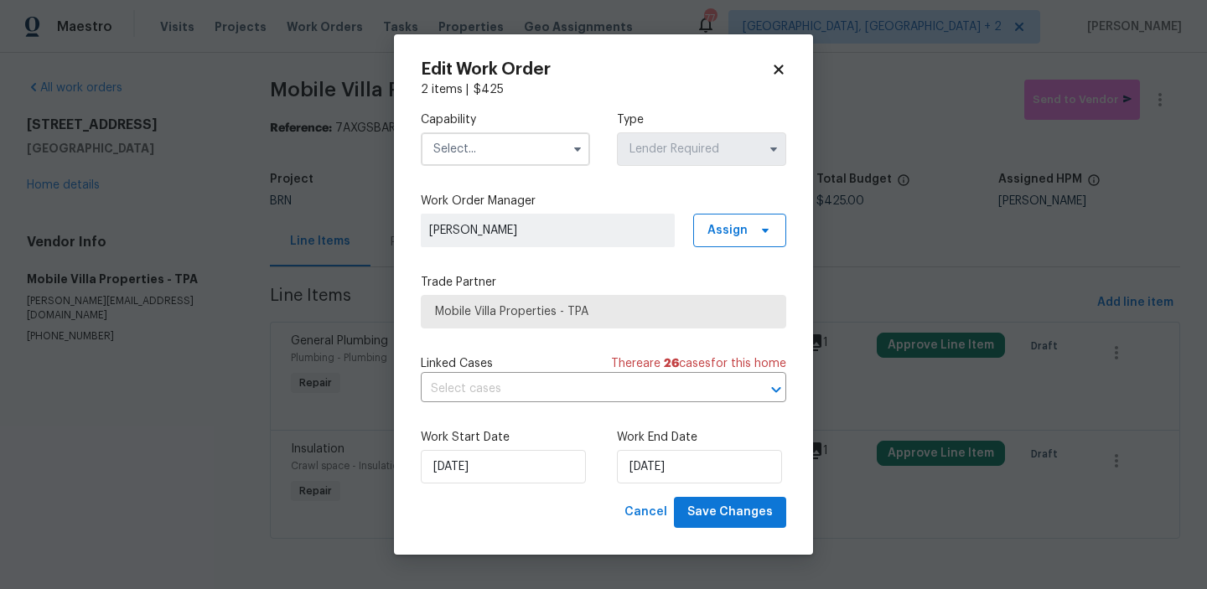
click at [494, 164] on input "text" at bounding box center [505, 149] width 169 height 34
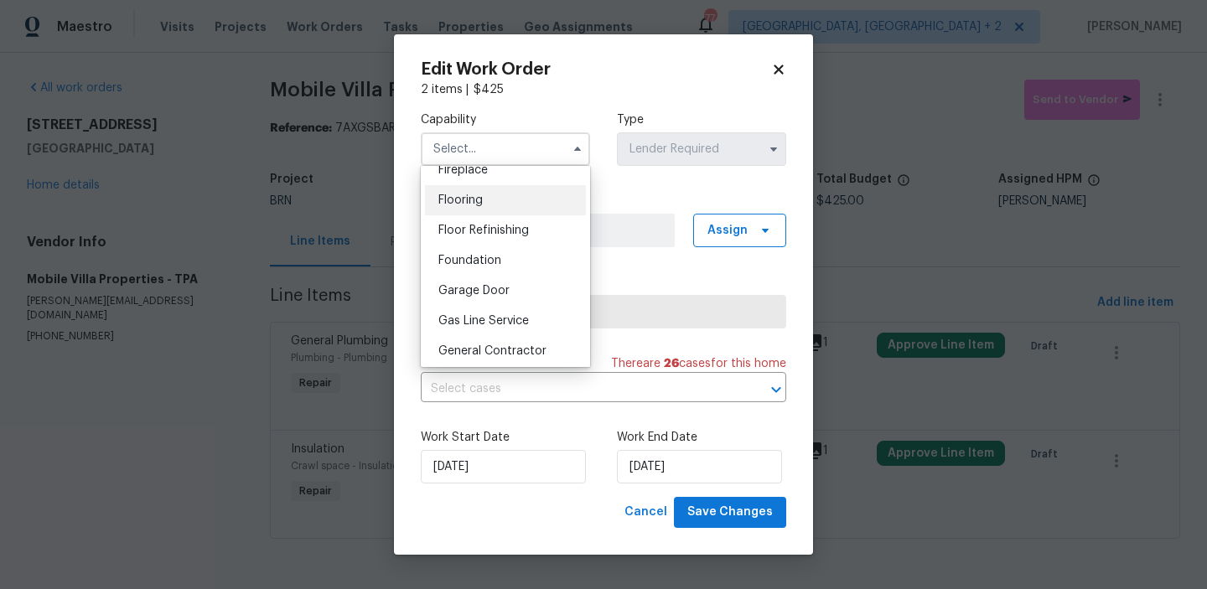
scroll to position [691, 0]
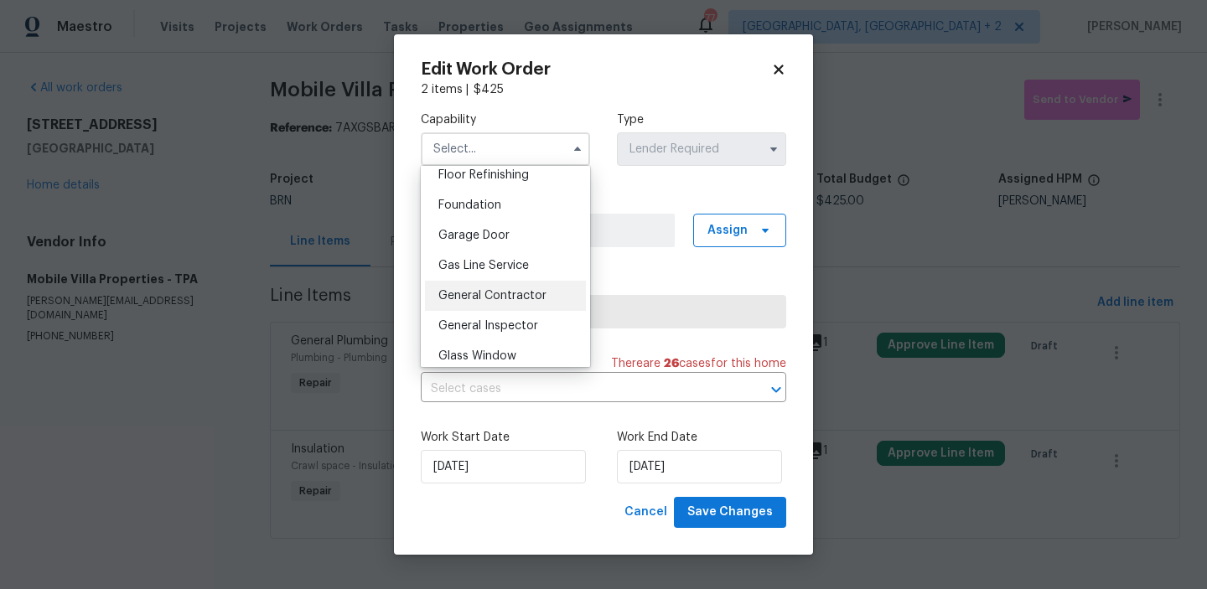
click at [504, 290] on span "General Contractor" at bounding box center [493, 296] width 108 height 12
type input "General Contractor"
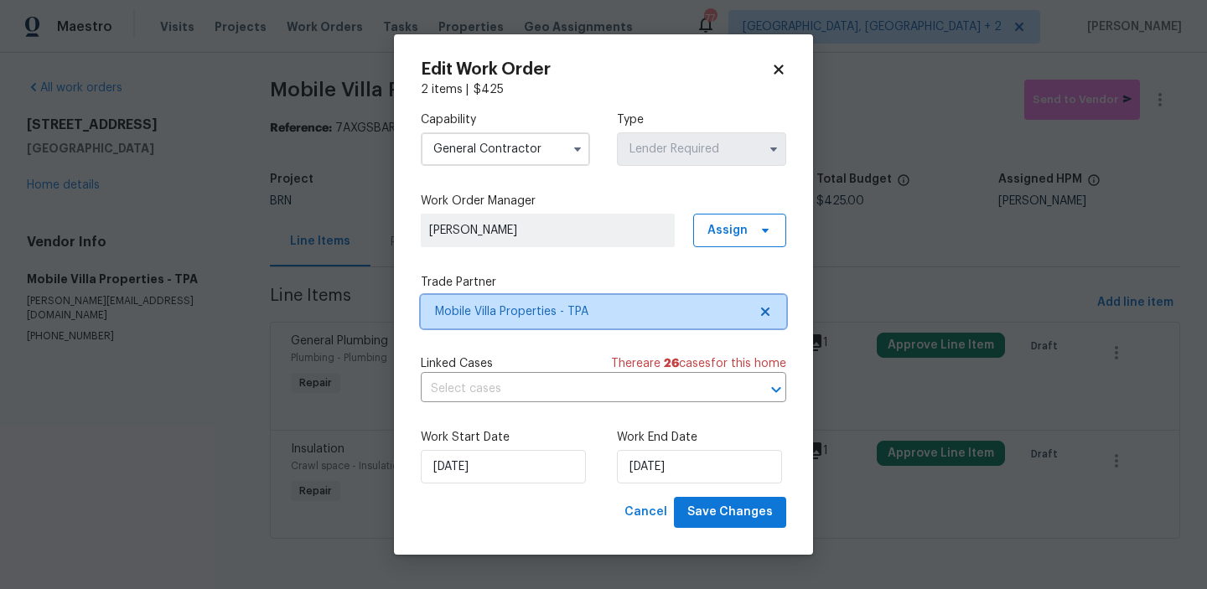
click at [496, 297] on span "Mobile Villa Properties - TPA" at bounding box center [604, 312] width 366 height 34
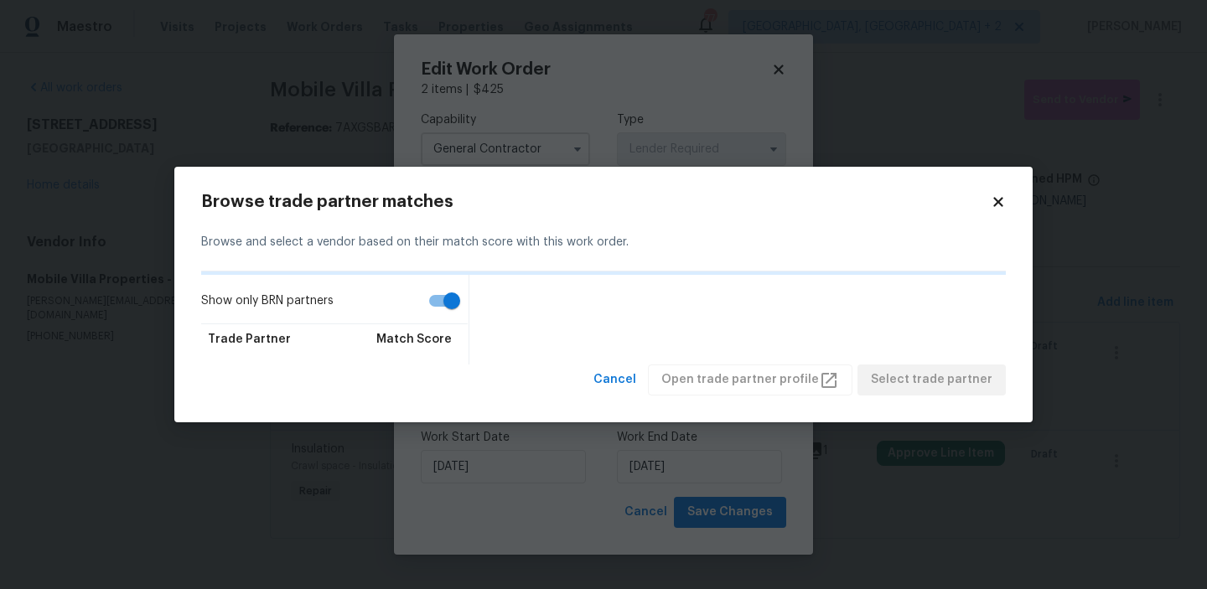
click at [452, 299] on input "Show only BRN partners" at bounding box center [452, 301] width 96 height 32
checkbox input "false"
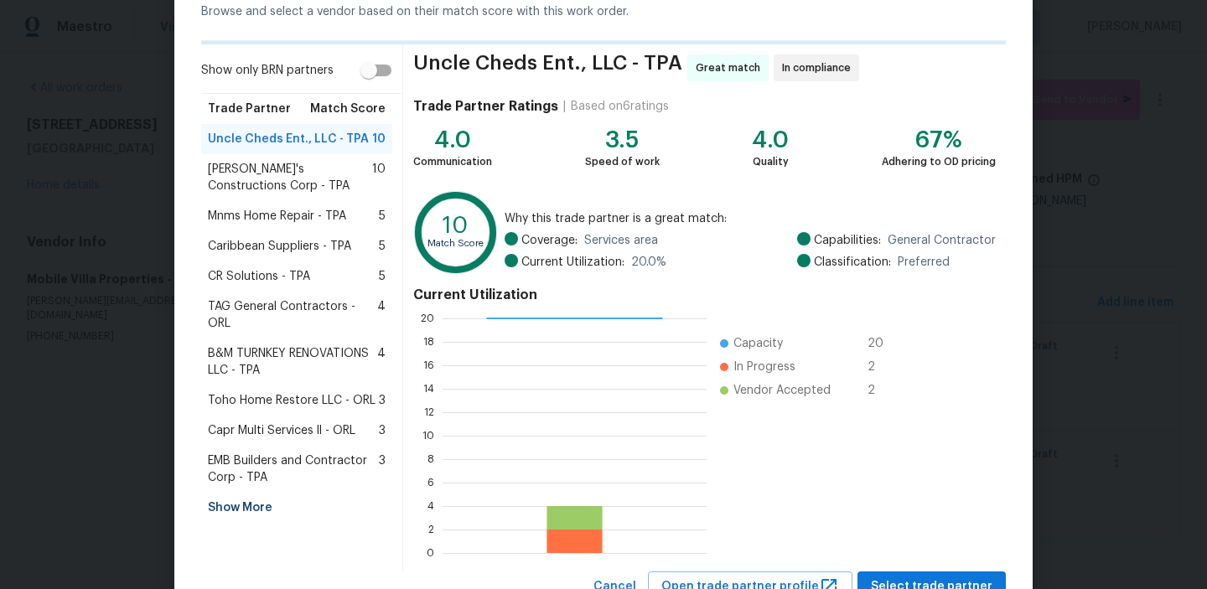
scroll to position [153, 0]
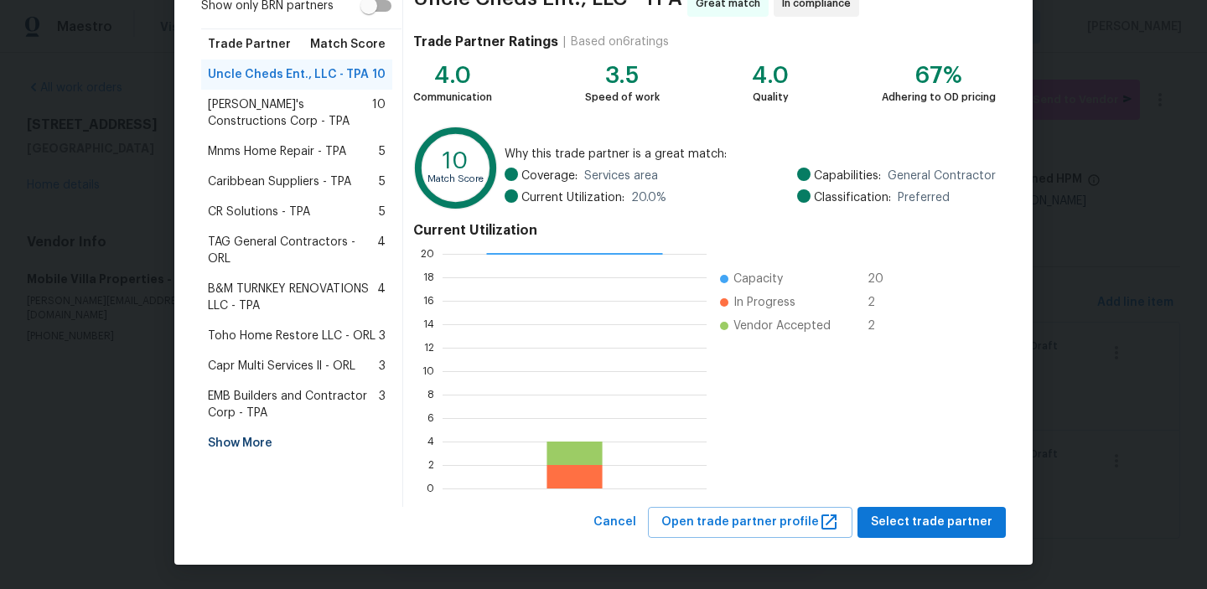
click at [235, 428] on div "Show More" at bounding box center [296, 443] width 191 height 30
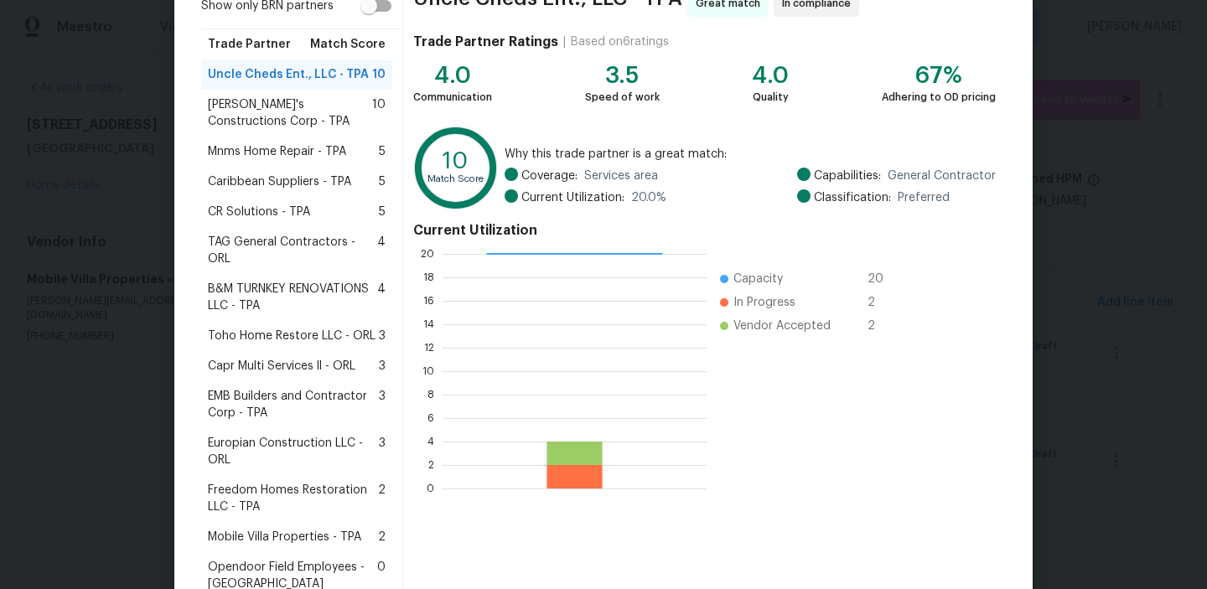
scroll to position [221, 0]
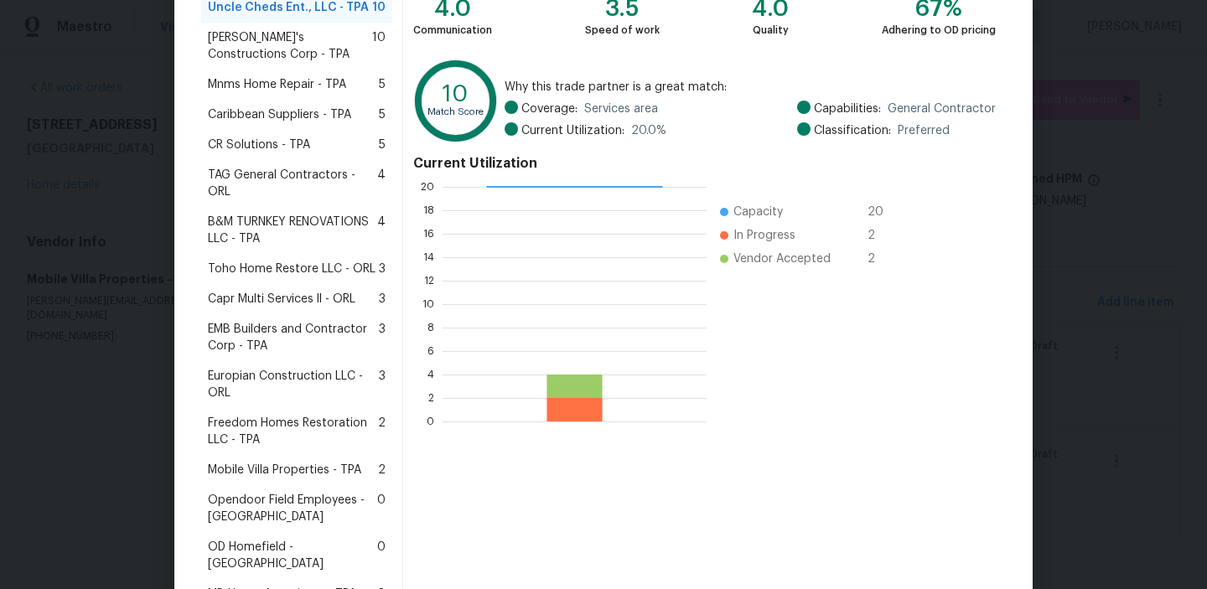
click at [249, 427] on span "Freedom Homes Restoration LLC - TPA" at bounding box center [293, 432] width 170 height 34
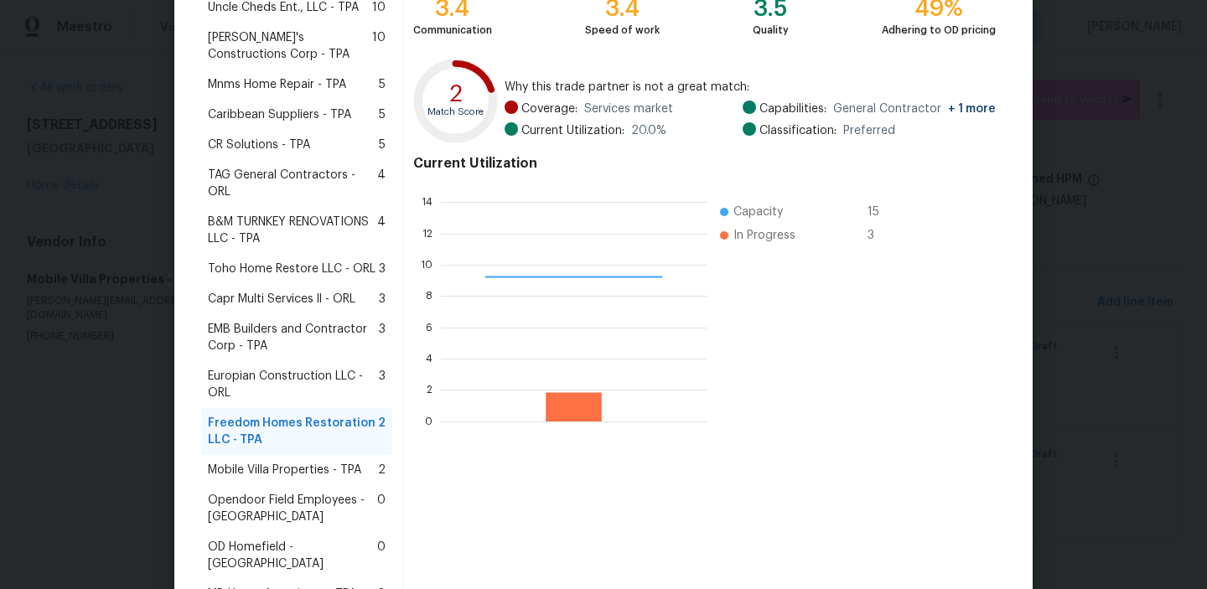
scroll to position [407, 0]
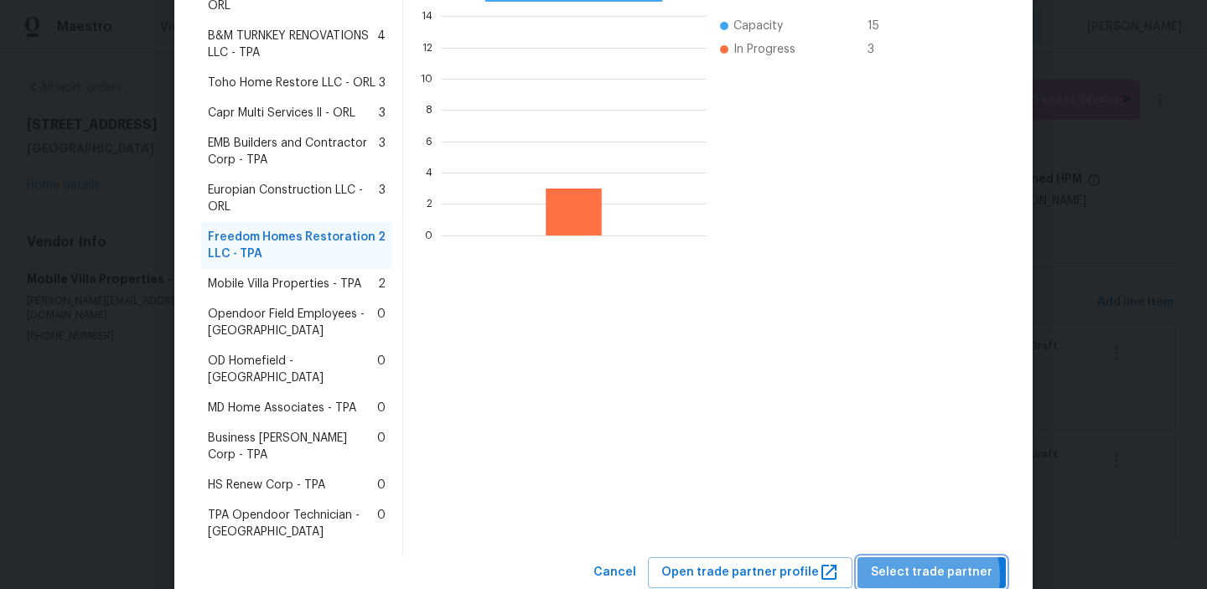
click at [918, 563] on span "Select trade partner" at bounding box center [932, 573] width 122 height 21
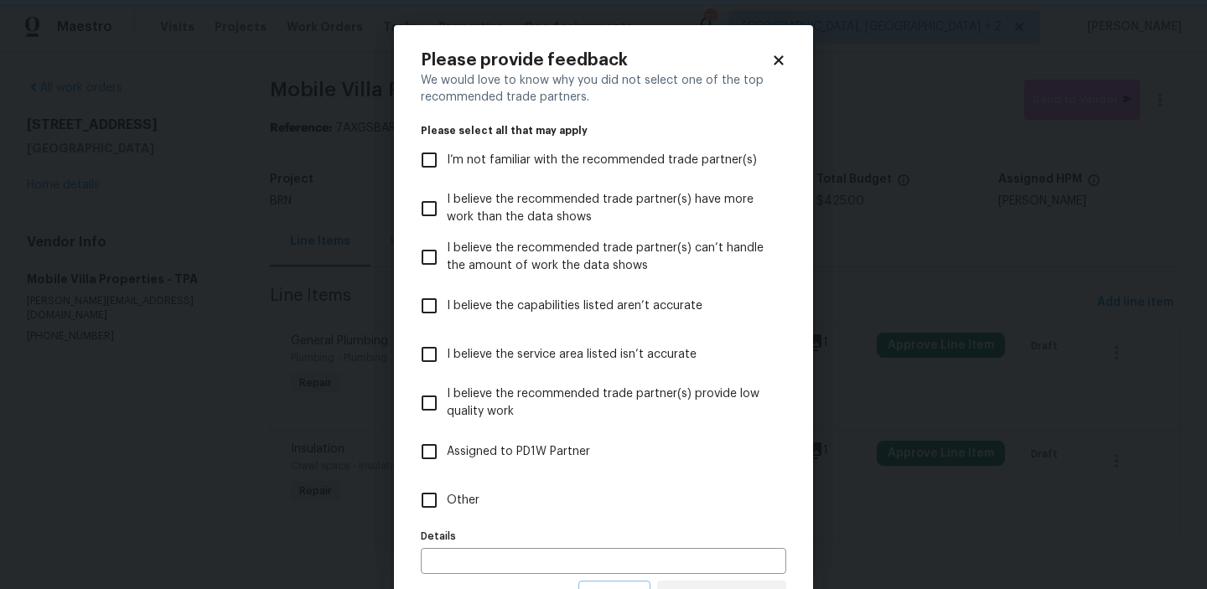
scroll to position [0, 0]
click at [439, 499] on input "Other" at bounding box center [429, 500] width 35 height 35
checkbox input "true"
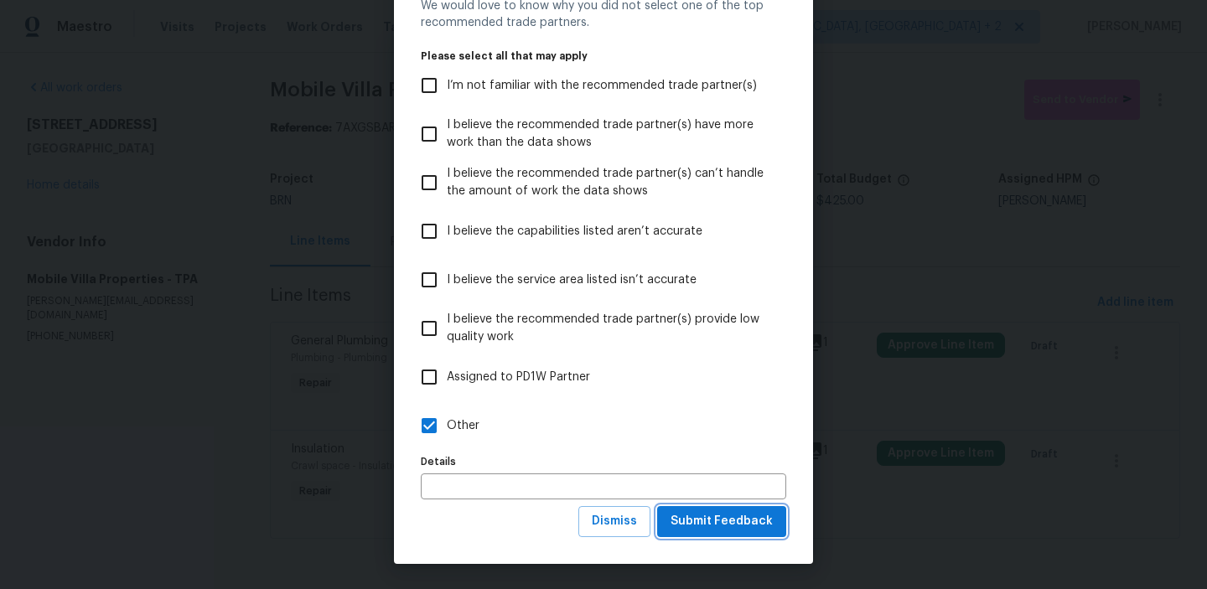
click at [679, 522] on span "Submit Feedback" at bounding box center [722, 522] width 102 height 21
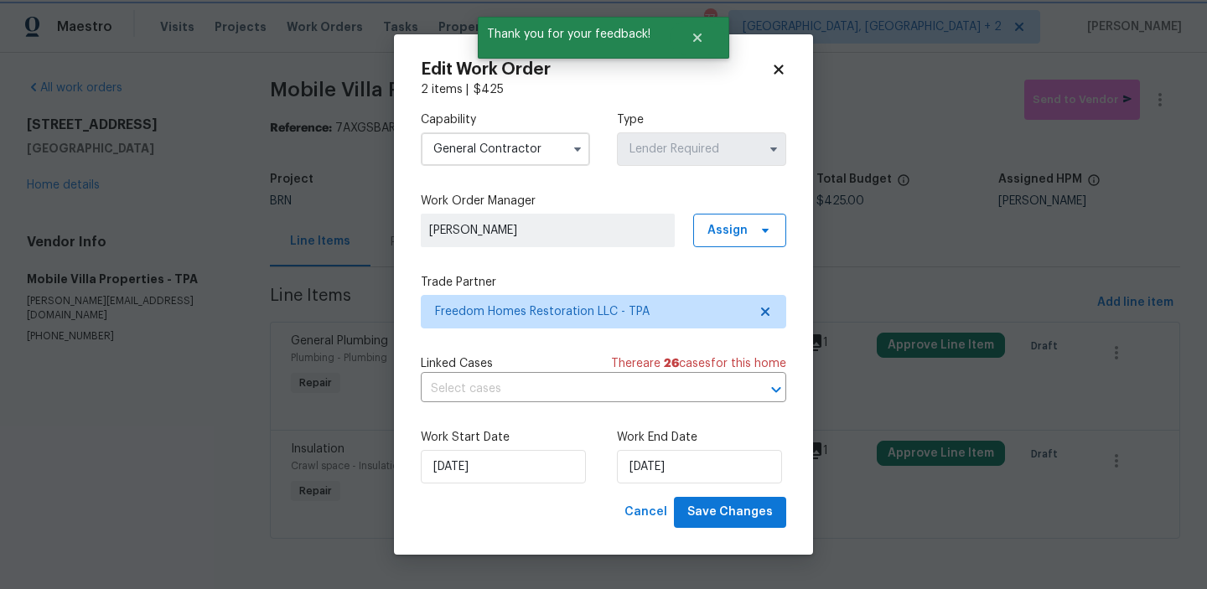
scroll to position [0, 0]
click at [453, 393] on input "text" at bounding box center [580, 390] width 319 height 26
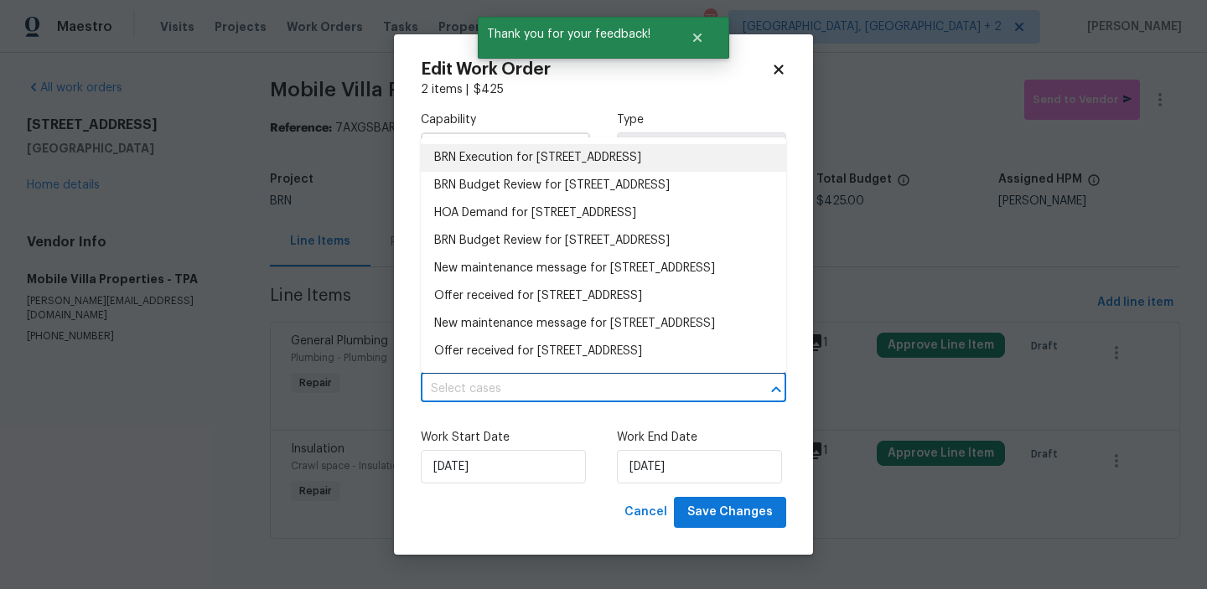
click at [477, 160] on li "BRN Execution for 3119 78th Ave E, Sarasota, FL 34243" at bounding box center [604, 158] width 366 height 28
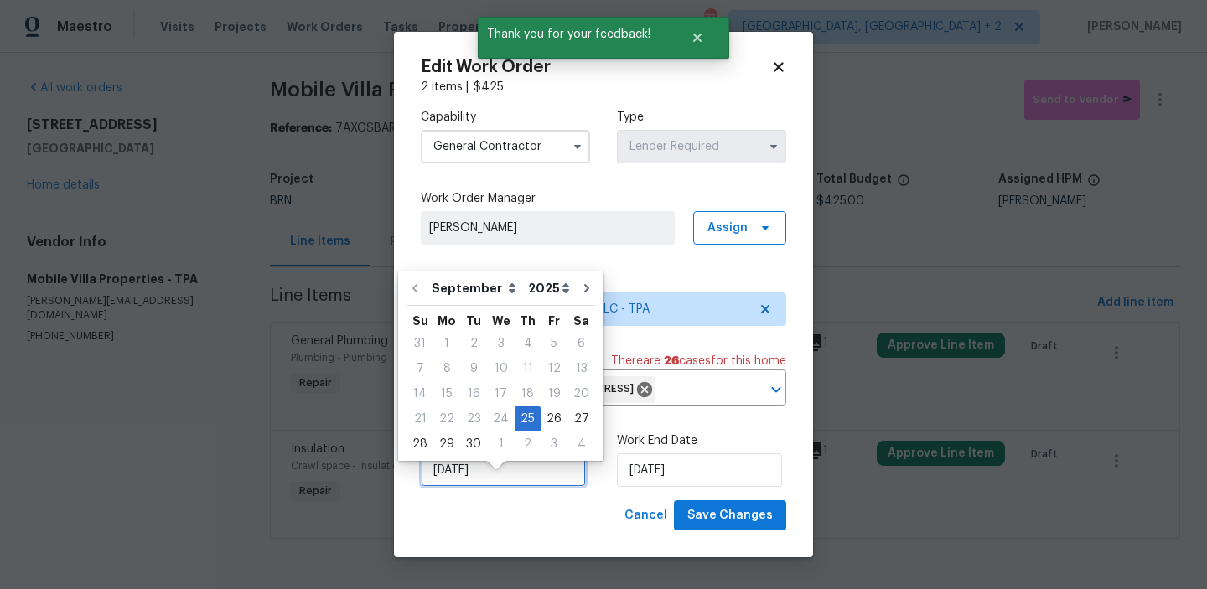
click at [489, 479] on input "25/09/2025" at bounding box center [503, 471] width 165 height 34
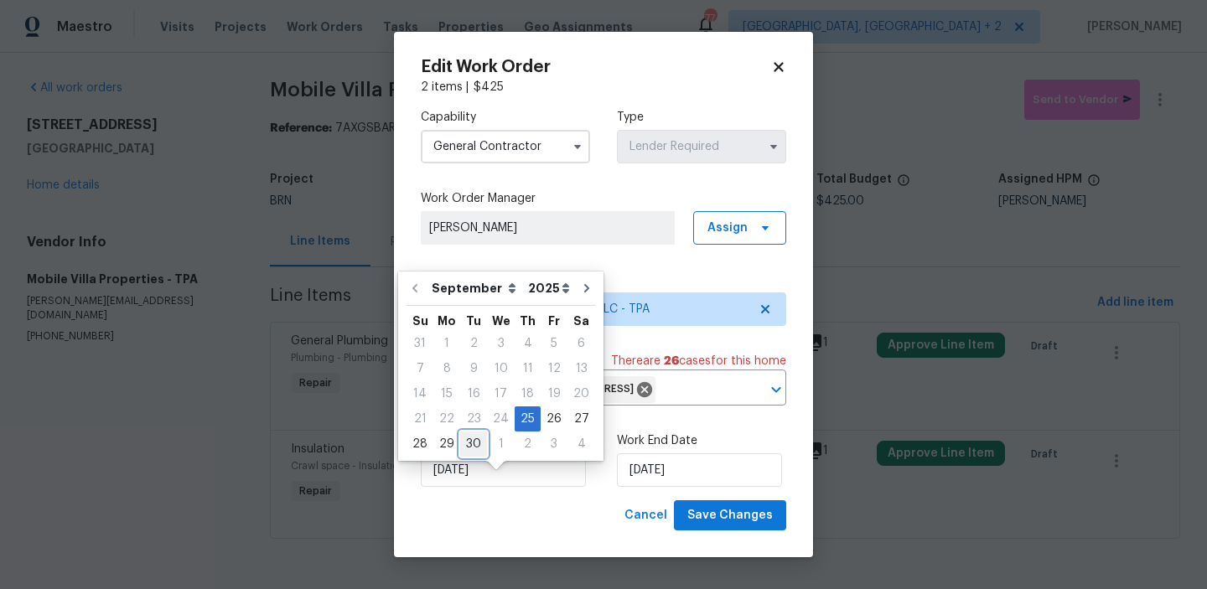
click at [478, 443] on div "30" at bounding box center [473, 444] width 27 height 23
type input "30/09/2025"
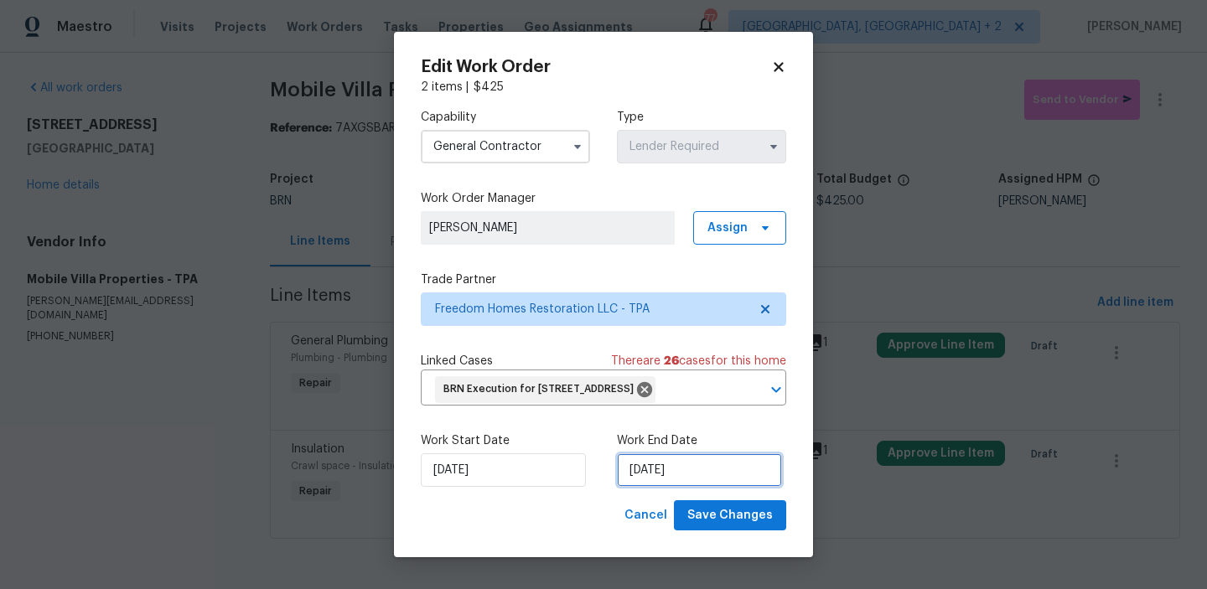
click at [636, 487] on input "30/09/2025" at bounding box center [699, 471] width 165 height 34
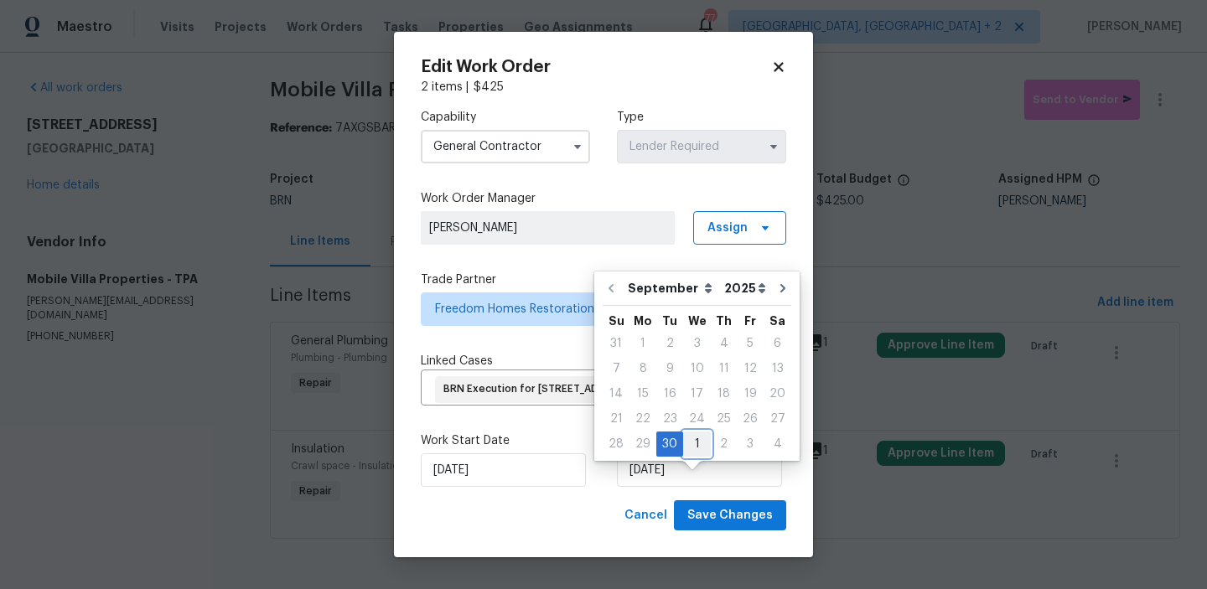
click at [694, 440] on div "1" at bounding box center [697, 444] width 28 height 23
type input "01/10/2025"
select select "9"
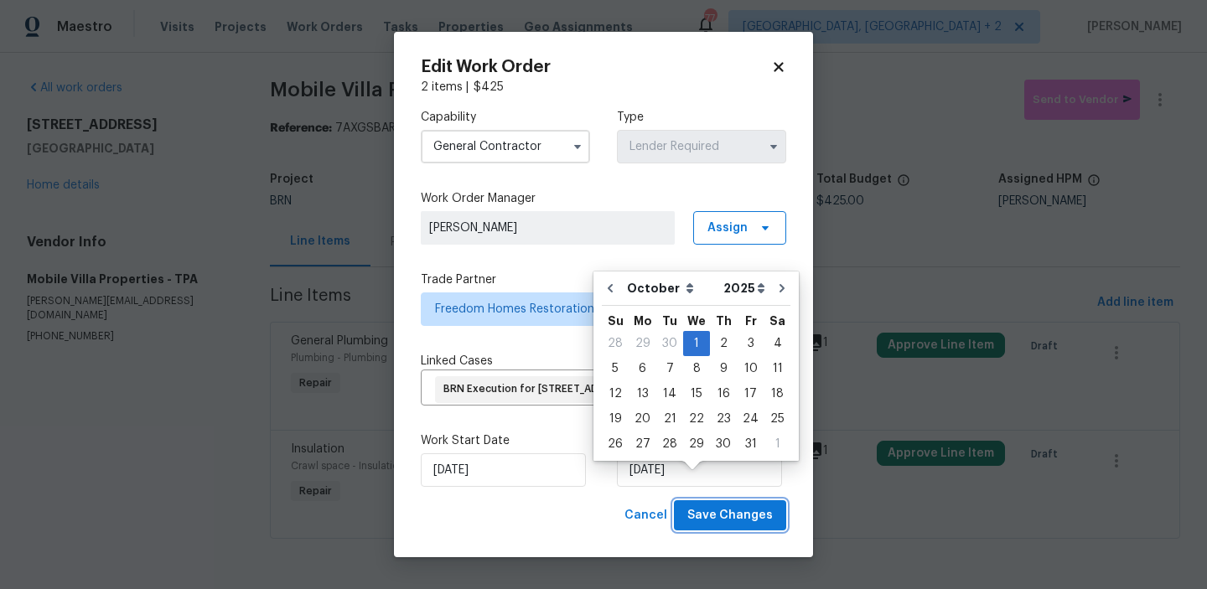
click at [718, 527] on span "Save Changes" at bounding box center [731, 516] width 86 height 21
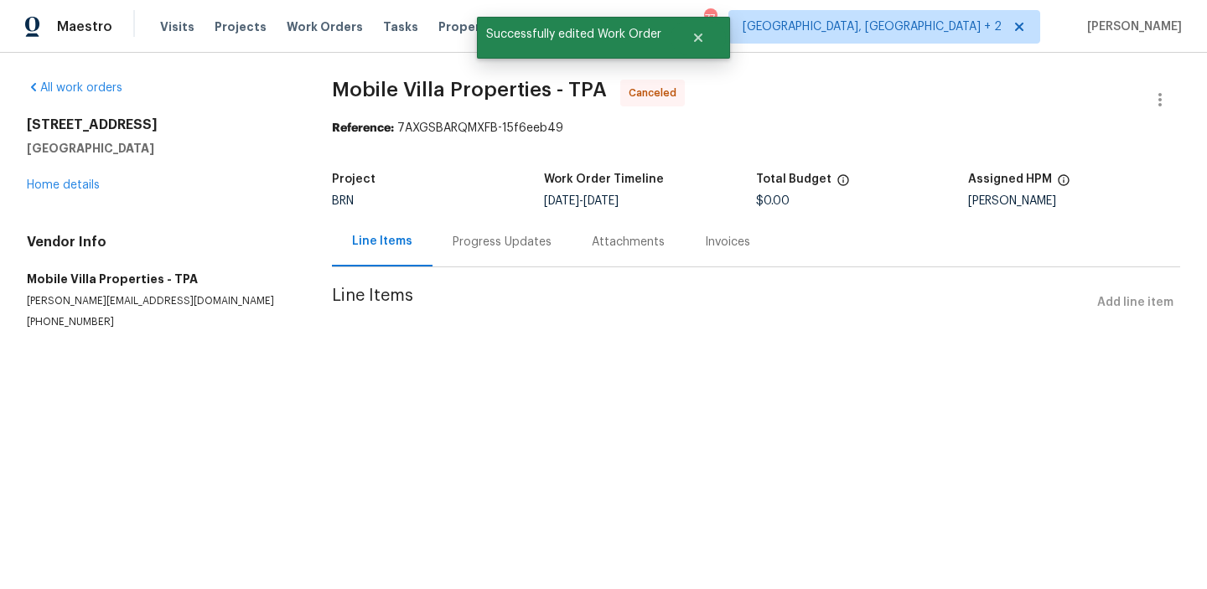
click at [57, 192] on div "3119 78th Ave E Sarasota, FL 34243 Home details" at bounding box center [159, 155] width 265 height 77
click at [45, 188] on link "Home details" at bounding box center [63, 185] width 73 height 12
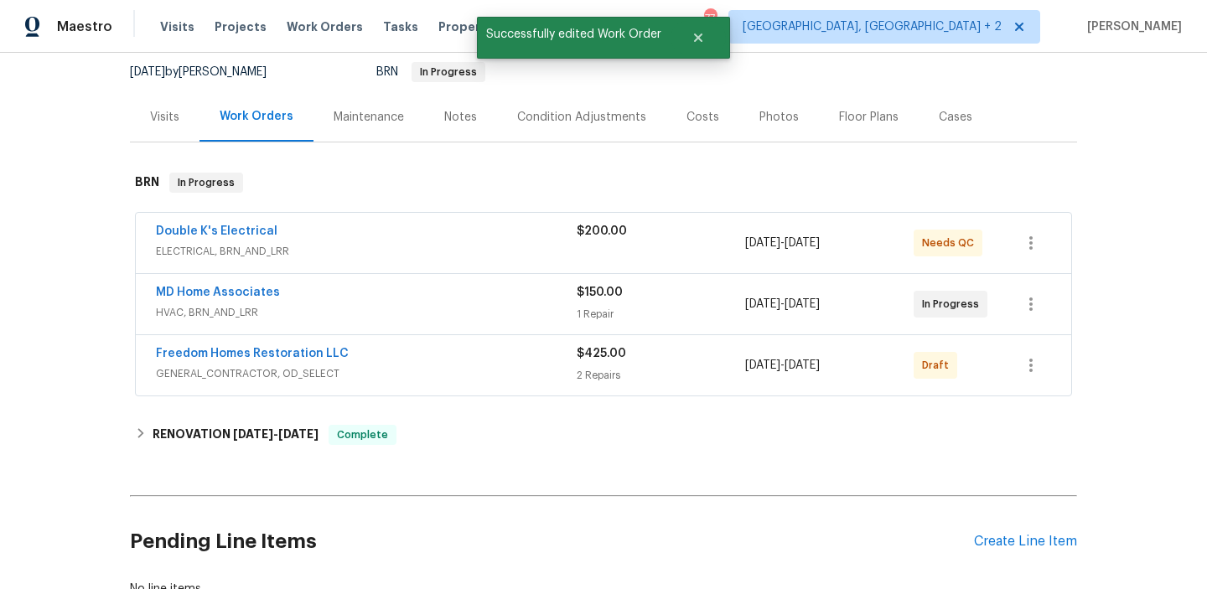
scroll to position [217, 0]
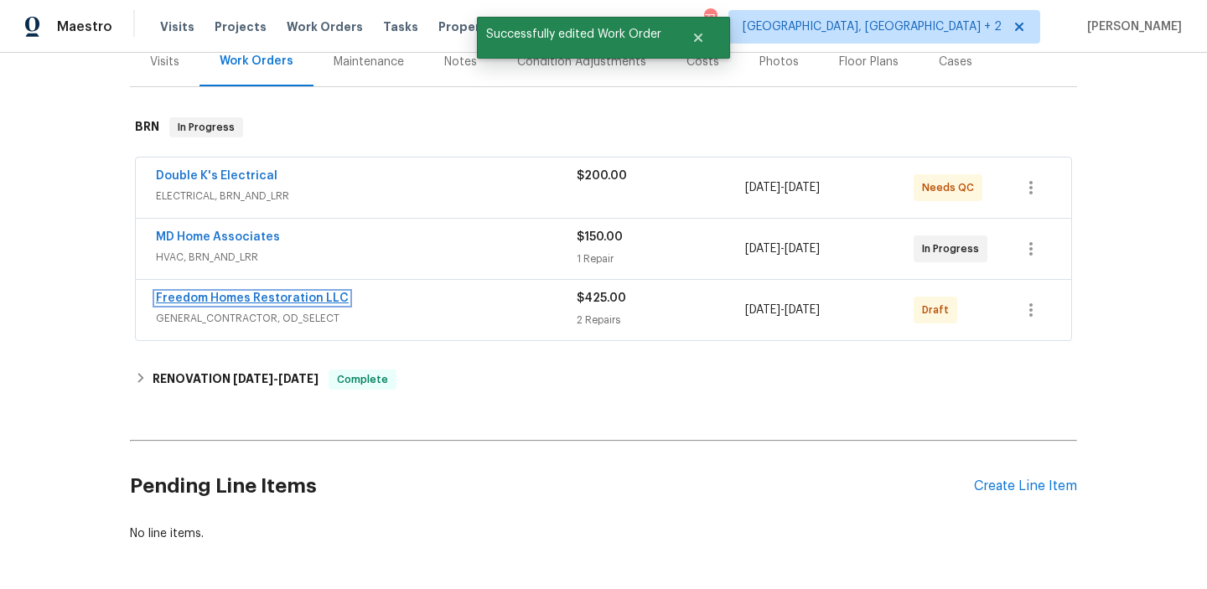
click at [222, 296] on link "Freedom Homes Restoration LLC" at bounding box center [252, 299] width 193 height 12
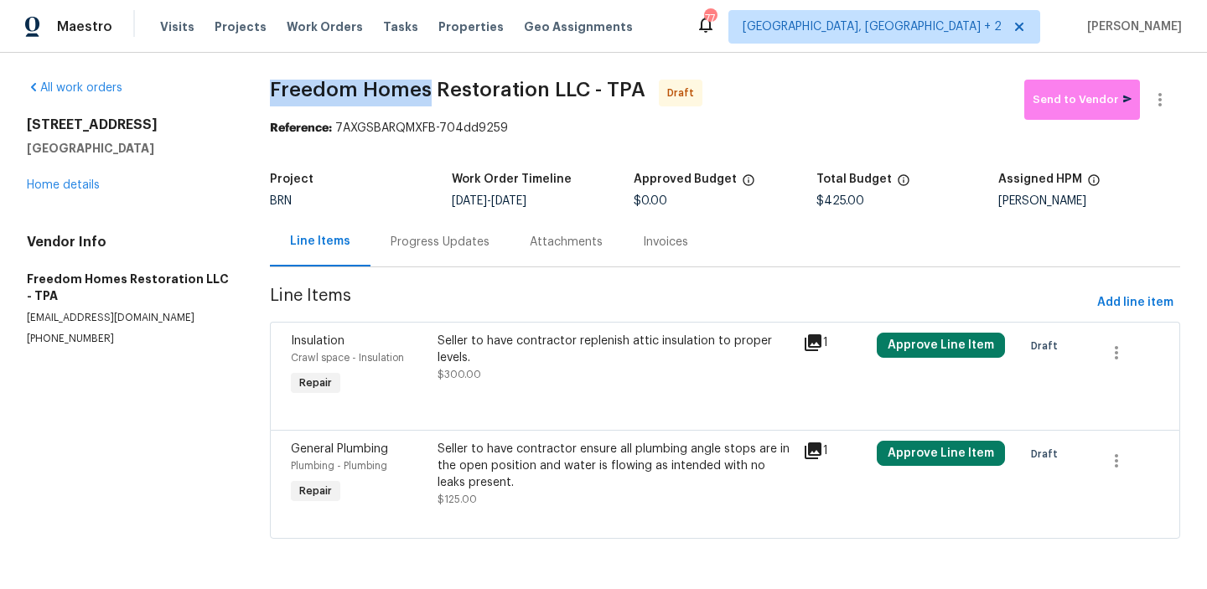
drag, startPoint x: 262, startPoint y: 86, endPoint x: 432, endPoint y: 89, distance: 169.4
click at [432, 89] on div "All work orders 3119 78th Ave E Sarasota, FL 34243 Home details Vendor Info Fre…" at bounding box center [603, 319] width 1207 height 533
copy span "Freedom Homes"
click at [211, 149] on h5 "Sarasota, FL 34243" at bounding box center [128, 148] width 203 height 17
click at [260, 92] on div "All work orders 3119 78th Ave E Sarasota, FL 34243 Home details Vendor Info Fre…" at bounding box center [603, 319] width 1207 height 533
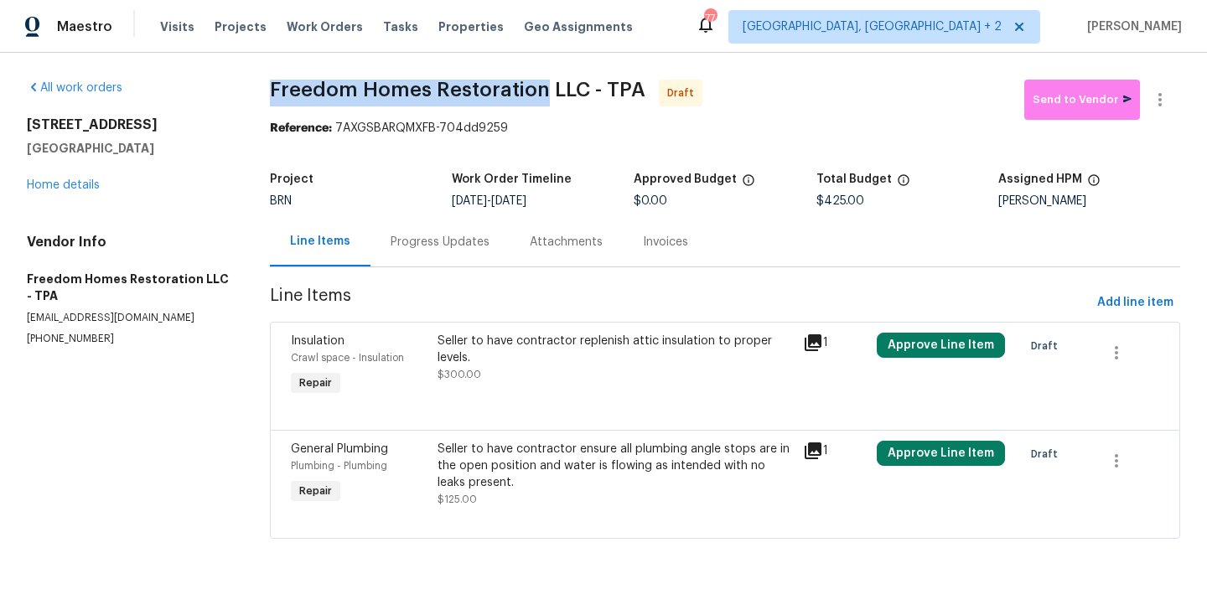
drag, startPoint x: 260, startPoint y: 92, endPoint x: 440, endPoint y: 95, distance: 180.3
click at [440, 94] on div "All work orders 3119 78th Ave E Sarasota, FL 34243 Home details Vendor Info Fre…" at bounding box center [603, 319] width 1207 height 533
copy span "Freedom Homes Restoration"
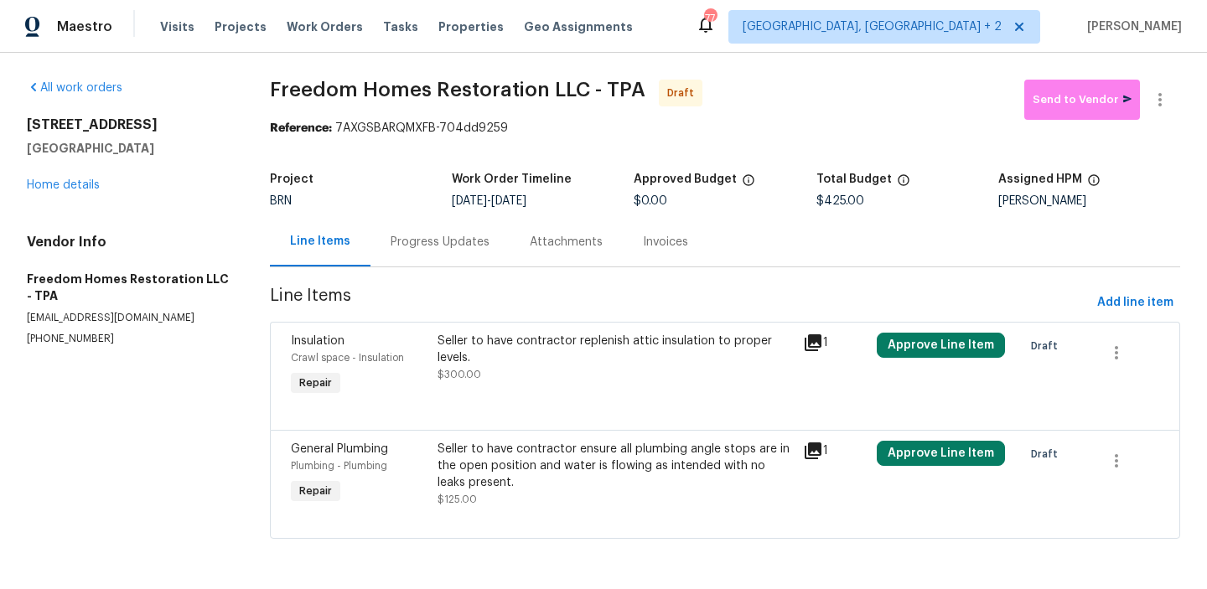
click at [270, 108] on div "All work orders 3119 78th Ave E Sarasota, FL 34243 Home details Vendor Info Fre…" at bounding box center [603, 319] width 1207 height 533
drag, startPoint x: 264, startPoint y: 89, endPoint x: 432, endPoint y: 91, distance: 167.7
click at [432, 91] on div "All work orders 3119 78th Ave E Sarasota, FL 34243 Home details Vendor Info Fre…" at bounding box center [603, 319] width 1207 height 533
copy span "Freedom Homes"
click at [425, 223] on div "Progress Updates" at bounding box center [440, 241] width 139 height 49
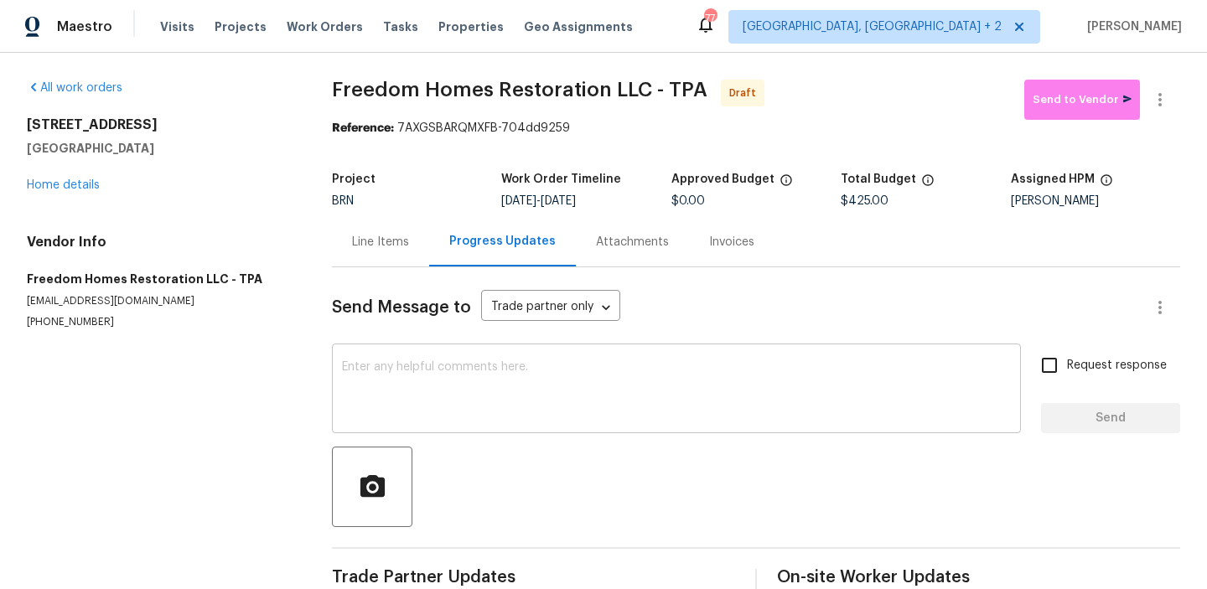
click at [409, 352] on div "x ​" at bounding box center [676, 391] width 689 height 86
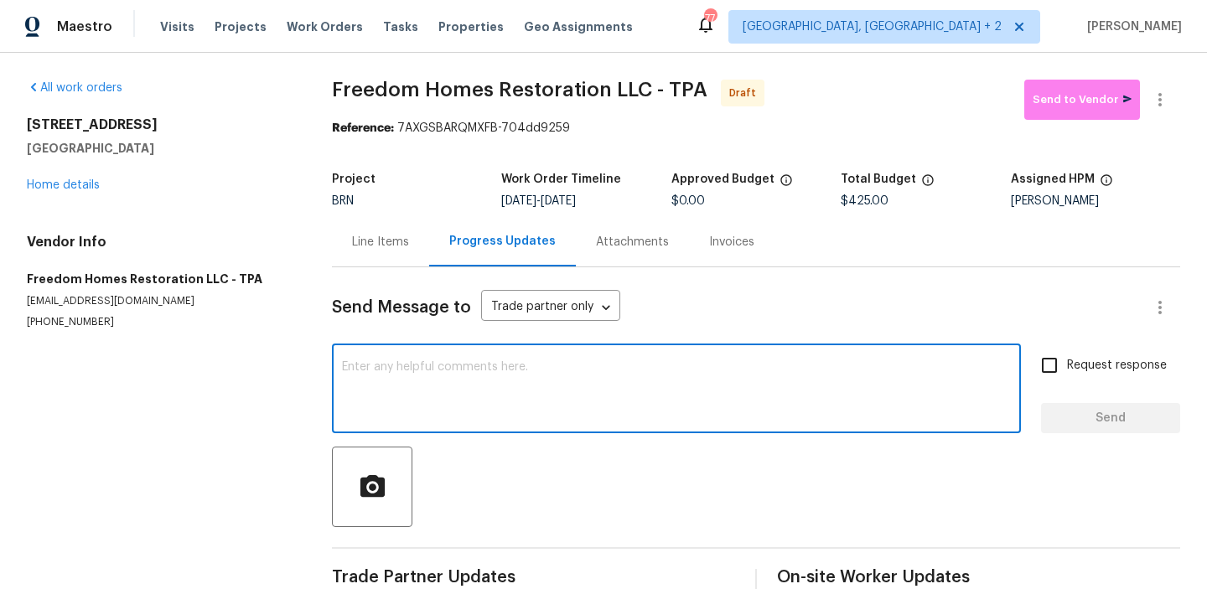
paste textarea "Hi, I'm Ananthi from Opendoor. Just wanted to check if you received the WO for …"
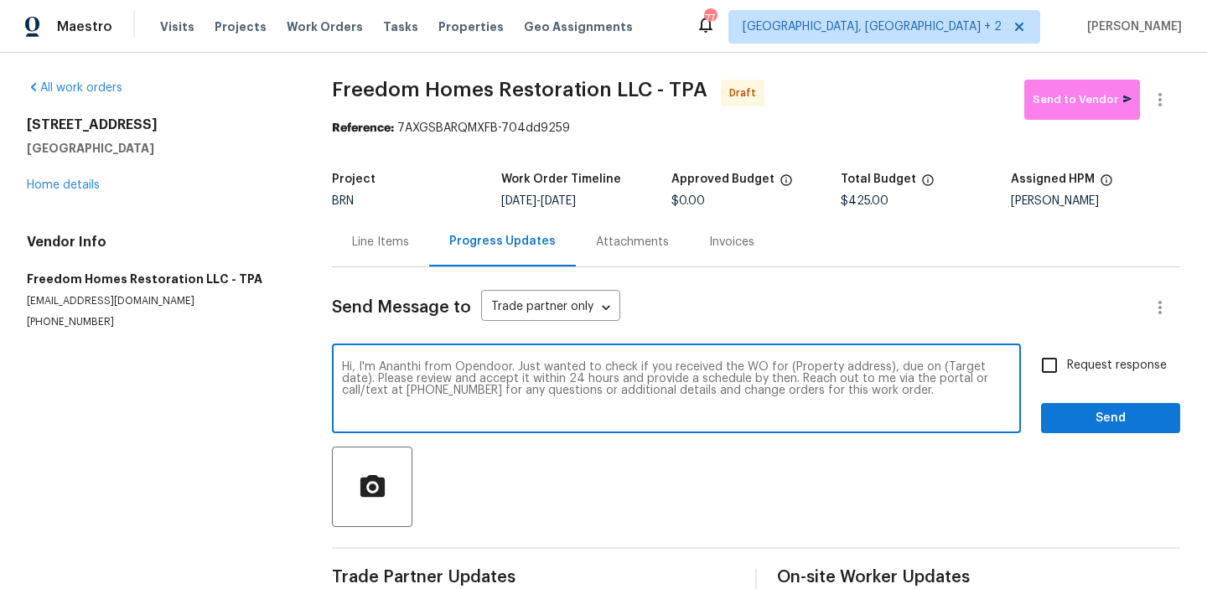
drag, startPoint x: 885, startPoint y: 370, endPoint x: 781, endPoint y: 369, distance: 104.8
click at [781, 369] on textarea "Hi, I'm Ananthi from Opendoor. Just wanted to check if you received the WO for …" at bounding box center [676, 390] width 669 height 59
paste textarea "3119 78th Ave E, Sarasota, FL 34243"
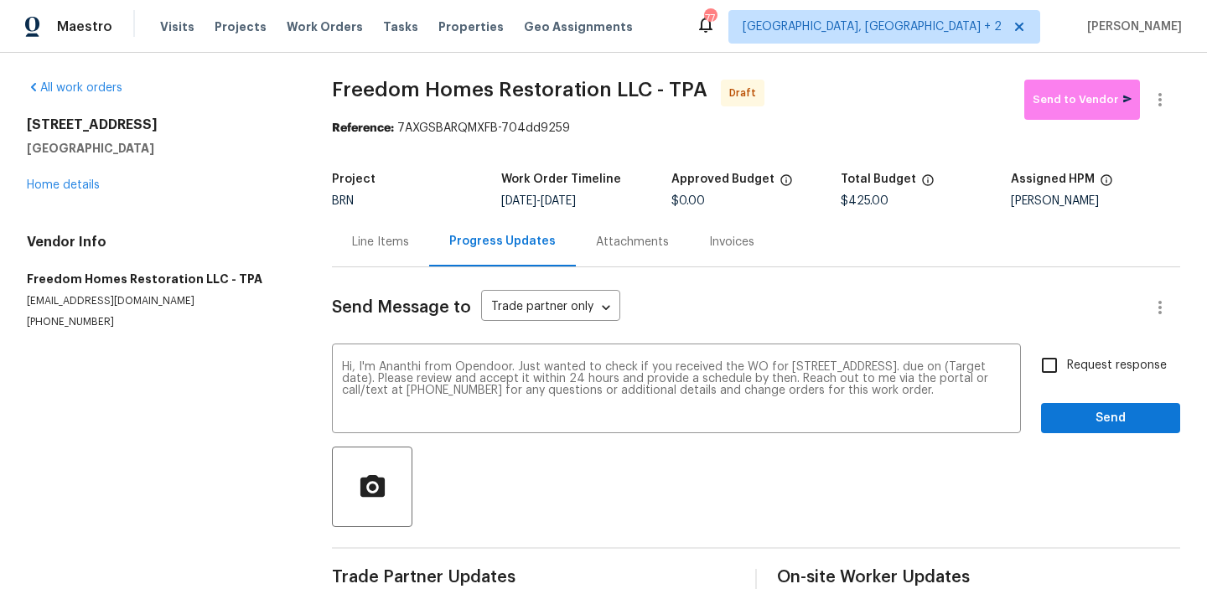
drag, startPoint x: 569, startPoint y: 200, endPoint x: 632, endPoint y: 199, distance: 63.7
click at [632, 199] on div "9/30/2025 - 10/1/2025" at bounding box center [585, 201] width 169 height 12
copy span "10/1/2025"
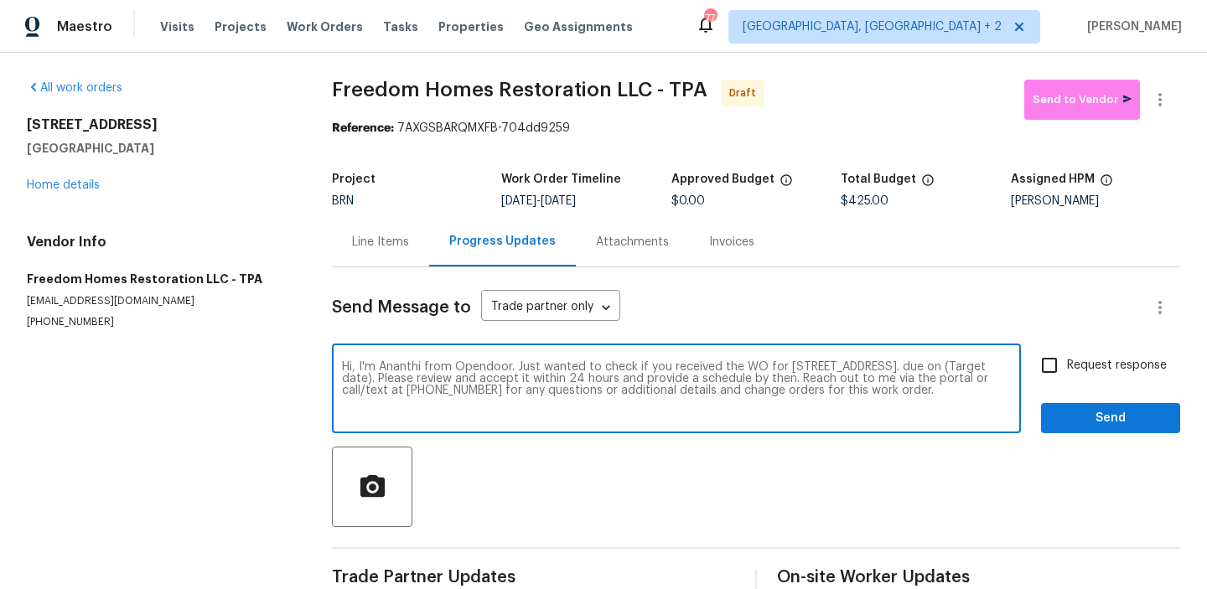
drag, startPoint x: 428, startPoint y: 380, endPoint x: 357, endPoint y: 381, distance: 71.3
click at [357, 381] on textarea "Hi, I'm Ananthi from Opendoor. Just wanted to check if you received the WO for …" at bounding box center [676, 390] width 669 height 59
paste textarea "10/1/2025"
click at [981, 363] on textarea "Hi, I'm Ananthi from Opendoor. Just wanted to check if you received the WO for …" at bounding box center [676, 390] width 669 height 59
type textarea "Hi, I'm Ananthi from Opendoor. Just wanted to check if you received the WO for …"
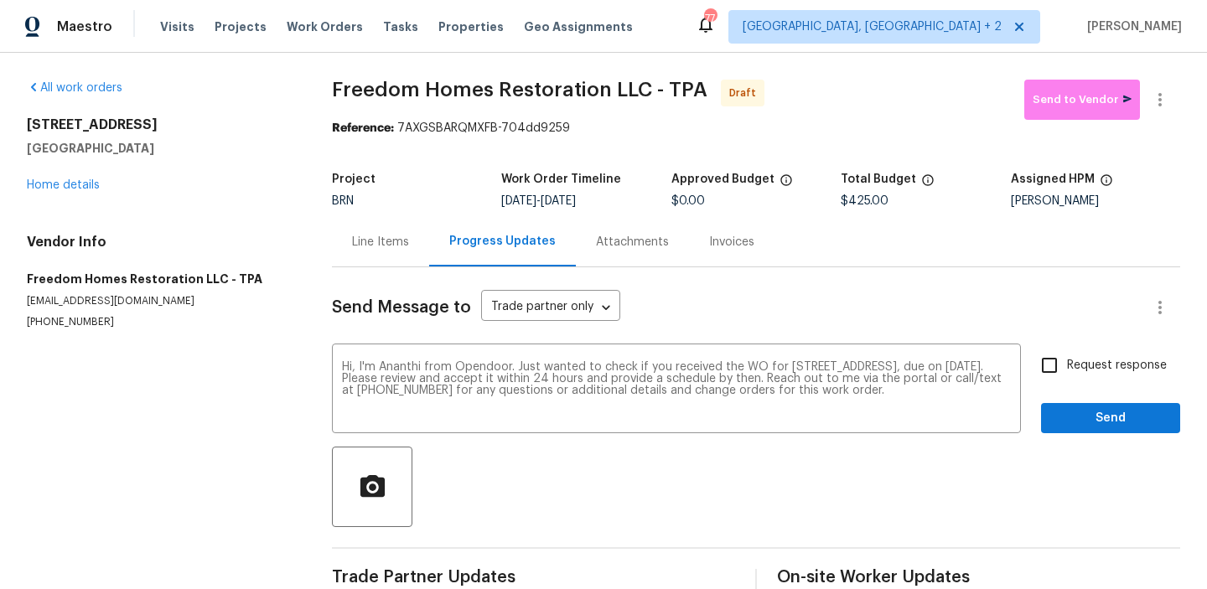
click at [1089, 356] on label "Request response" at bounding box center [1099, 365] width 135 height 35
click at [1067, 356] on input "Request response" at bounding box center [1049, 365] width 35 height 35
checkbox input "true"
click at [1074, 424] on span "Send" at bounding box center [1111, 418] width 112 height 21
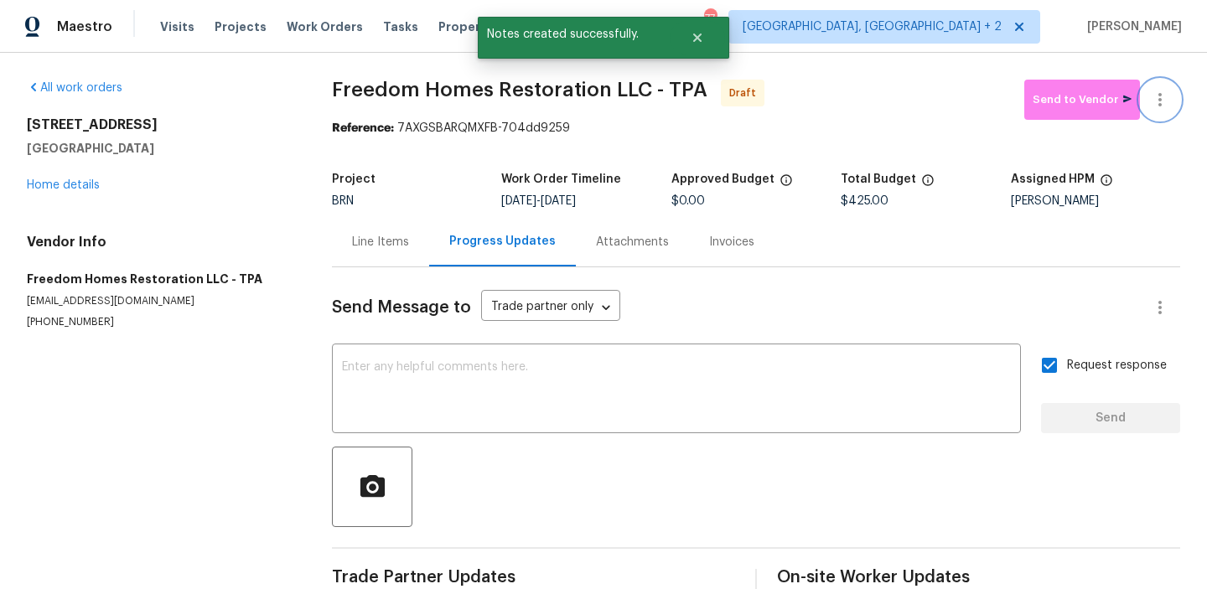
click at [1164, 104] on icon "button" at bounding box center [1160, 100] width 20 height 20
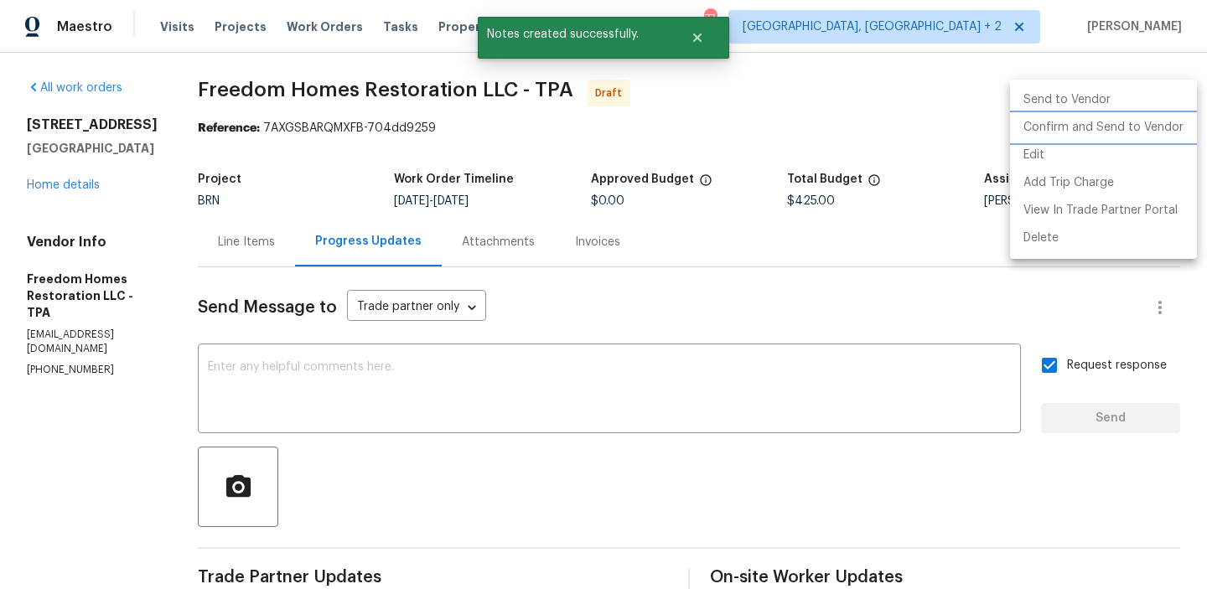
click at [1074, 132] on li "Confirm and Send to Vendor" at bounding box center [1103, 128] width 187 height 28
click at [349, 329] on div at bounding box center [603, 294] width 1207 height 589
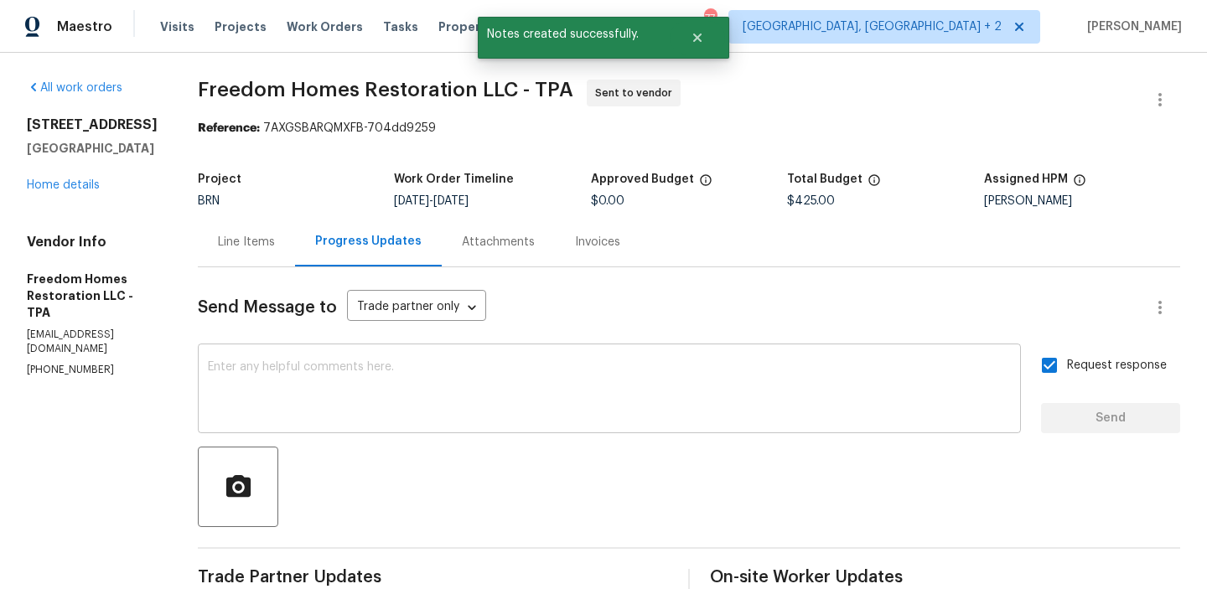
click at [288, 408] on textarea at bounding box center [609, 390] width 803 height 59
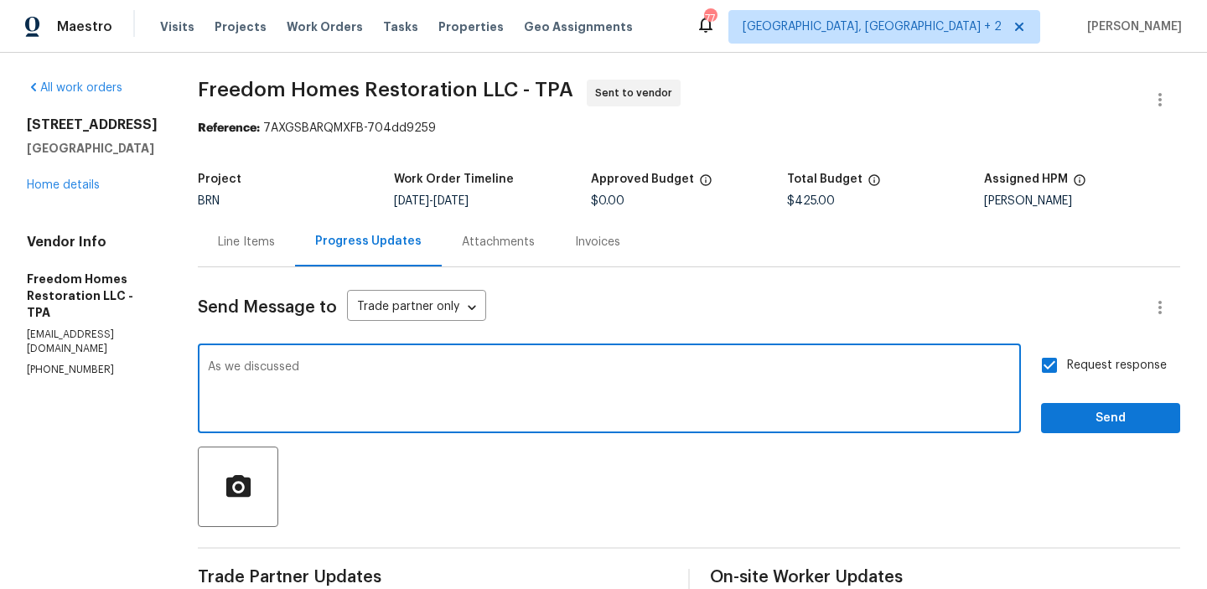
click at [59, 348] on section "All work orders 3119 78th Ave E Sarasota, FL 34243 Home details Vendor Info Fre…" at bounding box center [92, 404] width 131 height 649
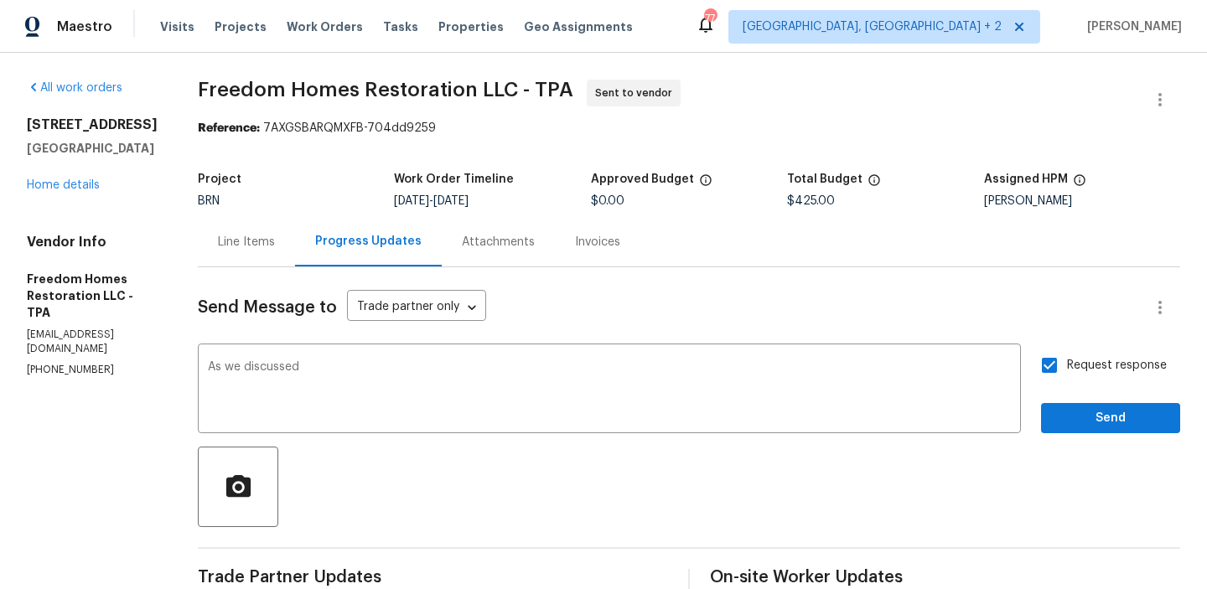
click at [59, 348] on section "All work orders 3119 78th Ave E Sarasota, FL 34243 Home details Vendor Info Fre…" at bounding box center [92, 404] width 131 height 649
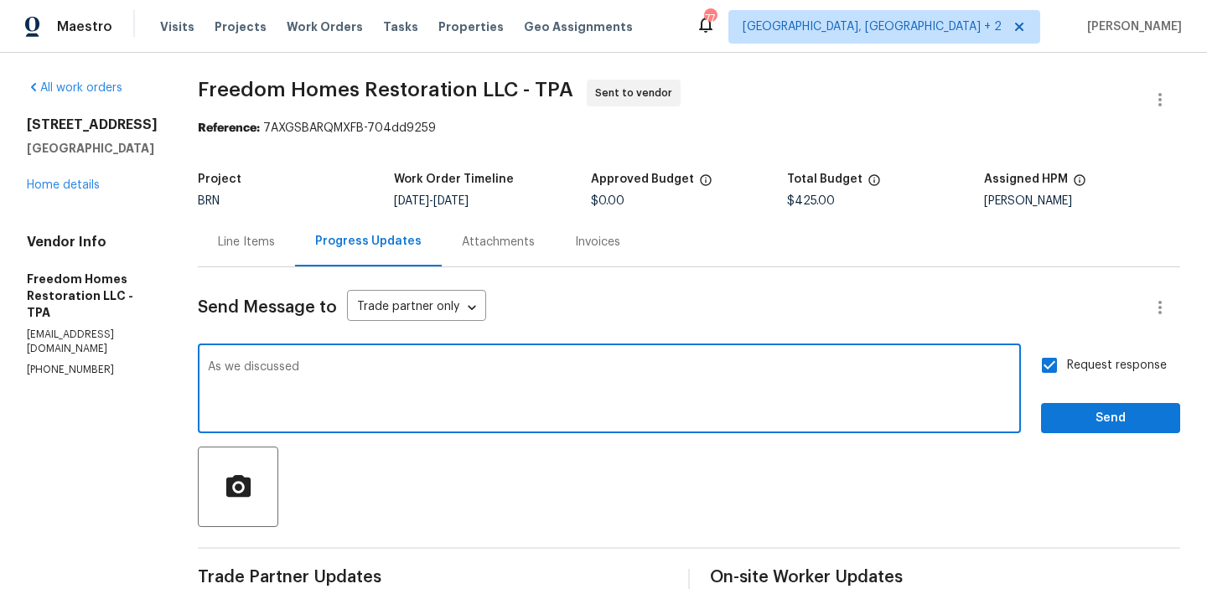
click at [361, 387] on textarea "As we discussed" at bounding box center [609, 390] width 803 height 59
paste textarea "(561) 352-5288"
type textarea "As we discussed (561) 352-5288, We have reassigned the WO. Kindly accept the WO…"
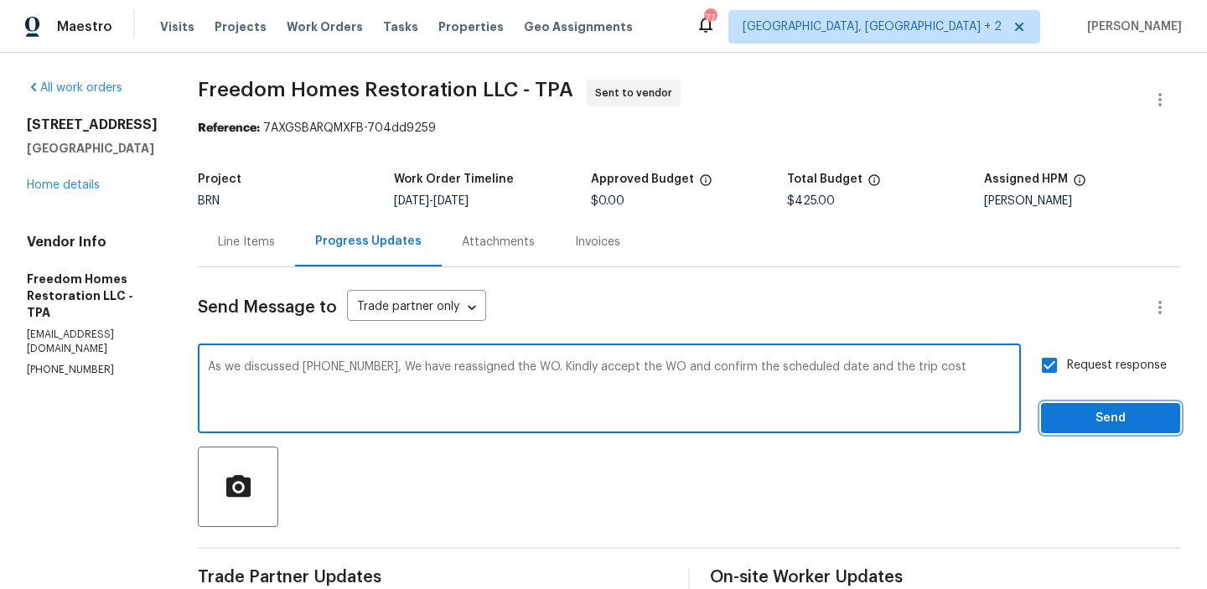
click at [1052, 417] on button "Send" at bounding box center [1110, 418] width 139 height 31
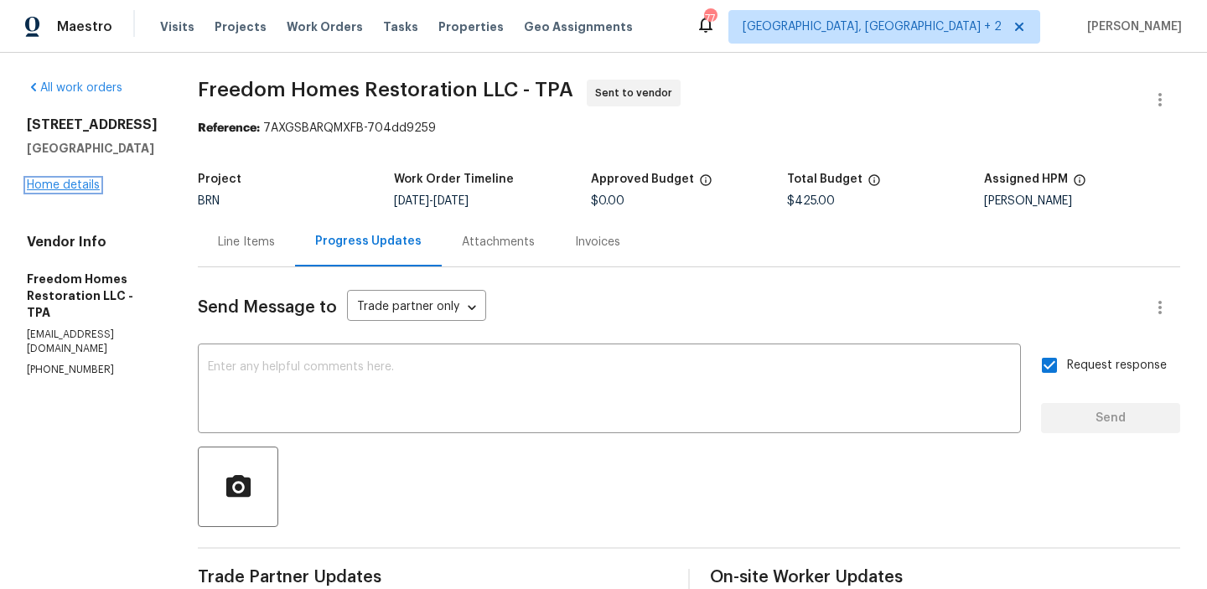
click at [74, 186] on link "Home details" at bounding box center [63, 185] width 73 height 12
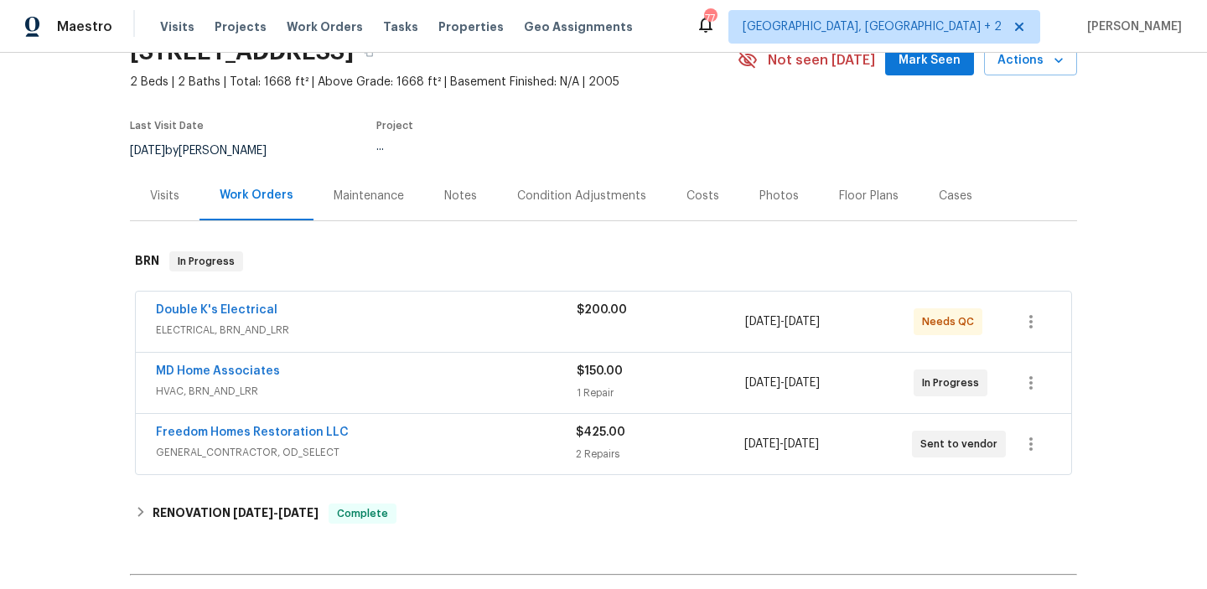
scroll to position [155, 0]
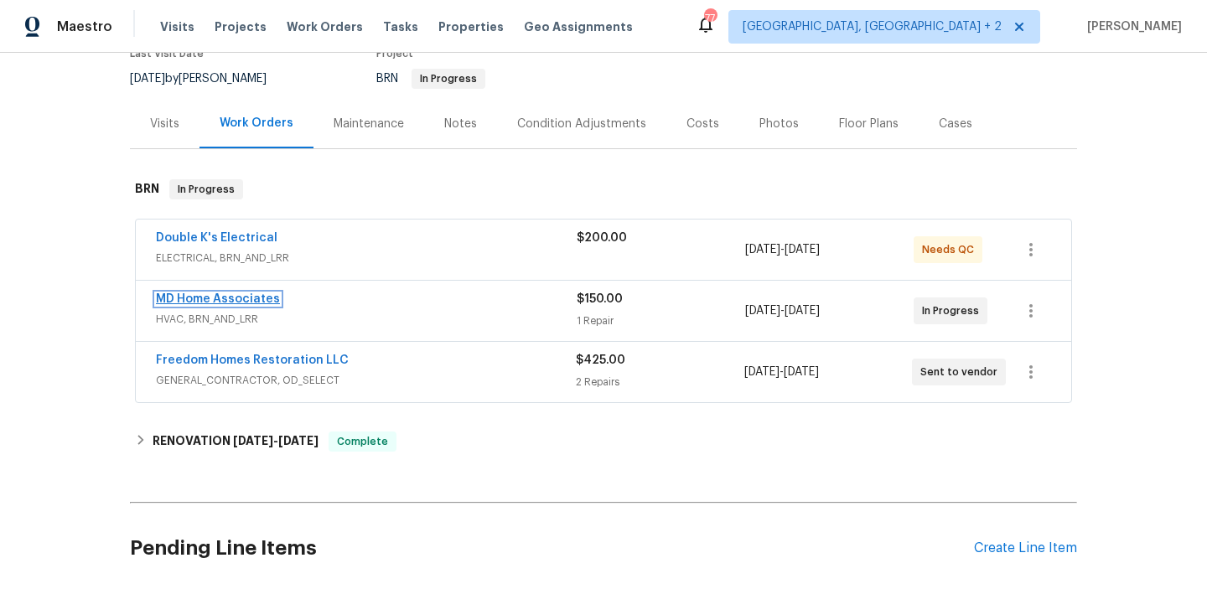
click at [175, 299] on link "MD Home Associates" at bounding box center [218, 299] width 124 height 12
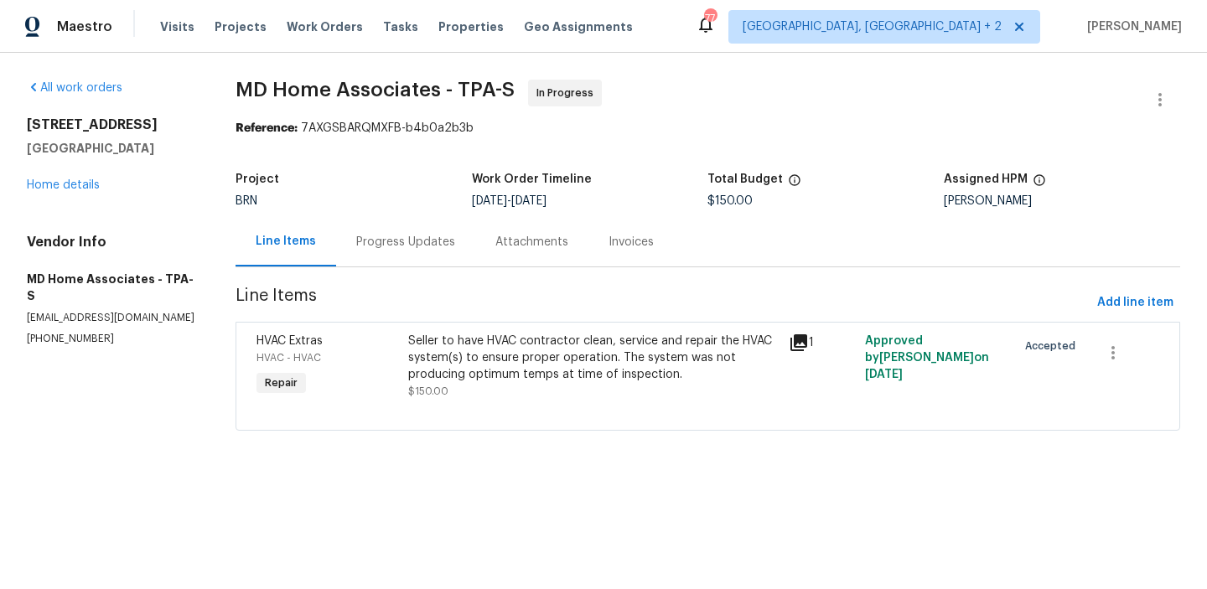
click at [39, 332] on p "(305) 951-3602" at bounding box center [111, 339] width 169 height 14
click at [366, 256] on div "Progress Updates" at bounding box center [405, 241] width 139 height 49
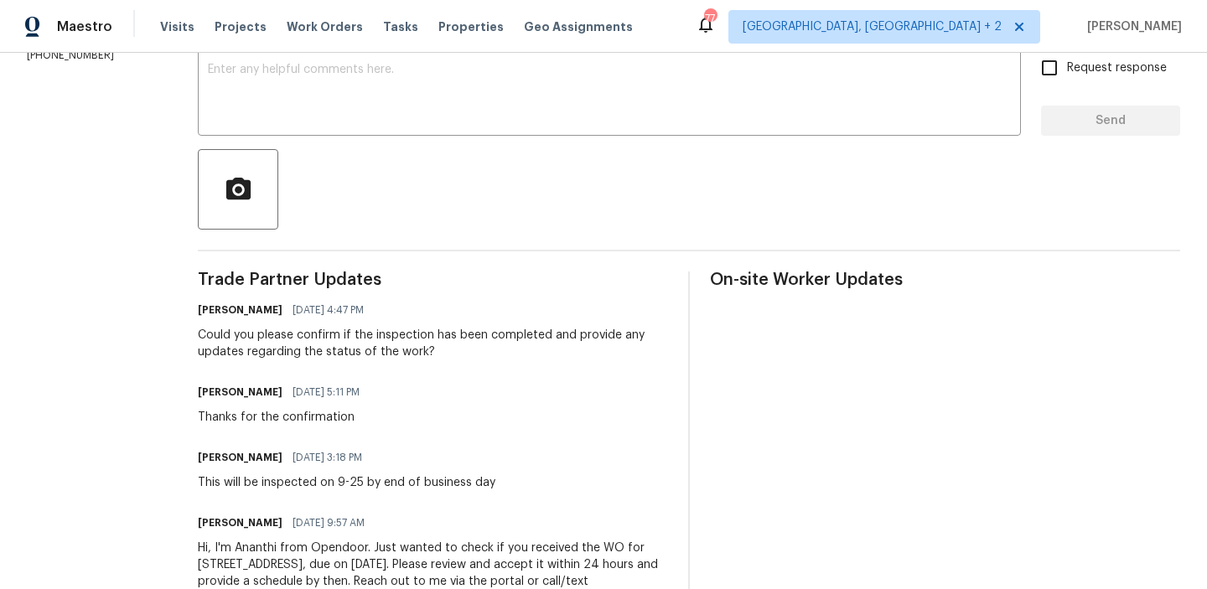
scroll to position [168, 0]
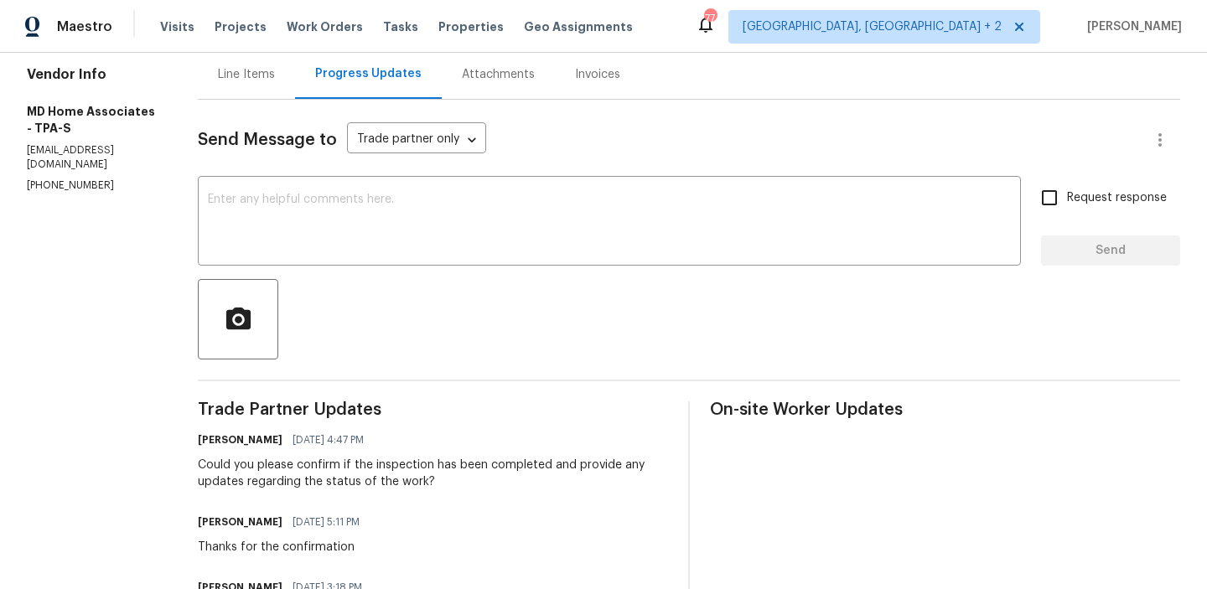
click at [54, 179] on p "(305) 951-3602" at bounding box center [92, 186] width 131 height 14
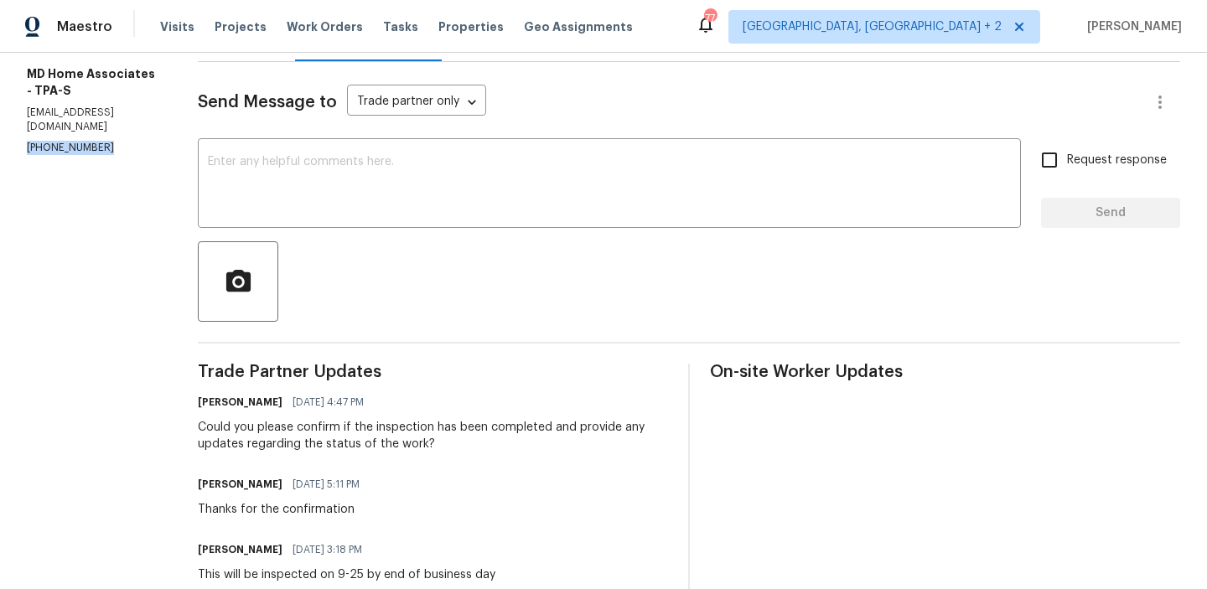
scroll to position [213, 0]
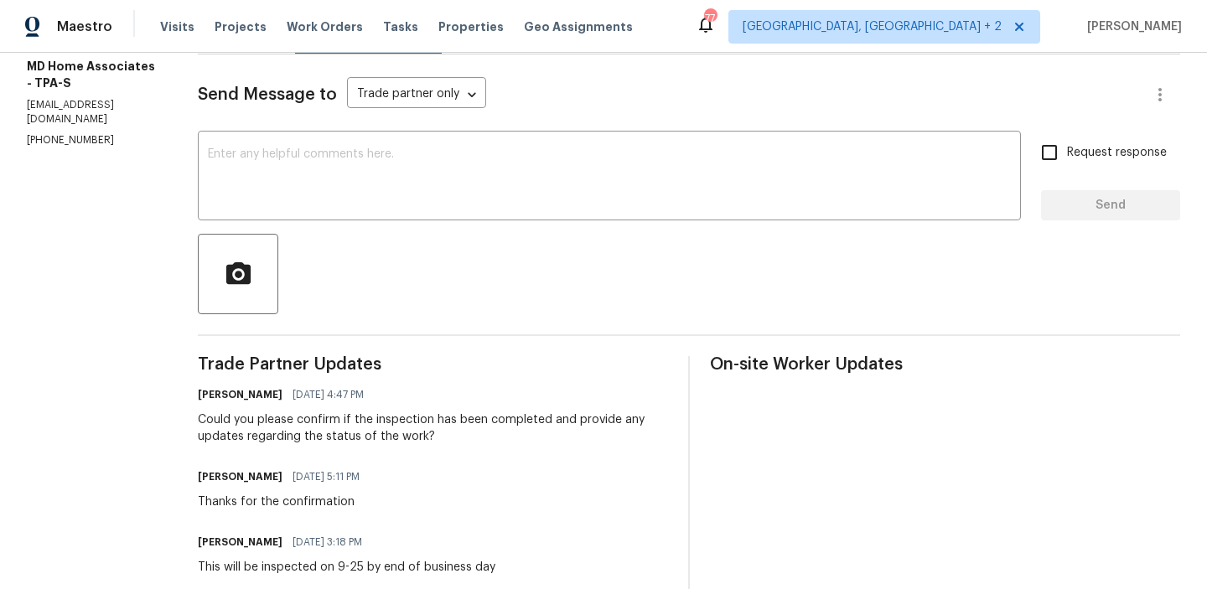
click at [106, 110] on p "mdhomeassociates@gmail.com" at bounding box center [92, 112] width 131 height 29
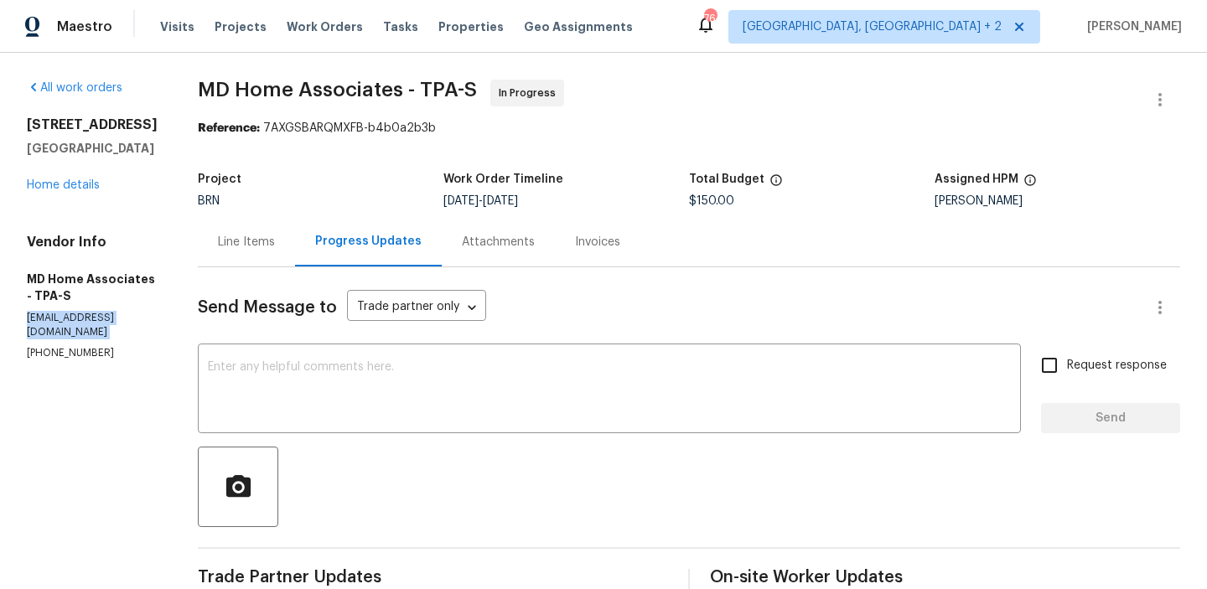
scroll to position [73, 0]
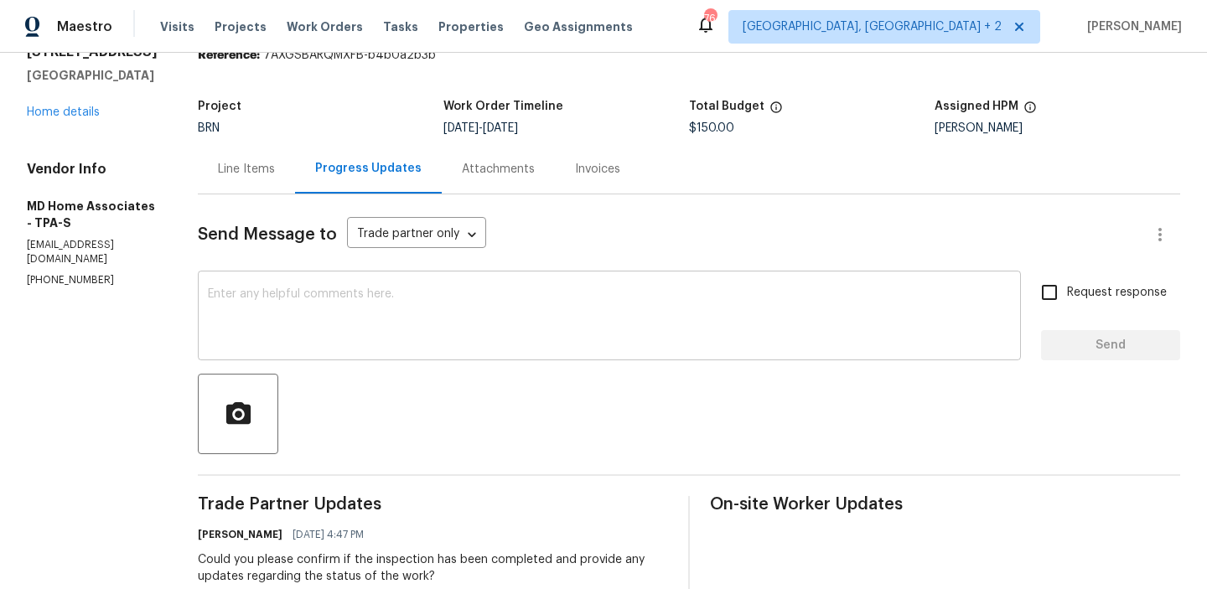
click at [278, 284] on div "x ​" at bounding box center [609, 318] width 823 height 86
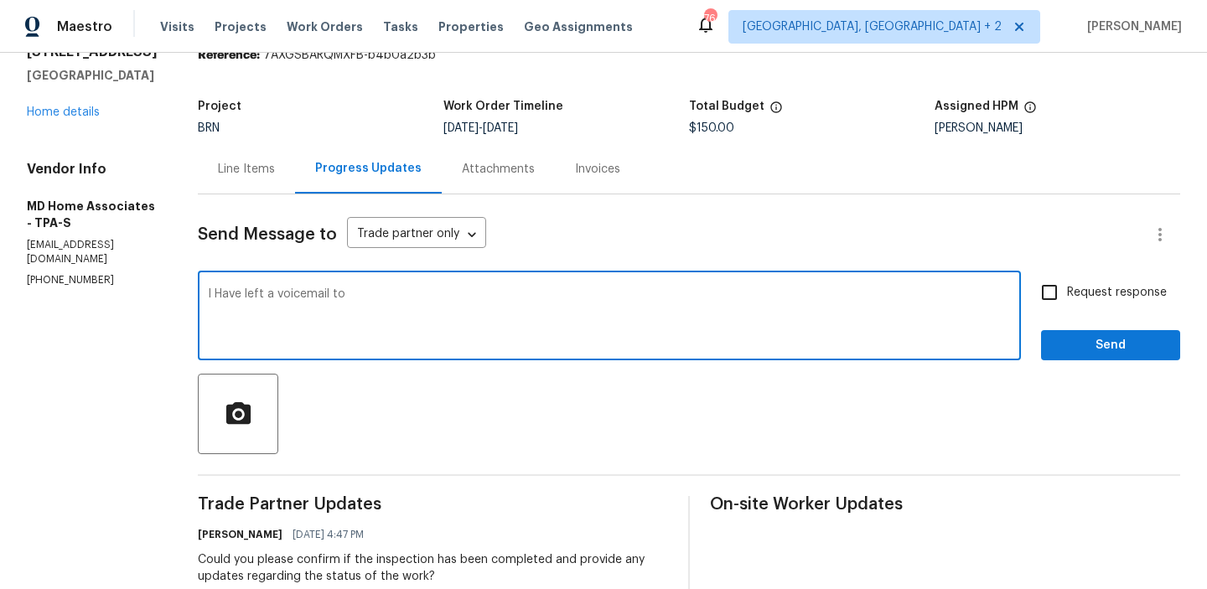
click at [50, 286] on section "All work orders 3119 78th Ave E Sarasota, FL 34243 Home details Vendor Info MD …" at bounding box center [92, 438] width 131 height 862
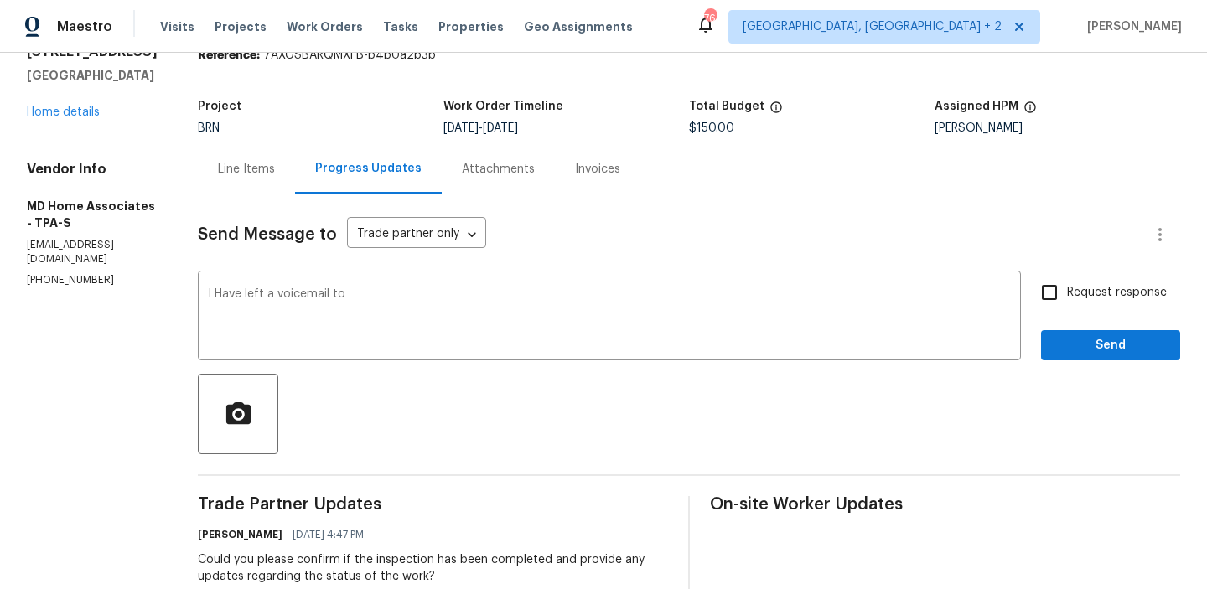
click at [50, 257] on div "Vendor Info MD Home Associates - TPA-S mdhomeassociates@gmail.com (305) 951-3602" at bounding box center [92, 224] width 131 height 127
click at [46, 273] on p "(305) 951-3602" at bounding box center [92, 280] width 131 height 14
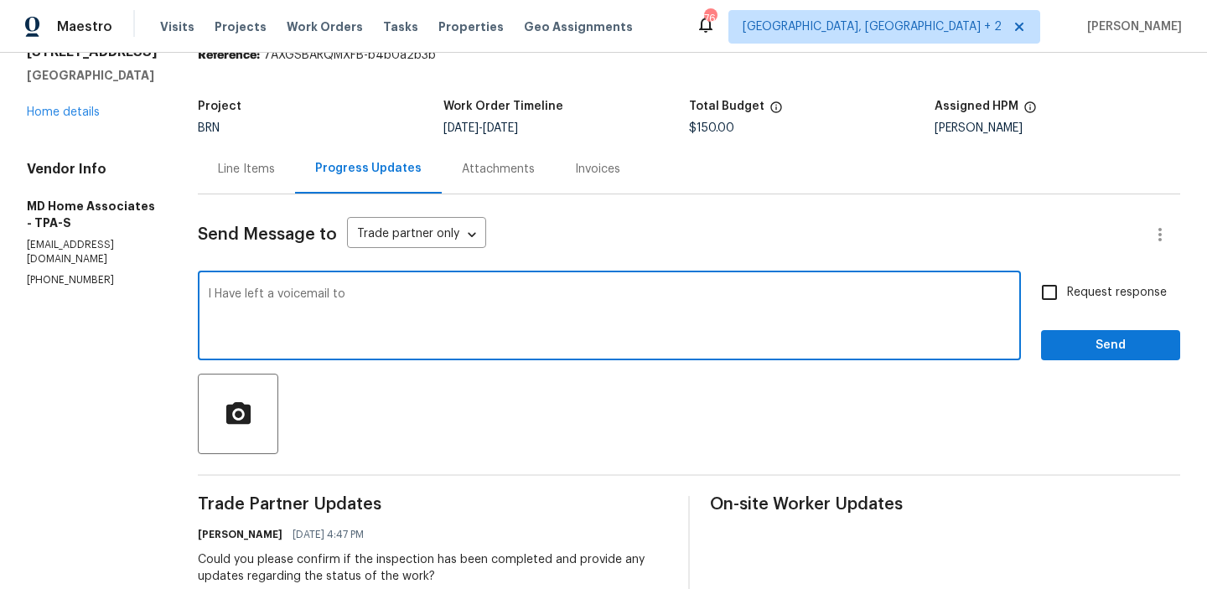
click at [451, 311] on textarea "I Have left a voicemail to" at bounding box center [609, 317] width 803 height 59
paste textarea "(305) 951-3602"
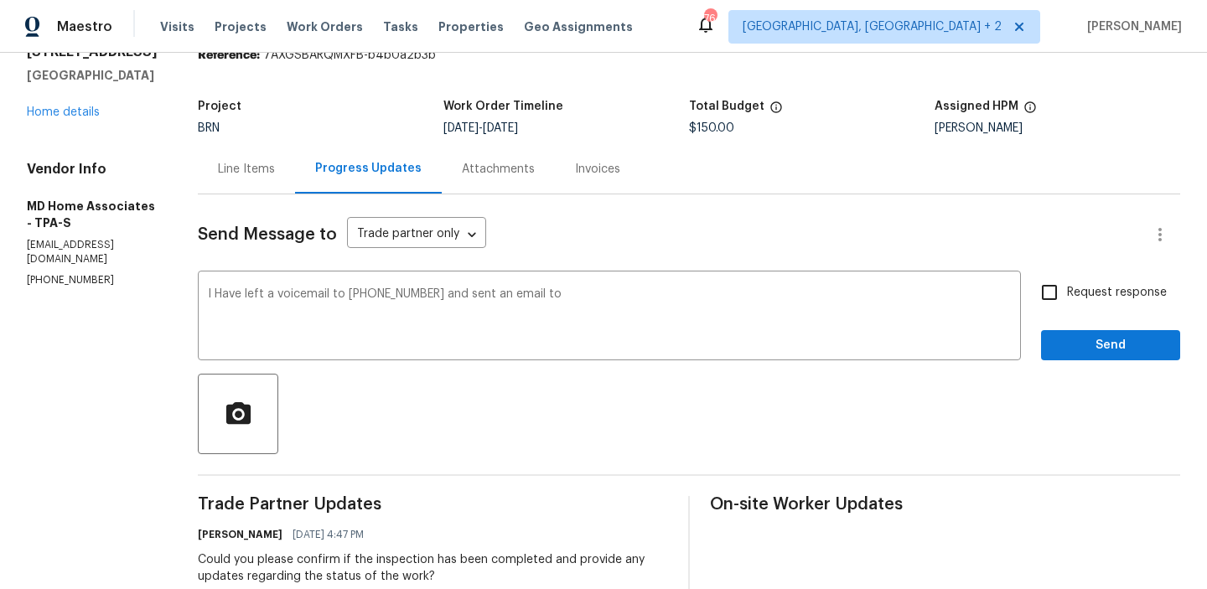
click at [158, 273] on p "(305) 951-3602" at bounding box center [92, 280] width 131 height 14
click at [158, 247] on p "mdhomeassociates@gmail.com" at bounding box center [92, 252] width 131 height 29
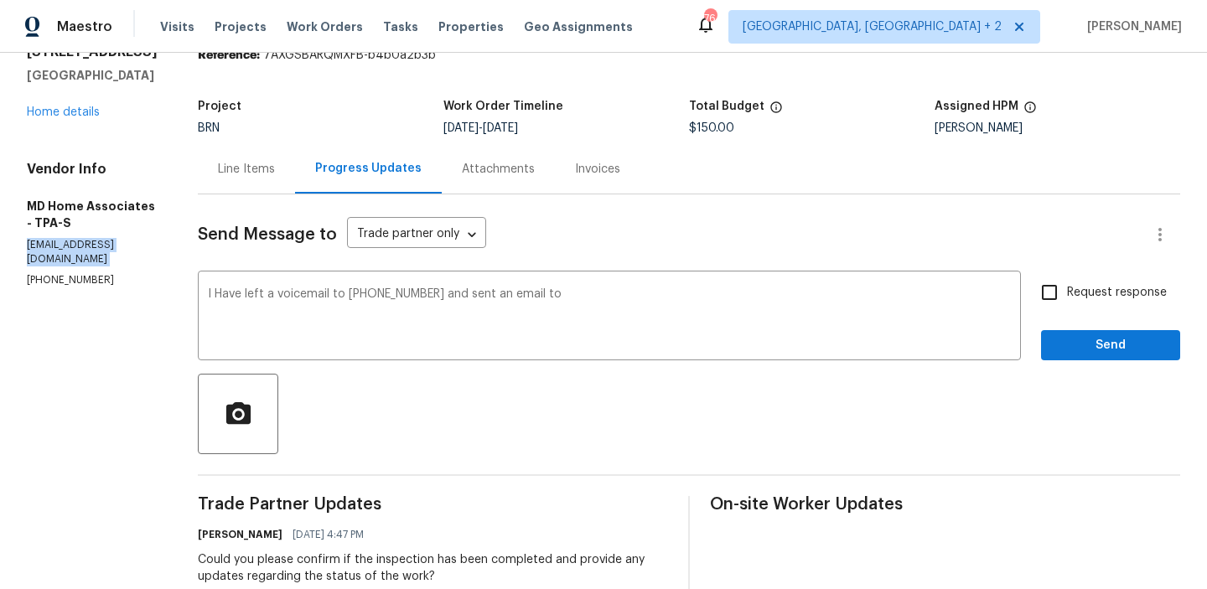
click at [158, 247] on p "mdhomeassociates@gmail.com" at bounding box center [92, 252] width 131 height 29
click at [626, 304] on textarea "I Have left a voicemail to (305) 951-3602 and sent an email to" at bounding box center [609, 317] width 803 height 59
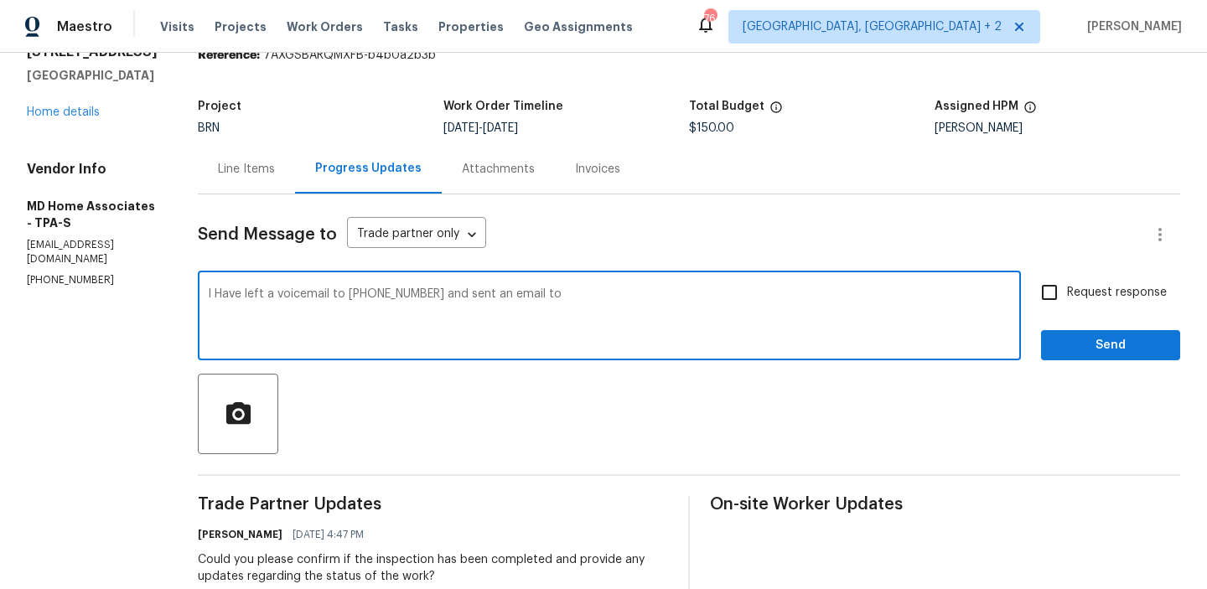
paste textarea "mdhomeassociates@gmail.com"
type textarea "I Have left a voicemail to (305) 951-3602 and sent an email to mdhomeassociates…"
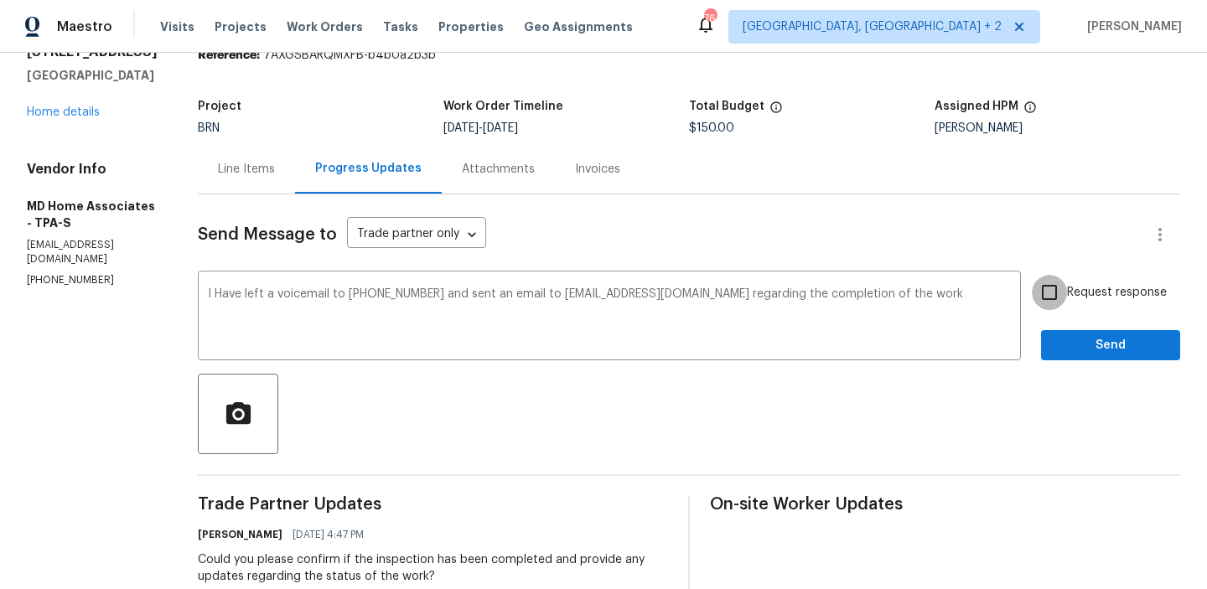
click at [1052, 304] on input "Request response" at bounding box center [1049, 292] width 35 height 35
checkbox input "true"
click at [1073, 358] on button "Send" at bounding box center [1110, 345] width 139 height 31
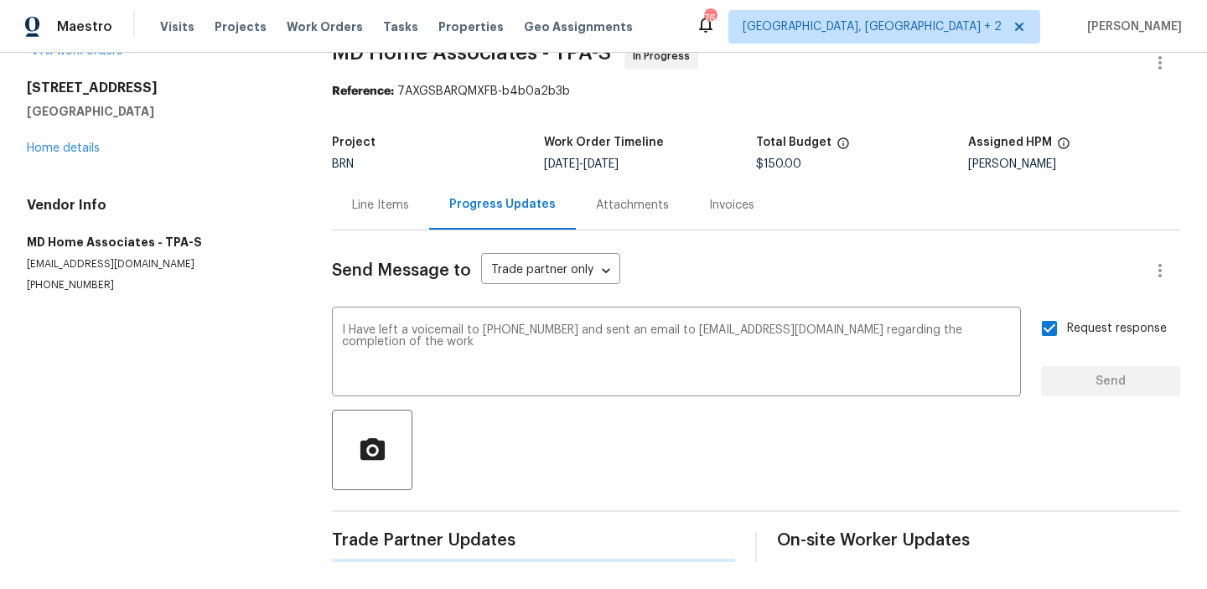
scroll to position [0, 0]
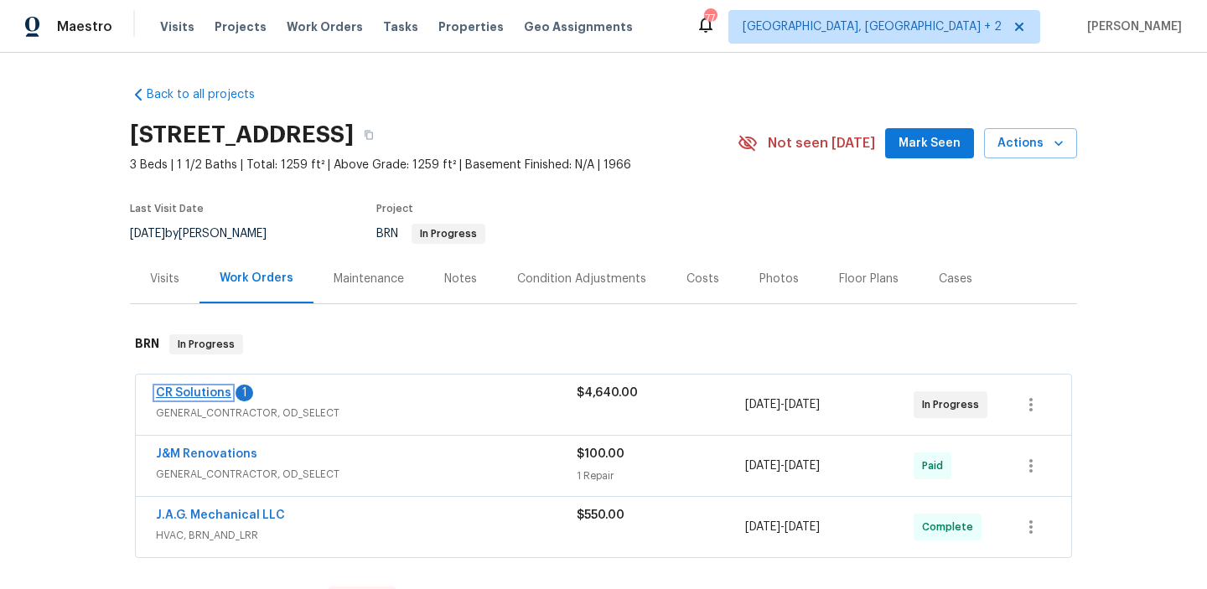
click at [194, 394] on link "CR Solutions" at bounding box center [193, 393] width 75 height 12
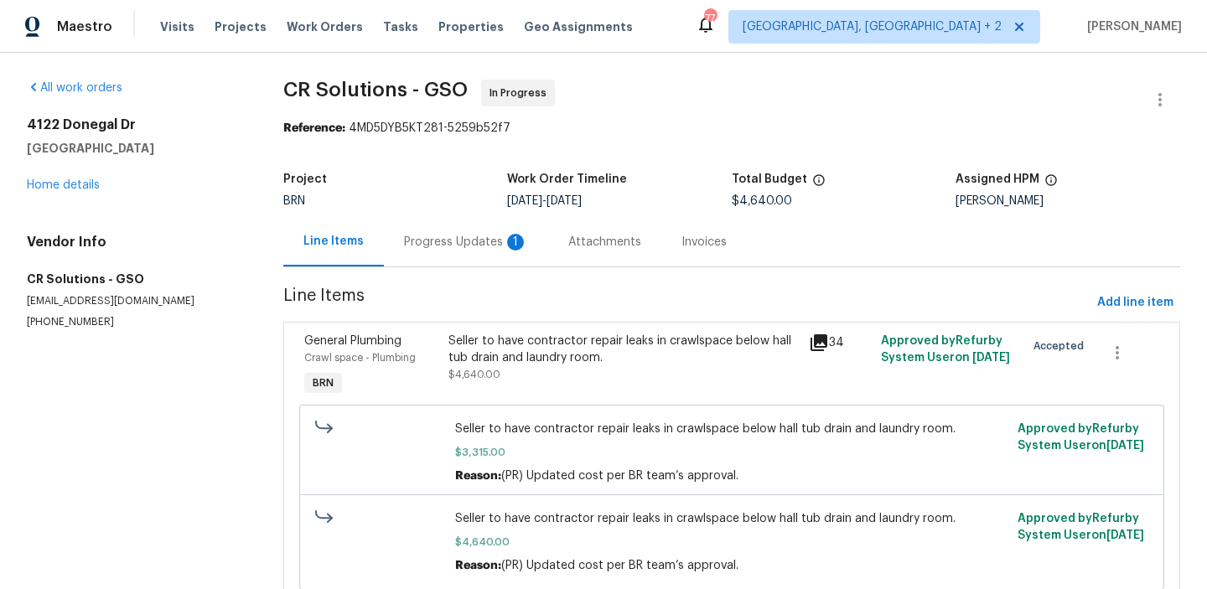
click at [425, 240] on div "Progress Updates 1" at bounding box center [466, 242] width 124 height 17
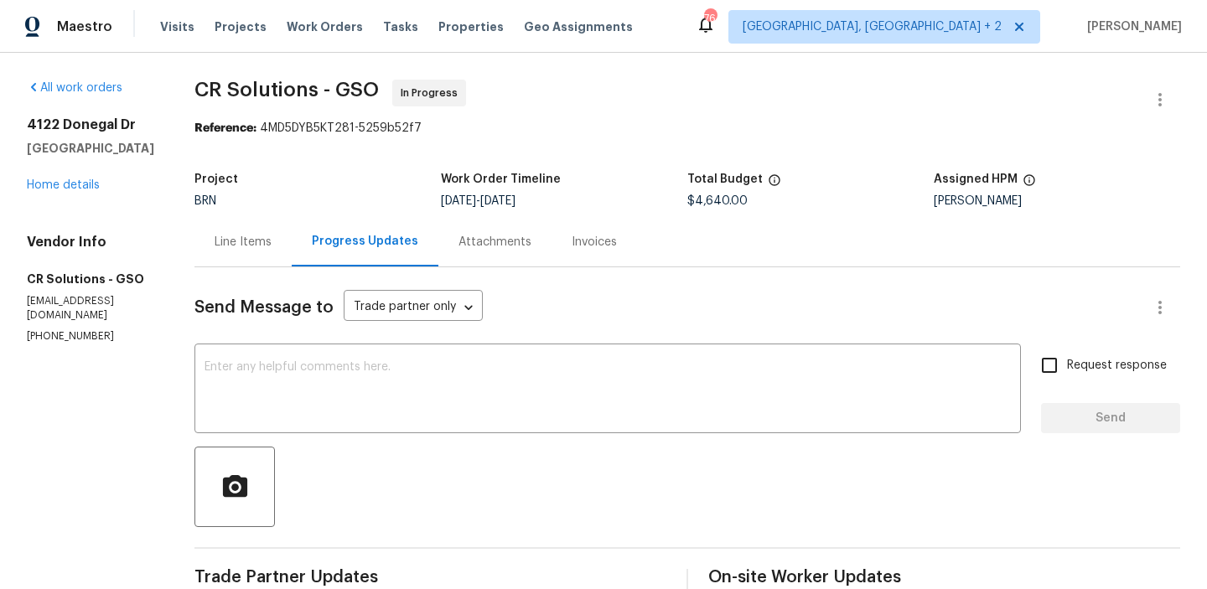
click at [225, 235] on div "Line Items" at bounding box center [243, 242] width 57 height 17
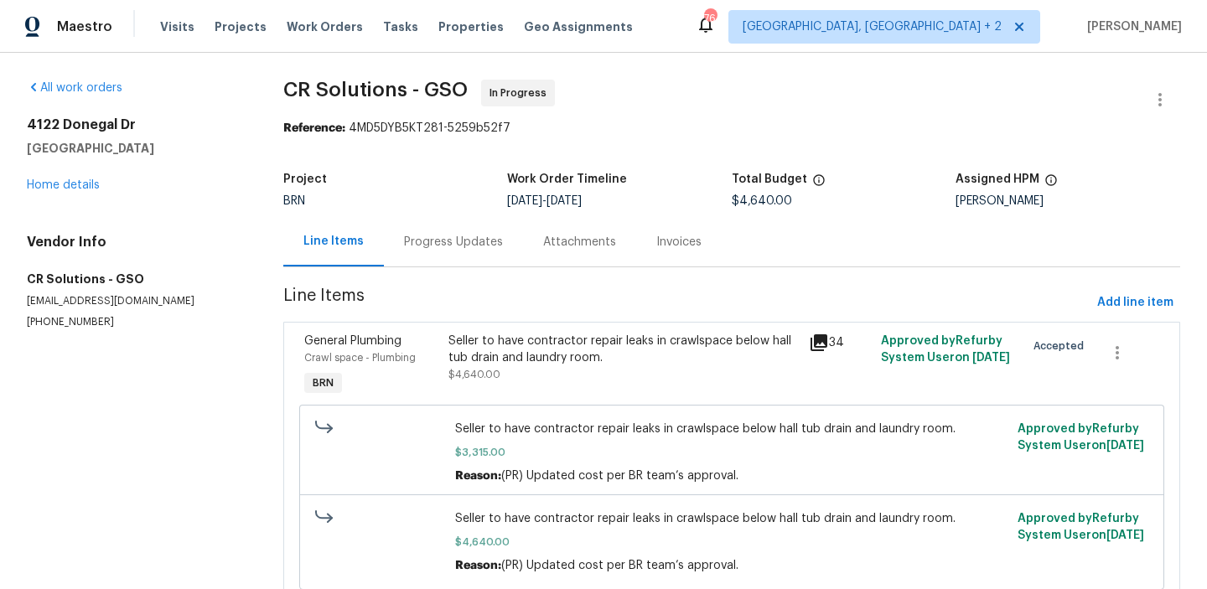
click at [434, 239] on div "Progress Updates" at bounding box center [453, 242] width 99 height 17
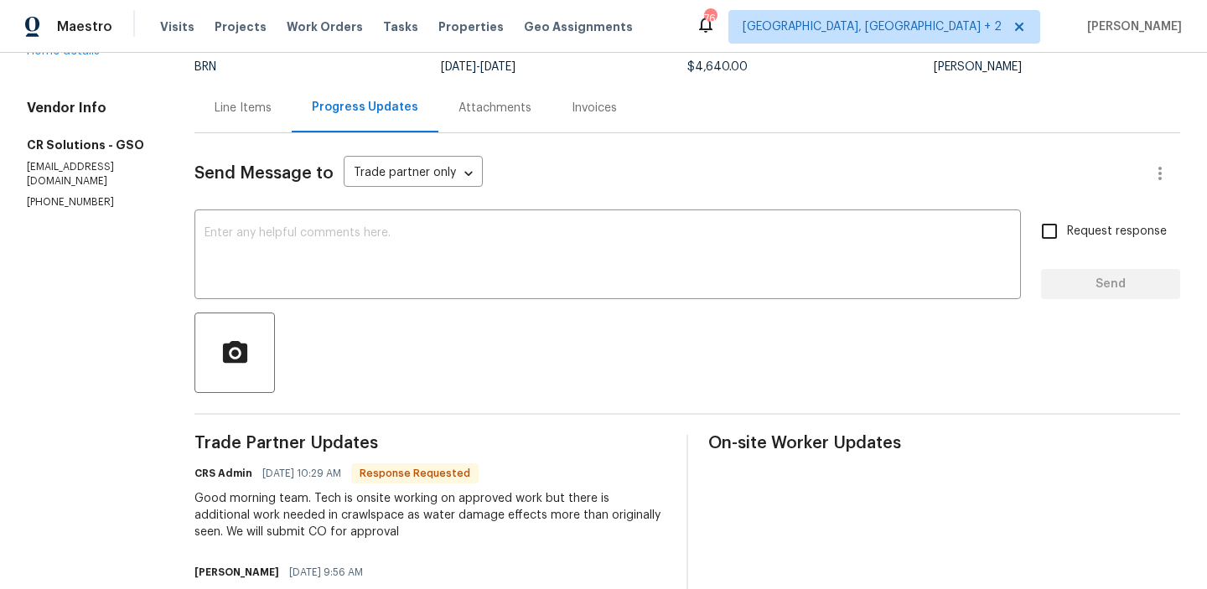
scroll to position [148, 0]
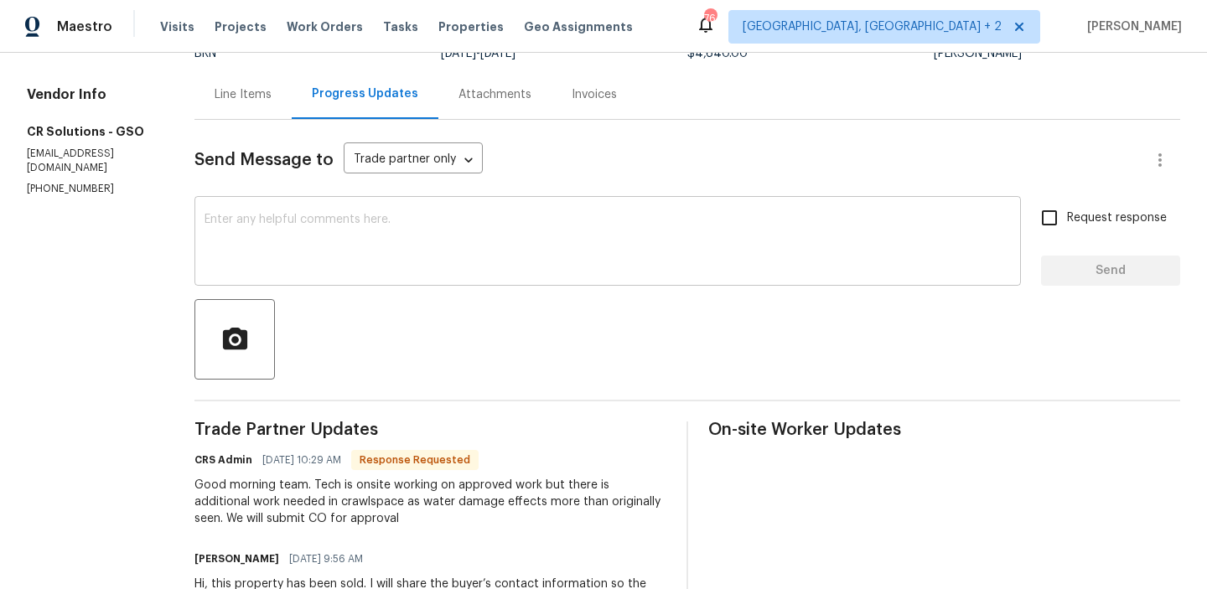
click at [210, 238] on textarea at bounding box center [608, 243] width 807 height 59
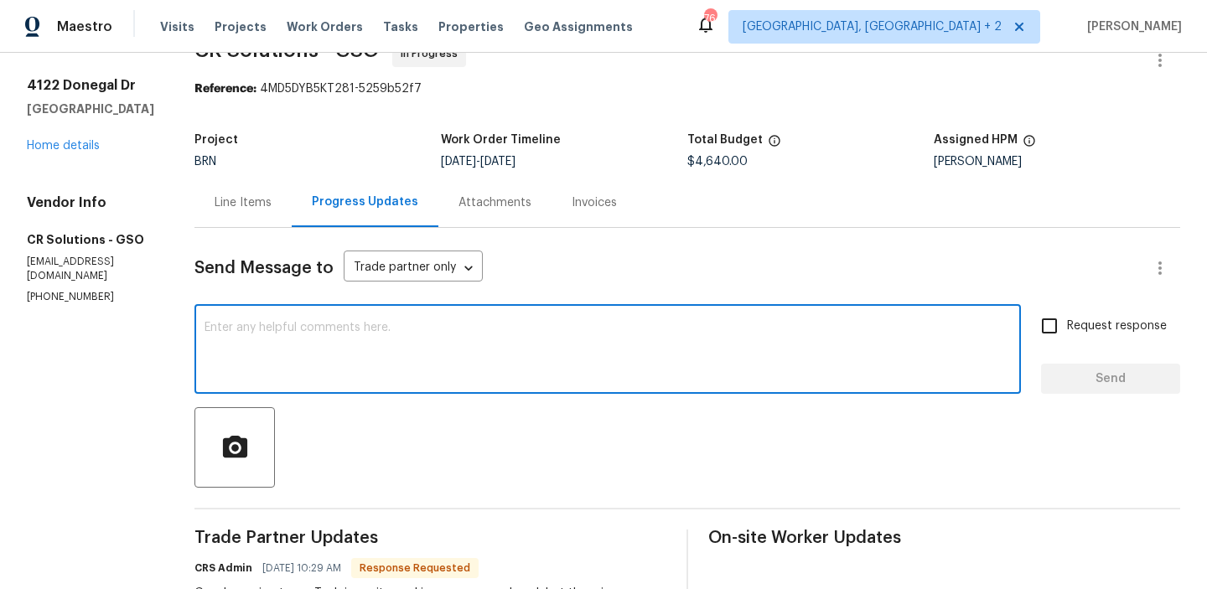
scroll to position [0, 0]
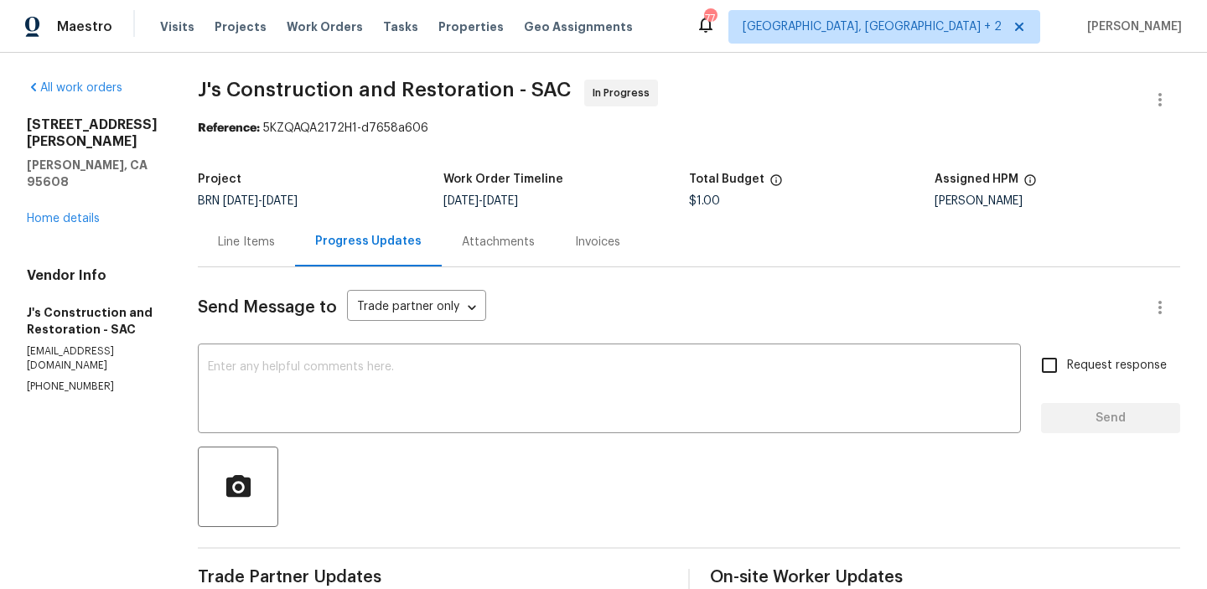
click at [275, 240] on div "Line Items" at bounding box center [246, 242] width 57 height 17
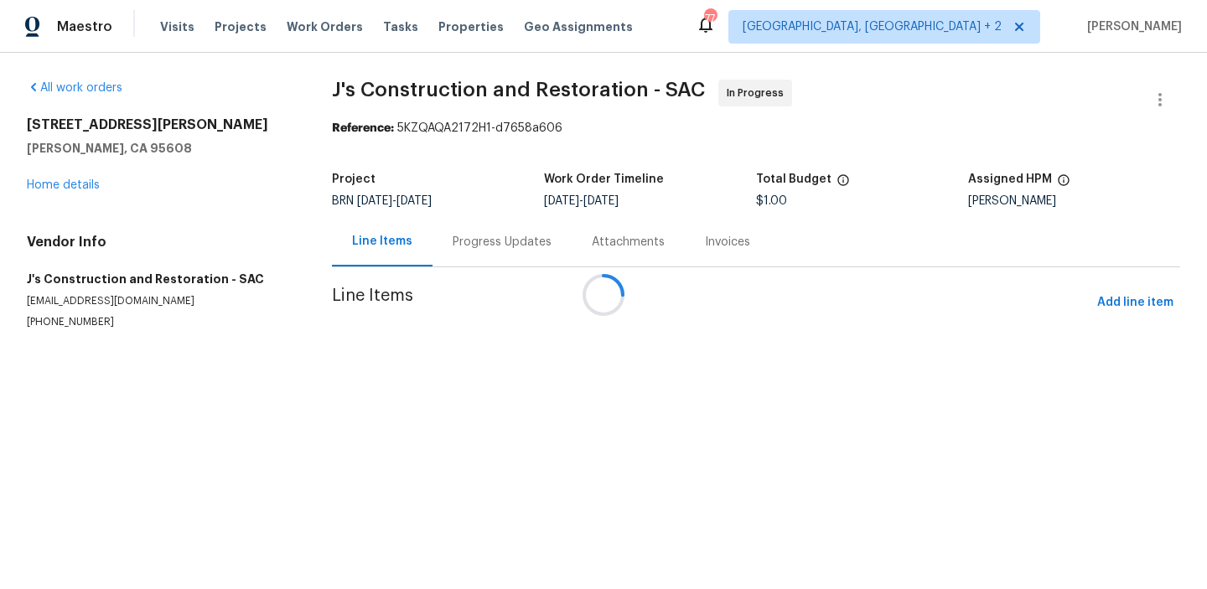
scroll to position [76, 0]
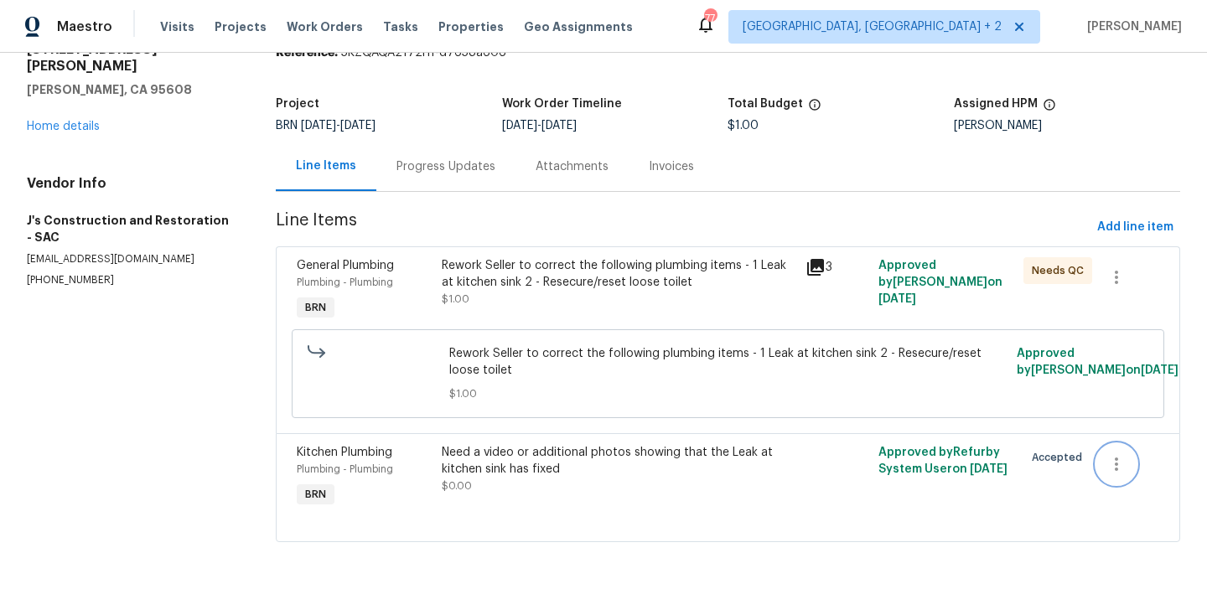
click at [1114, 466] on icon "button" at bounding box center [1117, 464] width 20 height 20
click at [1113, 456] on li "Cancel" at bounding box center [1129, 464] width 65 height 28
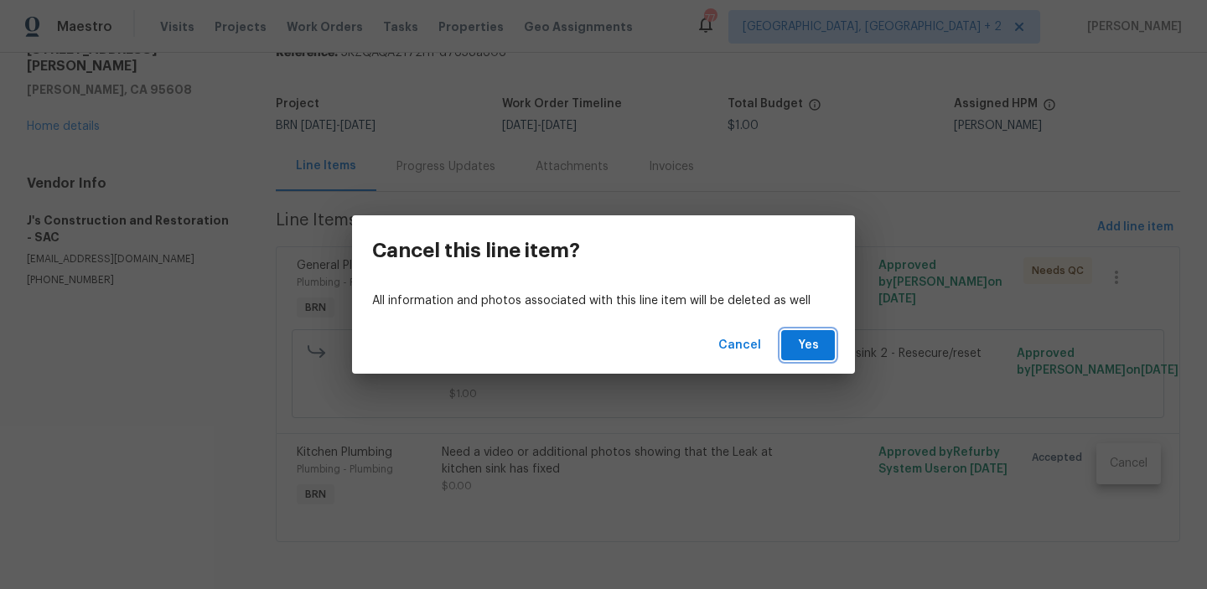
click at [806, 341] on span "Yes" at bounding box center [808, 345] width 27 height 21
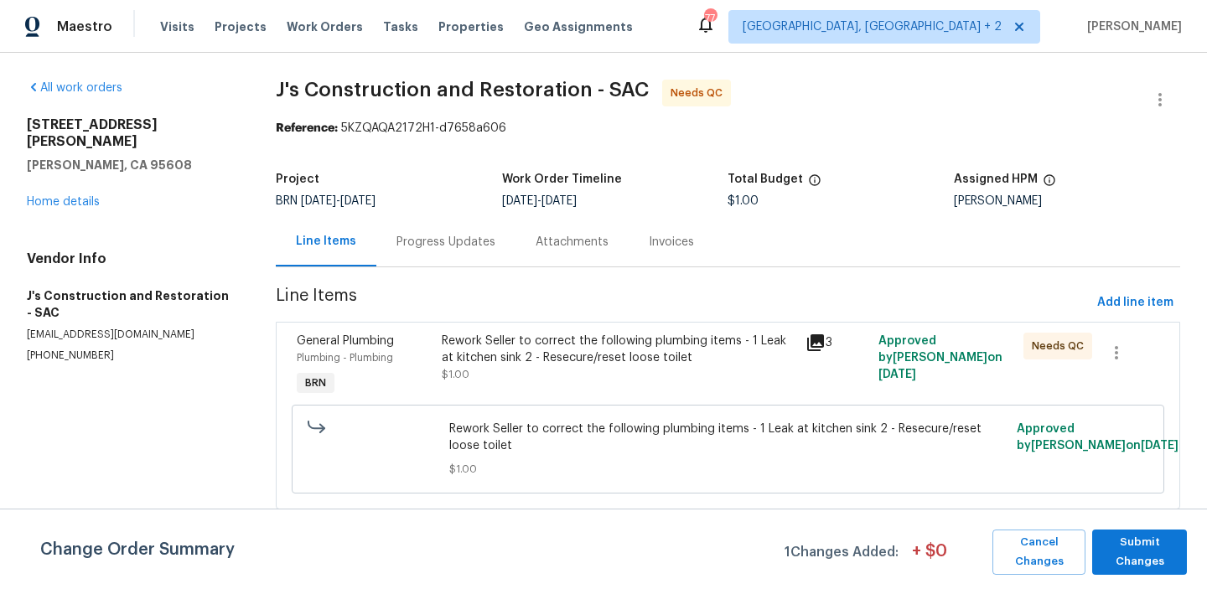
scroll to position [0, 0]
click at [1150, 542] on span "Submit Changes" at bounding box center [1140, 552] width 78 height 39
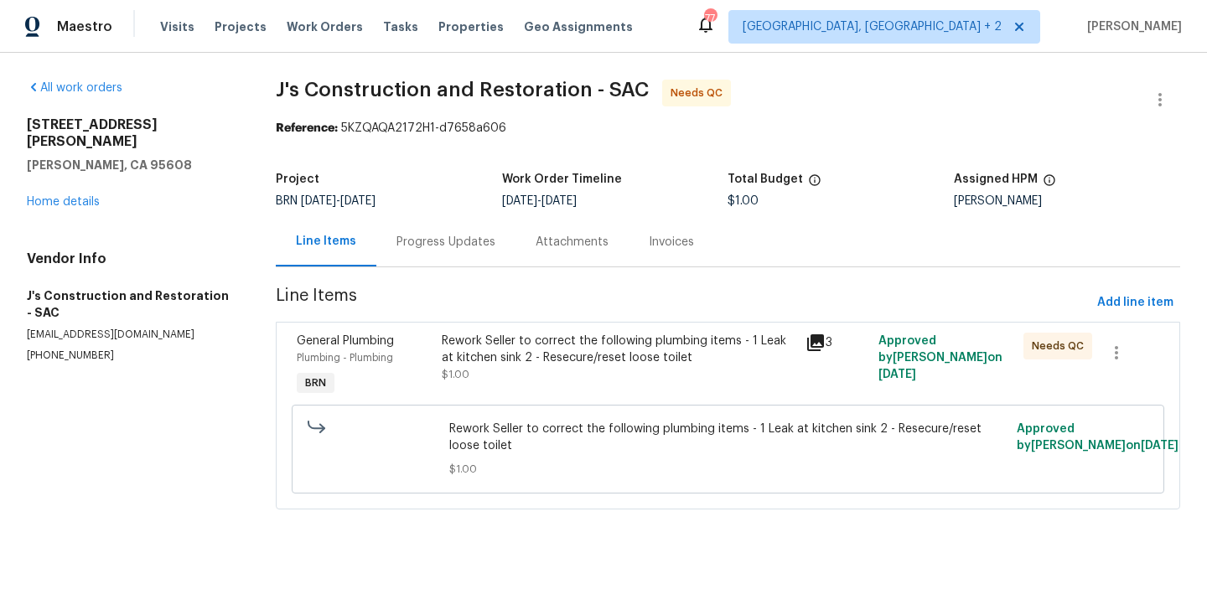
click at [453, 236] on div "Progress Updates" at bounding box center [446, 242] width 99 height 17
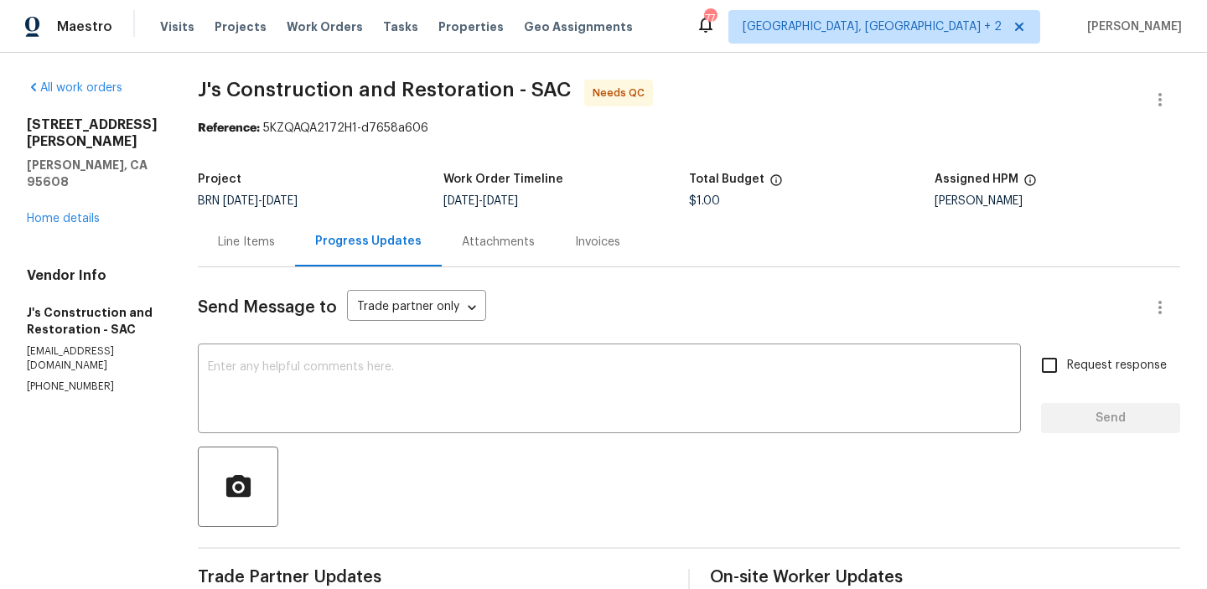
click at [322, 236] on div "All work orders [STREET_ADDRESS][PERSON_NAME][PERSON_NAME] Home details Vendor …" at bounding box center [603, 503] width 1207 height 901
click at [268, 240] on div "Line Items" at bounding box center [246, 242] width 57 height 17
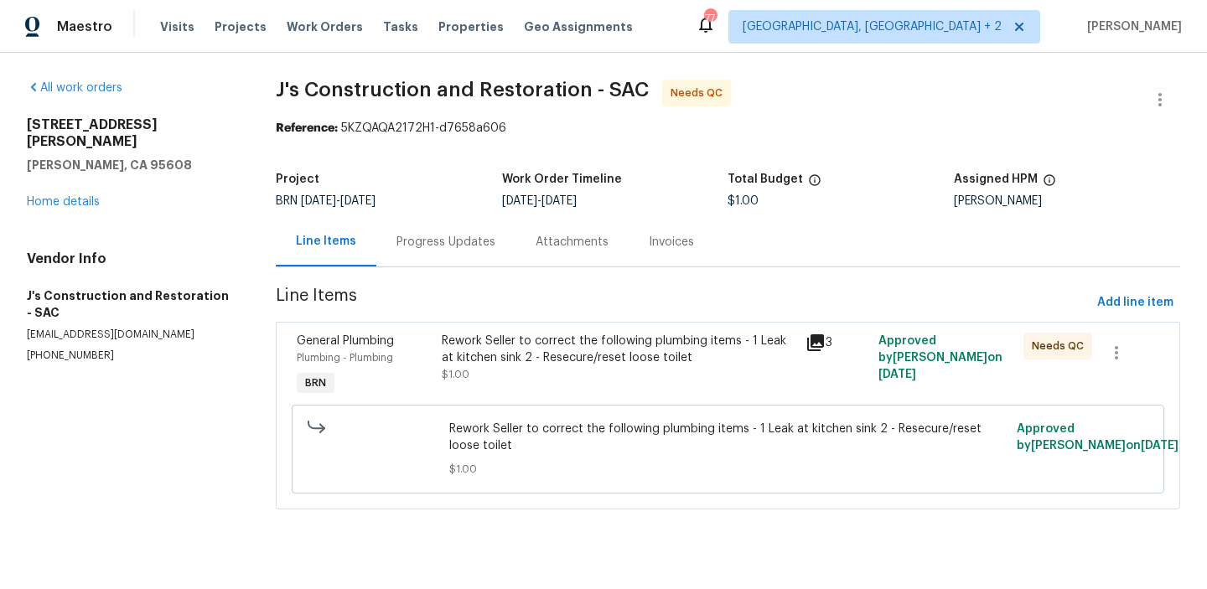
click at [546, 380] on div "Rework Seller to correct the following plumbing items - 1 Leak at kitchen sink …" at bounding box center [619, 358] width 354 height 50
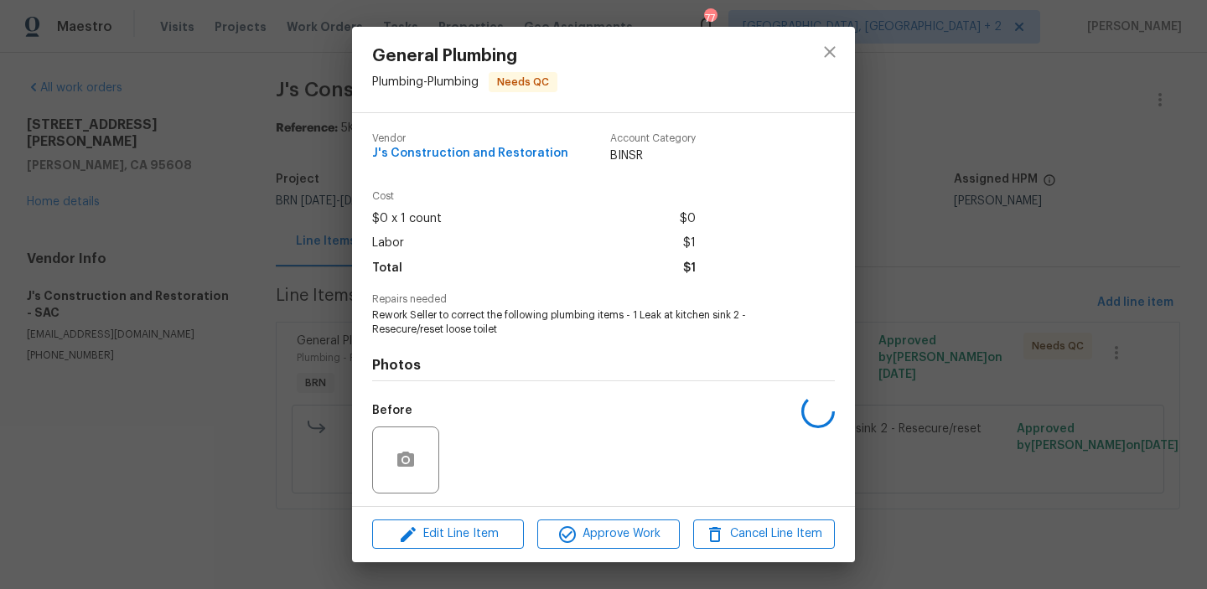
scroll to position [113, 0]
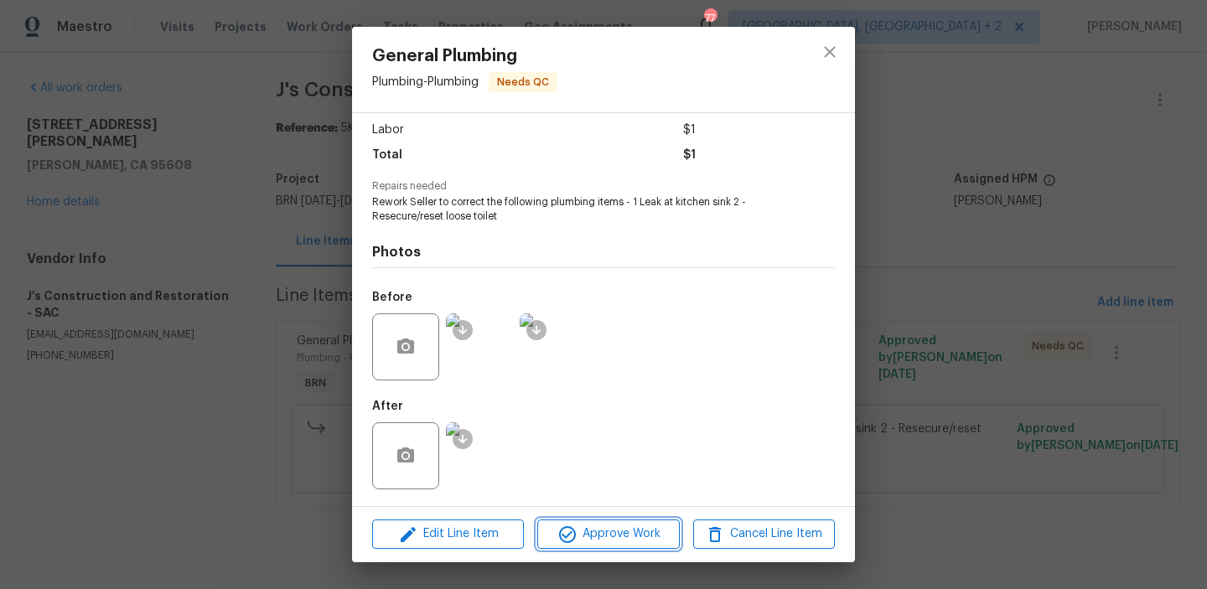
click at [576, 541] on icon "button" at bounding box center [568, 535] width 20 height 20
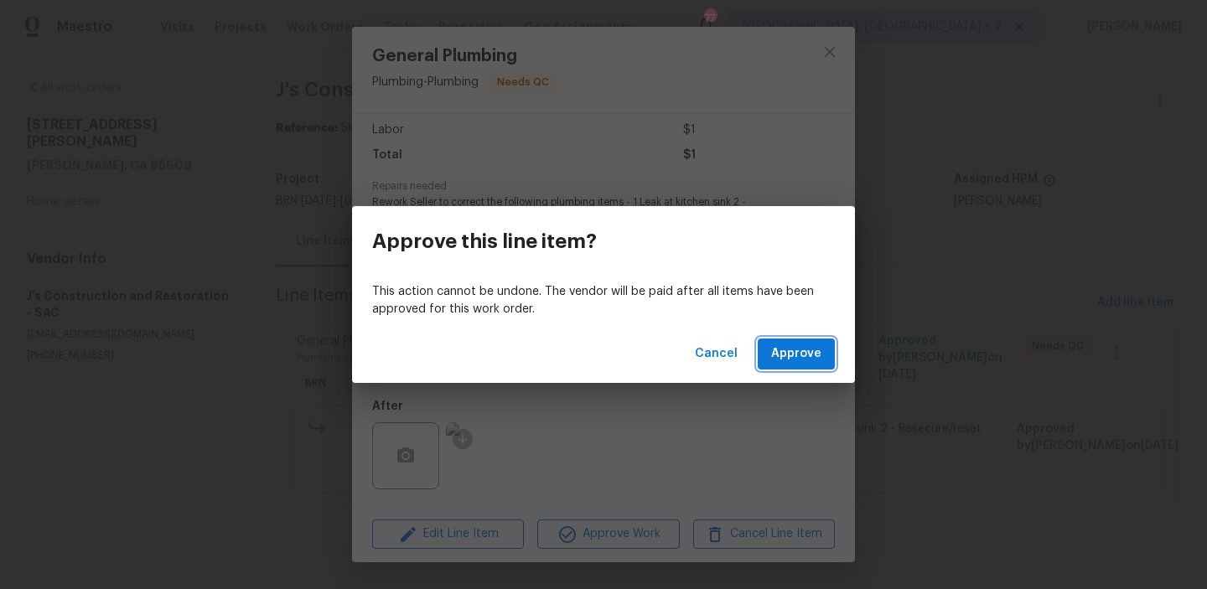
click at [787, 360] on span "Approve" at bounding box center [796, 354] width 50 height 21
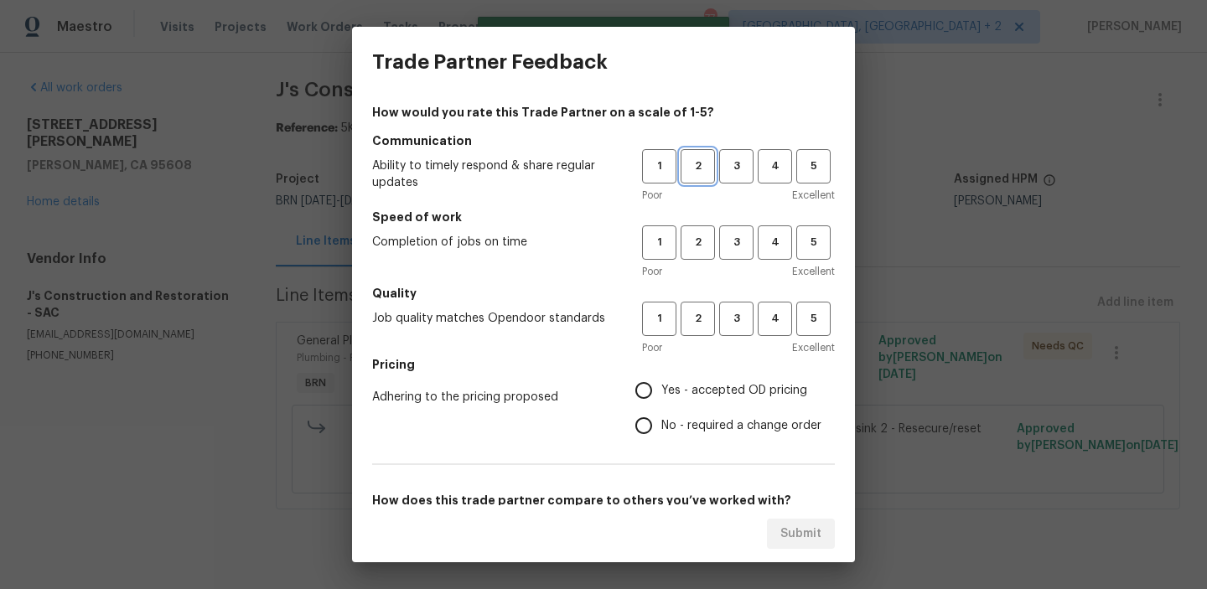
click at [699, 174] on span "2" at bounding box center [698, 166] width 31 height 19
click at [696, 227] on button "2" at bounding box center [698, 243] width 34 height 34
click at [696, 314] on span "2" at bounding box center [698, 318] width 31 height 19
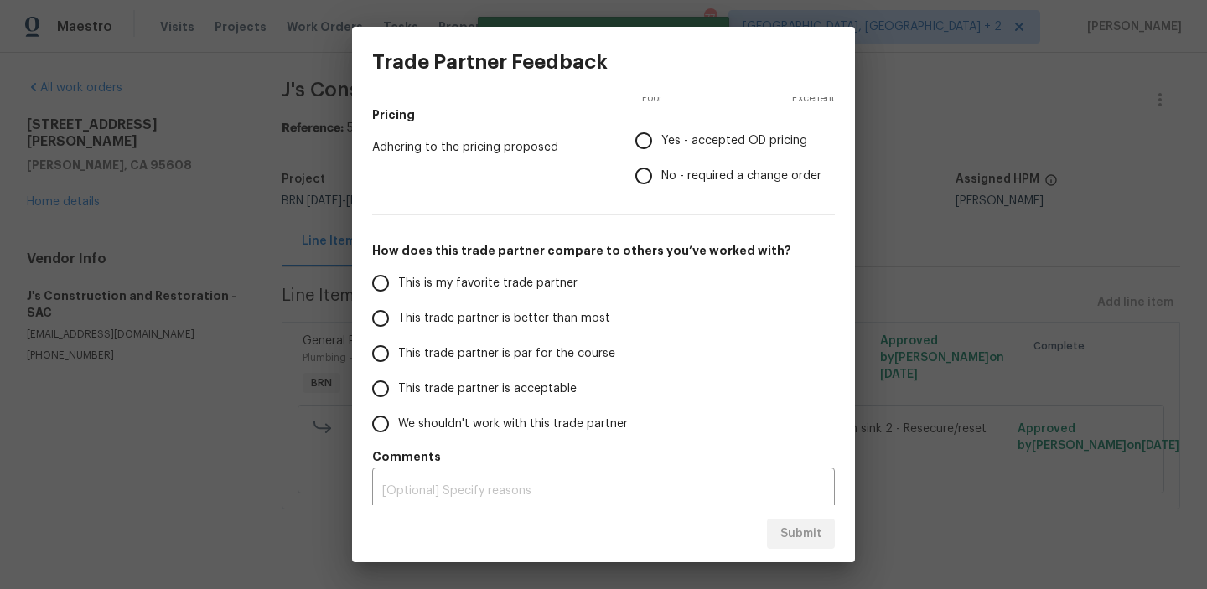
click at [665, 179] on span "No - required a change order" at bounding box center [742, 177] width 160 height 18
click at [662, 179] on input "No - required a change order" at bounding box center [643, 175] width 35 height 35
radio input "true"
click at [447, 317] on span "This trade partner is better than most" at bounding box center [504, 319] width 212 height 18
click at [398, 317] on input "This trade partner is better than most" at bounding box center [380, 318] width 35 height 35
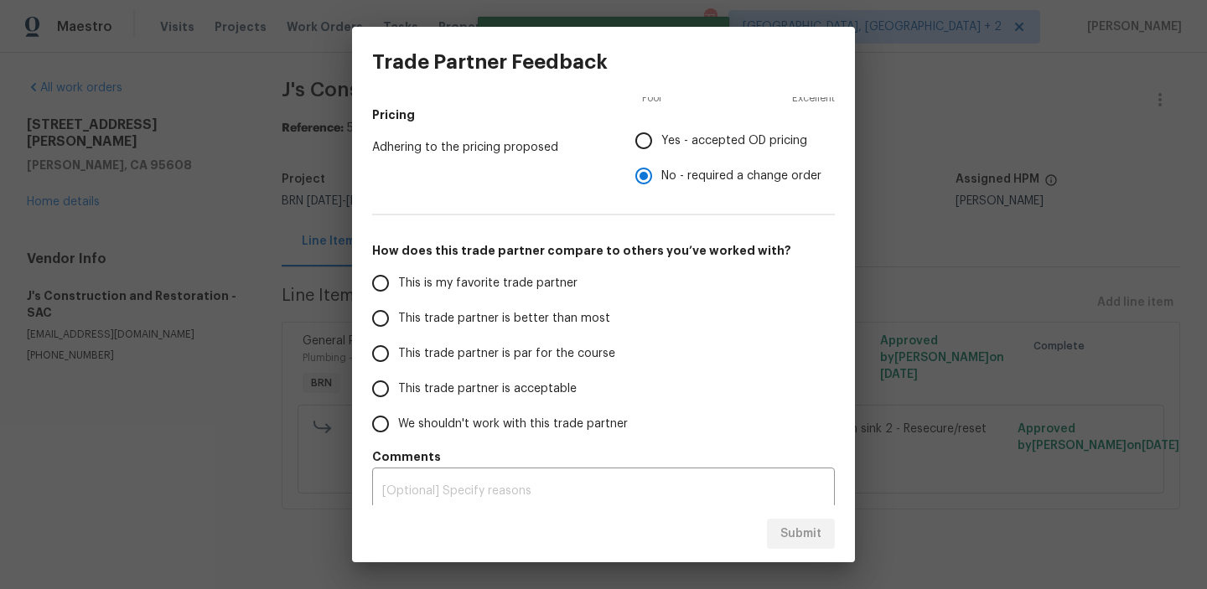
radio input "false"
click at [463, 376] on label "This trade partner is acceptable" at bounding box center [495, 388] width 265 height 35
click at [398, 376] on input "This trade partner is acceptable" at bounding box center [380, 388] width 35 height 35
radio input "false"
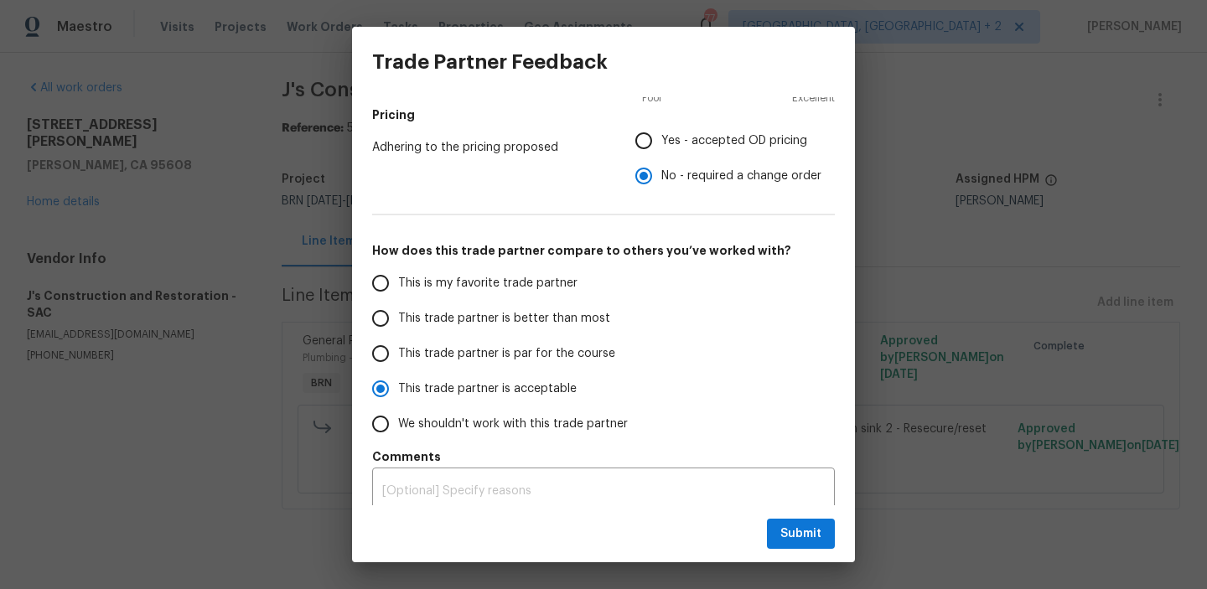
click at [460, 366] on label "This trade partner is par for the course" at bounding box center [495, 353] width 265 height 35
click at [398, 366] on input "This trade partner is par for the course" at bounding box center [380, 353] width 35 height 35
click at [781, 534] on span "Submit" at bounding box center [801, 534] width 41 height 21
radio input "true"
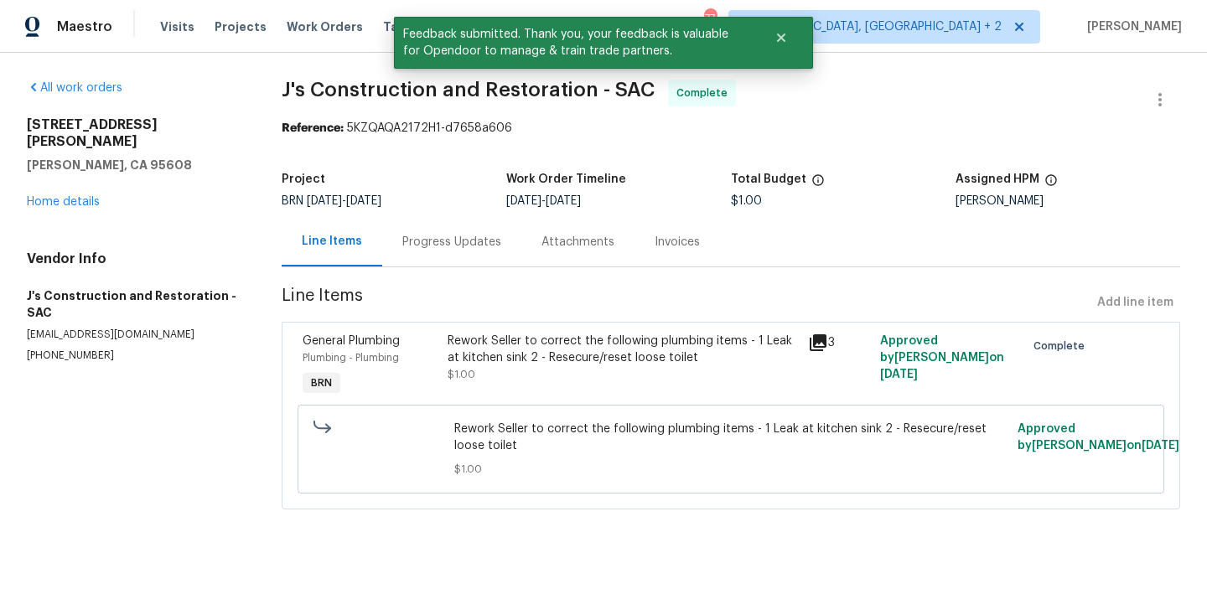
click at [410, 247] on div "Progress Updates" at bounding box center [451, 242] width 99 height 17
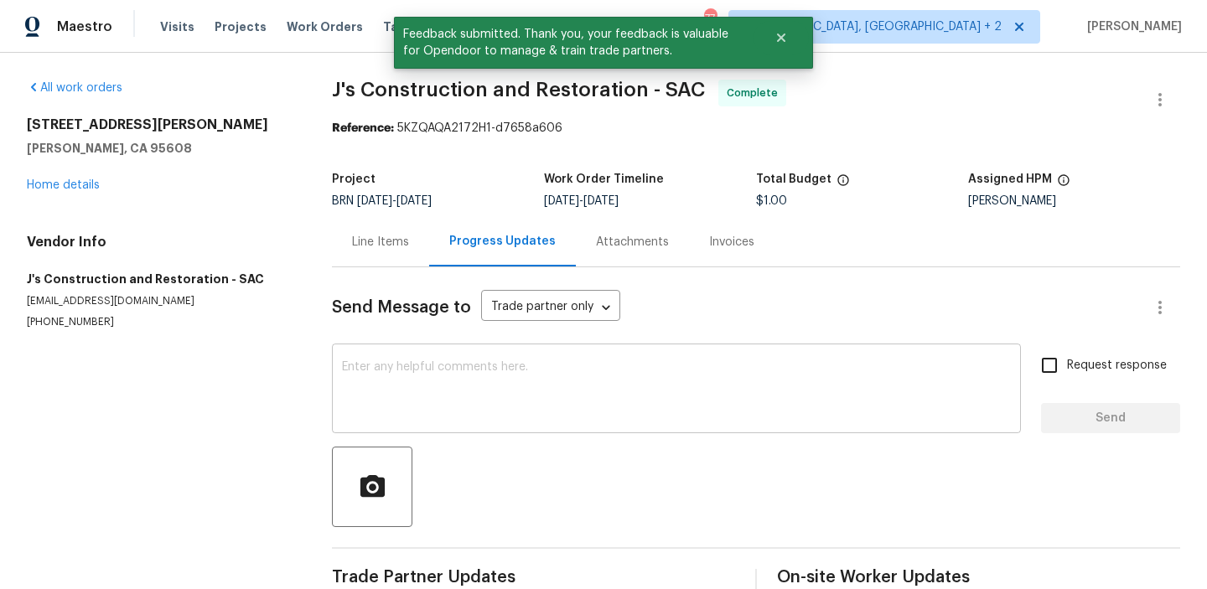
scroll to position [37, 0]
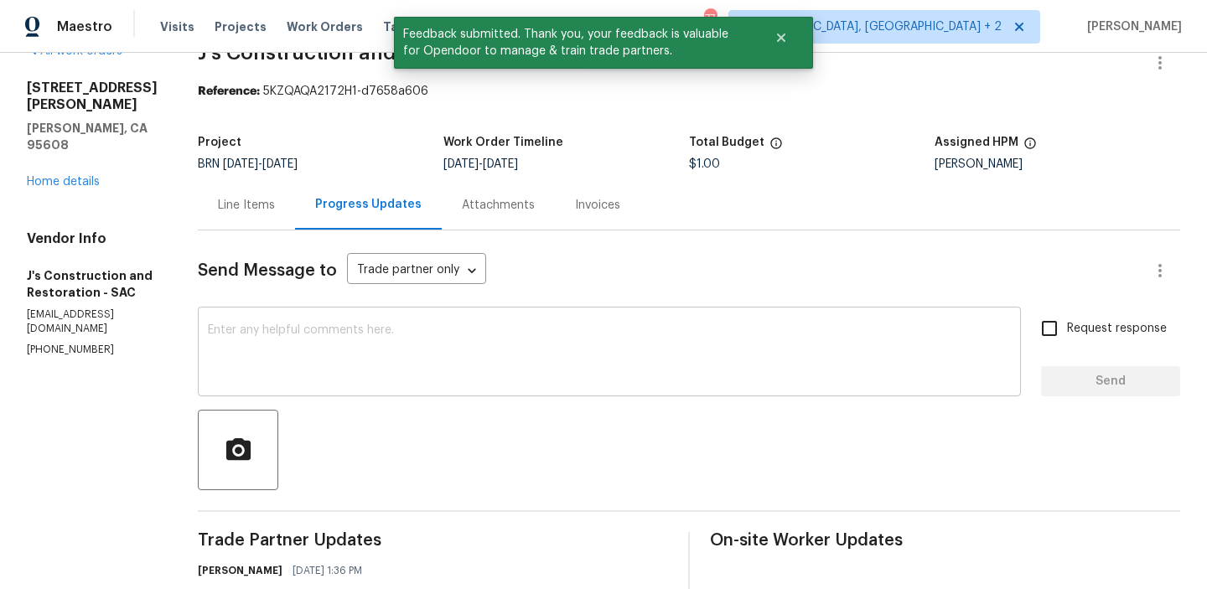
click at [357, 322] on div "x ​" at bounding box center [609, 354] width 823 height 86
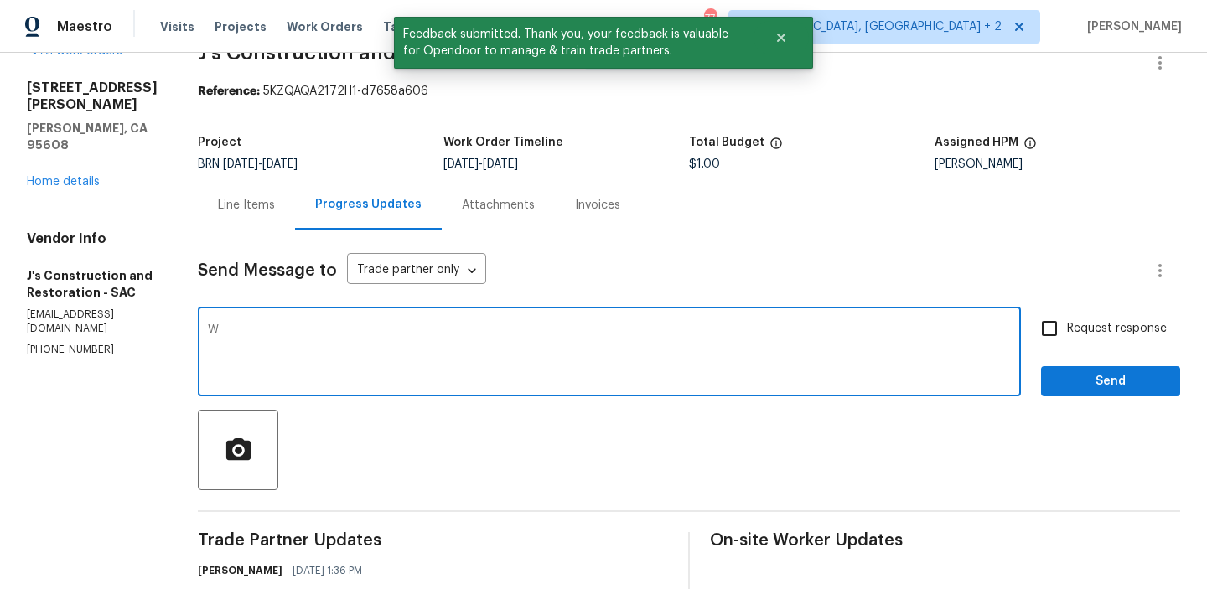
type textarea "W"
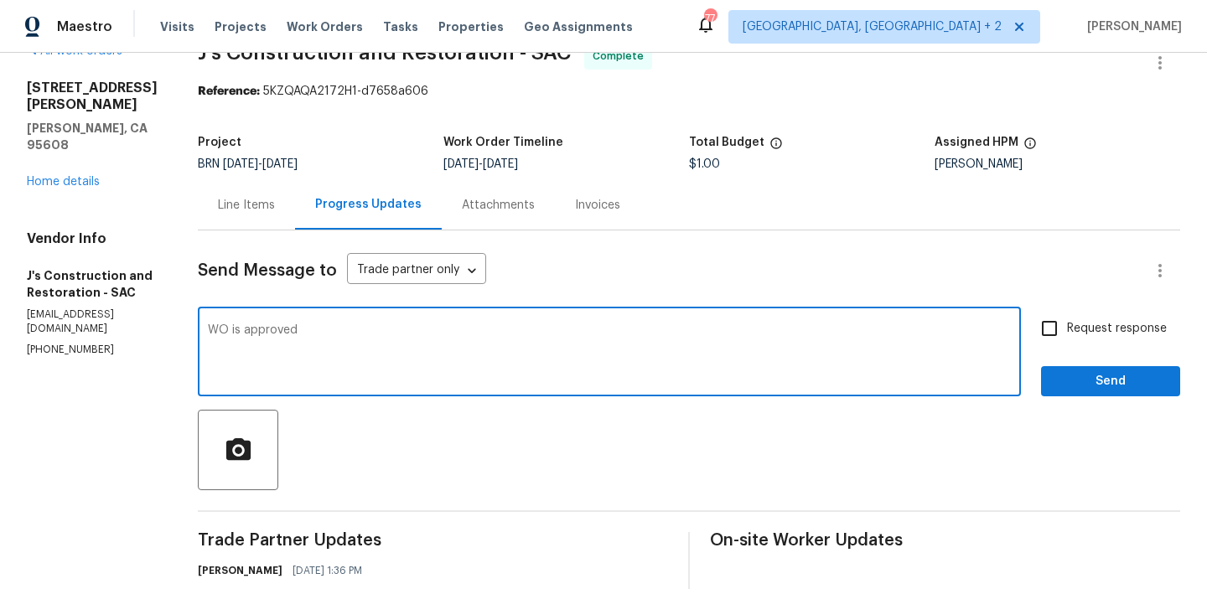
type textarea "WO is approved"
click at [257, 306] on div "Send Message to Trade partner only Trade partner only ​ WO is approved x ​ Requ…" at bounding box center [689, 560] width 983 height 659
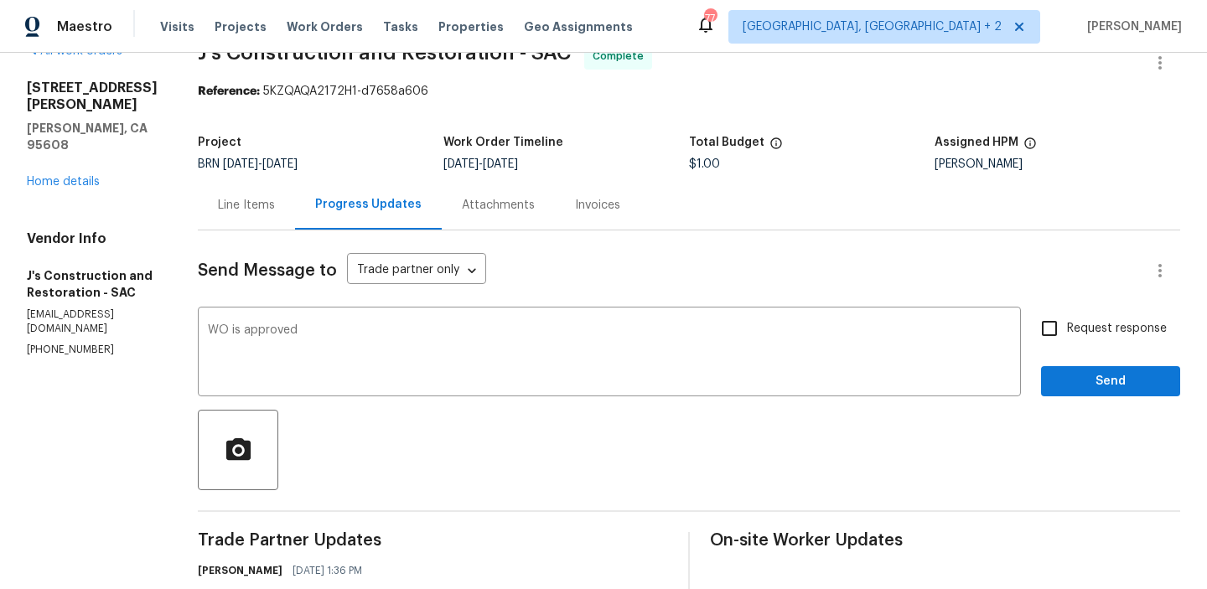
click at [253, 310] on div "Send Message to Trade partner only Trade partner only ​ WO is approved x ​ Requ…" at bounding box center [689, 560] width 983 height 659
click at [236, 330] on textarea "WO is approved" at bounding box center [609, 354] width 803 height 59
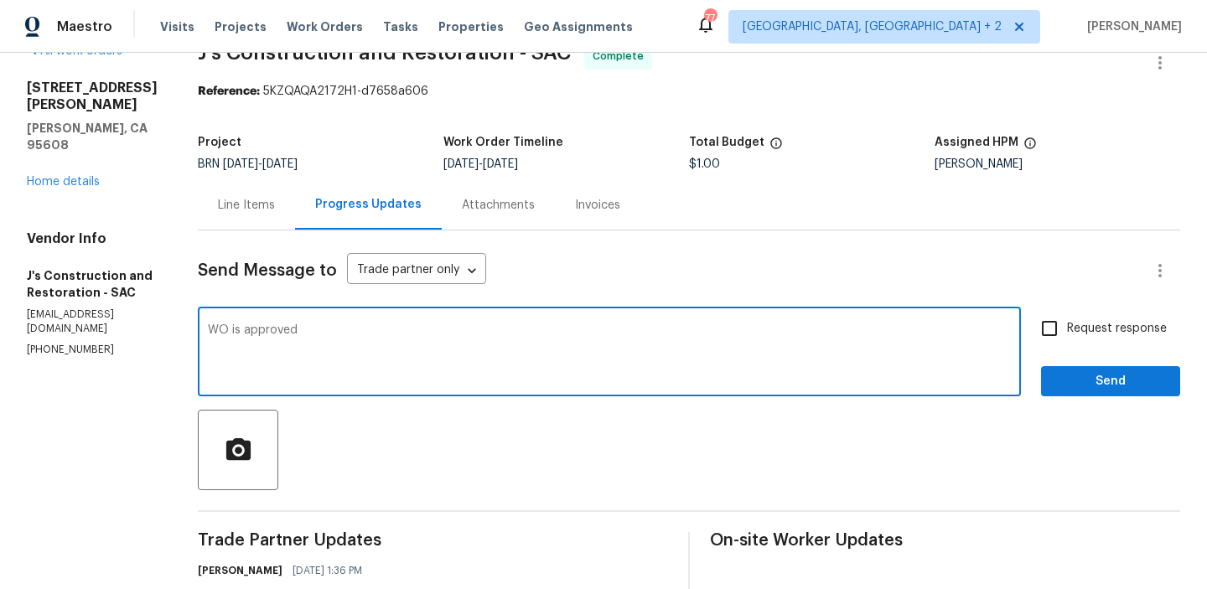
click at [236, 330] on textarea "WO is approved" at bounding box center [609, 354] width 803 height 59
paste textarea "WO is approved, Please upload the invoice under the invoice section.Thanks"
click at [428, 332] on textarea "WO is approved, Please upload the invoice under the invoice section.Thanks" at bounding box center [609, 354] width 803 height 59
type textarea "WO is approved, Please upload the detailed invoice under the invoice section.Th…"
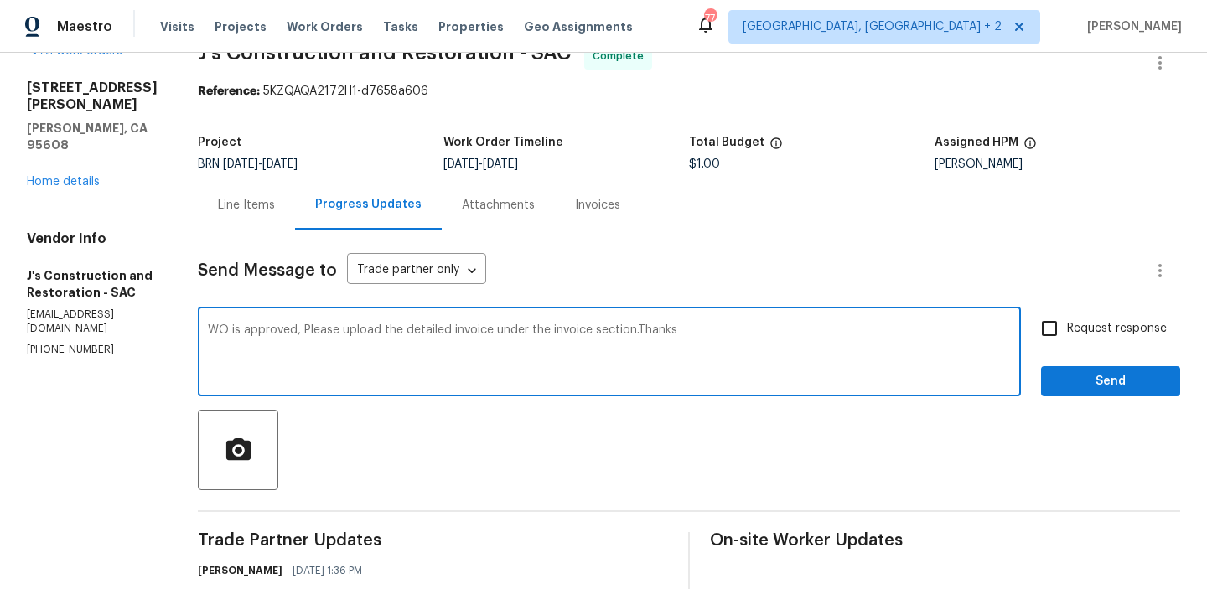
click at [1072, 339] on label "Request response" at bounding box center [1099, 328] width 135 height 35
click at [1067, 339] on input "Request response" at bounding box center [1049, 328] width 35 height 35
checkbox input "true"
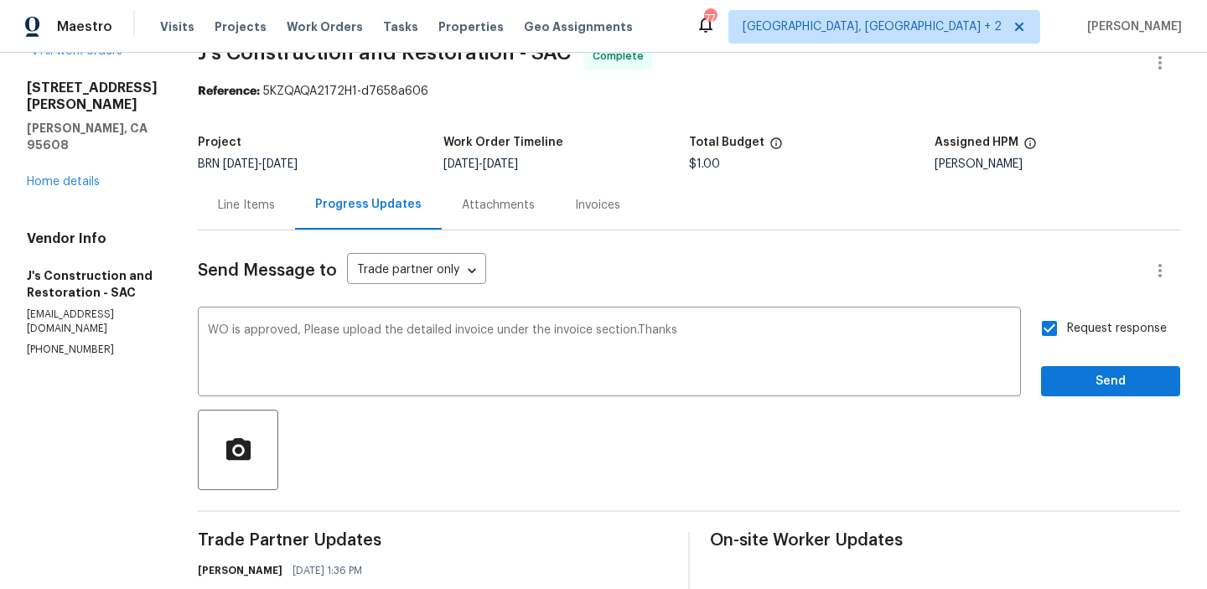
click at [1052, 406] on div "Send Message to Trade partner only Trade partner only ​ WO is approved, Please …" at bounding box center [689, 560] width 983 height 659
click at [1069, 388] on span "Send" at bounding box center [1111, 381] width 112 height 21
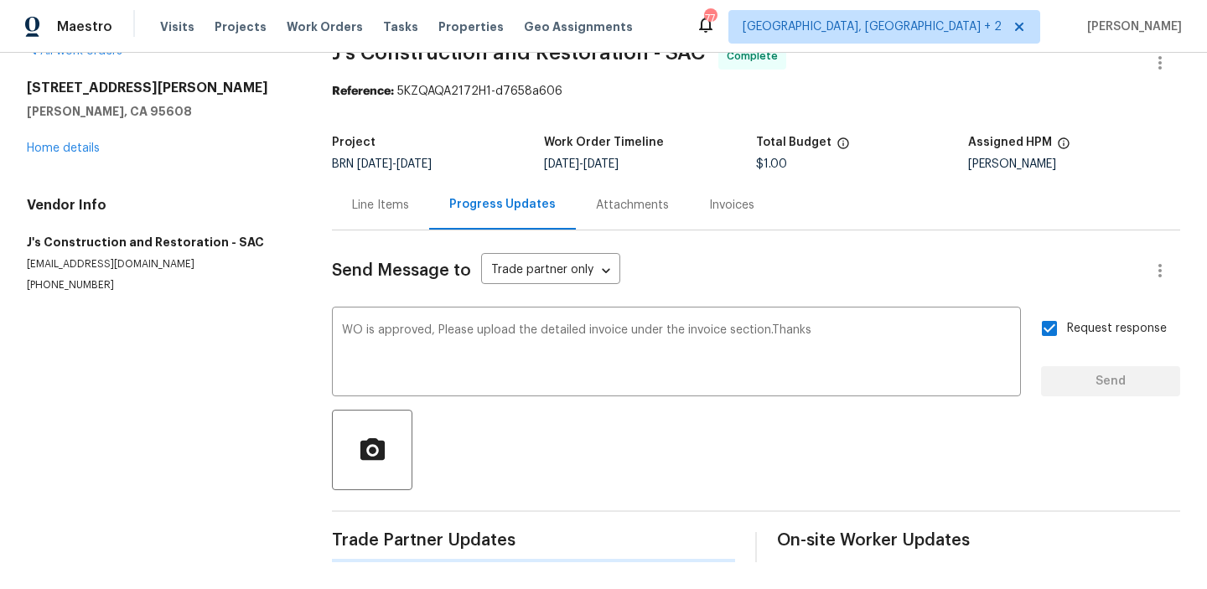
scroll to position [0, 0]
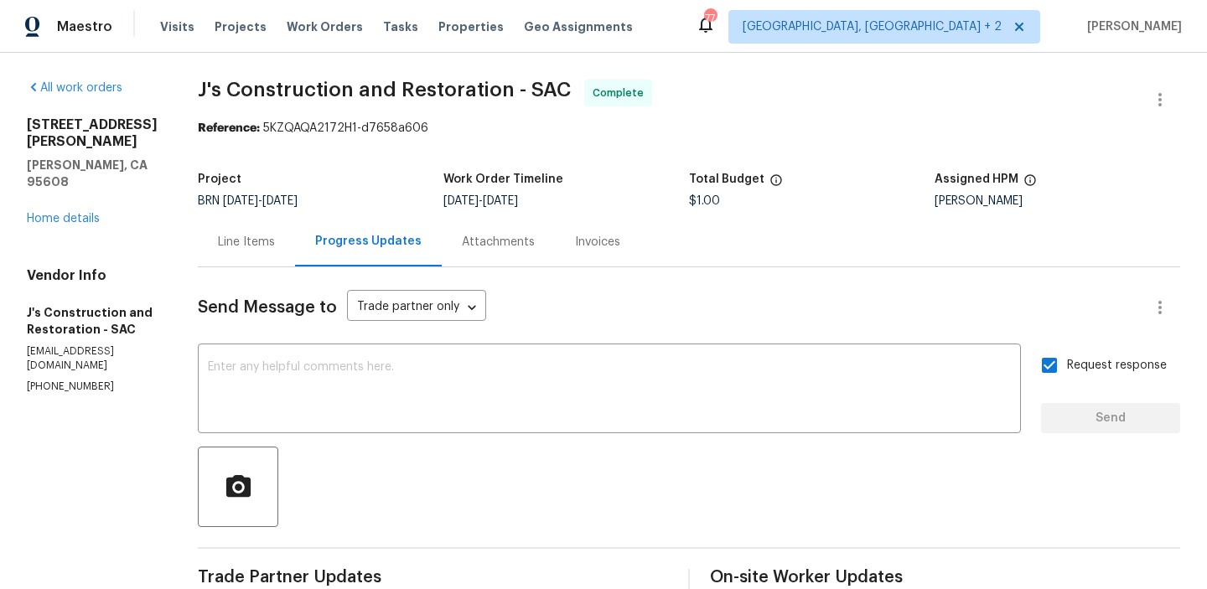
click at [263, 227] on div "Line Items" at bounding box center [246, 241] width 97 height 49
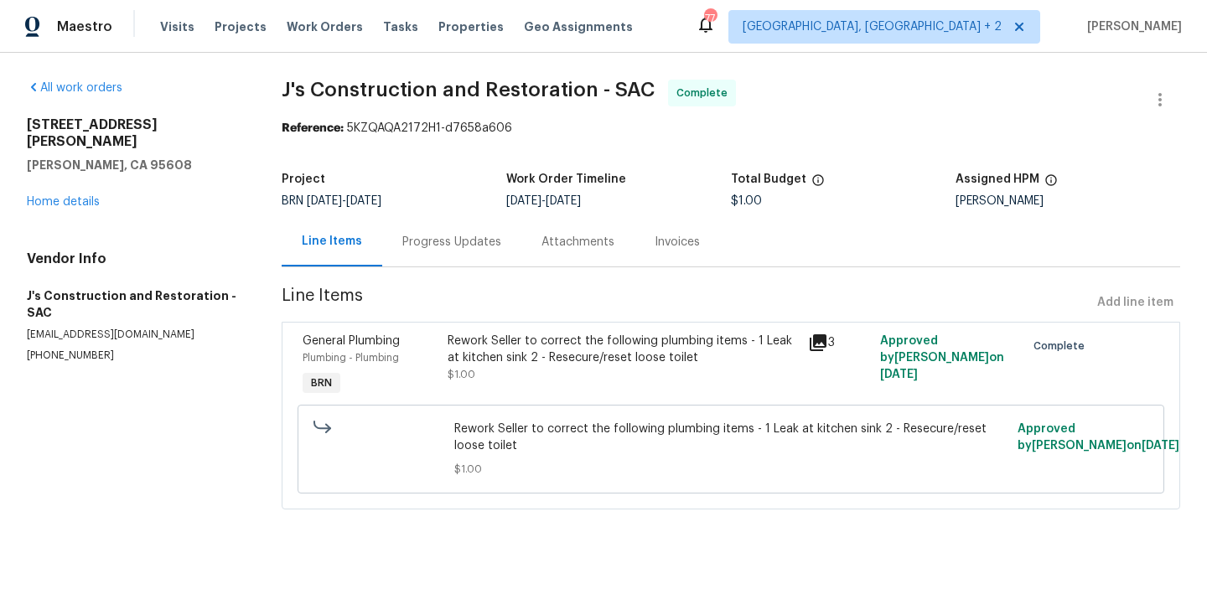
click at [436, 326] on div "General Plumbing Plumbing - Plumbing BRN Rework Seller to correct the following…" at bounding box center [731, 416] width 899 height 188
click at [470, 343] on div "Rework Seller to correct the following plumbing items - 1 Leak at kitchen sink …" at bounding box center [623, 350] width 351 height 34
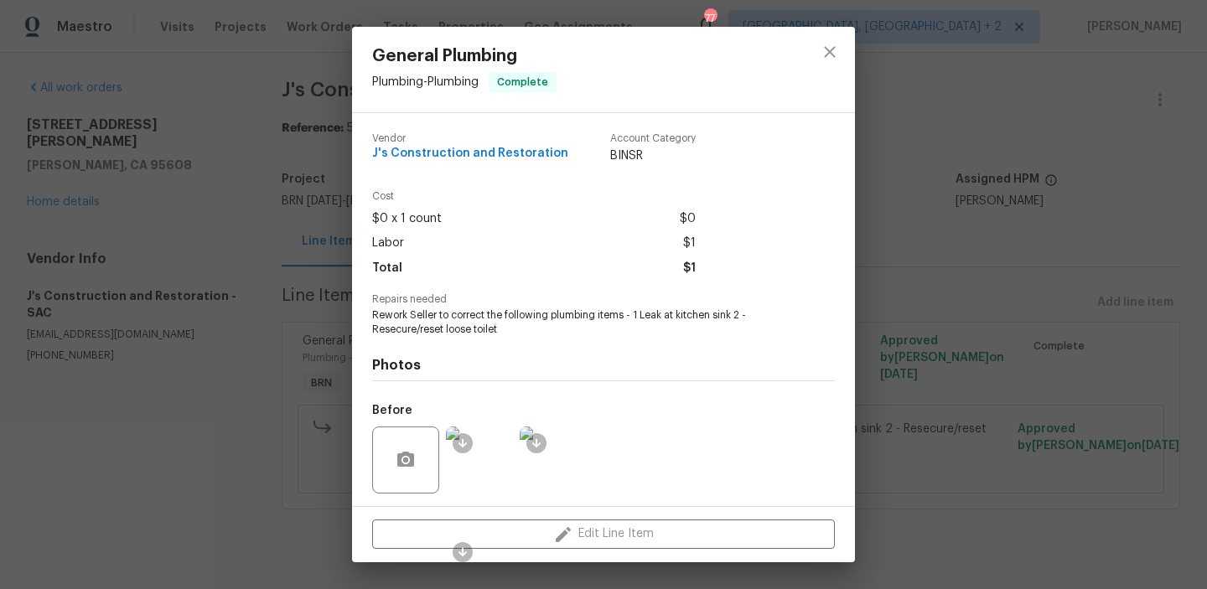
click at [447, 326] on span "Rework Seller to correct the following plumbing items - 1 Leak at kitchen sink …" at bounding box center [580, 323] width 417 height 29
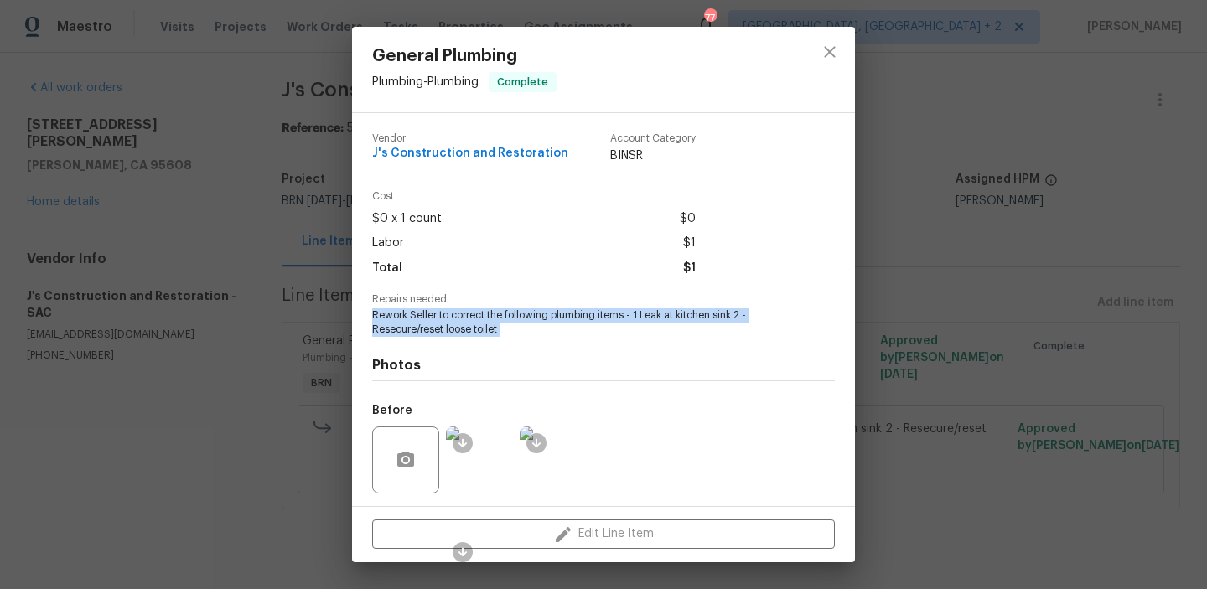
click at [447, 326] on span "Rework Seller to correct the following plumbing items - 1 Leak at kitchen sink …" at bounding box center [580, 323] width 417 height 29
copy span "Rework Seller to correct the following plumbing items - 1 Leak at kitchen sink …"
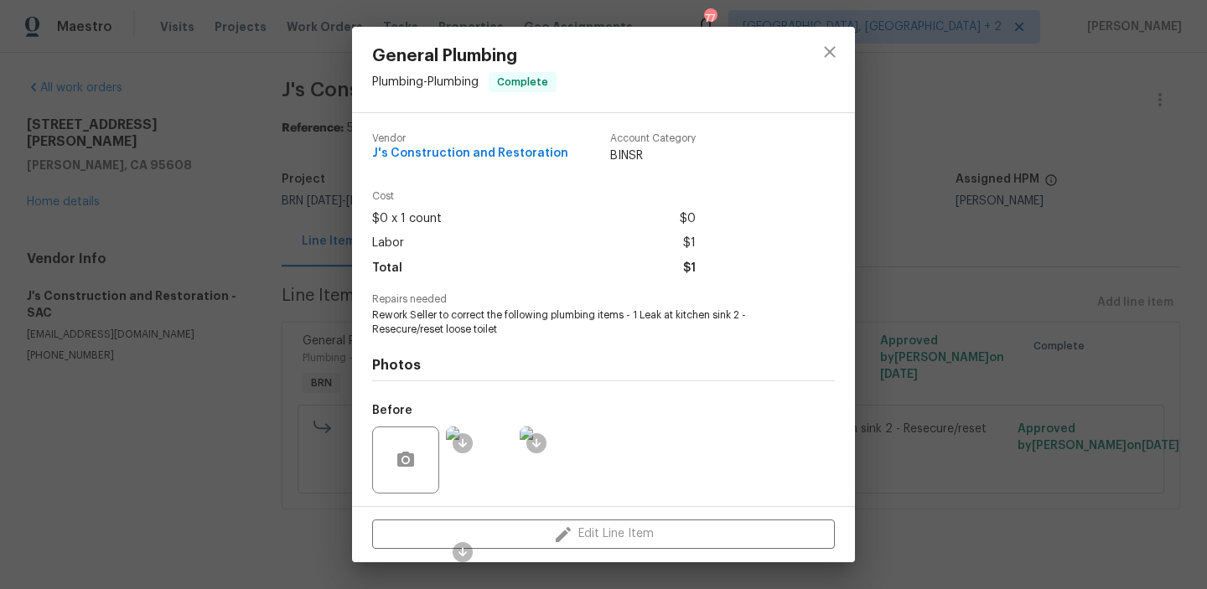
click at [288, 82] on div "General Plumbing Plumbing - Plumbing Complete Vendor J's Construction and Resto…" at bounding box center [603, 294] width 1207 height 589
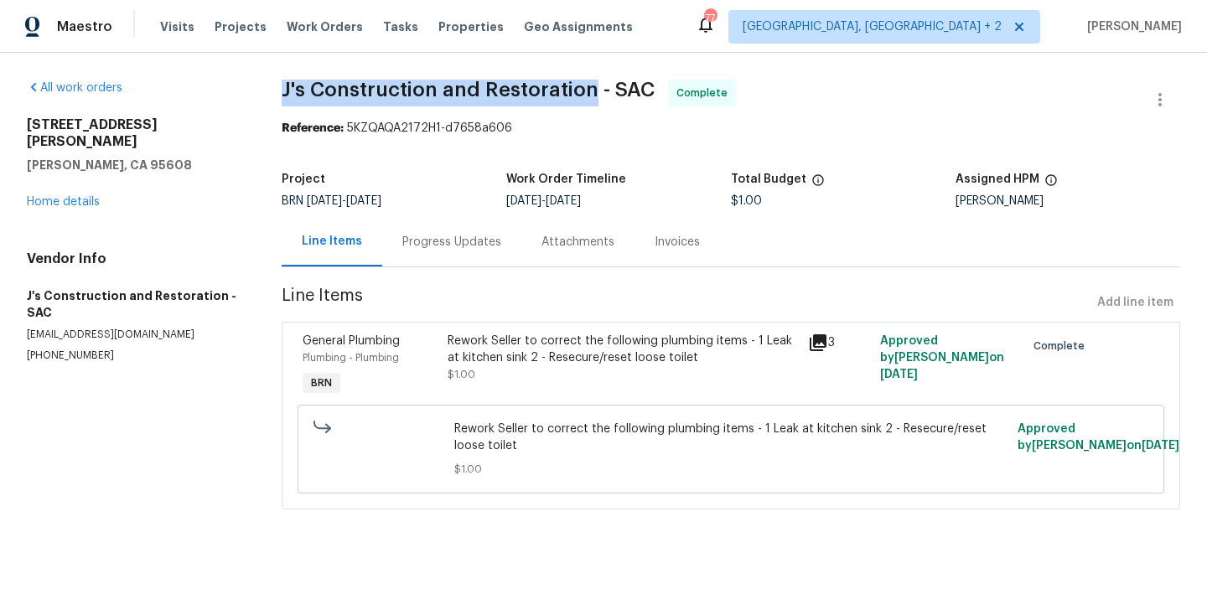
drag, startPoint x: 269, startPoint y: 88, endPoint x: 589, endPoint y: 92, distance: 319.5
click at [589, 92] on div "All work orders [STREET_ADDRESS][PERSON_NAME][PERSON_NAME] Home details Vendor …" at bounding box center [603, 305] width 1207 height 504
copy span "J's Construction and Restoration"
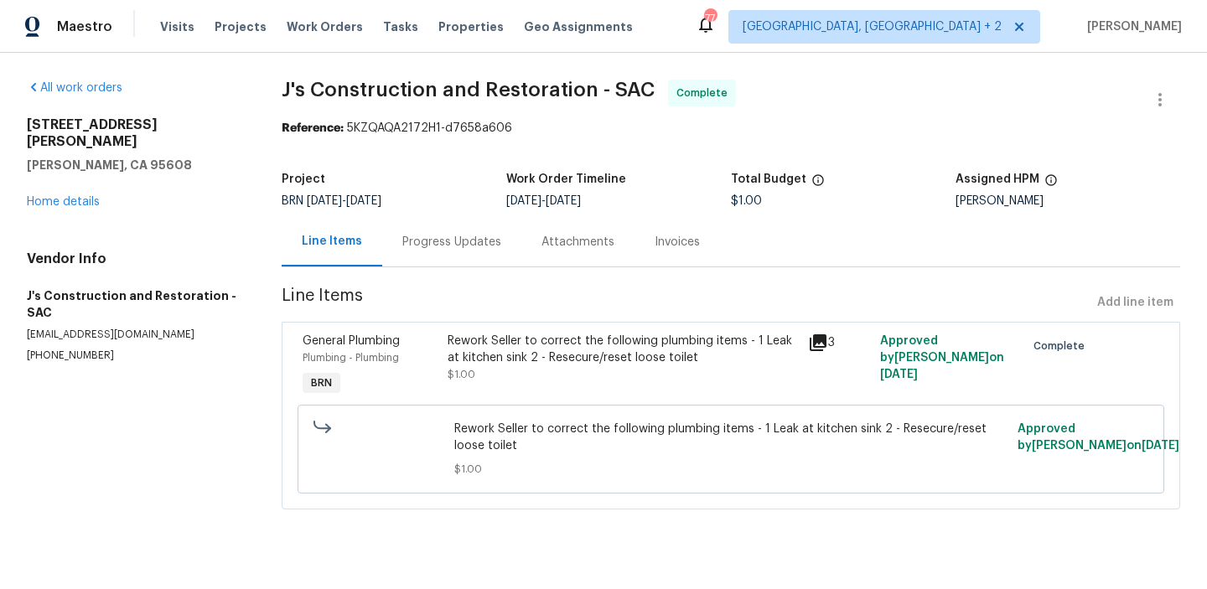
click at [489, 358] on div "Rework Seller to correct the following plumbing items - 1 Leak at kitchen sink …" at bounding box center [623, 350] width 351 height 34
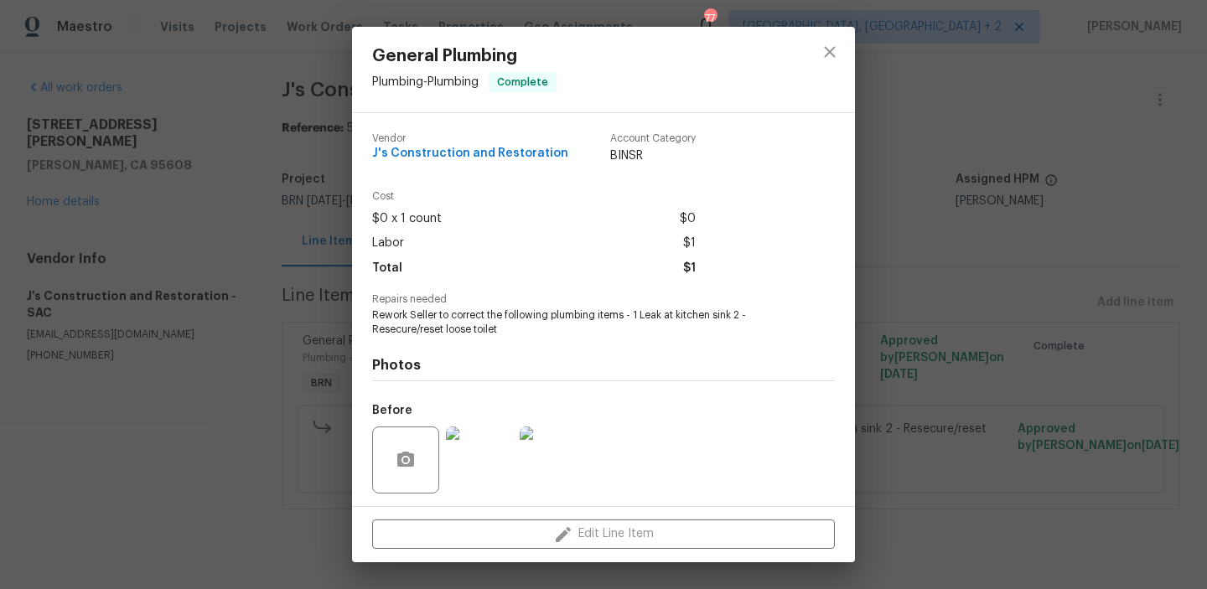
scroll to position [113, 0]
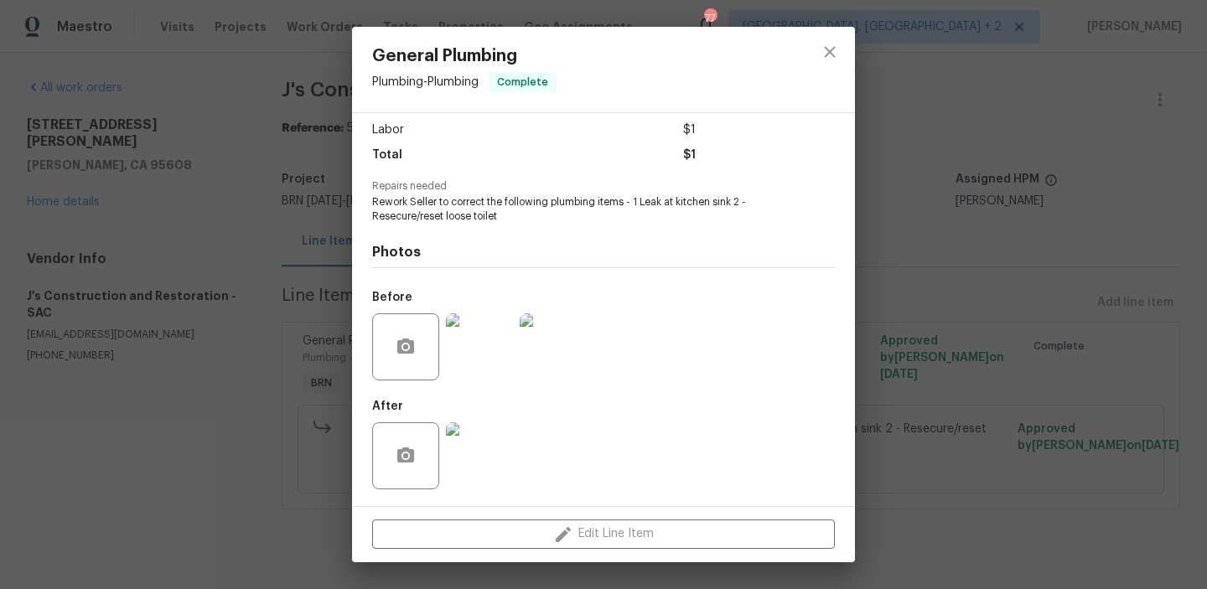
click at [483, 363] on img at bounding box center [479, 347] width 67 height 67
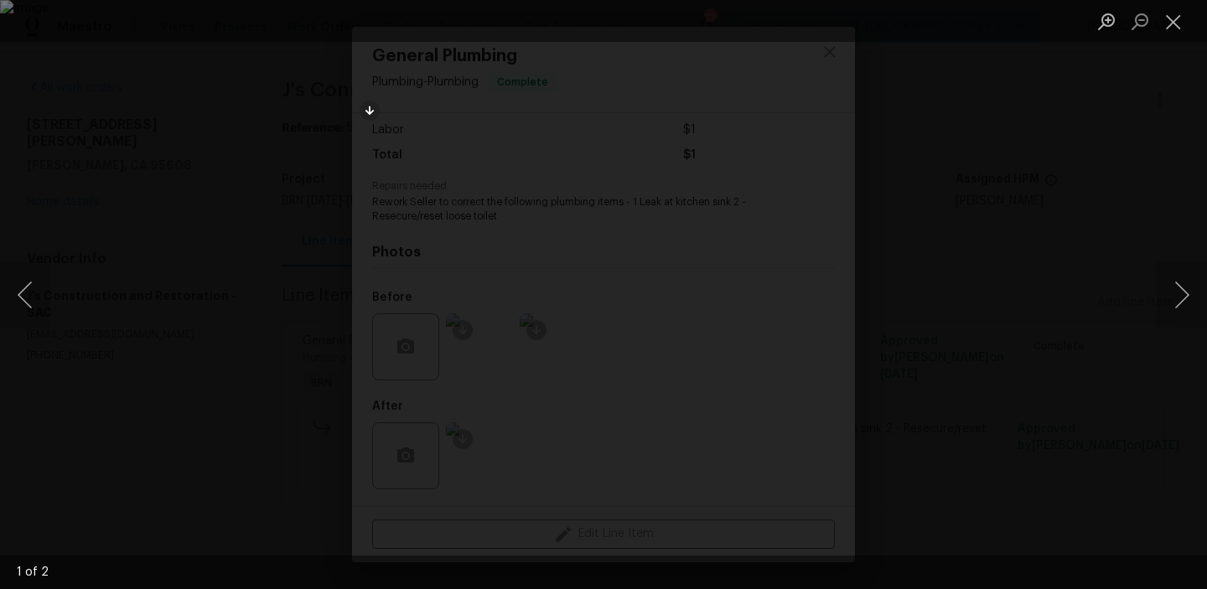
click at [185, 200] on div "Lightbox" at bounding box center [603, 294] width 1207 height 589
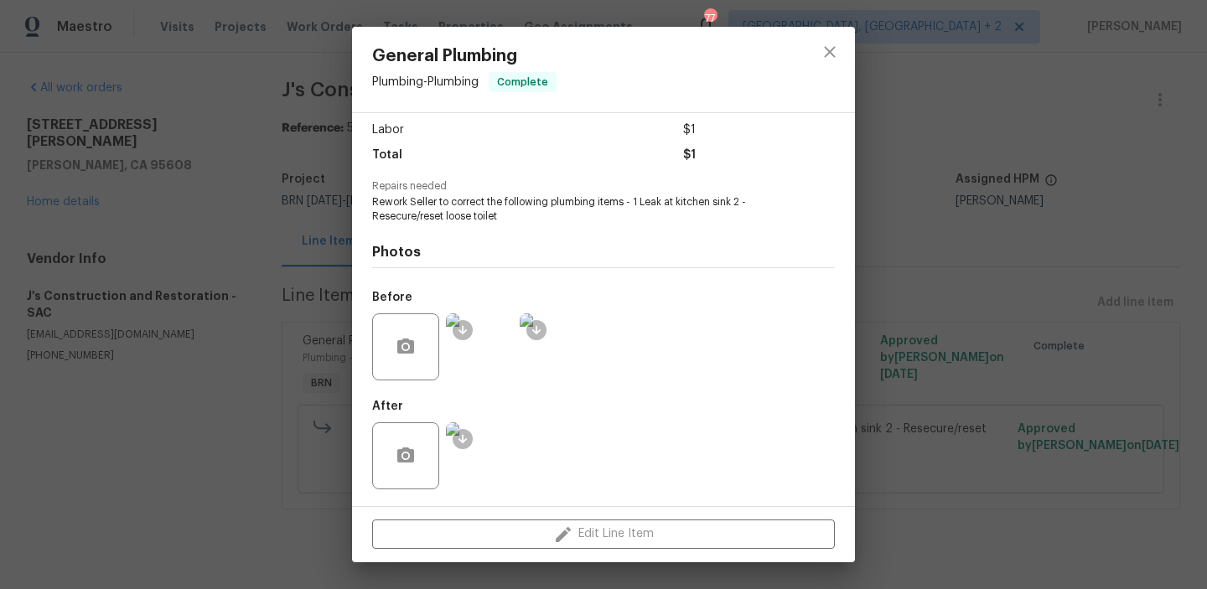
click at [496, 460] on img at bounding box center [479, 456] width 67 height 67
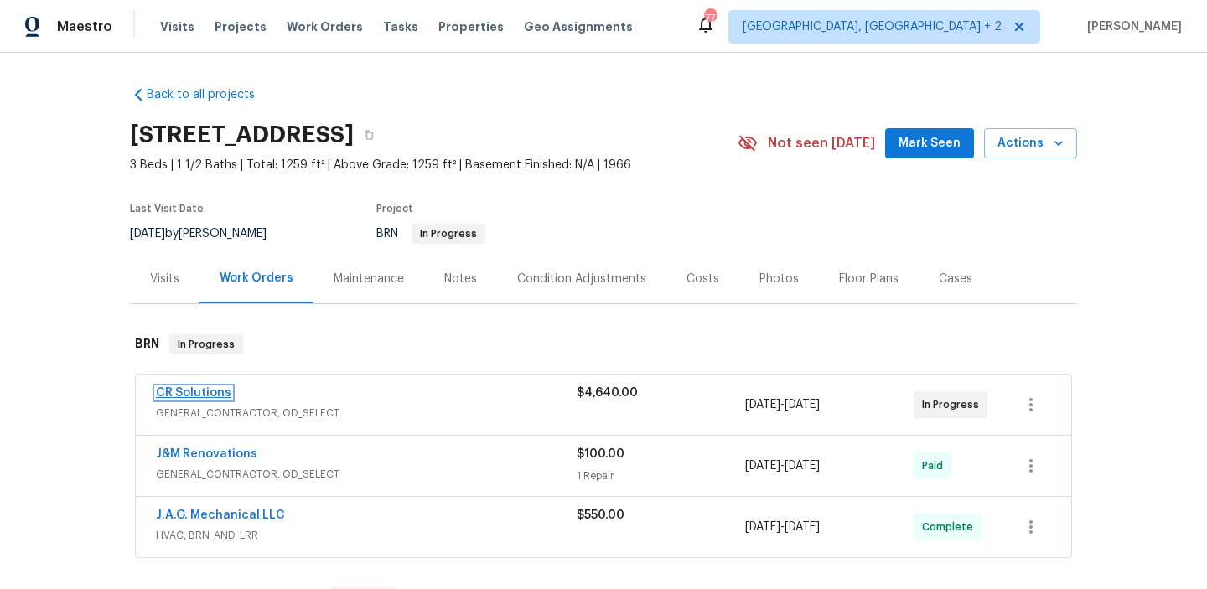
click at [182, 390] on link "CR Solutions" at bounding box center [193, 393] width 75 height 12
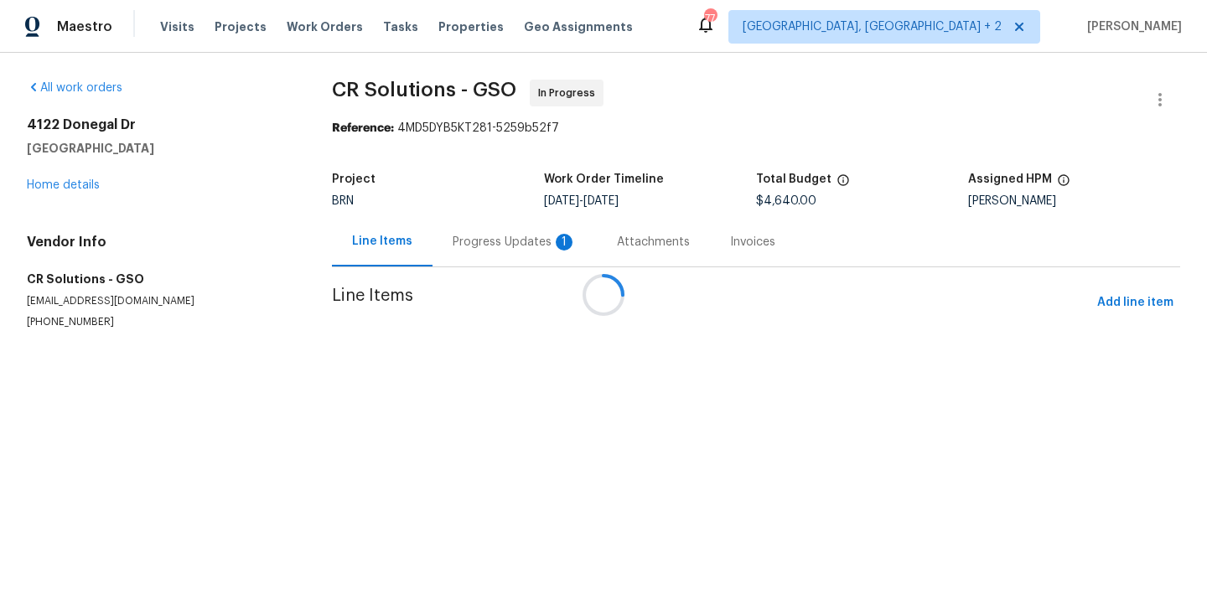
click at [434, 244] on div at bounding box center [603, 294] width 1207 height 589
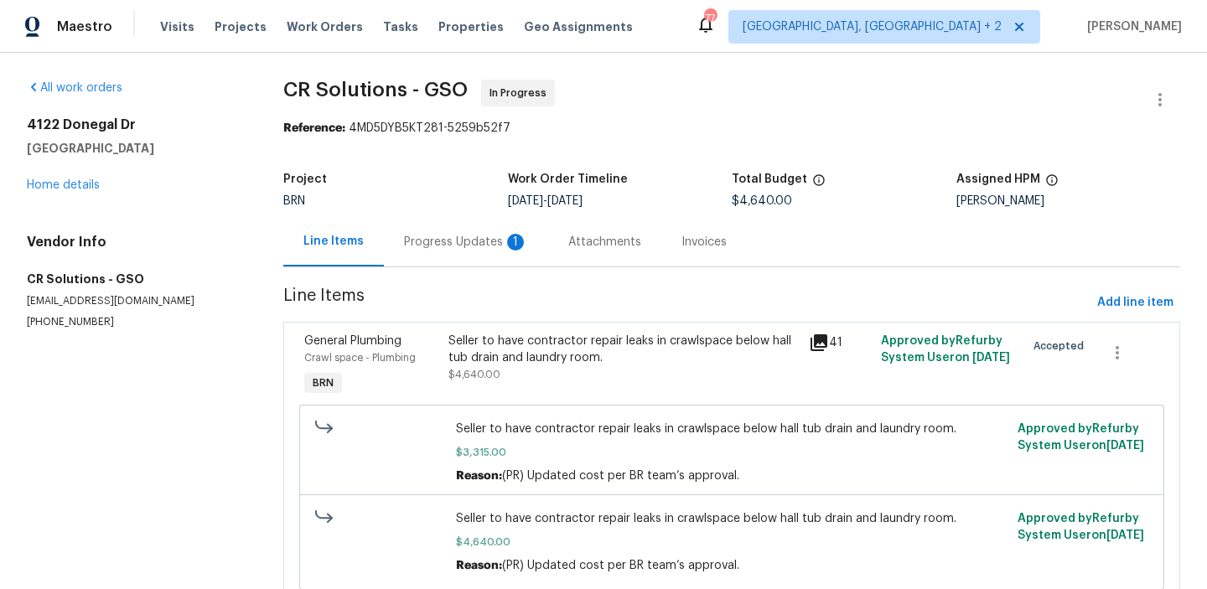
click at [417, 236] on div "Progress Updates 1" at bounding box center [466, 242] width 124 height 17
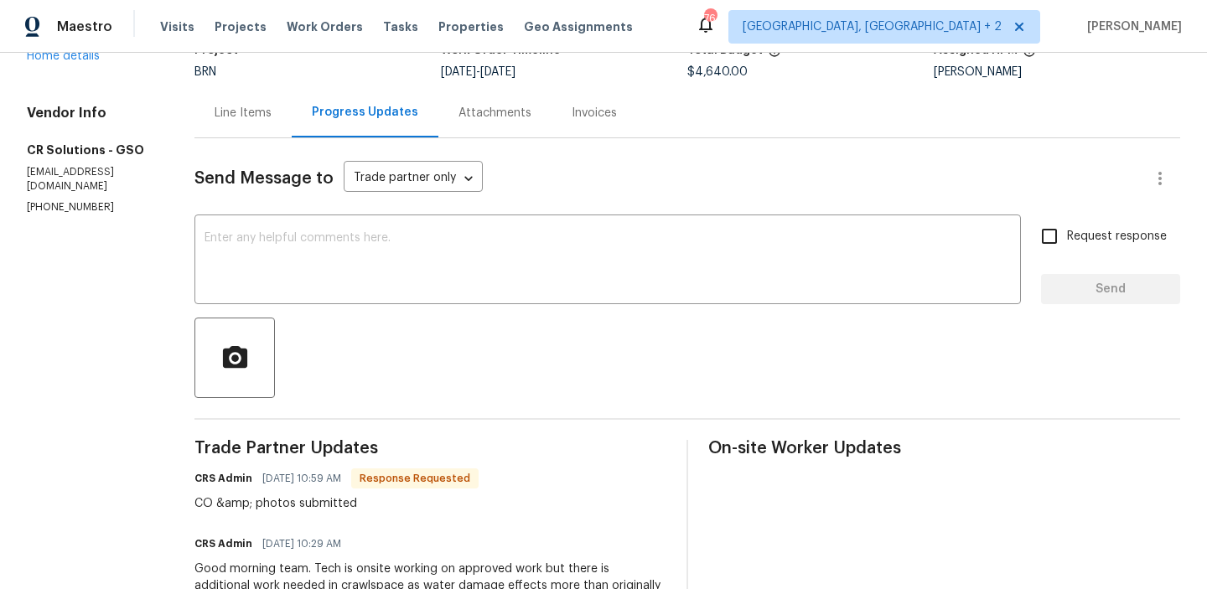
scroll to position [169, 0]
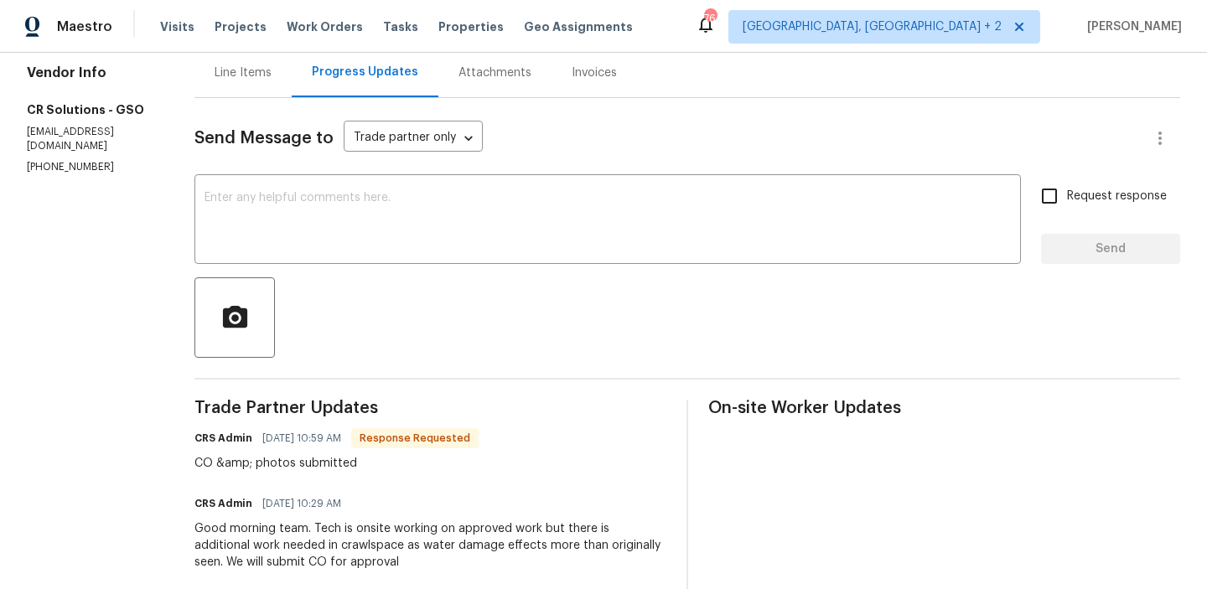
click at [234, 66] on div "Line Items" at bounding box center [243, 73] width 57 height 17
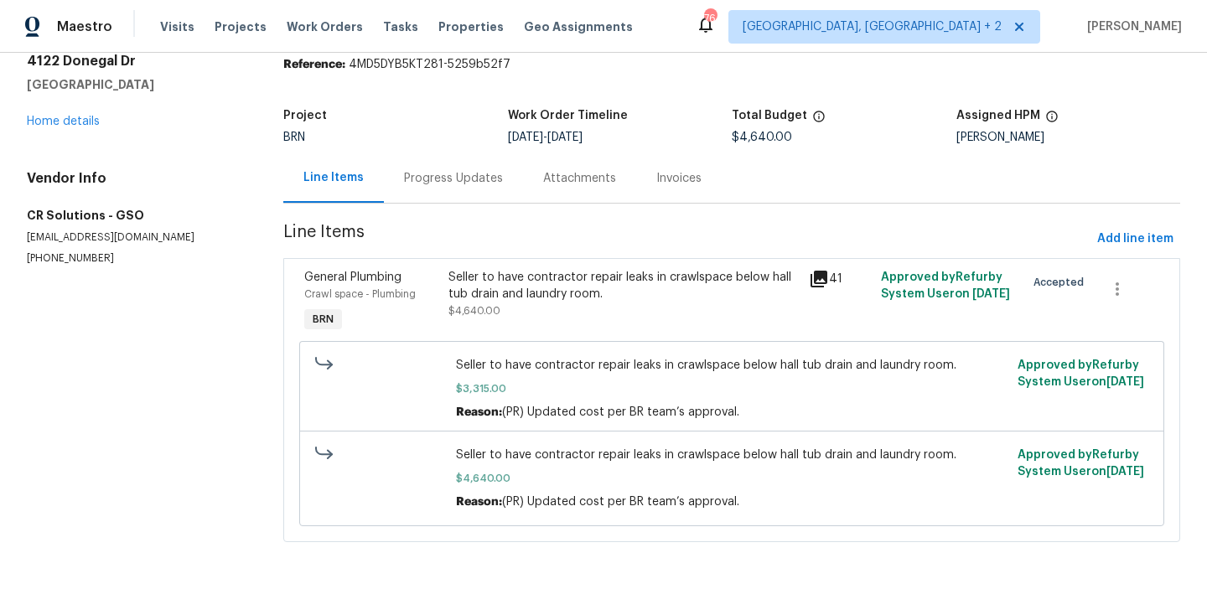
click at [506, 300] on div "Seller to have contractor repair leaks in crawlspace below hall tub drain and l…" at bounding box center [624, 286] width 351 height 34
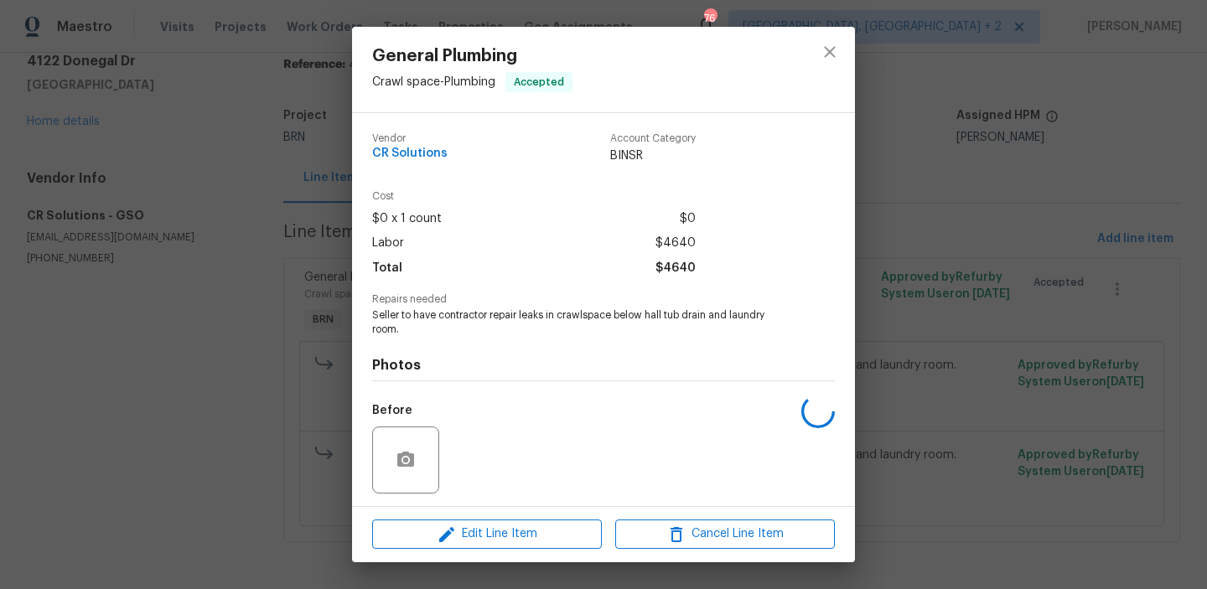
scroll to position [113, 0]
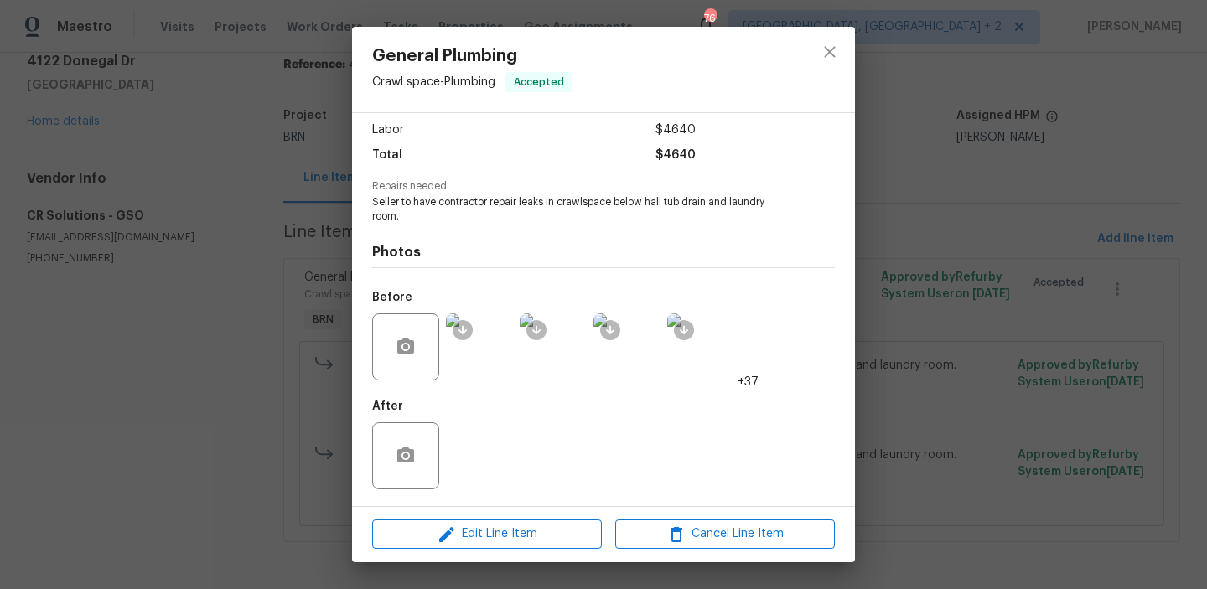
click at [253, 325] on div "General Plumbing Crawl space - Plumbing Accepted Vendor CR Solutions Account Ca…" at bounding box center [603, 294] width 1207 height 589
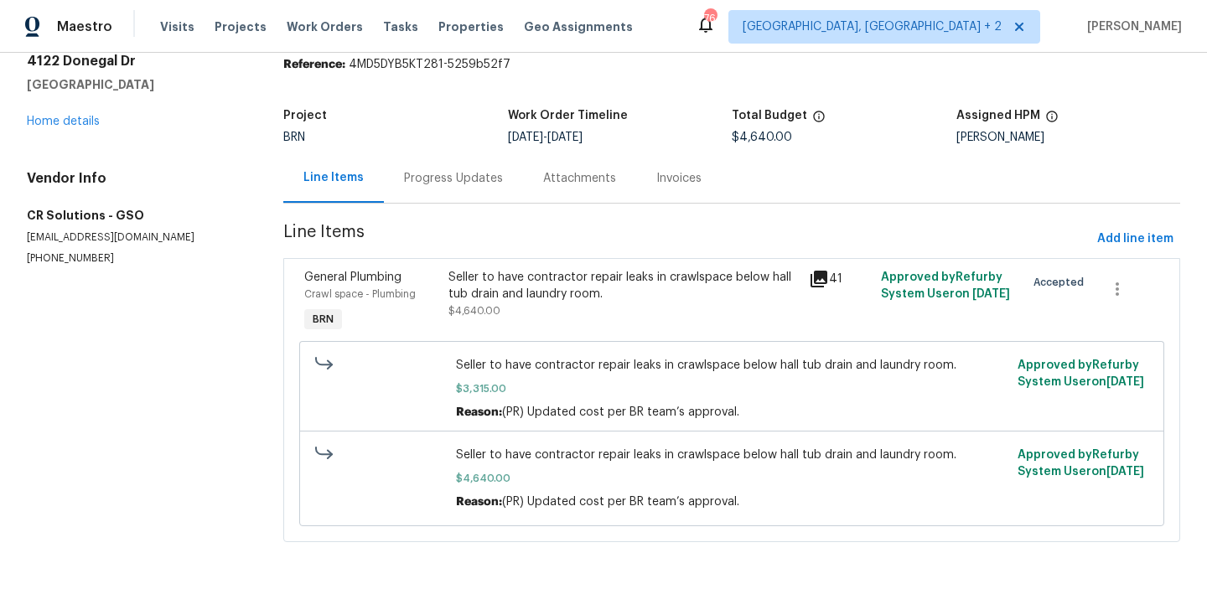
click at [431, 167] on div "Progress Updates" at bounding box center [453, 177] width 139 height 49
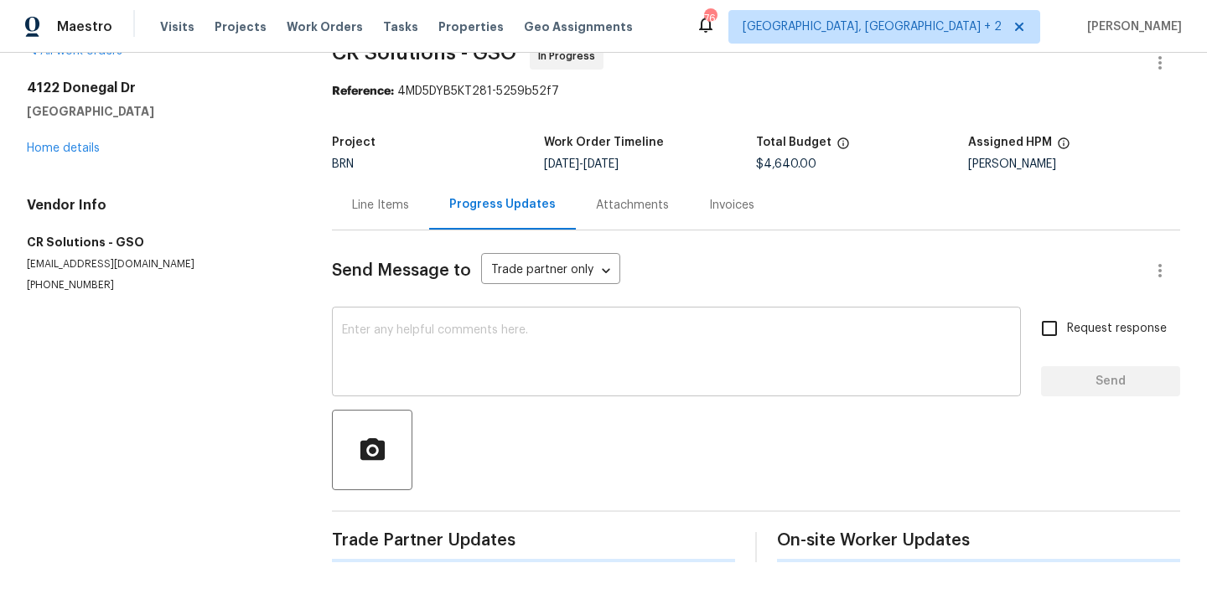
scroll to position [169, 0]
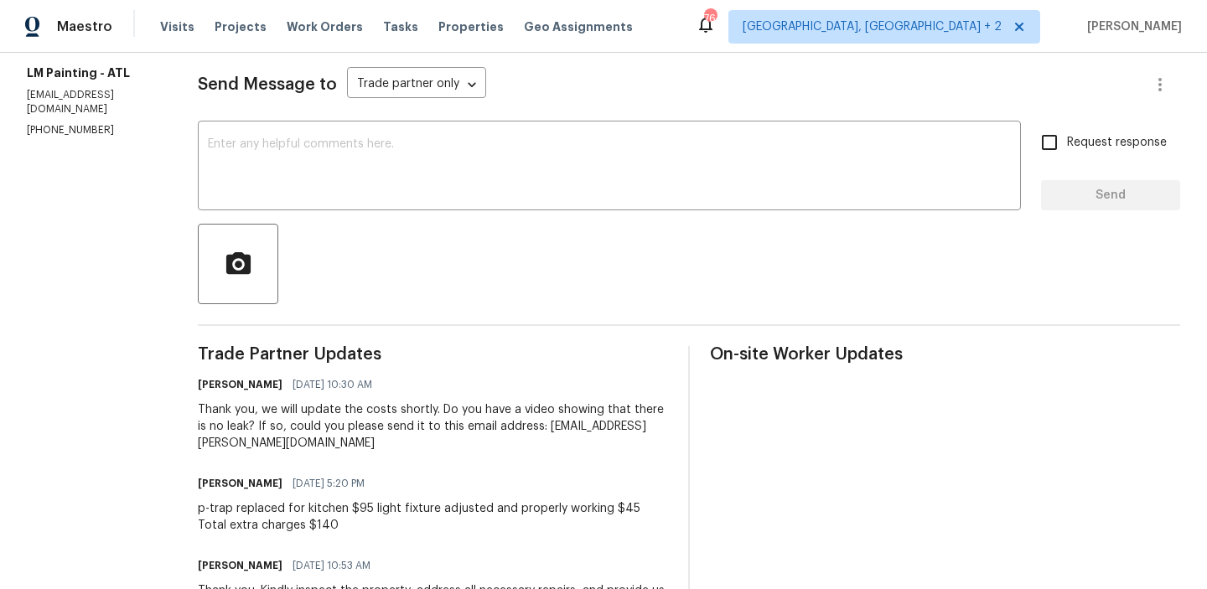
scroll to position [286, 0]
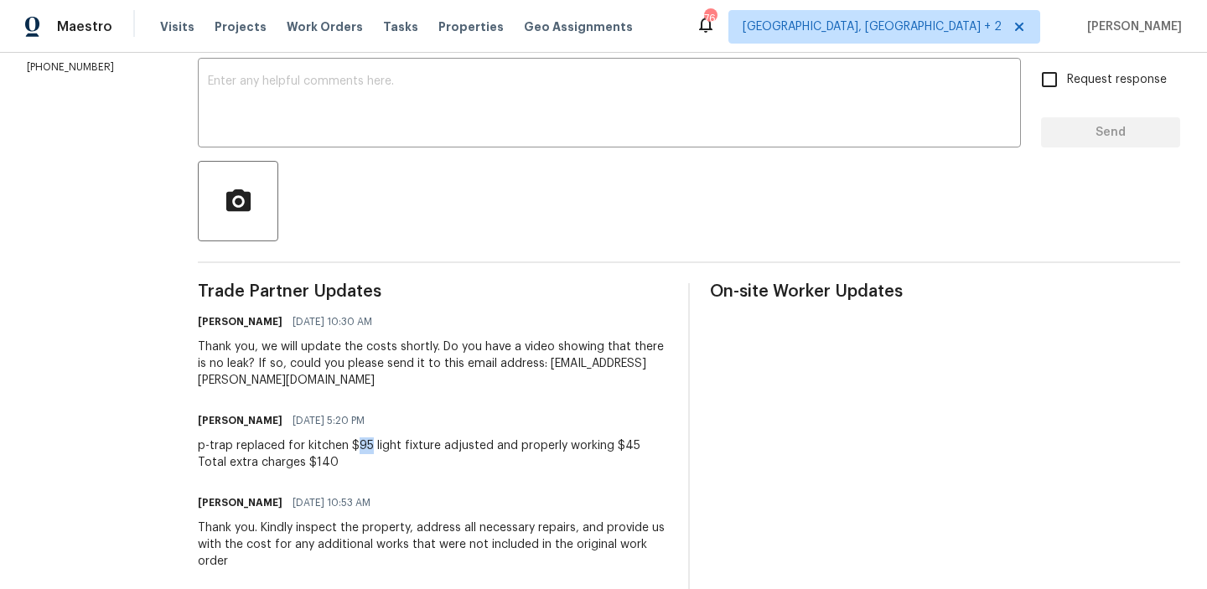
drag, startPoint x: 419, startPoint y: 445, endPoint x: 409, endPoint y: 445, distance: 10.1
click at [409, 445] on div "p-trap replaced for kitchen $95 light fixture adjusted and properly working $45…" at bounding box center [433, 455] width 470 height 34
copy div "95"
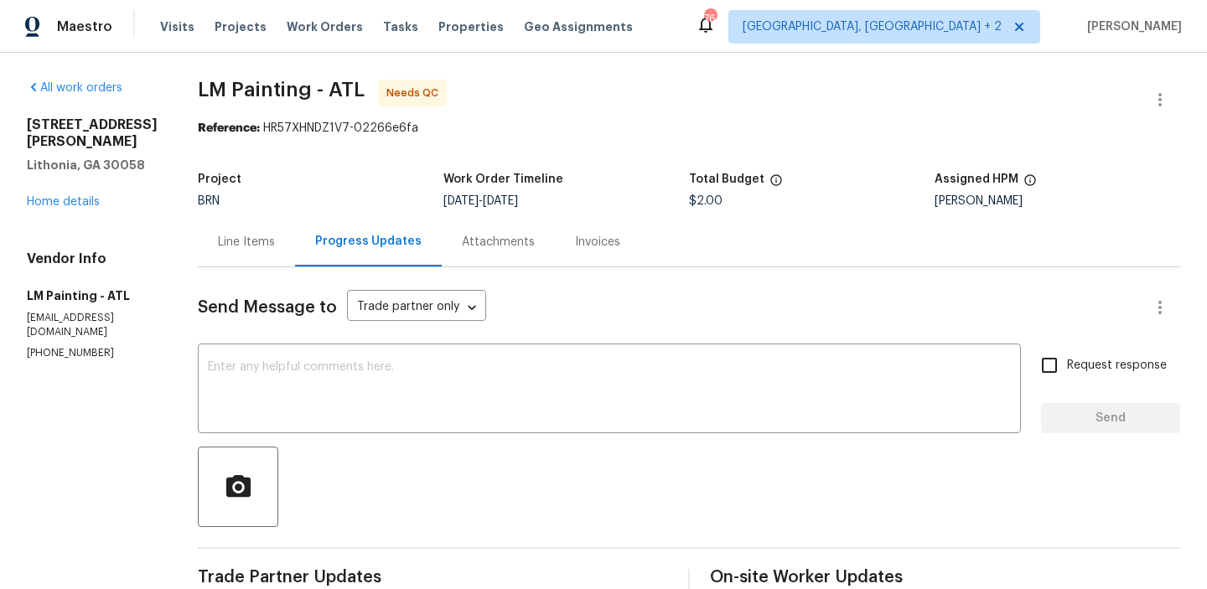
click at [290, 251] on div "Line Items" at bounding box center [246, 241] width 97 height 49
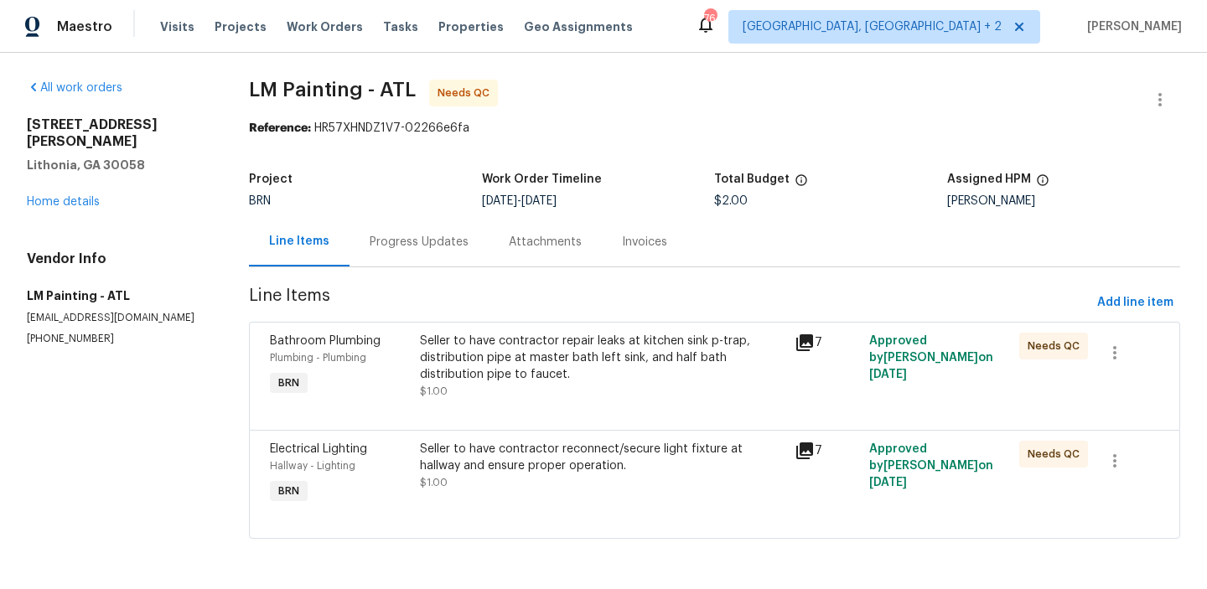
click at [525, 357] on div "Seller to have contractor repair leaks at kitchen sink p-trap, distribution pip…" at bounding box center [602, 358] width 365 height 50
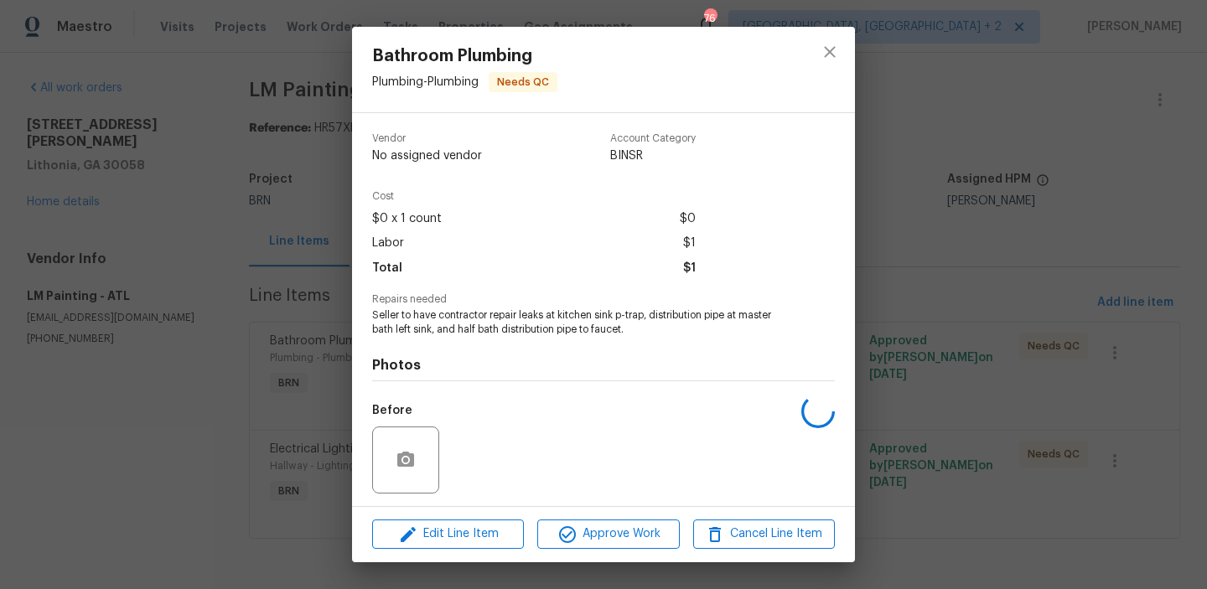
scroll to position [113, 0]
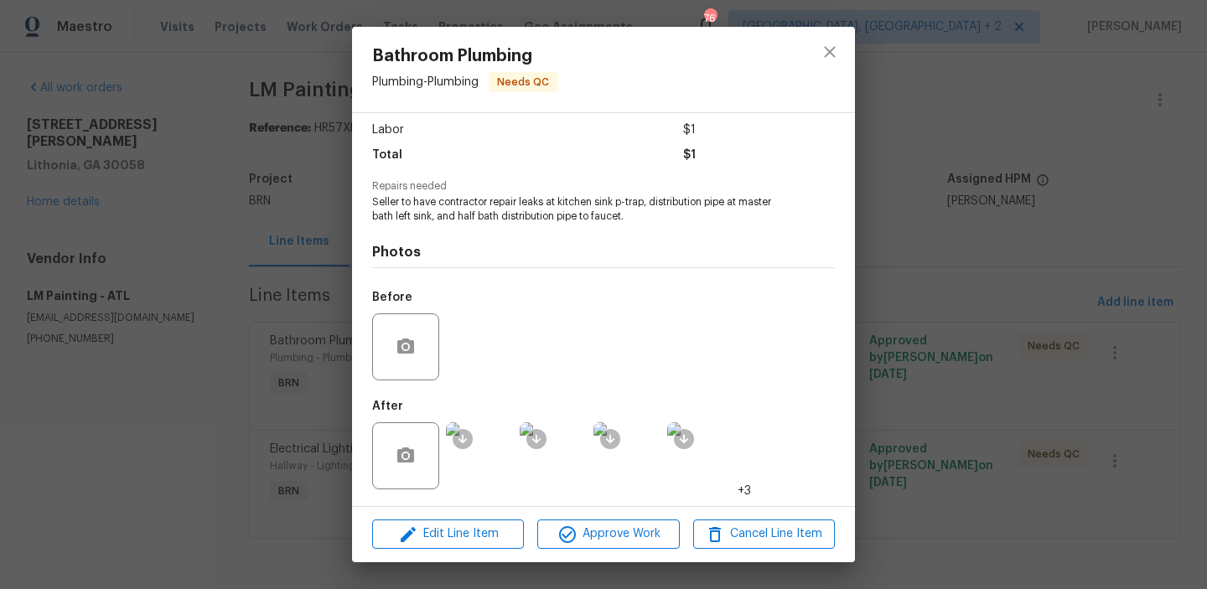
click at [483, 454] on img at bounding box center [479, 456] width 67 height 67
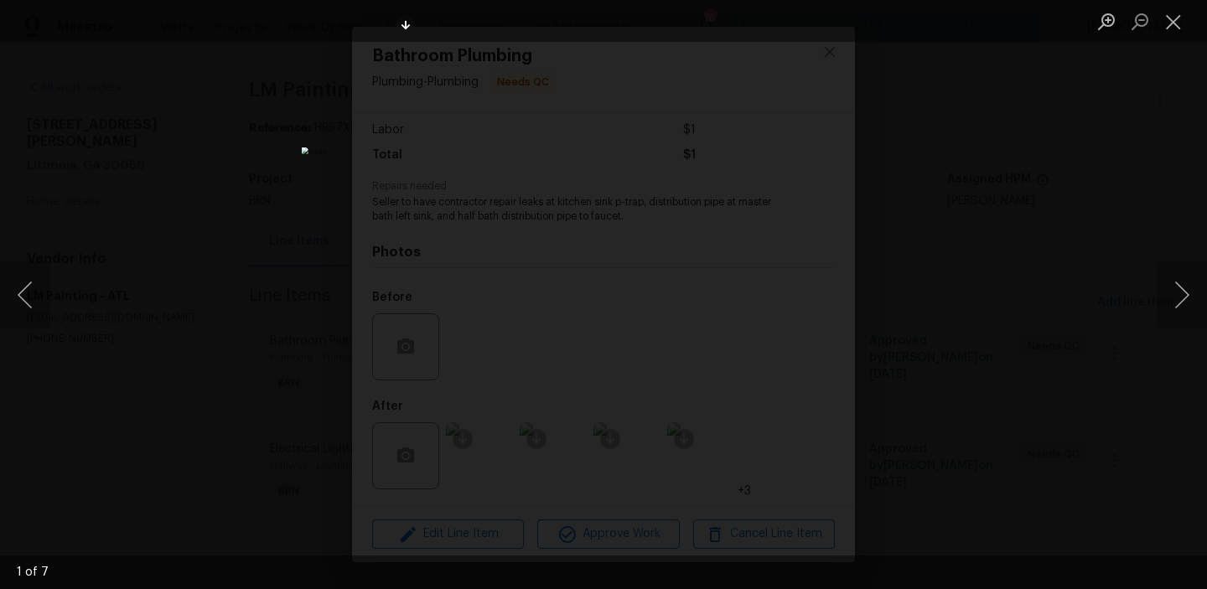
click at [542, 153] on img "Lightbox" at bounding box center [604, 295] width 605 height 295
click at [542, 153] on img "Lightbox" at bounding box center [666, 438] width 1213 height 593
click at [489, 148] on img "Lightbox" at bounding box center [604, 295] width 605 height 295
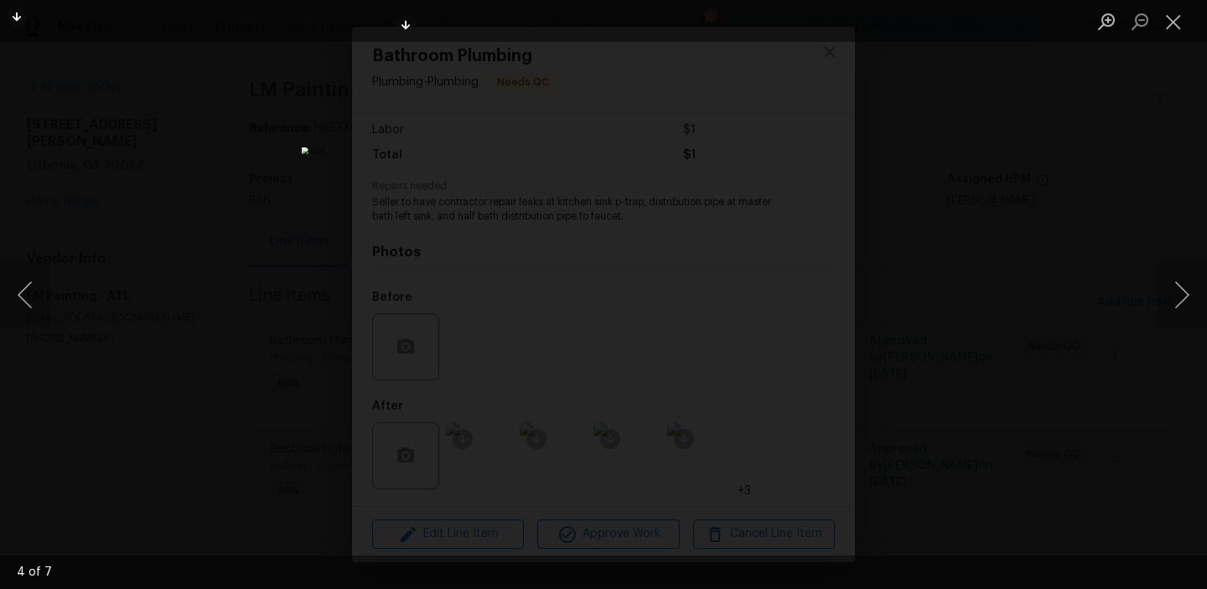
click at [489, 148] on img "Lightbox" at bounding box center [604, 295] width 605 height 295
click at [489, 148] on img "Lightbox" at bounding box center [718, 442] width 1213 height 593
click at [174, 424] on div "Lightbox" at bounding box center [603, 294] width 1207 height 589
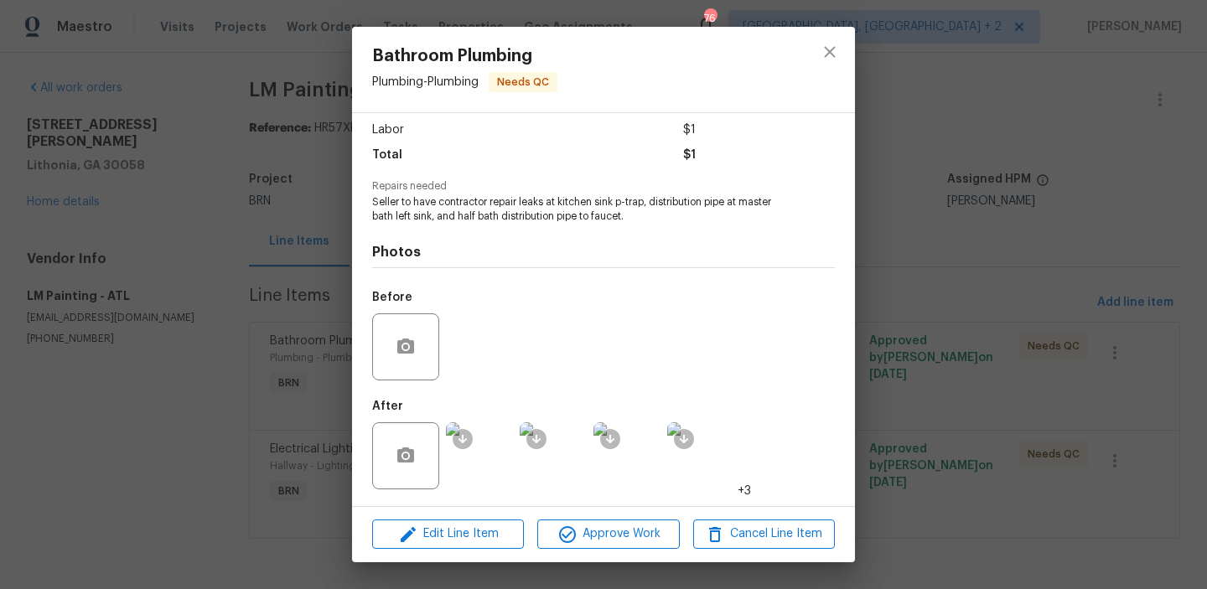
click at [153, 387] on div "Bathroom Plumbing Plumbing - Plumbing Needs QC Vendor LM Painting Account Categ…" at bounding box center [603, 294] width 1207 height 589
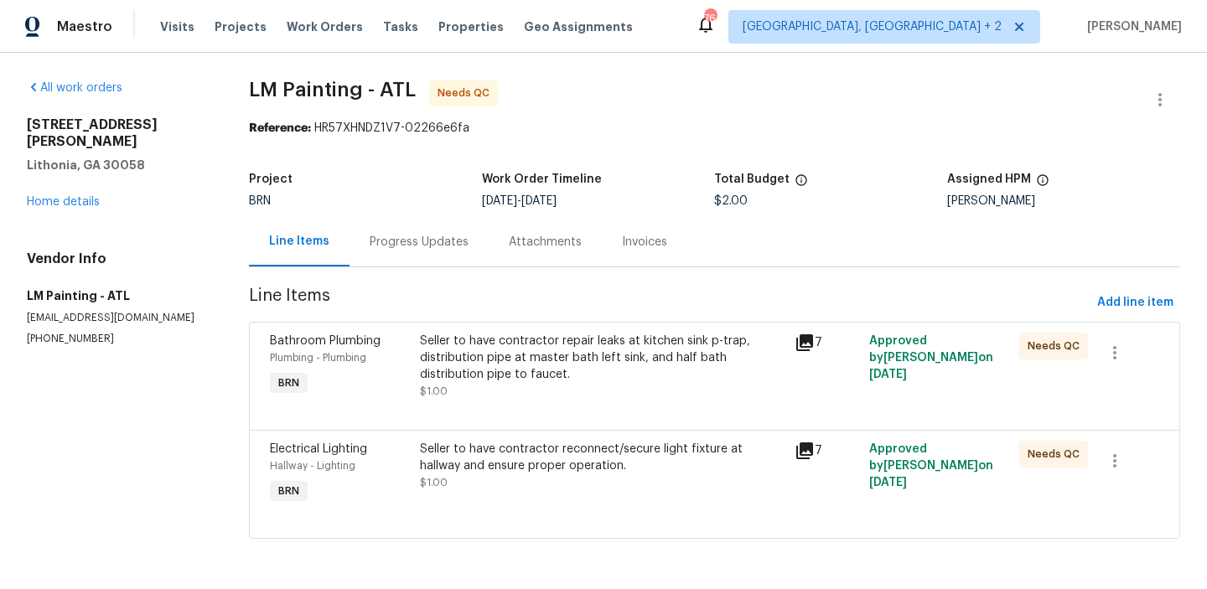
click at [48, 332] on p "(770) 374-7297" at bounding box center [118, 339] width 182 height 14
copy p "(770) 374-7297"
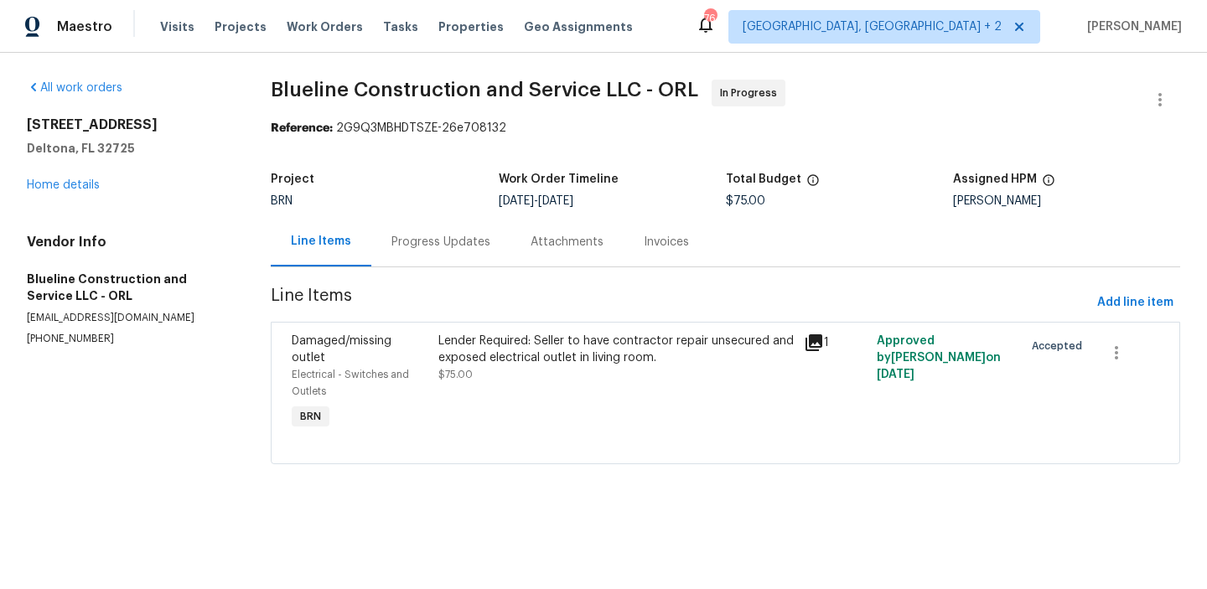
click at [427, 246] on div "Progress Updates" at bounding box center [441, 242] width 99 height 17
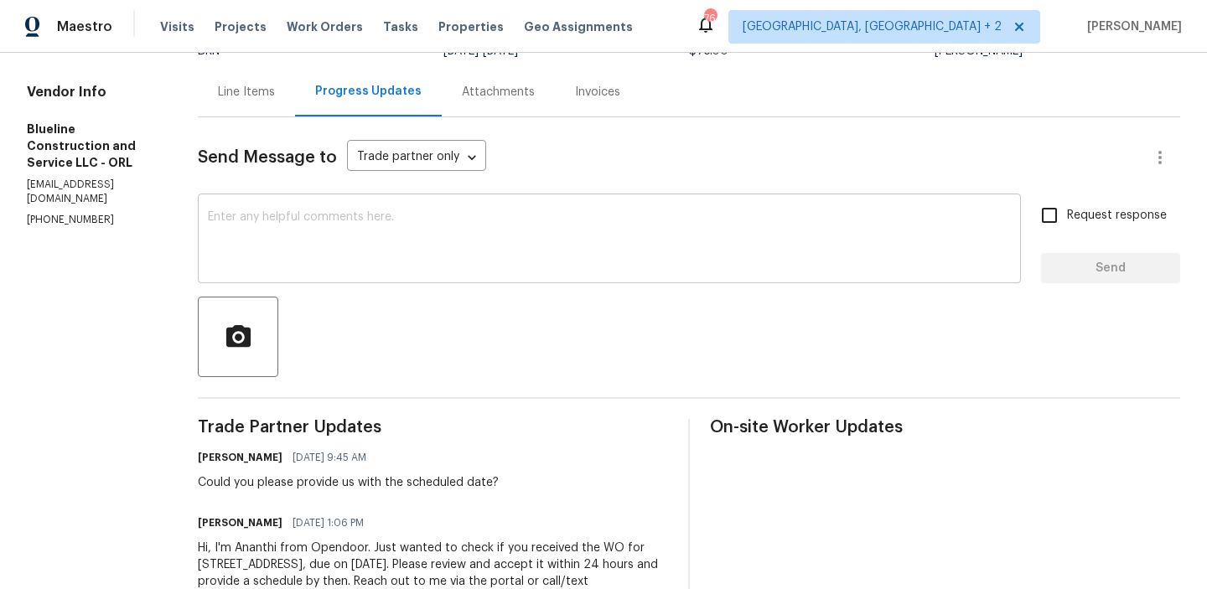
scroll to position [160, 0]
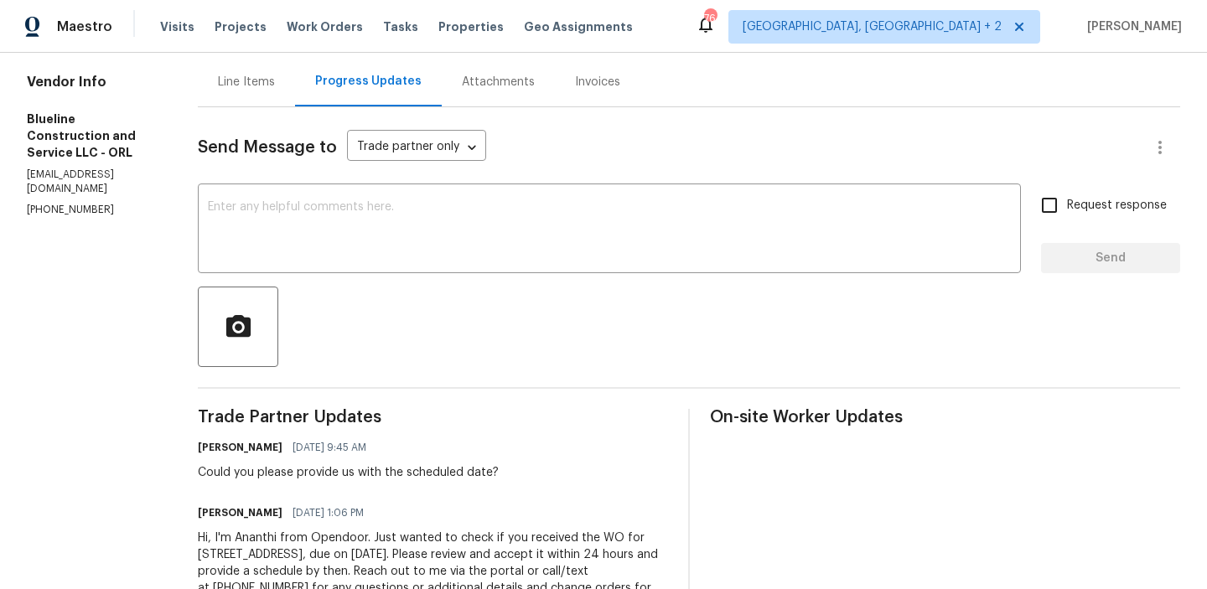
click at [68, 203] on p "(407) 702-8301" at bounding box center [92, 210] width 131 height 14
copy p "(407) 702-8301"
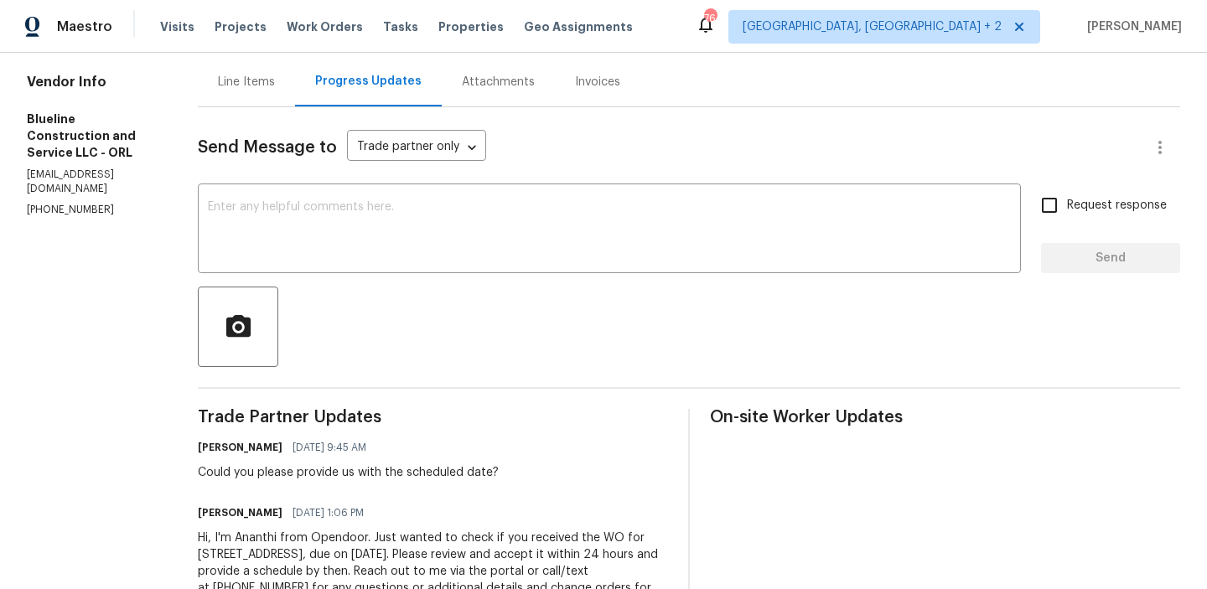
click at [137, 166] on div "Vendor Info Blueline Construction and Service LLC - ORL cbrown@bluelineconstruc…" at bounding box center [92, 145] width 131 height 143
click at [131, 168] on p "cbrown@bluelineconstruction.org" at bounding box center [92, 182] width 131 height 29
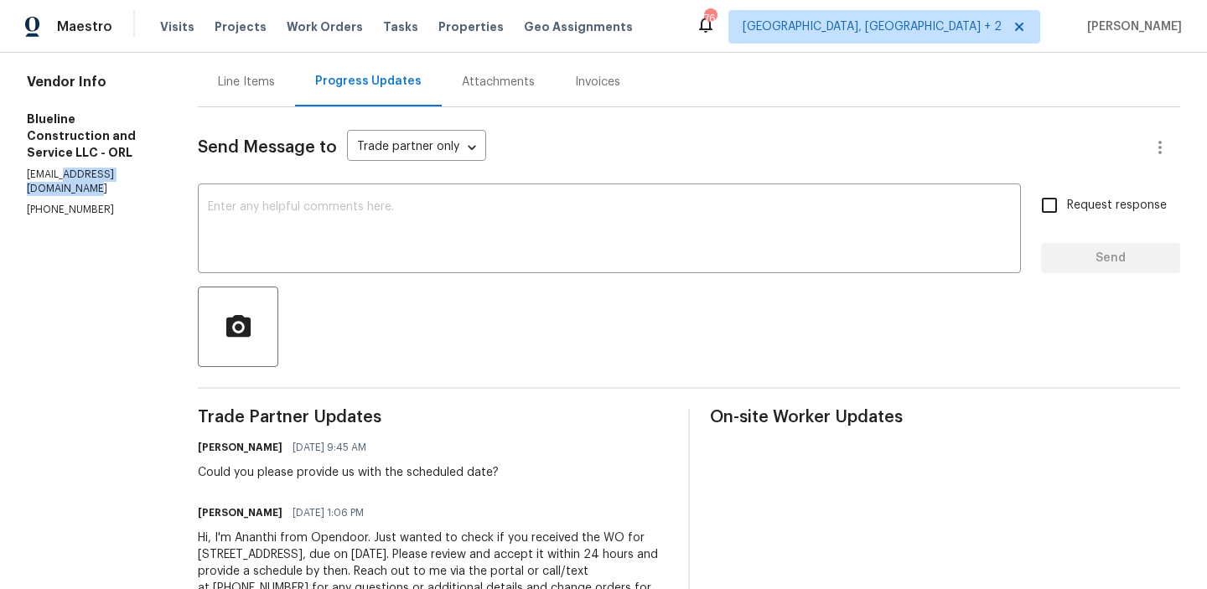
click at [131, 168] on p "cbrown@bluelineconstruction.org" at bounding box center [92, 182] width 131 height 29
copy p "cbrown@bluelineconstruction.org"
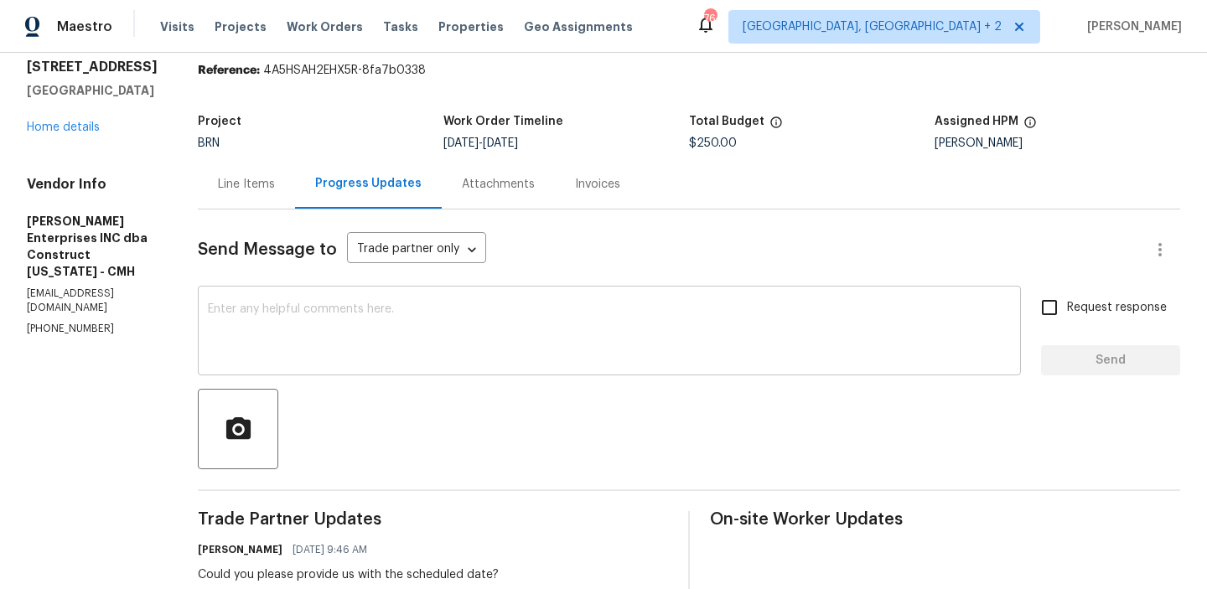
scroll to position [80, 0]
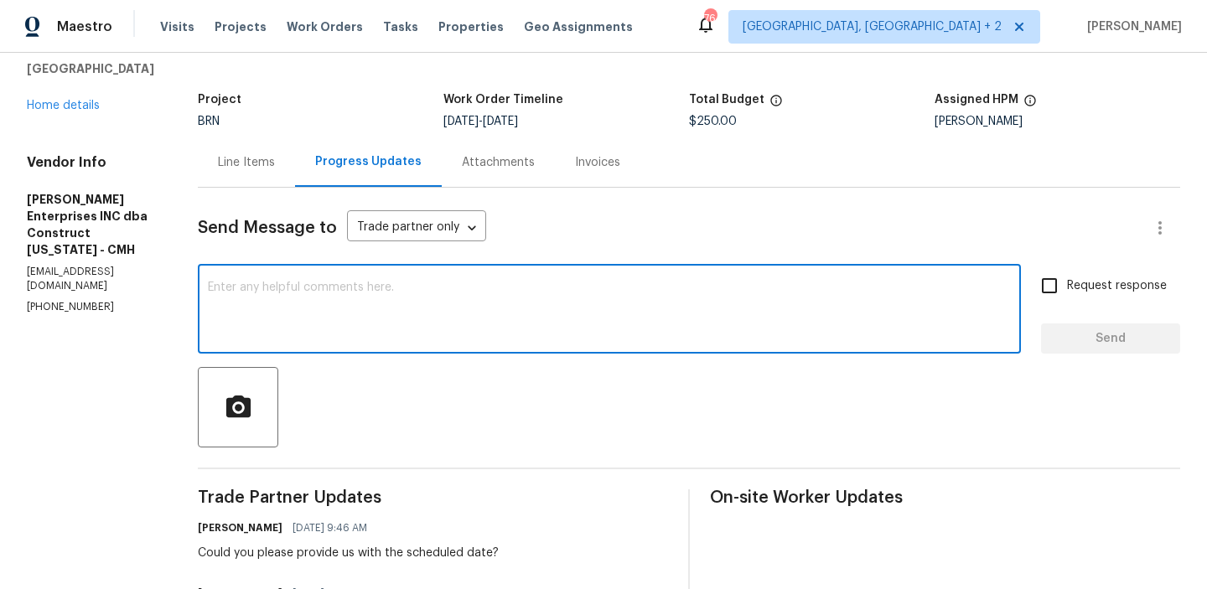
click at [271, 319] on textarea at bounding box center [609, 311] width 803 height 59
click at [41, 265] on p "[EMAIL_ADDRESS][DOMAIN_NAME]" at bounding box center [92, 279] width 131 height 29
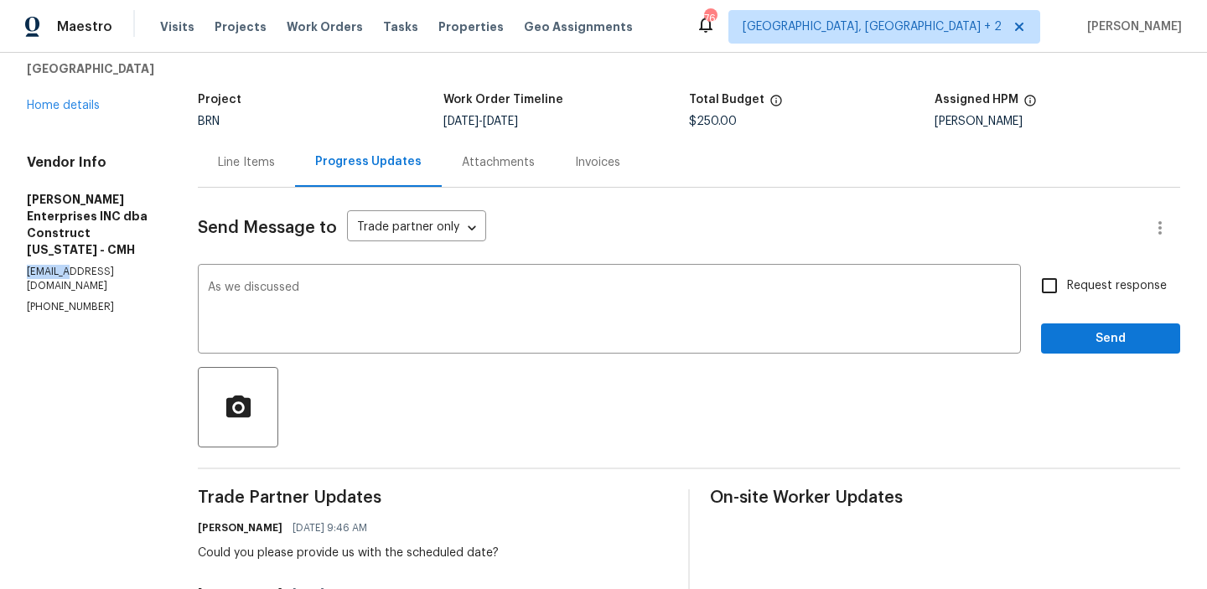
click at [41, 265] on p "[EMAIL_ADDRESS][DOMAIN_NAME]" at bounding box center [92, 279] width 131 height 29
copy p "[EMAIL_ADDRESS][DOMAIN_NAME]"
click at [350, 298] on textarea "As we discussed" at bounding box center [609, 311] width 803 height 59
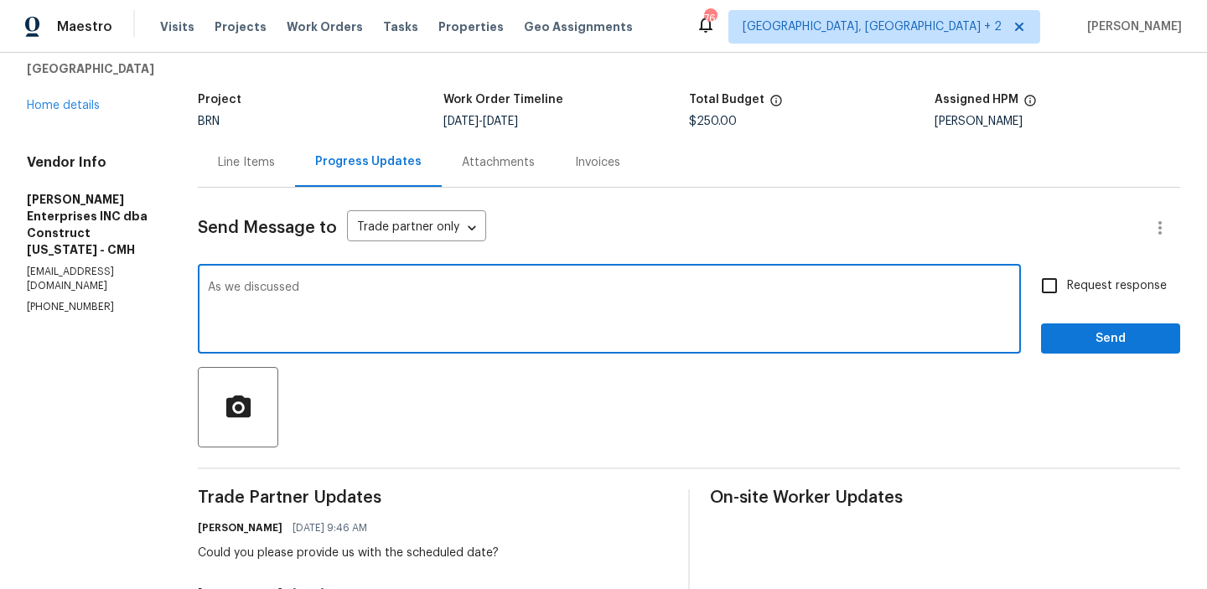
paste textarea "[EMAIL_ADDRESS][DOMAIN_NAME]"
type textarea "As we discussed [EMAIL_ADDRESS][DOMAIN_NAME],"
click at [284, 289] on textarea "As we discussed [EMAIL_ADDRESS][DOMAIN_NAME]," at bounding box center [609, 311] width 803 height 59
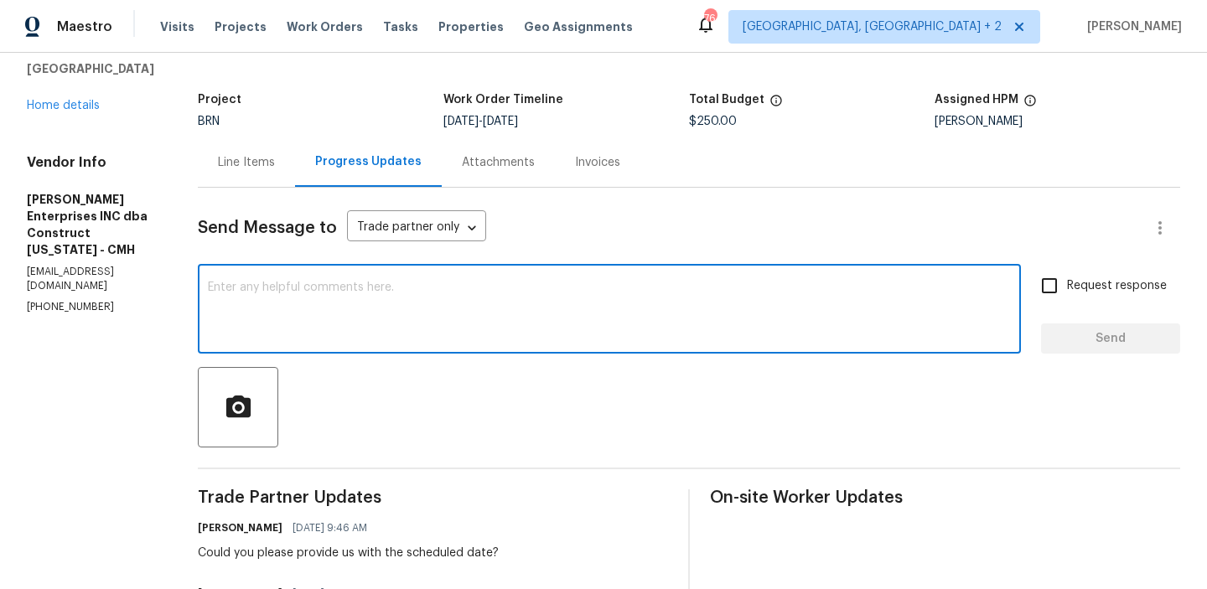
click at [252, 153] on div "Line Items" at bounding box center [246, 162] width 97 height 49
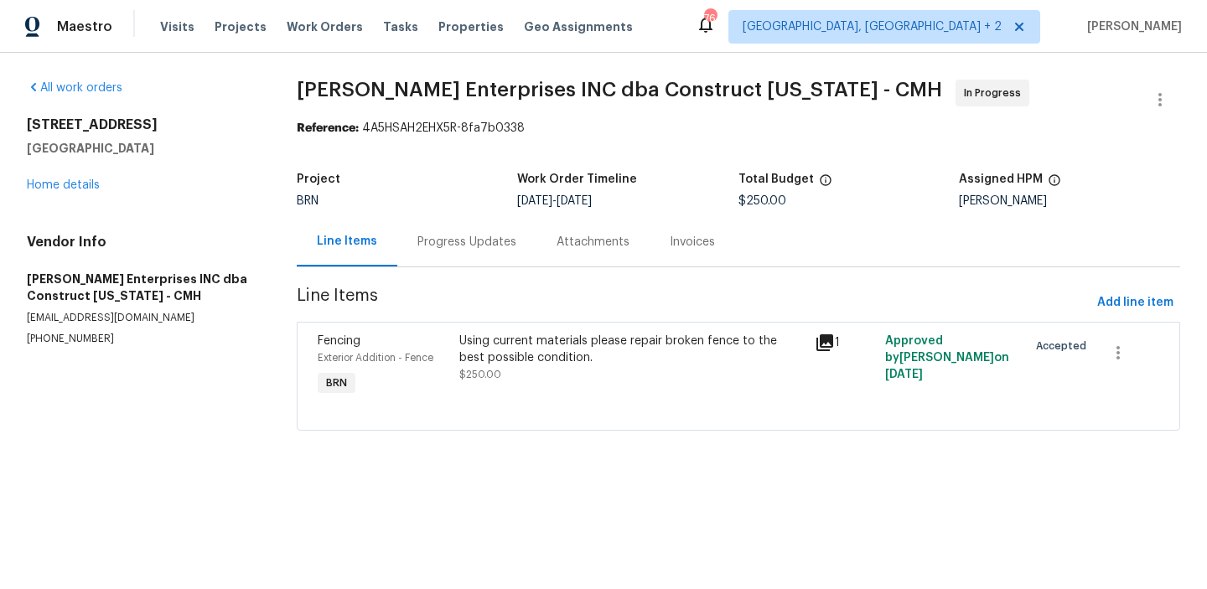
click at [439, 250] on div "Progress Updates" at bounding box center [467, 242] width 99 height 17
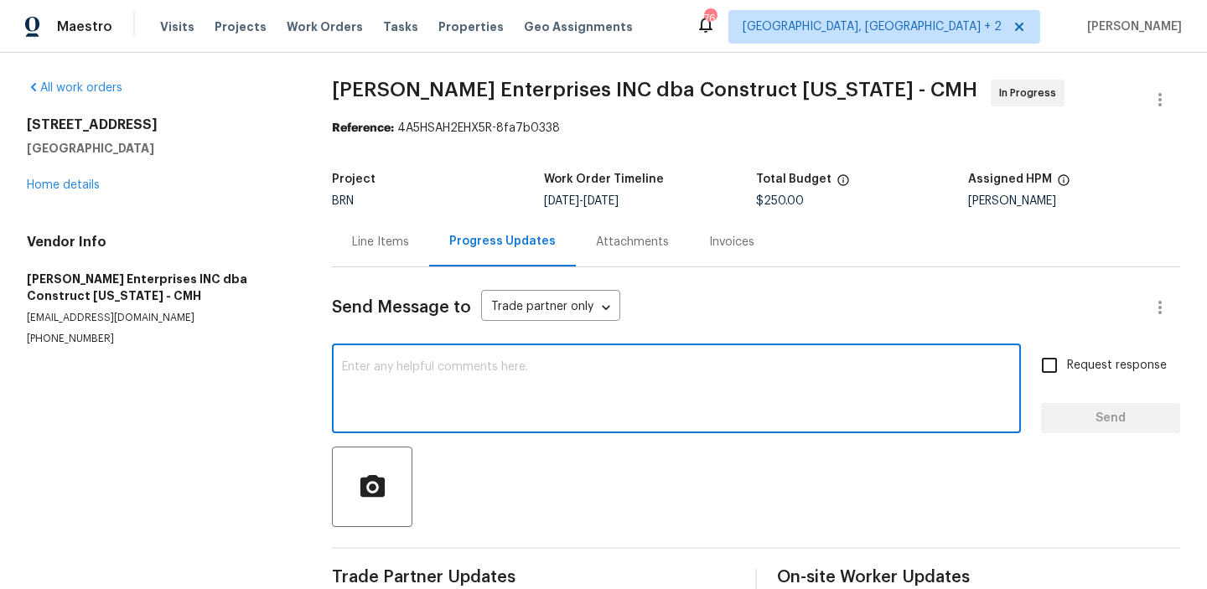
click at [428, 397] on textarea at bounding box center [676, 390] width 669 height 59
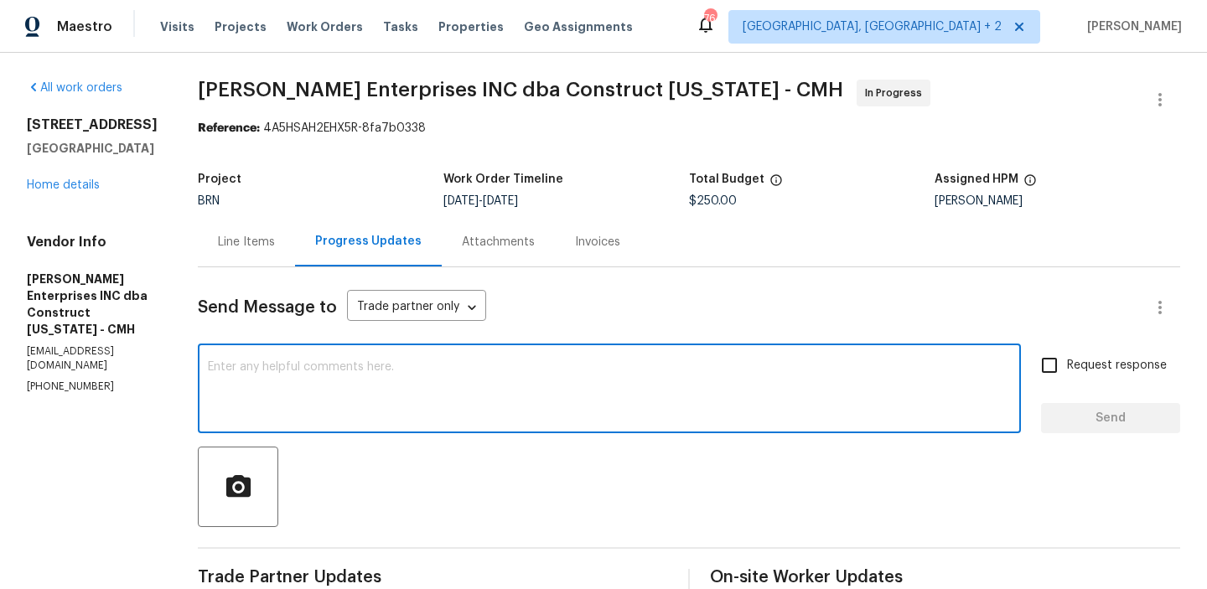
paste textarea "As we discussed [EMAIL_ADDRESS][DOMAIN_NAME],"
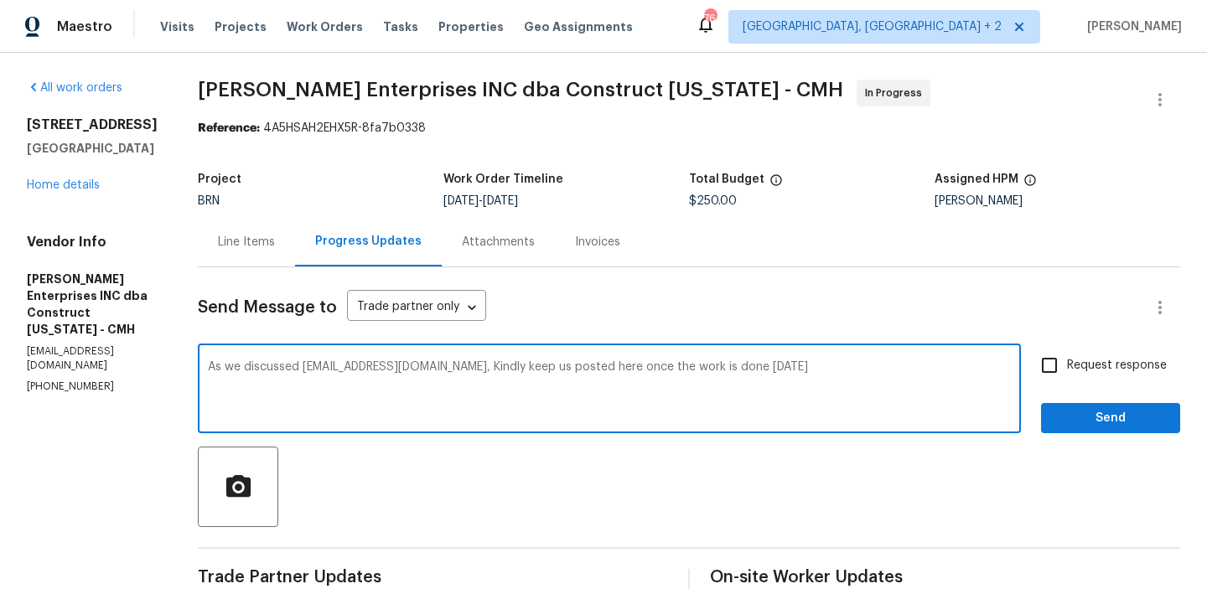
type textarea "As we discussed [EMAIL_ADDRESS][DOMAIN_NAME], Kindly keep us posted here once t…"
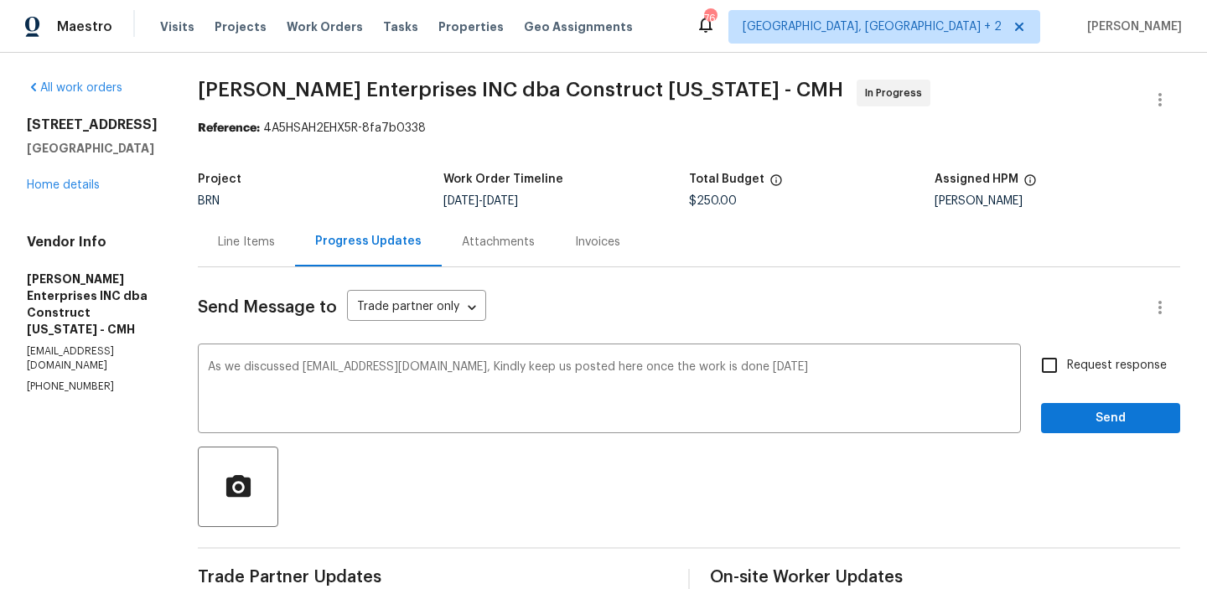
click at [1086, 366] on span "Request response" at bounding box center [1117, 366] width 100 height 18
click at [1067, 366] on input "Request response" at bounding box center [1049, 365] width 35 height 35
checkbox input "true"
click at [1072, 419] on span "Send" at bounding box center [1111, 418] width 112 height 21
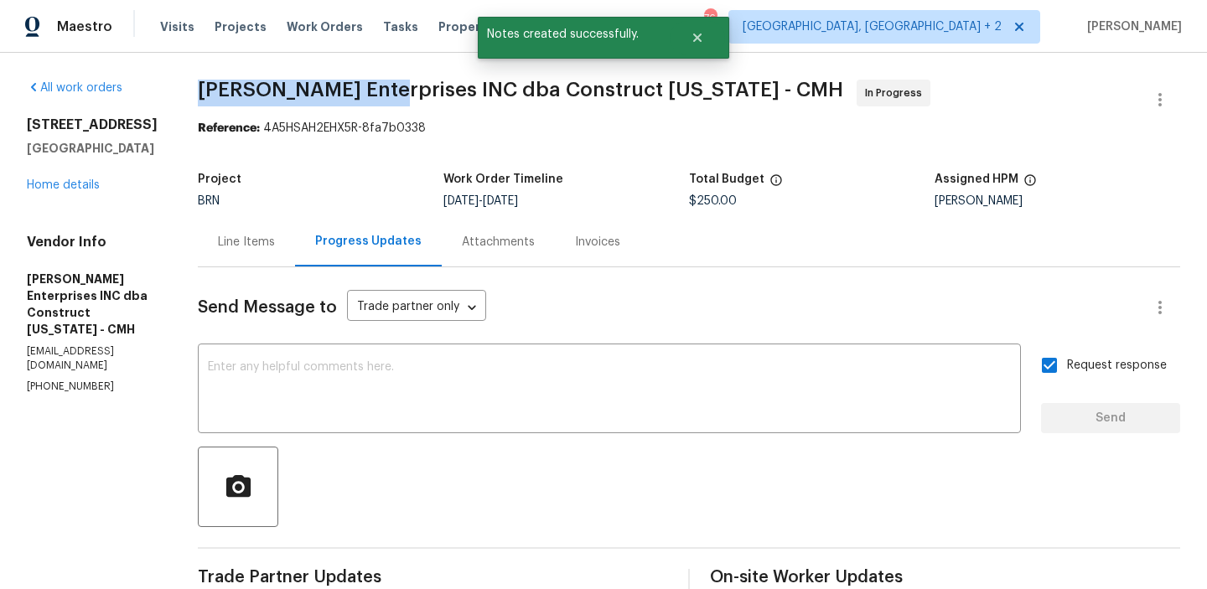
drag, startPoint x: 196, startPoint y: 97, endPoint x: 378, endPoint y: 92, distance: 182.0
click at [378, 92] on div "All work orders 3118 Legion Ln Columbus, OH 43232 Home details Vendor Info Stri…" at bounding box center [603, 478] width 1207 height 850
copy span "Strick Enterprises"
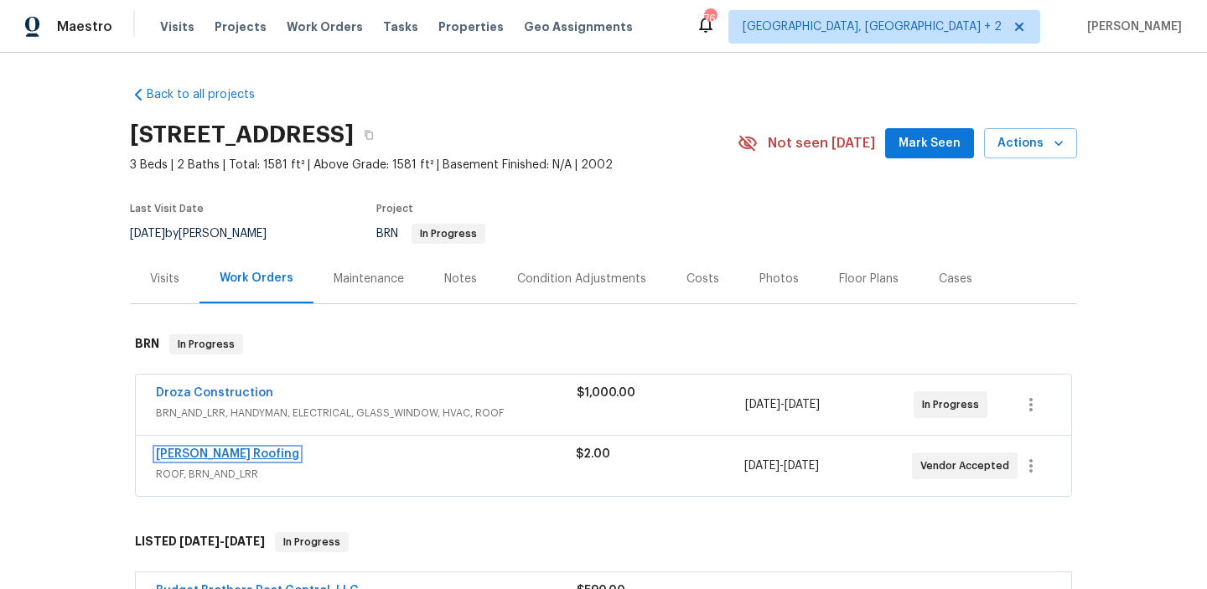
click at [185, 456] on link "[PERSON_NAME] Roofing" at bounding box center [227, 455] width 143 height 12
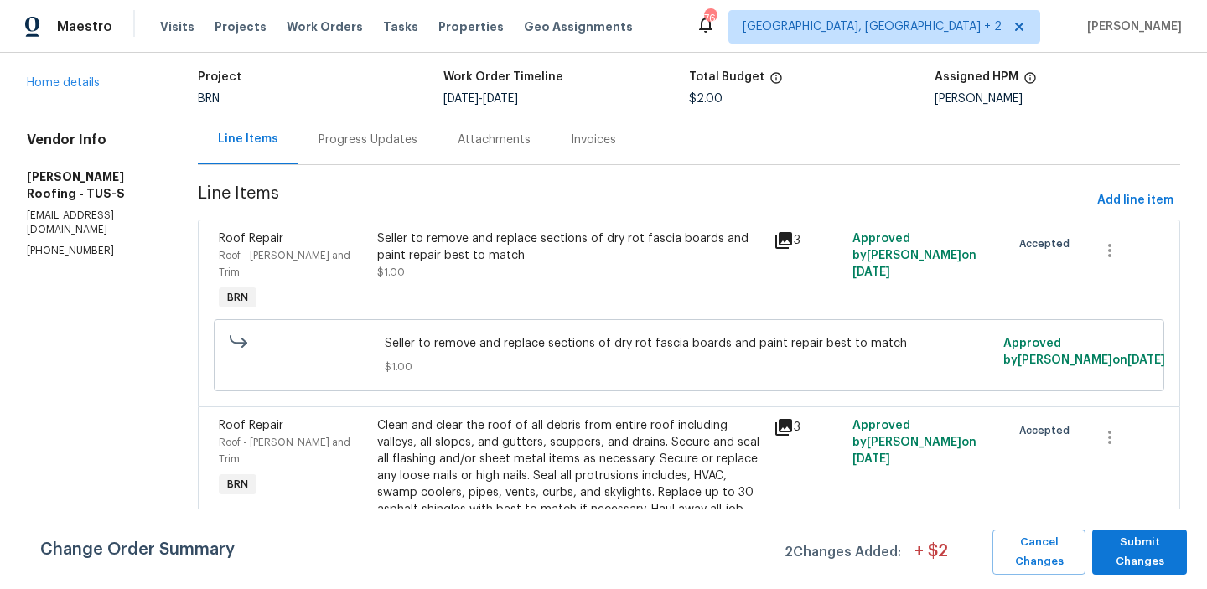
click at [351, 131] on div "Progress Updates" at bounding box center [368, 139] width 139 height 49
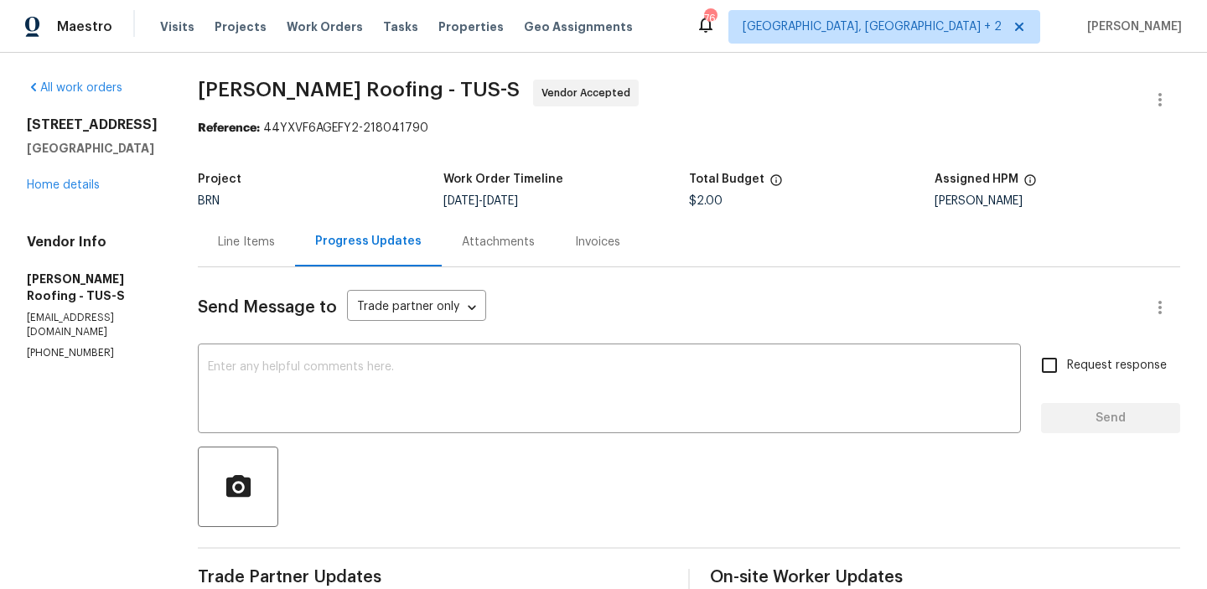
click at [275, 265] on div "Line Items" at bounding box center [246, 241] width 97 height 49
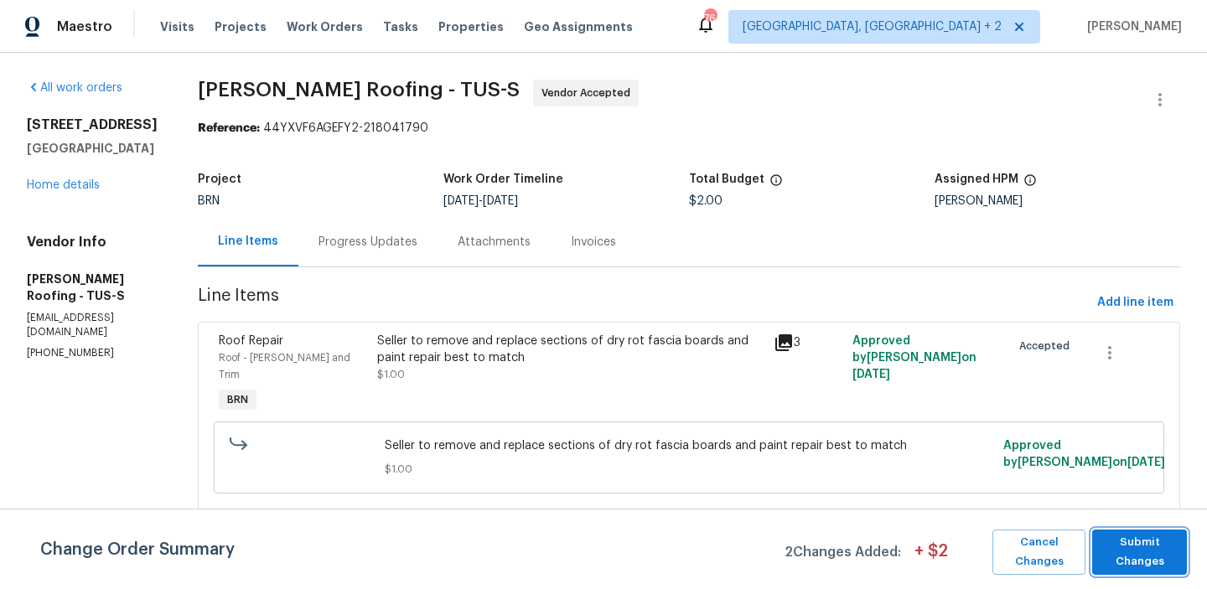
click at [1139, 557] on span "Submit Changes" at bounding box center [1140, 552] width 78 height 39
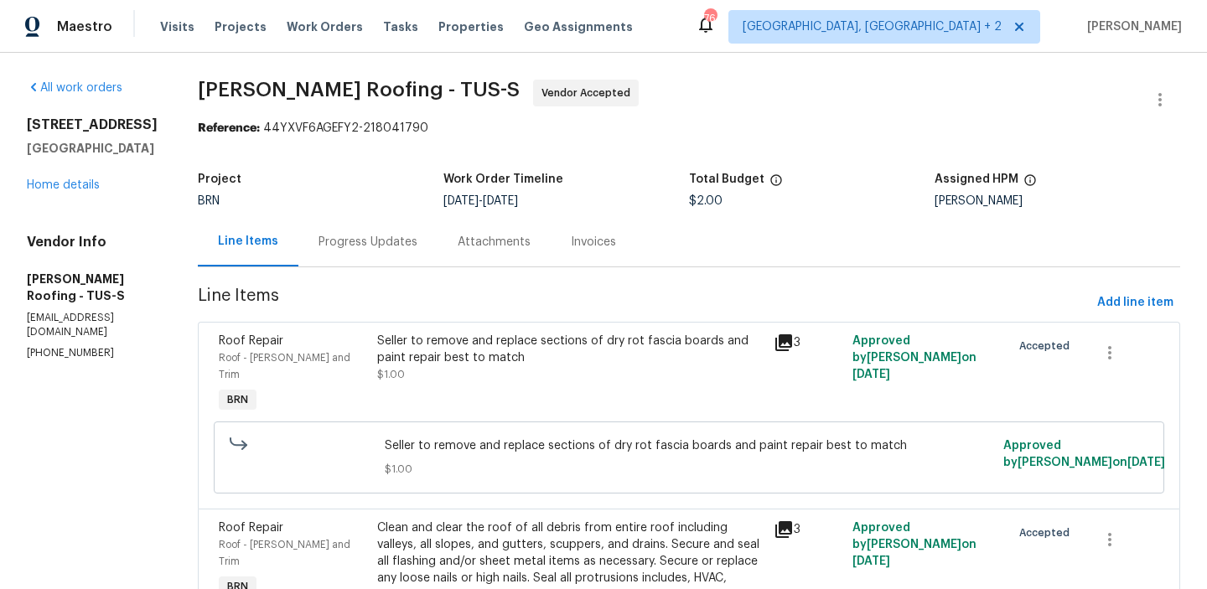
click at [333, 248] on div "Progress Updates" at bounding box center [368, 242] width 99 height 17
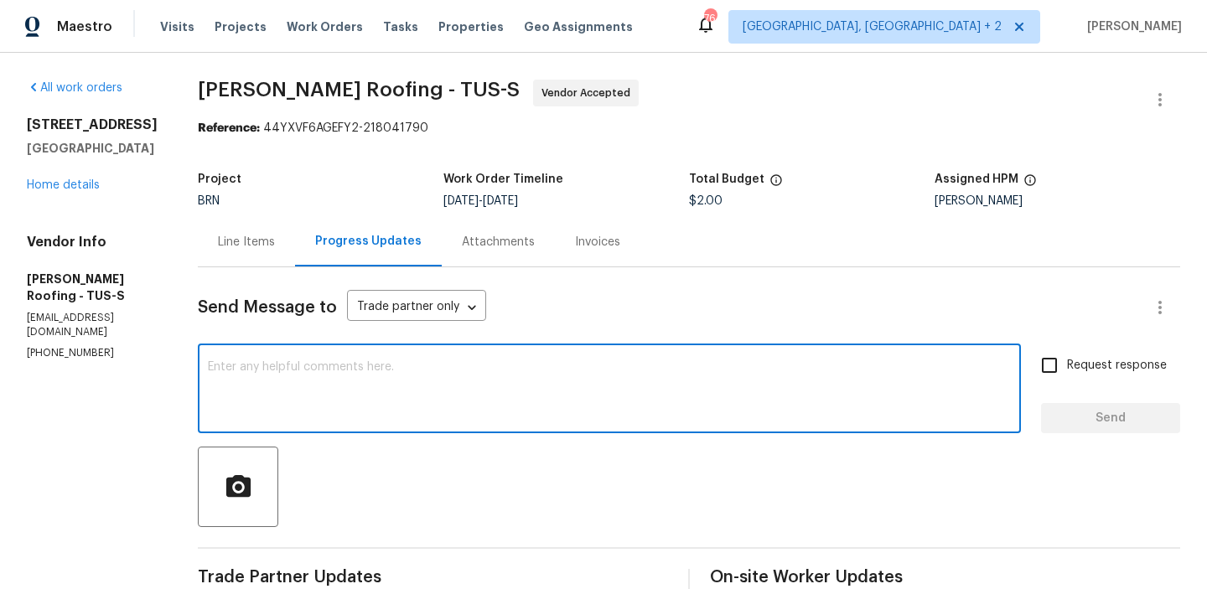
click at [247, 413] on textarea at bounding box center [609, 390] width 803 height 59
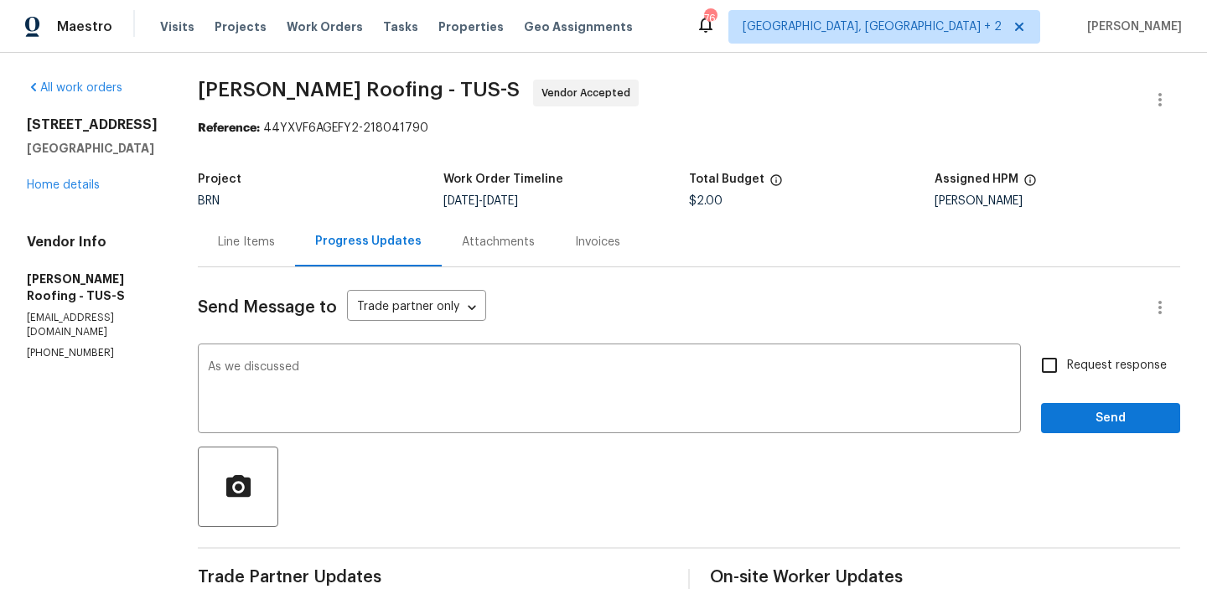
click at [48, 346] on p "[PHONE_NUMBER]" at bounding box center [92, 353] width 131 height 14
copy p "[PHONE_NUMBER]"
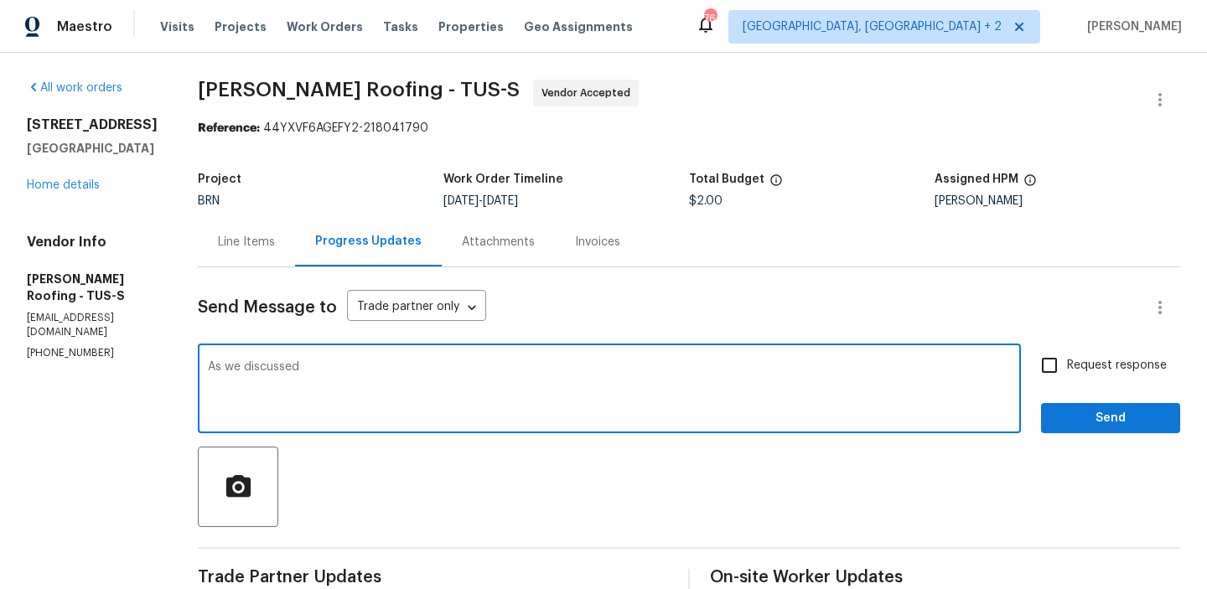
click at [366, 382] on textarea "As we discussed" at bounding box center [609, 390] width 803 height 59
paste textarea "[PHONE_NUMBER]"
type textarea "As we discussed [PHONE_NUMBER], Kindly ensure to upload the estimates along wit…"
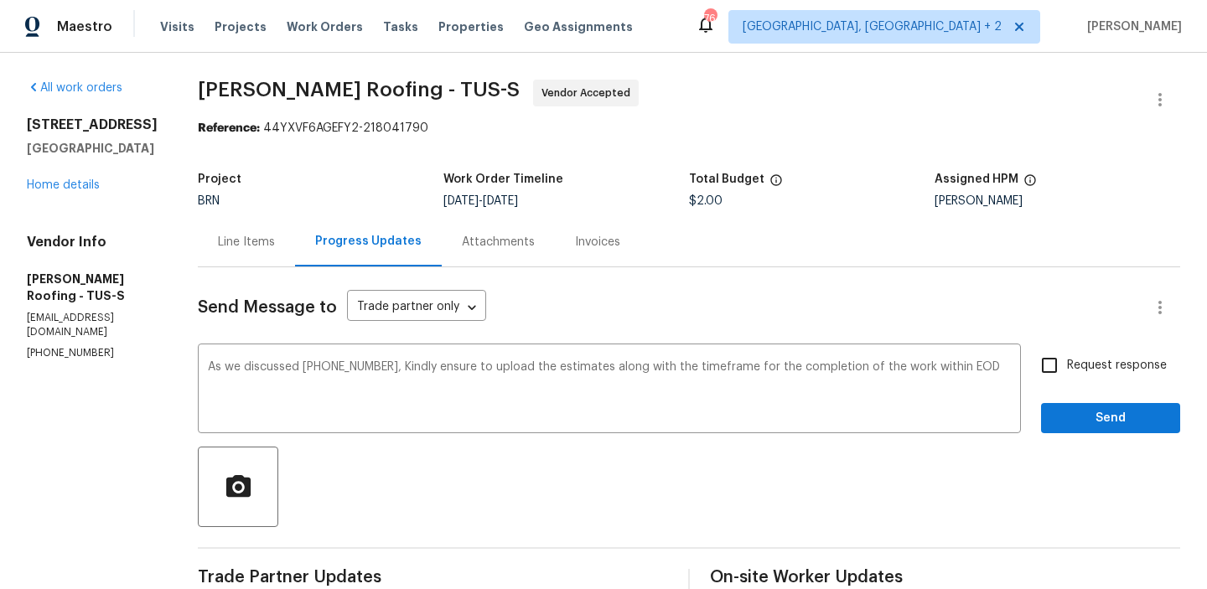
click at [1092, 356] on label "Request response" at bounding box center [1099, 365] width 135 height 35
click at [1067, 356] on input "Request response" at bounding box center [1049, 365] width 35 height 35
checkbox input "true"
click at [1066, 413] on span "Send" at bounding box center [1111, 418] width 112 height 21
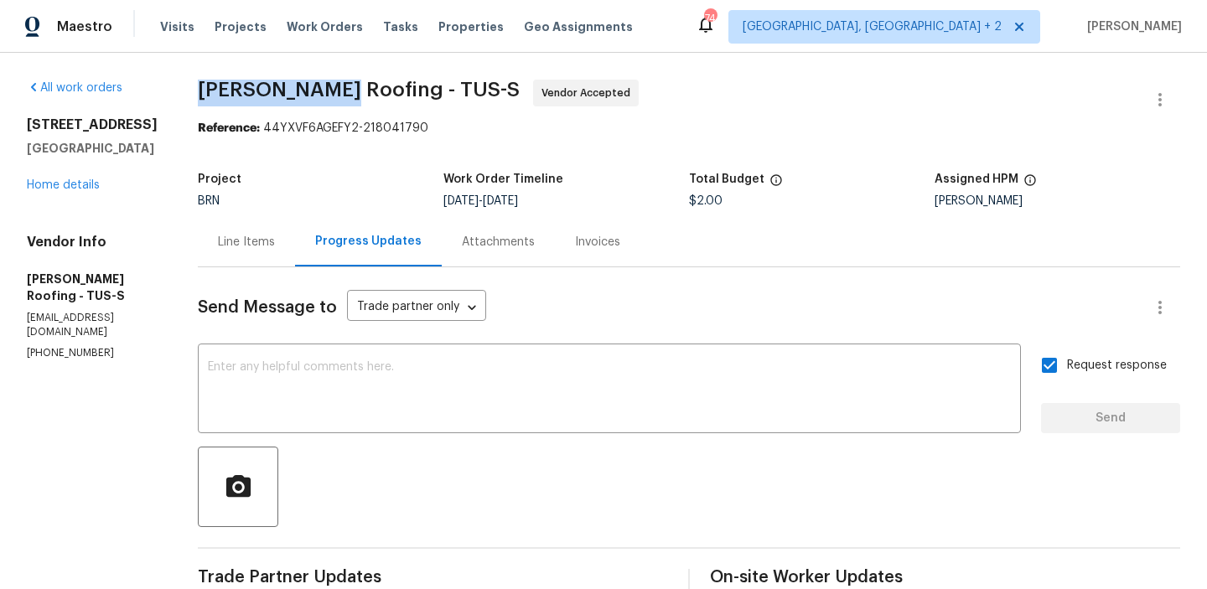
drag, startPoint x: 189, startPoint y: 80, endPoint x: 330, endPoint y: 82, distance: 141.7
copy span "[PERSON_NAME] Roofing"
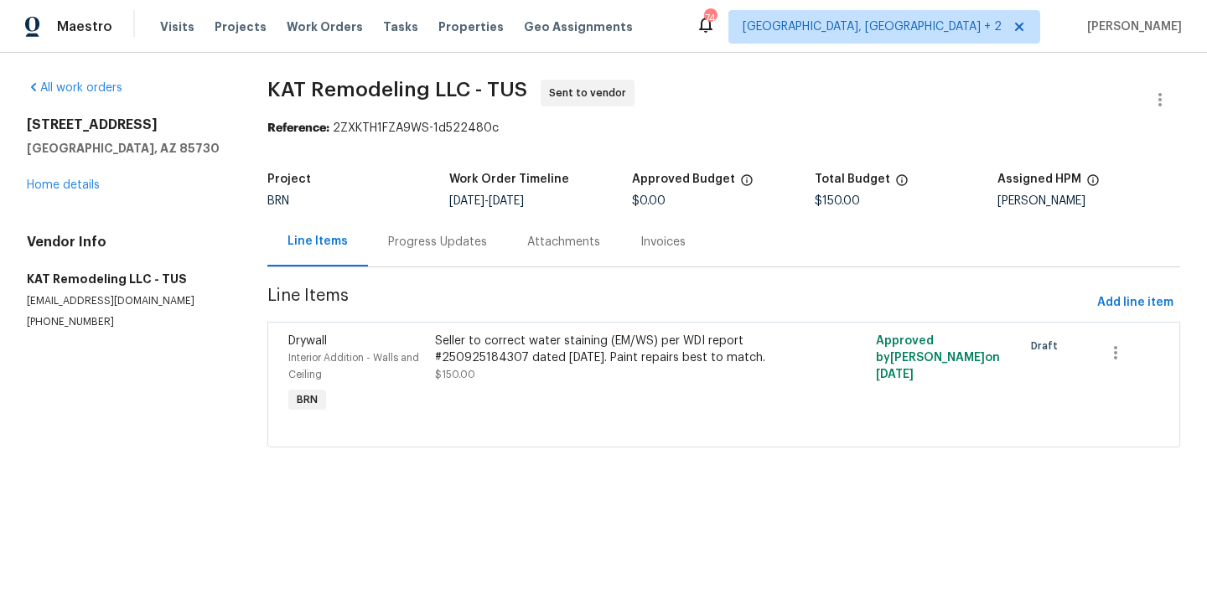
click at [403, 243] on div "Progress Updates" at bounding box center [437, 242] width 99 height 17
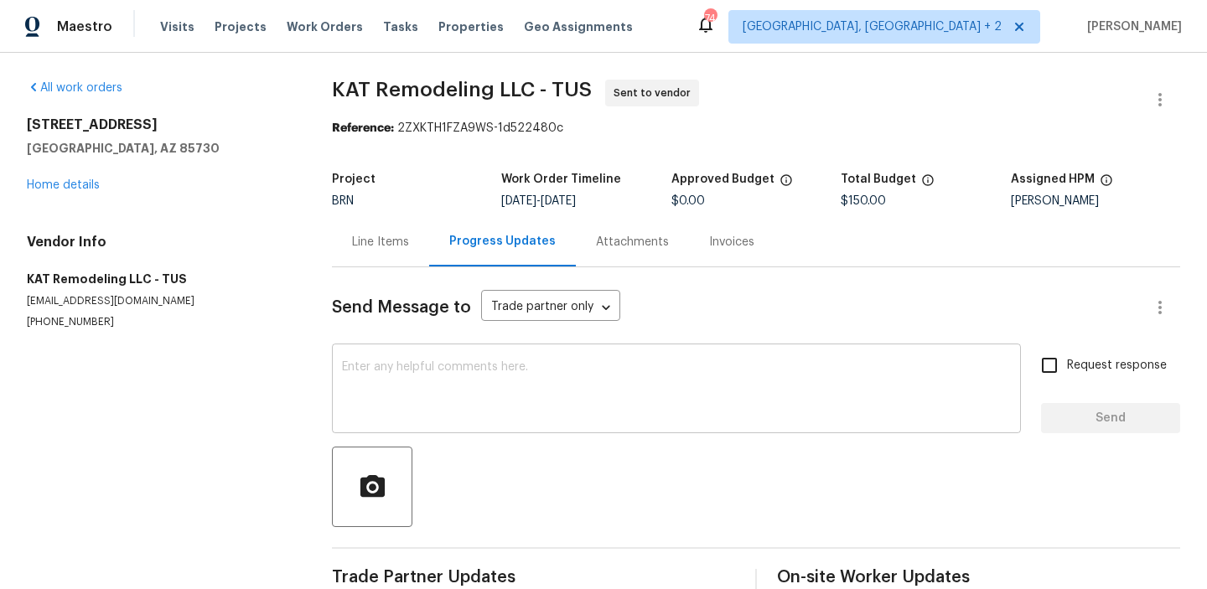
scroll to position [37, 0]
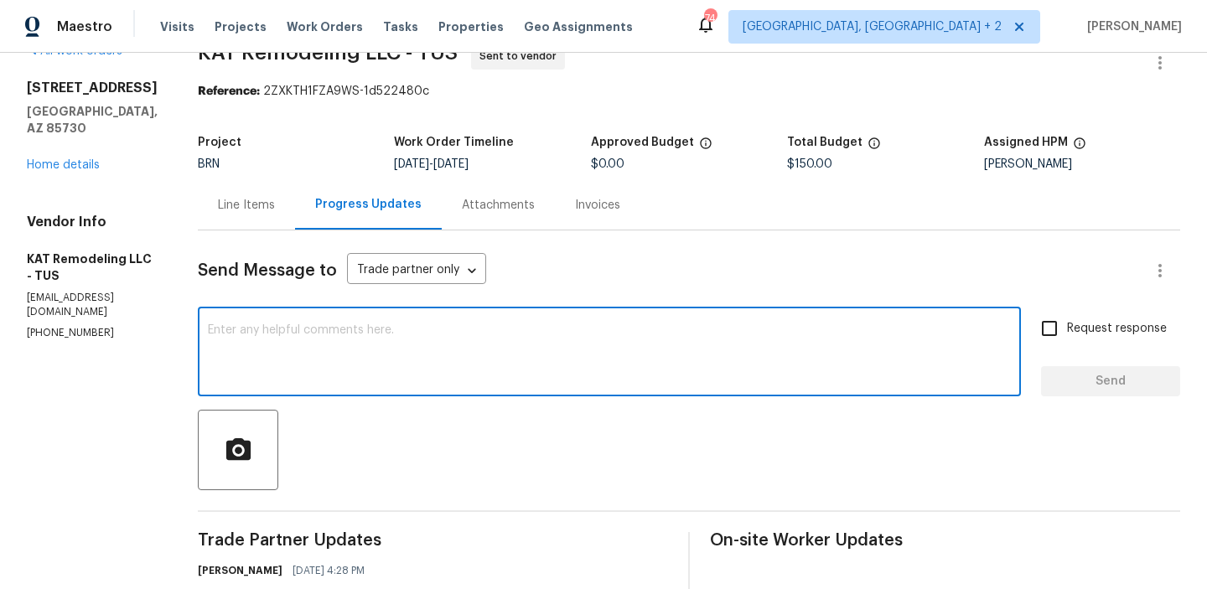
click at [352, 329] on textarea at bounding box center [609, 354] width 803 height 59
click at [55, 326] on p "[PHONE_NUMBER]" at bounding box center [92, 333] width 131 height 14
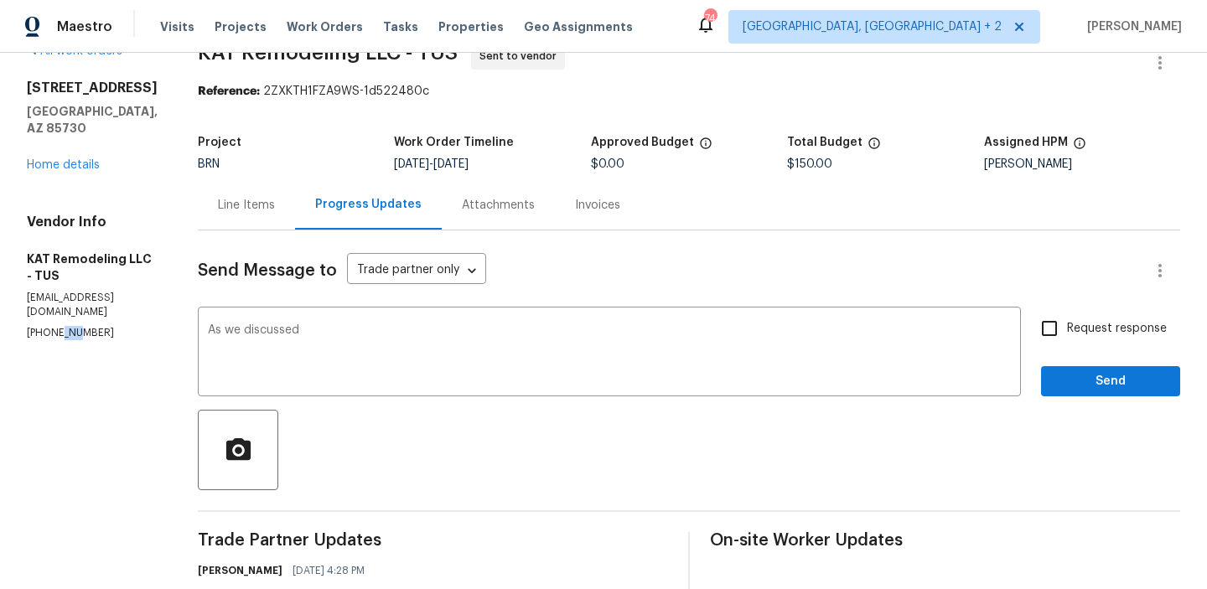
click at [55, 326] on p "[PHONE_NUMBER]" at bounding box center [92, 333] width 131 height 14
copy p "[PHONE_NUMBER]"
click at [361, 329] on textarea "As we discussed" at bounding box center [609, 354] width 803 height 59
paste textarea "[PHONE_NUMBER]"
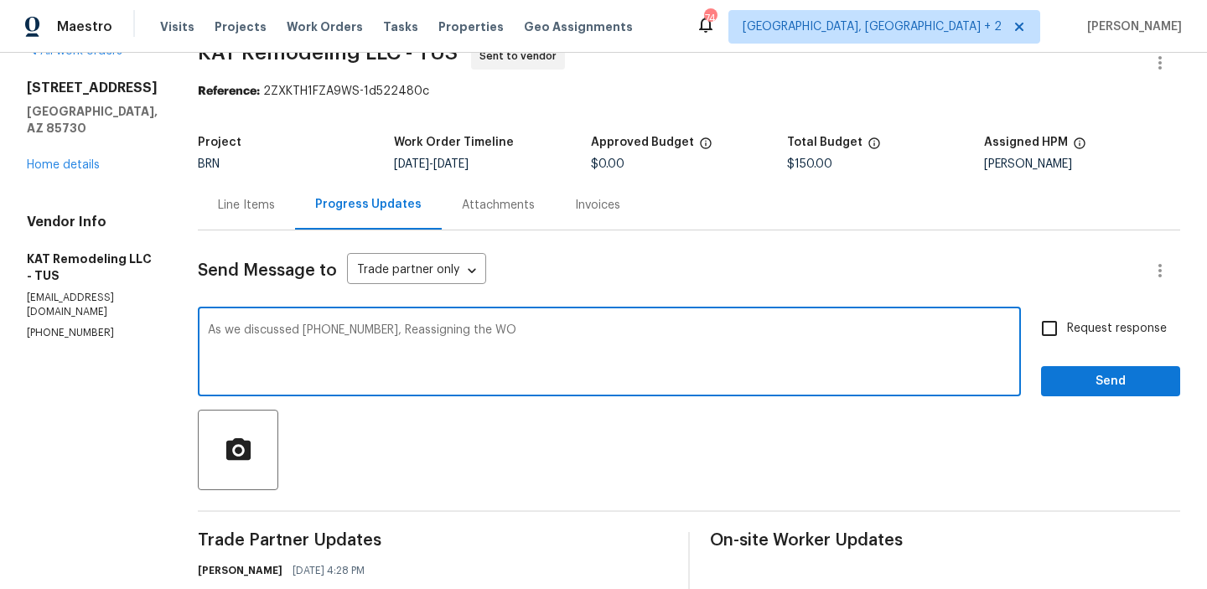
type textarea "As we discussed [PHONE_NUMBER], Reassigning the WO"
click at [1079, 334] on span "Request response" at bounding box center [1117, 329] width 100 height 18
click at [1067, 334] on input "Request response" at bounding box center [1049, 328] width 35 height 35
checkbox input "true"
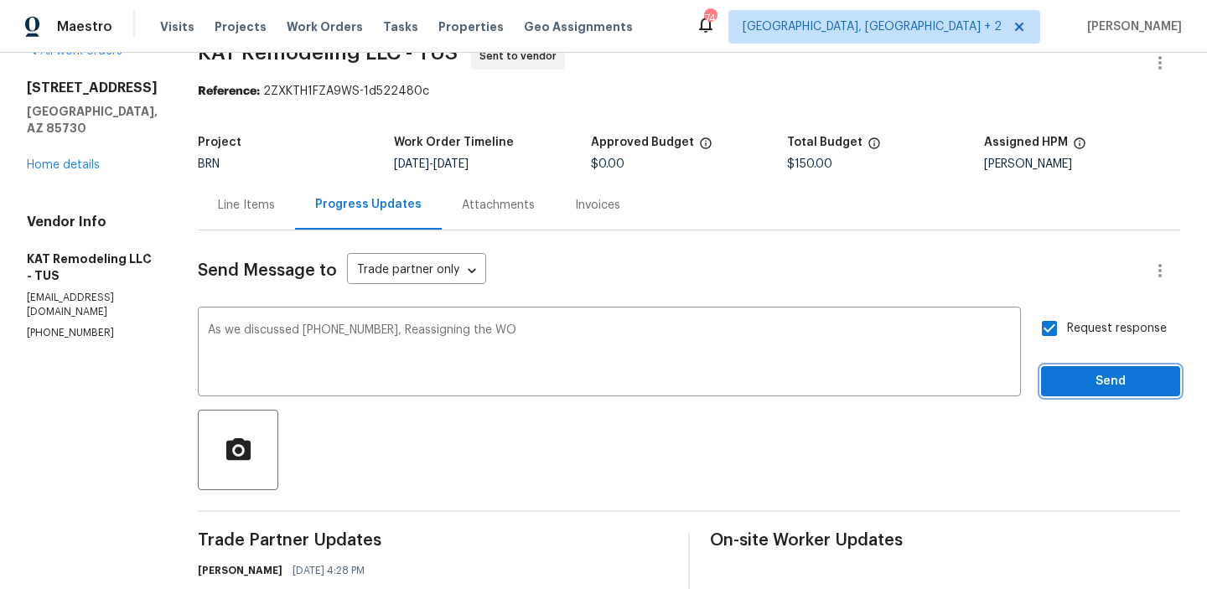
click at [1071, 382] on span "Send" at bounding box center [1111, 381] width 112 height 21
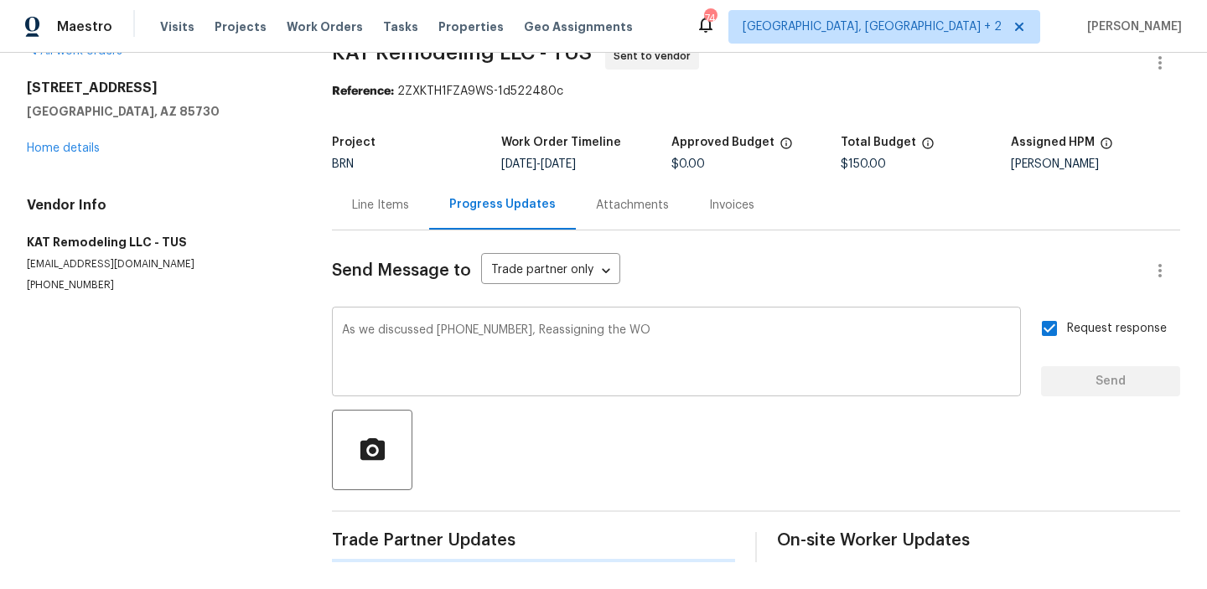
scroll to position [0, 0]
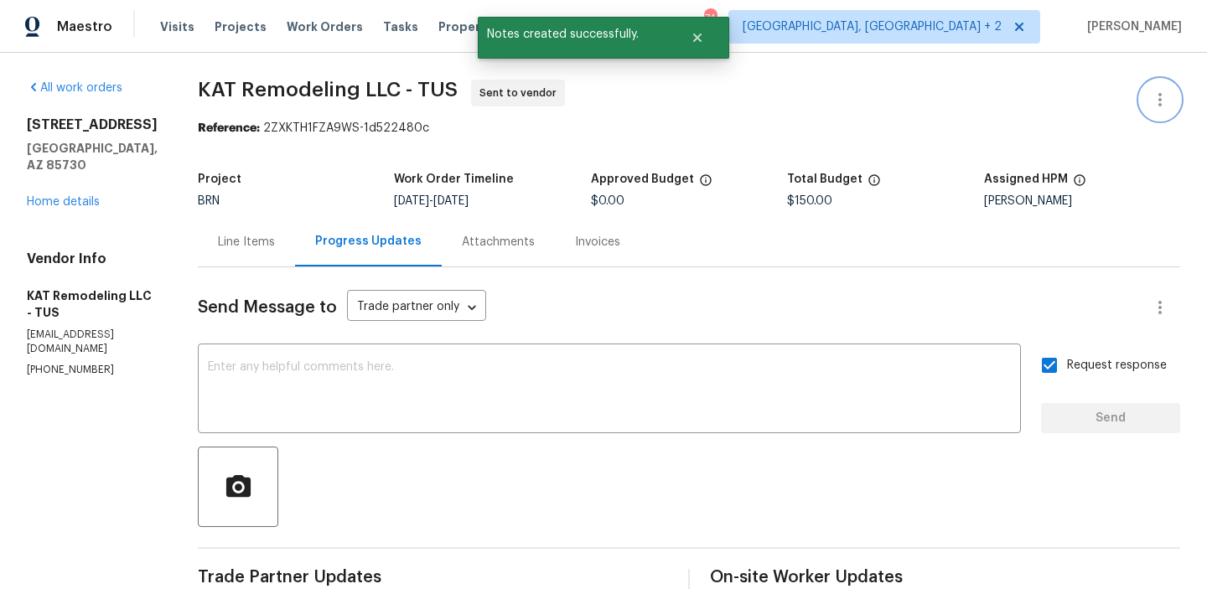
click at [1153, 104] on icon "button" at bounding box center [1160, 100] width 20 height 20
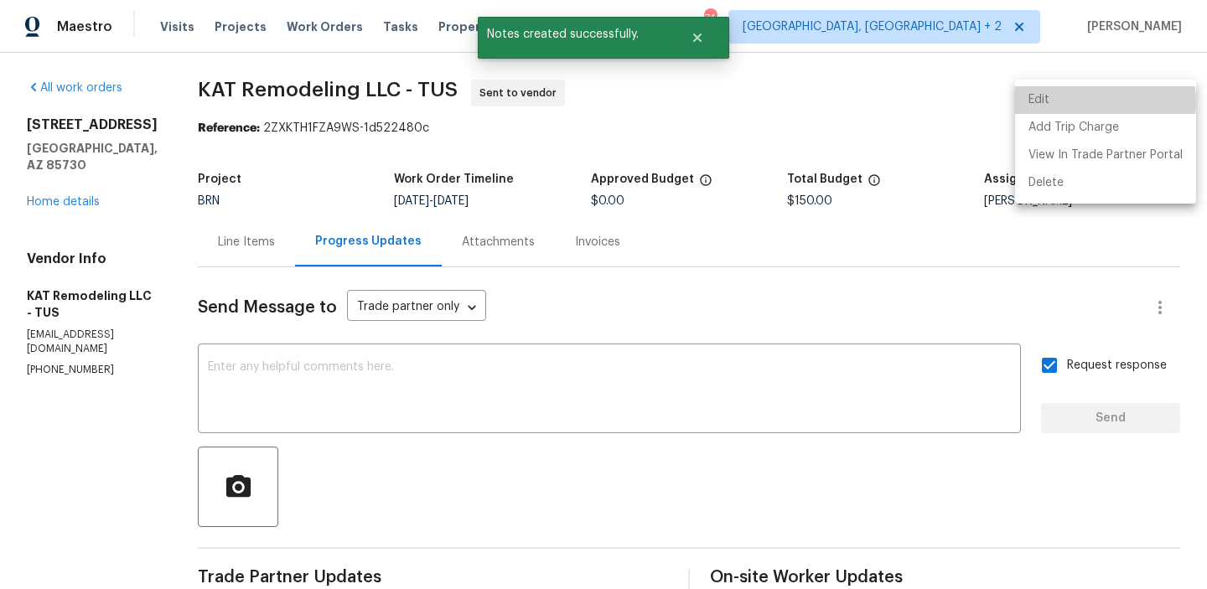
click at [1097, 102] on li "Edit" at bounding box center [1105, 100] width 181 height 28
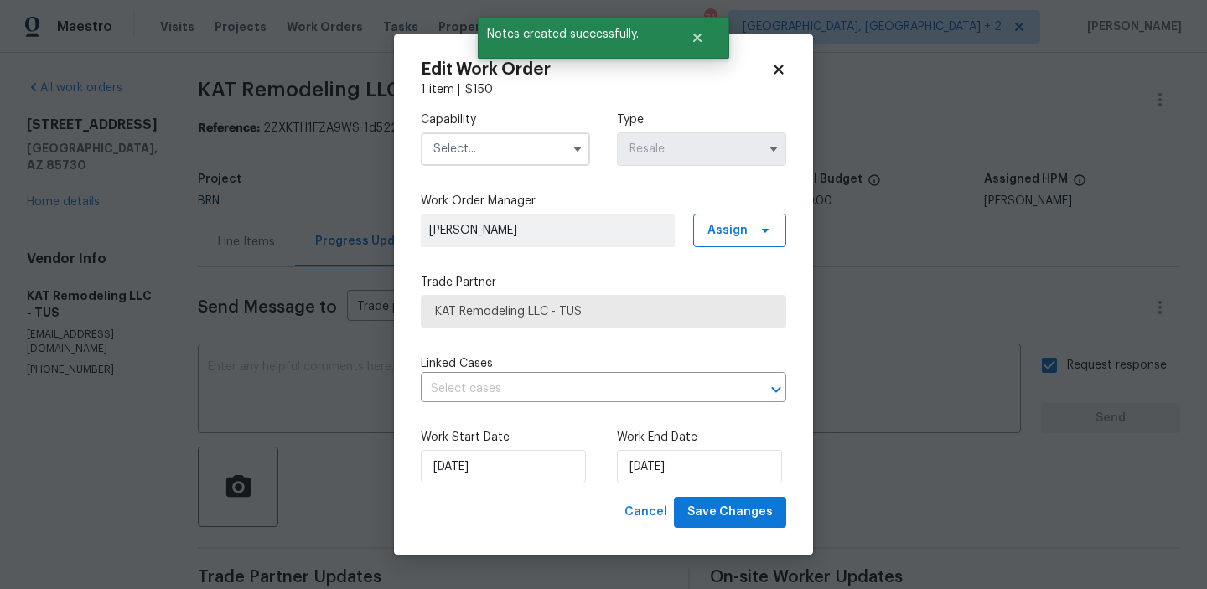
click at [475, 153] on input "text" at bounding box center [505, 149] width 169 height 34
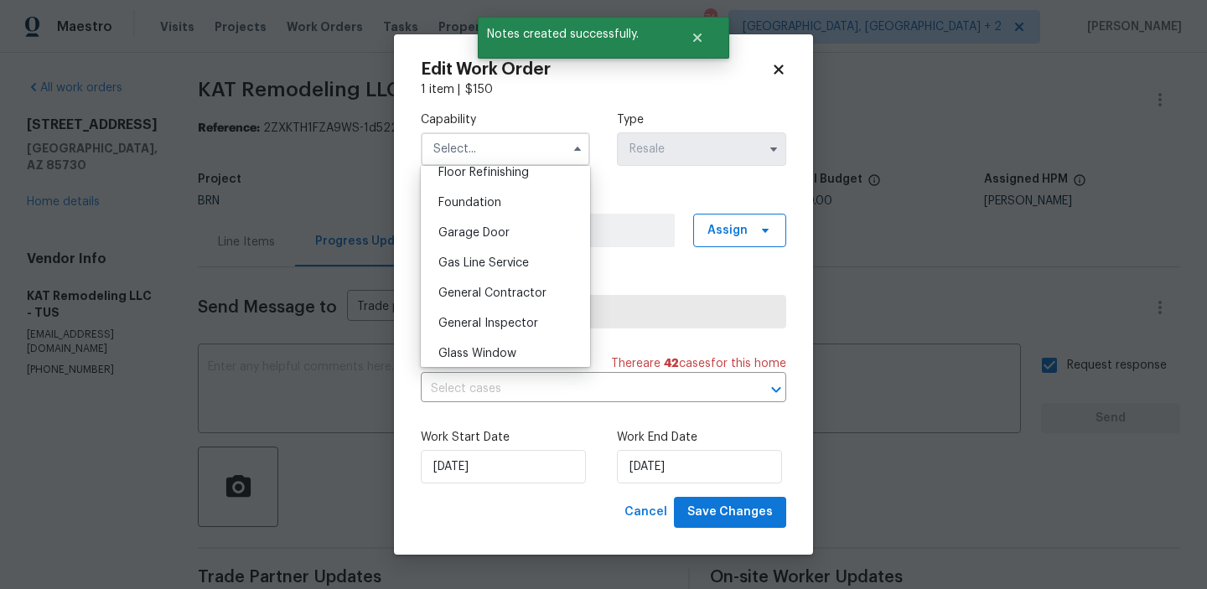
scroll to position [719, 0]
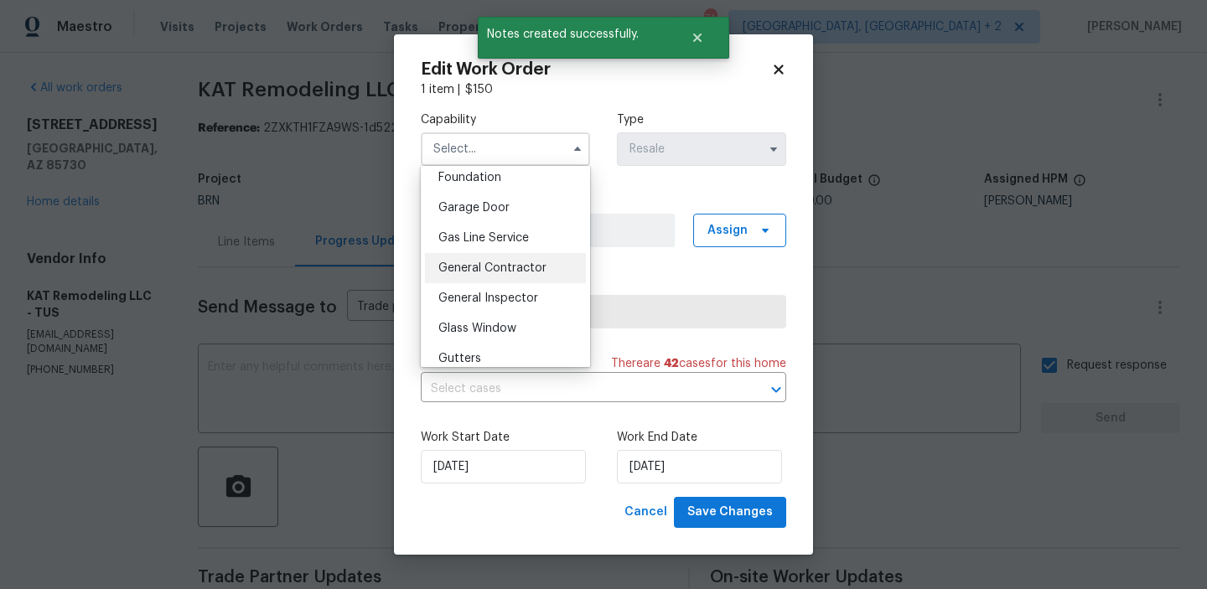
click at [499, 262] on span "General Contractor" at bounding box center [493, 268] width 108 height 12
type input "General Contractor"
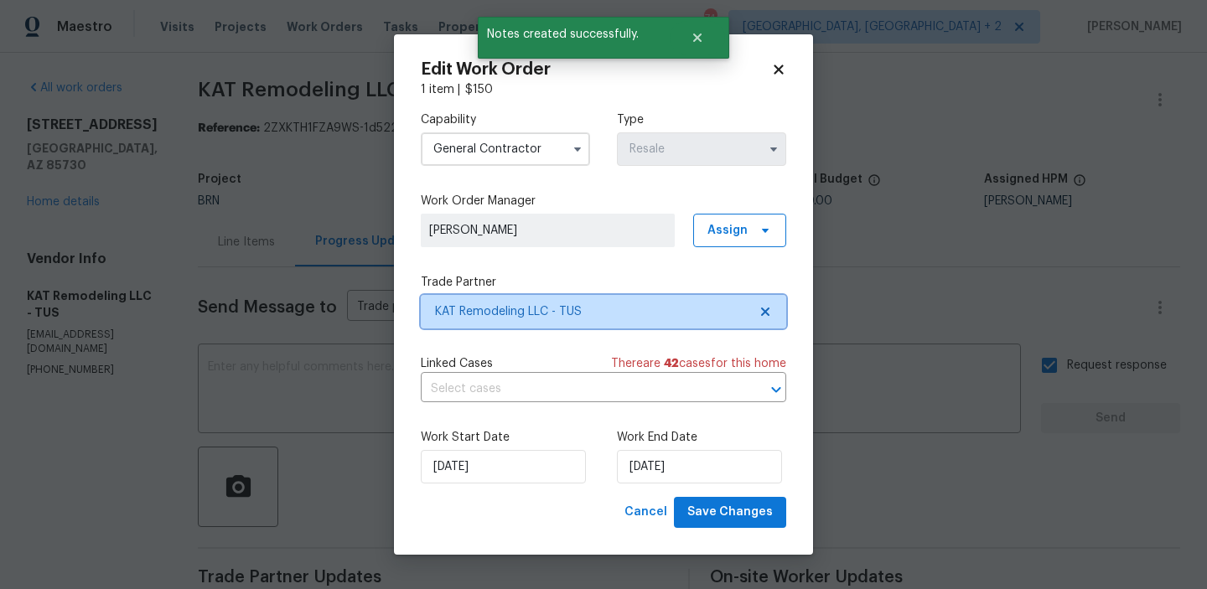
click at [481, 304] on span "KAT Remodeling LLC - TUS" at bounding box center [591, 312] width 313 height 17
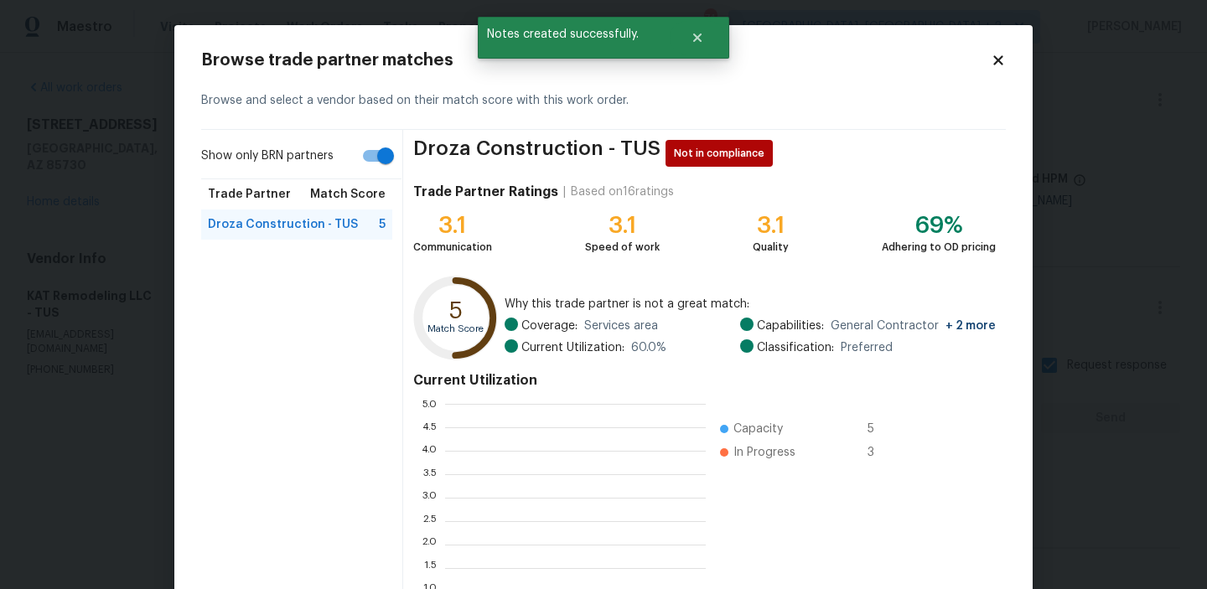
scroll to position [235, 261]
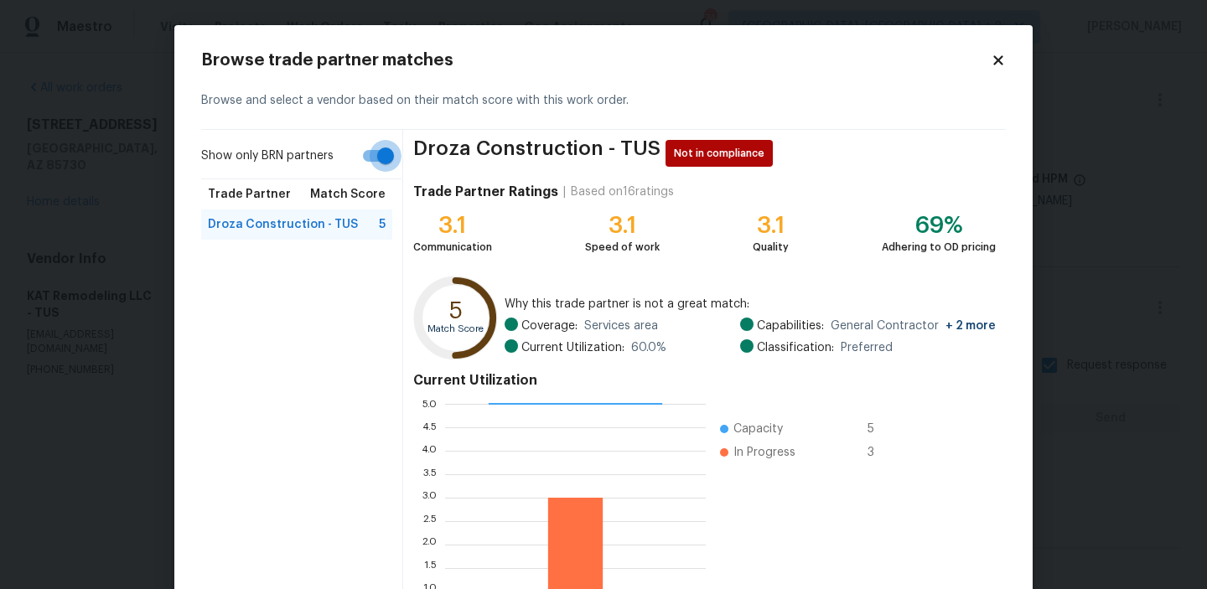
click at [387, 158] on input "Show only BRN partners" at bounding box center [386, 156] width 96 height 32
checkbox input "false"
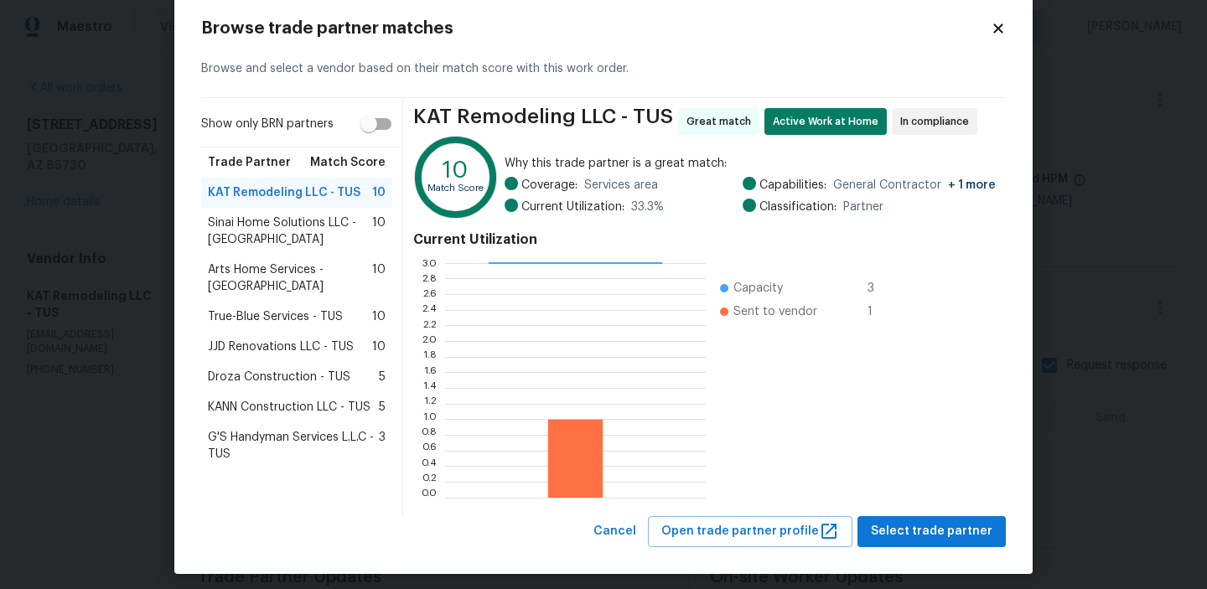
scroll to position [41, 0]
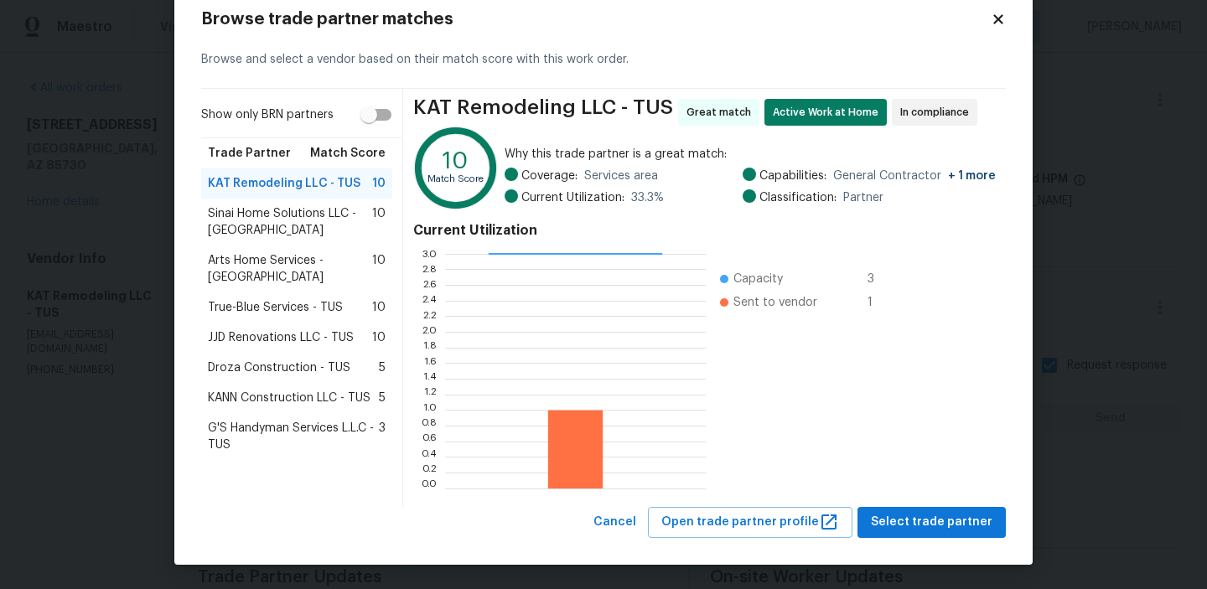
click at [263, 214] on span "Sinai Home Solutions LLC - TUS" at bounding box center [290, 222] width 164 height 34
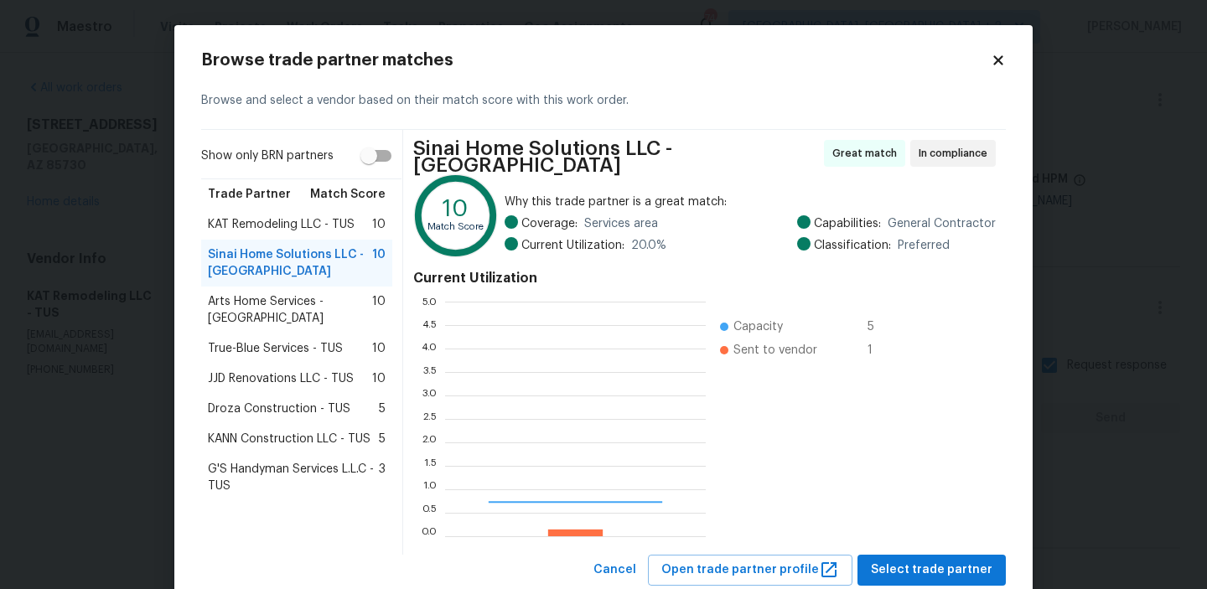
scroll to position [235, 261]
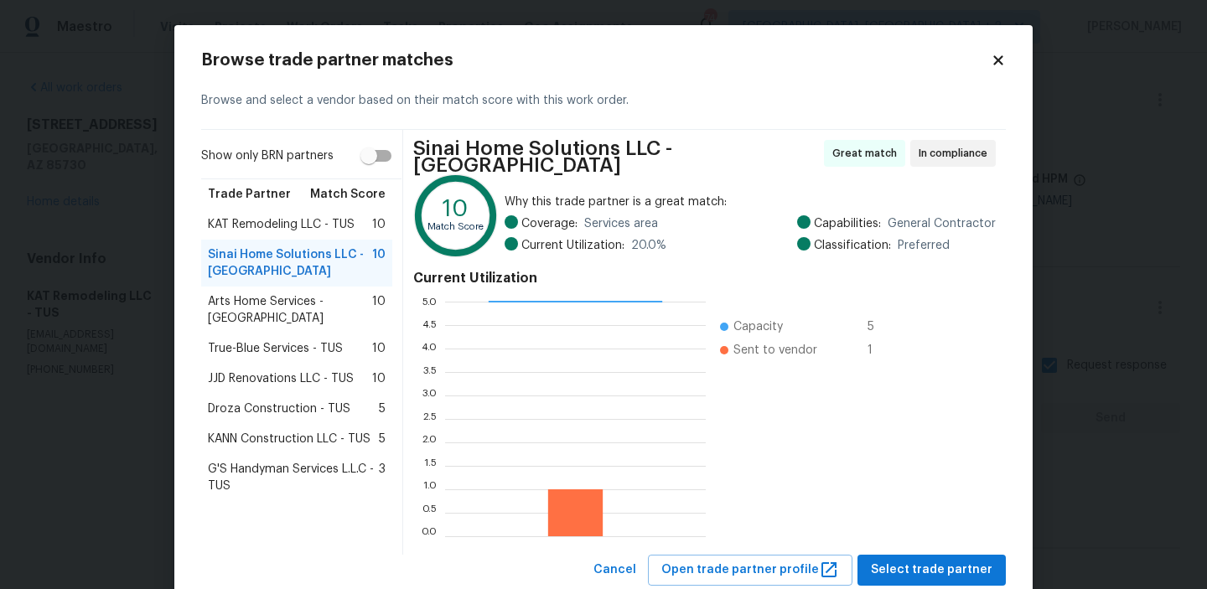
click at [250, 340] on span "True-Blue Services - TUS" at bounding box center [275, 348] width 135 height 17
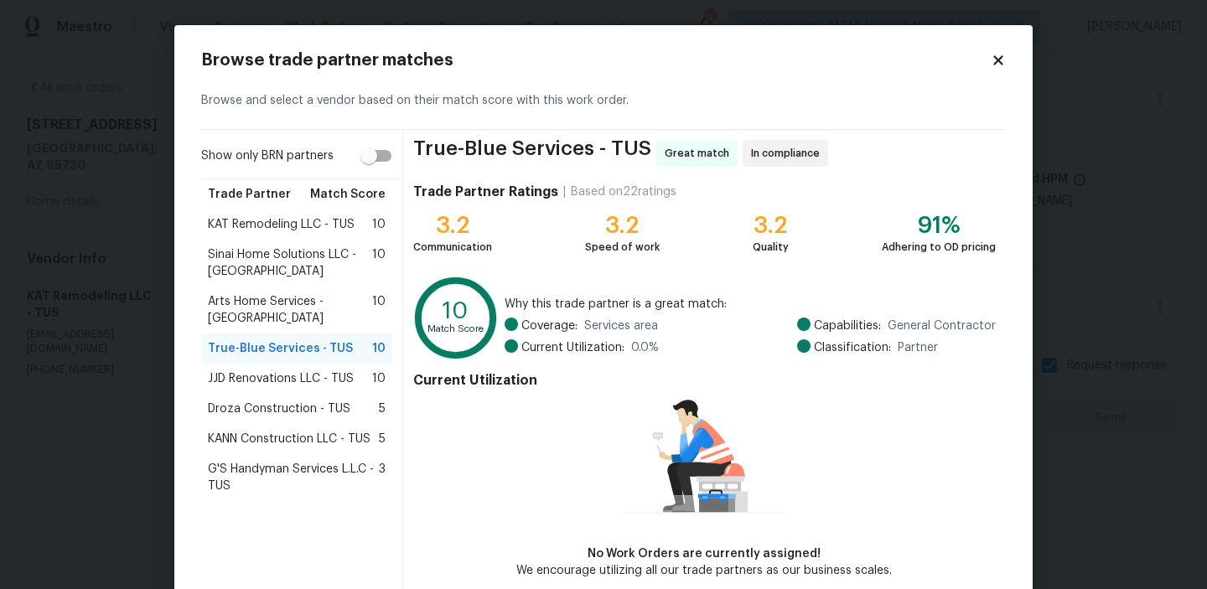
scroll to position [81, 0]
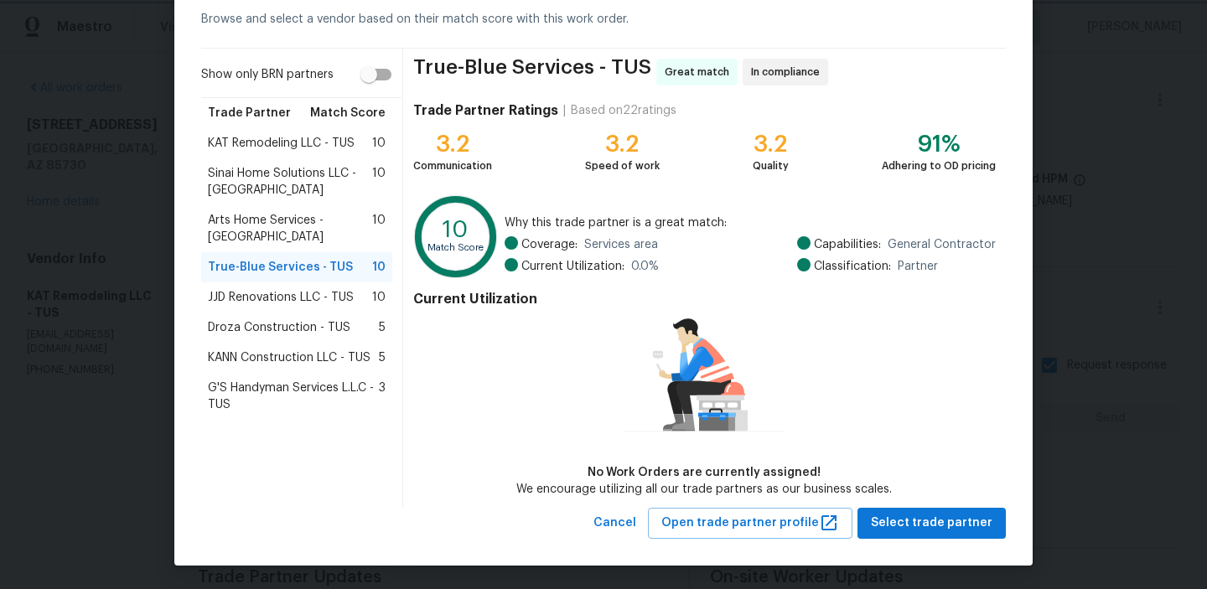
click at [122, 226] on body "Maestro Visits Projects Work Orders Tasks Properties Geo Assignments 74 Albuque…" at bounding box center [603, 294] width 1207 height 589
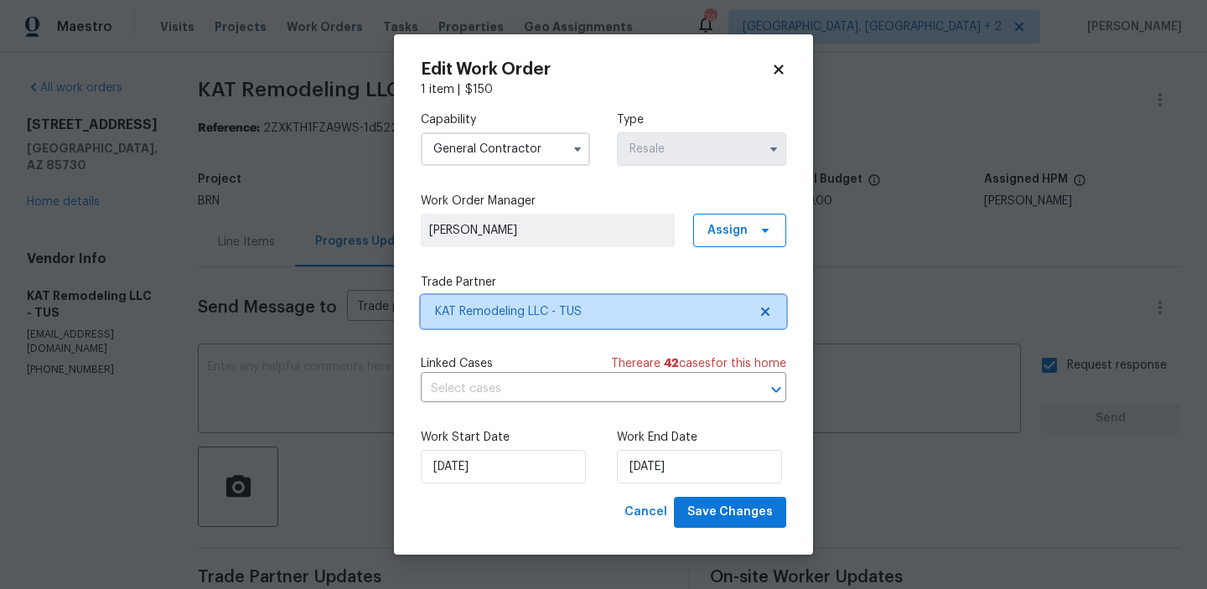
scroll to position [0, 0]
click at [499, 142] on input "General Contractor" at bounding box center [505, 149] width 169 height 34
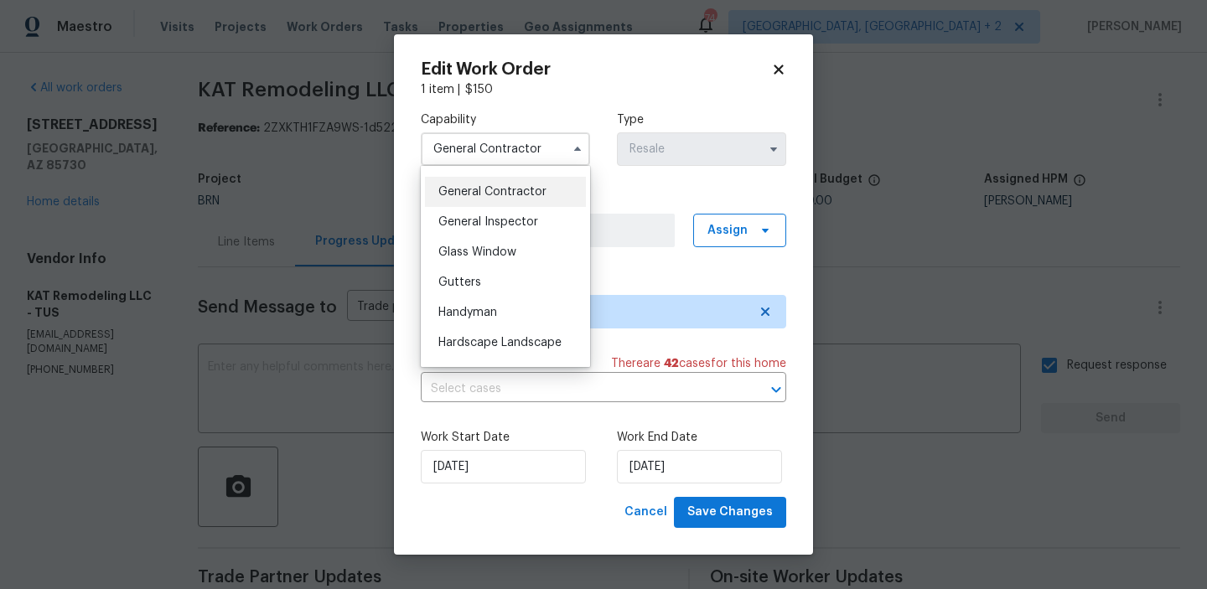
scroll to position [808, 0]
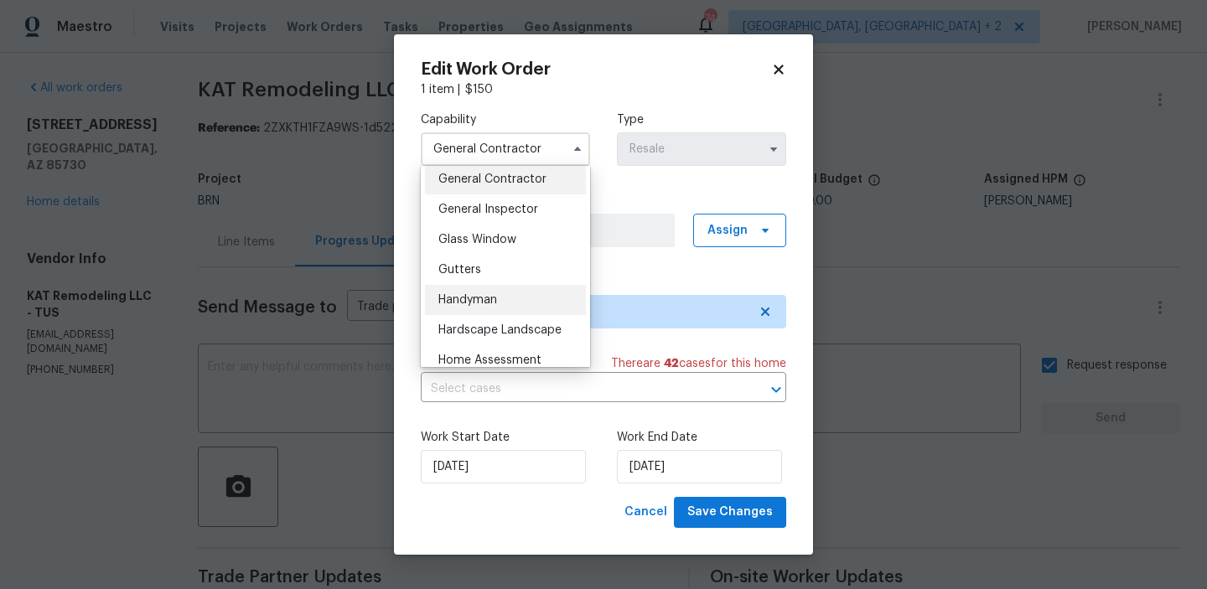
click at [468, 293] on div "Handyman" at bounding box center [505, 300] width 161 height 30
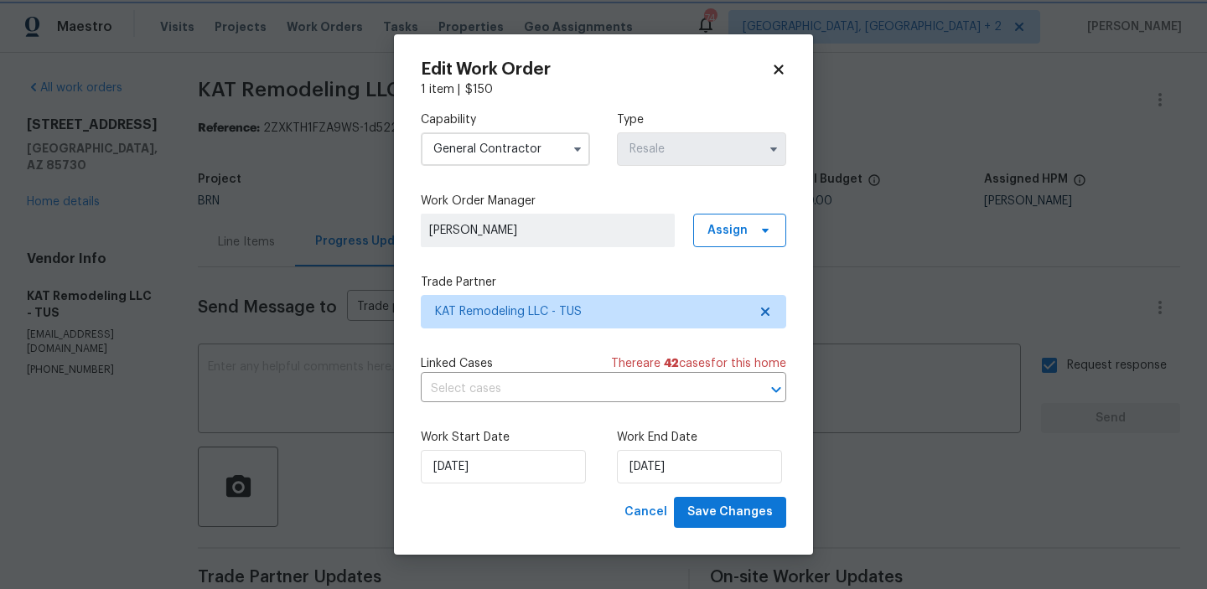
type input "Handyman"
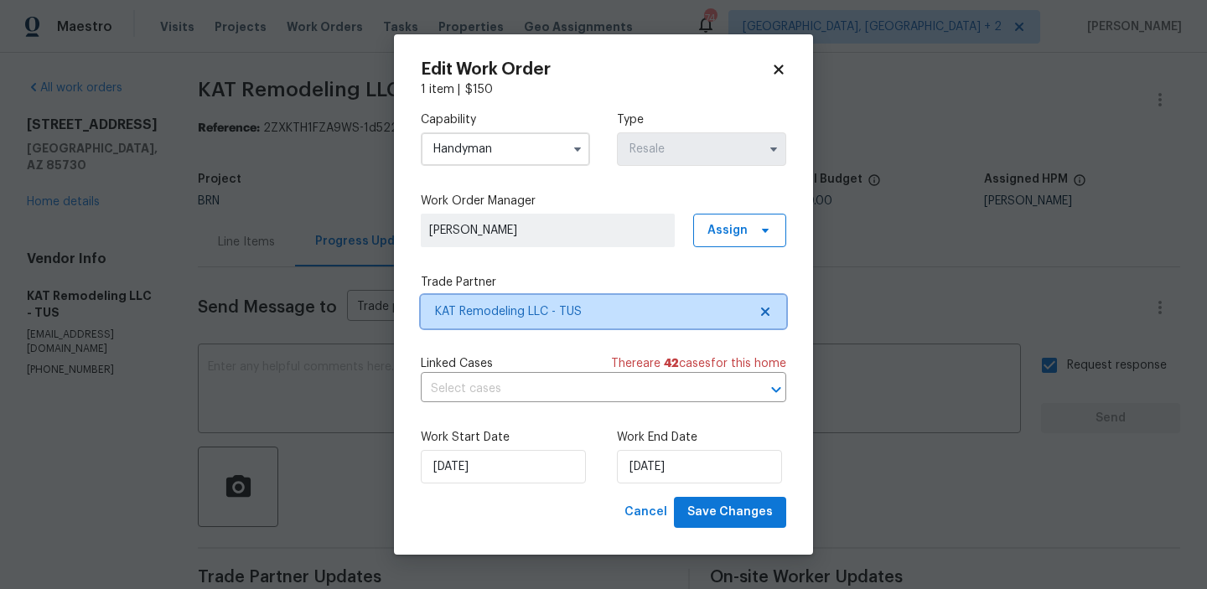
click at [471, 323] on span "KAT Remodeling LLC - TUS" at bounding box center [604, 312] width 366 height 34
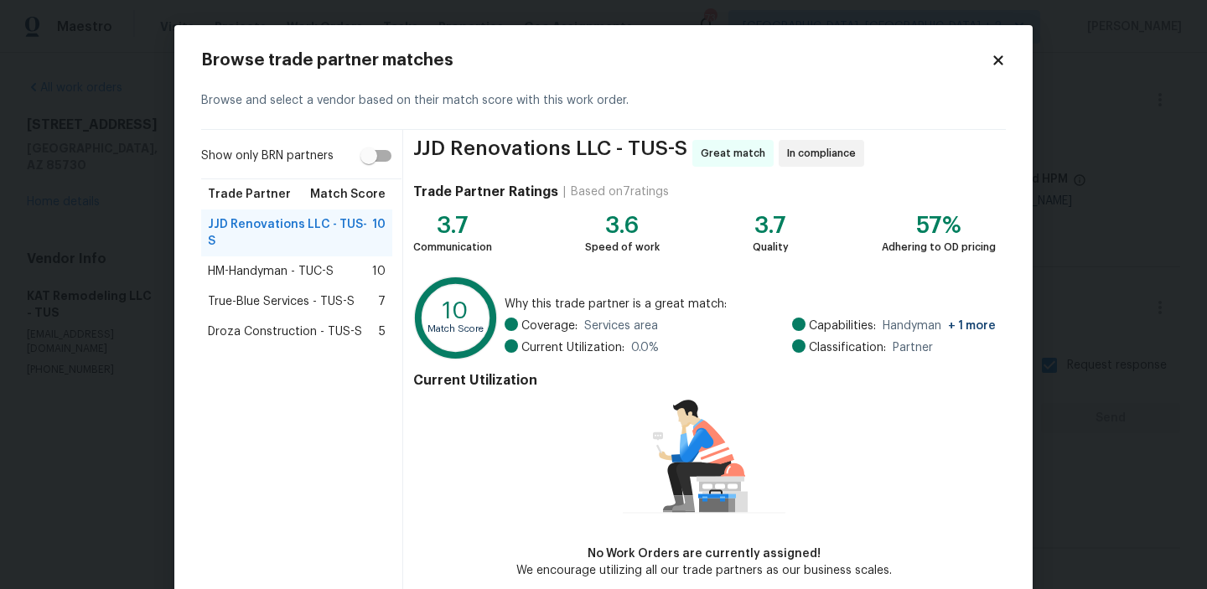
click at [270, 263] on span "HM-Handyman - TUC-S" at bounding box center [271, 271] width 126 height 17
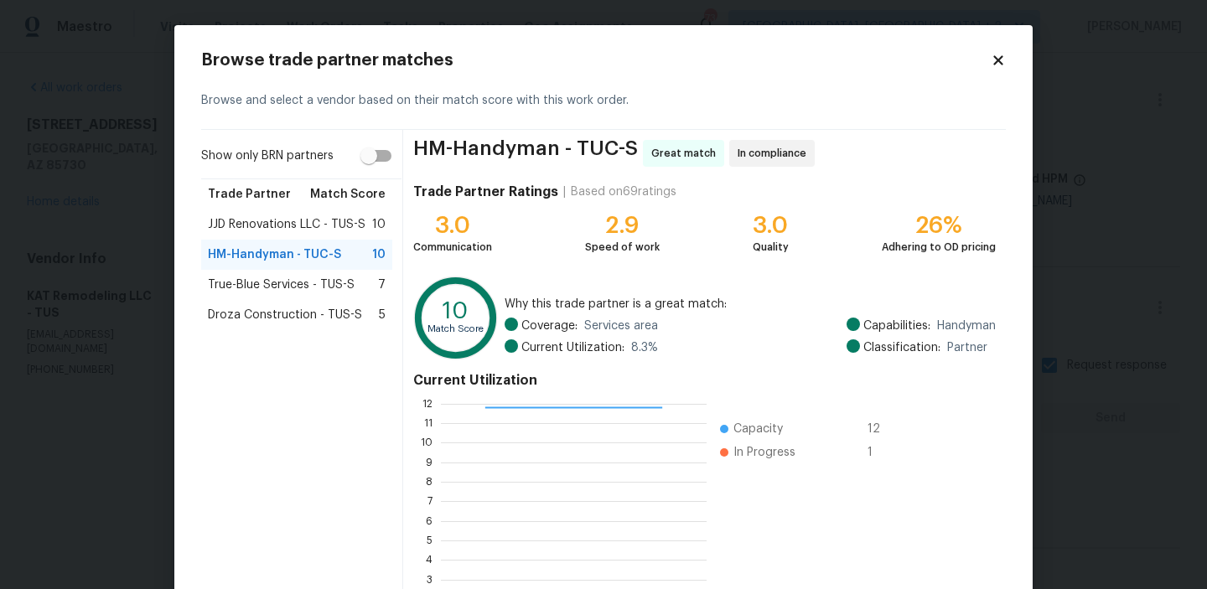
scroll to position [150, 0]
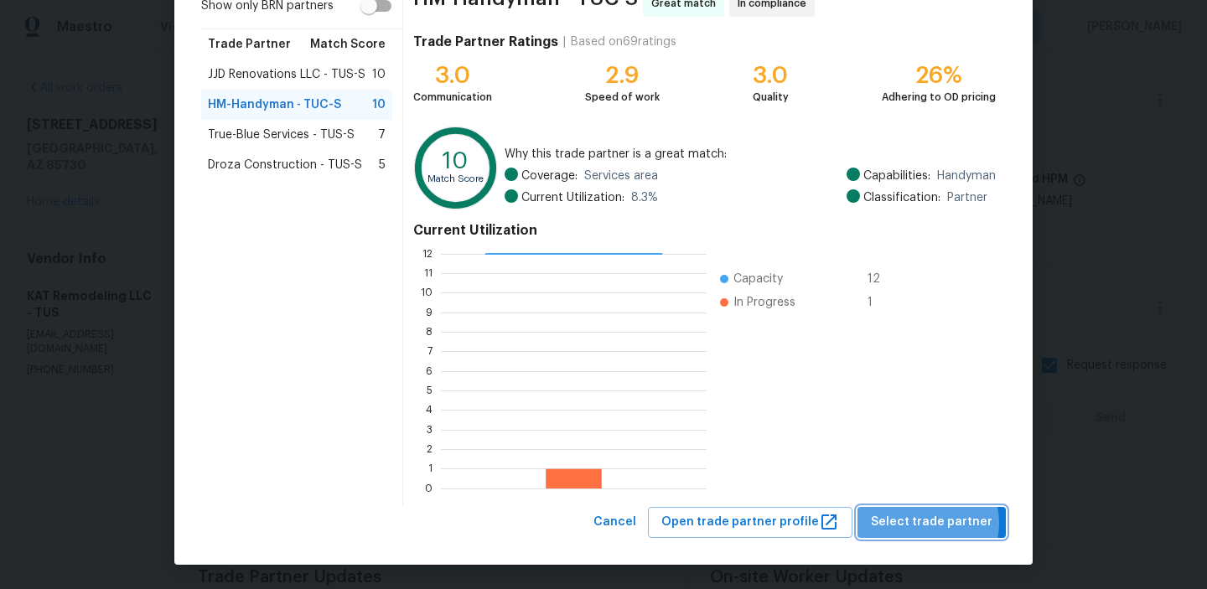
click at [932, 523] on span "Select trade partner" at bounding box center [932, 522] width 122 height 21
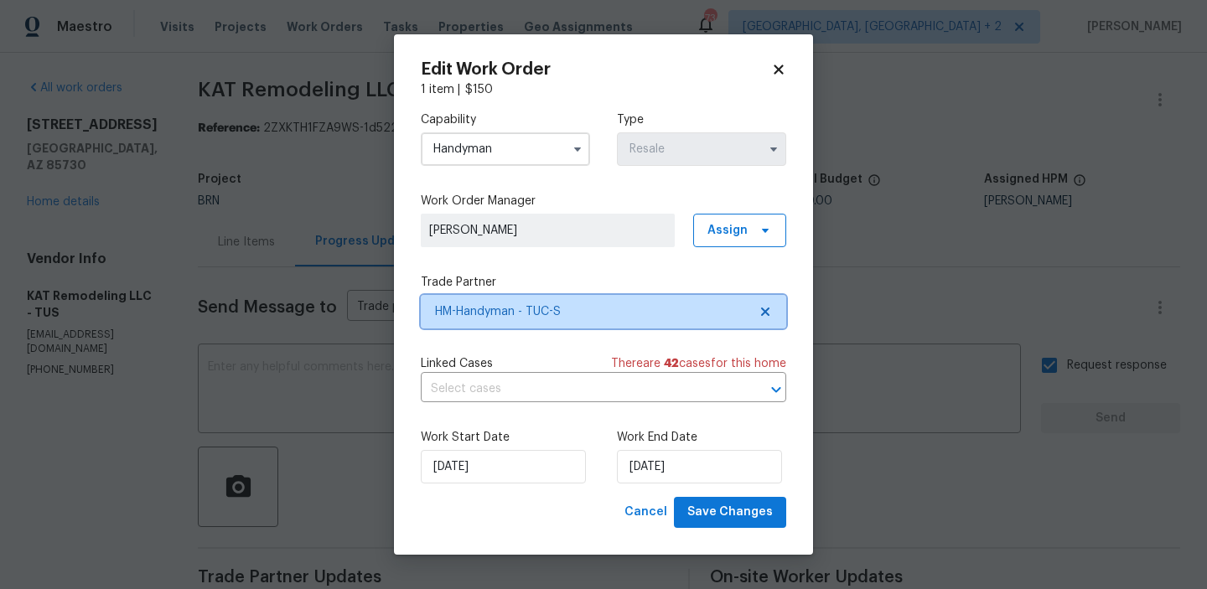
scroll to position [0, 0]
click at [527, 395] on input "text" at bounding box center [580, 390] width 319 height 26
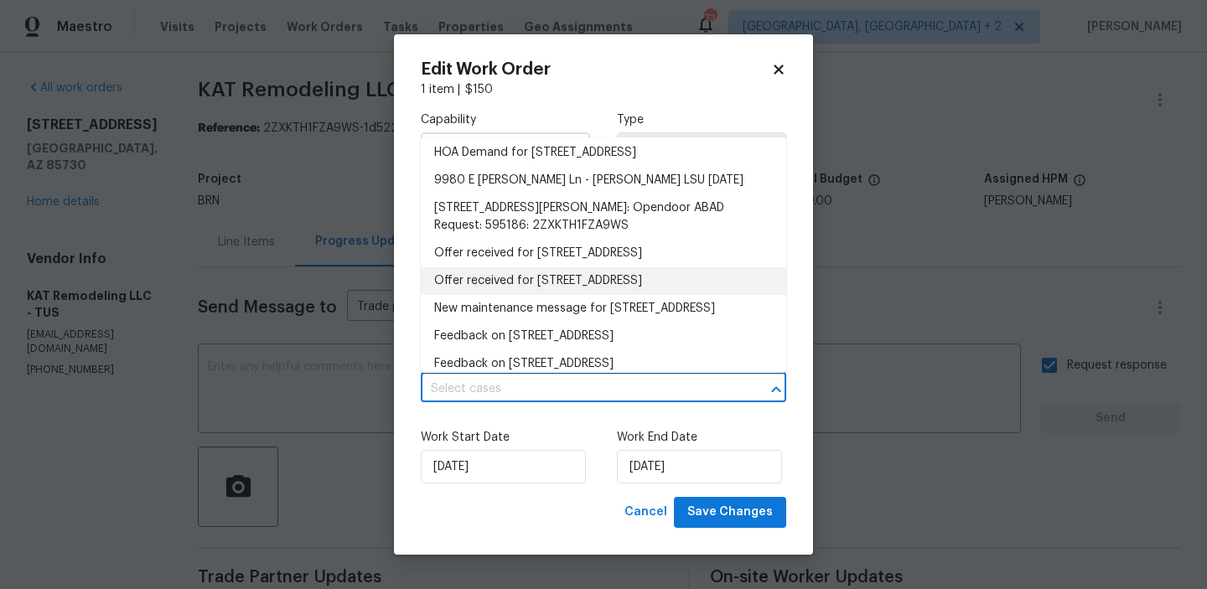
scroll to position [190, 0]
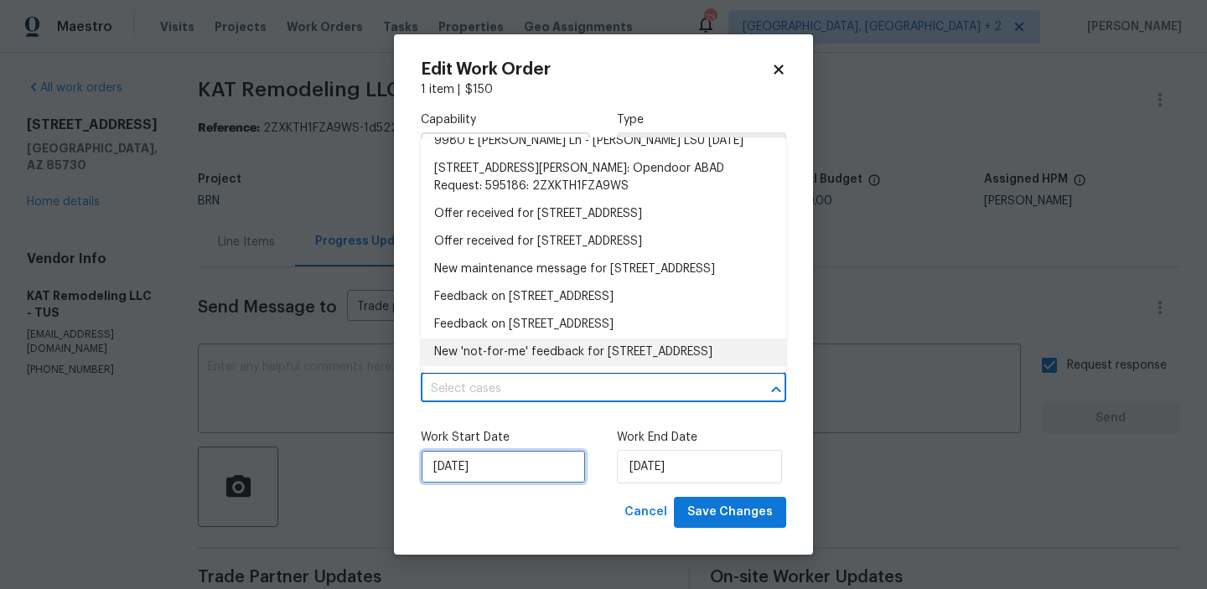
click at [490, 465] on input "25/09/2025" at bounding box center [503, 467] width 165 height 34
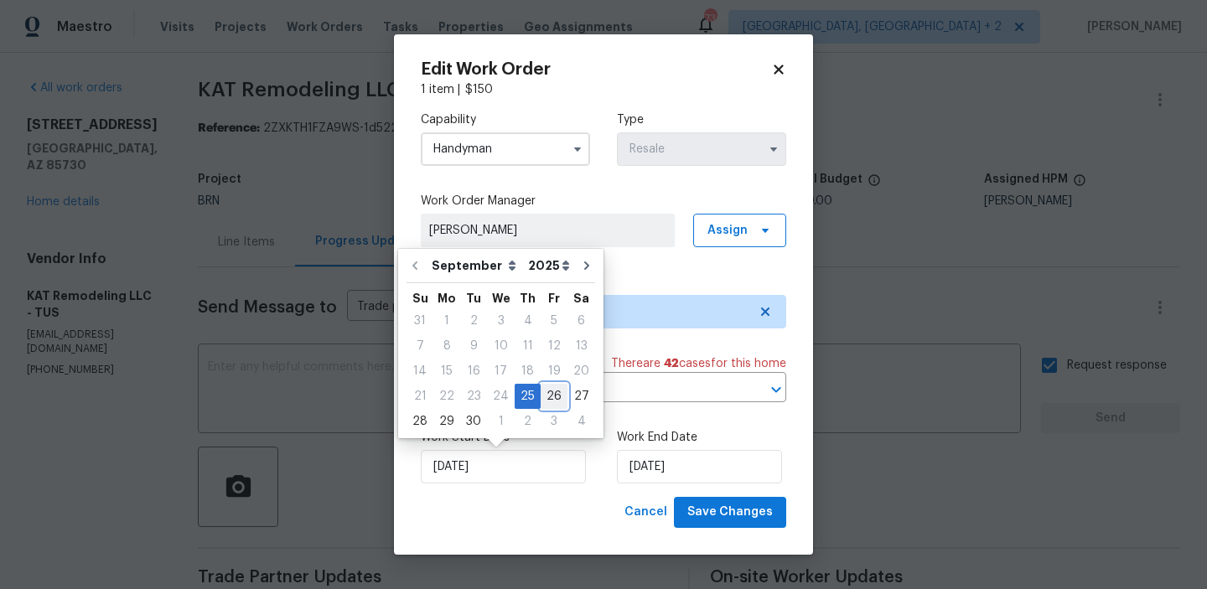
click at [545, 404] on div "26" at bounding box center [554, 396] width 27 height 23
type input "26/09/2025"
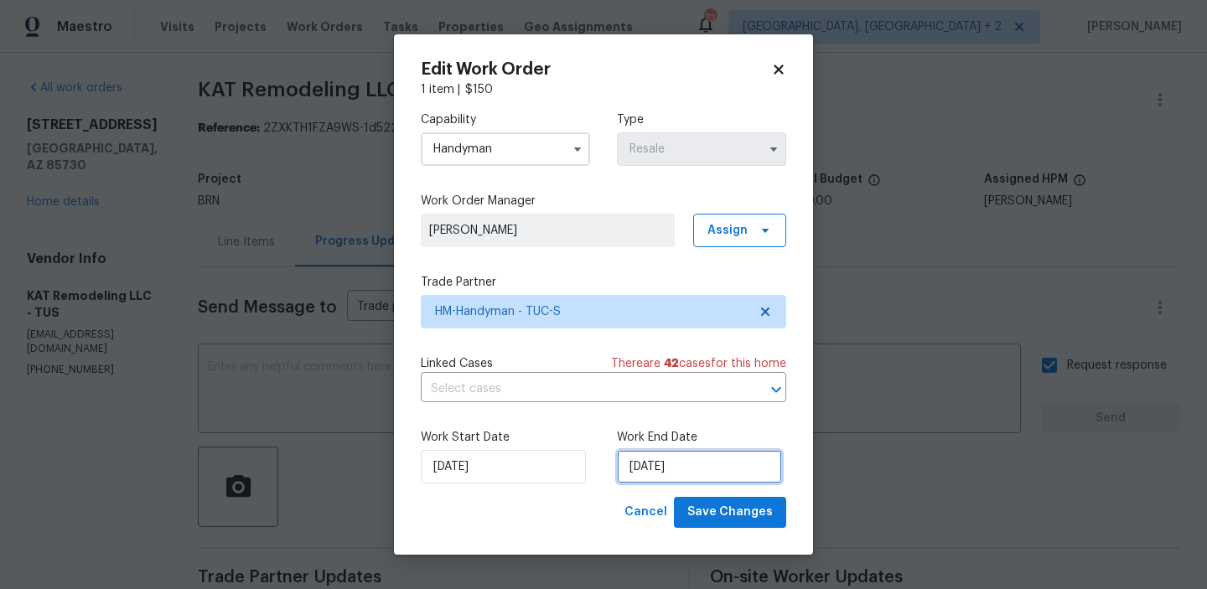
click at [630, 467] on input "29/09/2025" at bounding box center [699, 467] width 165 height 34
click at [704, 519] on span "Save Changes" at bounding box center [731, 512] width 86 height 21
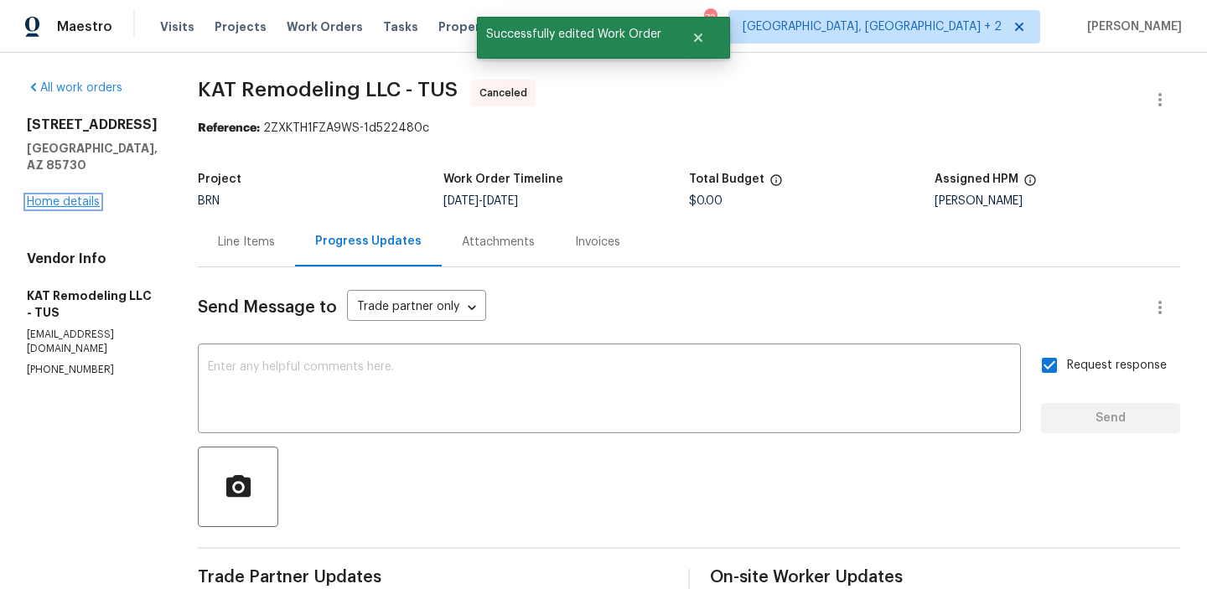
click at [87, 196] on link "Home details" at bounding box center [63, 202] width 73 height 12
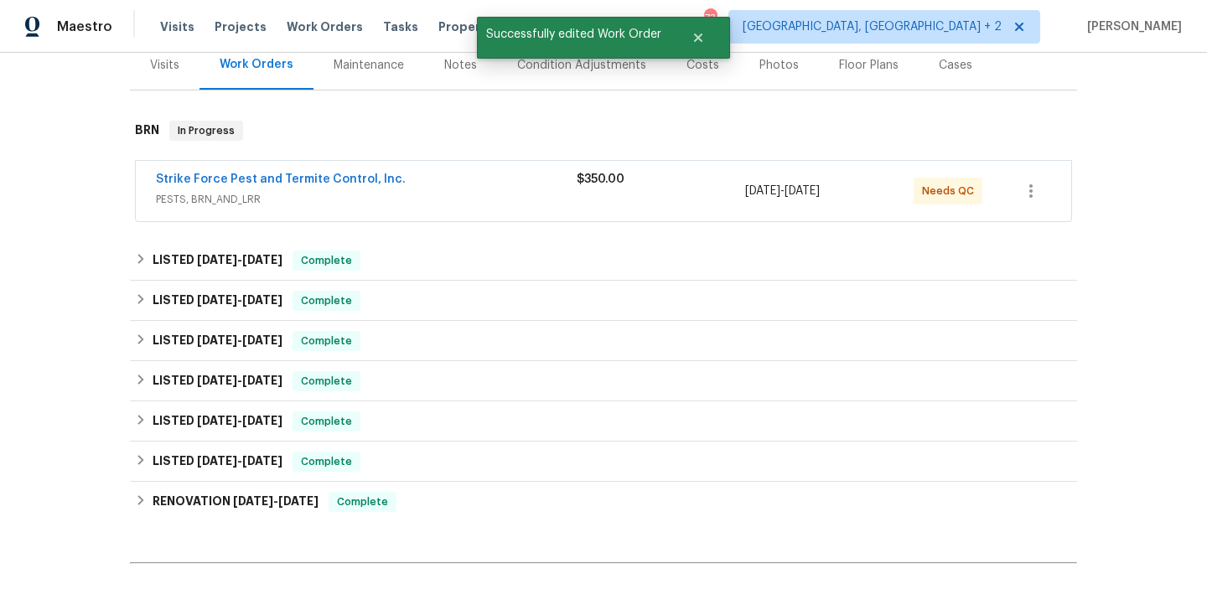
scroll to position [221, 0]
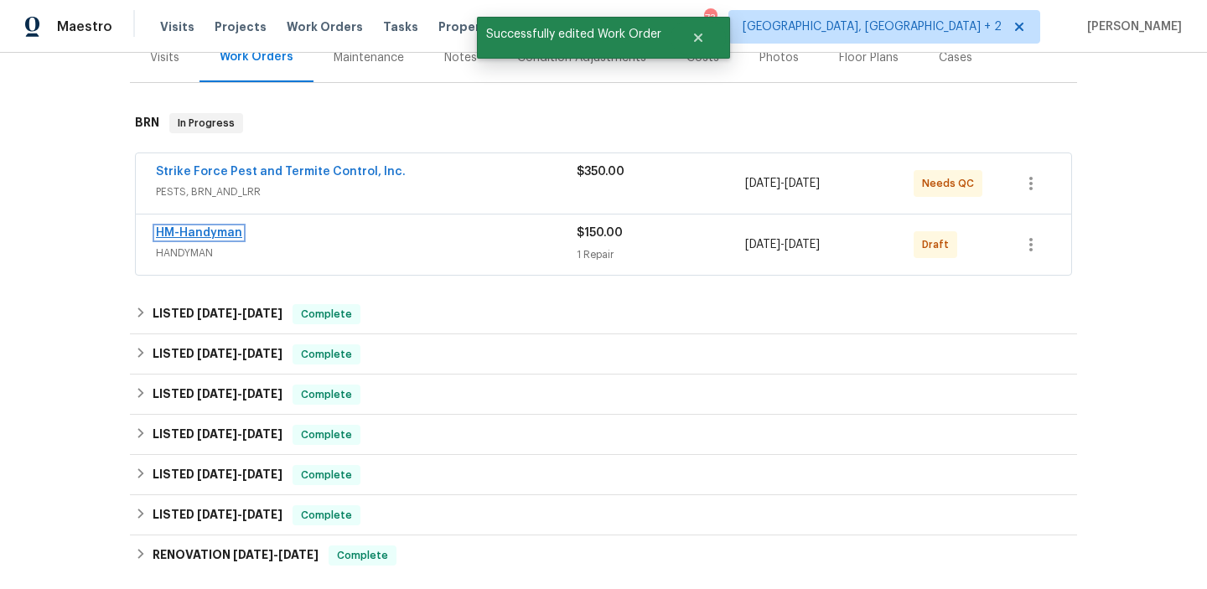
click at [185, 227] on link "HM-Handyman" at bounding box center [199, 233] width 86 height 12
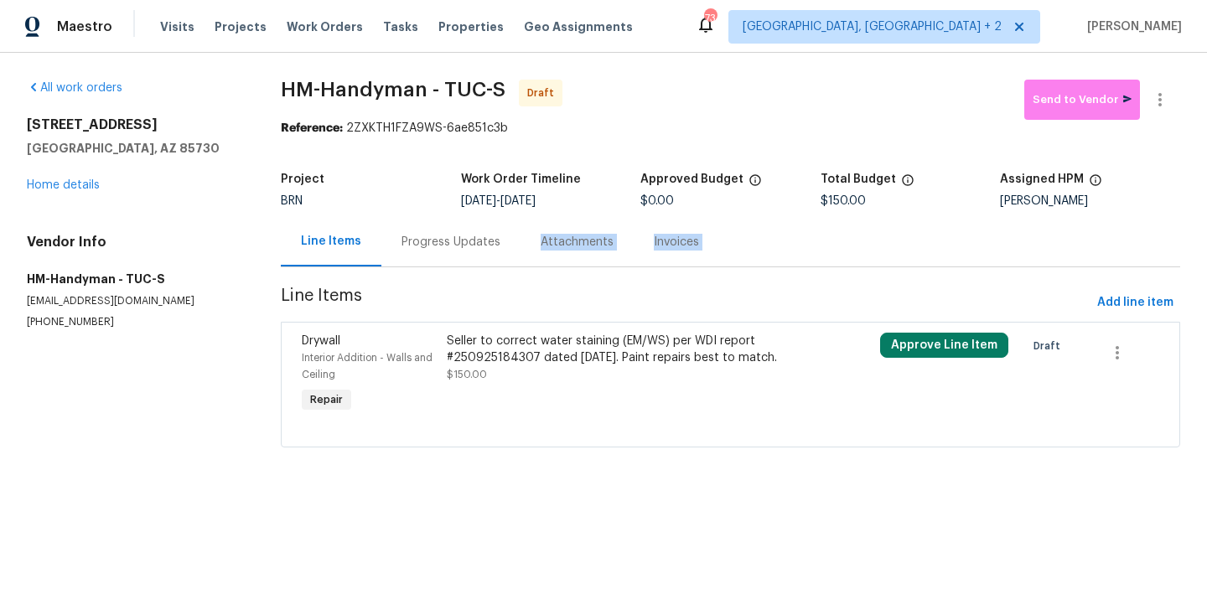
click at [459, 267] on section "HM-Handyman - TUC-S Draft Send to Vendor Reference: 2ZXKTH1FZA9WS-6ae851c3b Pro…" at bounding box center [731, 274] width 900 height 388
click at [448, 244] on div "Progress Updates" at bounding box center [451, 242] width 99 height 17
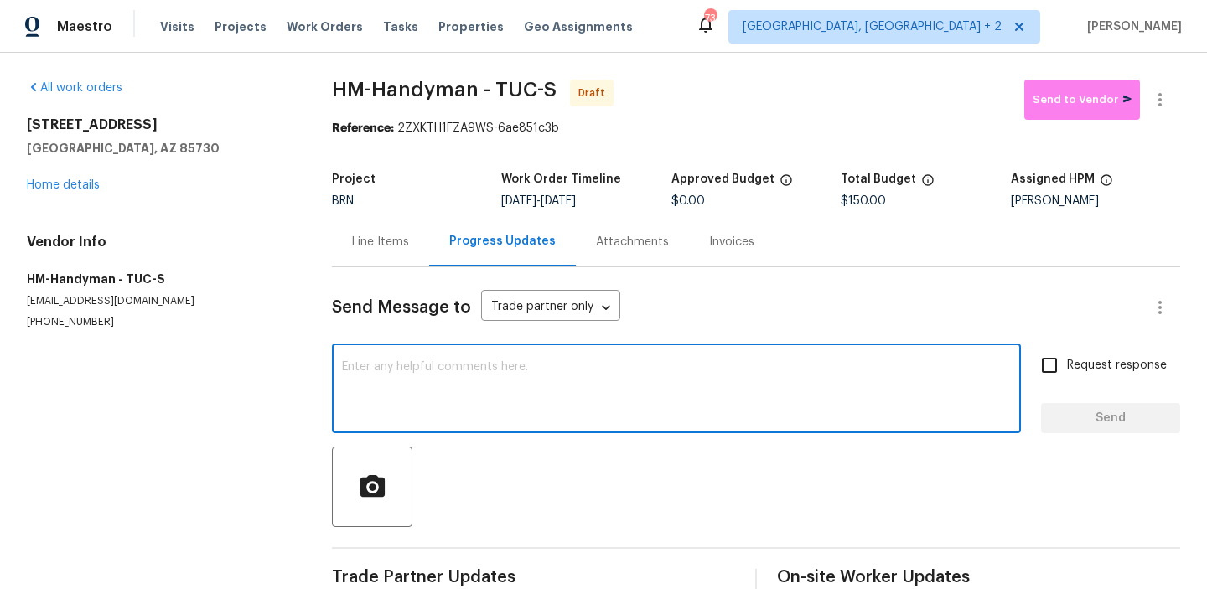
click at [471, 377] on textarea at bounding box center [676, 390] width 669 height 59
paste textarea "Hi, I'm Ananthi from Opendoor. Just wanted to check if you received the WO for …"
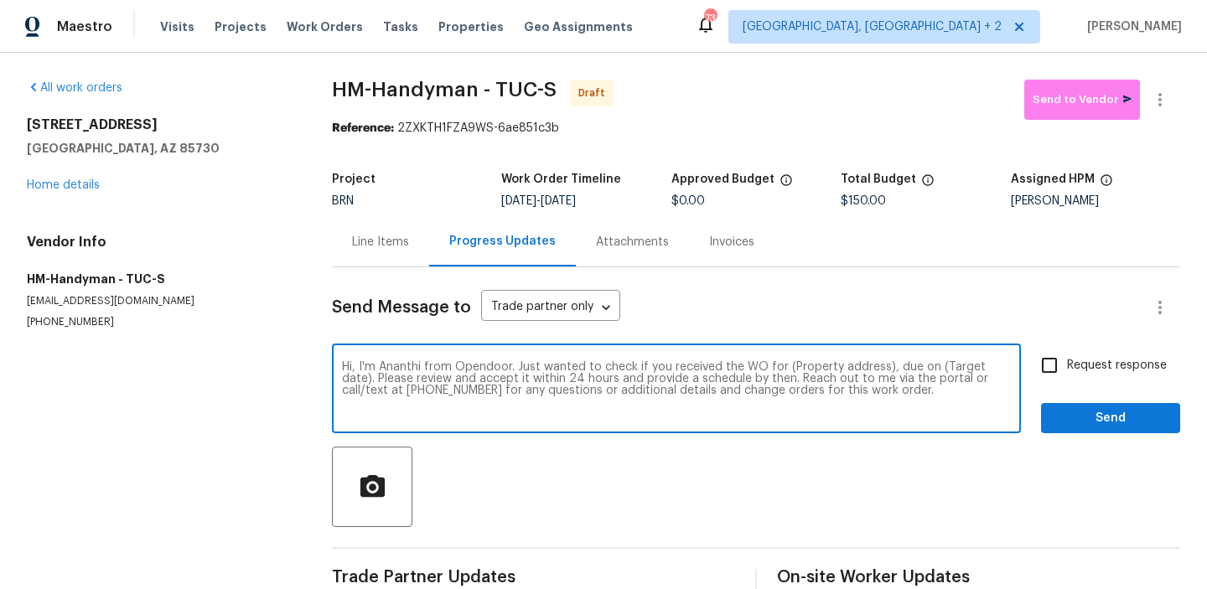
drag, startPoint x: 881, startPoint y: 370, endPoint x: 785, endPoint y: 371, distance: 96.4
click at [785, 371] on textarea "Hi, I'm Ananthi from Opendoor. Just wanted to check if you received the WO for …" at bounding box center [676, 390] width 669 height 59
paste textarea "9980 E Victoria Ln, Tucson, AZ 85730"
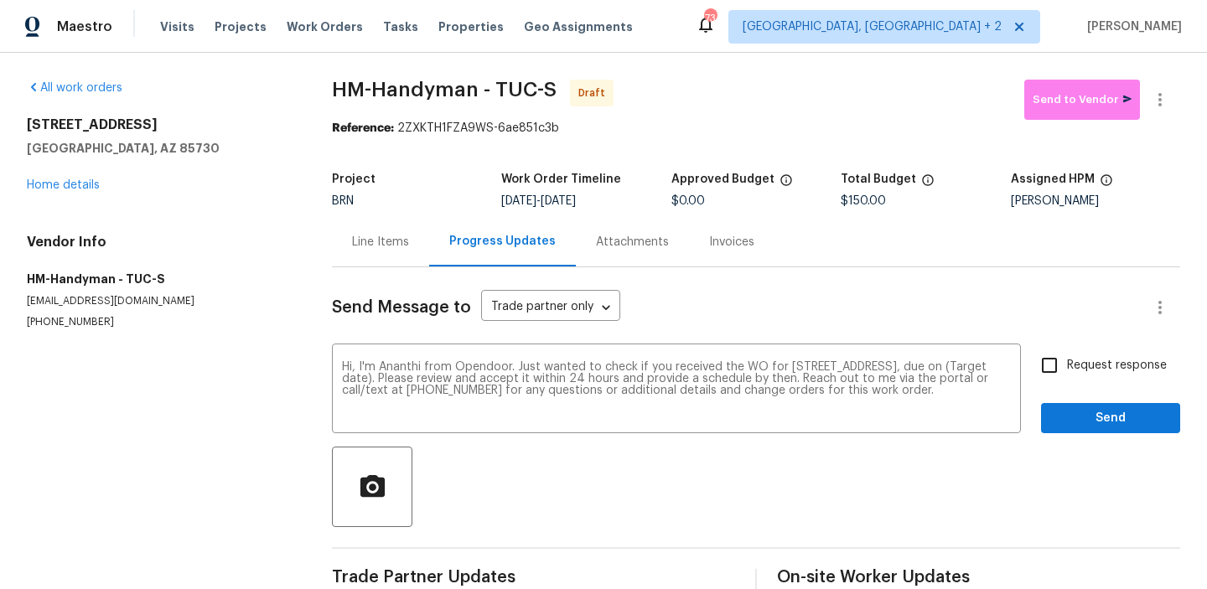
drag, startPoint x: 569, startPoint y: 203, endPoint x: 632, endPoint y: 204, distance: 63.7
click at [632, 203] on div "9/26/2025 - 9/29/2025" at bounding box center [585, 201] width 169 height 12
copy span "9/29/2025"
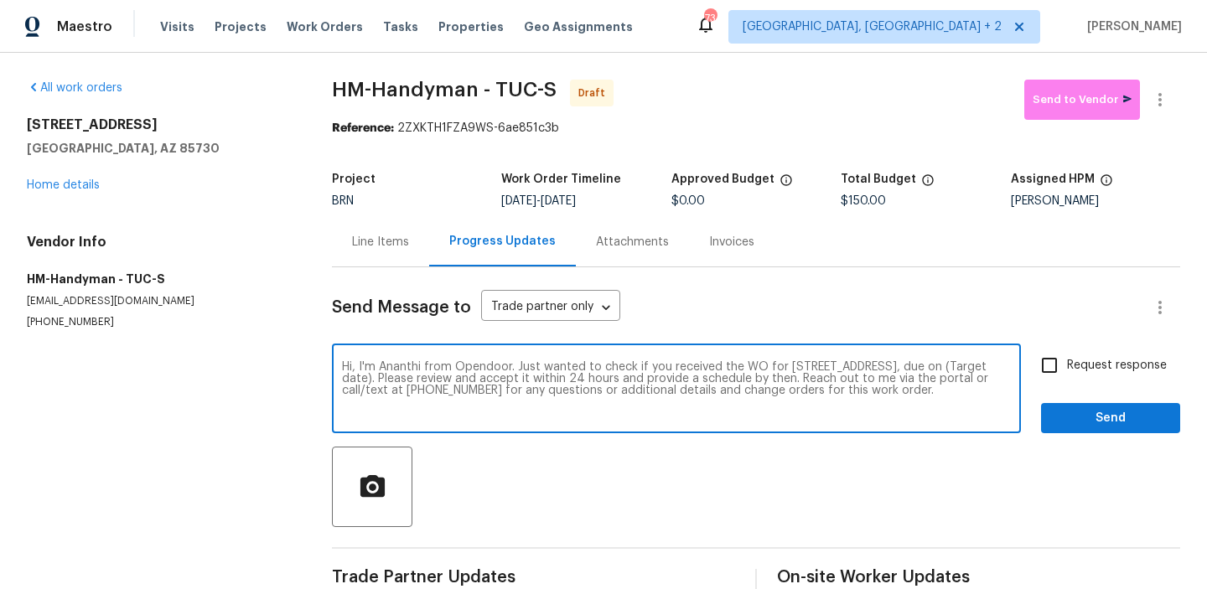
drag, startPoint x: 455, startPoint y: 378, endPoint x: 384, endPoint y: 378, distance: 71.3
click at [384, 378] on textarea "Hi, I'm Ananthi from Opendoor. Just wanted to check if you received the WO for …" at bounding box center [676, 390] width 669 height 59
paste textarea "9/29/2025"
type textarea "Hi, I'm Ananthi from Opendoor. Just wanted to check if you received the WO for …"
click at [1043, 371] on input "Request response" at bounding box center [1049, 365] width 35 height 35
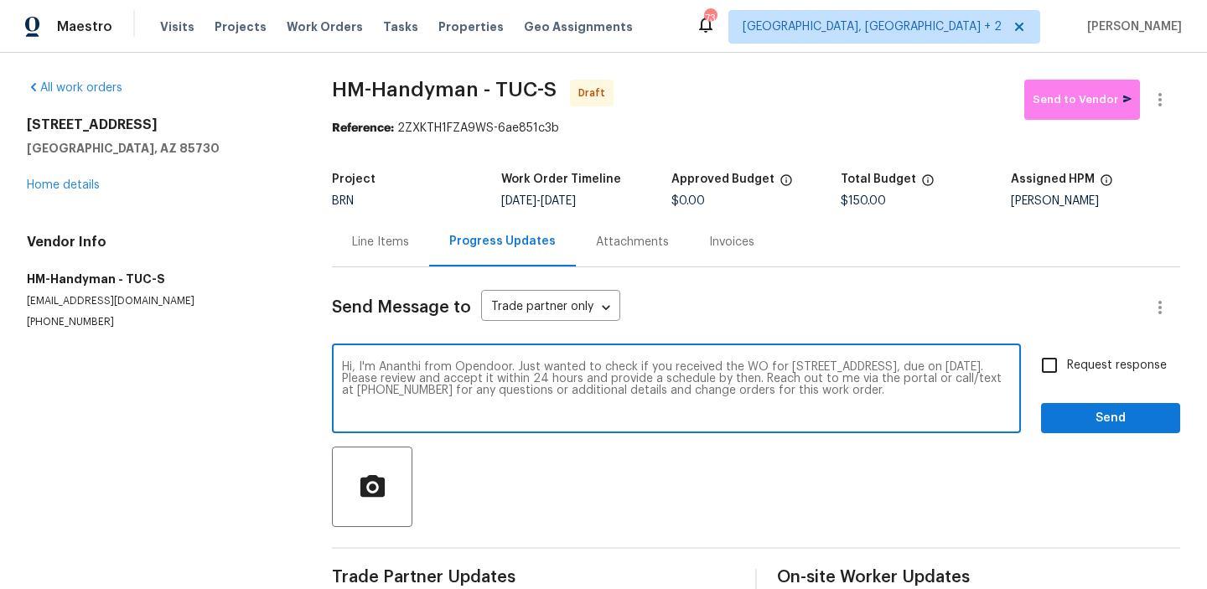
checkbox input "true"
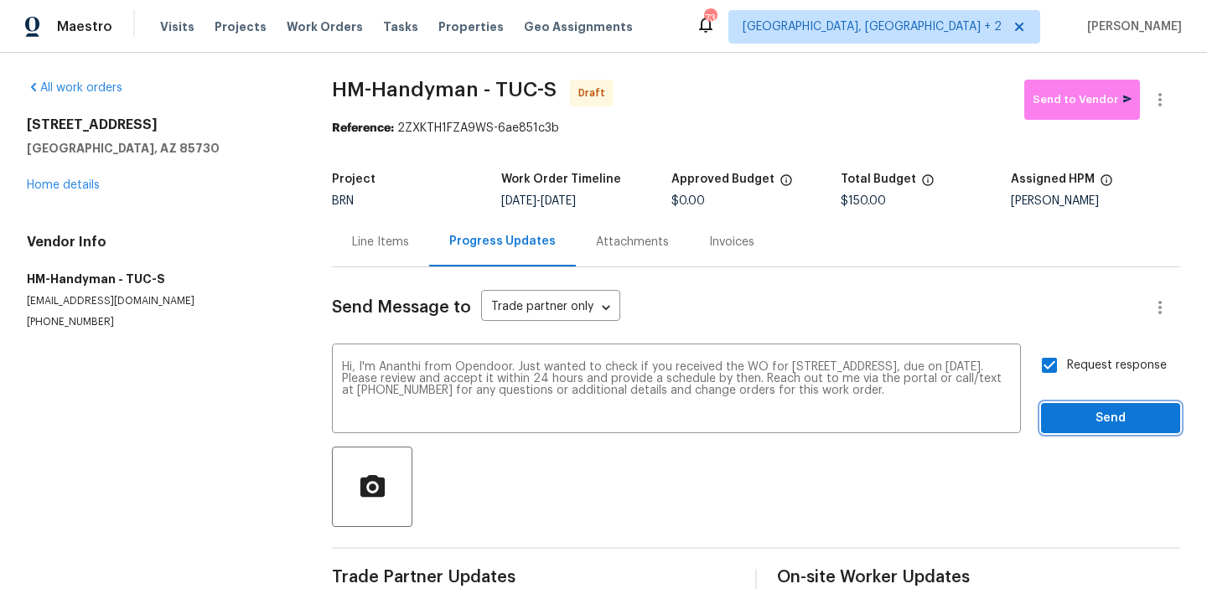
click at [1076, 412] on span "Send" at bounding box center [1111, 418] width 112 height 21
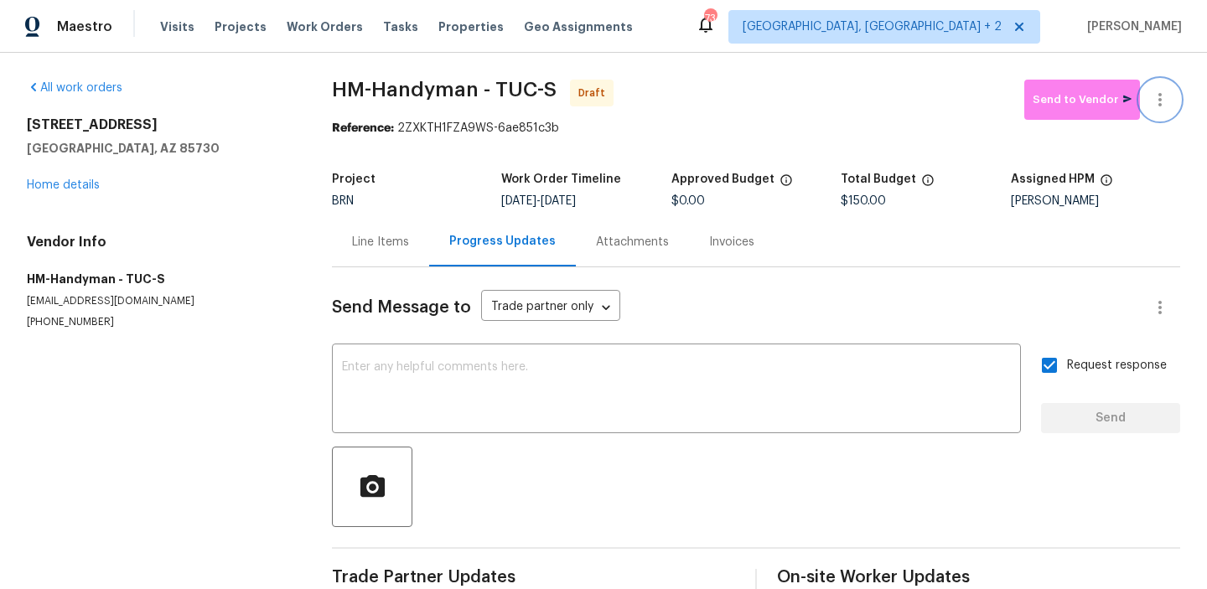
click at [1166, 96] on icon "button" at bounding box center [1160, 100] width 20 height 20
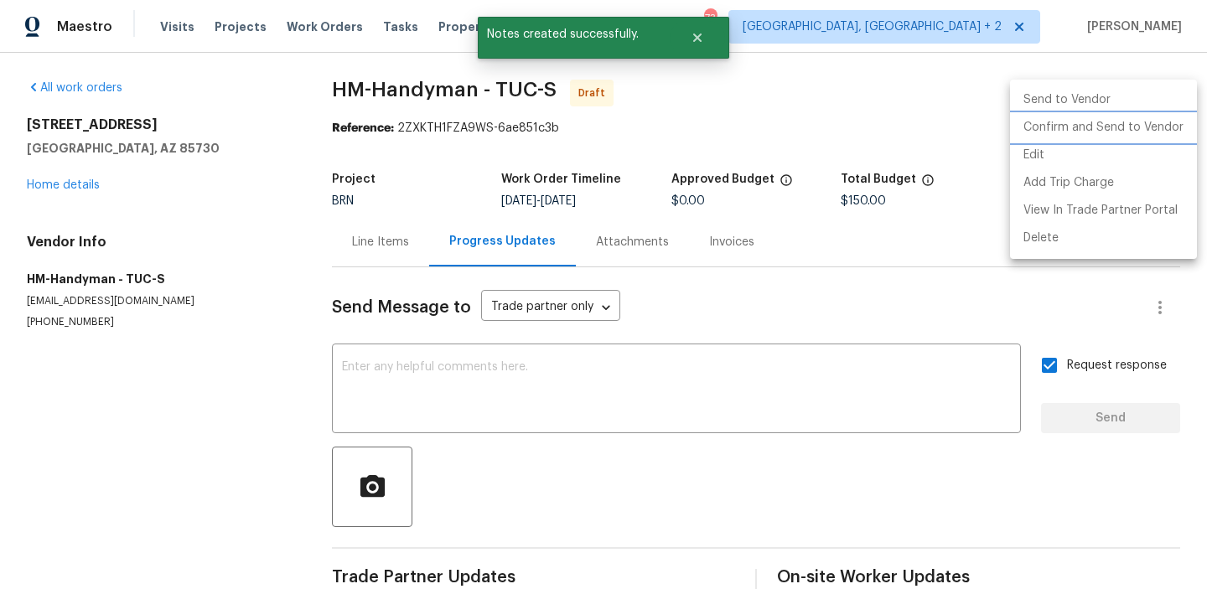
click at [1093, 130] on li "Confirm and Send to Vendor" at bounding box center [1103, 128] width 187 height 28
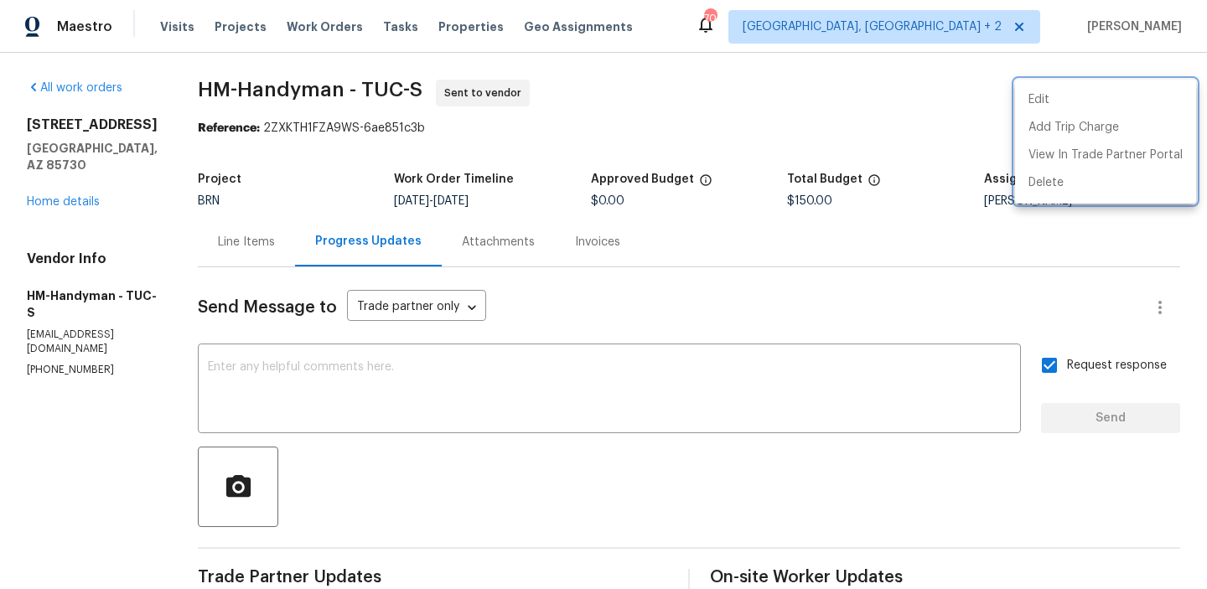
drag, startPoint x: 207, startPoint y: 89, endPoint x: 326, endPoint y: 89, distance: 119.1
click at [325, 89] on div at bounding box center [603, 294] width 1207 height 589
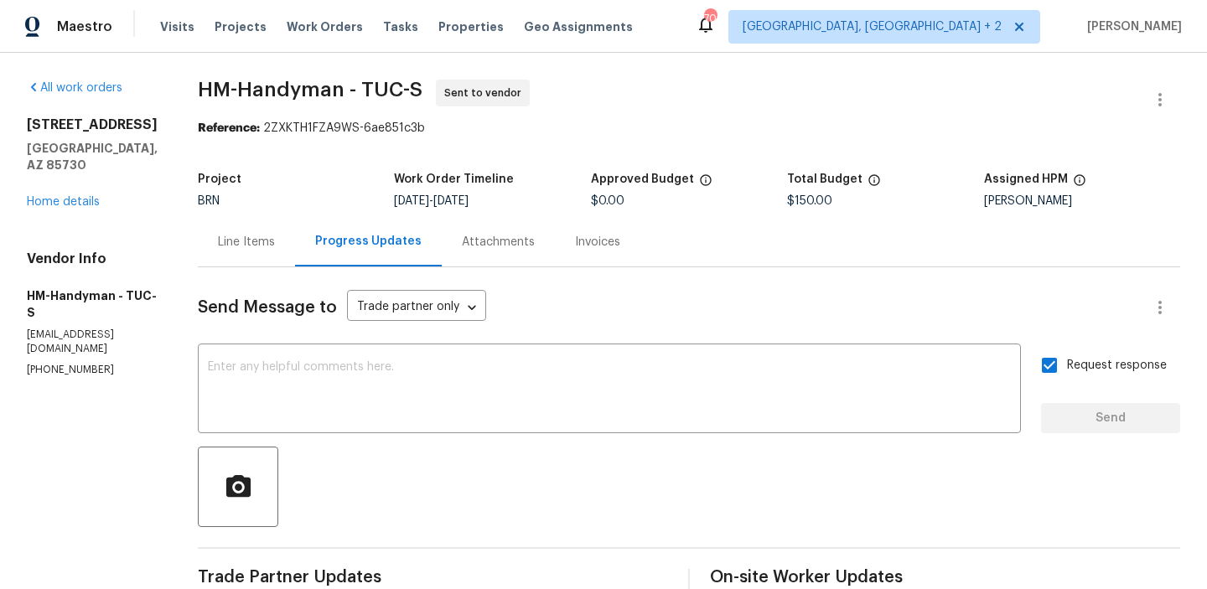
click at [326, 89] on div "Edit Add Trip Charge View In Trade Partner Portal Delete" at bounding box center [603, 294] width 1207 height 589
drag, startPoint x: 196, startPoint y: 90, endPoint x: 355, endPoint y: 90, distance: 158.5
click at [355, 90] on div "All work orders 9980 E Victoria Ln Tucson, AZ 85730 Home details Vendor Info HM…" at bounding box center [603, 404] width 1207 height 703
copy span "HM-Handyman"
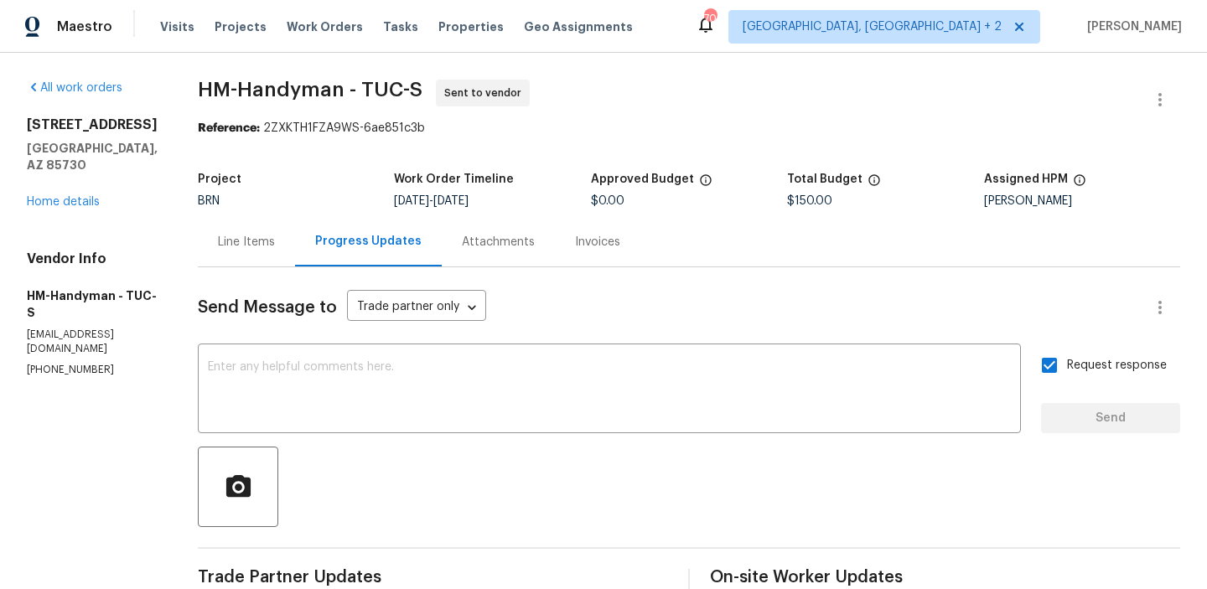
click at [319, 148] on section "HM-Handyman - TUC-S Sent to vendor Reference: 2ZXKTH1FZA9WS-6ae851c3b Project B…" at bounding box center [689, 404] width 983 height 649
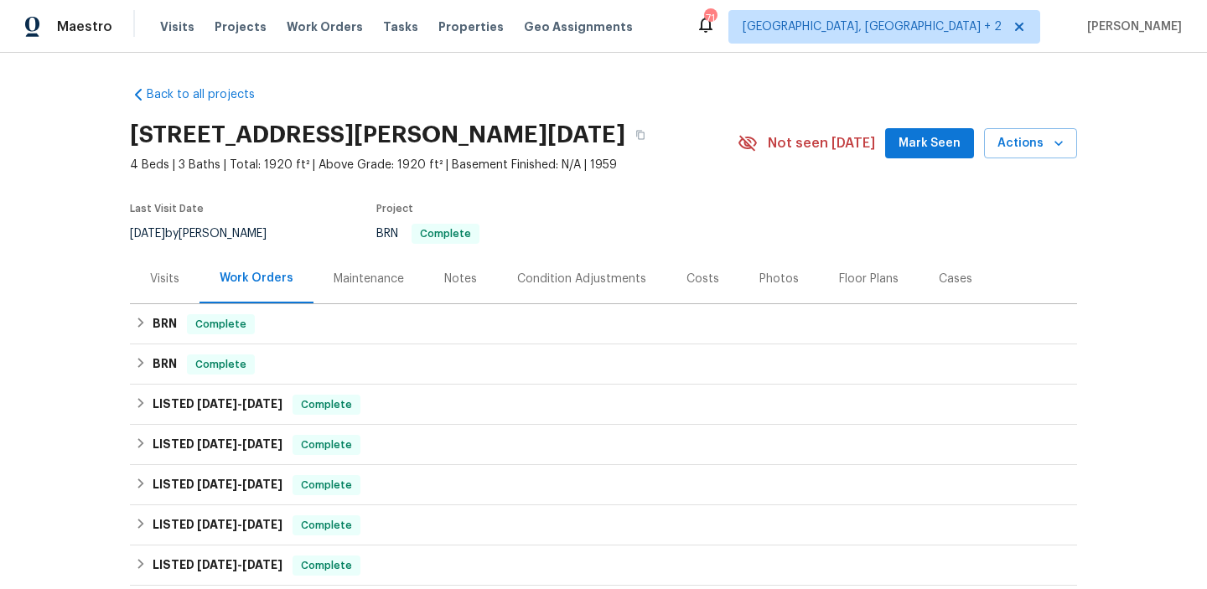
scroll to position [73, 0]
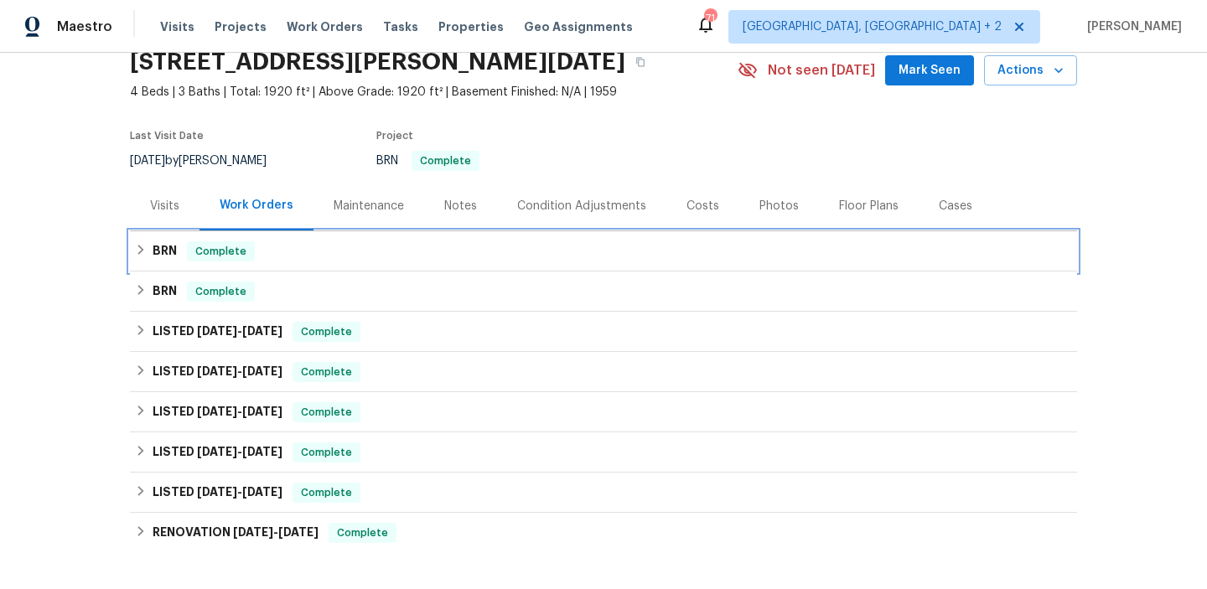
click at [175, 262] on div "BRN Complete" at bounding box center [604, 251] width 948 height 40
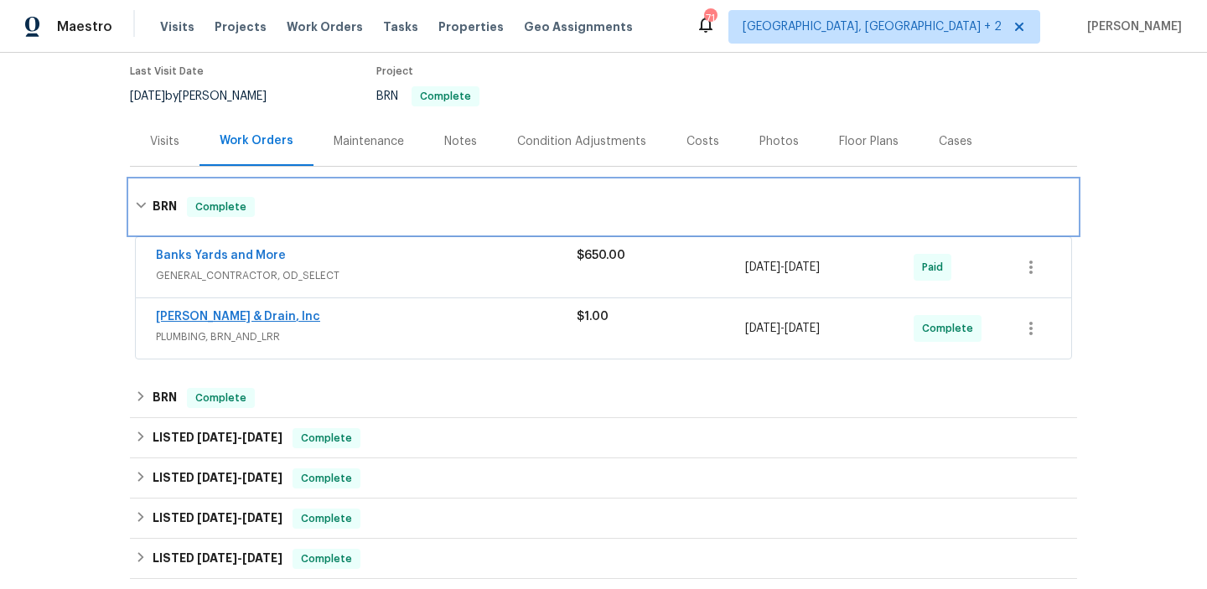
scroll to position [163, 0]
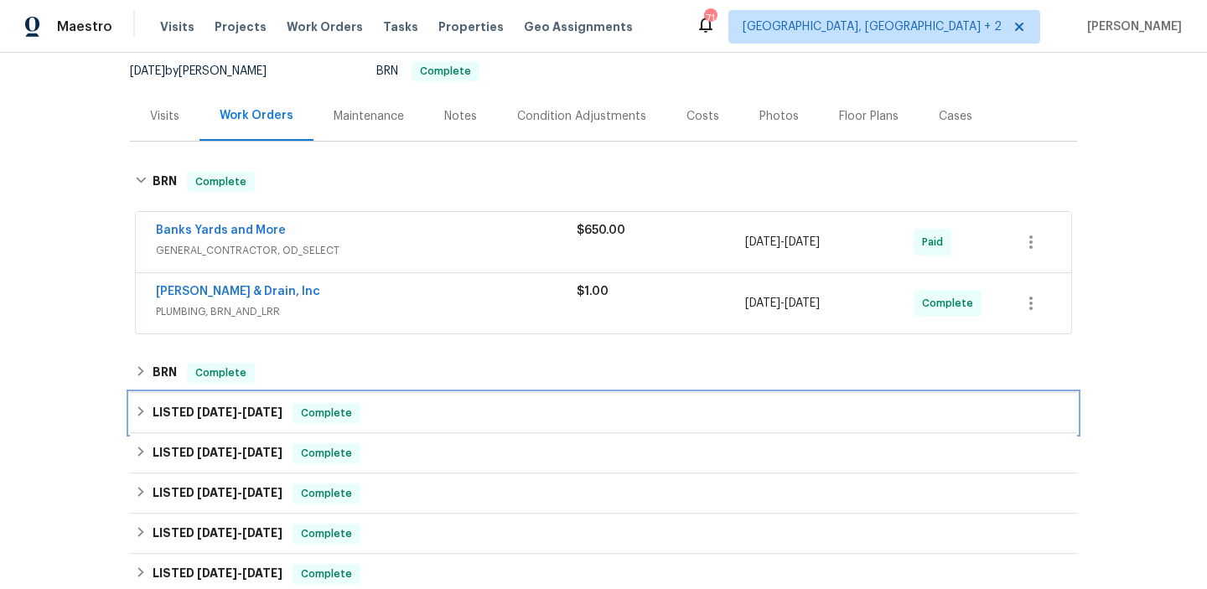
click at [178, 393] on div "LISTED [DATE] - [DATE] Complete" at bounding box center [604, 413] width 948 height 40
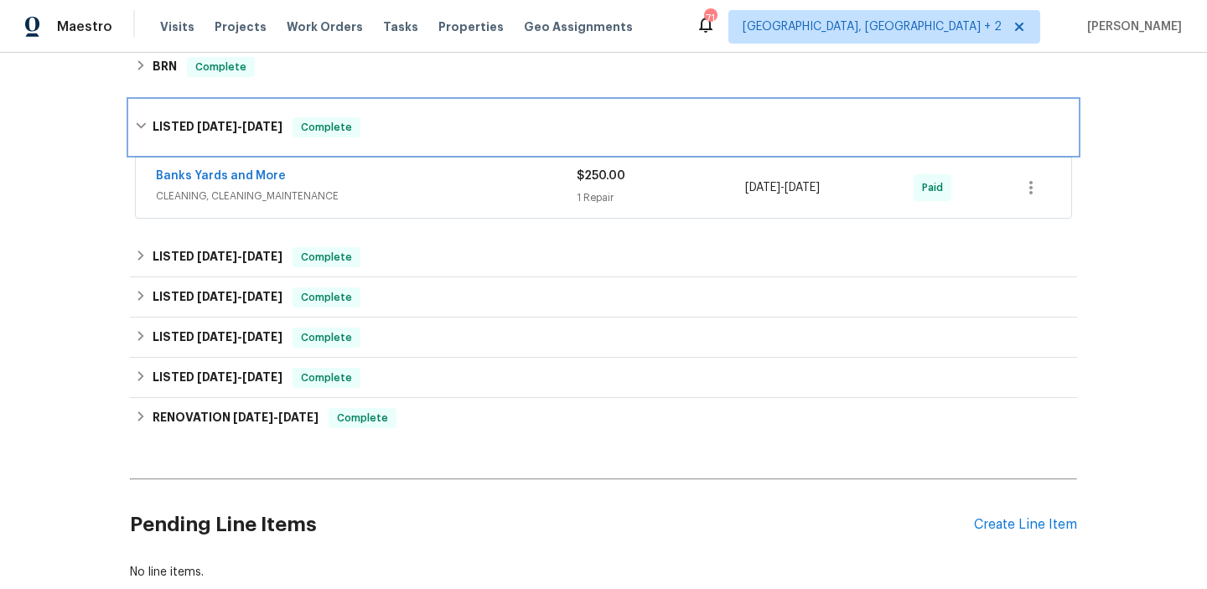
scroll to position [470, 0]
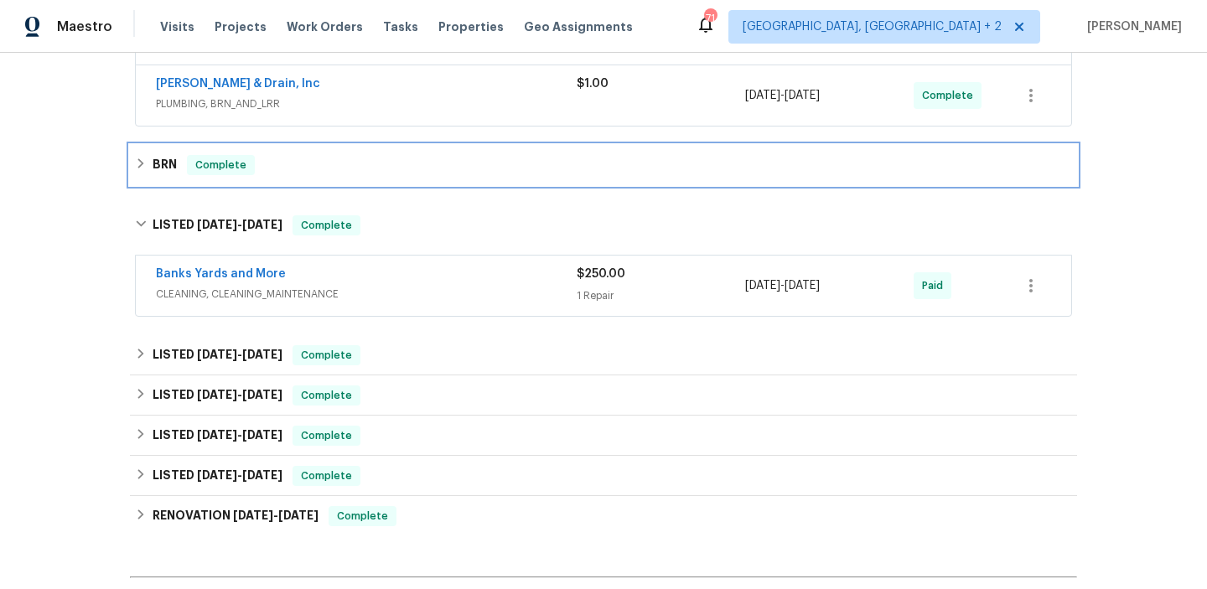
click at [177, 169] on div "BRN Complete" at bounding box center [603, 165] width 937 height 20
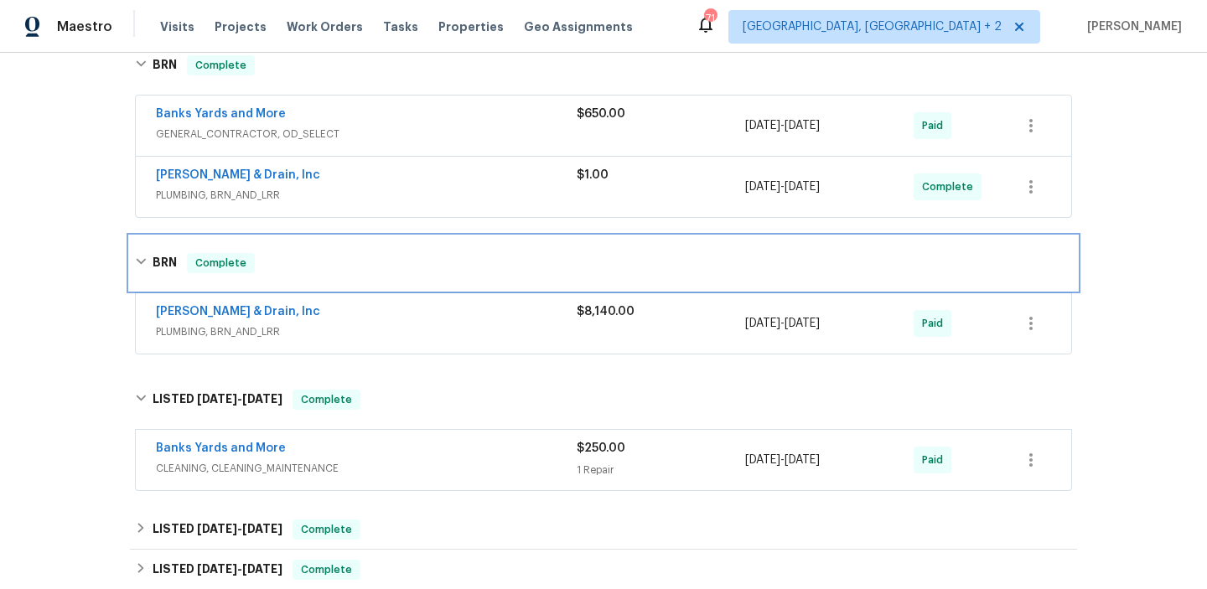
scroll to position [208, 0]
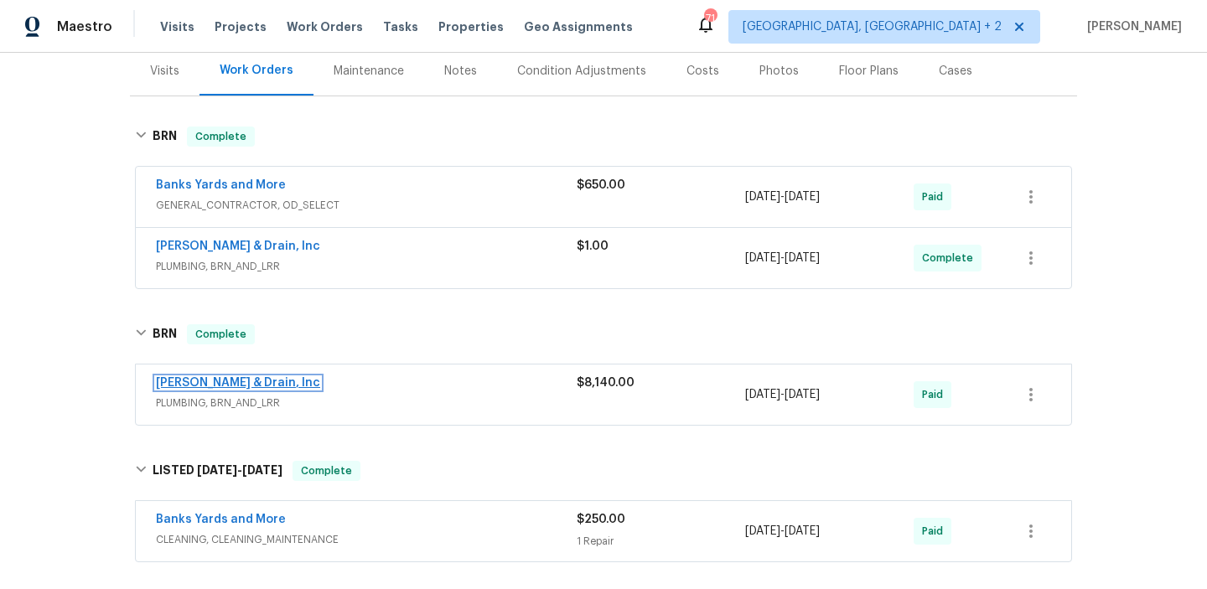
click at [186, 382] on link "[PERSON_NAME] & Drain, Inc" at bounding box center [238, 383] width 164 height 12
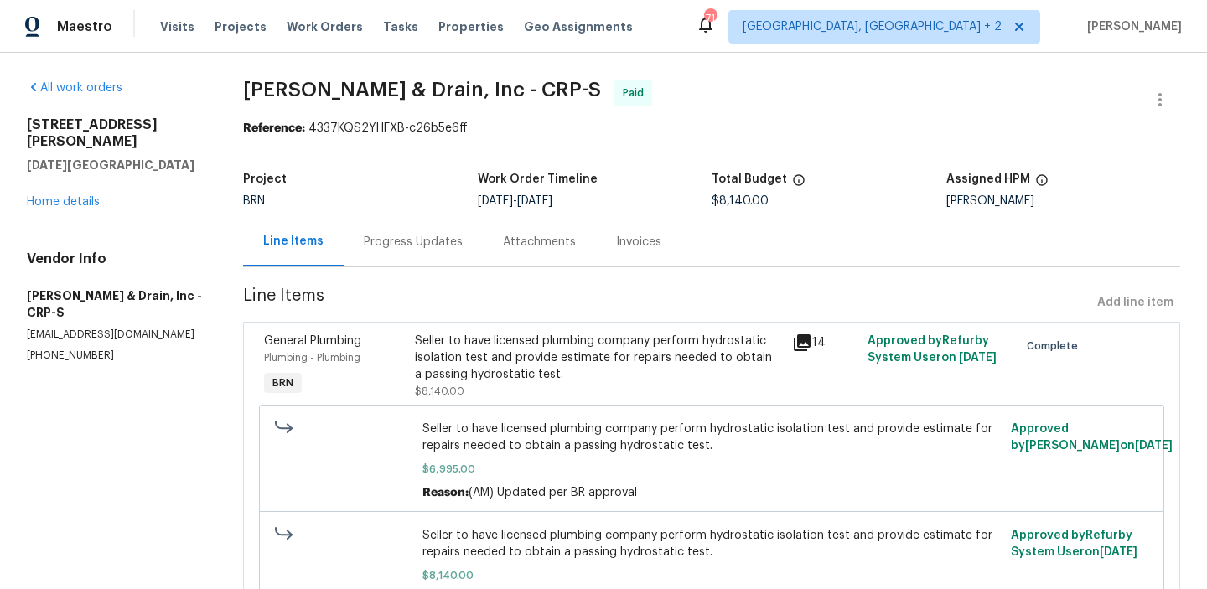
click at [103, 328] on p "[EMAIL_ADDRESS][DOMAIN_NAME]" at bounding box center [115, 335] width 176 height 14
copy p "[EMAIL_ADDRESS][DOMAIN_NAME]"
click at [56, 196] on link "Home details" at bounding box center [63, 202] width 73 height 12
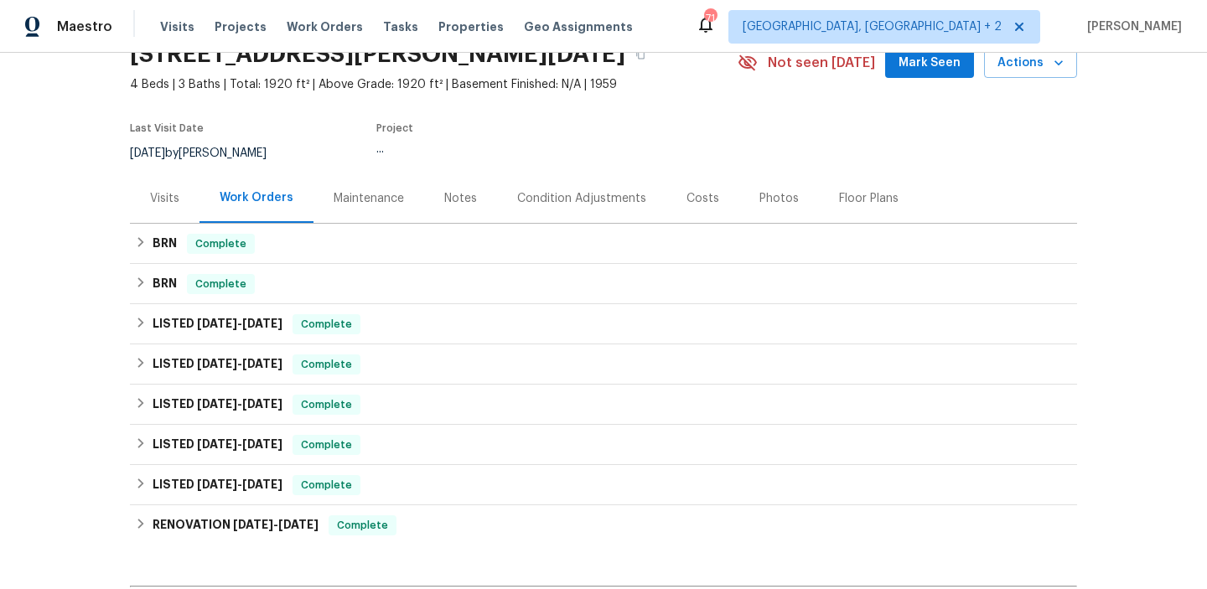
scroll to position [137, 0]
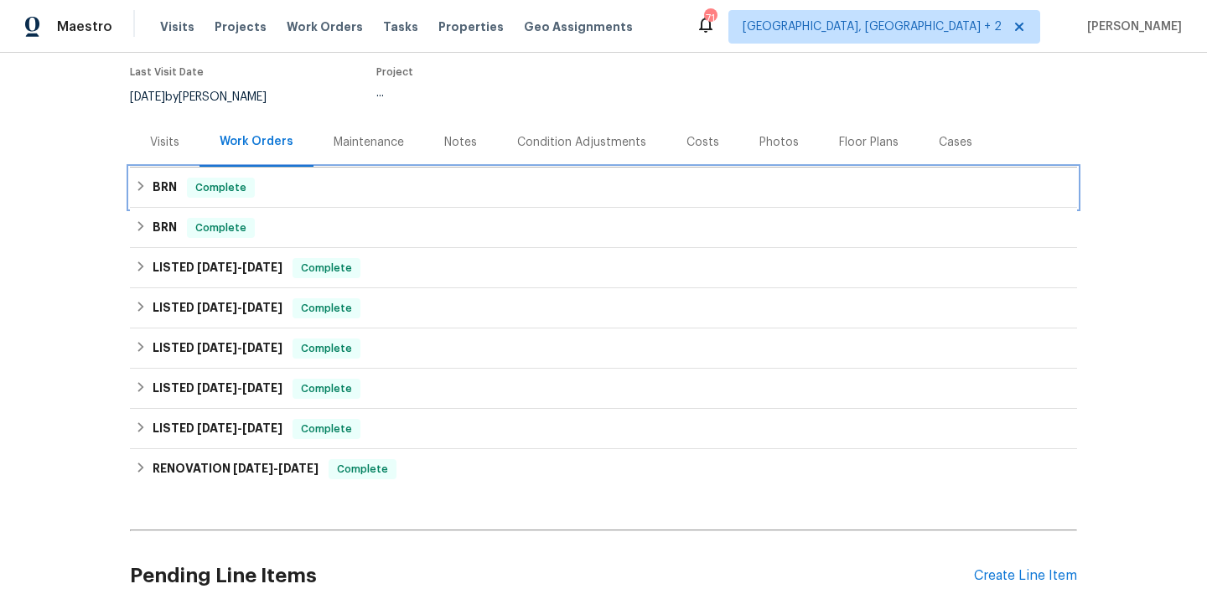
click at [164, 184] on h6 "BRN" at bounding box center [165, 188] width 24 height 20
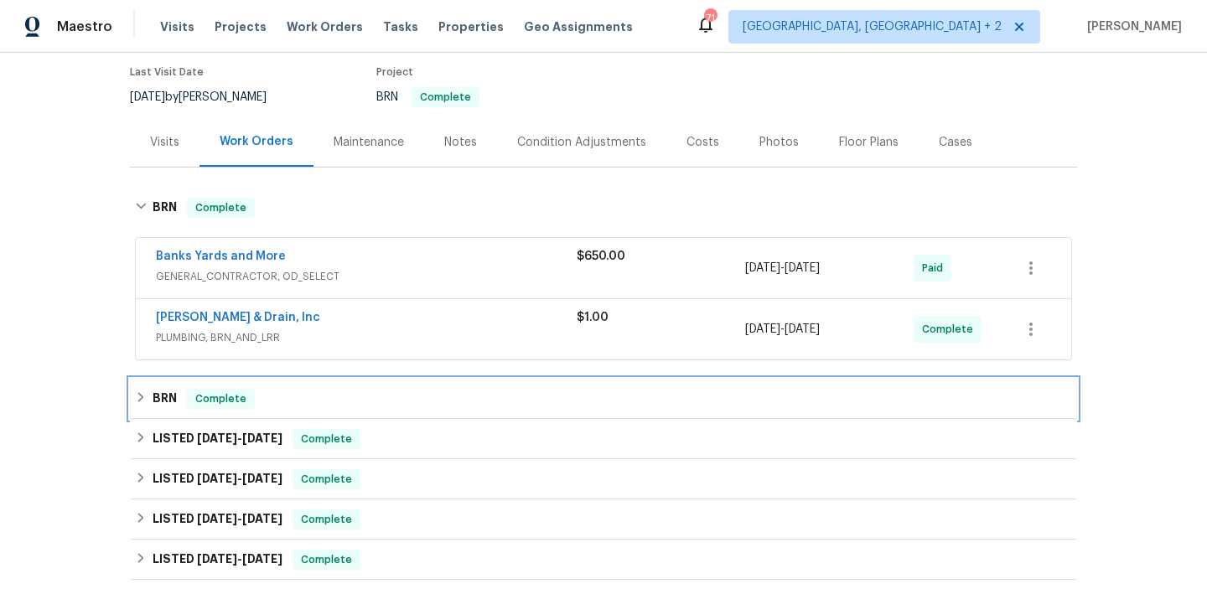
click at [169, 387] on div "BRN Complete" at bounding box center [604, 399] width 948 height 40
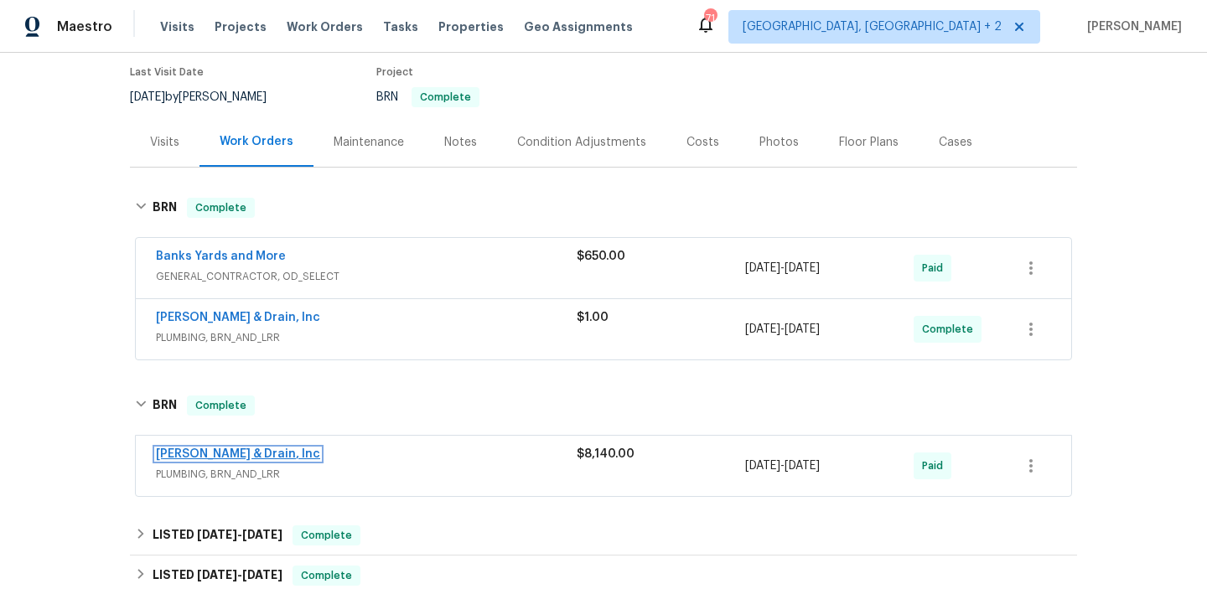
click at [193, 457] on link "[PERSON_NAME] & Drain, Inc" at bounding box center [238, 455] width 164 height 12
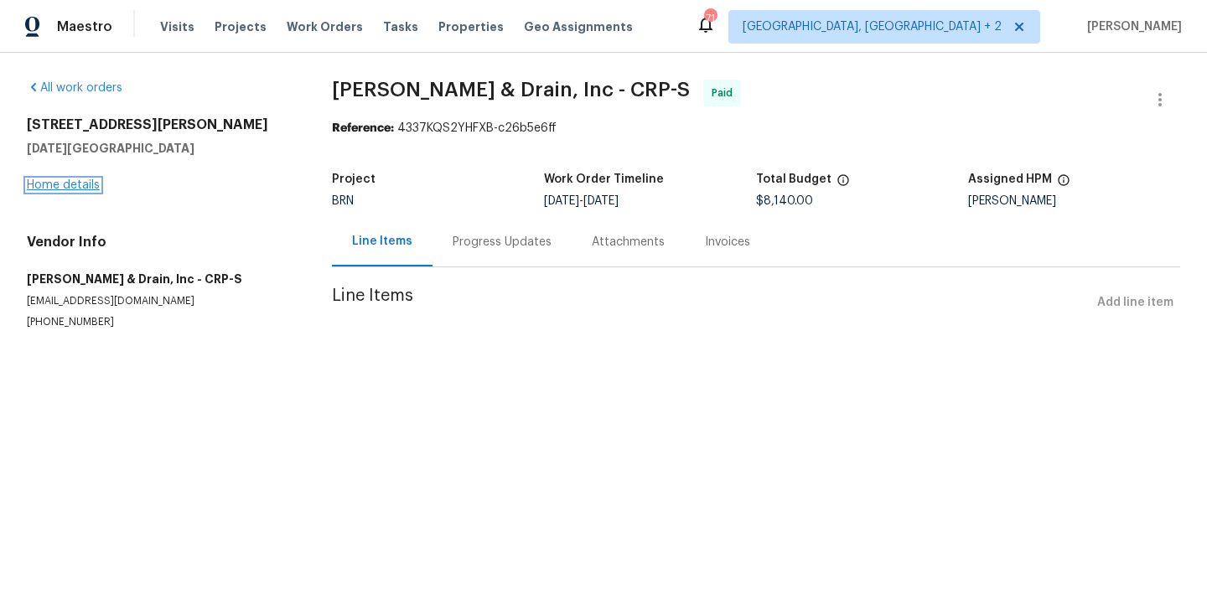
click at [64, 184] on link "Home details" at bounding box center [63, 185] width 73 height 12
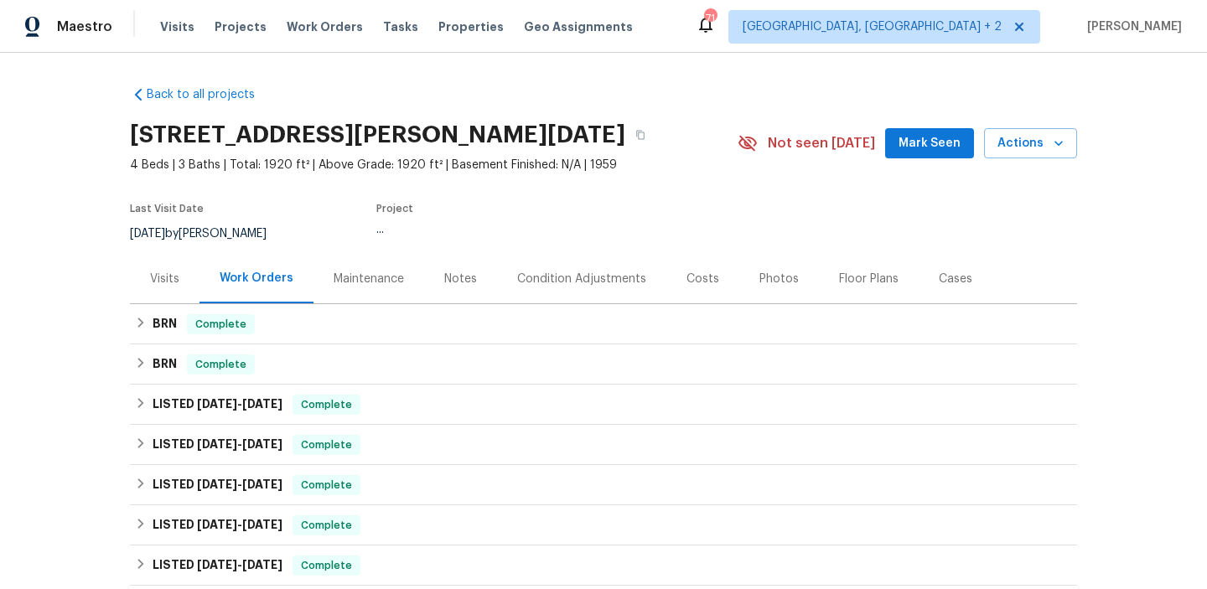
scroll to position [4, 0]
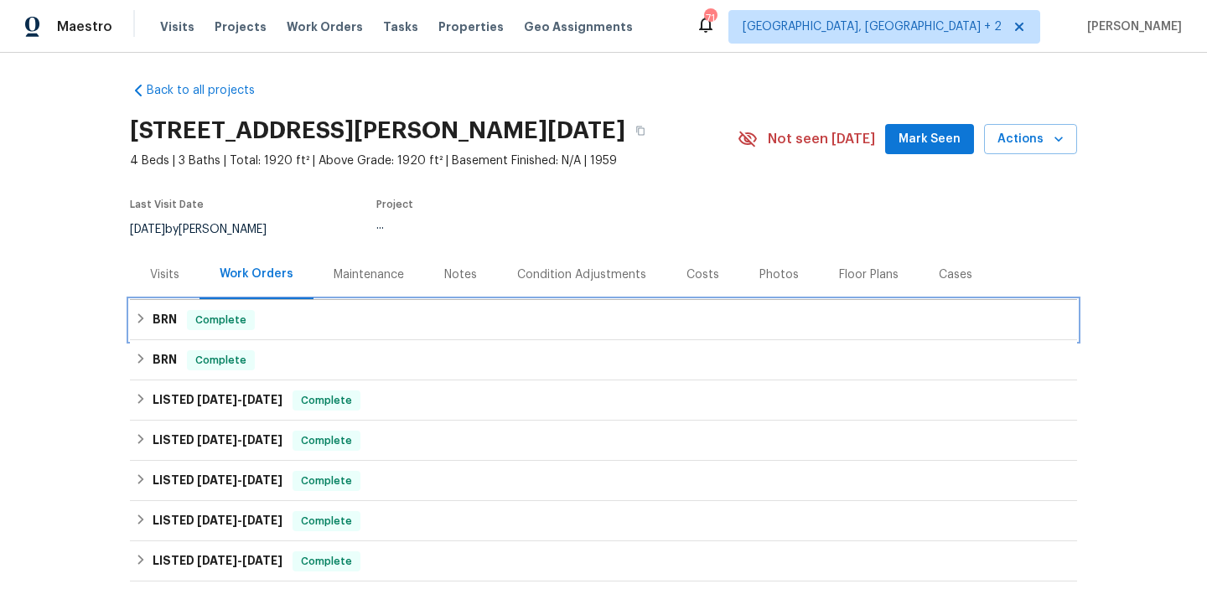
click at [177, 318] on div "BRN Complete" at bounding box center [603, 320] width 937 height 20
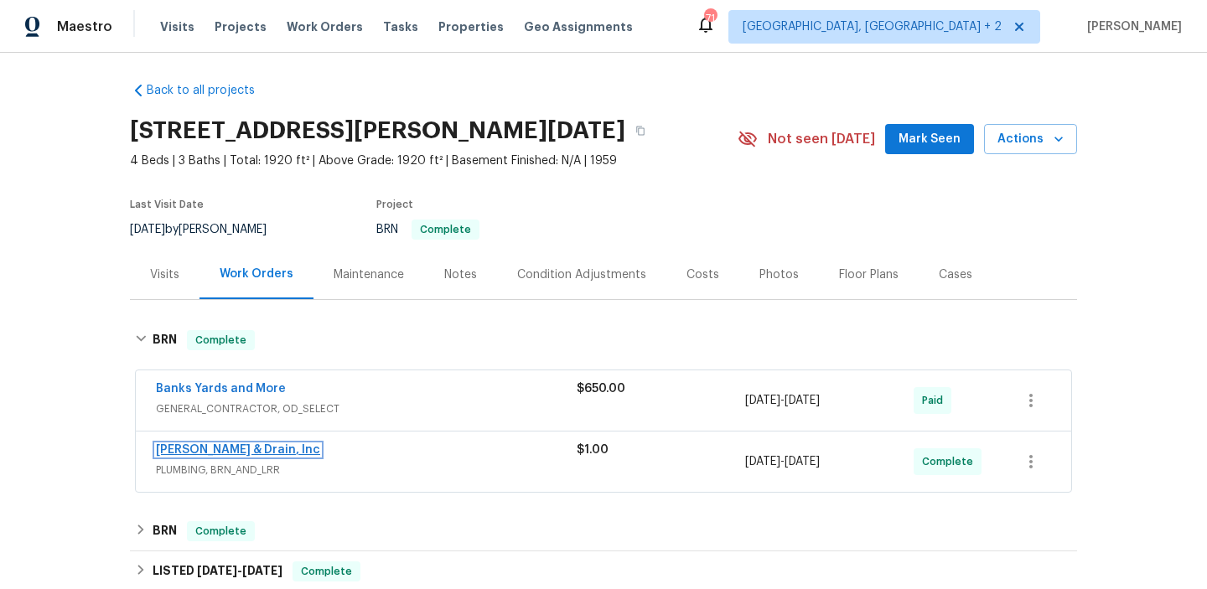
click at [183, 448] on link "[PERSON_NAME] & Drain, Inc" at bounding box center [238, 450] width 164 height 12
